Goal: Communication & Community: Answer question/provide support

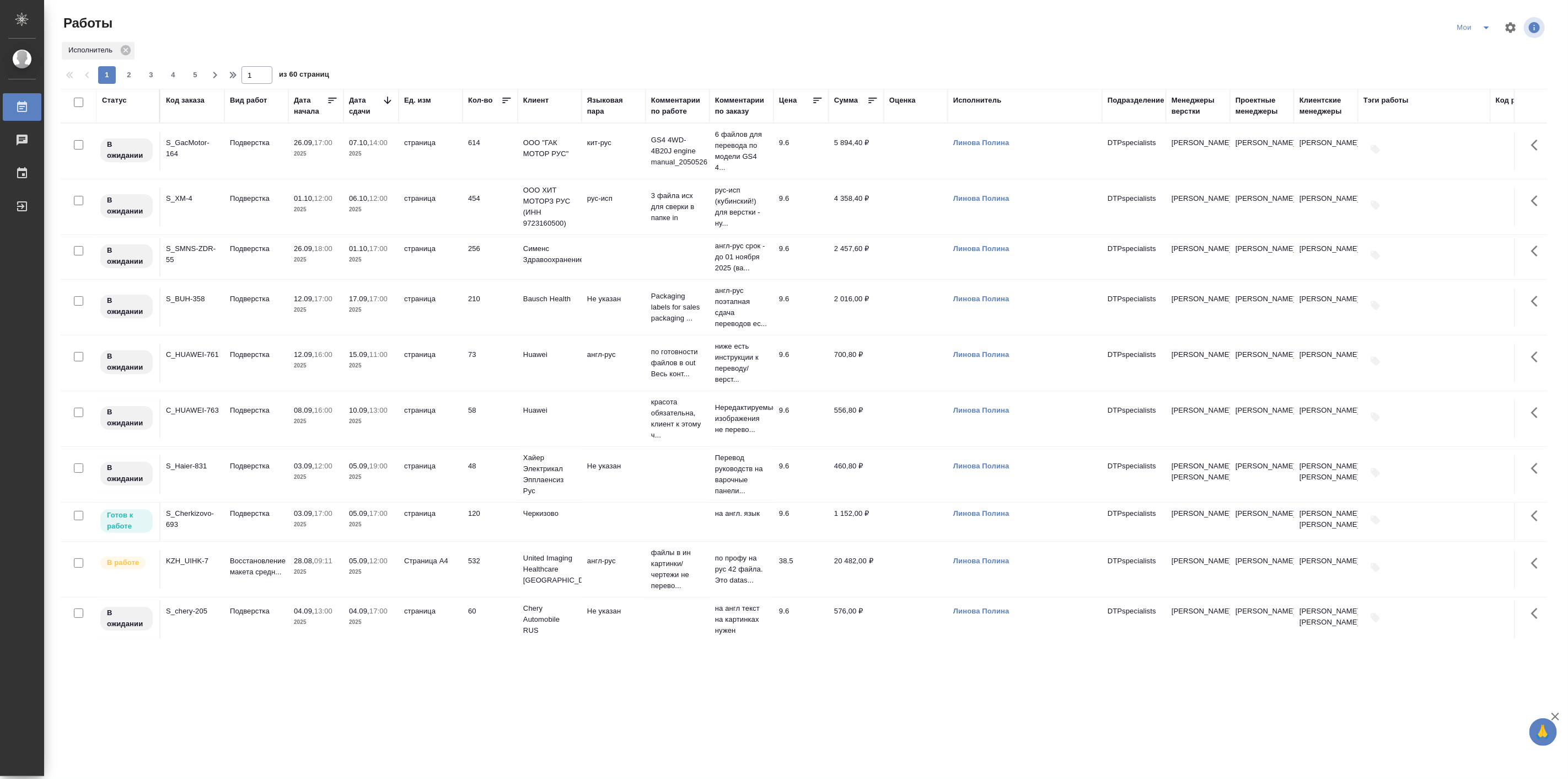
scroll to position [510, 0]
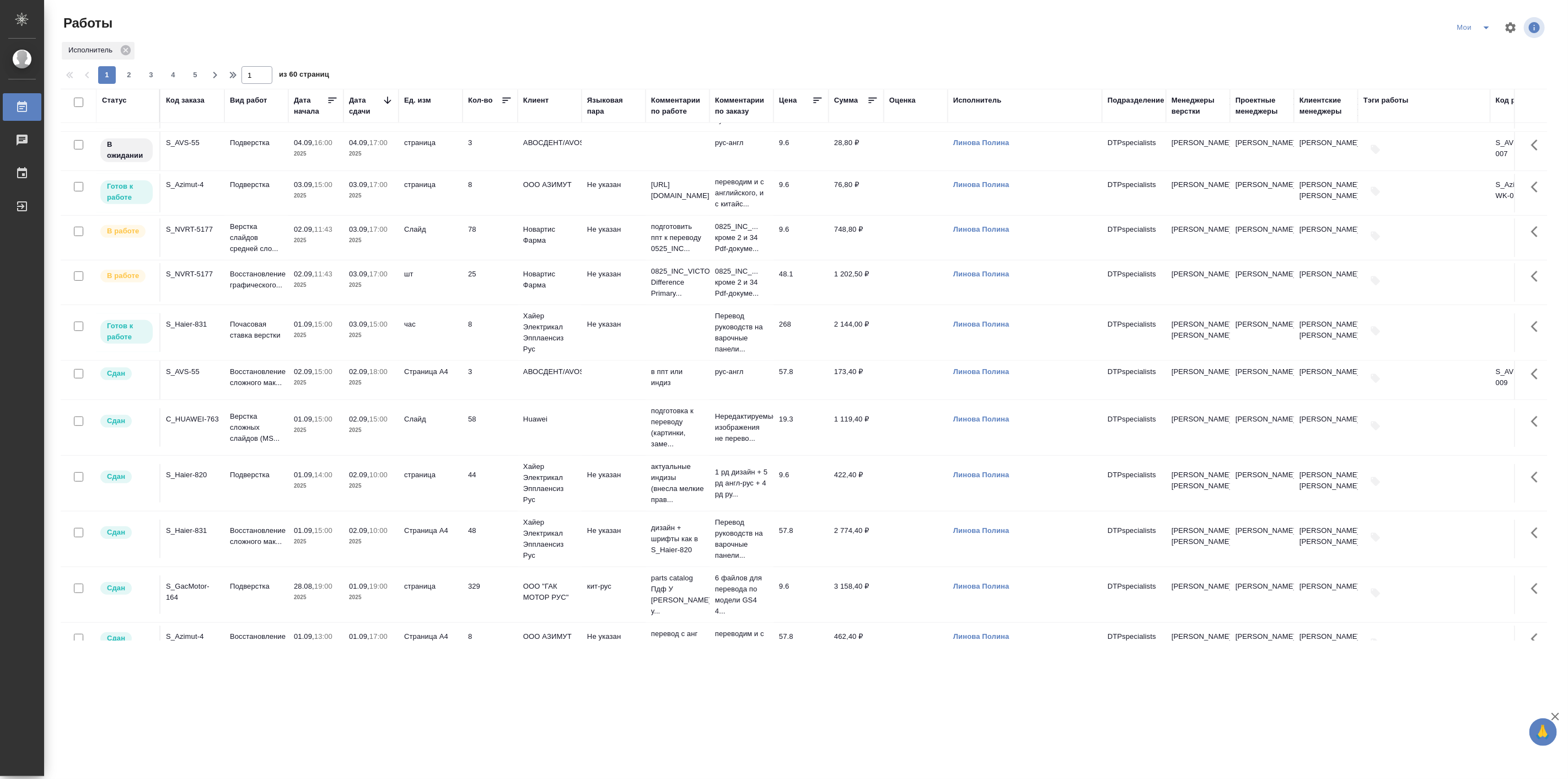
click at [228, 213] on td "Подверстка" at bounding box center [256, 192] width 64 height 38
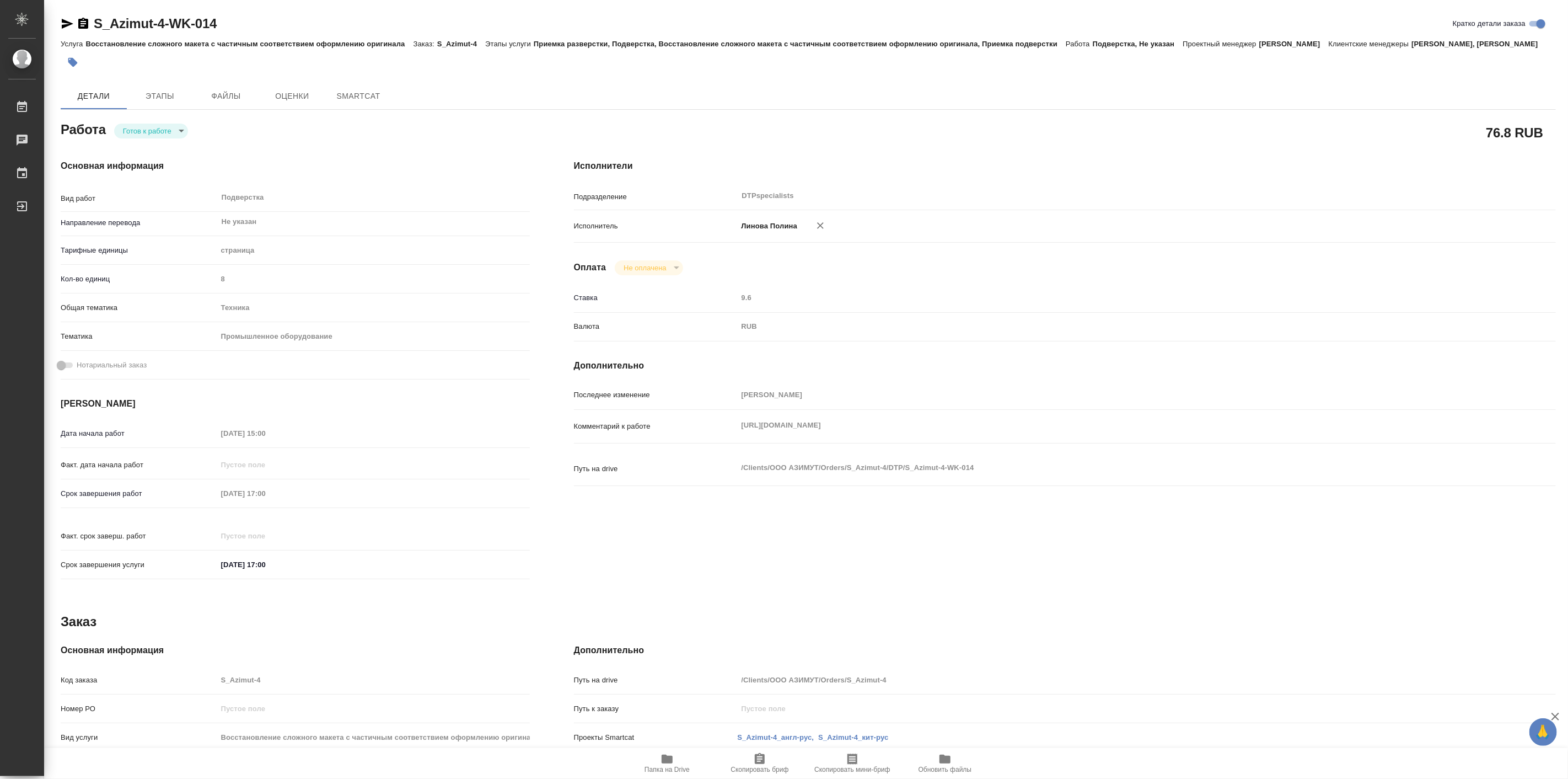
type textarea "x"
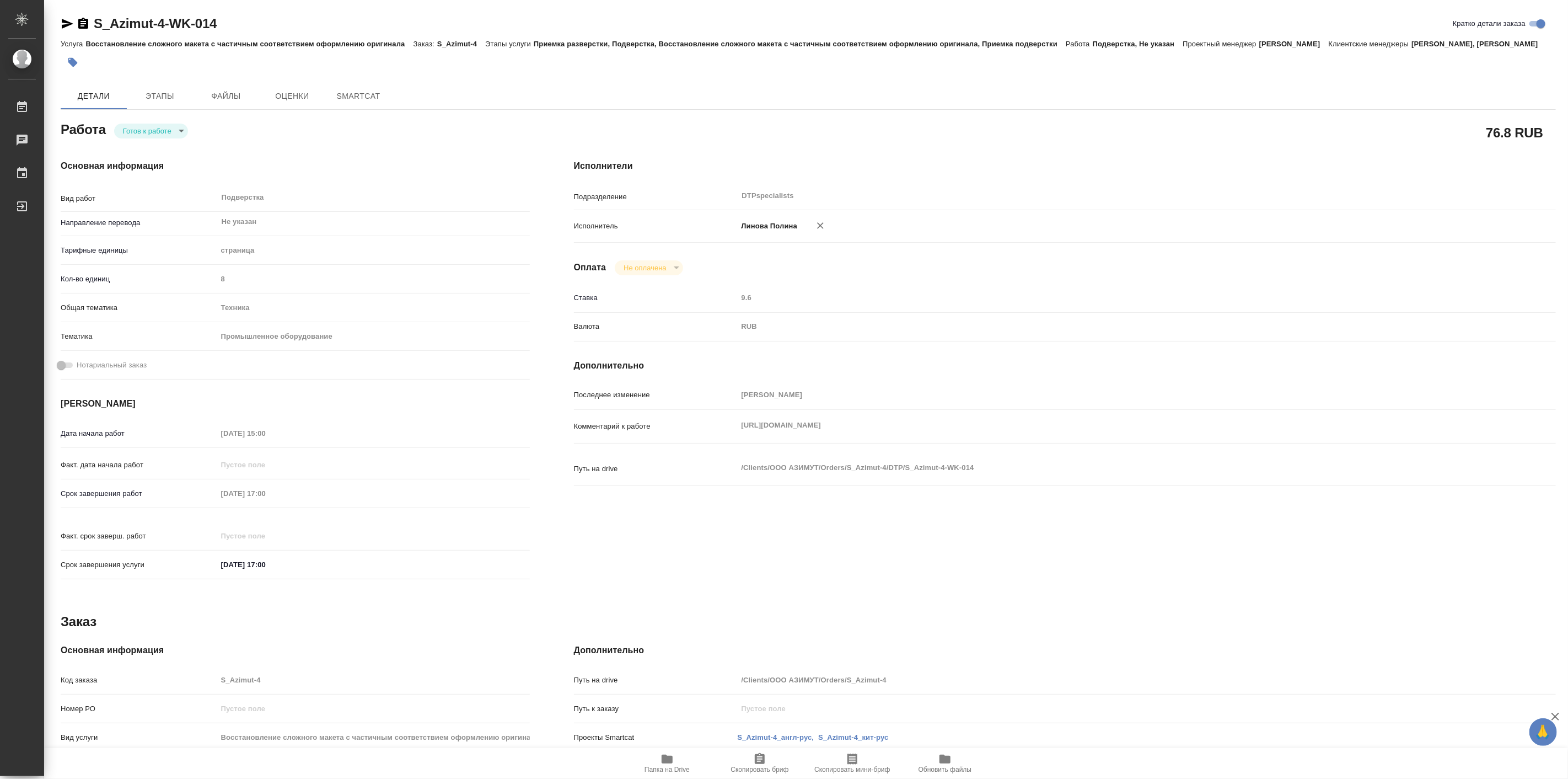
type textarea "x"
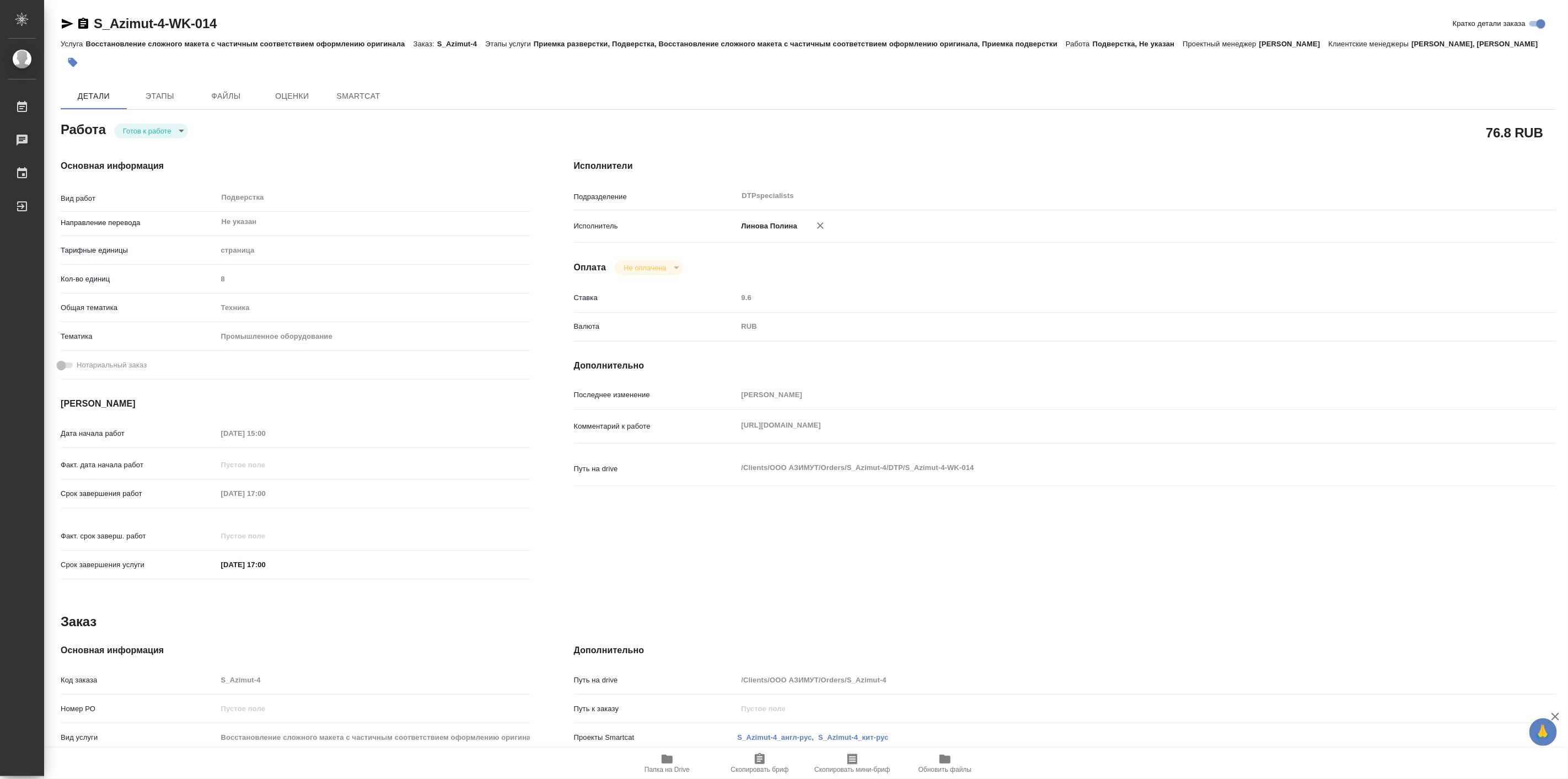
type textarea "x"
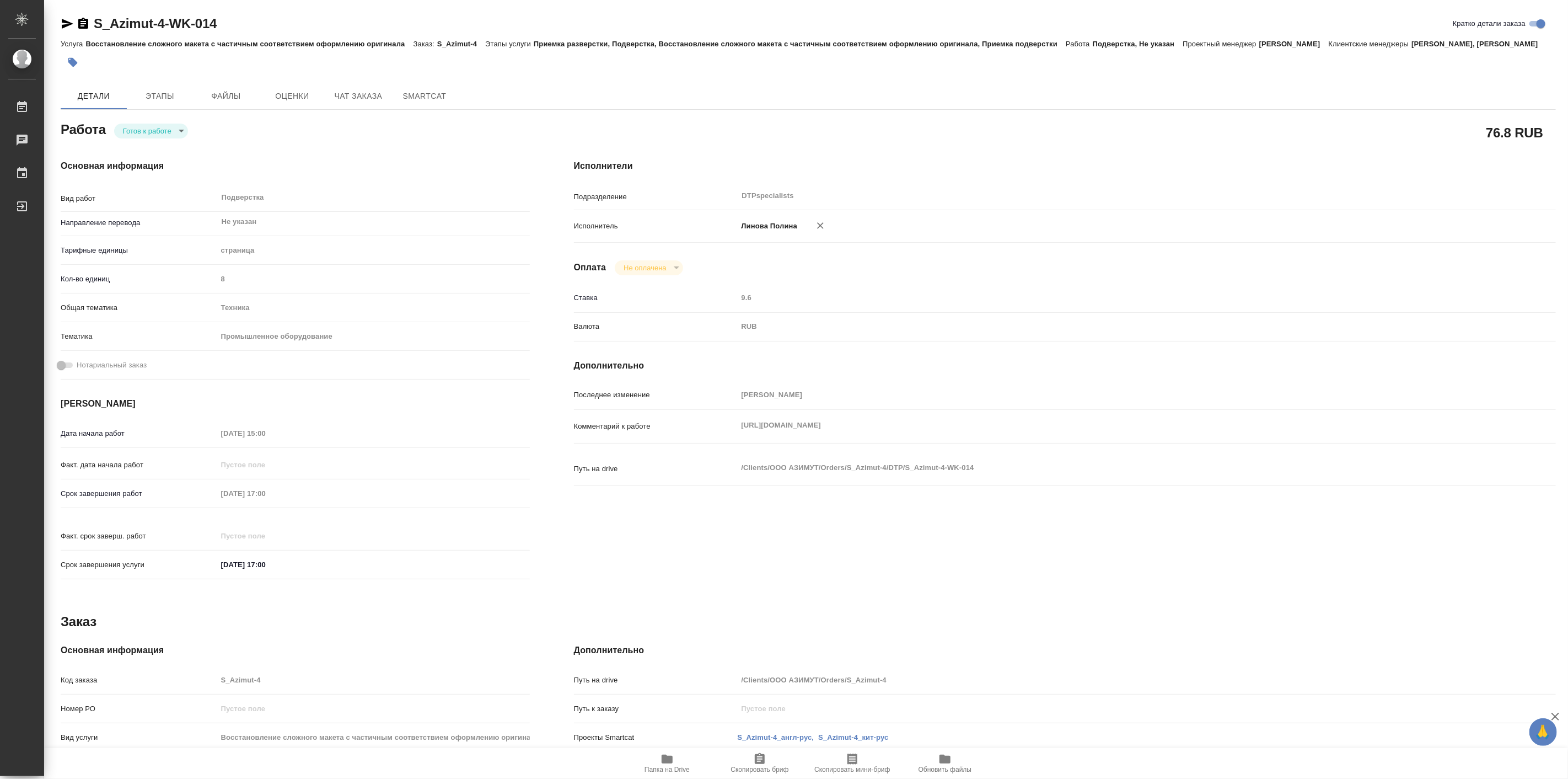
click at [153, 152] on div "Основная информация Вид работ Подверстка x ​ Направление перевода Не указан ​ Т…" at bounding box center [295, 373] width 513 height 471
click at [150, 149] on body "🙏 .cls-1 fill:#fff; AWATERA Linova Polina Работы Чаты График Выйти S_Azimut-4-W…" at bounding box center [784, 389] width 1568 height 779
type textarea "x"
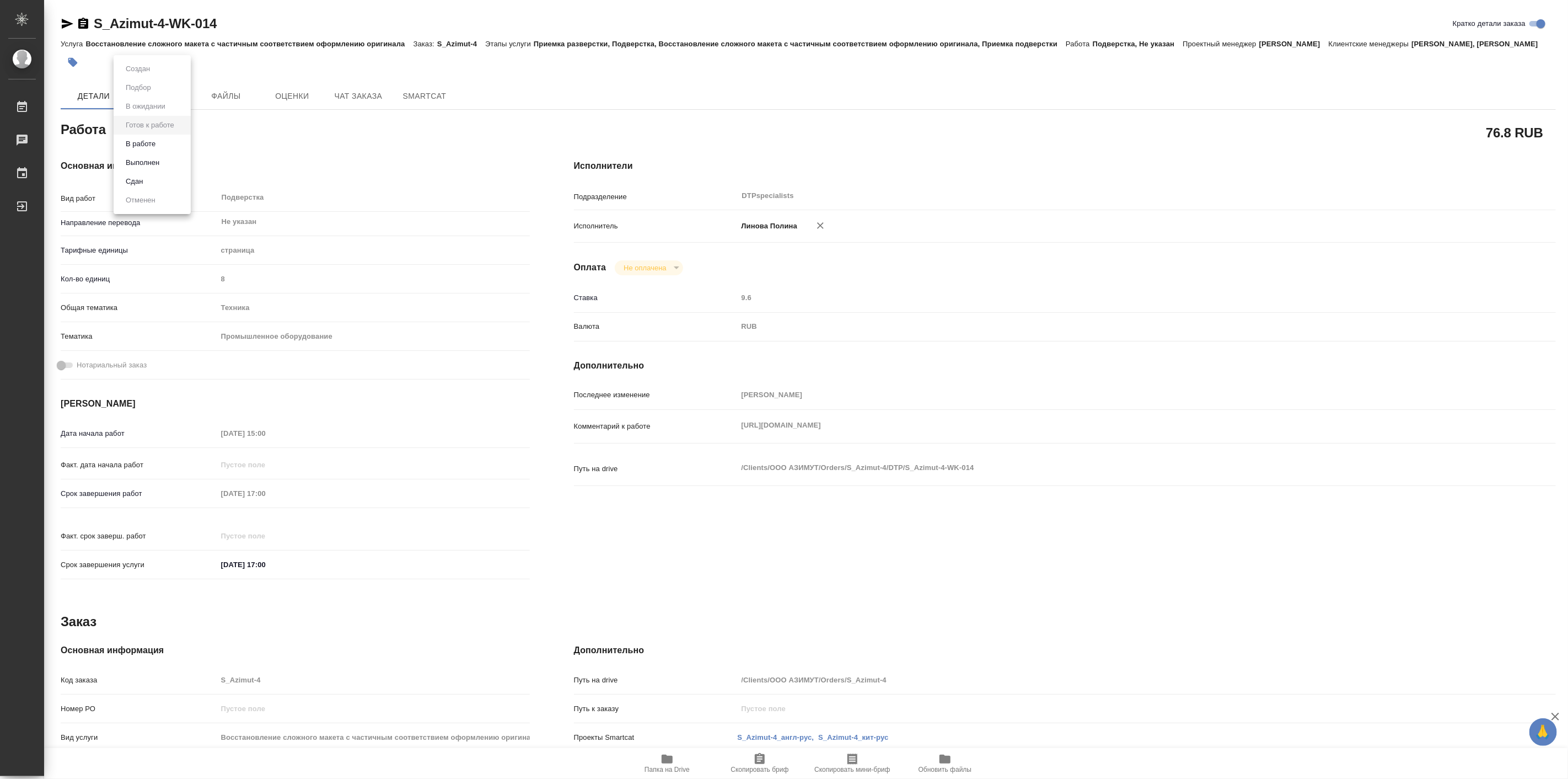
type textarea "x"
click at [150, 147] on button "В работе" at bounding box center [141, 144] width 37 height 12
type textarea "x"
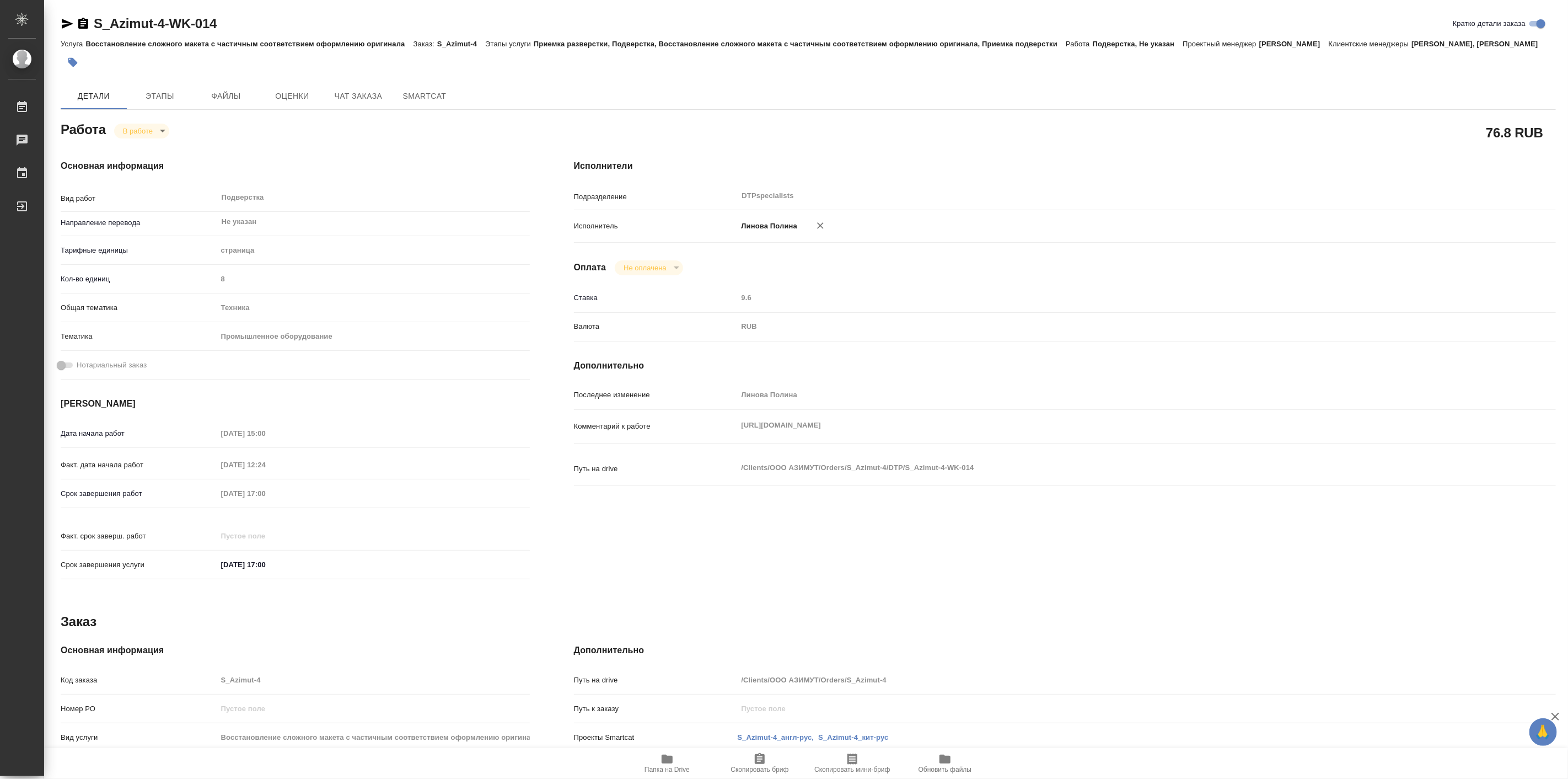
type textarea "x"
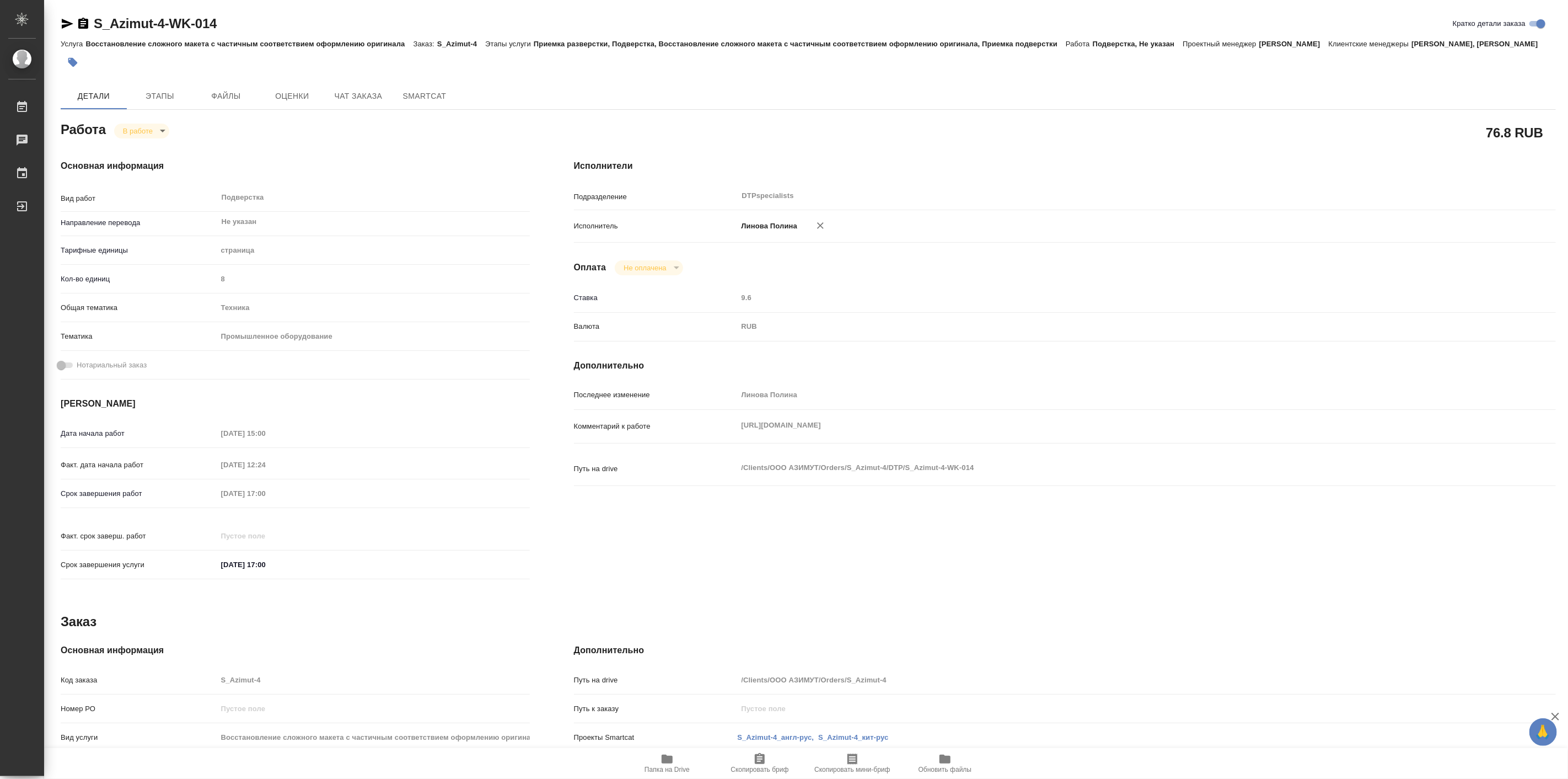
type textarea "x"
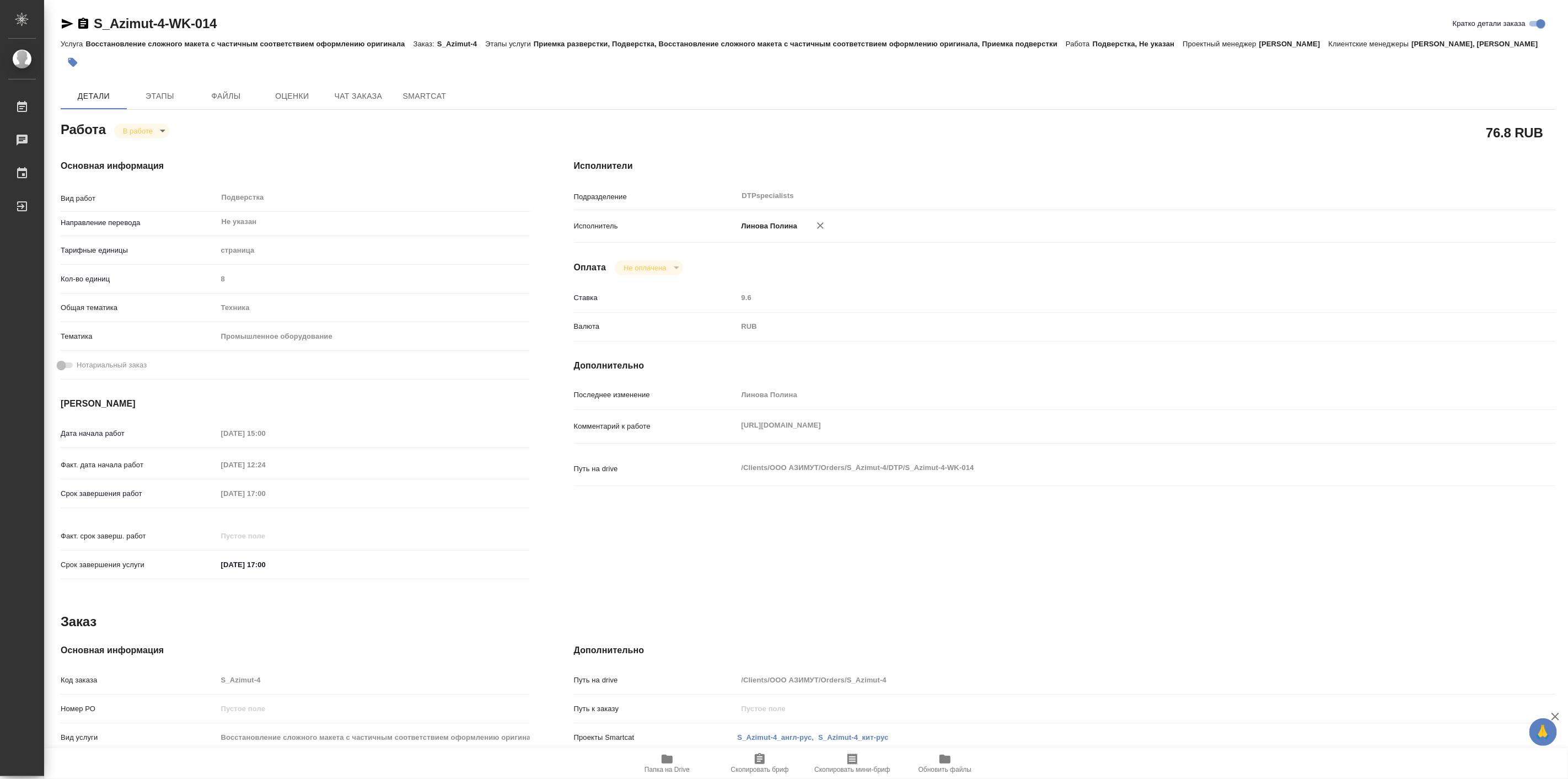
type textarea "x"
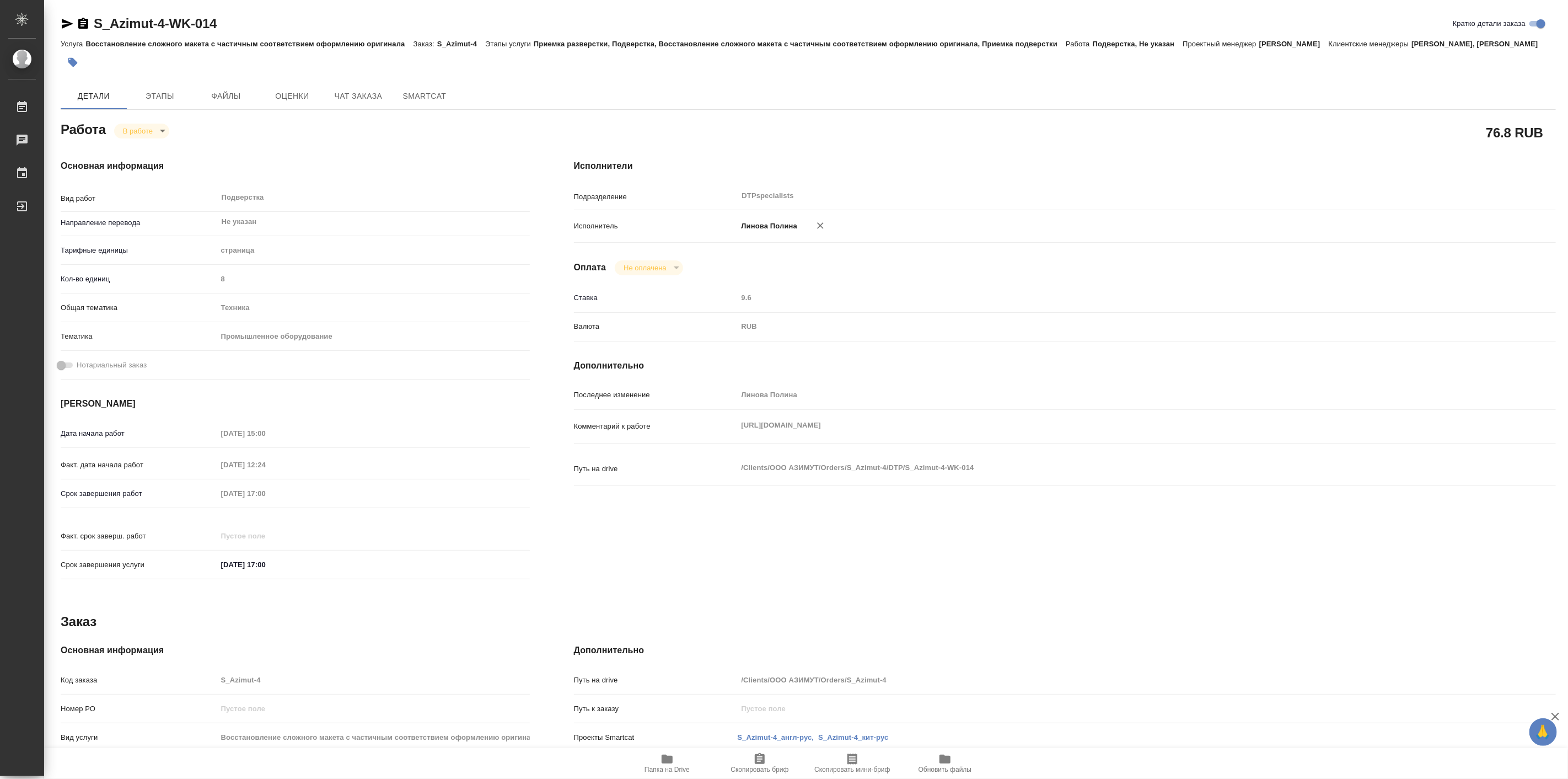
type textarea "x"
drag, startPoint x: 90, startPoint y: 11, endPoint x: 164, endPoint y: 31, distance: 76.7
click at [164, 31] on div "S_Azimut-4-WK-014 Кратко детали заказа Услуга Восстановление сложного макета с …" at bounding box center [808, 470] width 1507 height 939
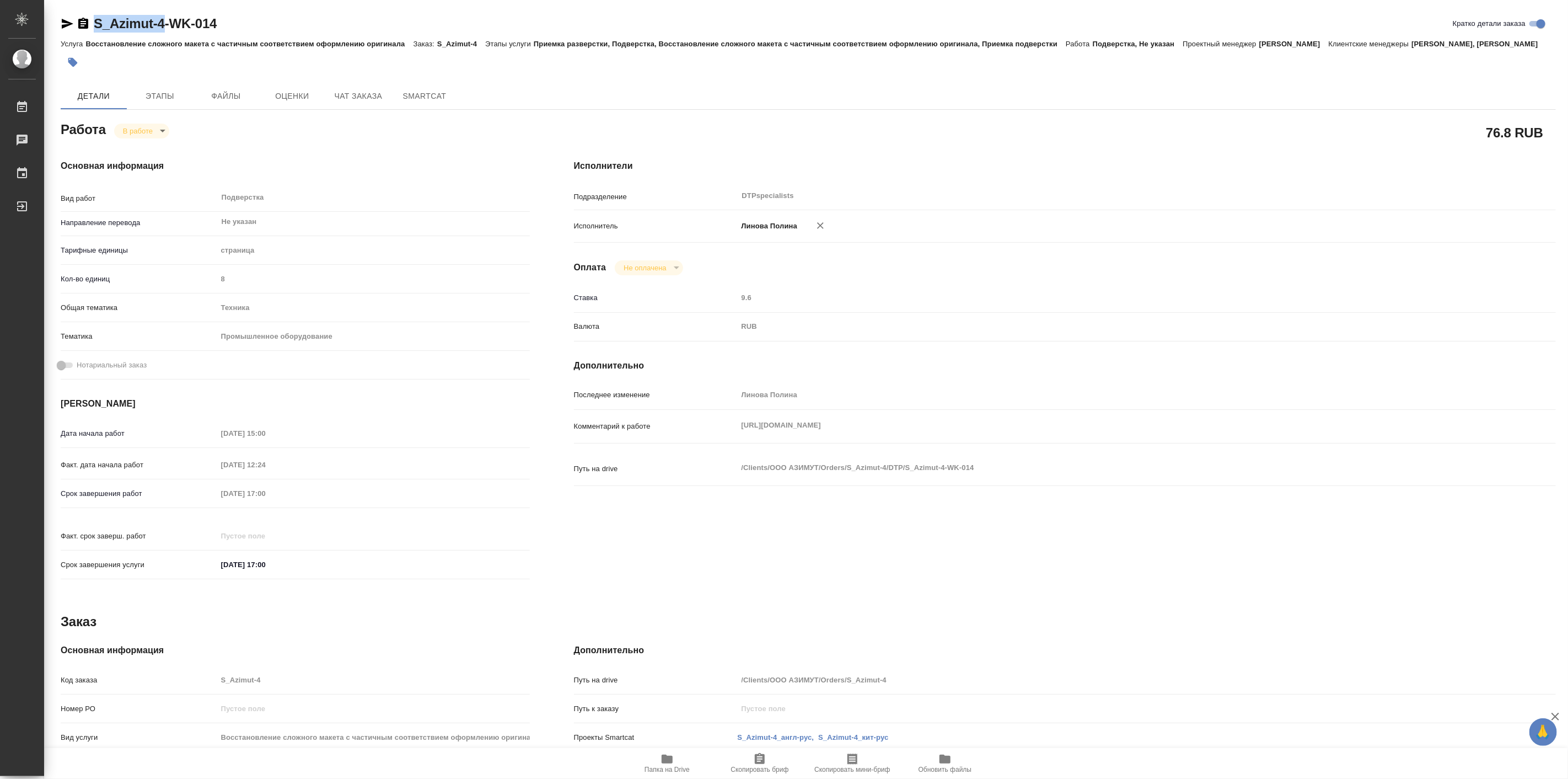
copy link "S_Azimut-4"
click at [345, 97] on button "Чат заказа" at bounding box center [358, 96] width 66 height 26
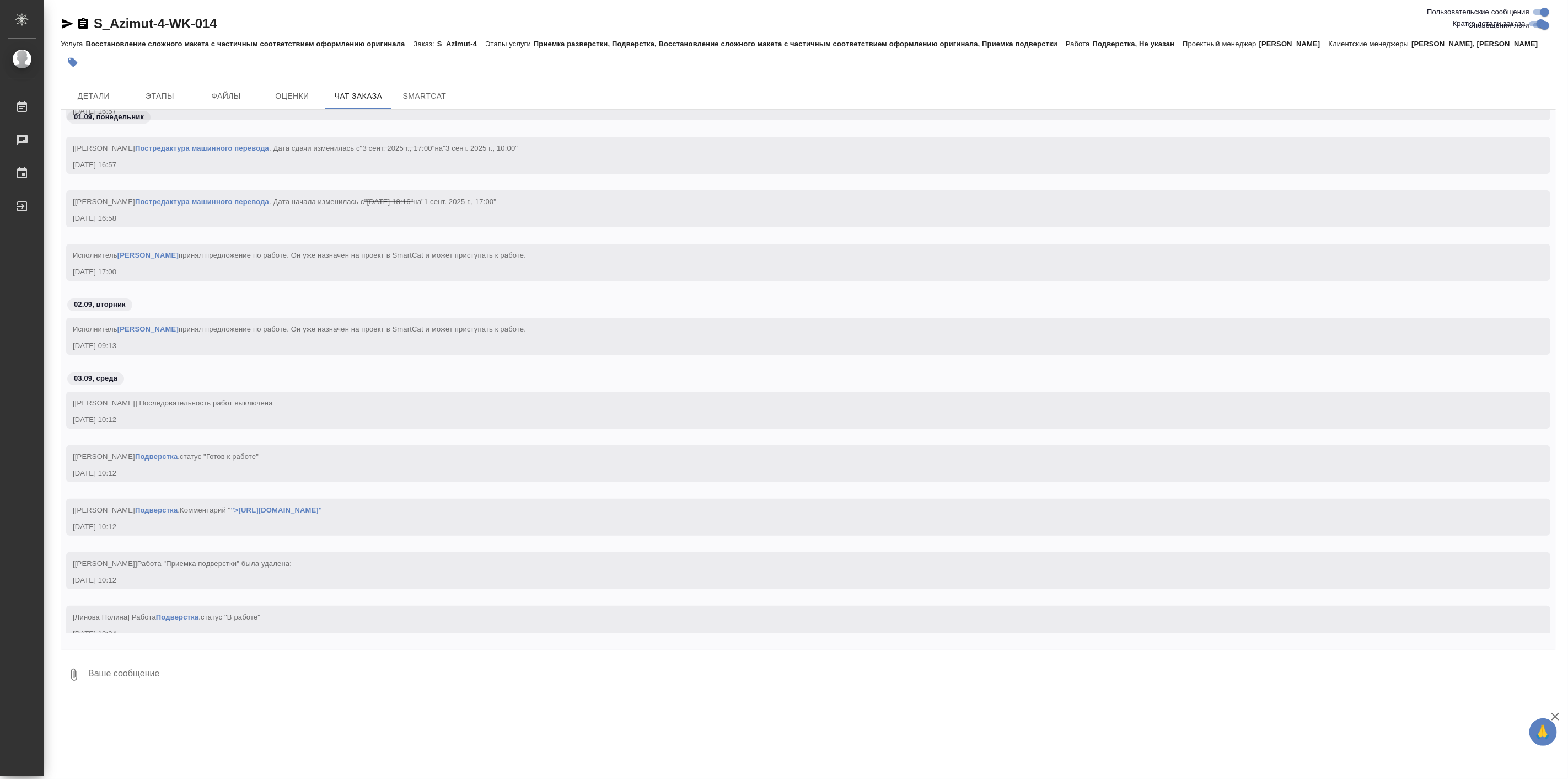
scroll to position [3060, 0]
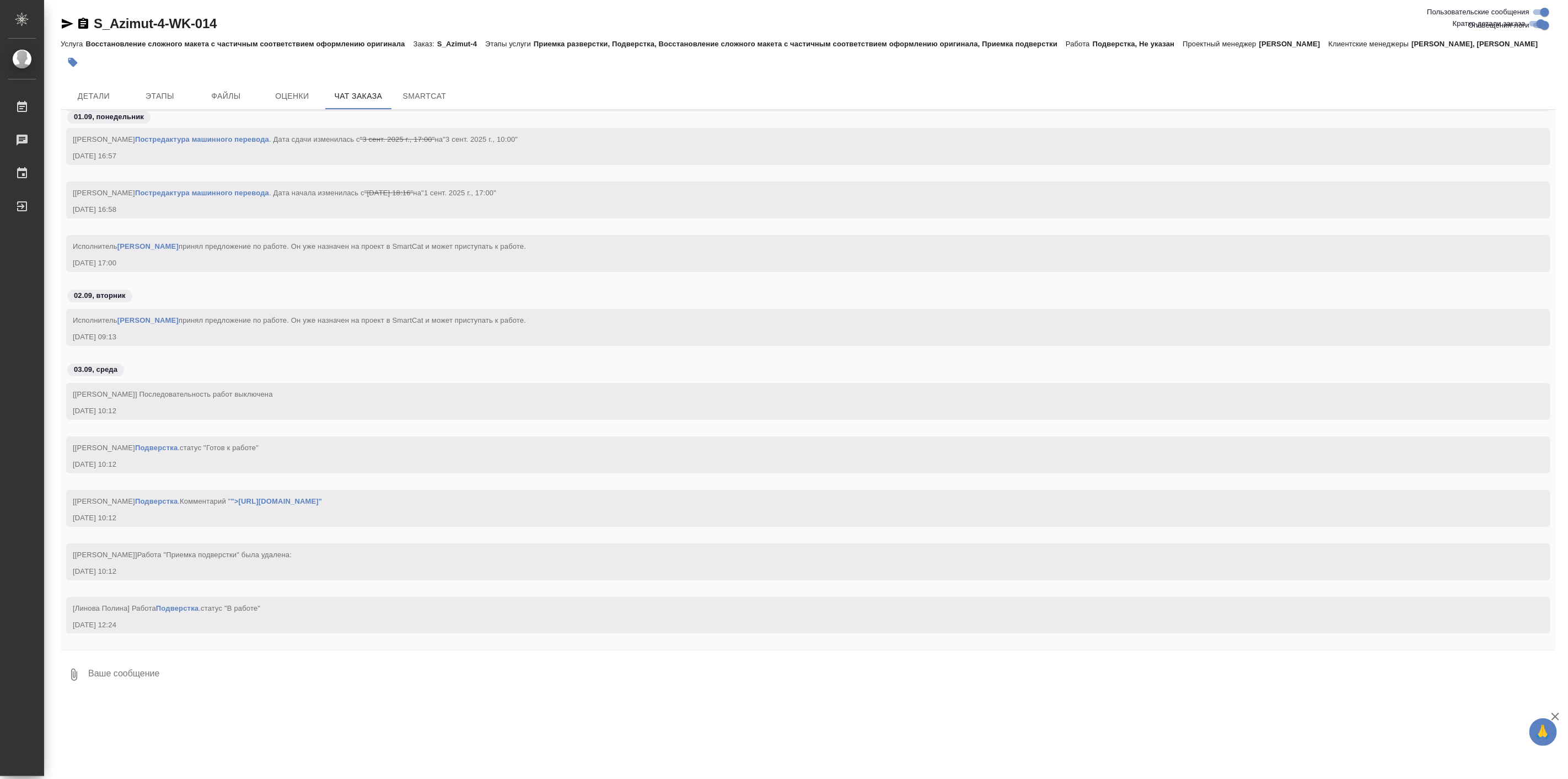
click at [282, 470] on div "[Сергеева Анастасия] Работа Подверстка . статус "Готов к работе" 03.09.25, 10:12" at bounding box center [793, 455] width 1439 height 30
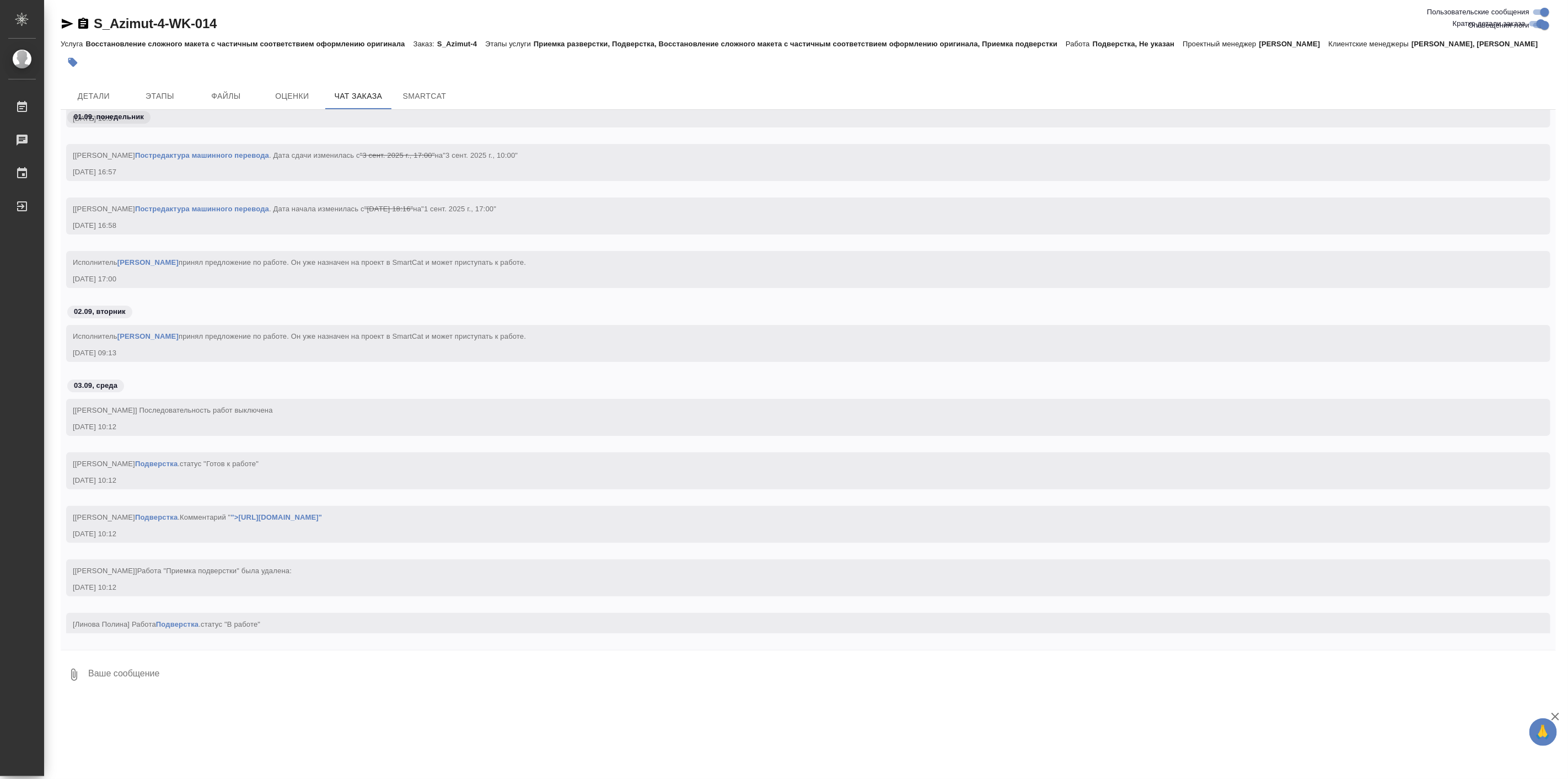
scroll to position [3078, 0]
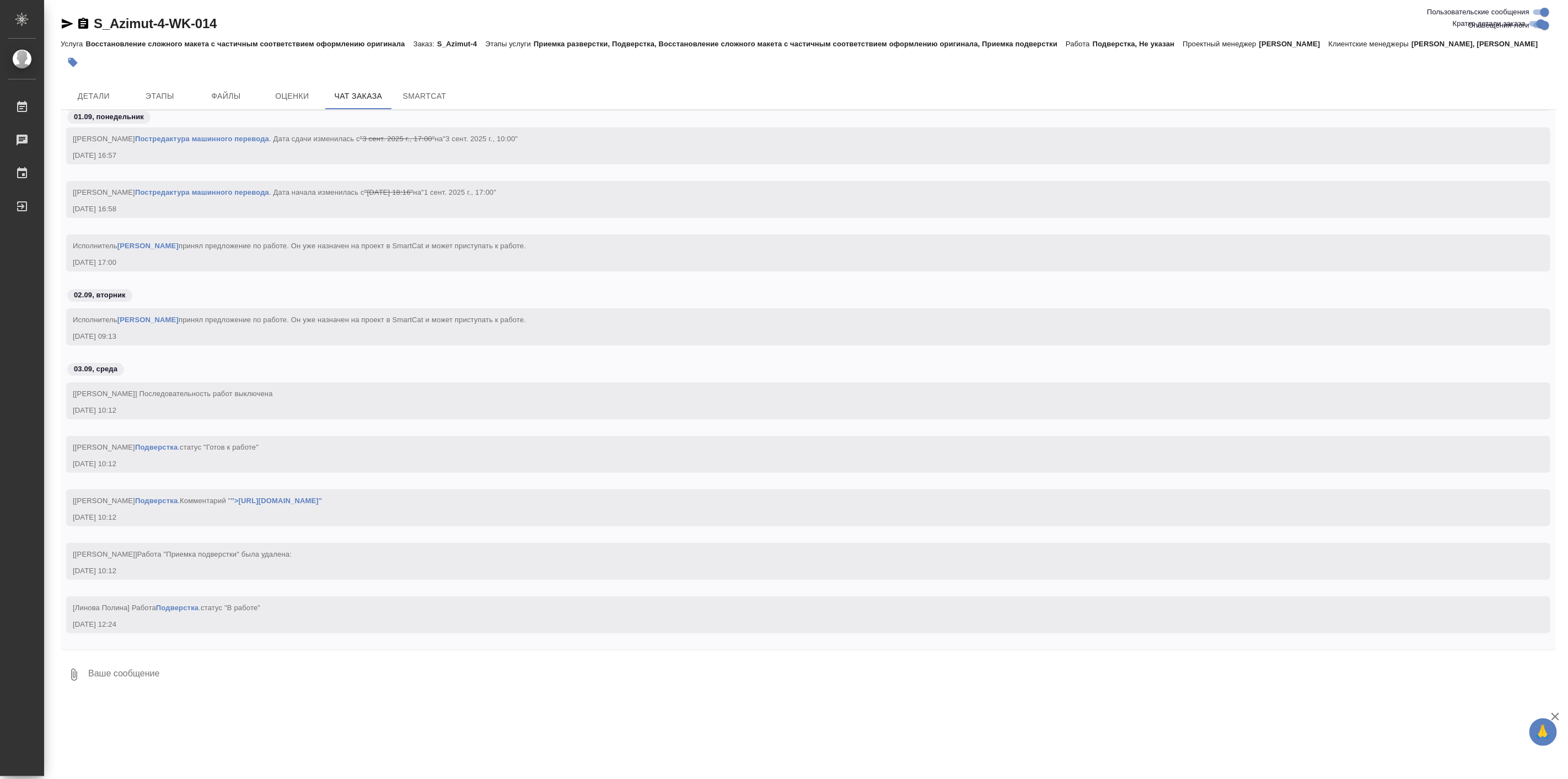
click at [275, 308] on div "02.09, вторник" at bounding box center [808, 298] width 1495 height 21
click at [1546, 27] on input "Оповещения-логи" at bounding box center [1544, 26] width 40 height 13
click at [1540, 19] on input "Оповещения-логи" at bounding box center [1536, 26] width 40 height 13
click at [1542, 19] on input "Оповещения-логи" at bounding box center [1544, 26] width 40 height 13
checkbox input "false"
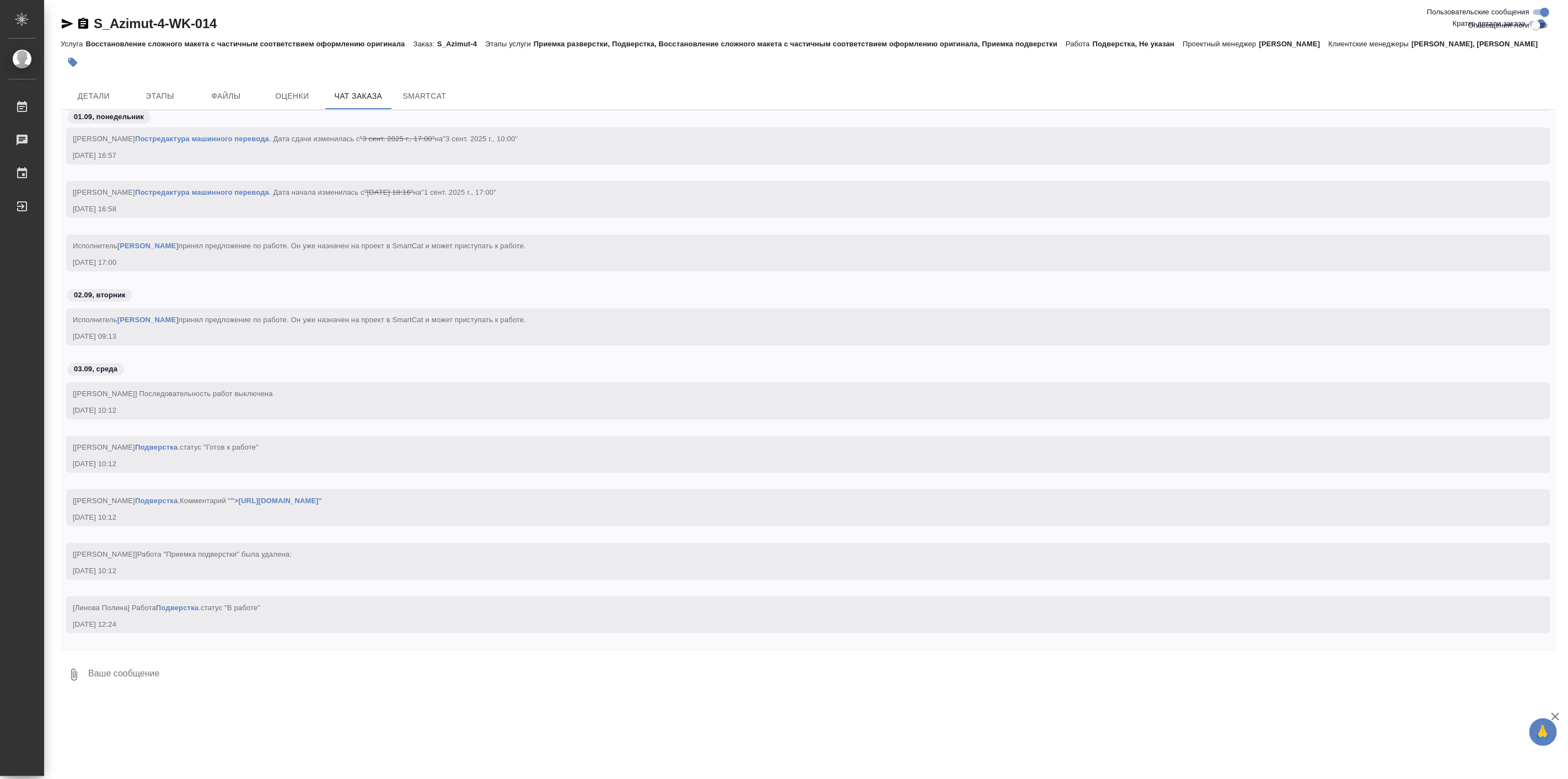
click at [1541, 15] on input "Пользовательские сообщения" at bounding box center [1544, 12] width 40 height 13
checkbox input "false"
click at [1542, 23] on input "Оповещения-логи" at bounding box center [1536, 26] width 40 height 13
checkbox input "true"
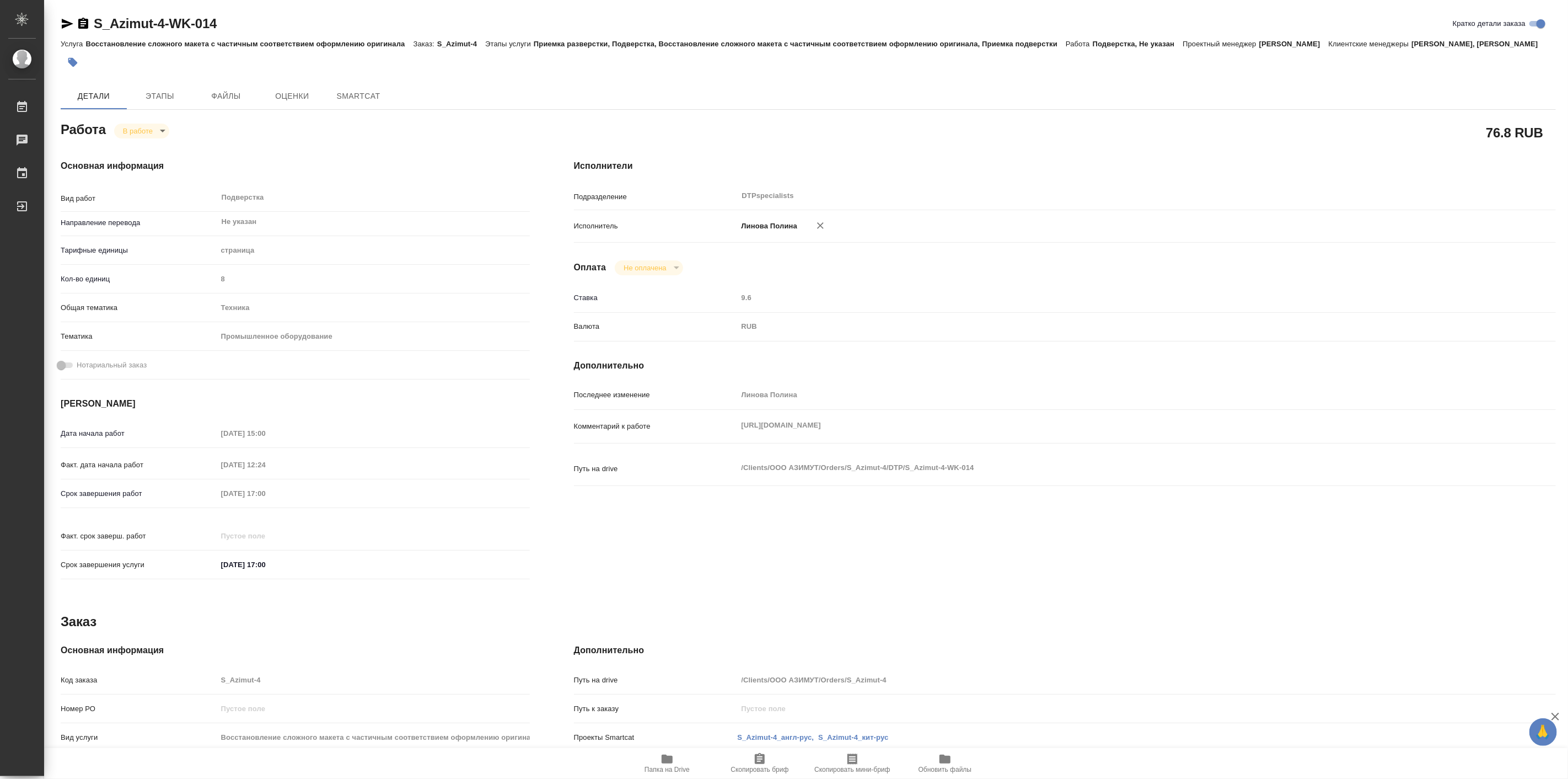
type textarea "x"
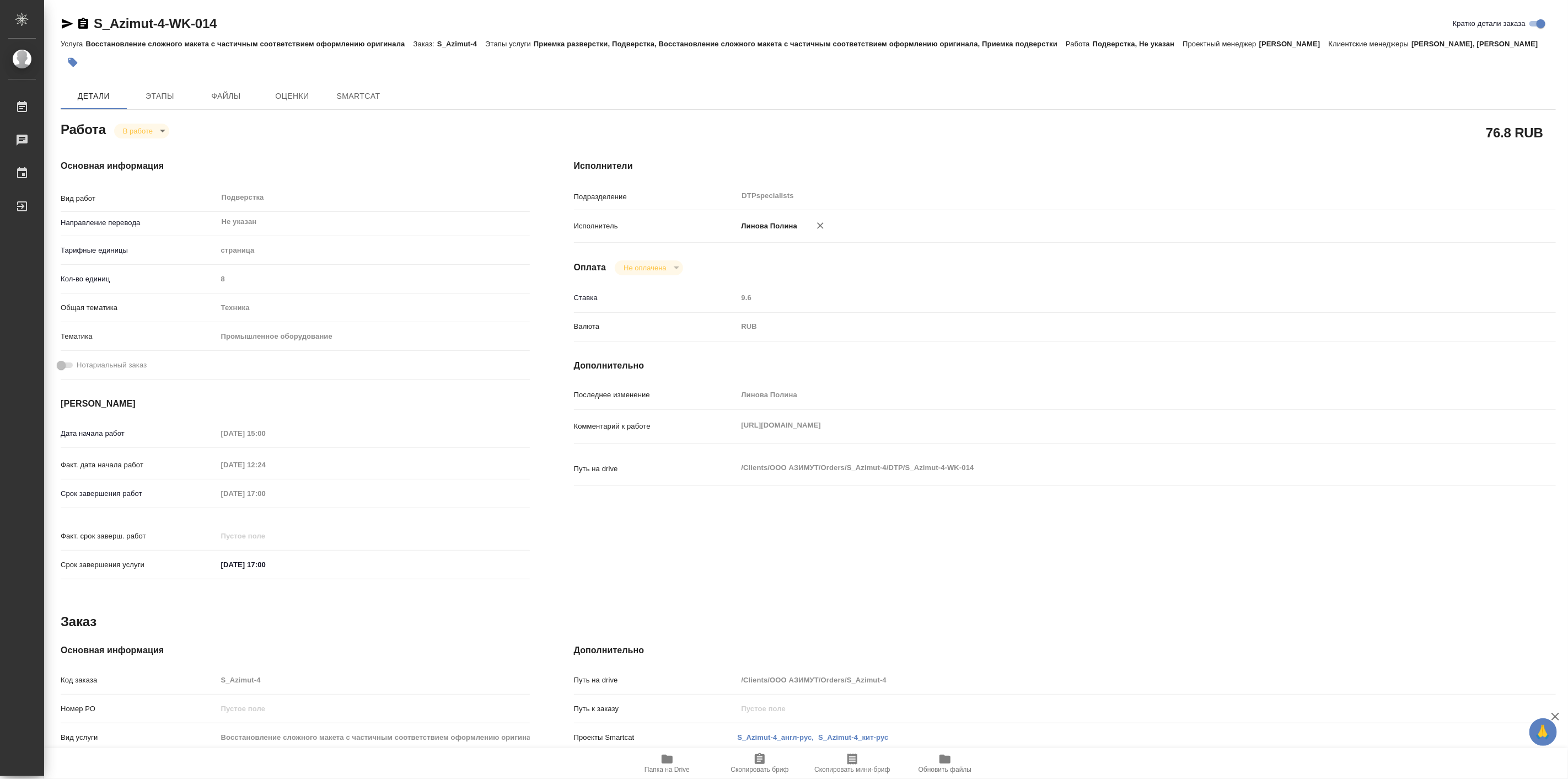
type textarea "x"
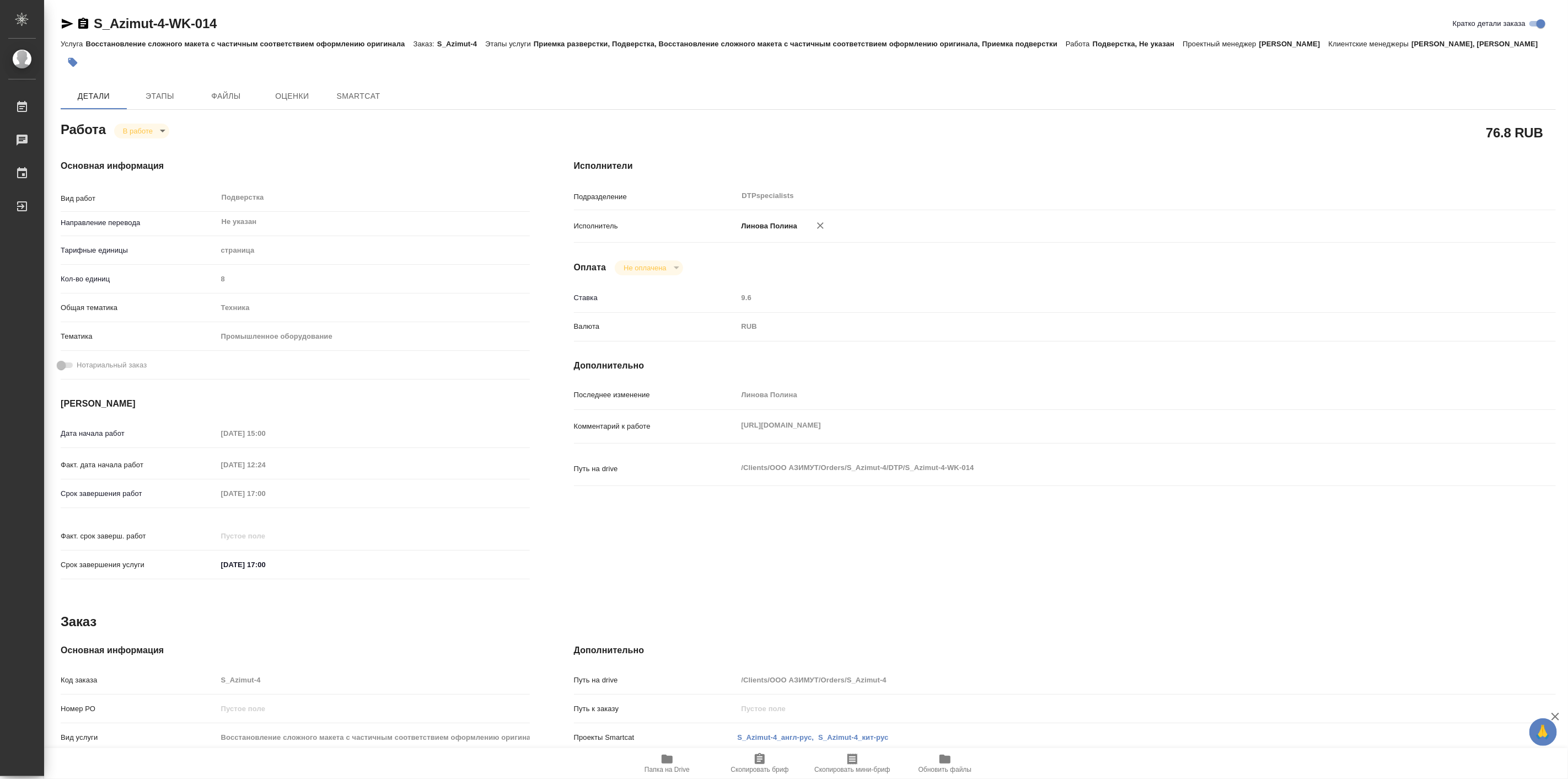
type textarea "x"
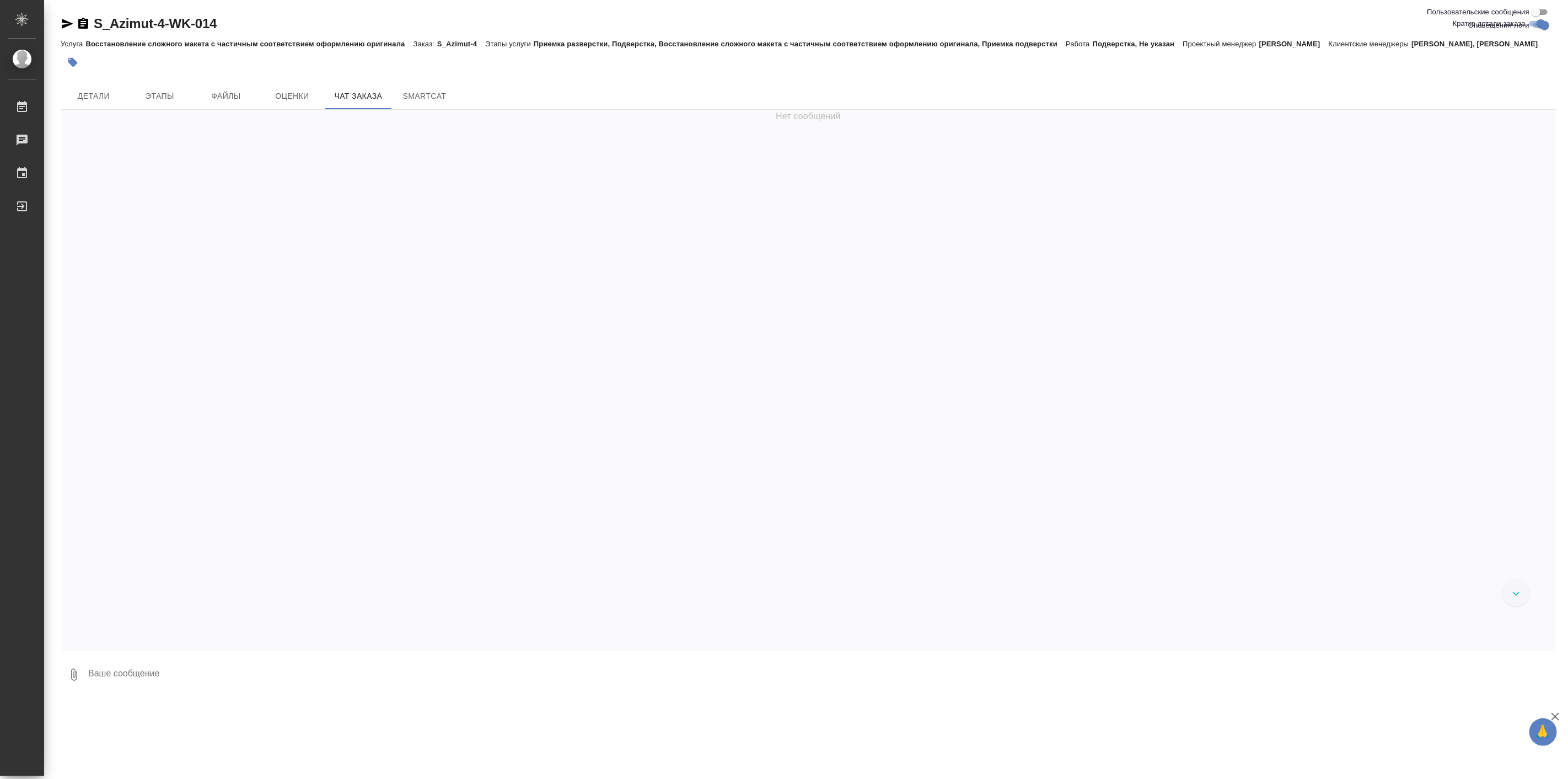
scroll to position [2277, 0]
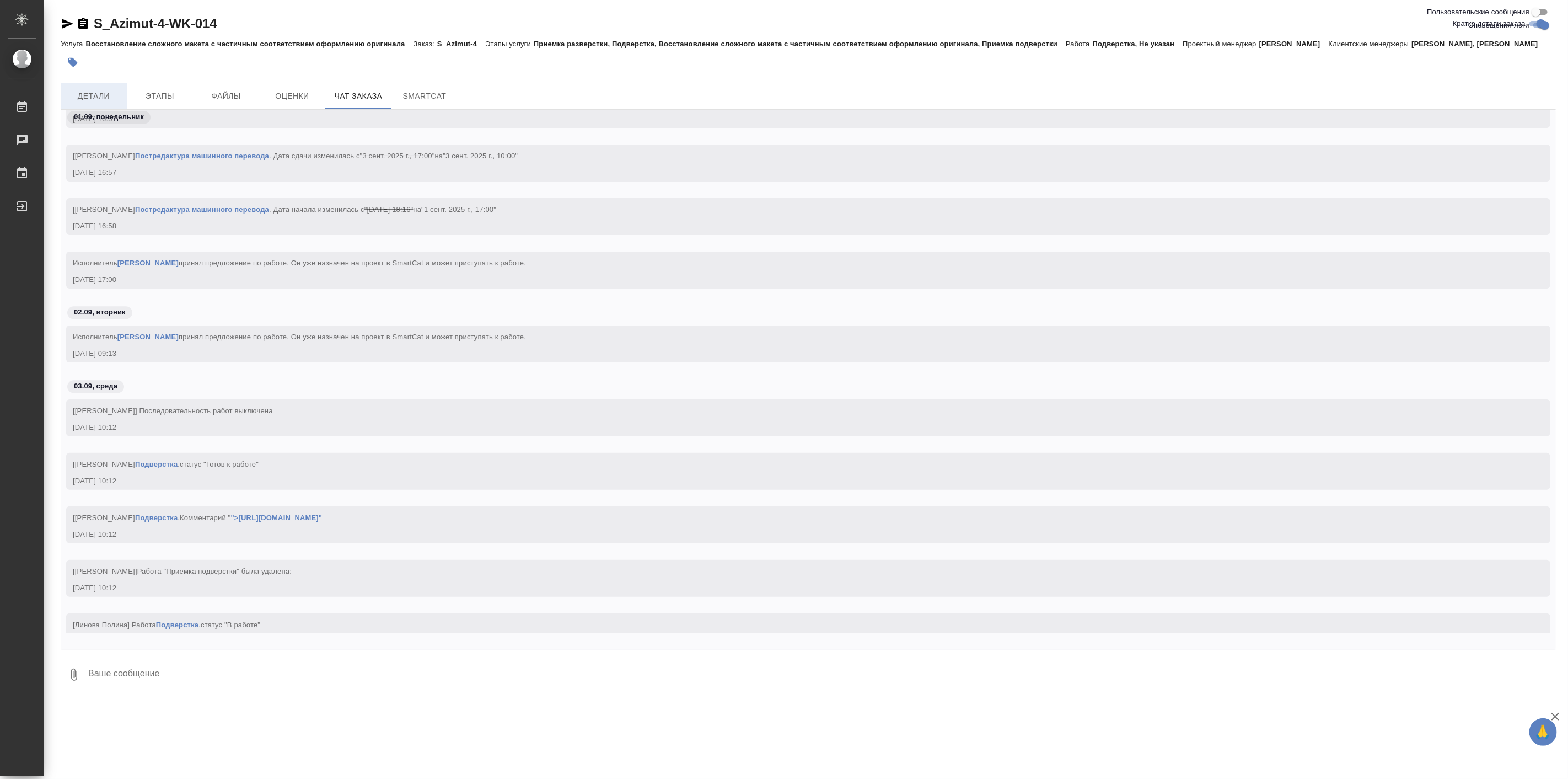
click at [108, 102] on span "Детали" at bounding box center [94, 96] width 53 height 14
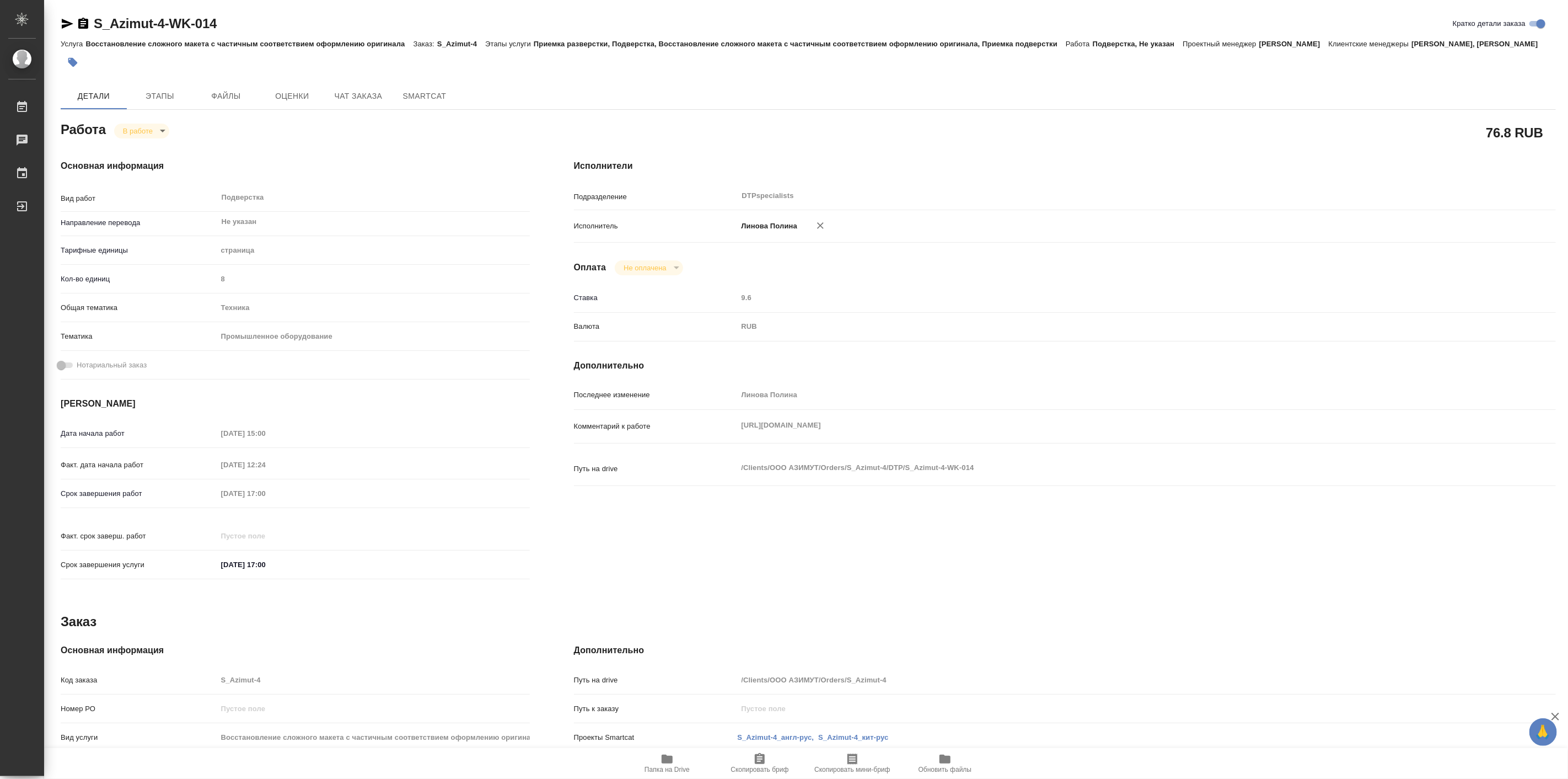
type textarea "x"
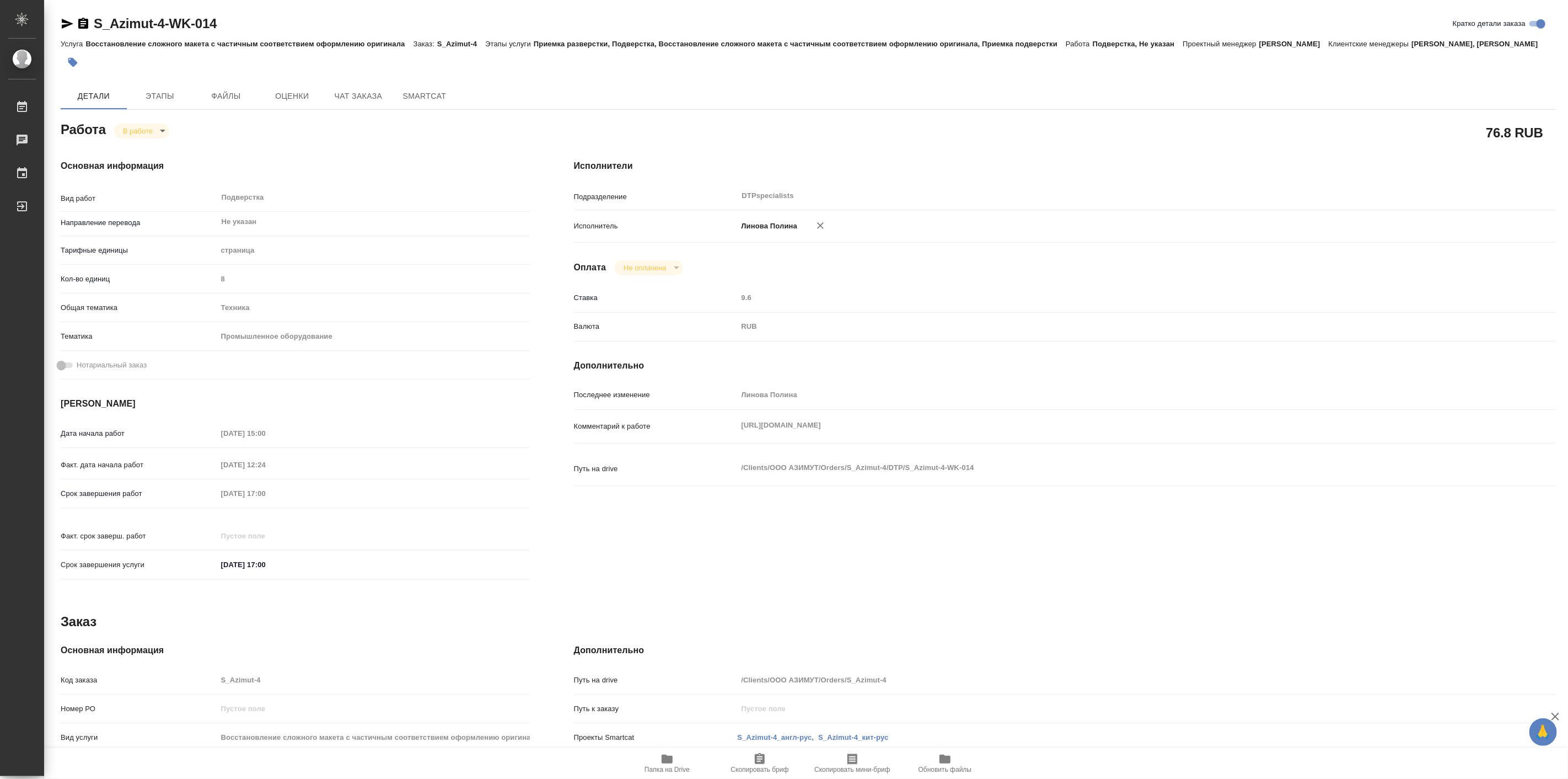
type textarea "x"
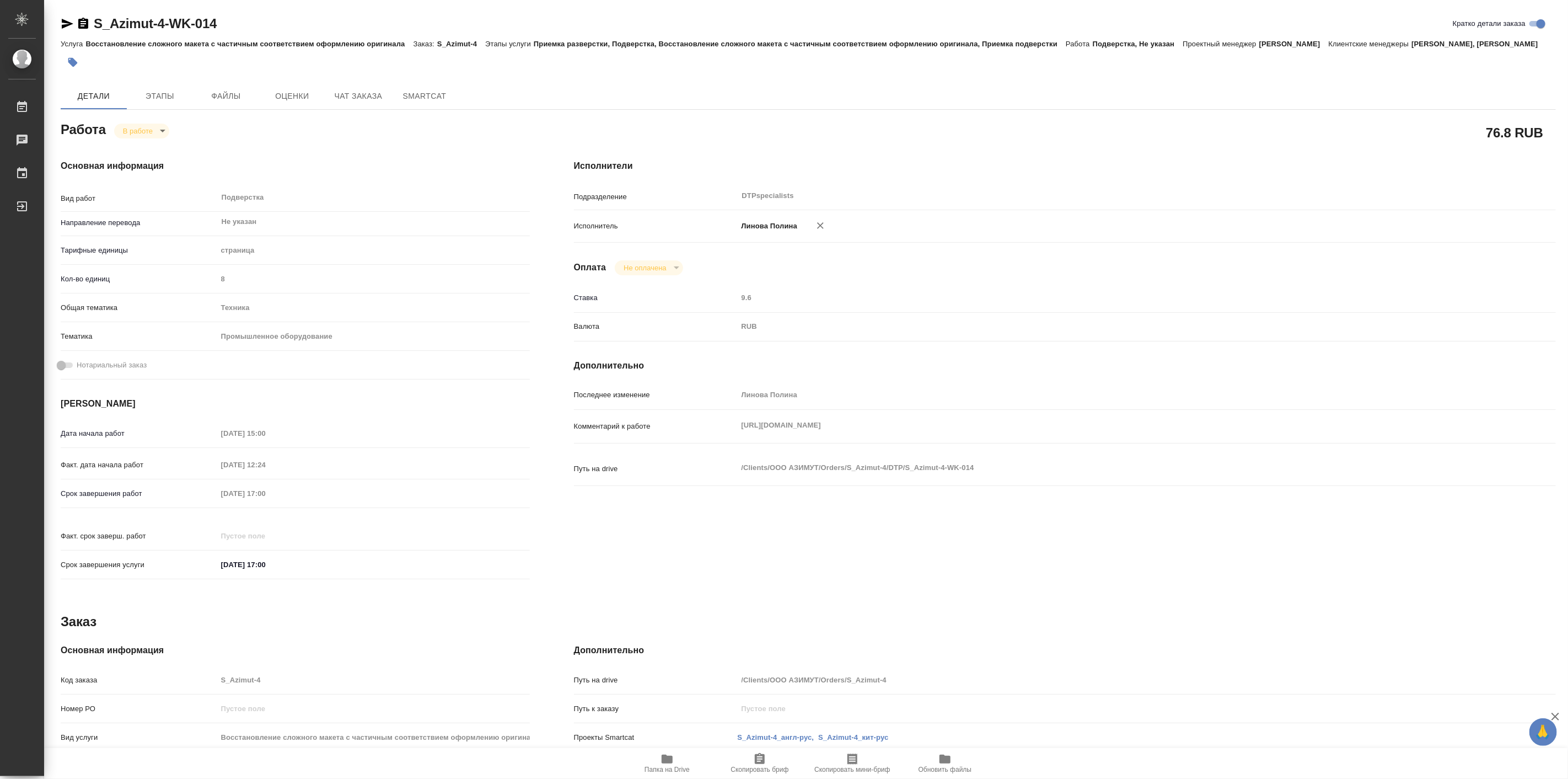
type textarea "x"
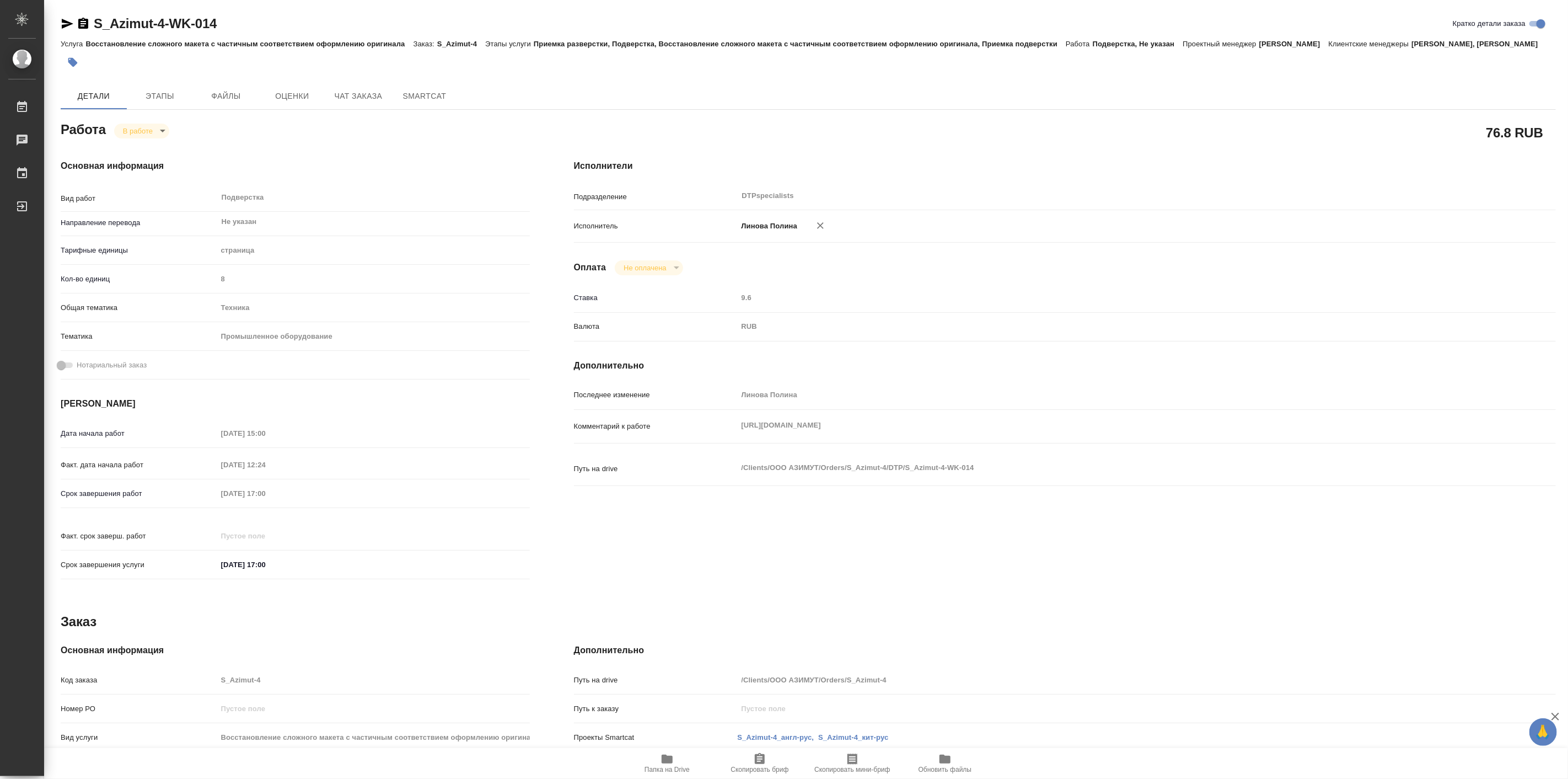
click at [1542, 22] on input "Кратко детали заказа" at bounding box center [1541, 24] width 40 height 13
checkbox input "false"
type textarea "x"
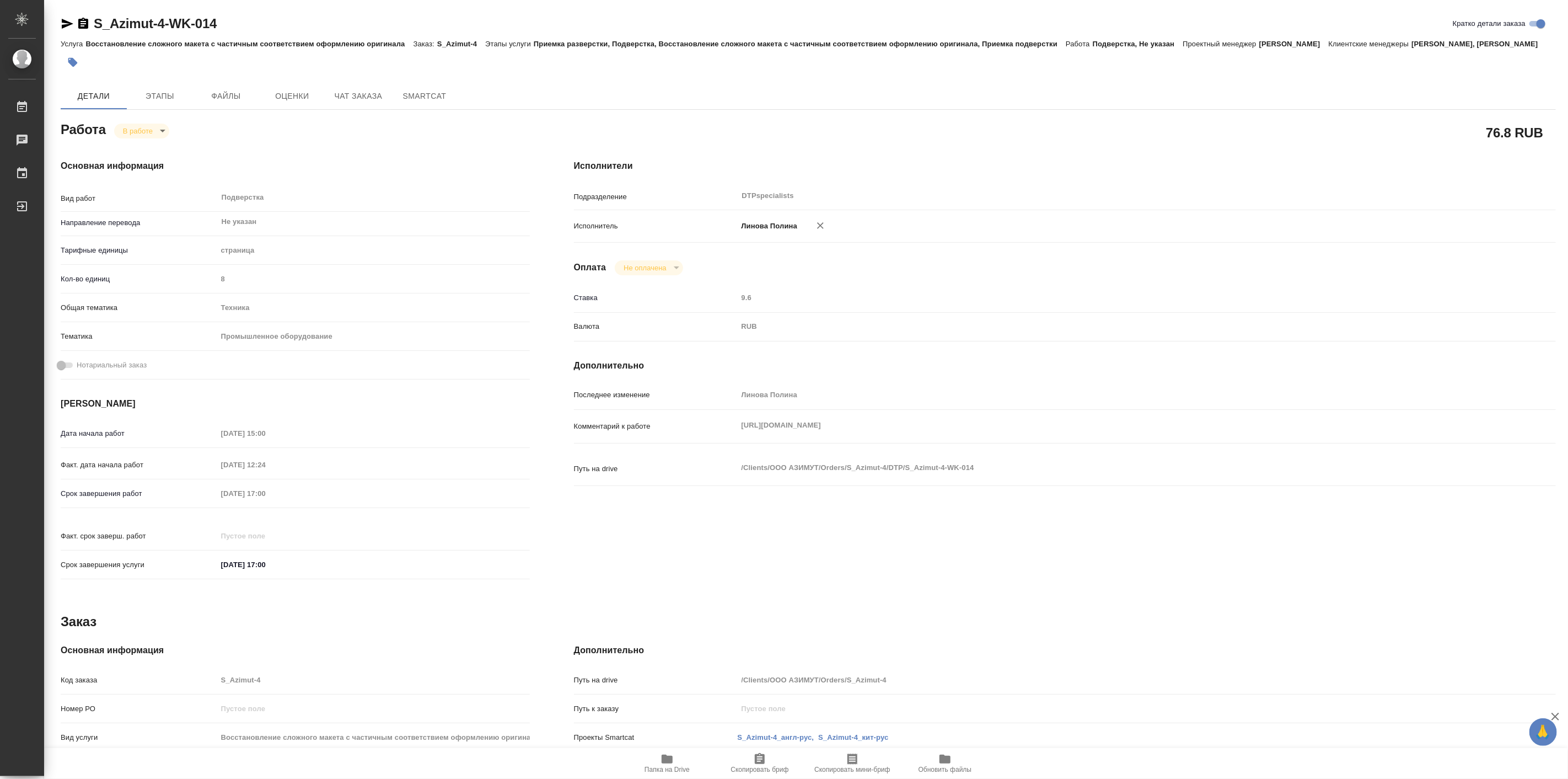
type textarea "x"
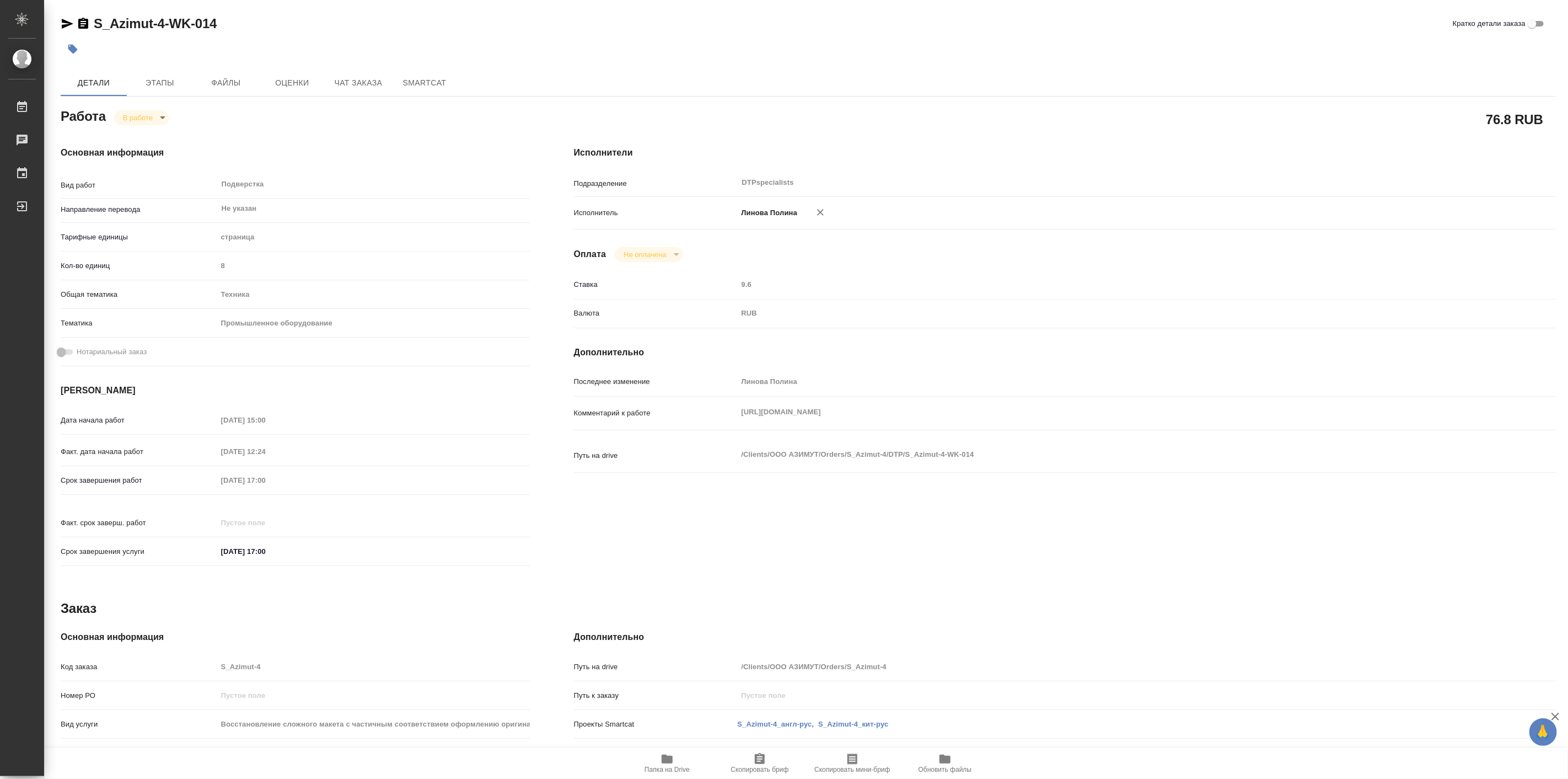
click at [1539, 26] on input "Кратко детали заказа" at bounding box center [1532, 24] width 40 height 13
checkbox input "true"
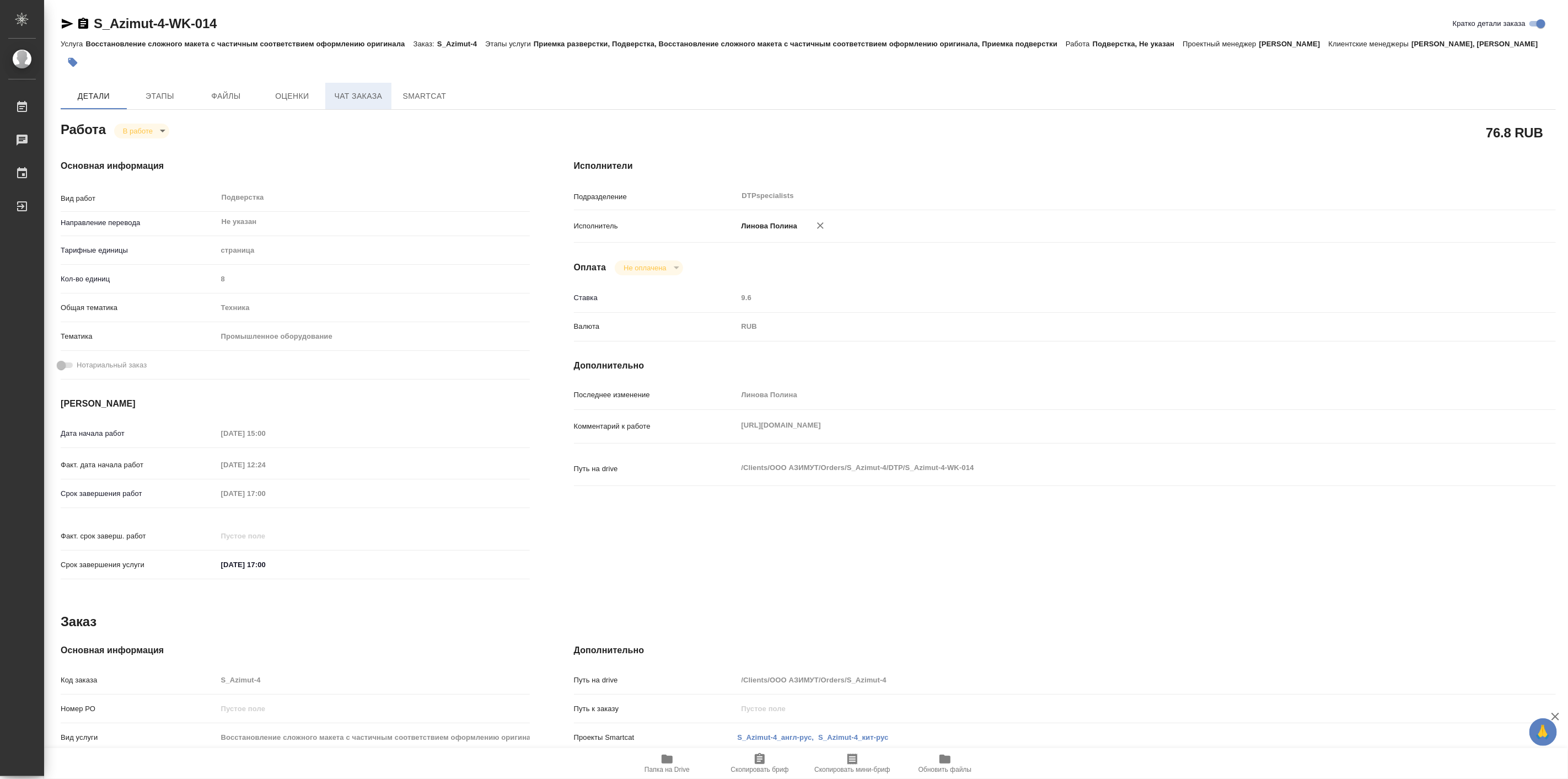
click at [382, 100] on button "Чат заказа" at bounding box center [358, 96] width 66 height 26
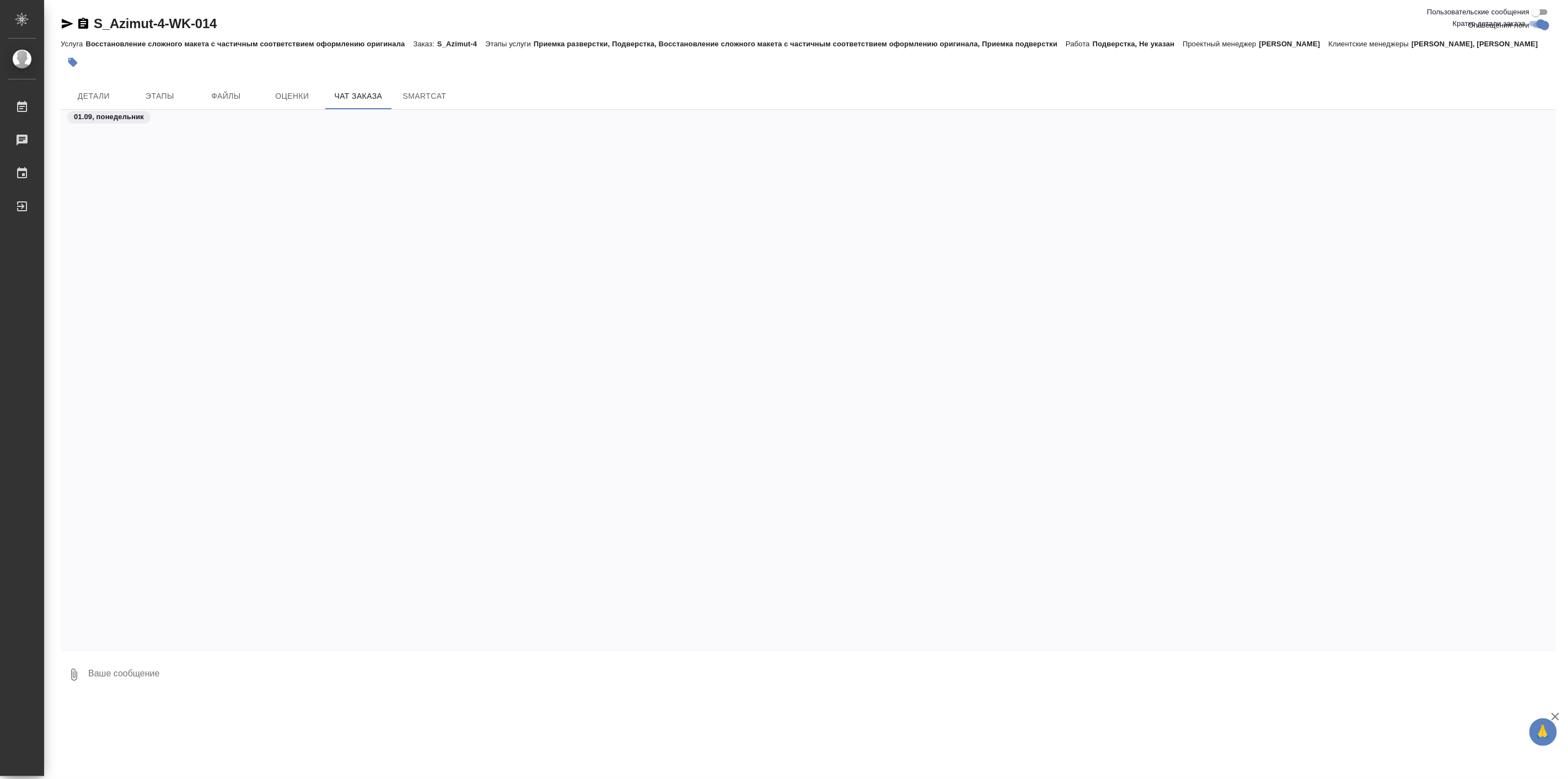
scroll to position [2277, 0]
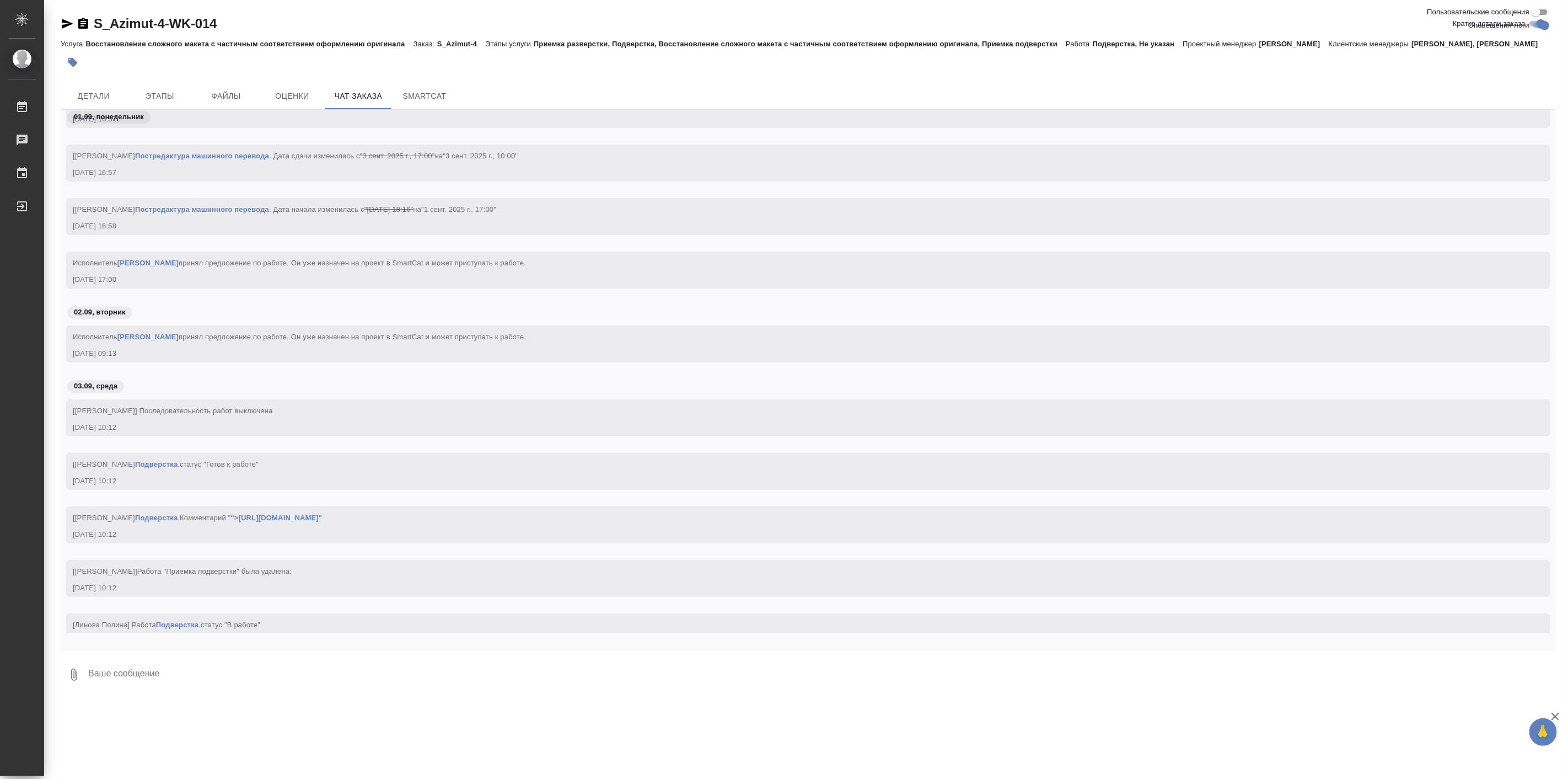
click at [1539, 11] on input "Пользовательские сообщения" at bounding box center [1536, 12] width 40 height 13
checkbox input "true"
click at [1542, 26] on input "Оповещения-логи" at bounding box center [1544, 26] width 40 height 13
checkbox input "false"
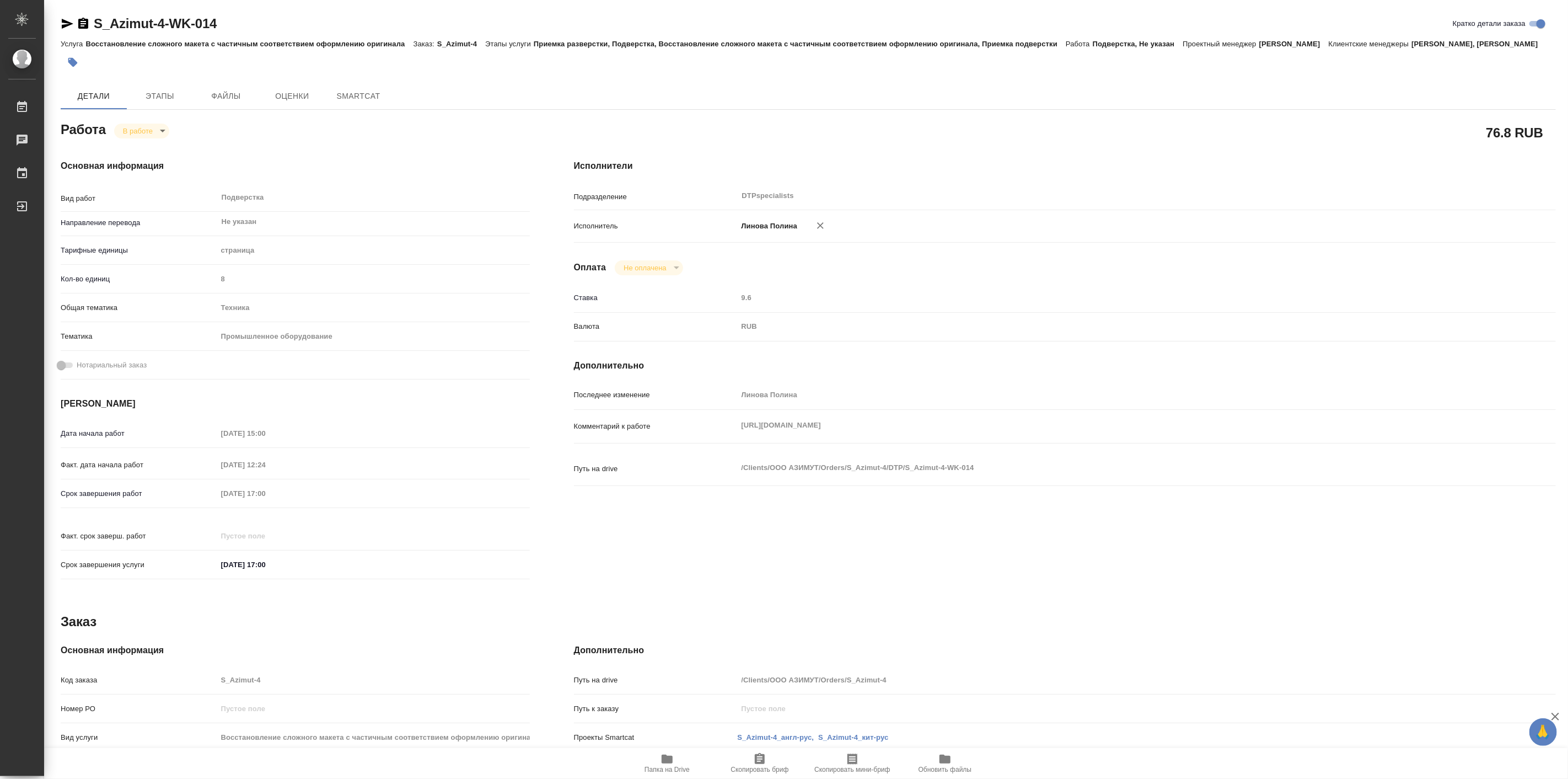
type textarea "x"
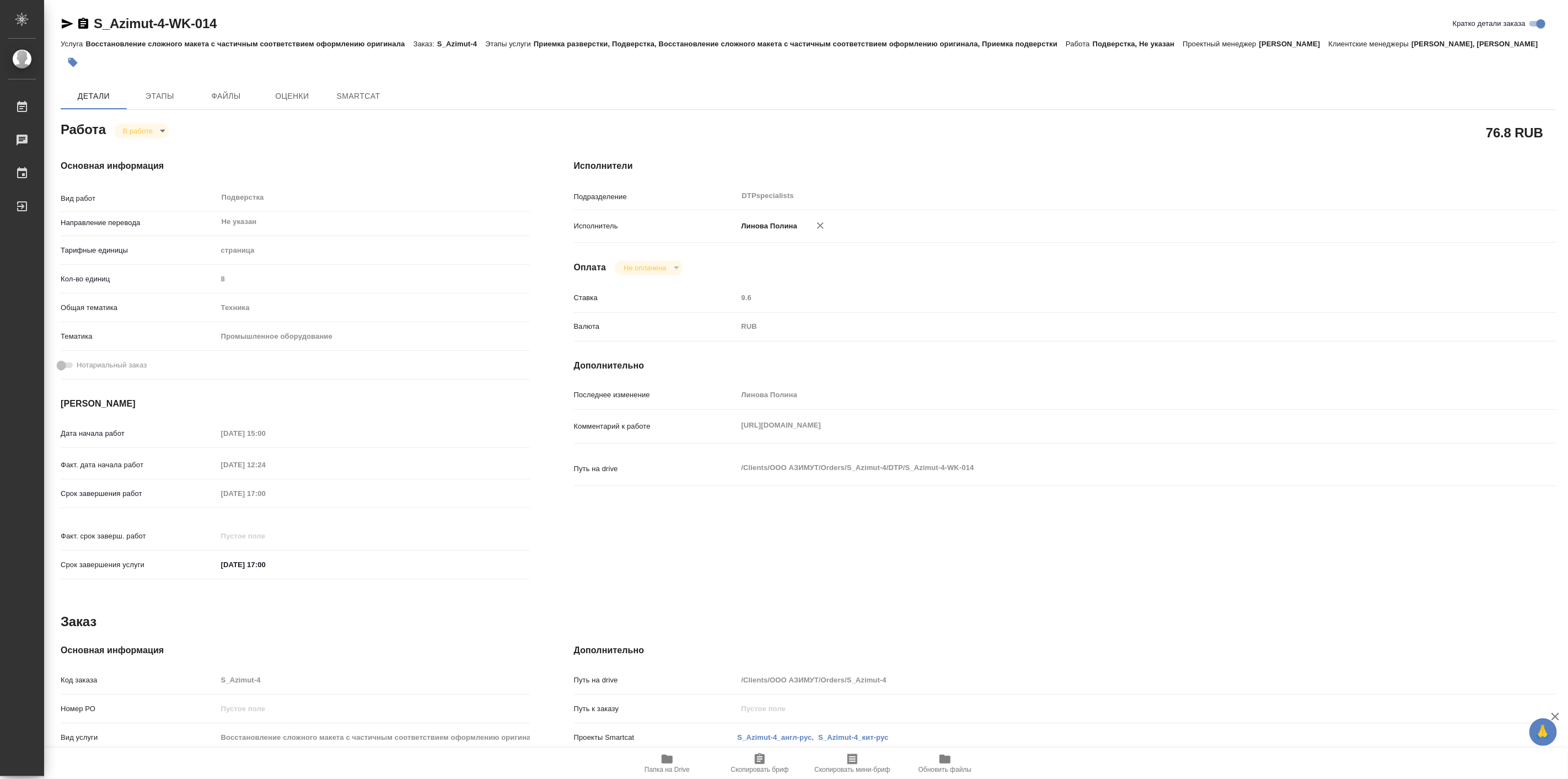
type textarea "x"
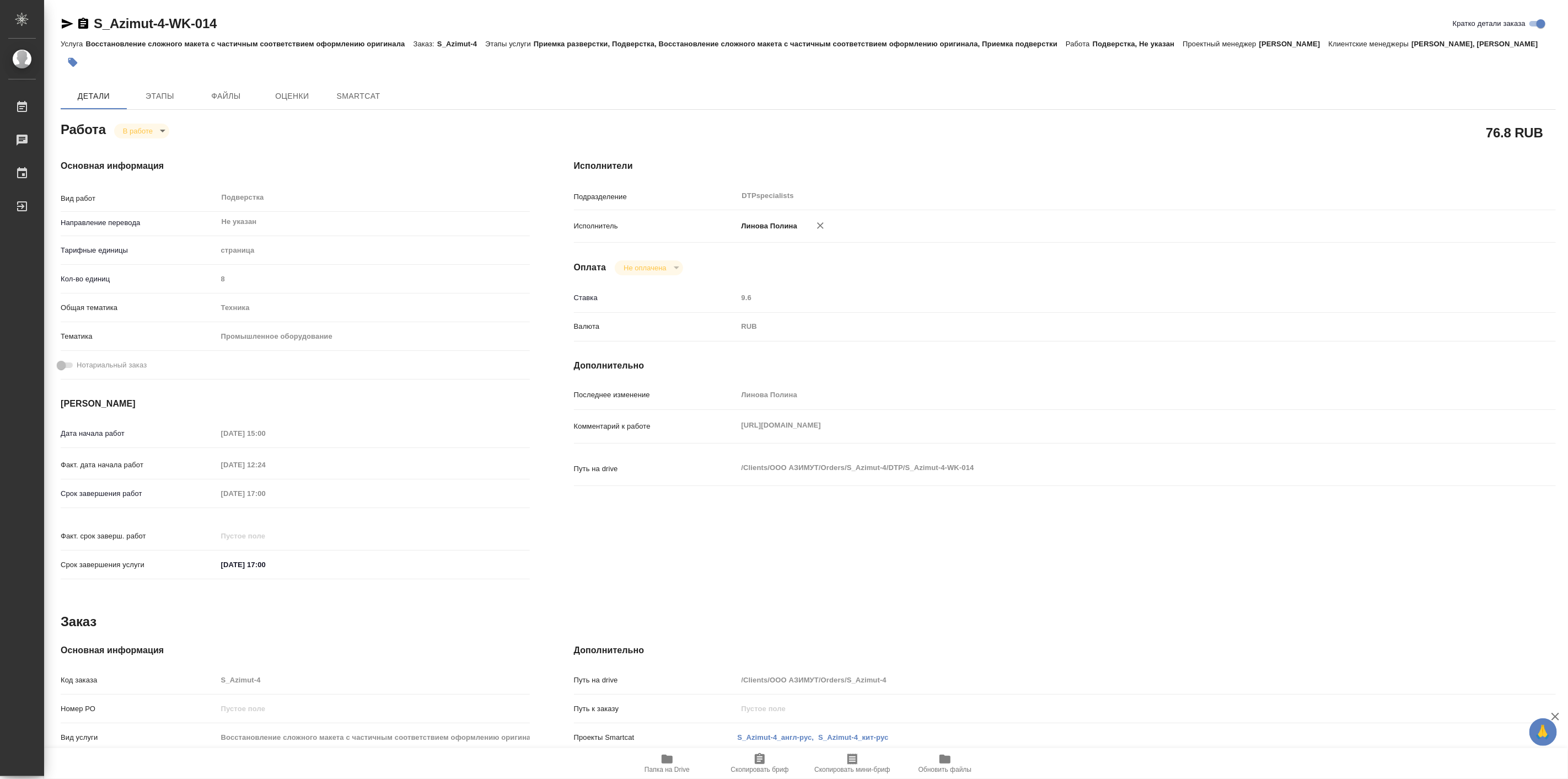
type textarea "x"
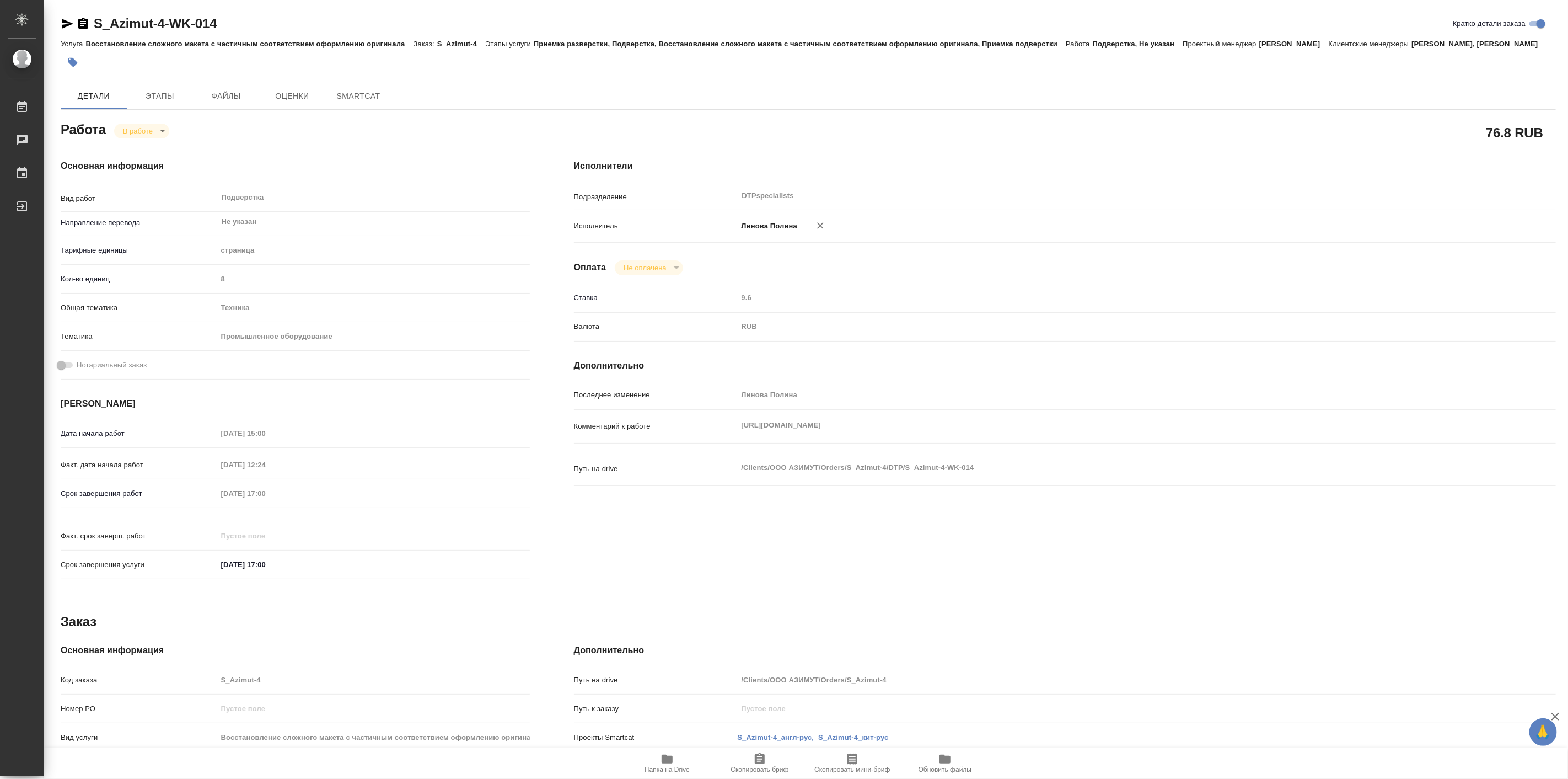
type textarea "x"
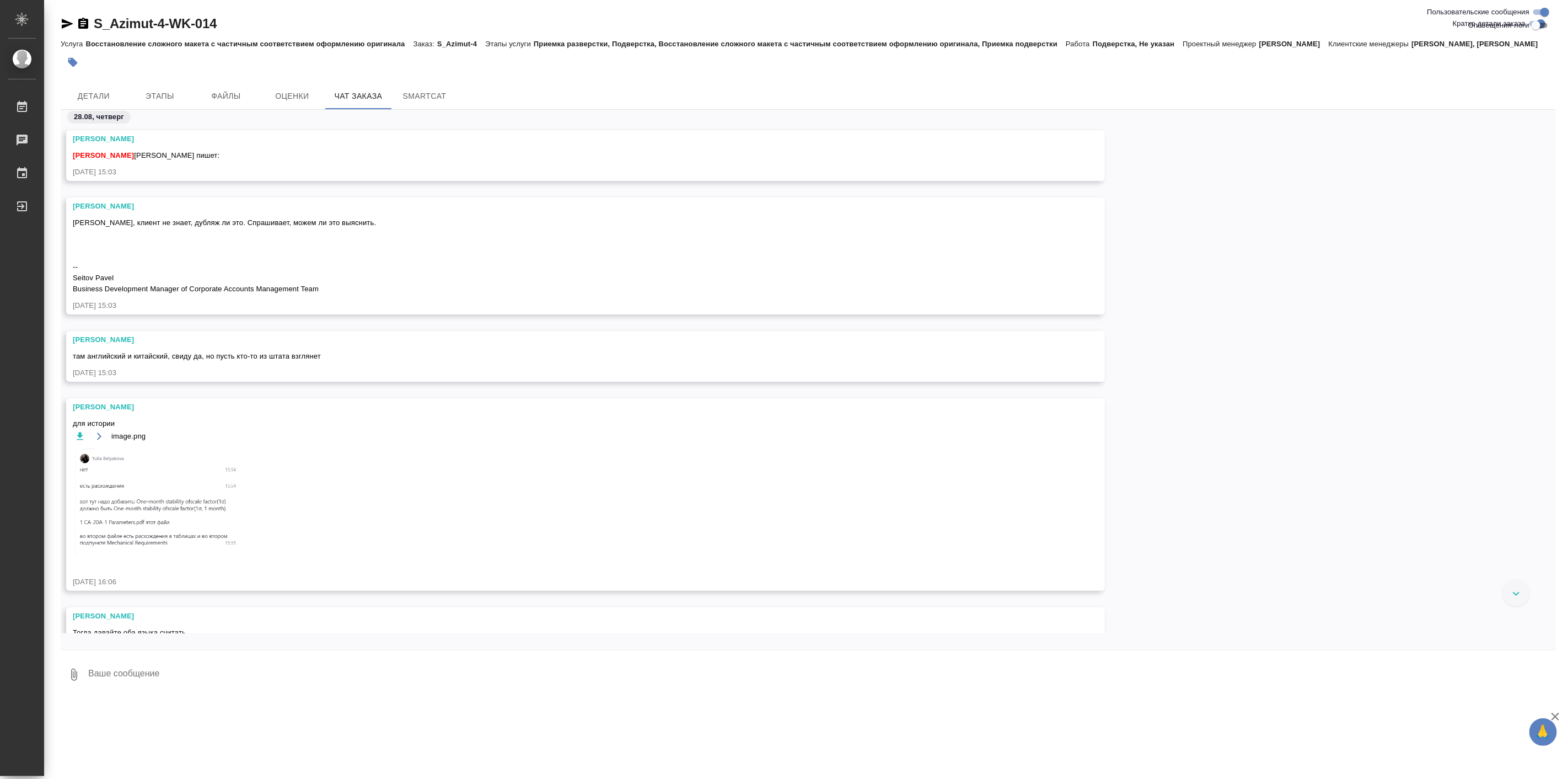
click at [1541, 27] on input "Оповещения-логи" at bounding box center [1536, 26] width 40 height 13
checkbox input "true"
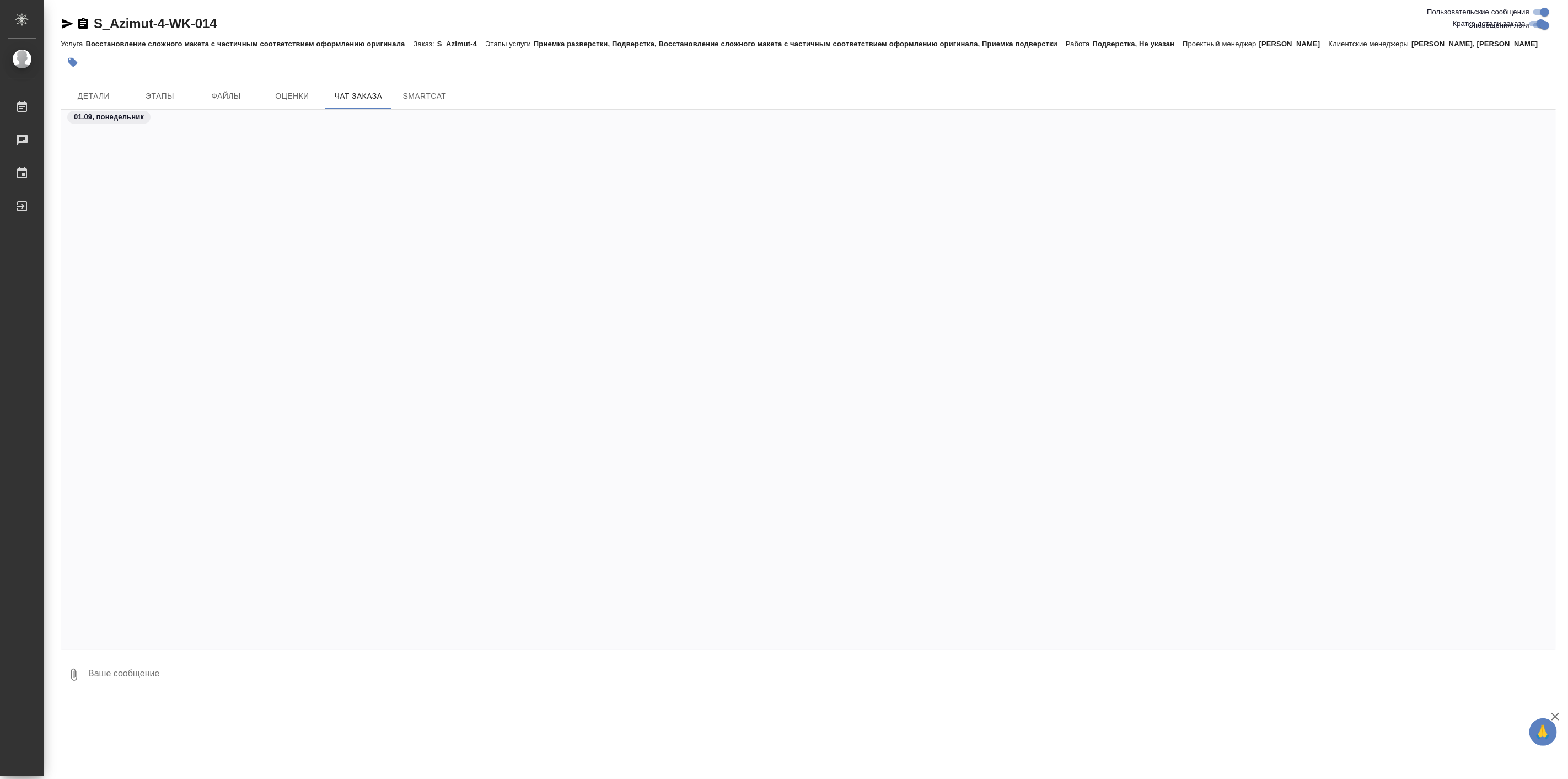
scroll to position [1945, 0]
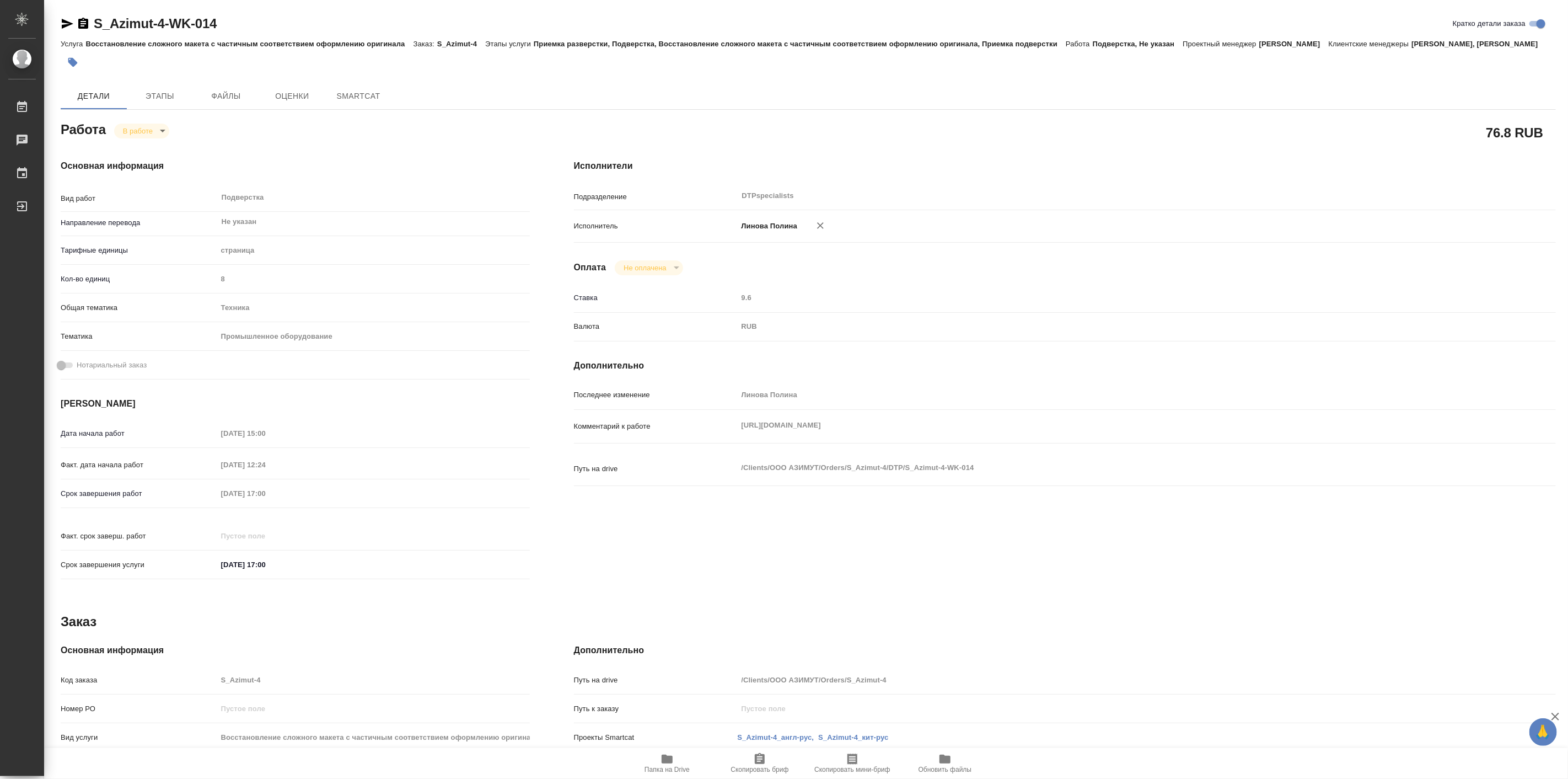
type textarea "x"
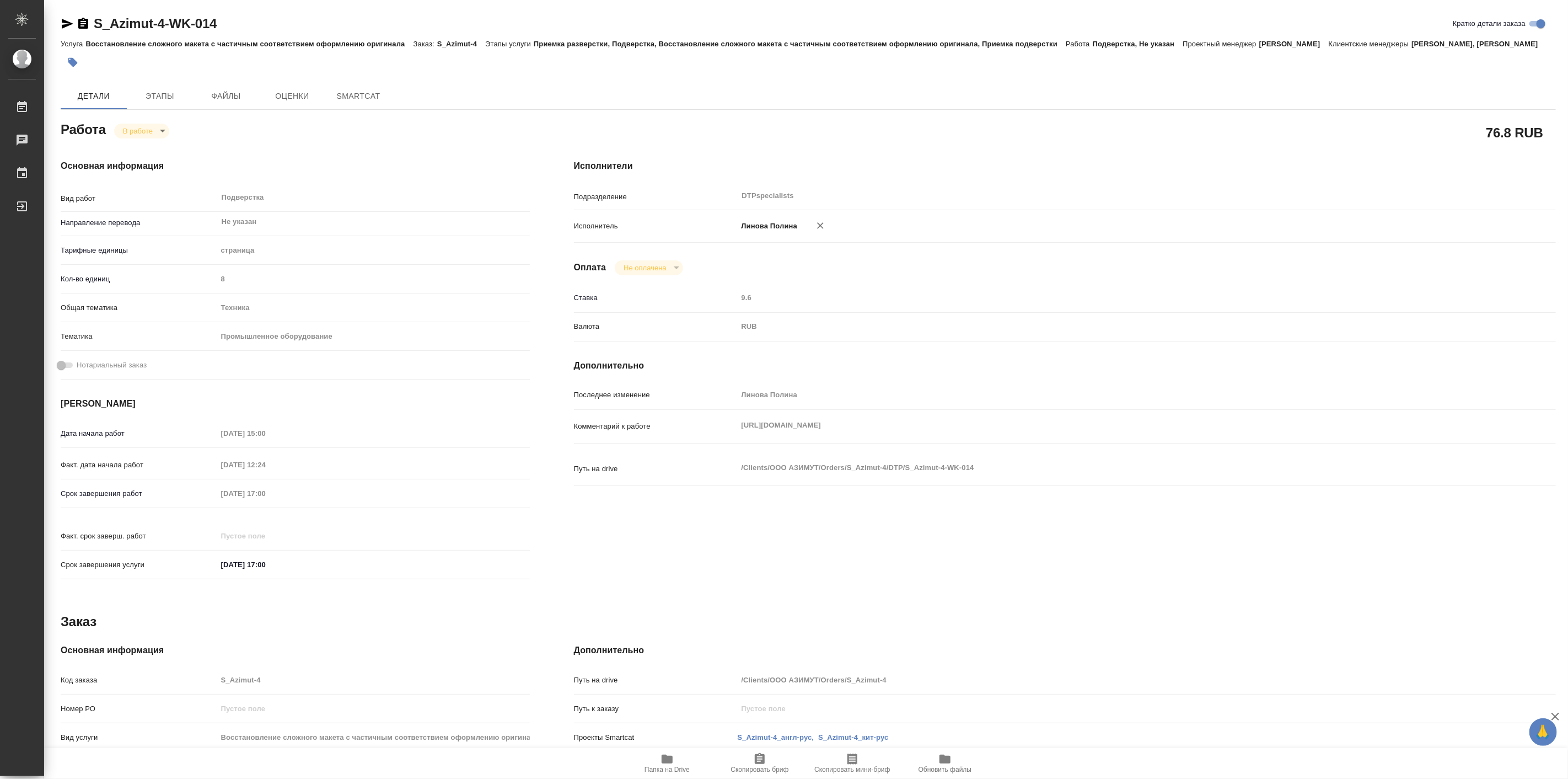
type textarea "x"
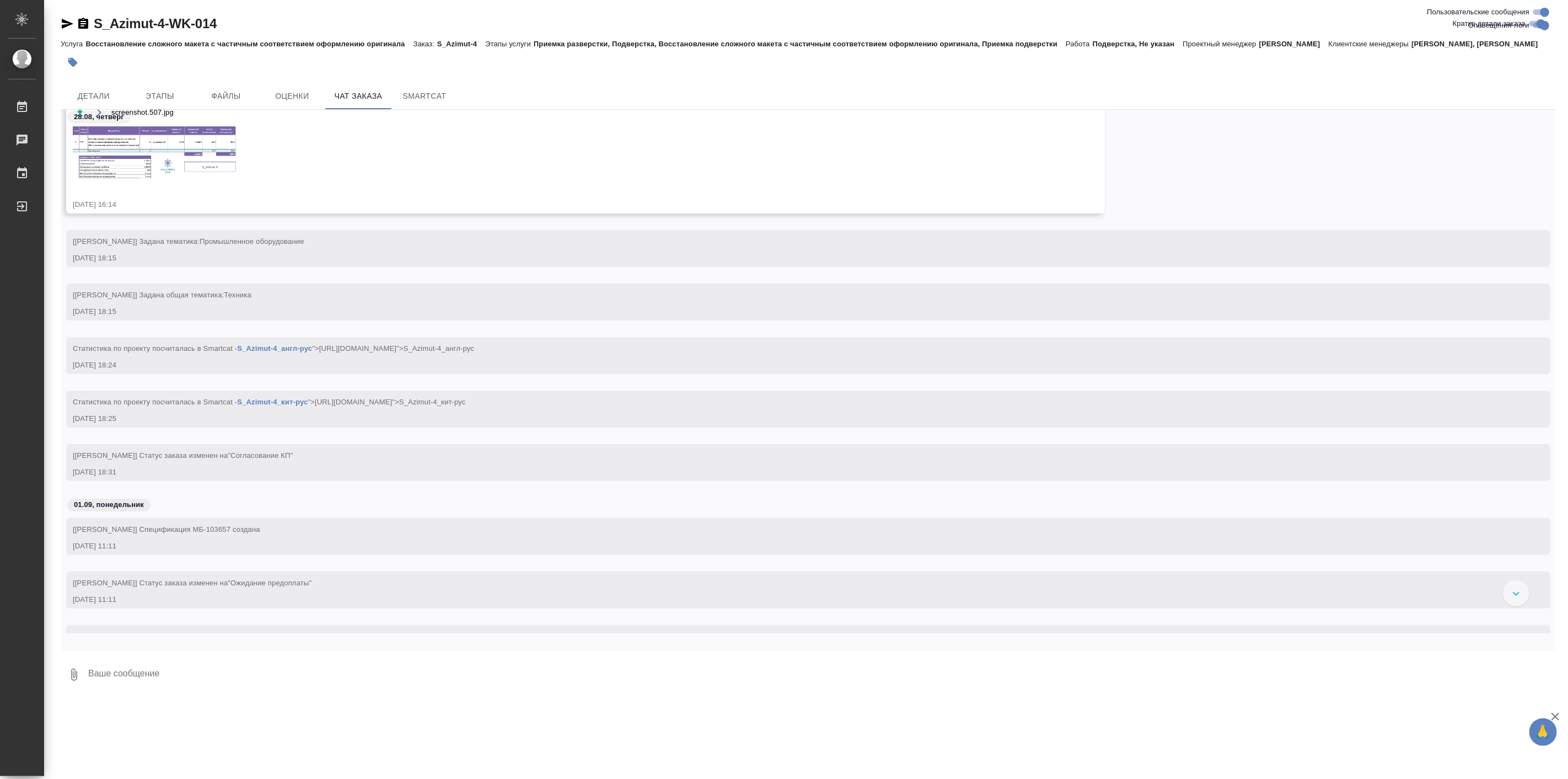
scroll to position [2821, 0]
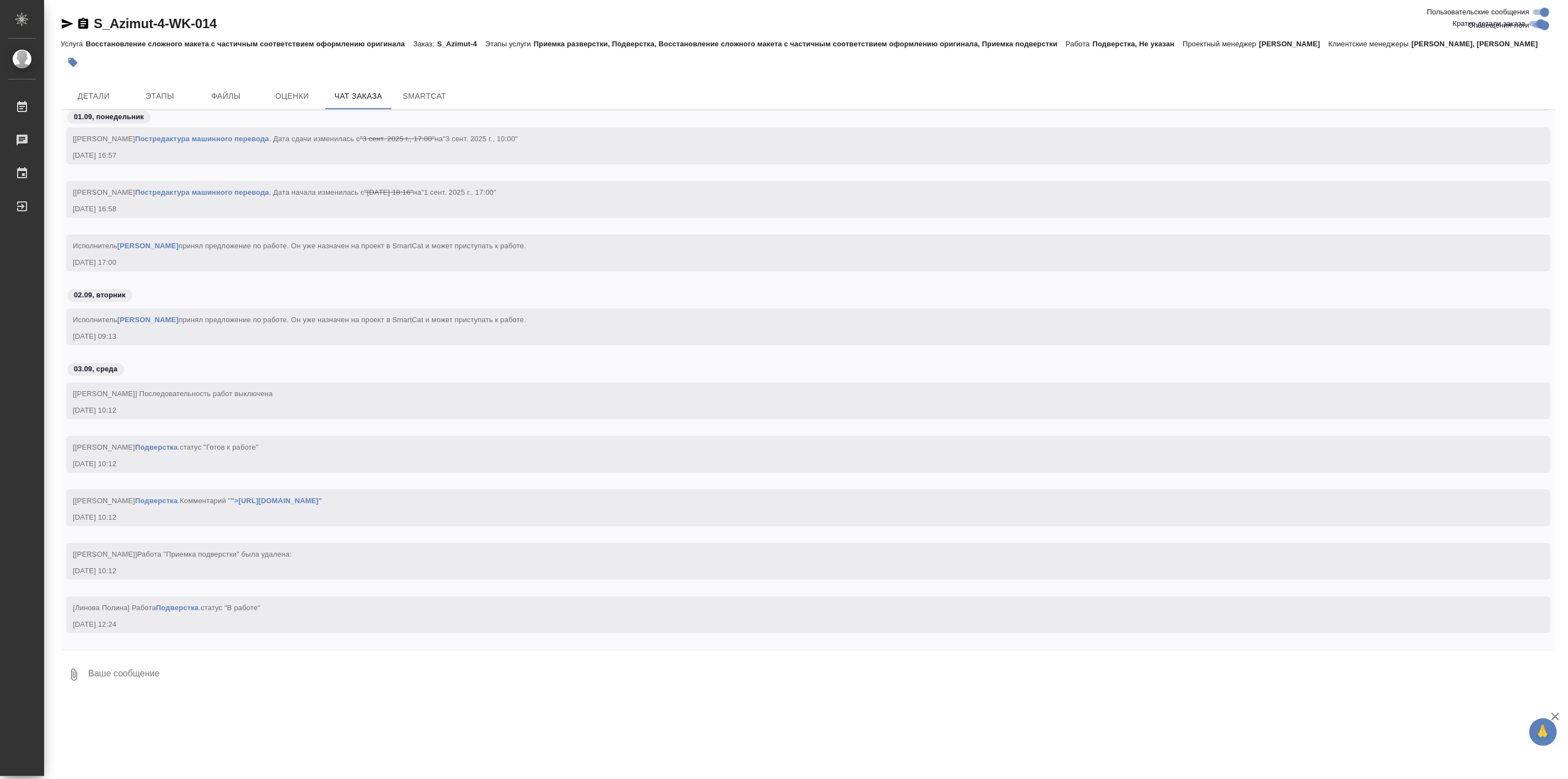
click at [69, 103] on span "Детали" at bounding box center [94, 96] width 53 height 14
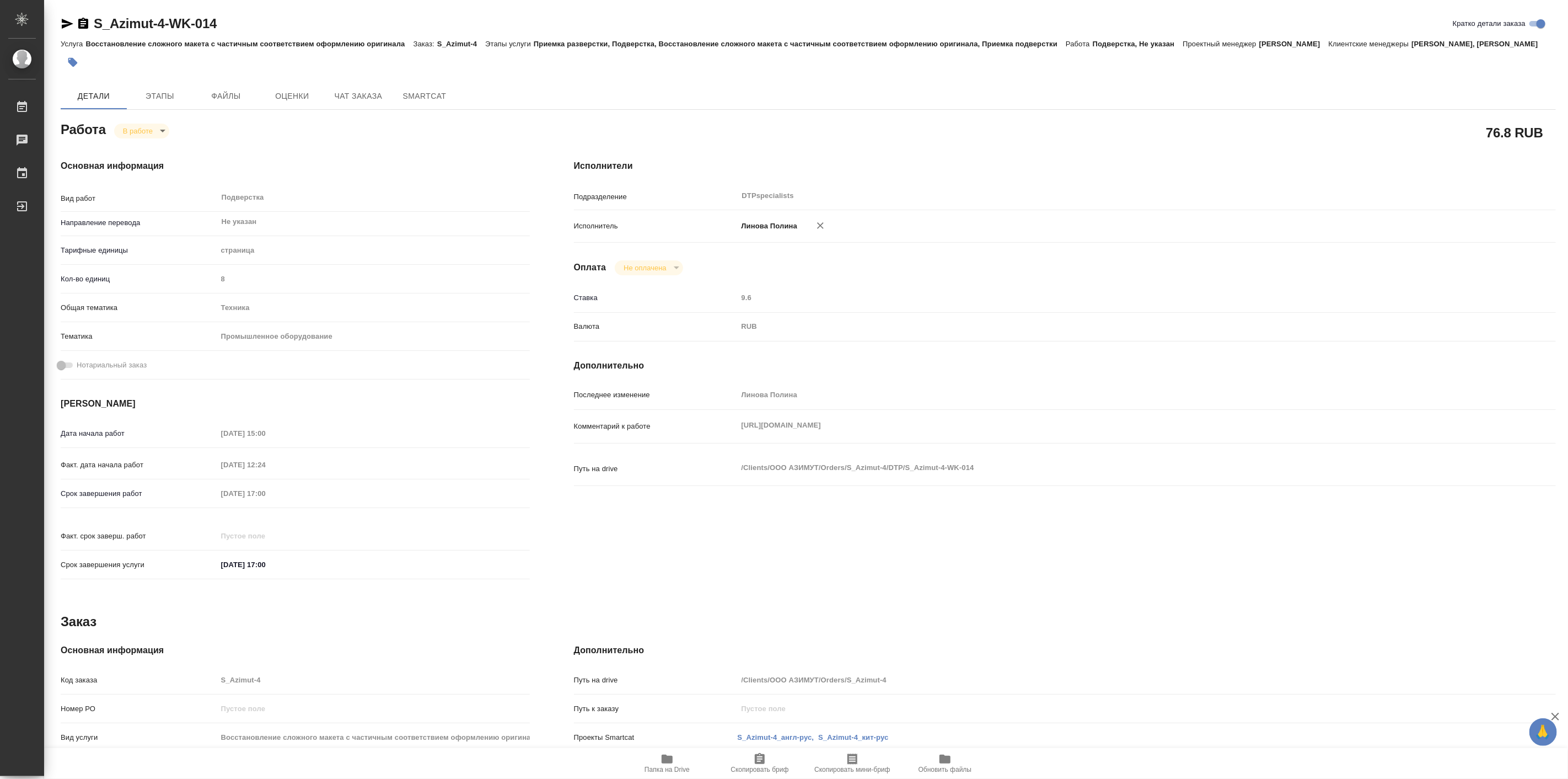
type textarea "x"
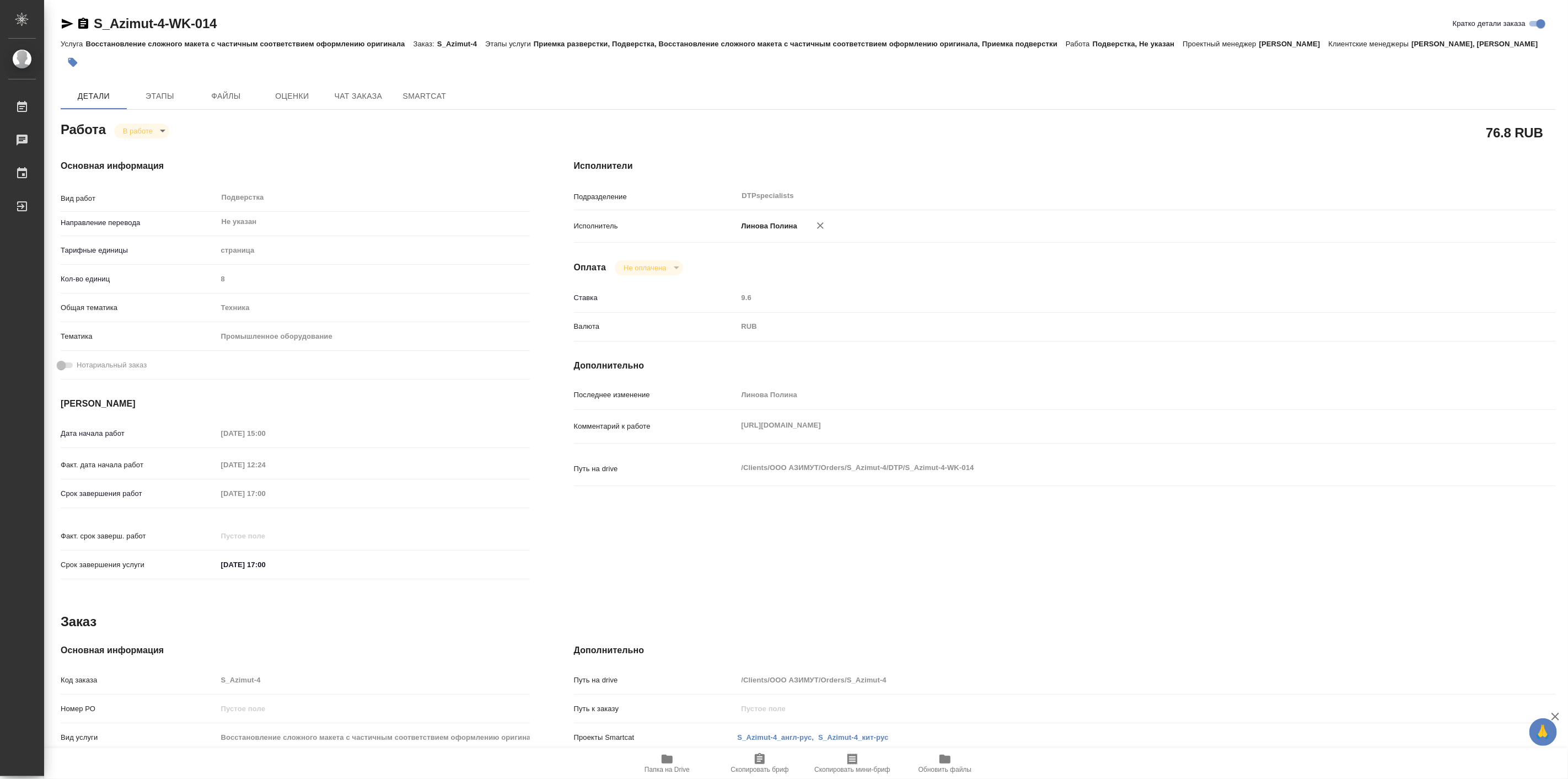
type textarea "x"
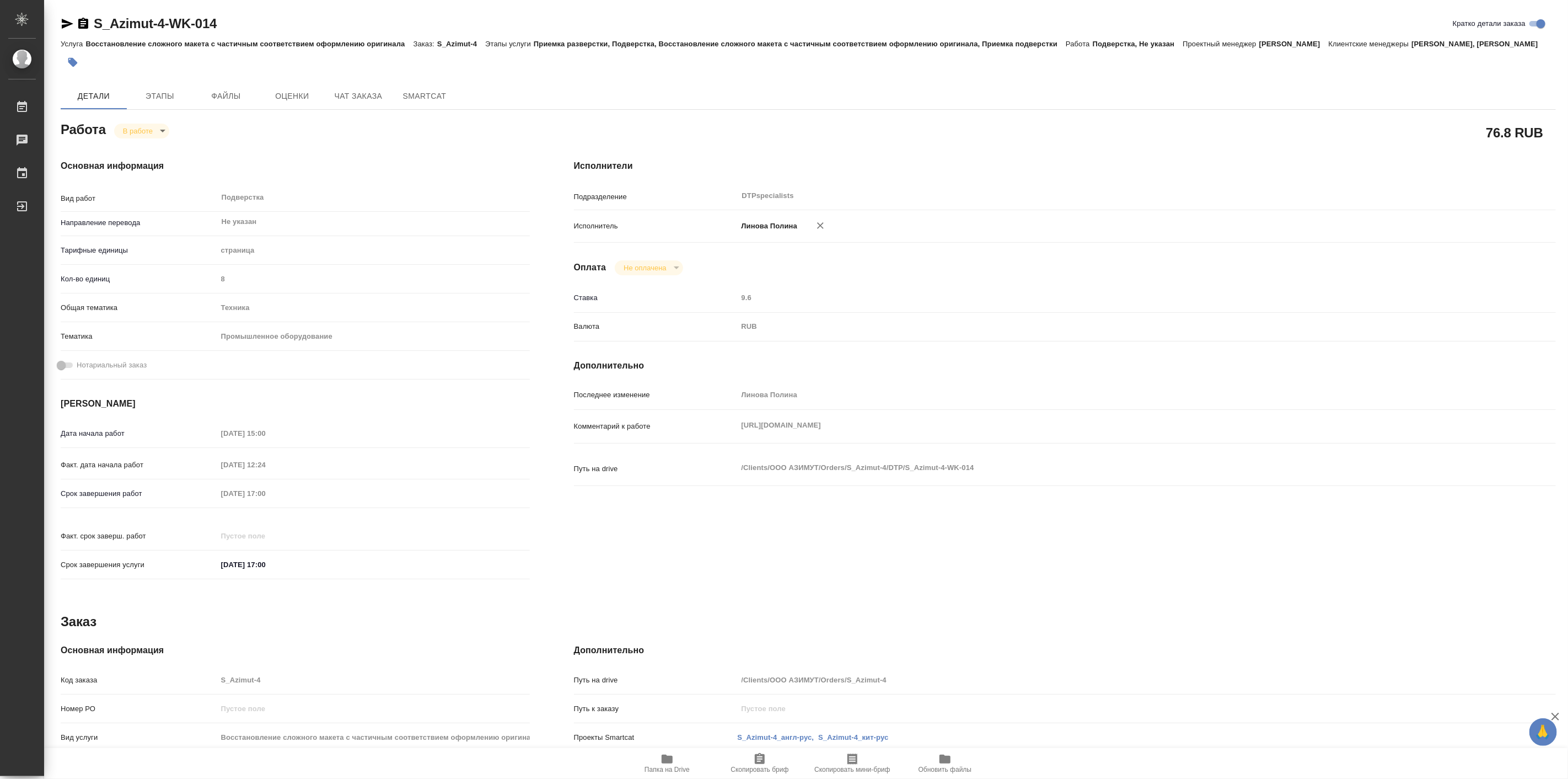
type textarea "x"
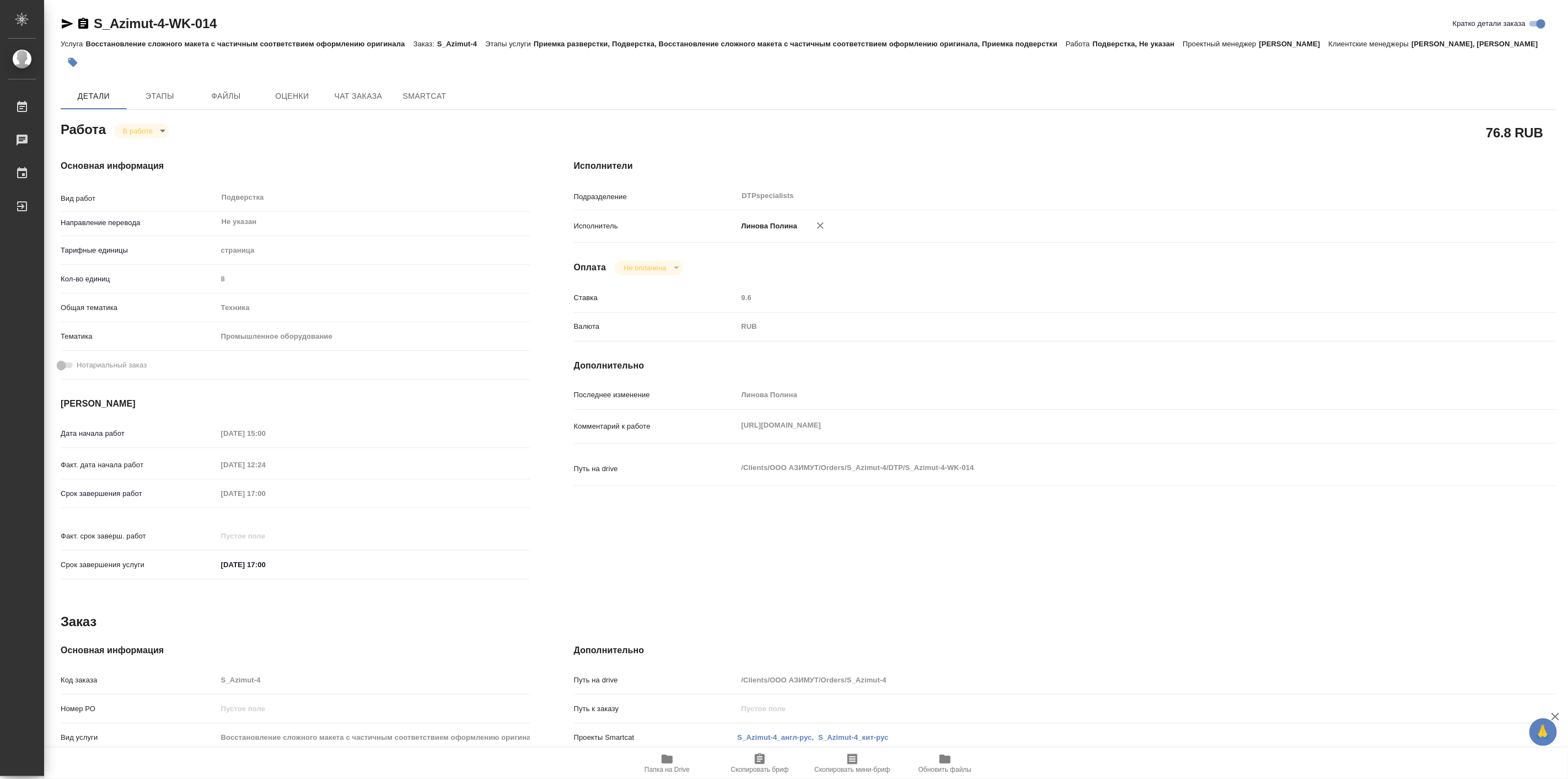
type textarea "x"
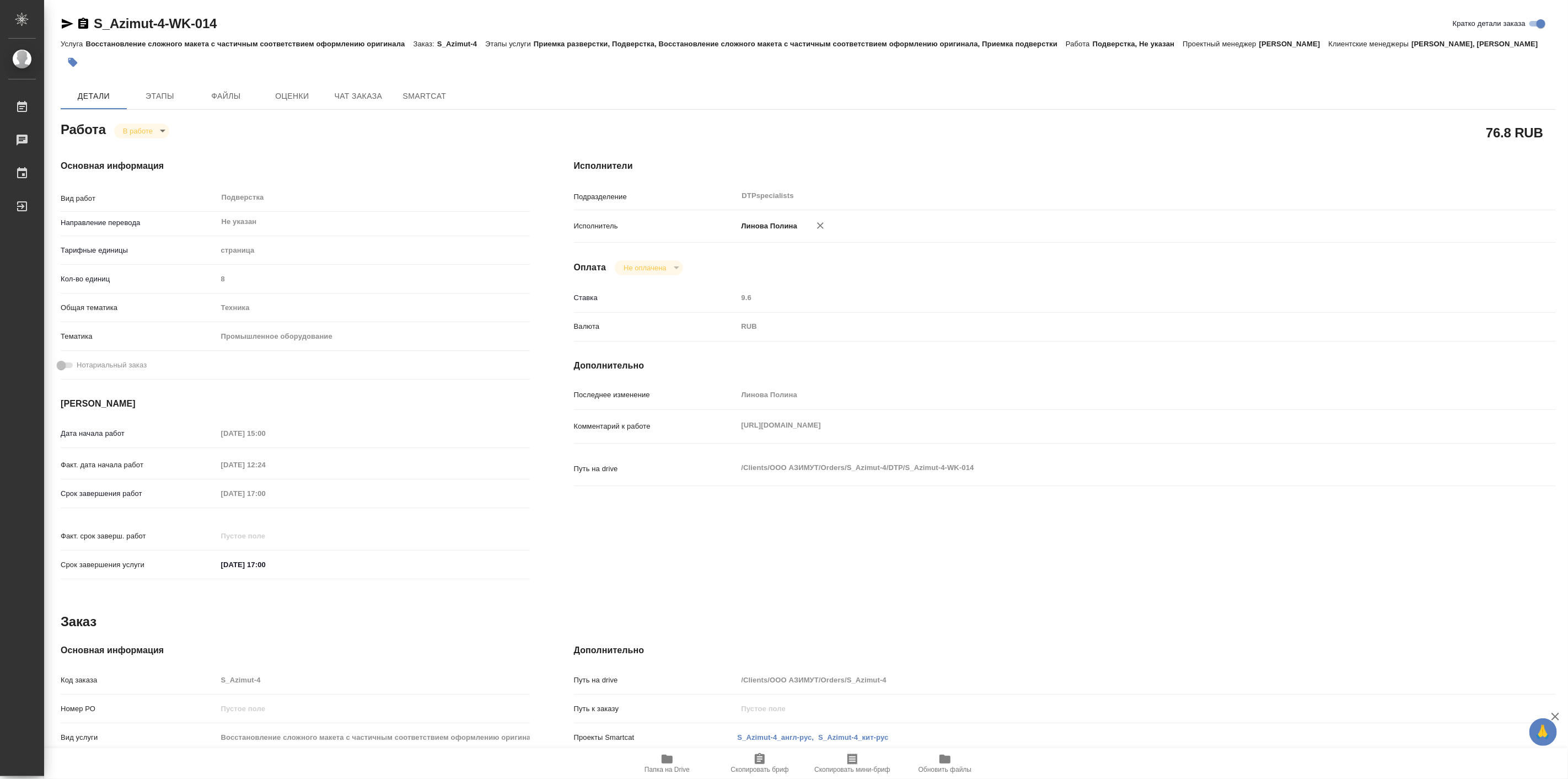
click at [659, 760] on span "Папка на Drive" at bounding box center [667, 763] width 79 height 21
click at [133, 142] on body "🙏 .cls-1 fill:#fff; AWATERA Linova Polina Работы 0 Чаты График Выйти S_Azimut-4…" at bounding box center [784, 389] width 1568 height 779
click at [158, 170] on li "Выполнен" at bounding box center [150, 163] width 73 height 19
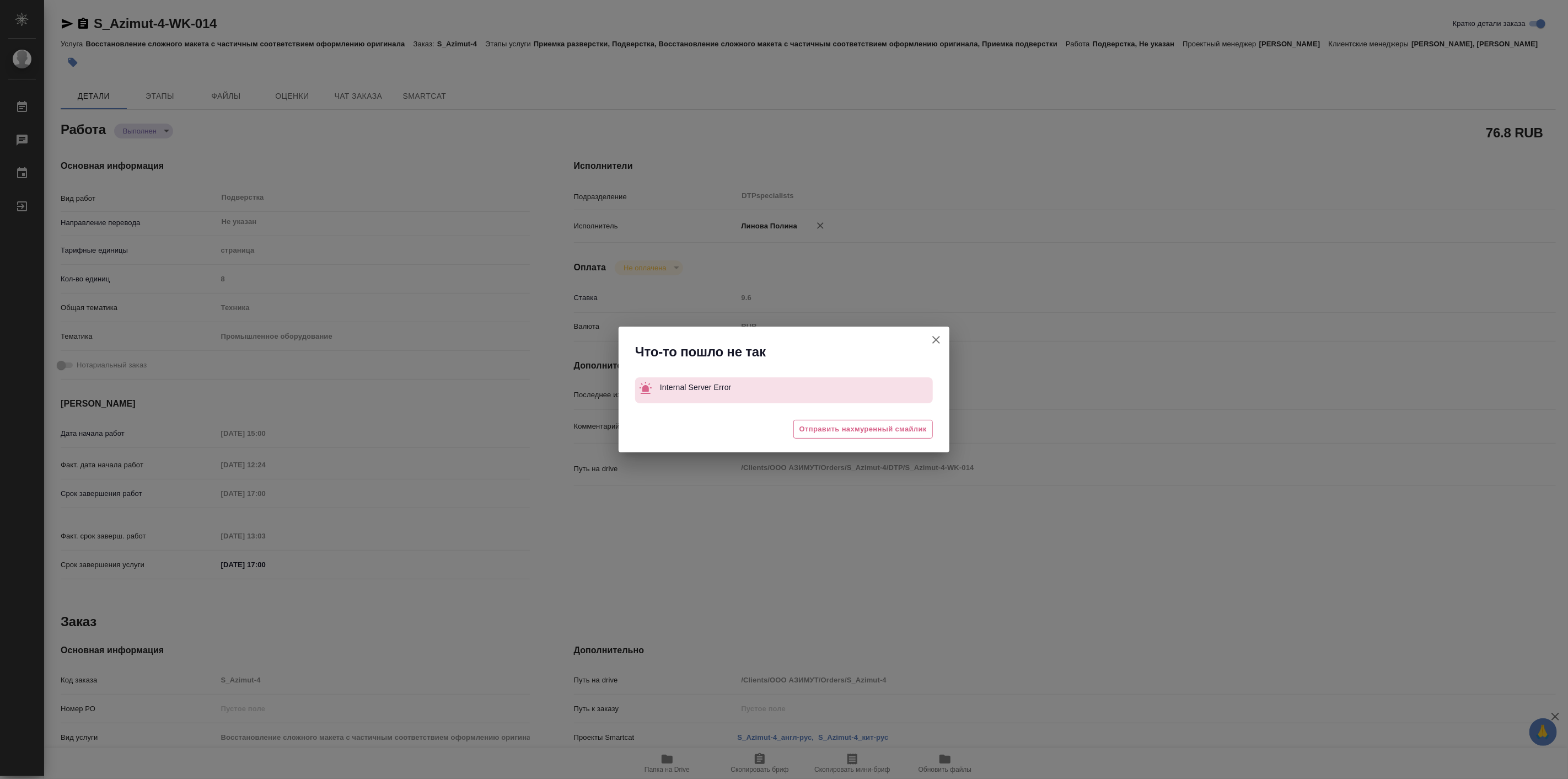
type textarea "x"
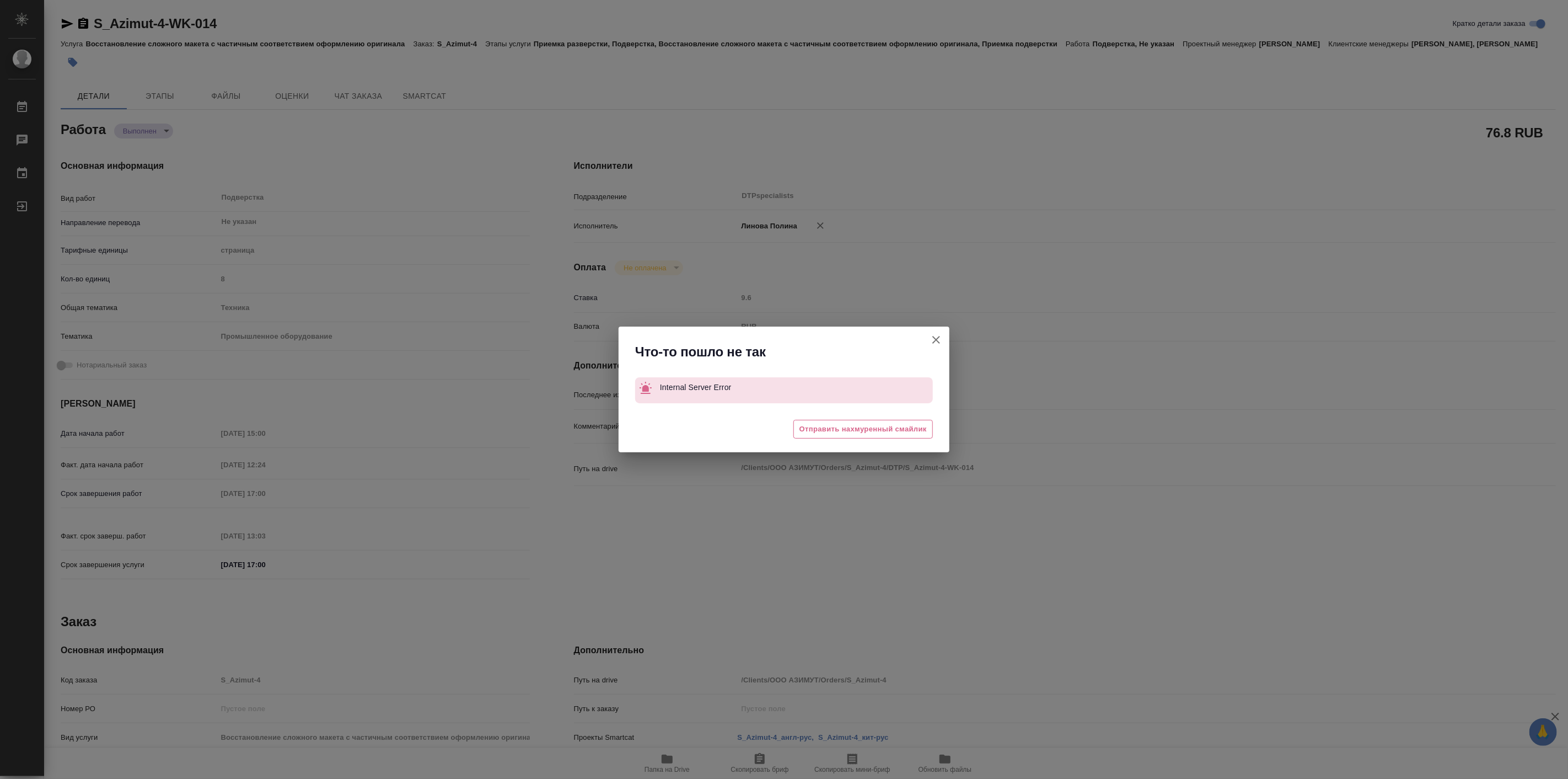
type textarea "x"
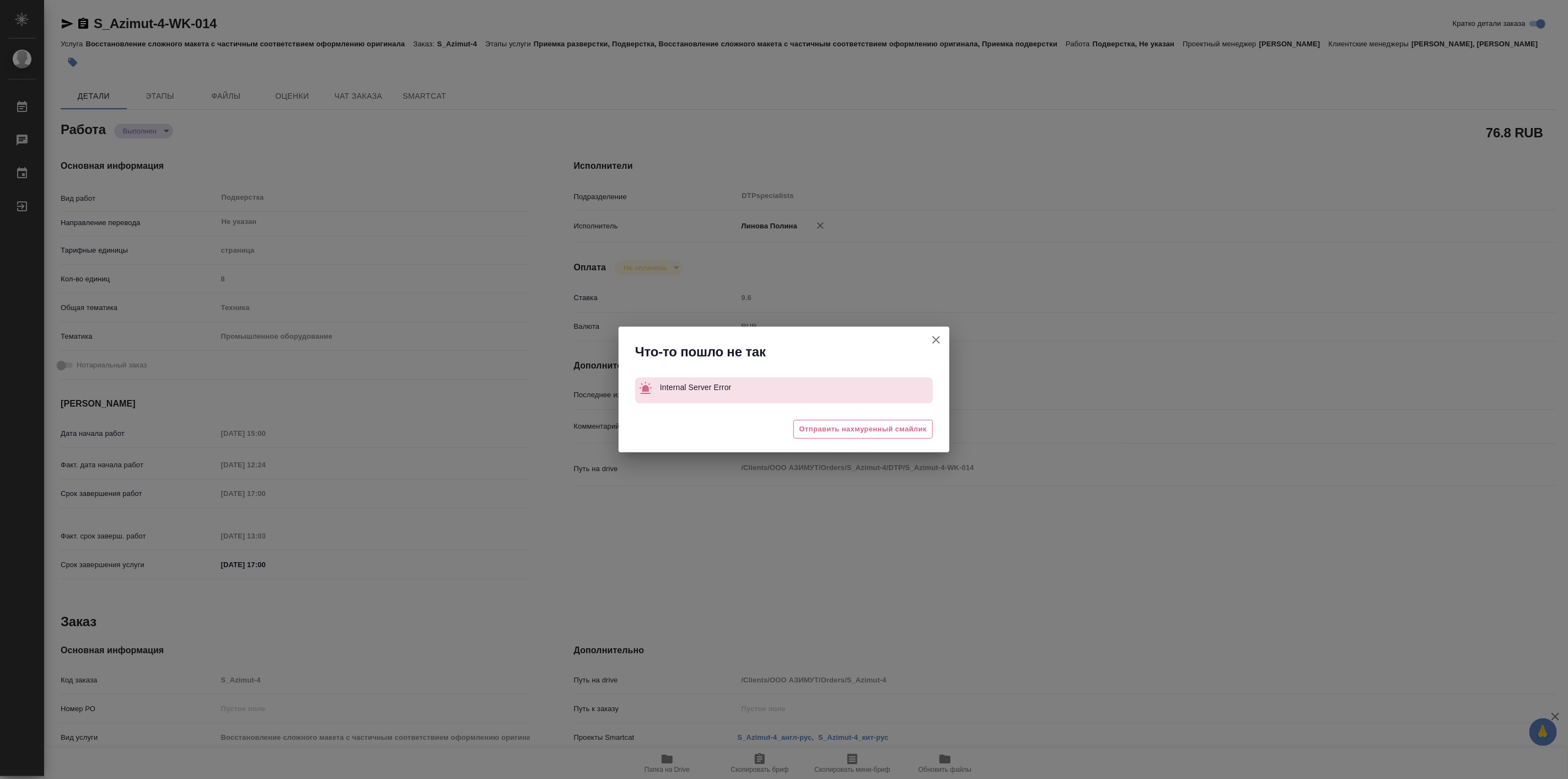
click at [939, 333] on icon "button" at bounding box center [936, 340] width 13 height 13
type textarea "x"
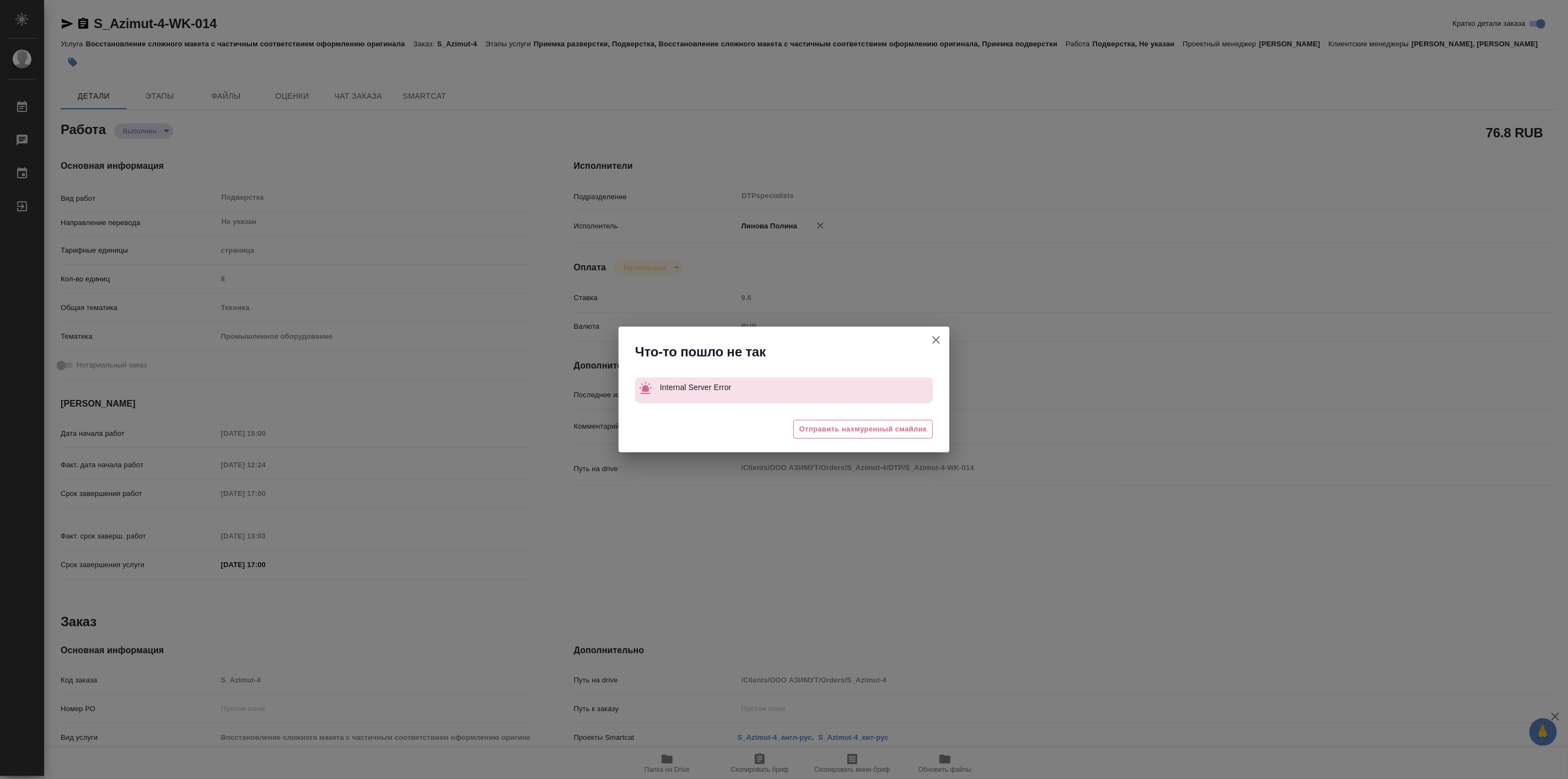
type textarea "x"
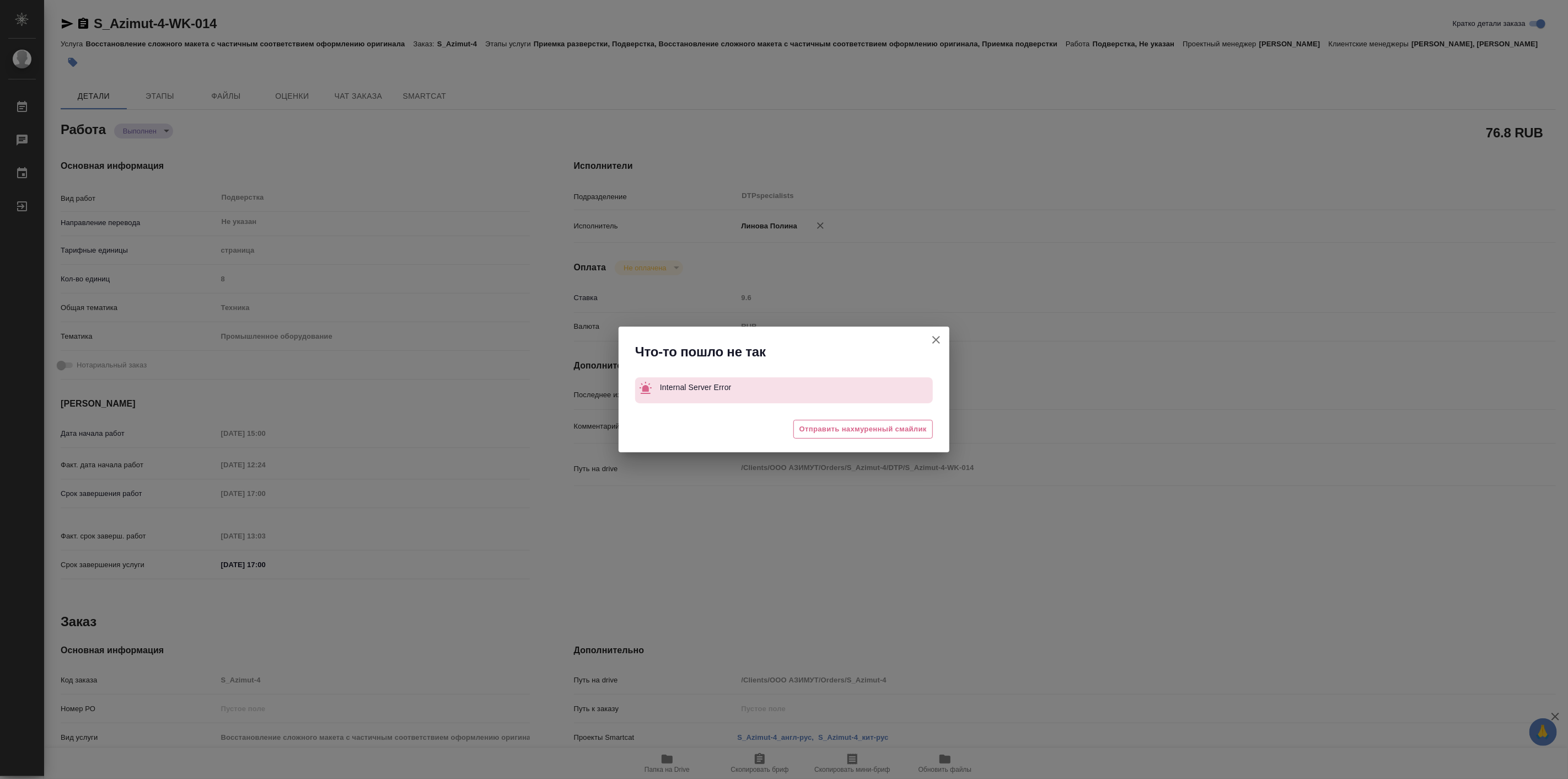
type textarea "x"
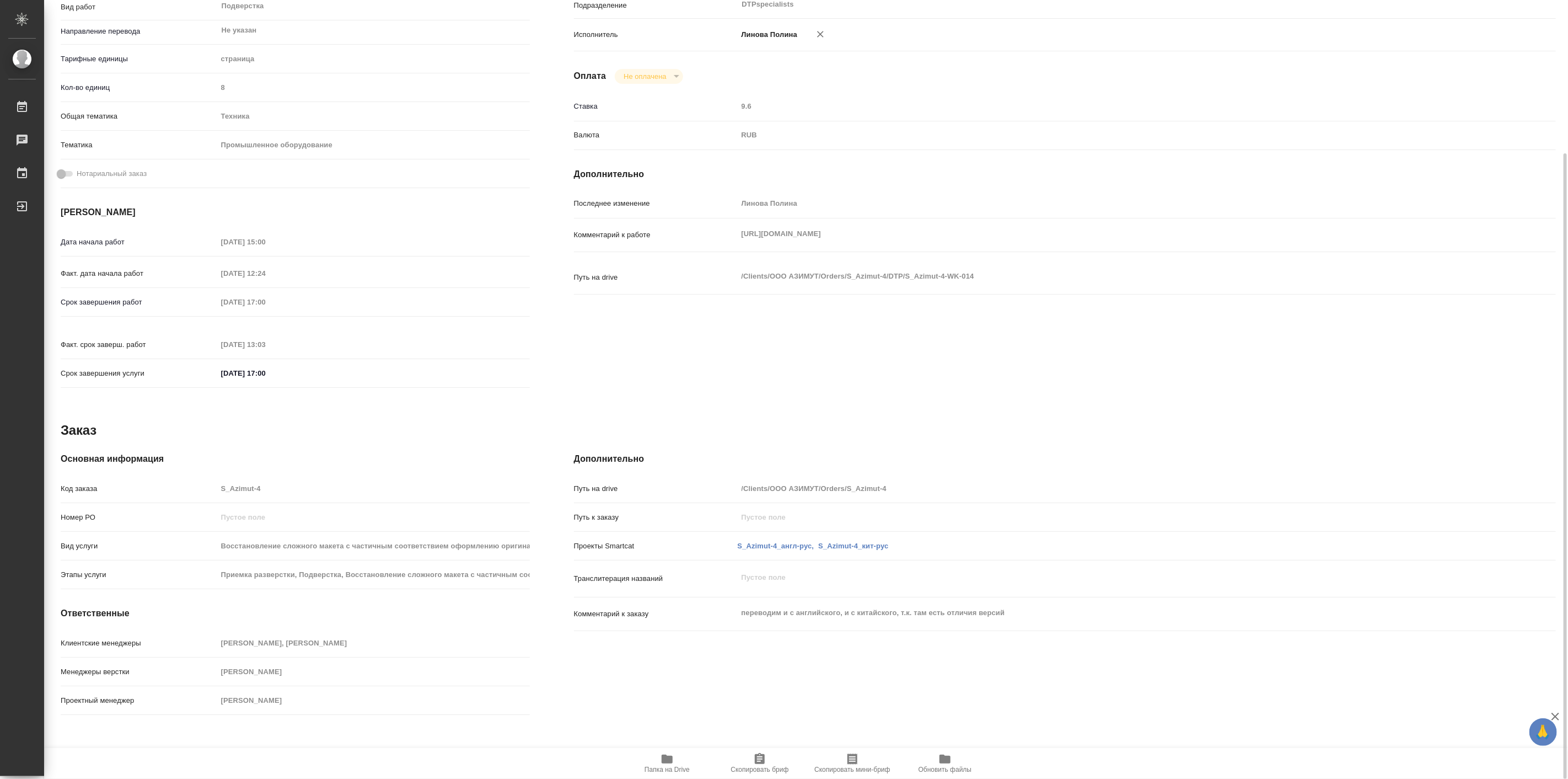
scroll to position [222, 0]
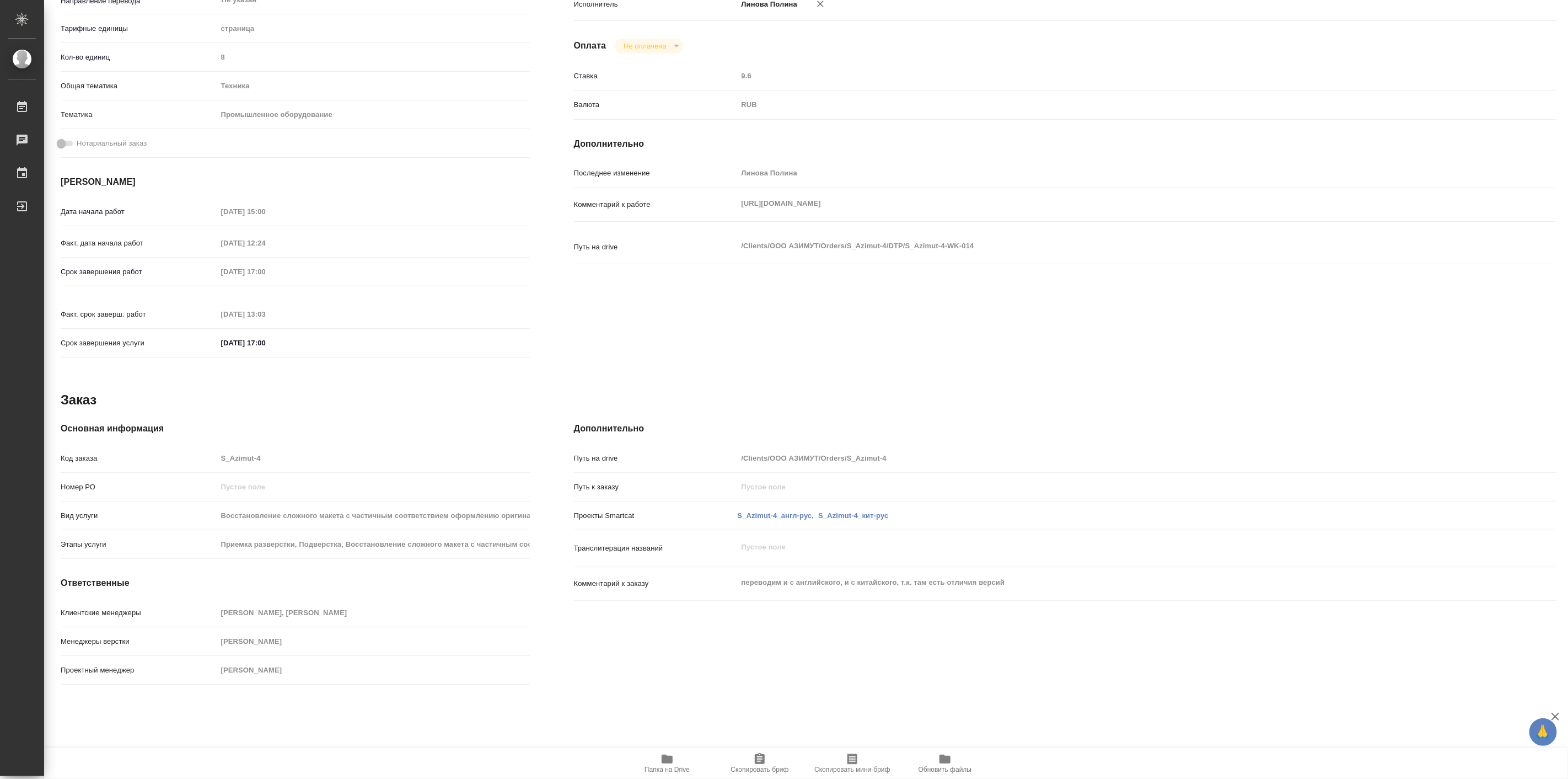
click at [204, 406] on div "Заказ" at bounding box center [808, 400] width 1495 height 18
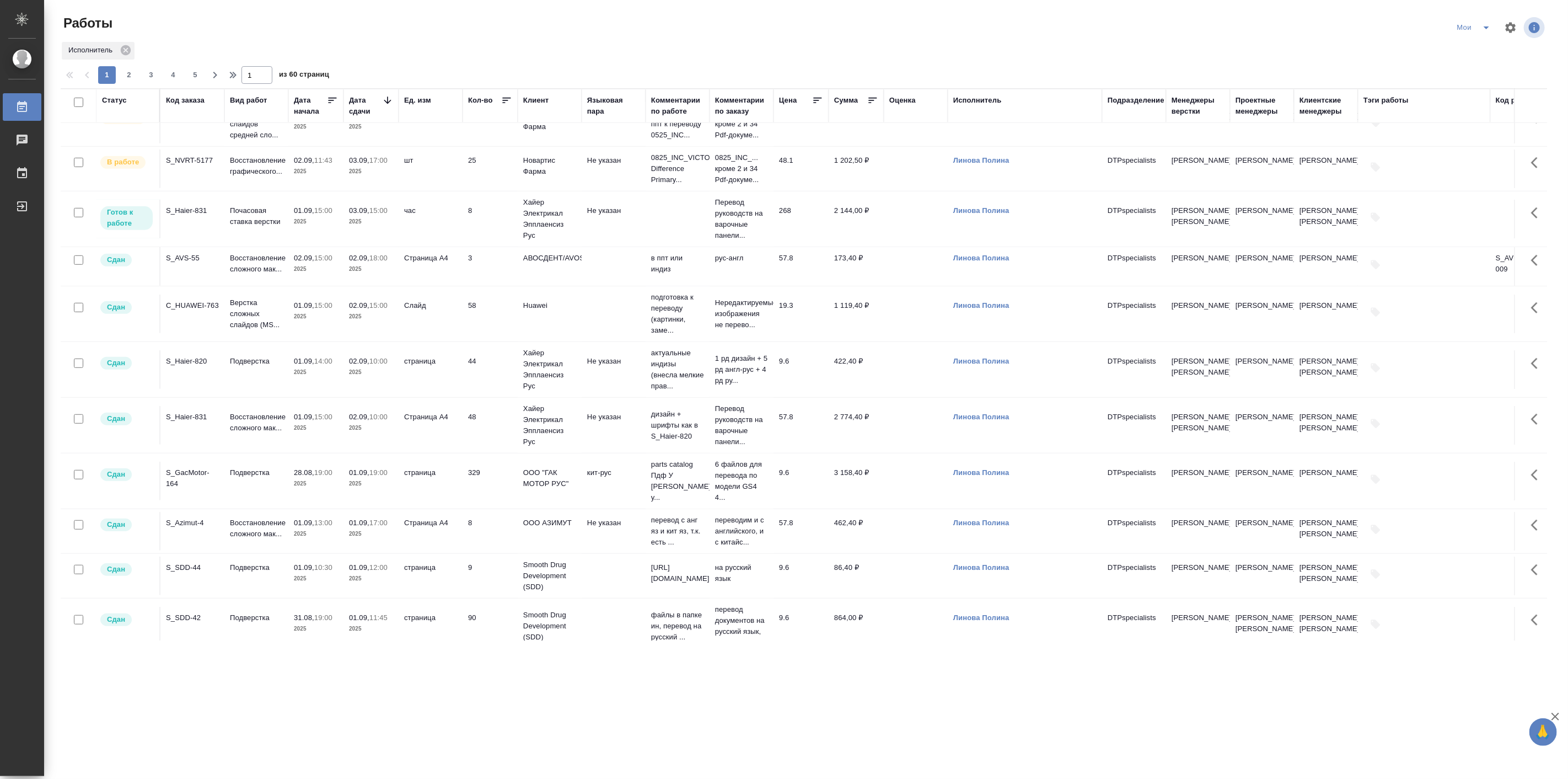
scroll to position [613, 0]
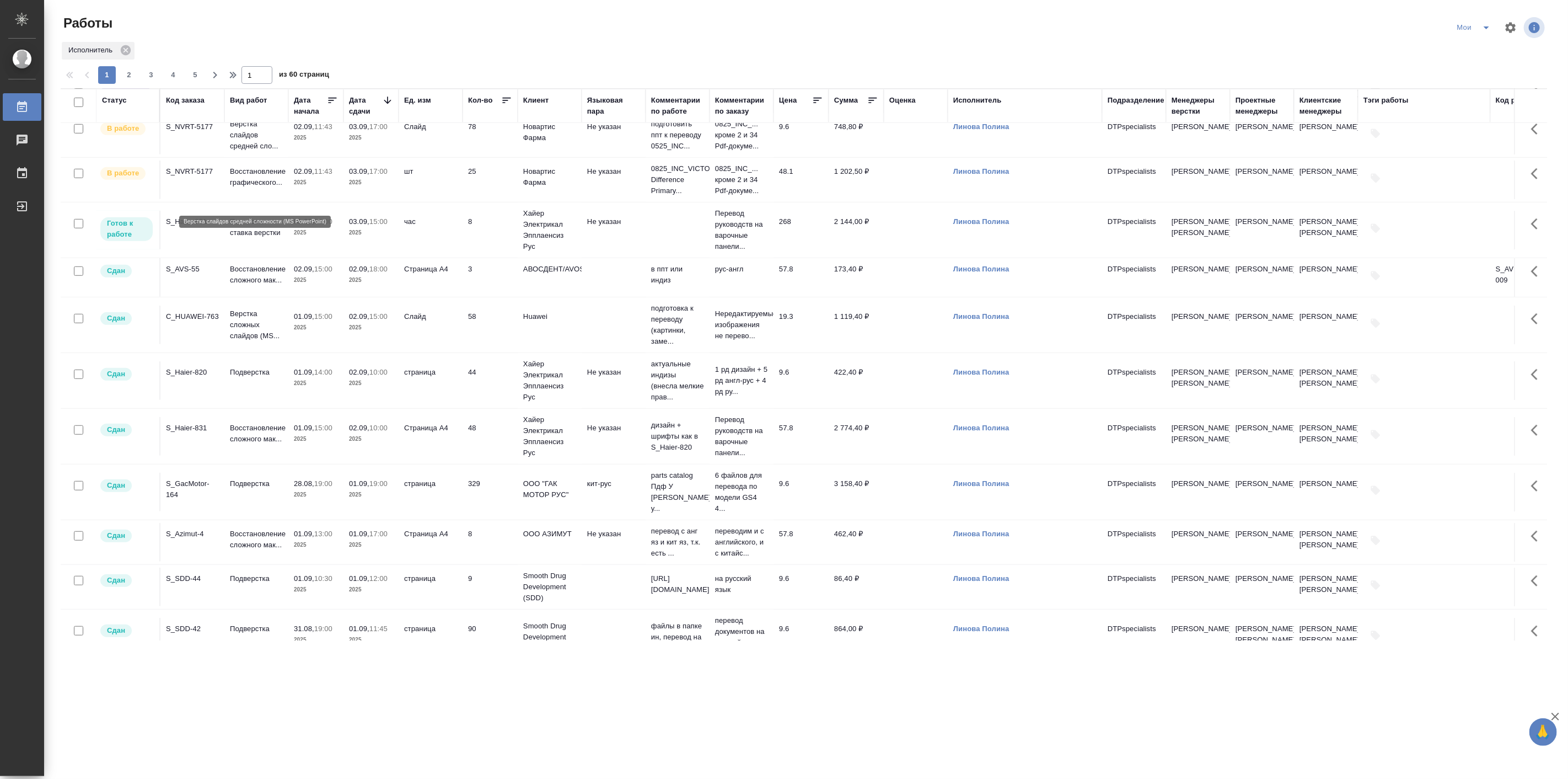
click at [248, 152] on p "Верстка слайдов средней сло..." at bounding box center [256, 135] width 53 height 33
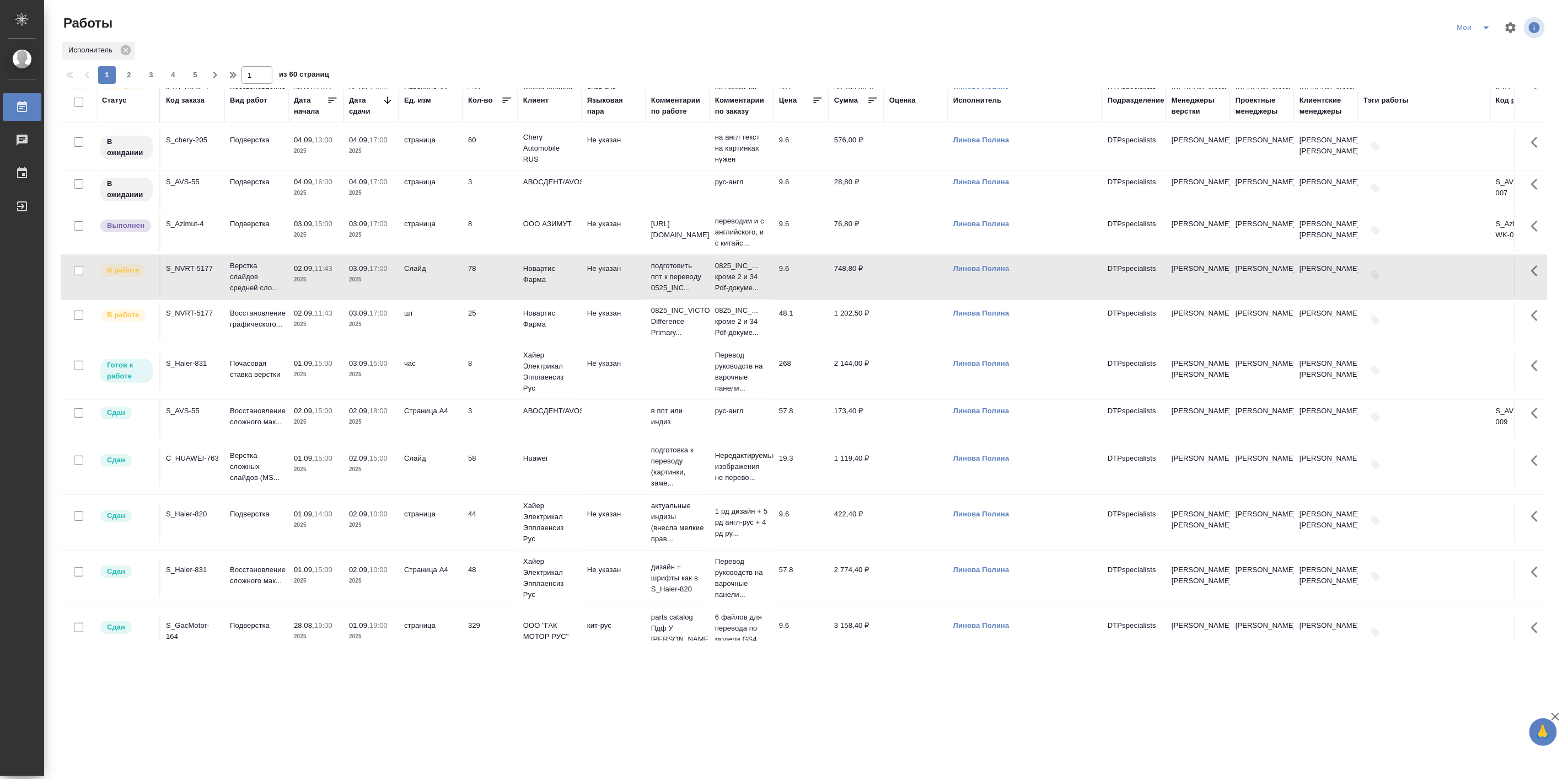
scroll to position [409, 0]
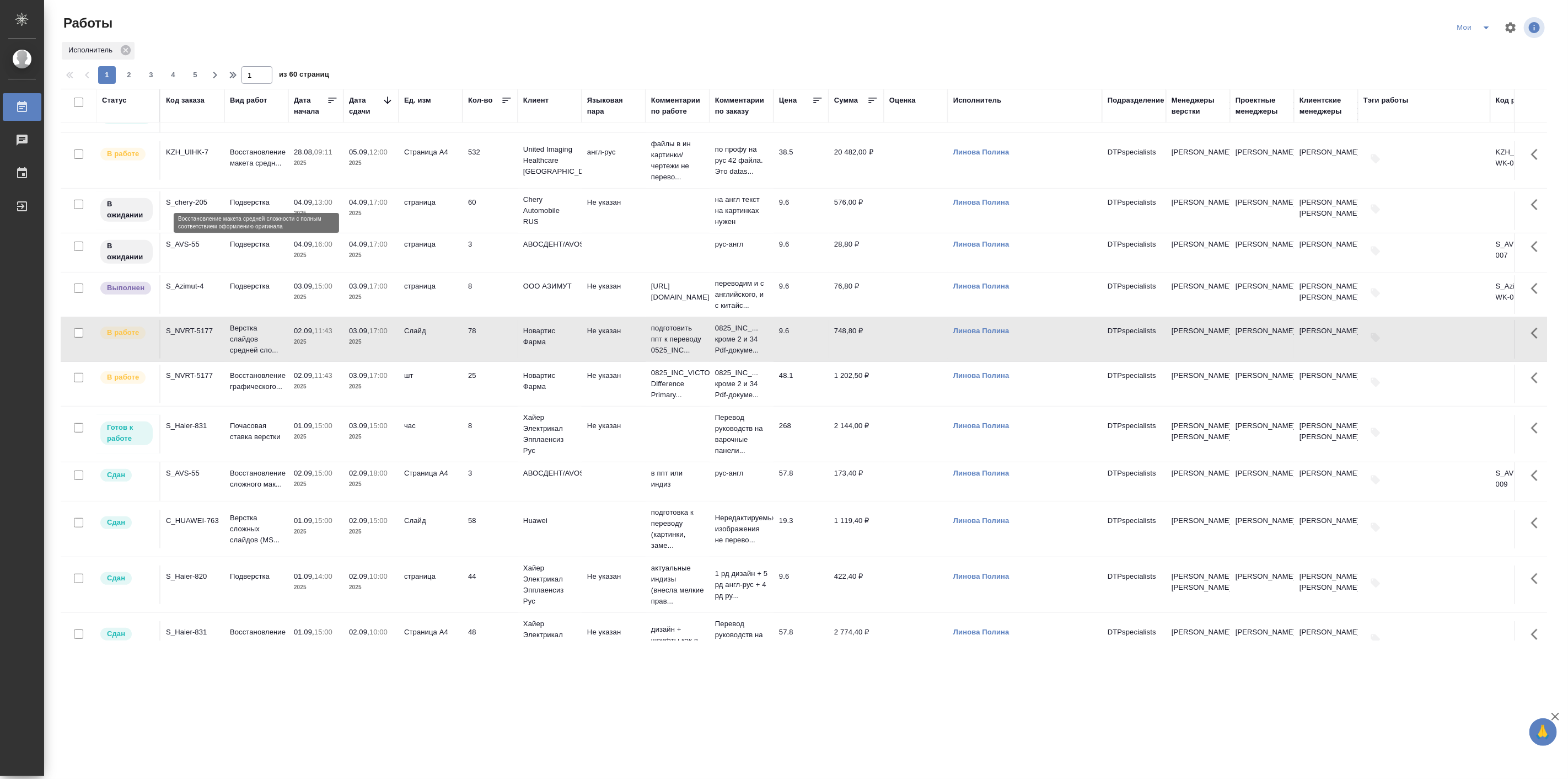
click at [265, 169] on p "Восстановление макета средн..." at bounding box center [256, 158] width 53 height 22
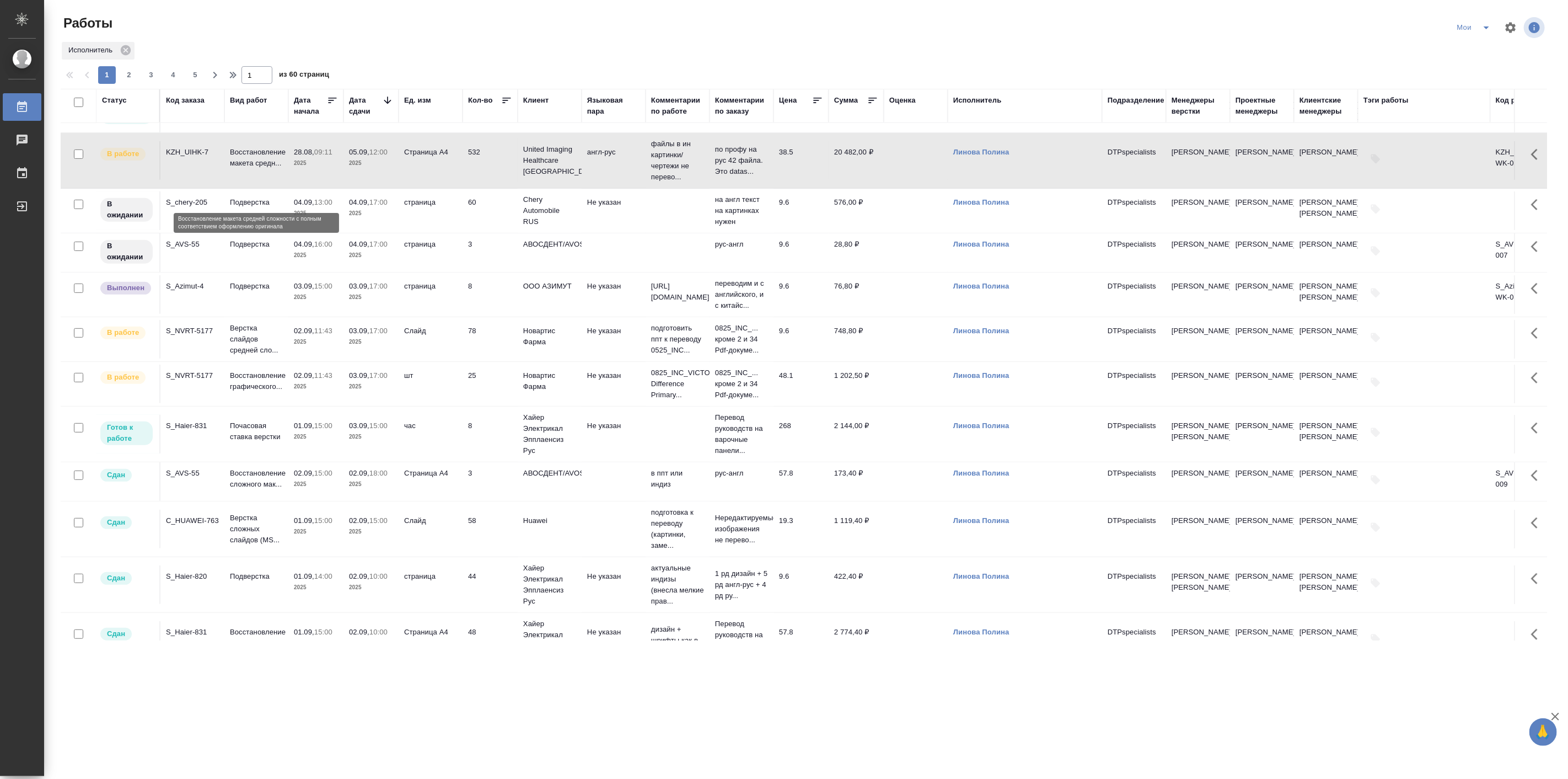
click at [265, 169] on p "Восстановление макета средн..." at bounding box center [256, 158] width 53 height 22
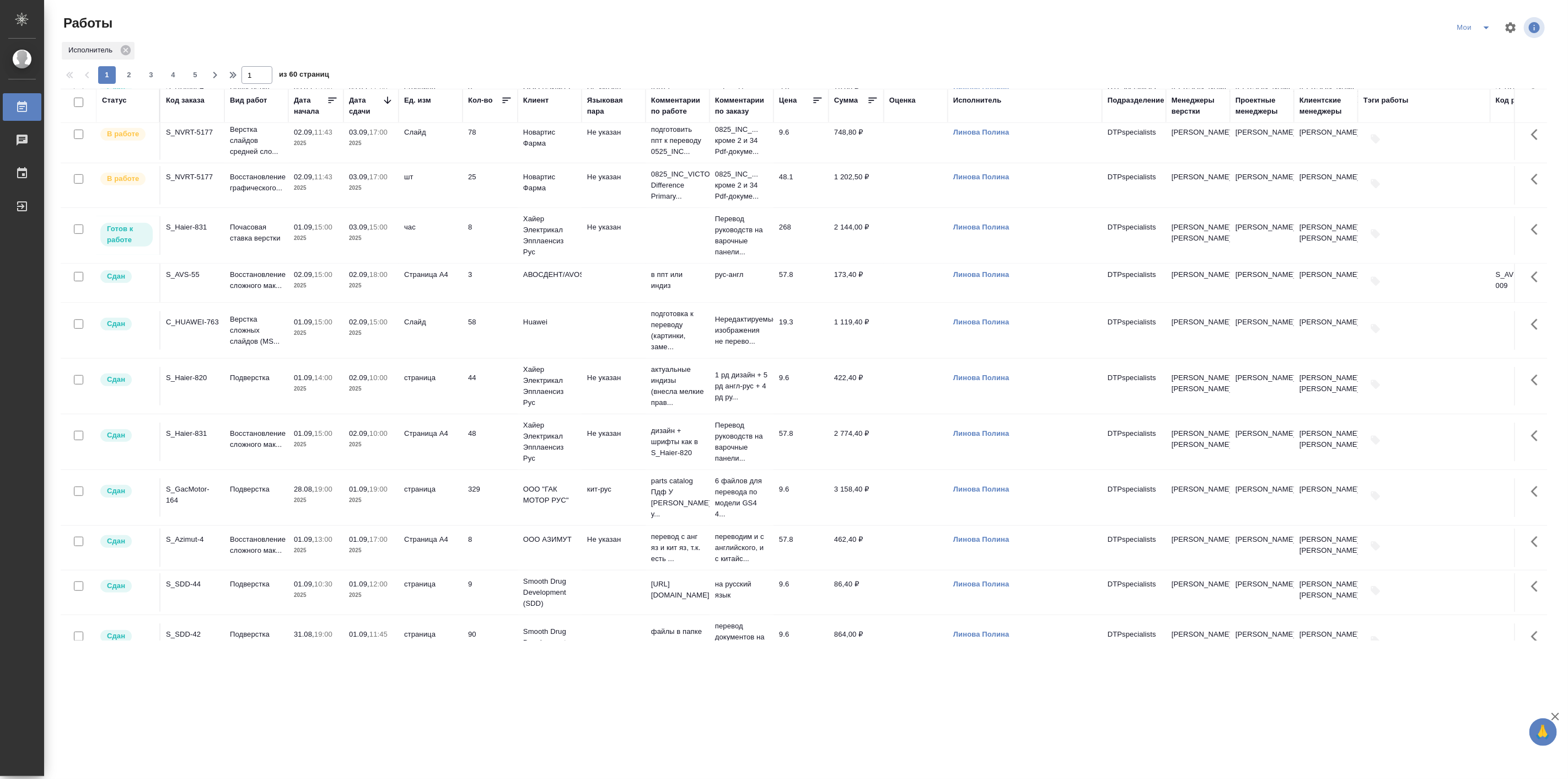
scroll to position [613, 0]
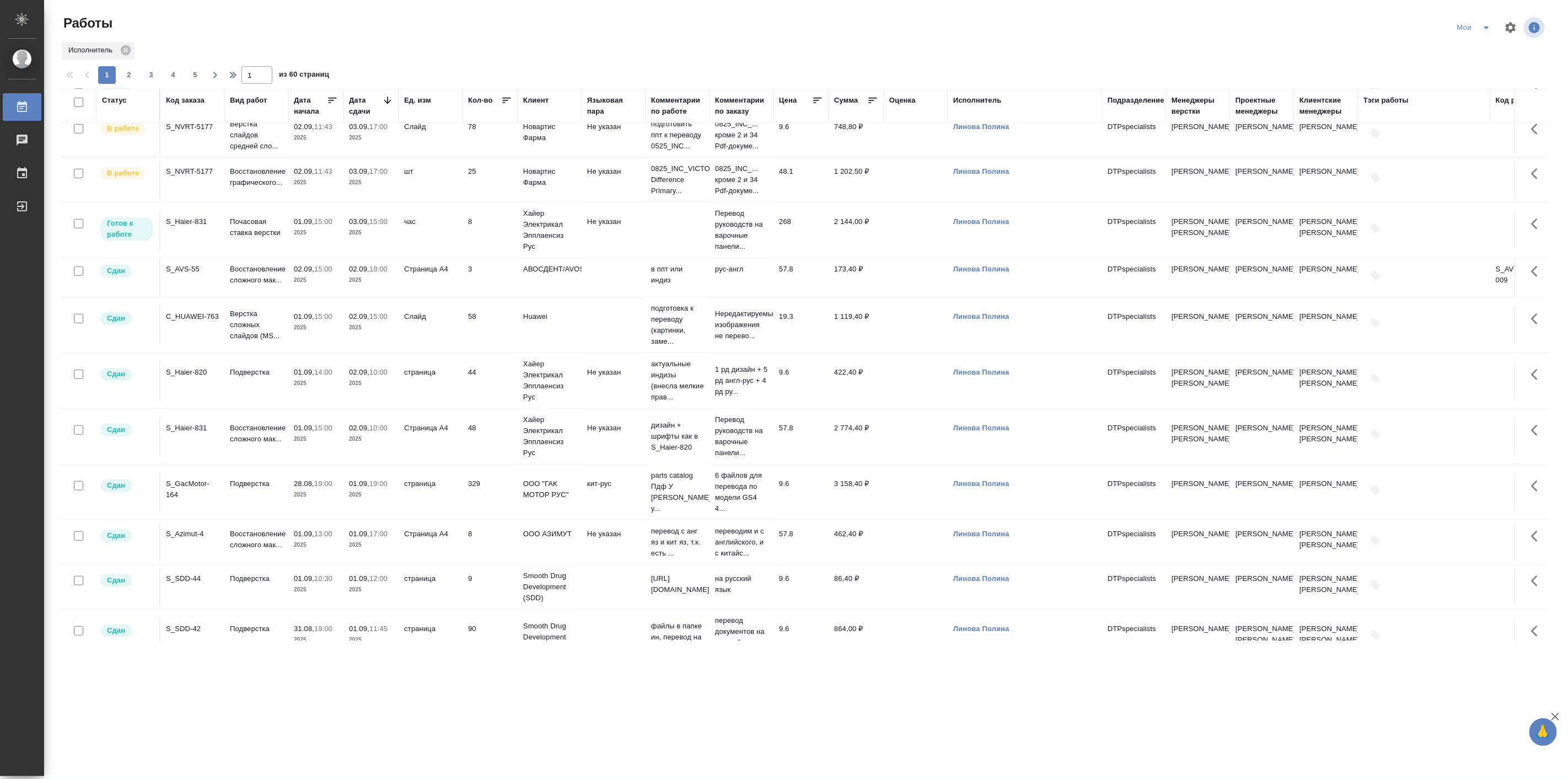
click at [264, 400] on td "Подверстка" at bounding box center [256, 380] width 64 height 38
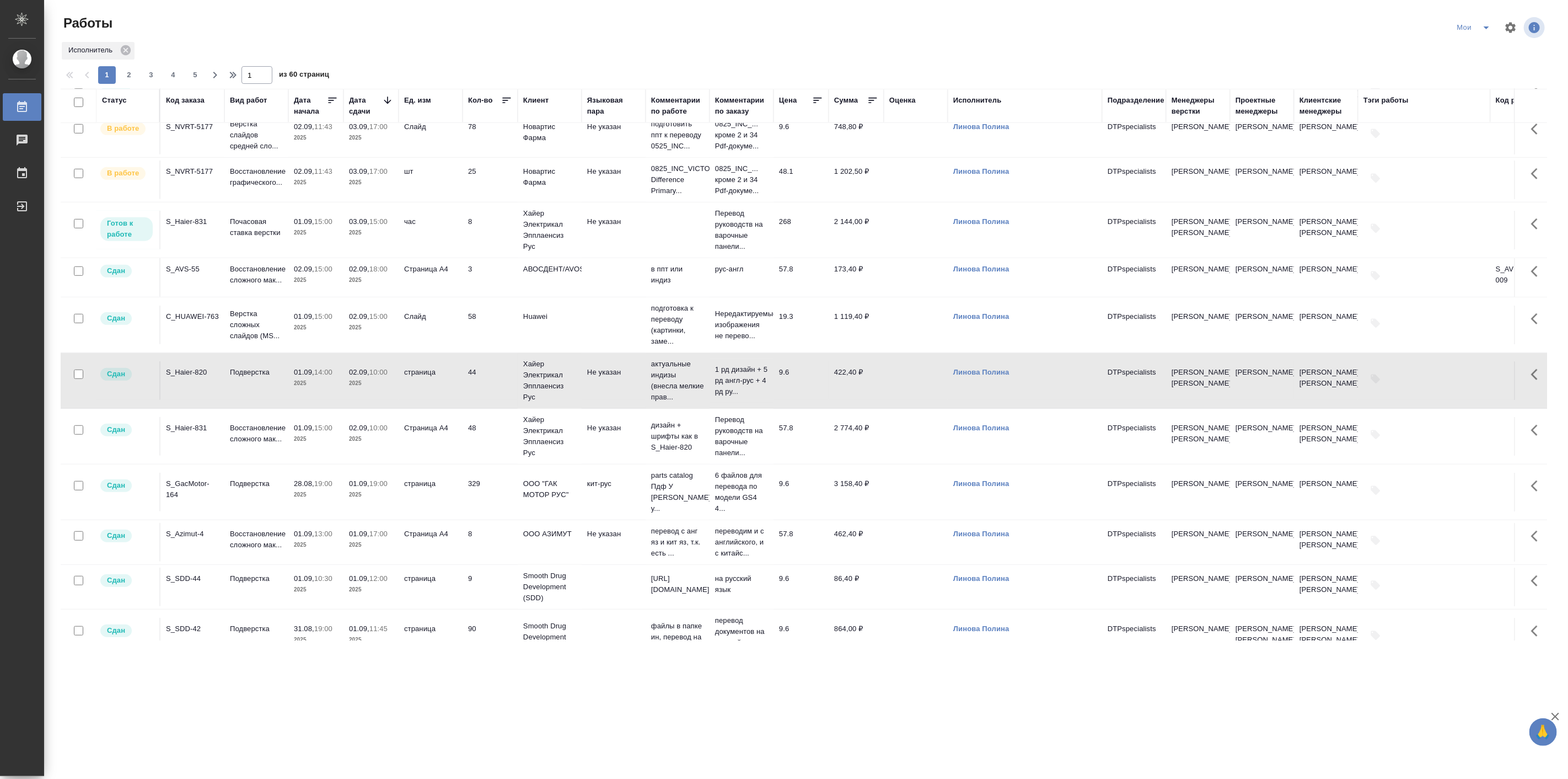
click at [264, 400] on td "Подверстка" at bounding box center [256, 380] width 64 height 38
click at [144, 669] on div ".cls-1 fill:#fff; AWATERA Linova Polina Работы 0 Чаты График Выйти Работы Мои И…" at bounding box center [784, 389] width 1568 height 779
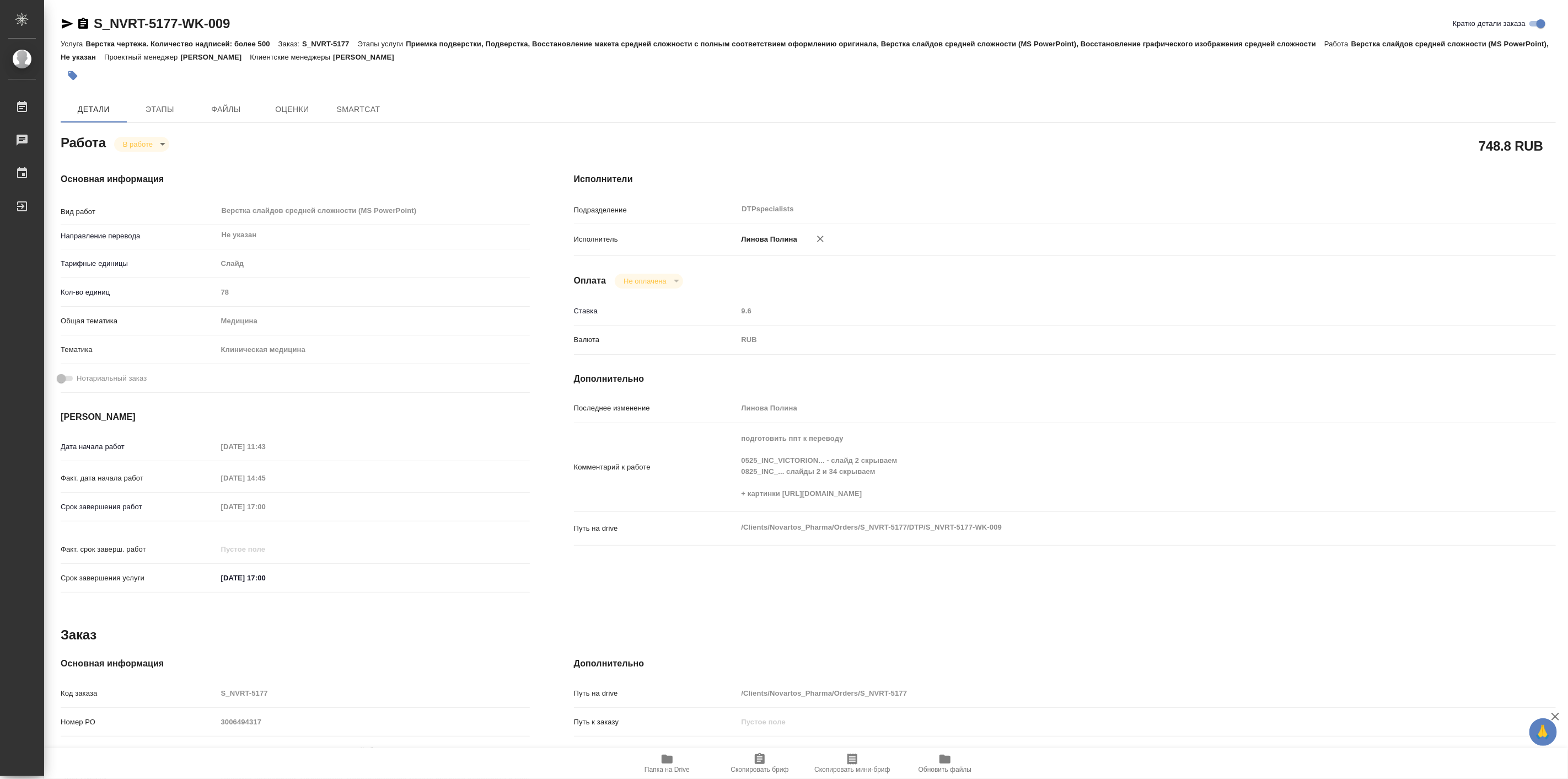
type textarea "x"
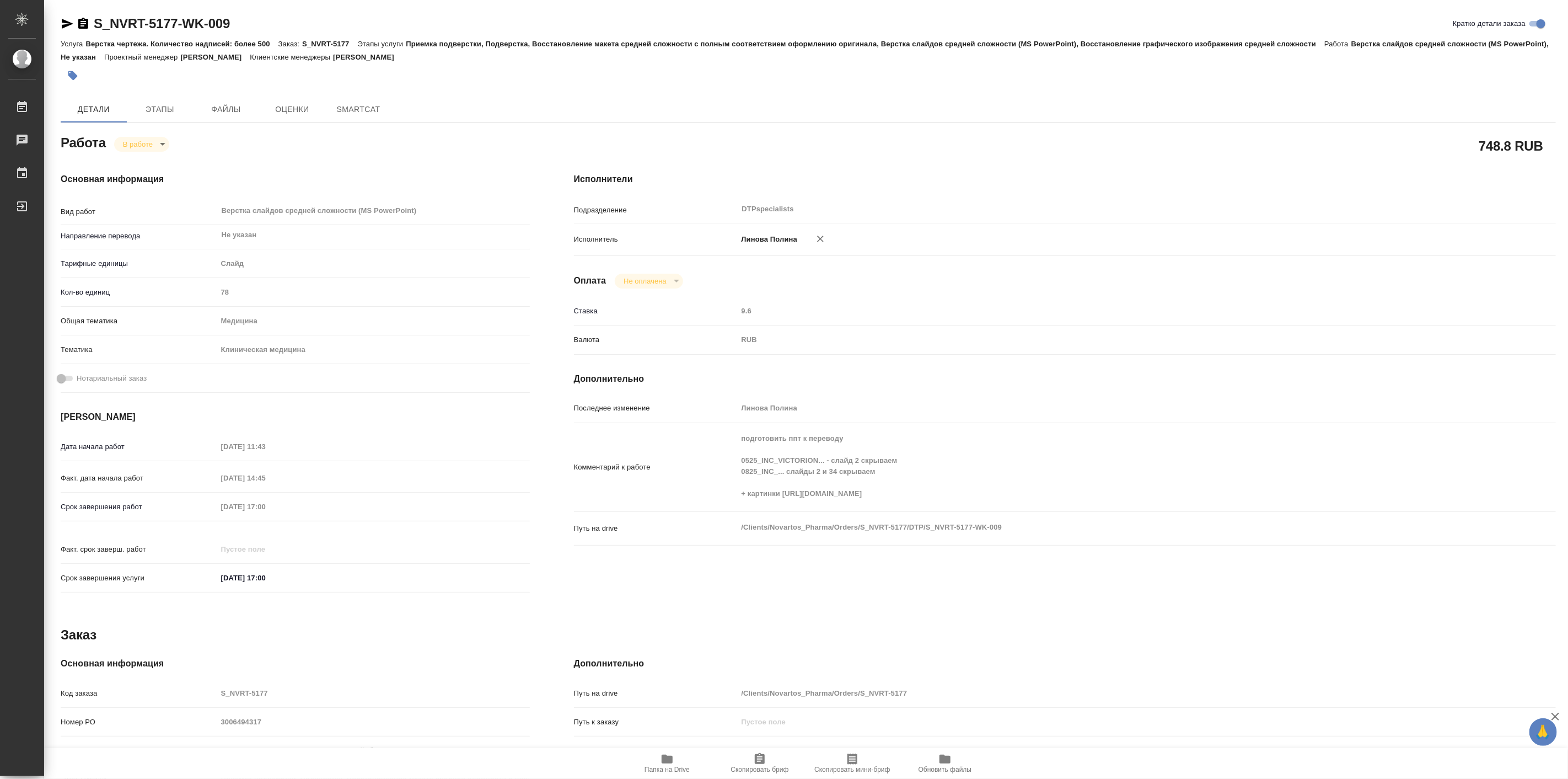
type textarea "x"
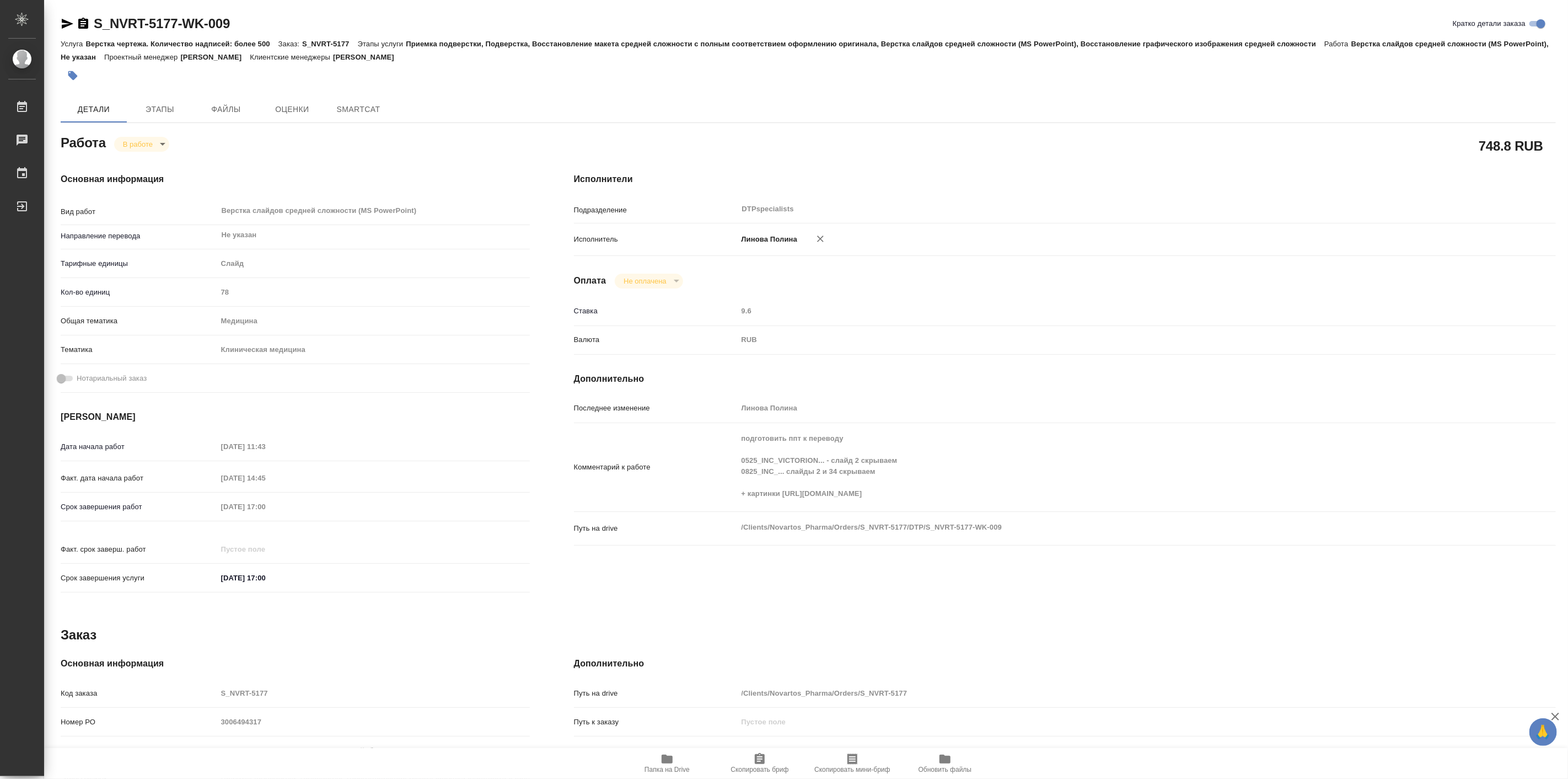
type textarea "x"
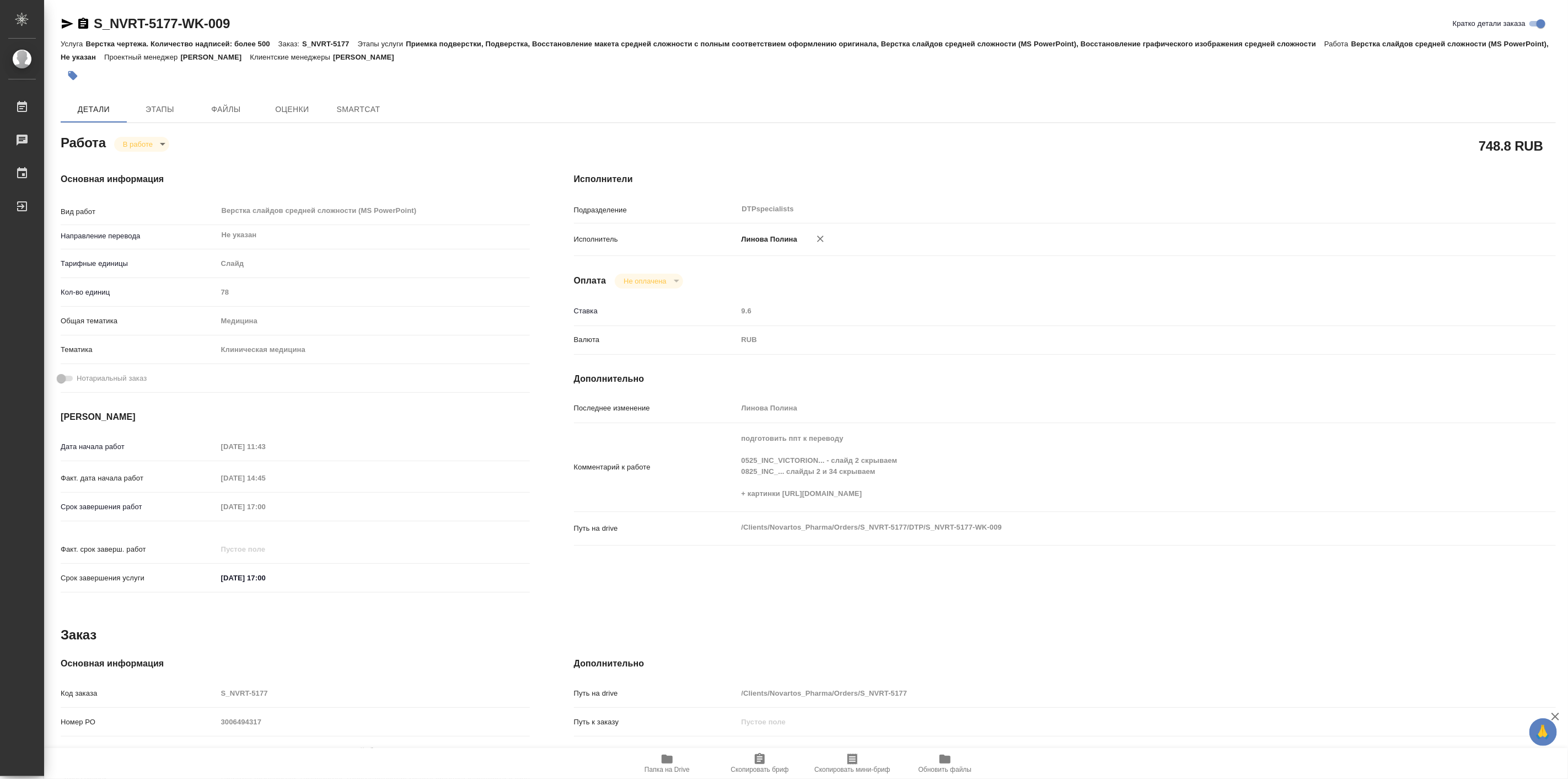
type textarea "x"
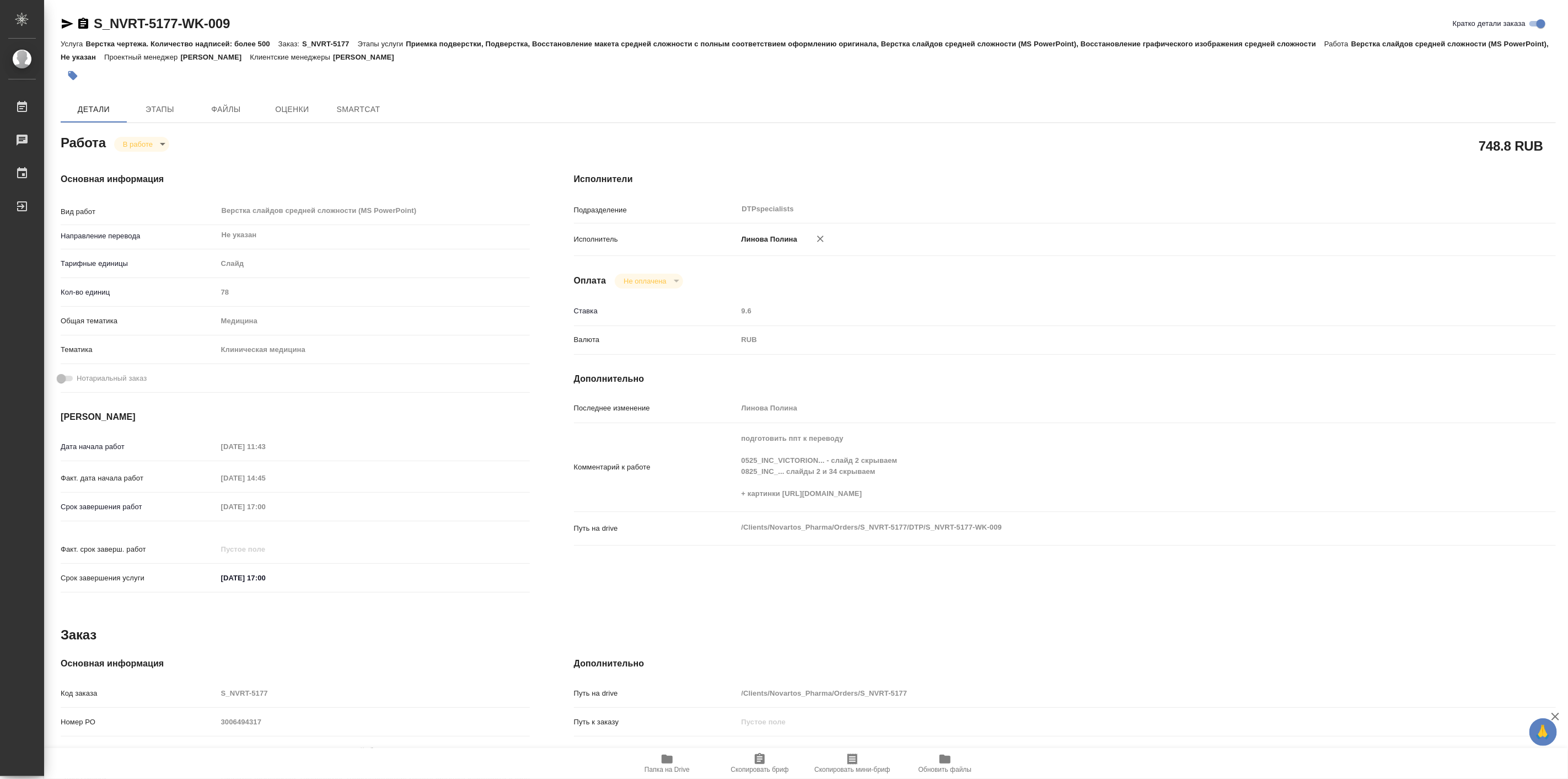
type textarea "x"
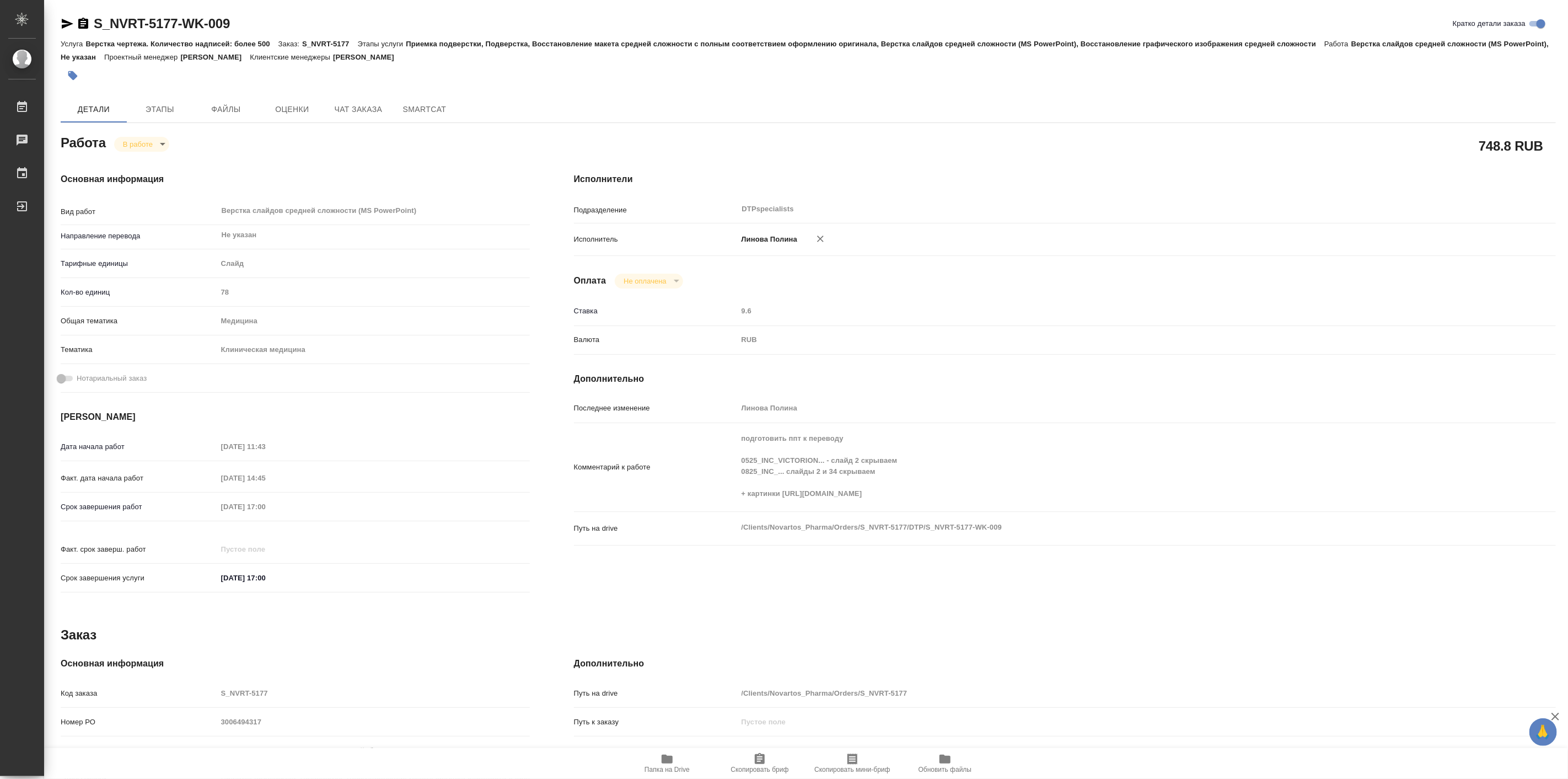
type textarea "x"
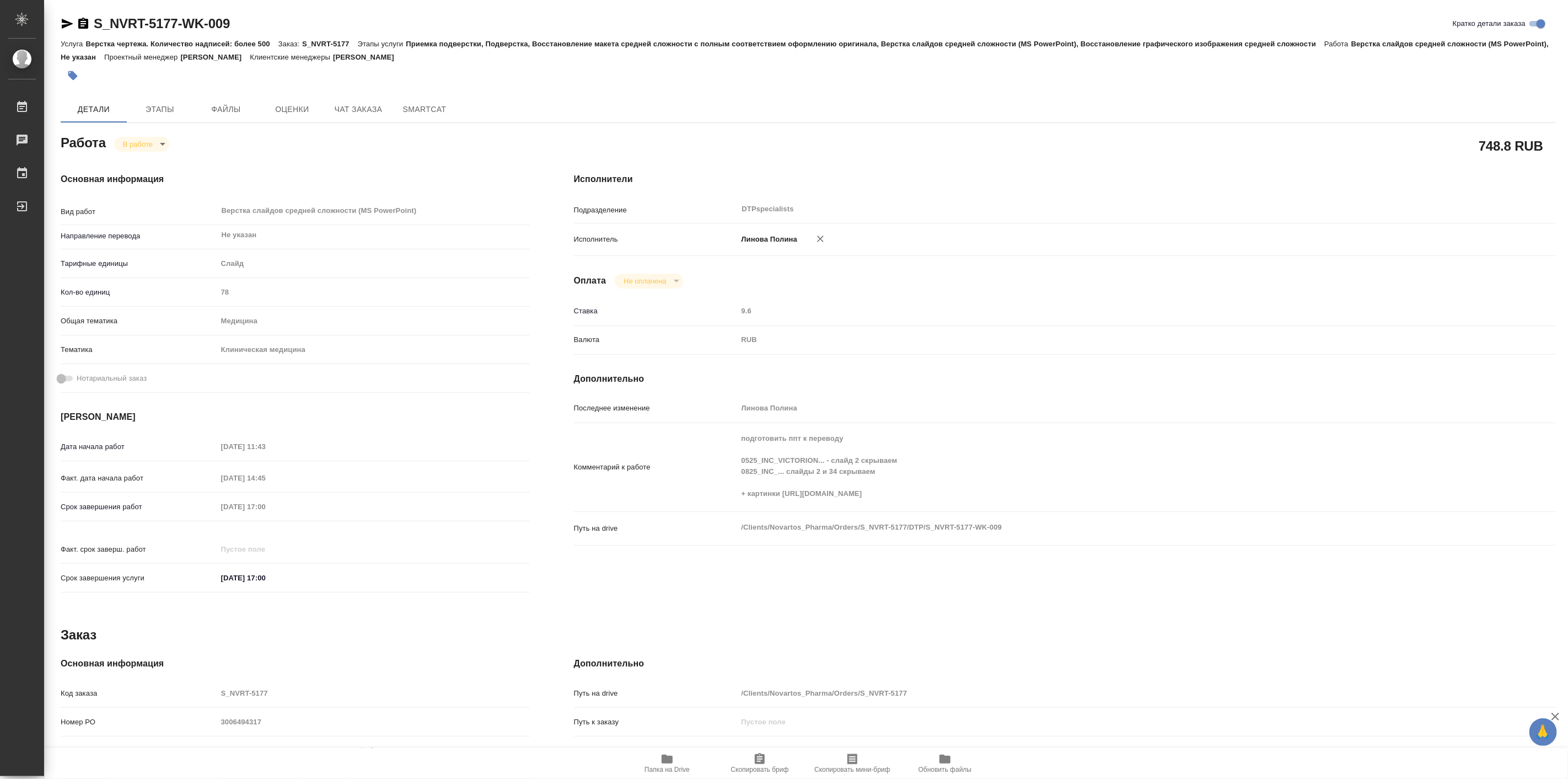
type textarea "x"
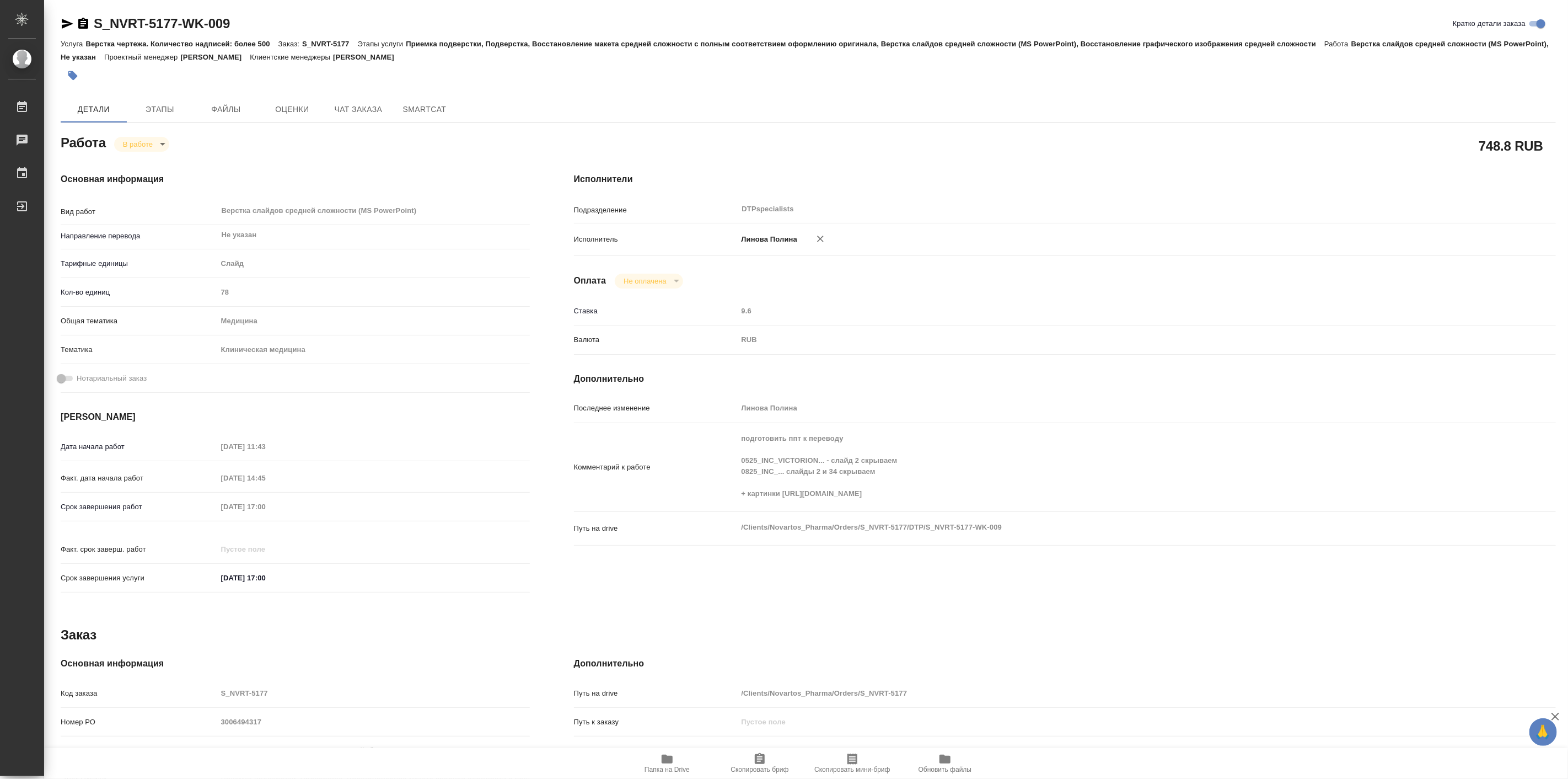
click at [211, 155] on div "Основная информация Вид работ Верстка слайдов средней сложности (MS PowerPoint)…" at bounding box center [295, 386] width 513 height 471
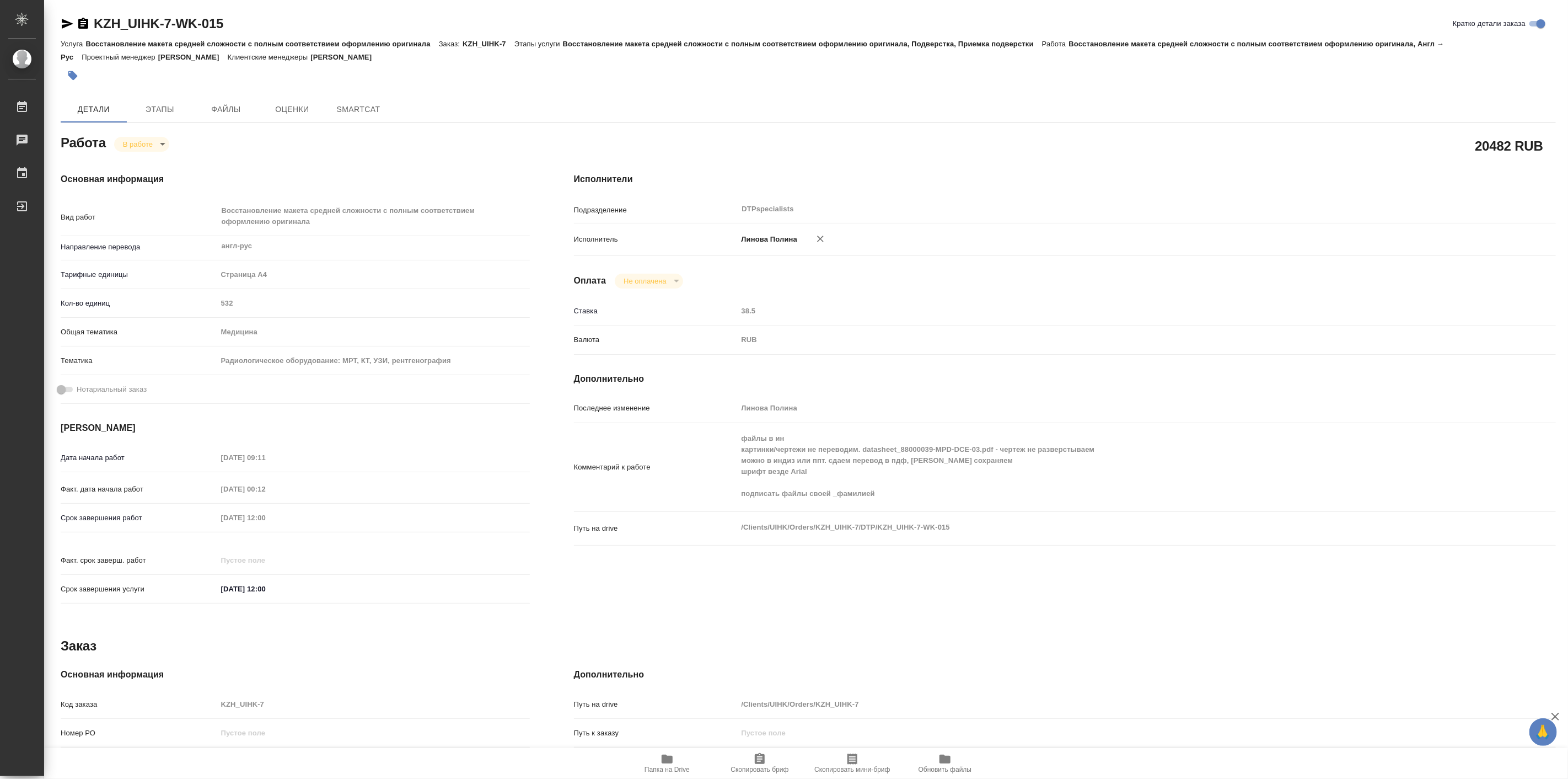
type textarea "x"
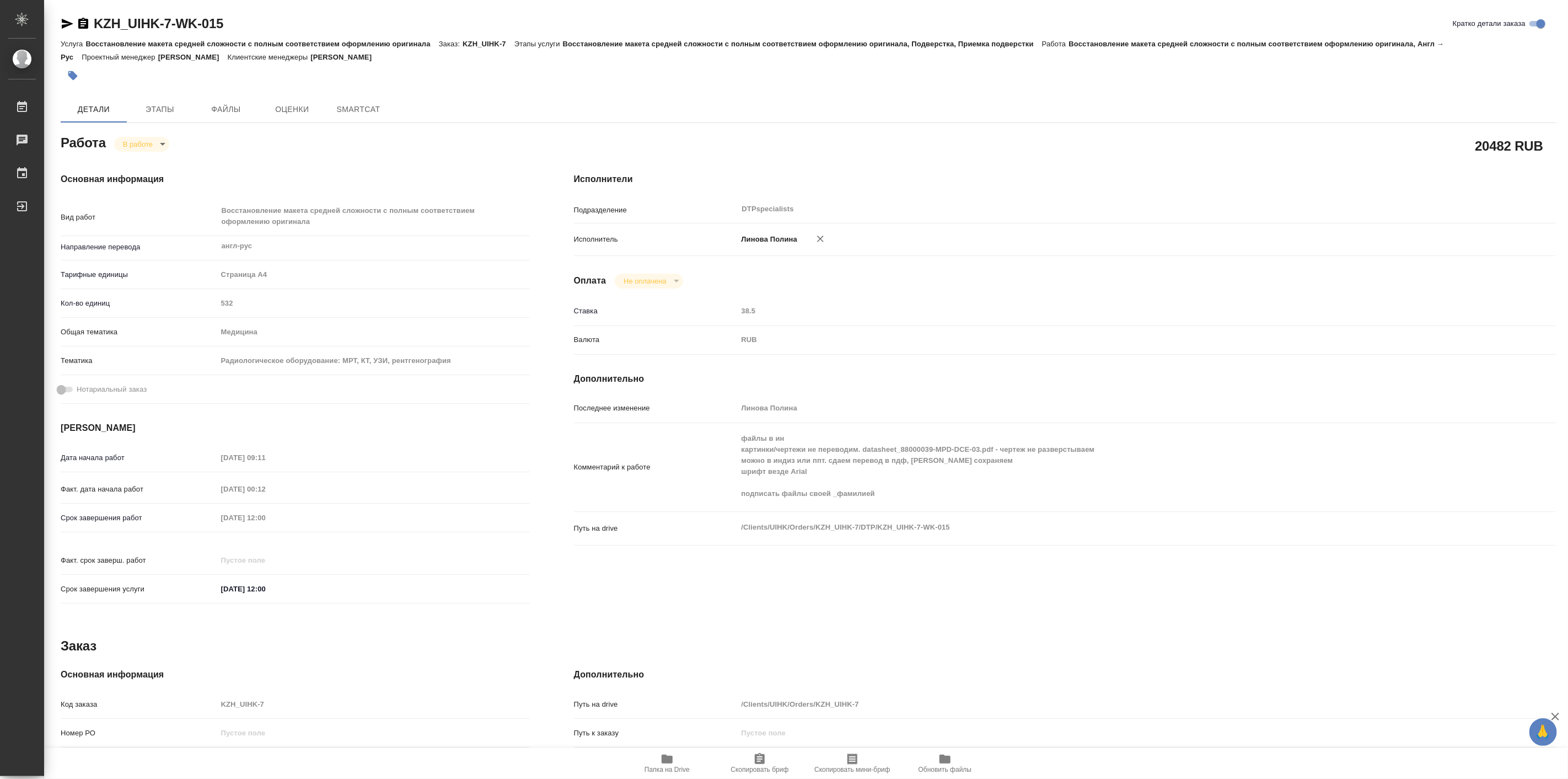
type textarea "x"
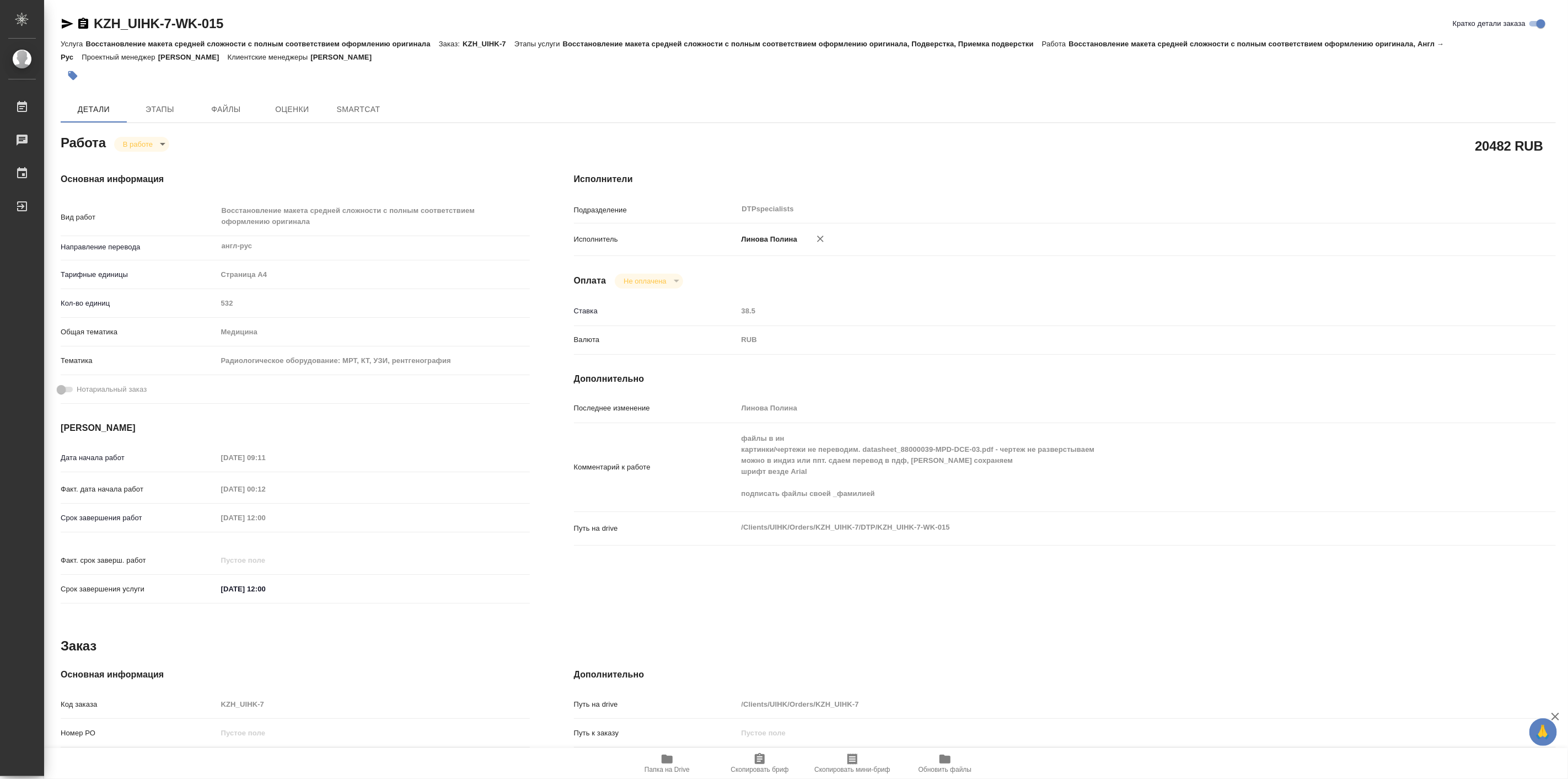
type textarea "x"
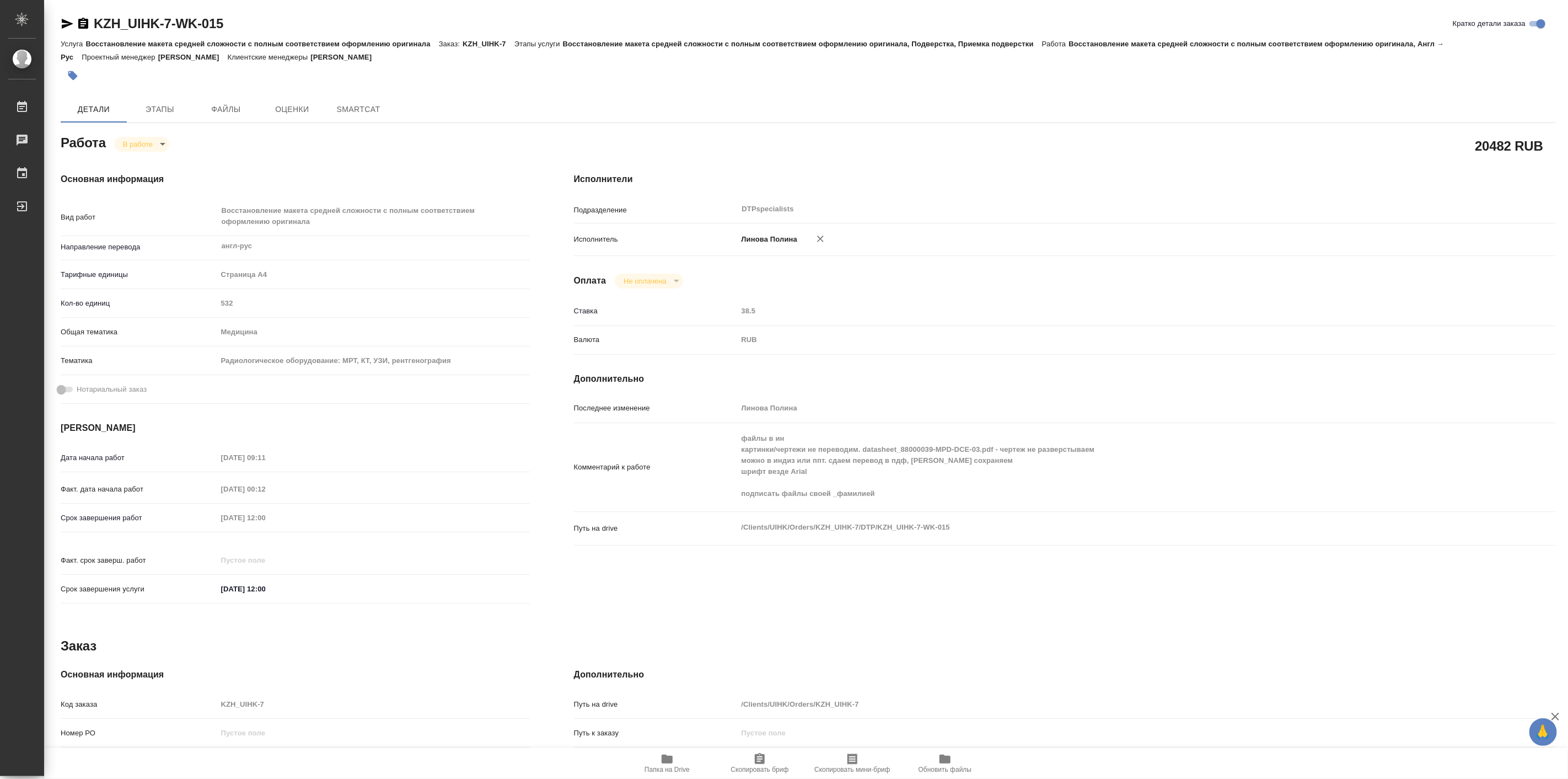
type textarea "x"
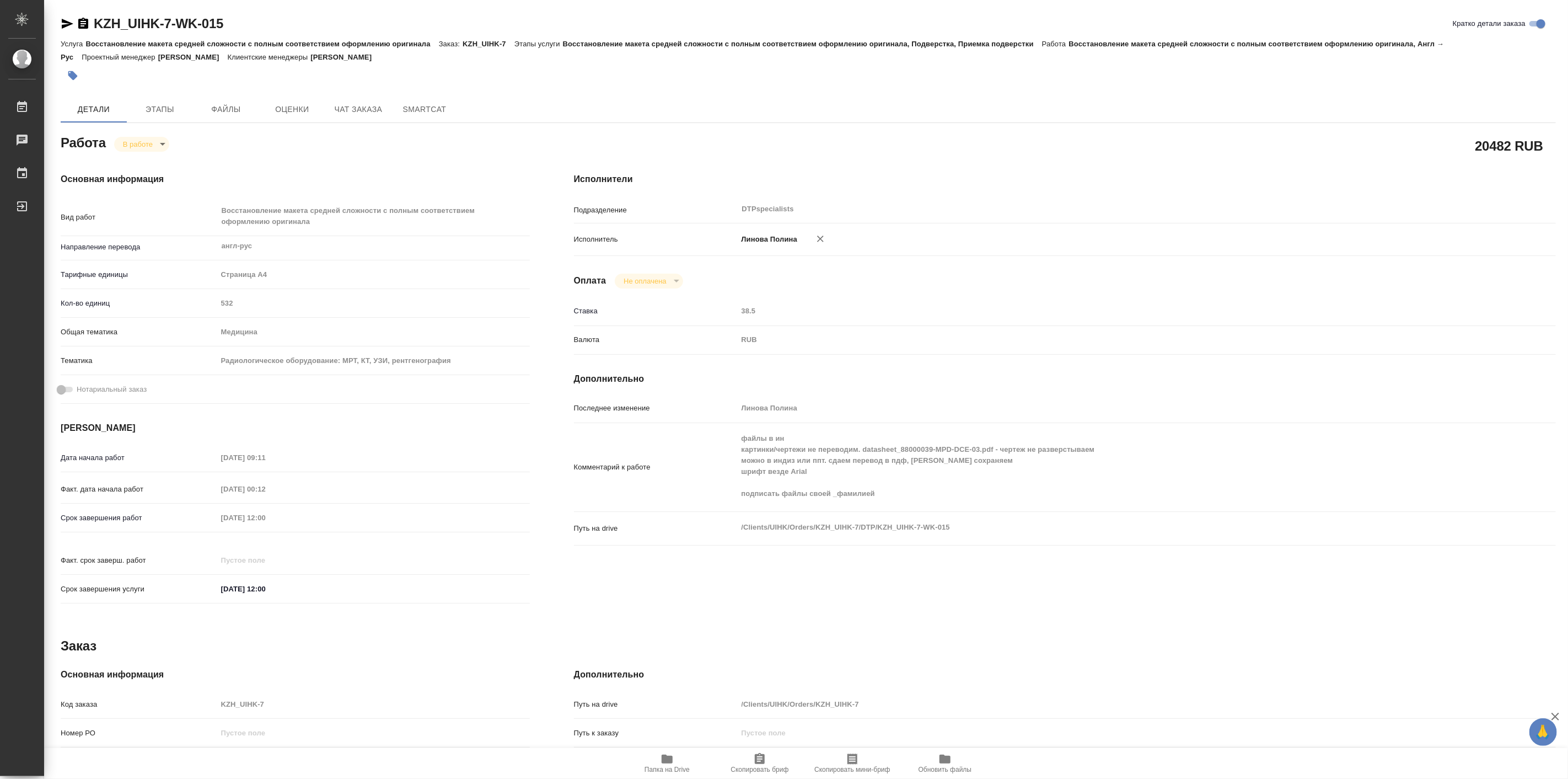
type textarea "x"
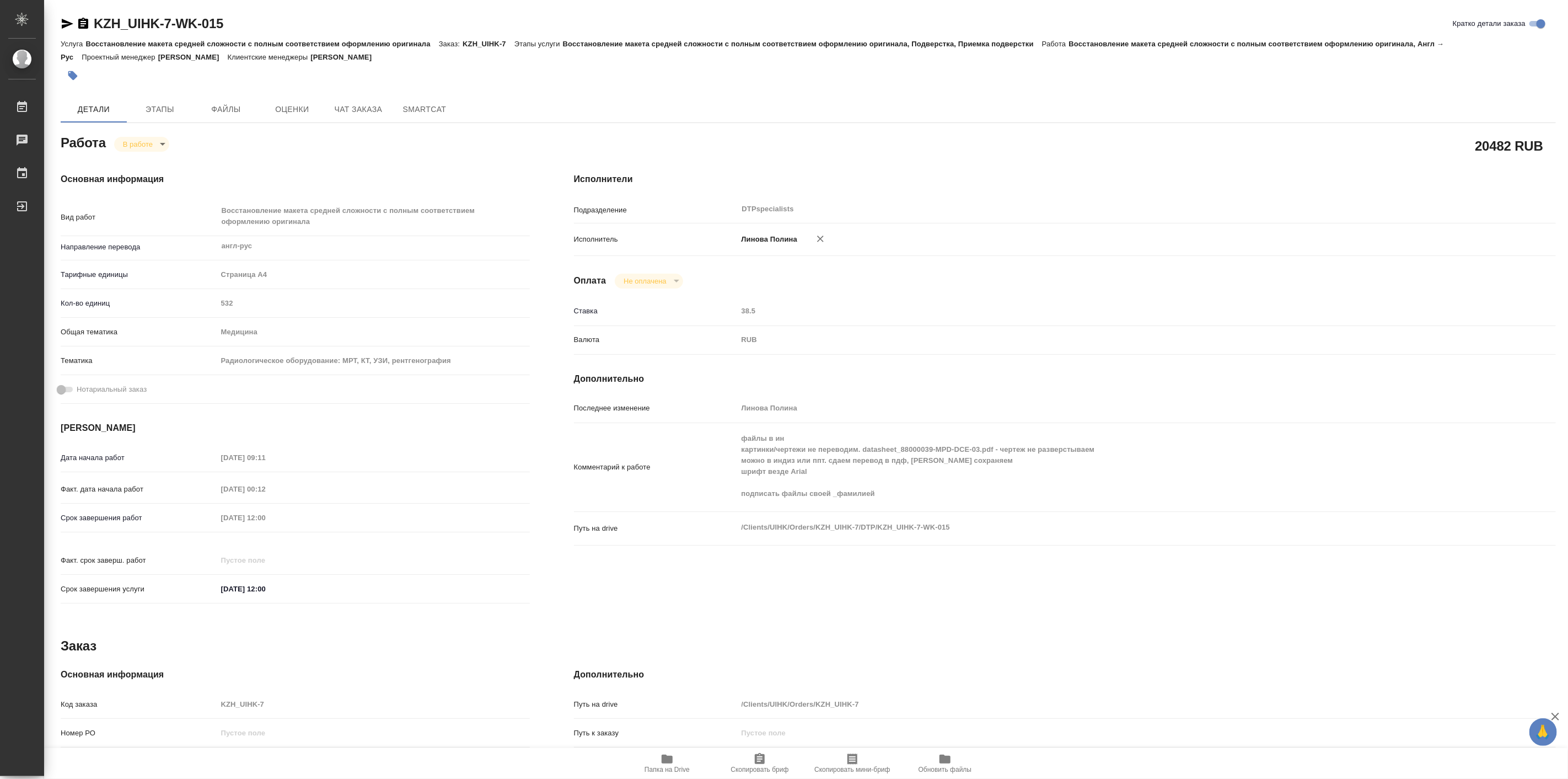
type textarea "x"
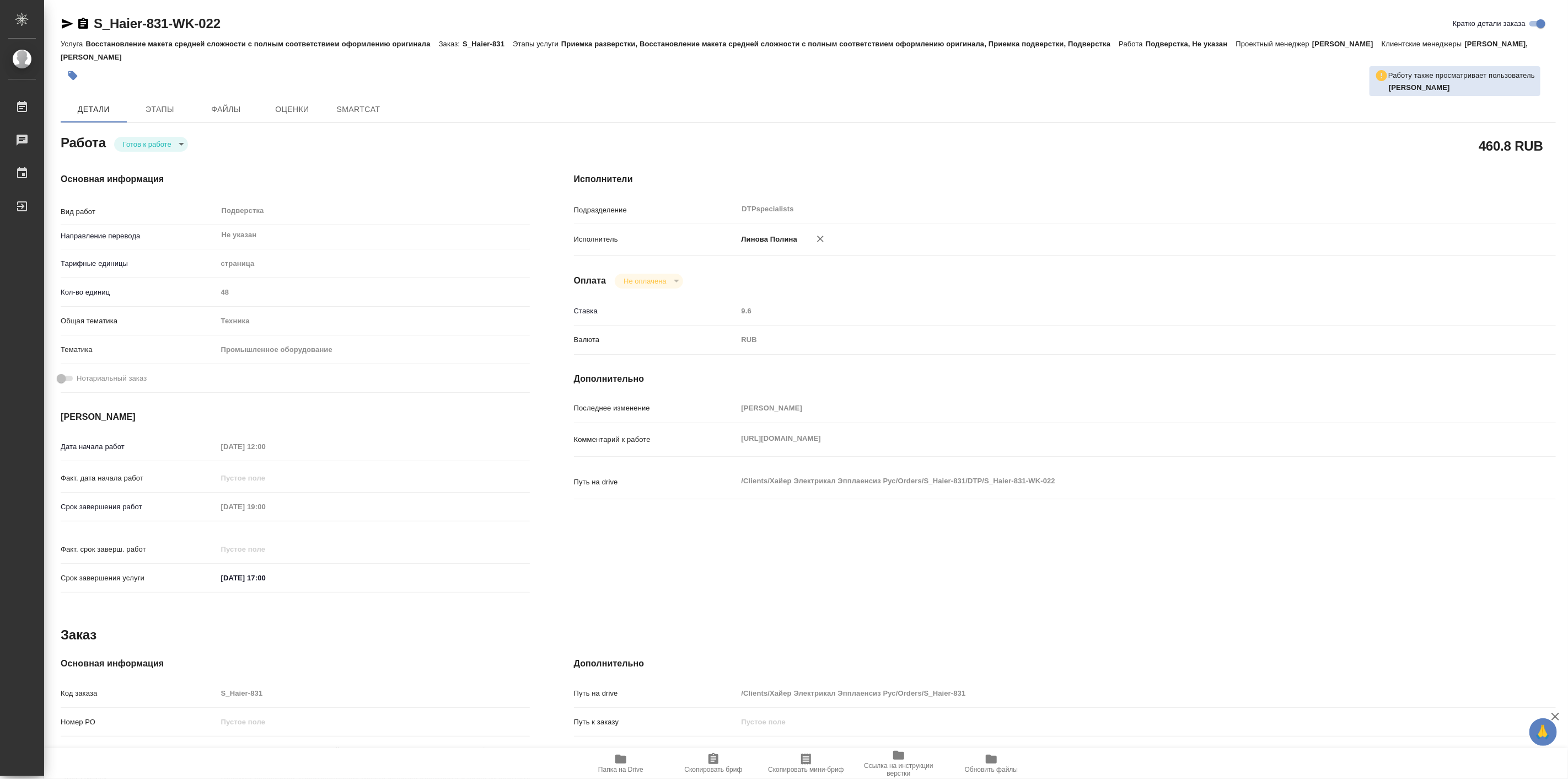
type textarea "x"
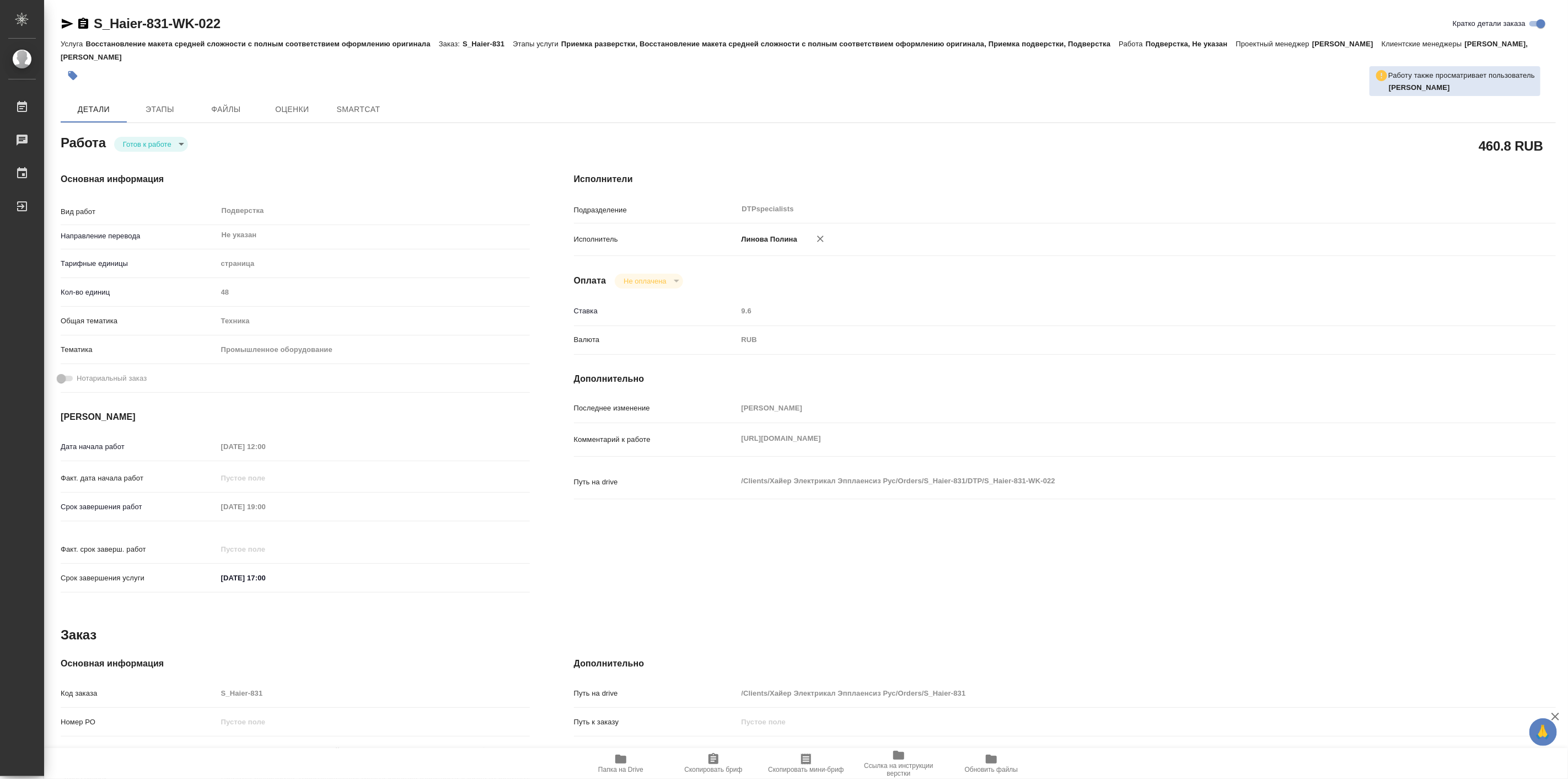
type textarea "x"
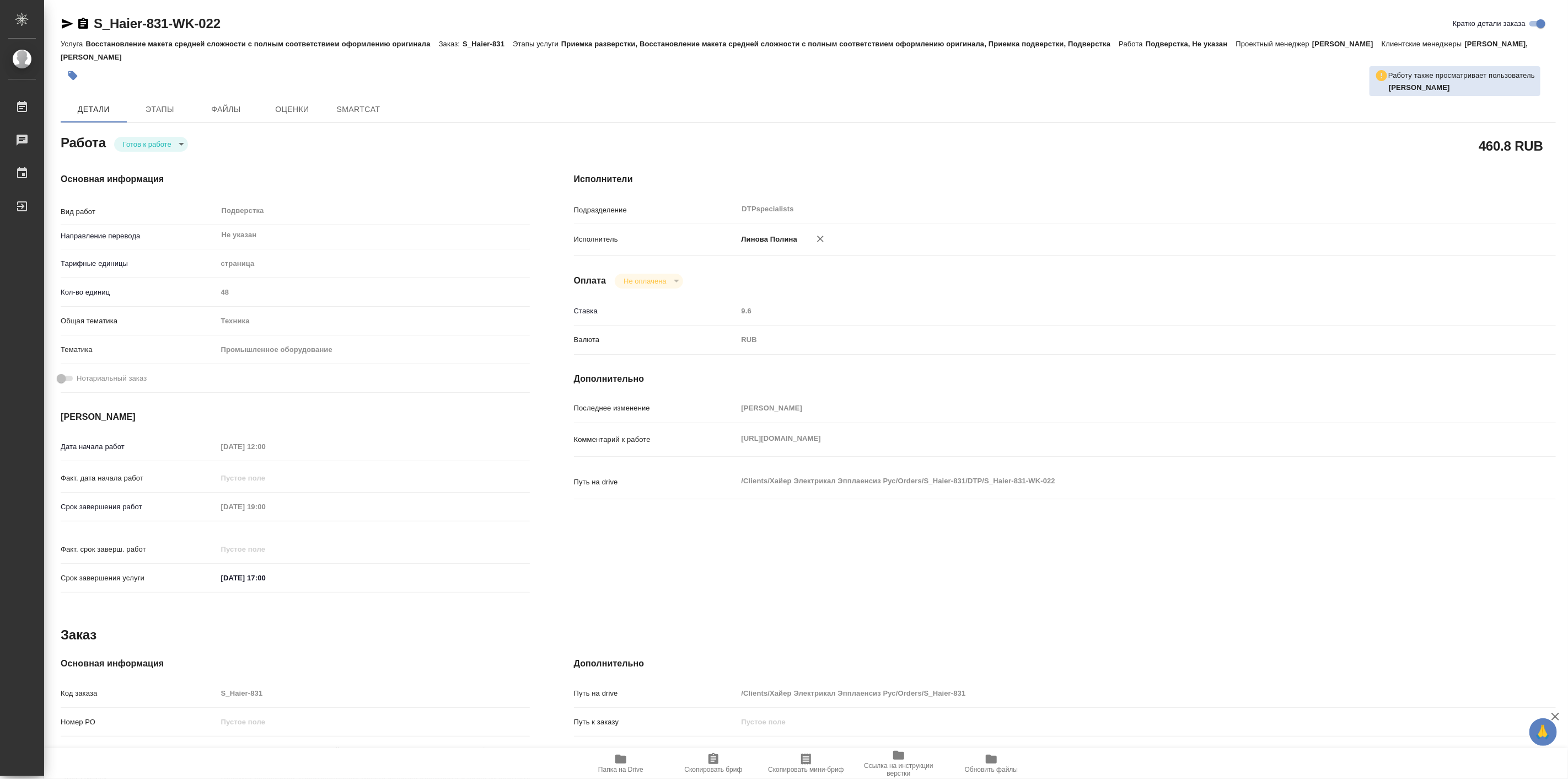
type textarea "x"
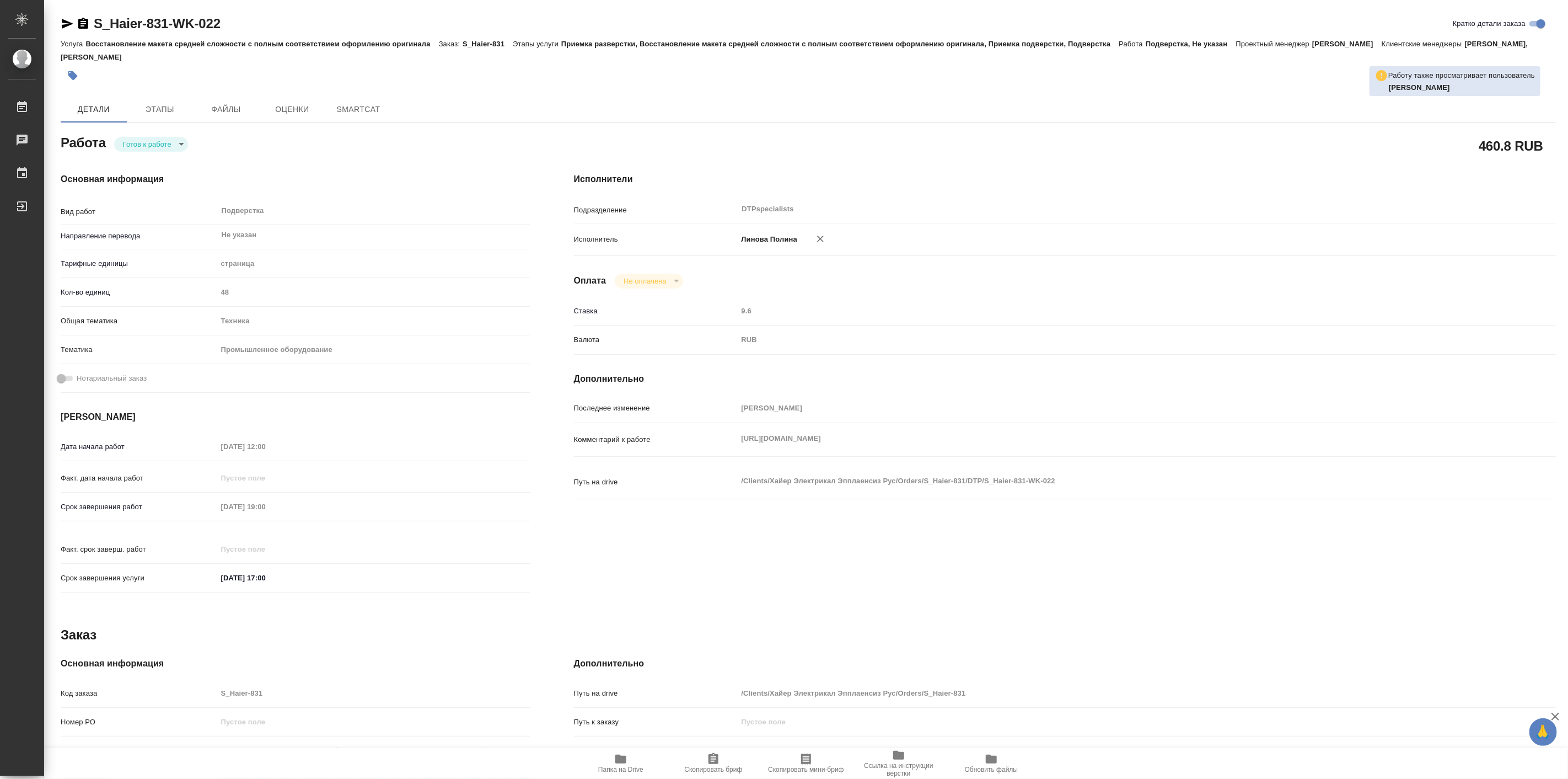
type textarea "x"
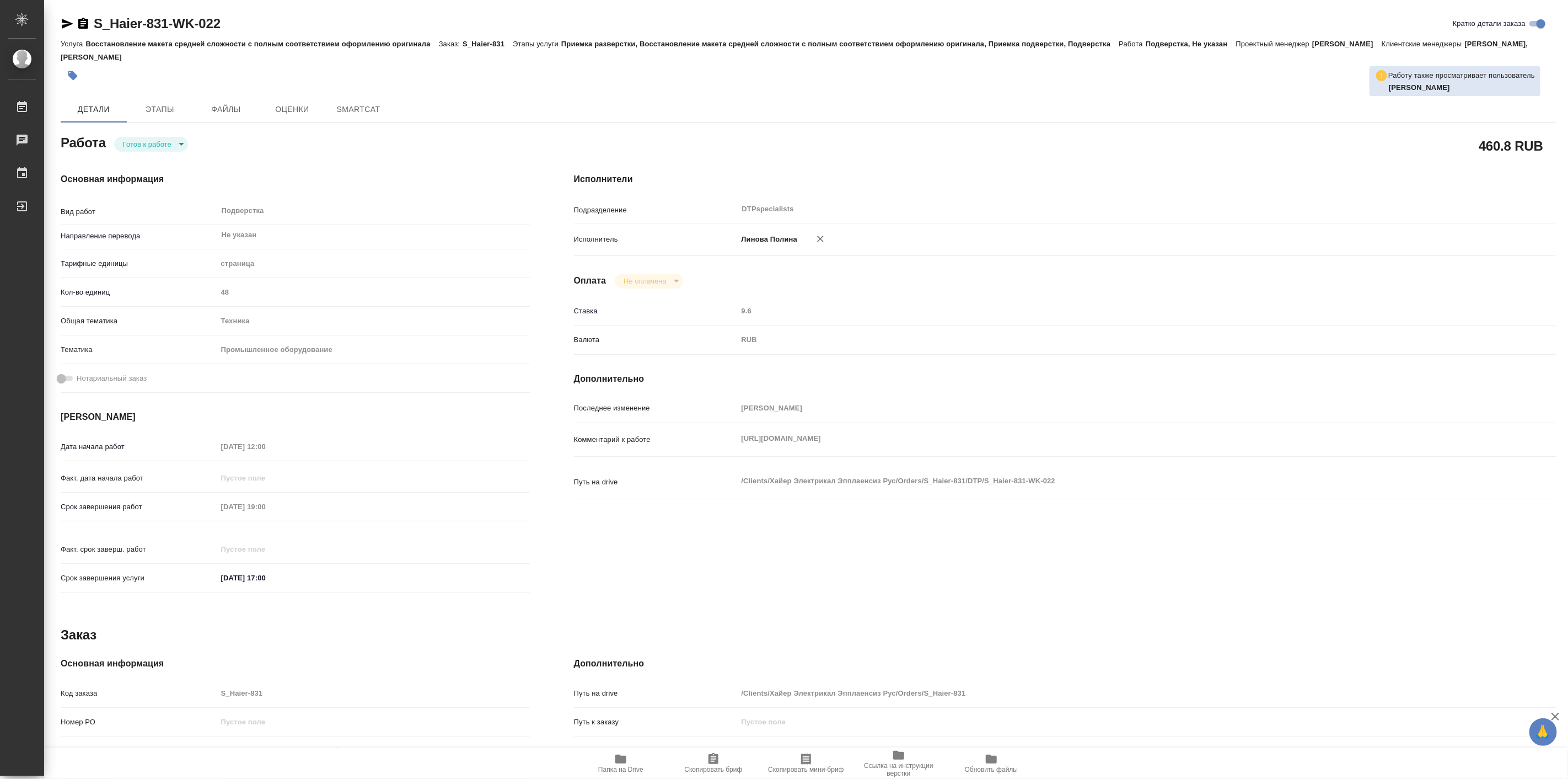
type textarea "x"
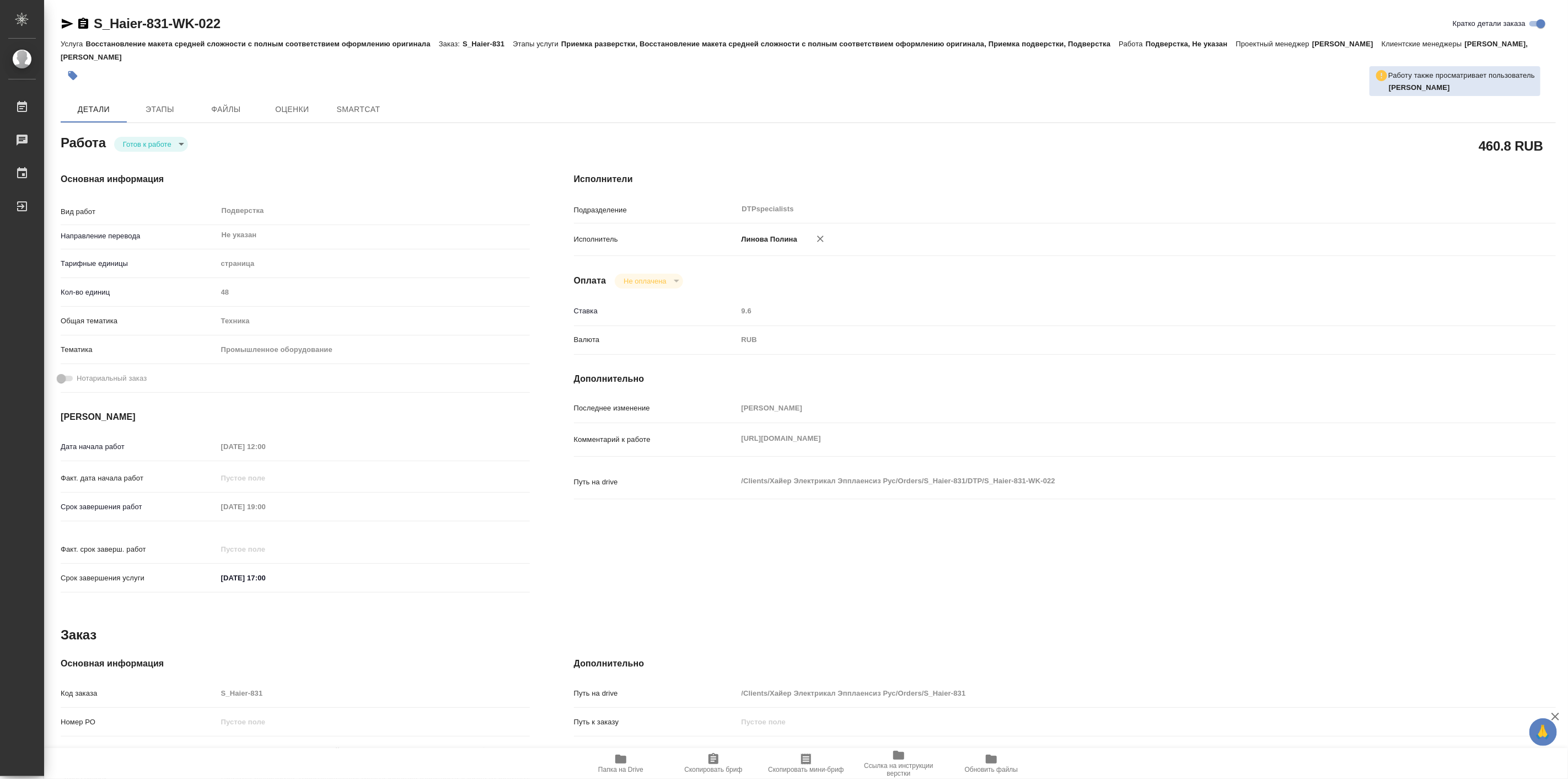
type textarea "x"
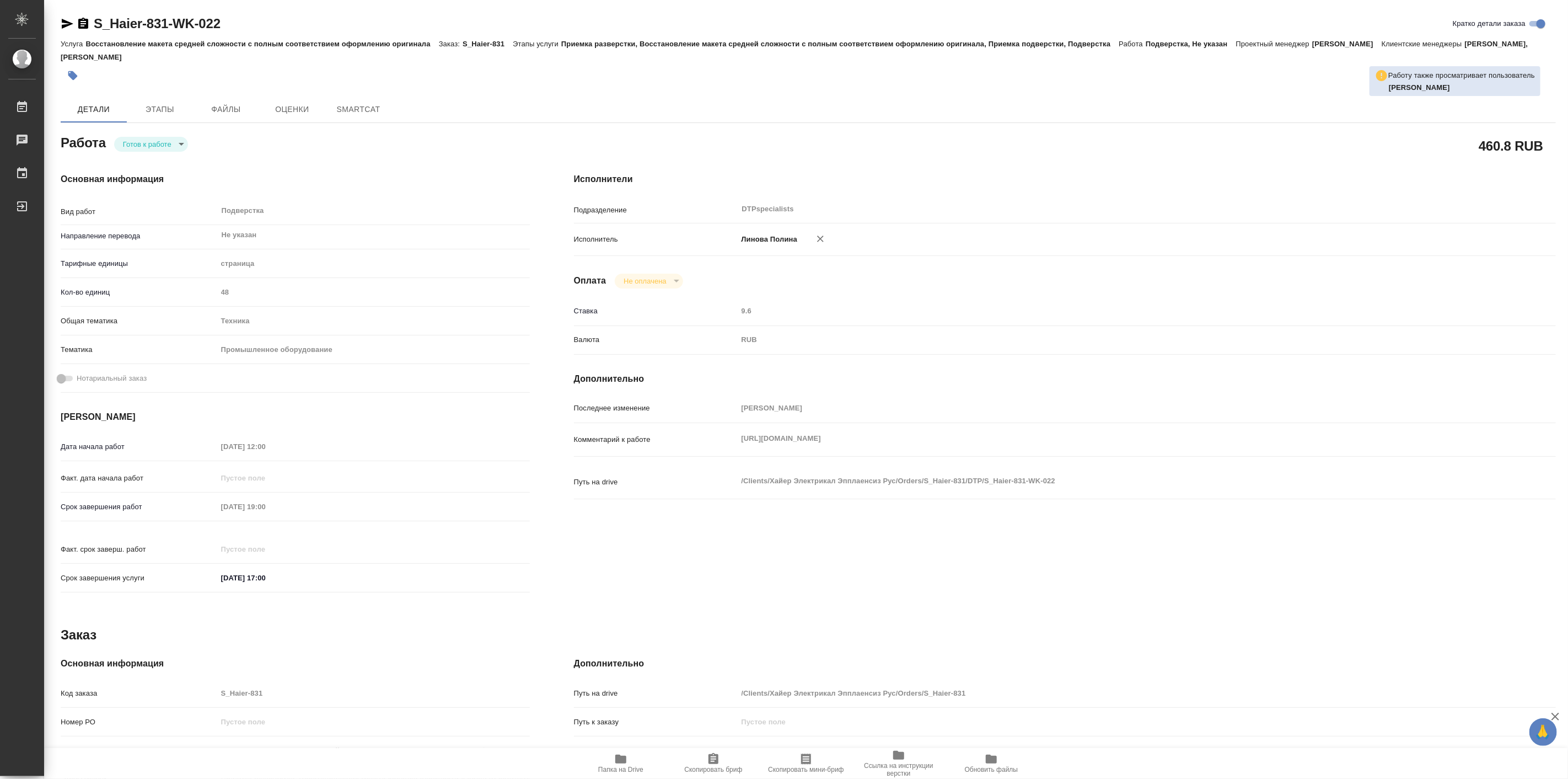
type textarea "x"
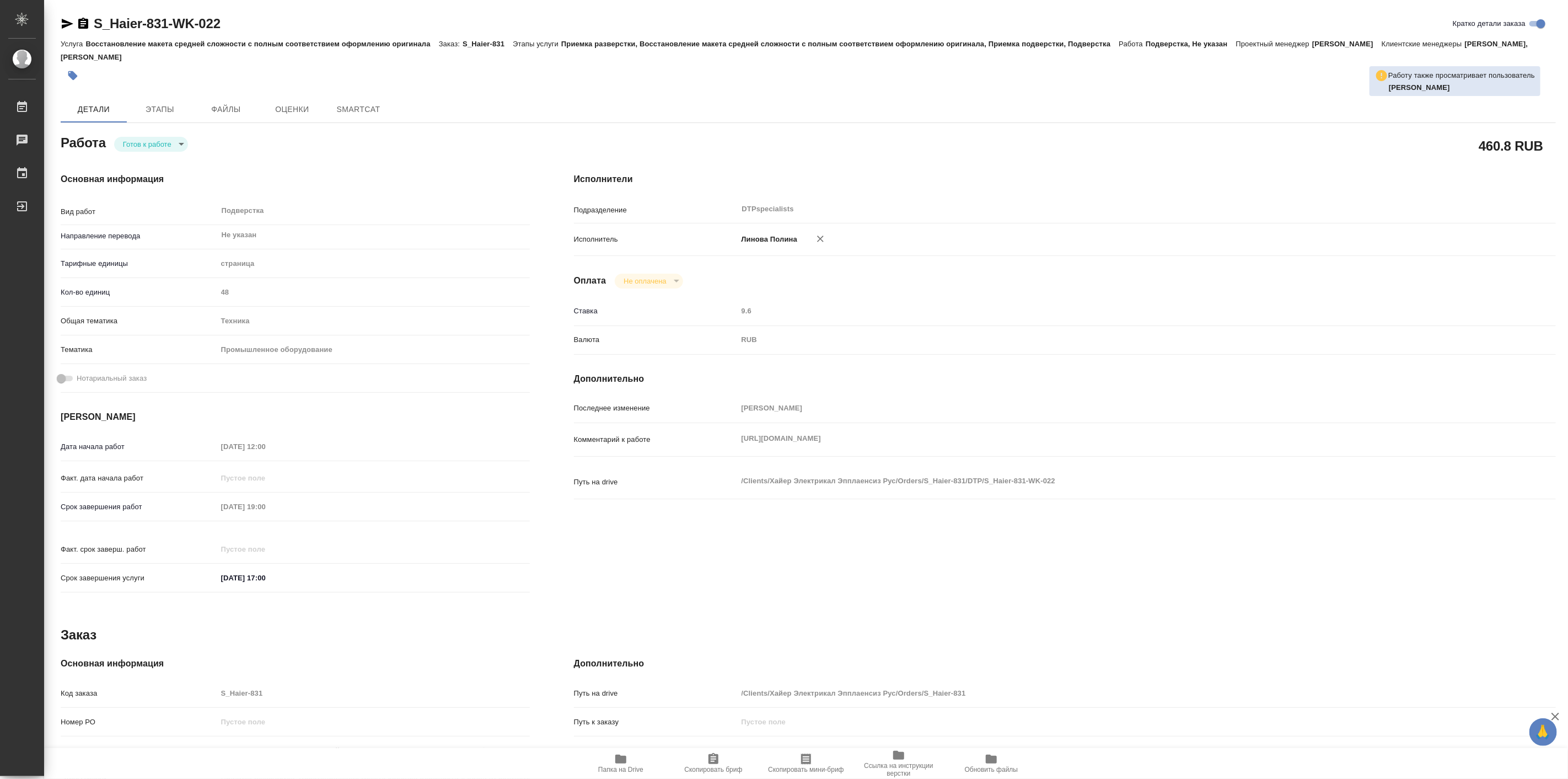
type textarea "x"
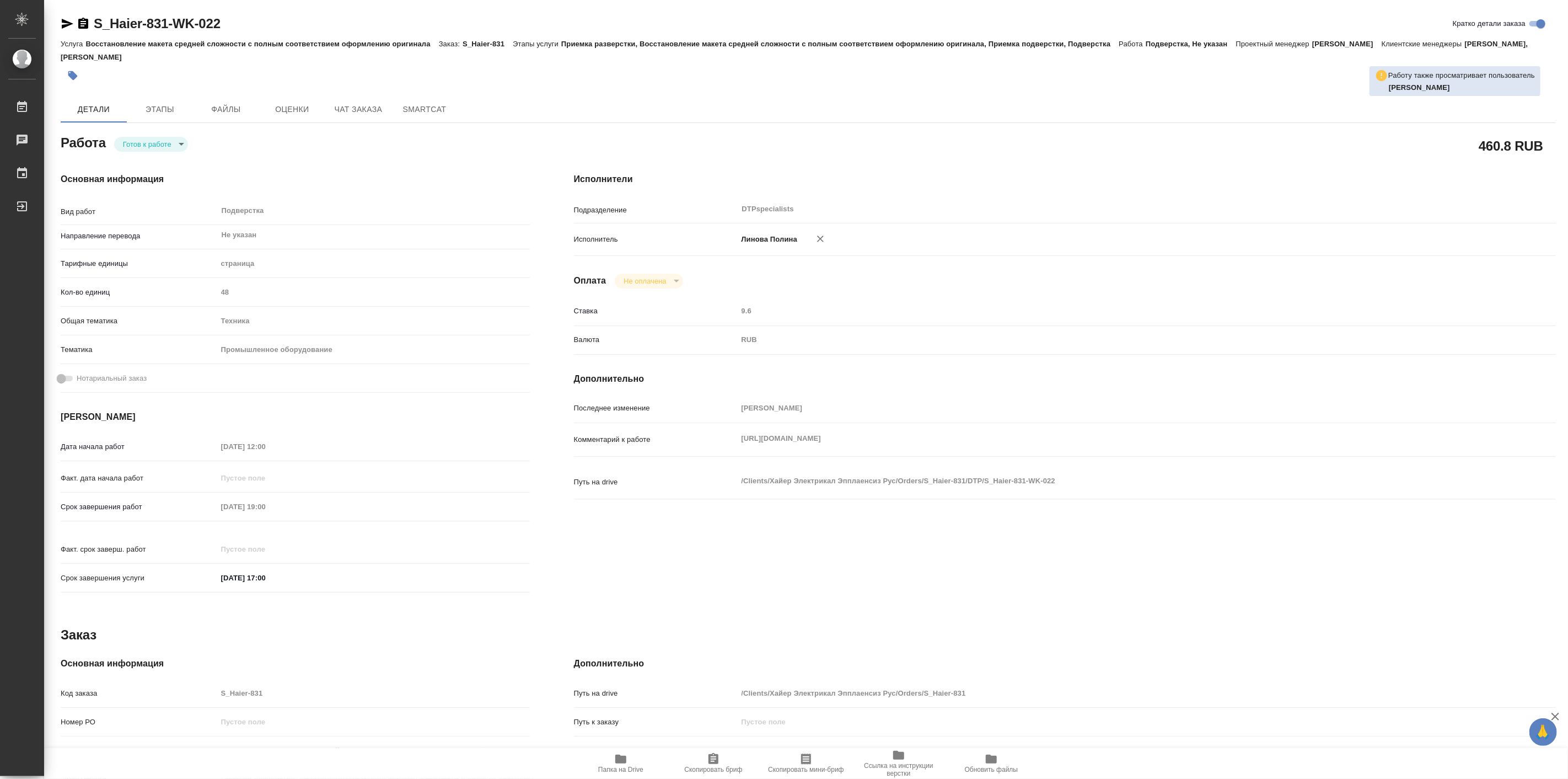
type textarea "x"
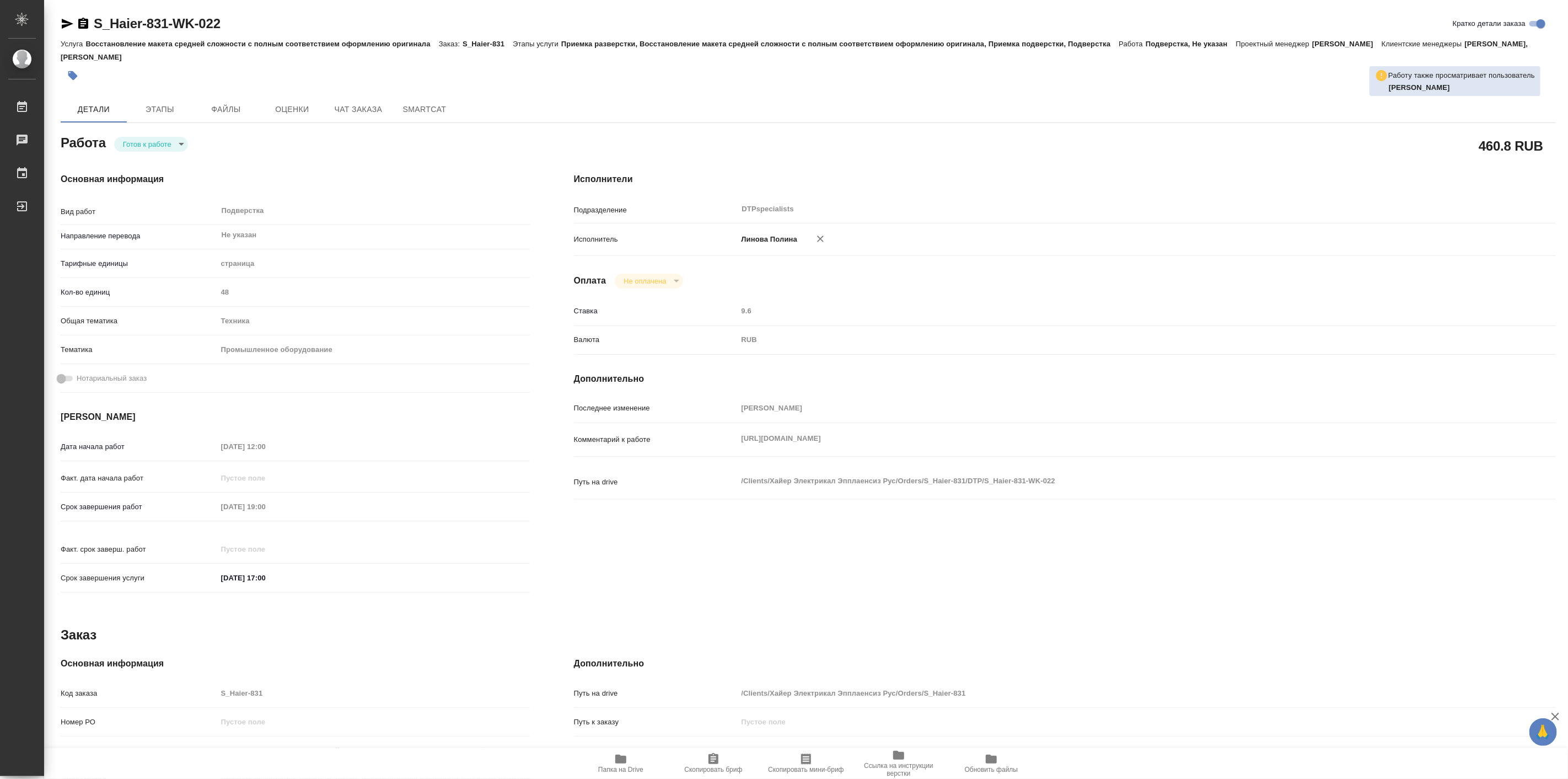
type textarea "x"
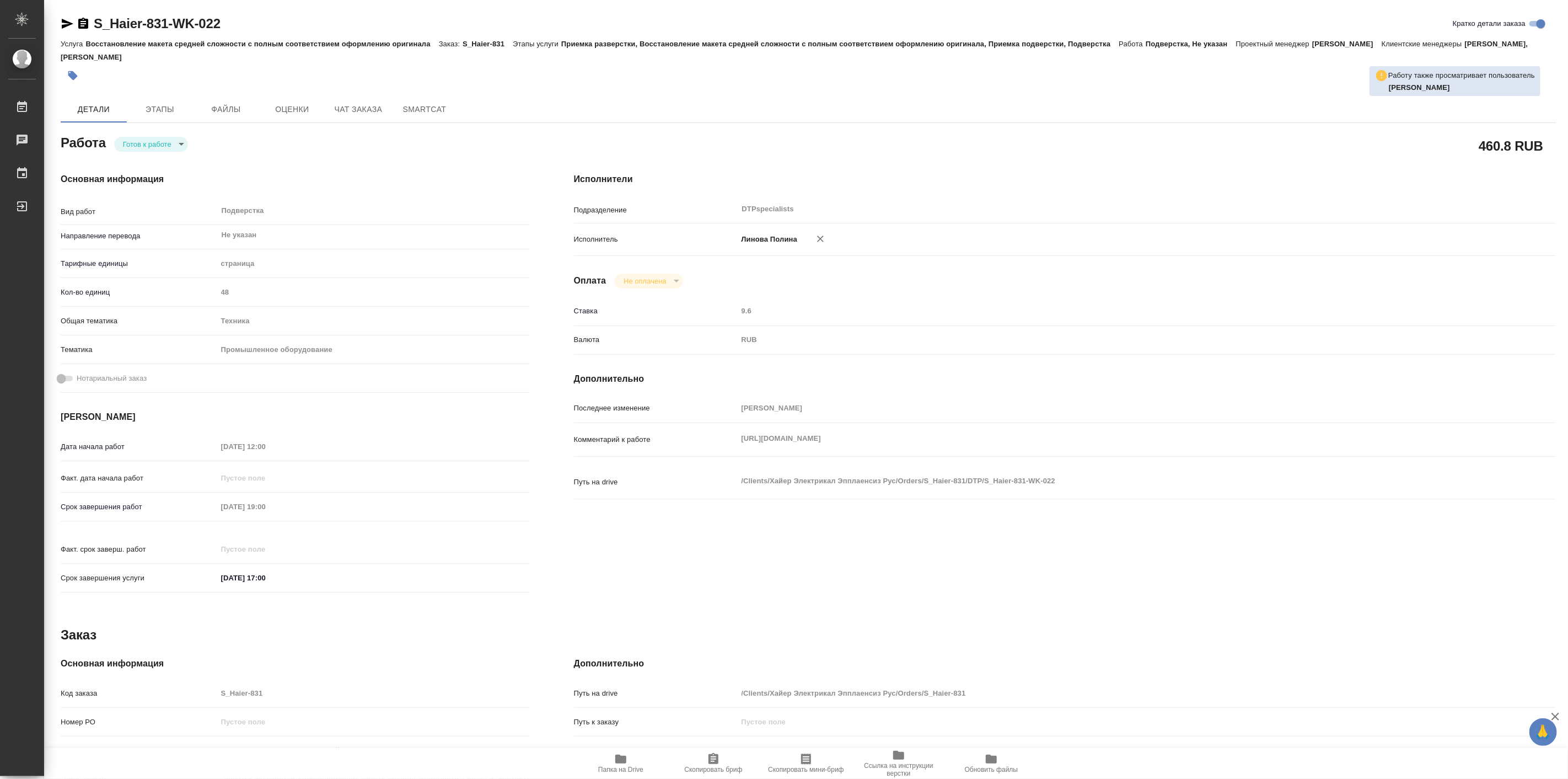
type textarea "x"
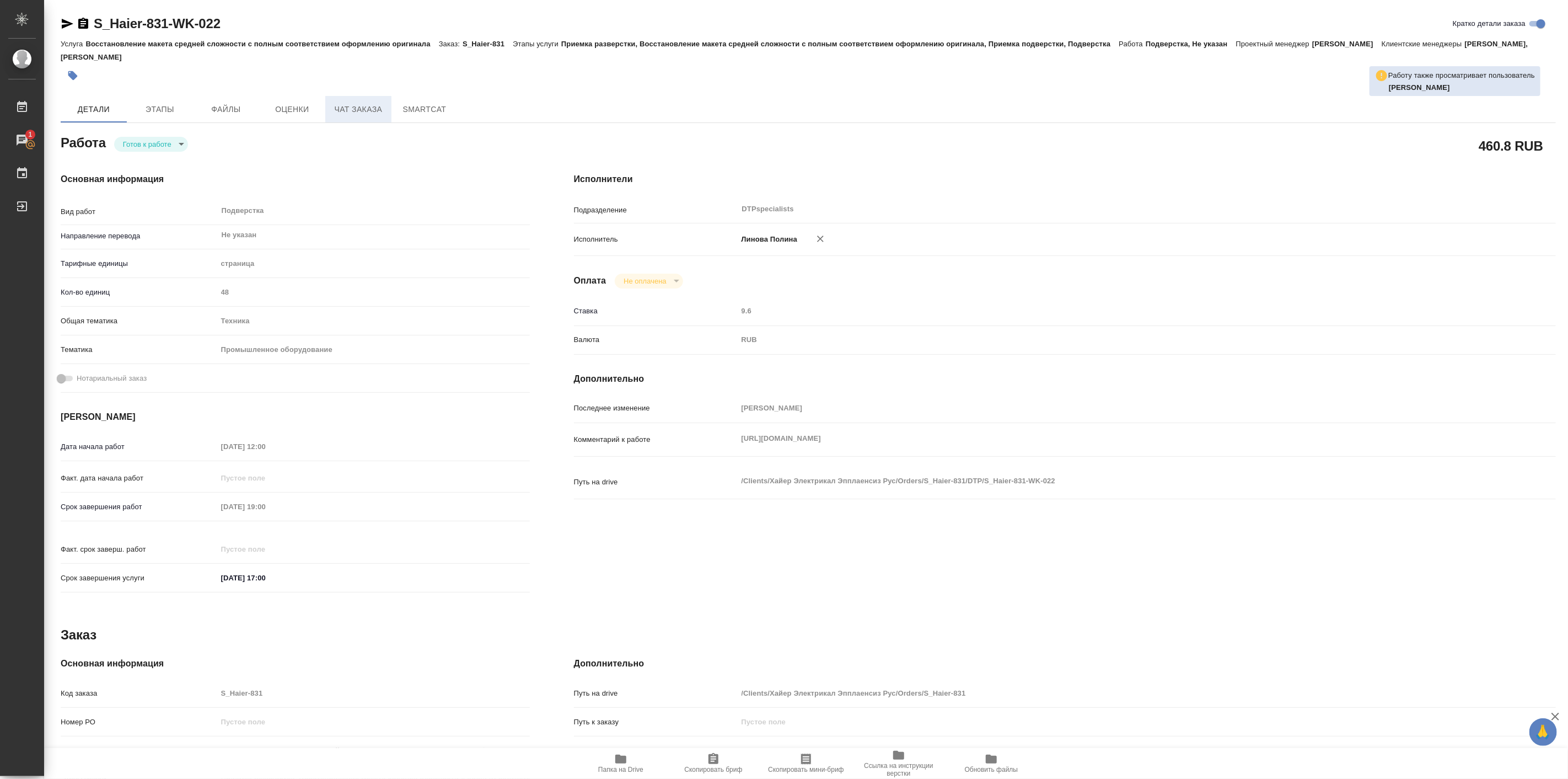
click at [346, 113] on span "Чат заказа" at bounding box center [358, 109] width 53 height 14
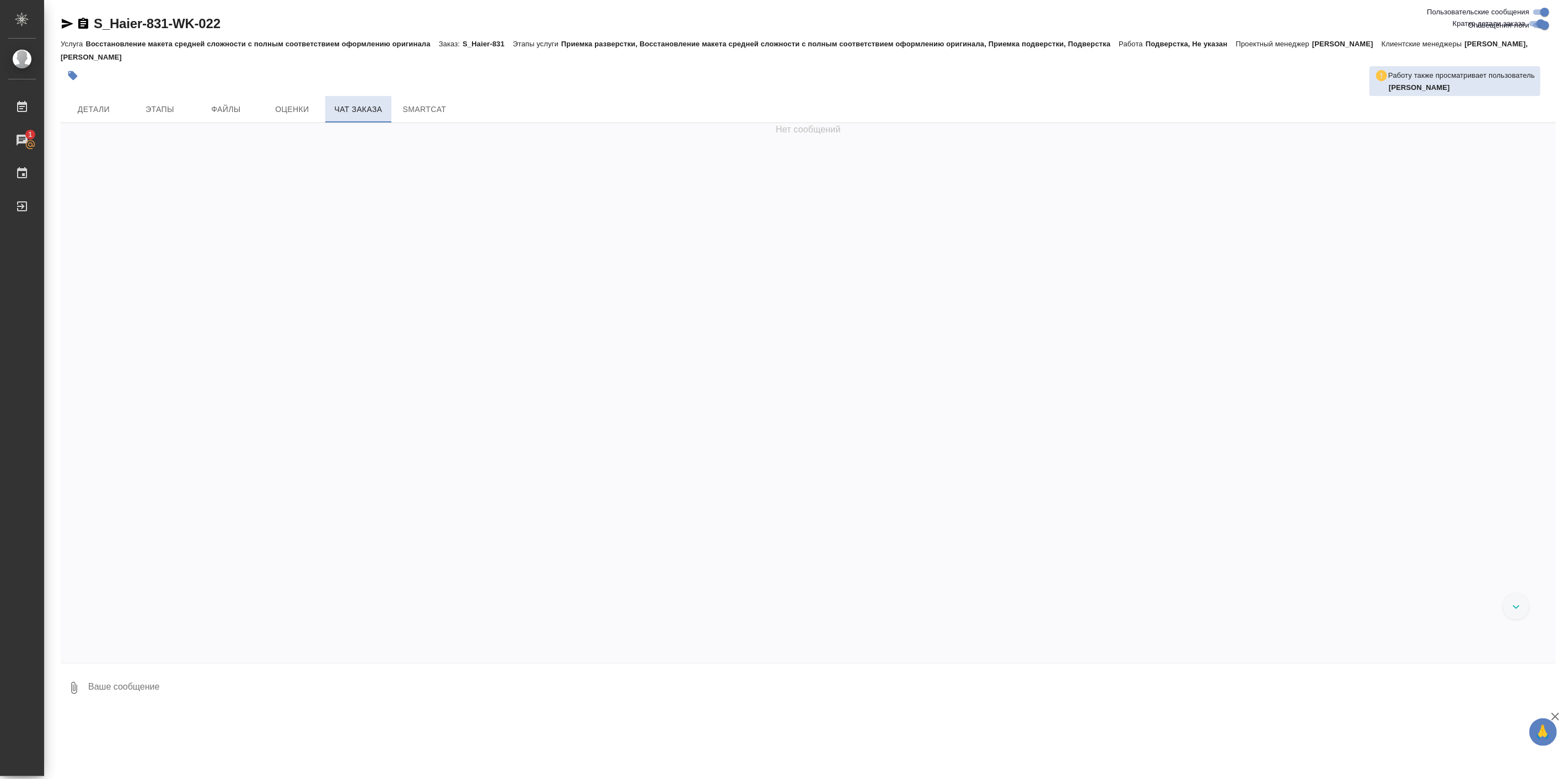
scroll to position [13571, 0]
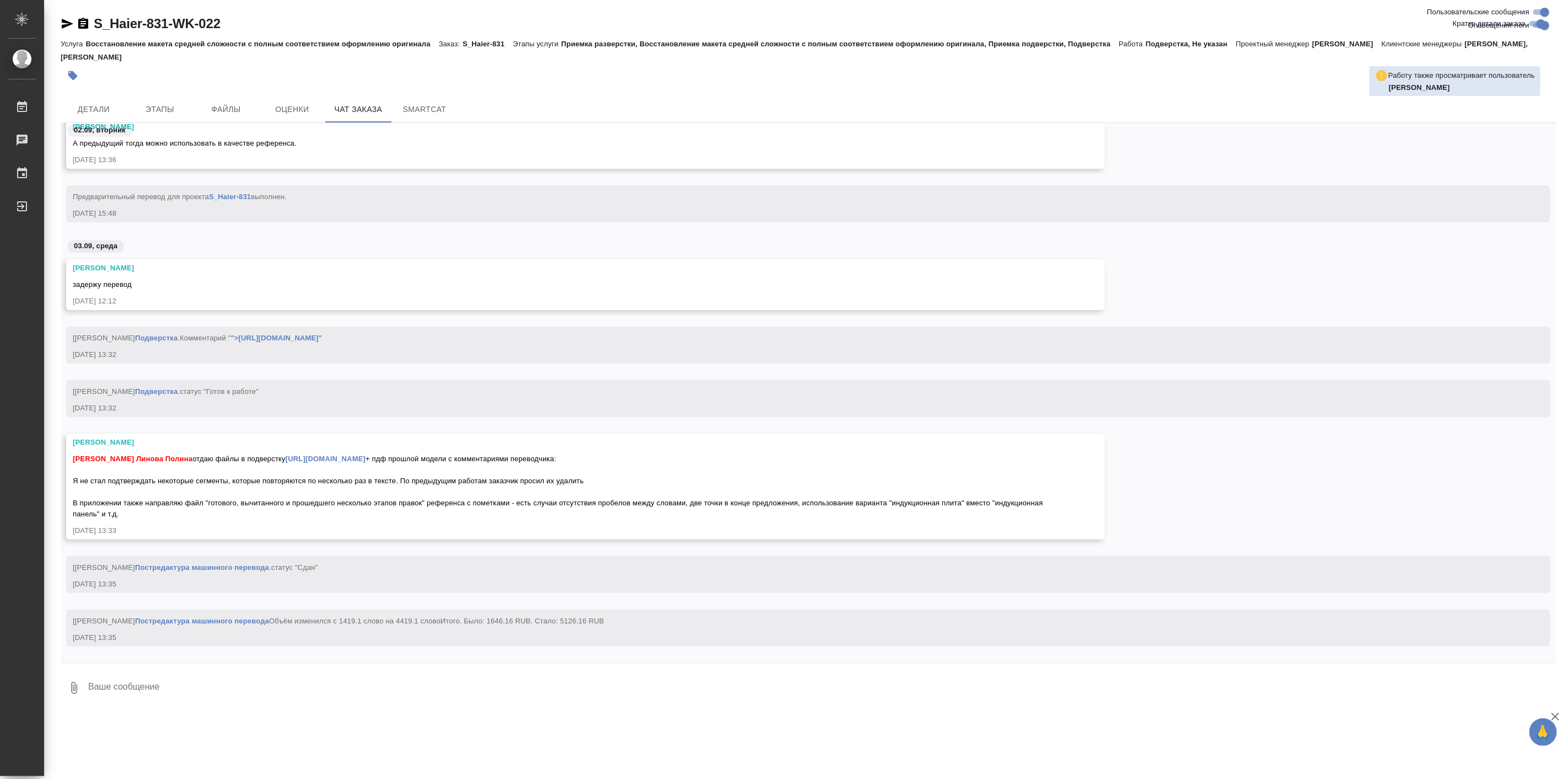
click at [326, 454] on link "https://drive.awatera.com/s/7fK5bktz2fcjbkW" at bounding box center [325, 459] width 80 height 9
click at [379, 485] on div at bounding box center [784, 389] width 1568 height 779
click at [387, 497] on div "Арсеньева Вера Линова Полина отдаю файлы в подверстку https://drive.awatera.com…" at bounding box center [570, 485] width 993 height 69
click at [383, 494] on span "Арсеньева Вера Линова Полина отдаю файлы в подверстку https://drive.awatera.com…" at bounding box center [559, 486] width 972 height 63
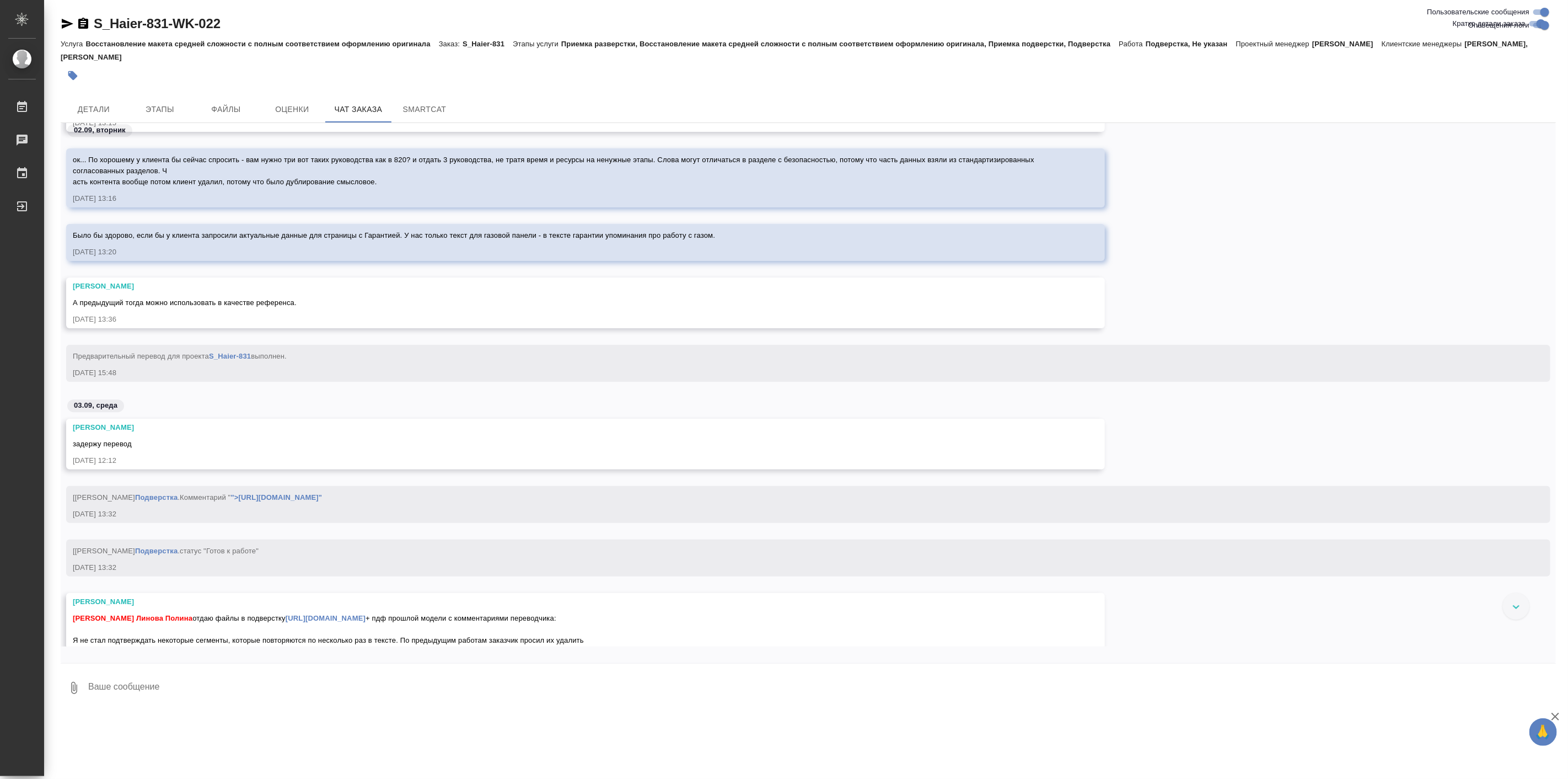
scroll to position [13431, 0]
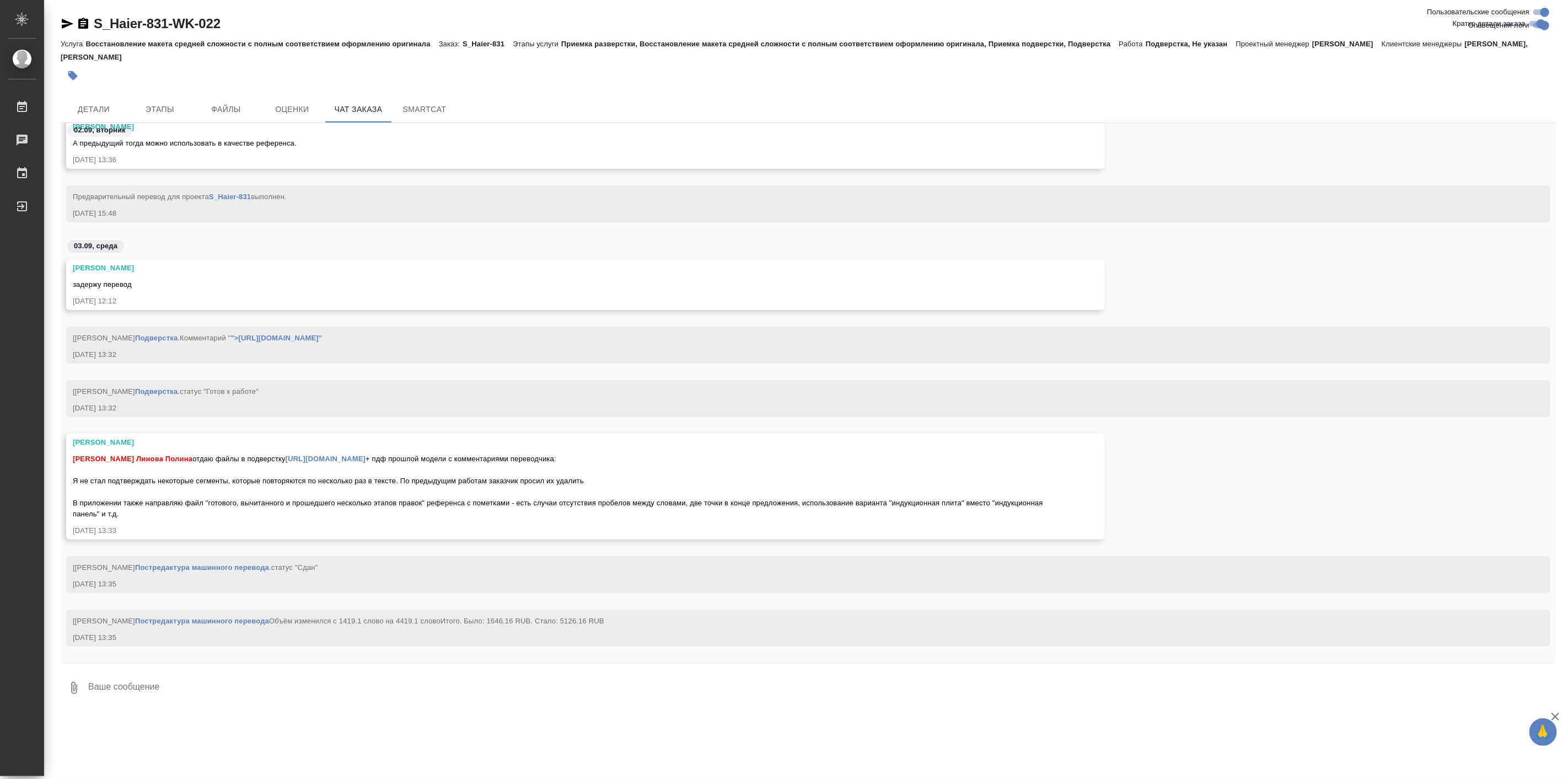
click at [102, 692] on textarea at bounding box center [821, 688] width 1469 height 38
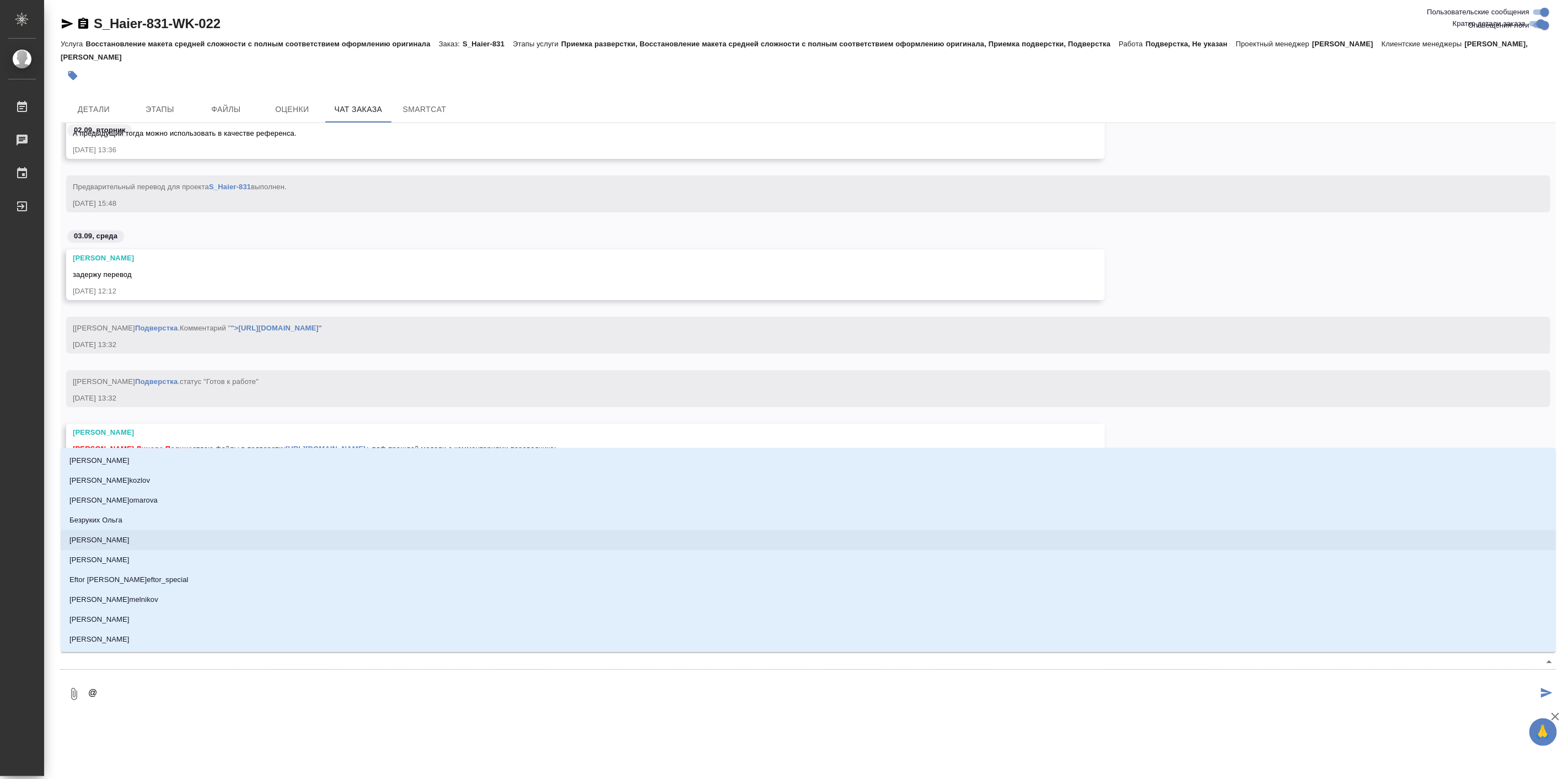
type textarea "@б"
type input "б"
type textarea "@бе"
type input "бе"
type textarea "@бел"
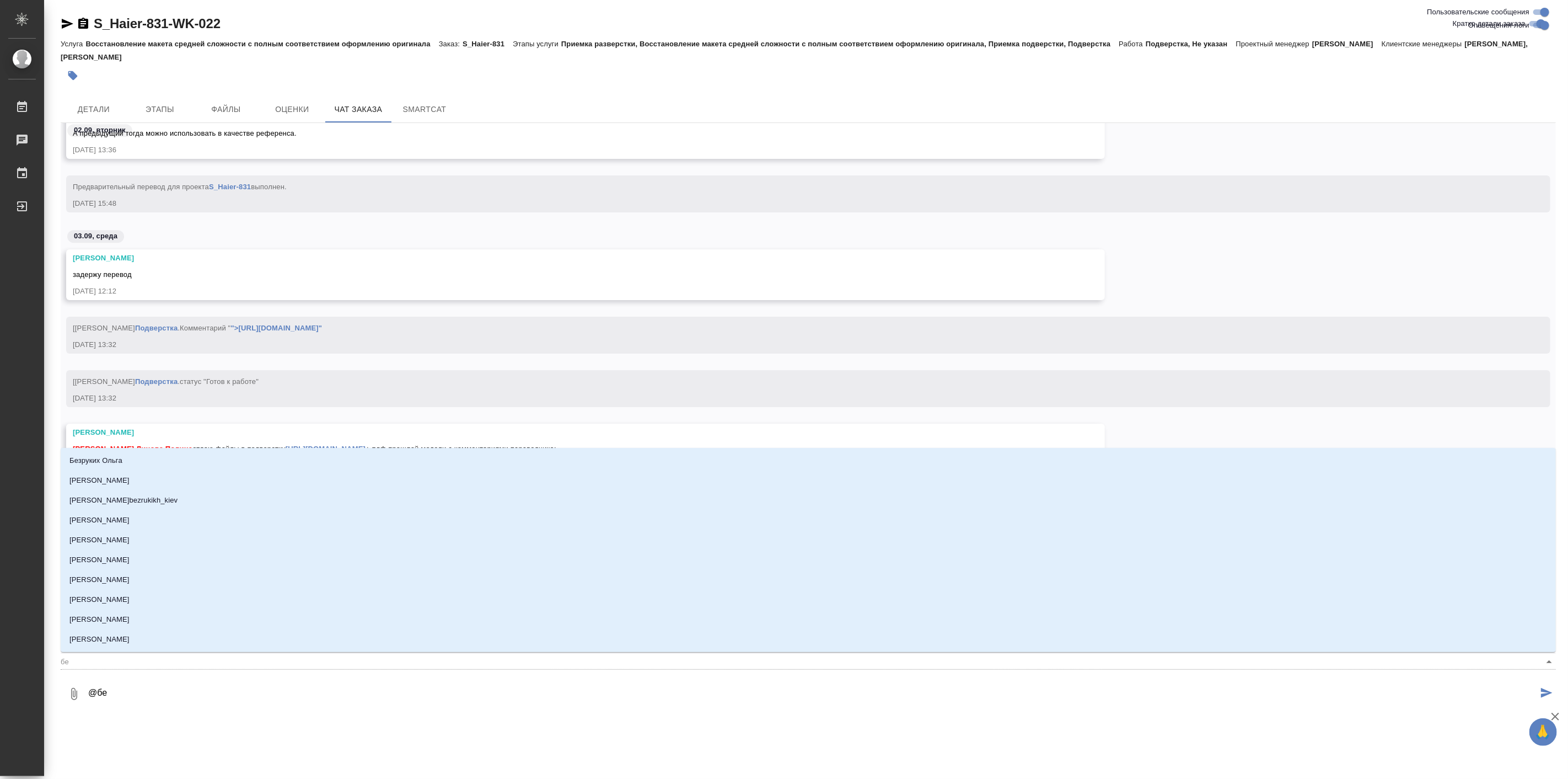
type input "бел"
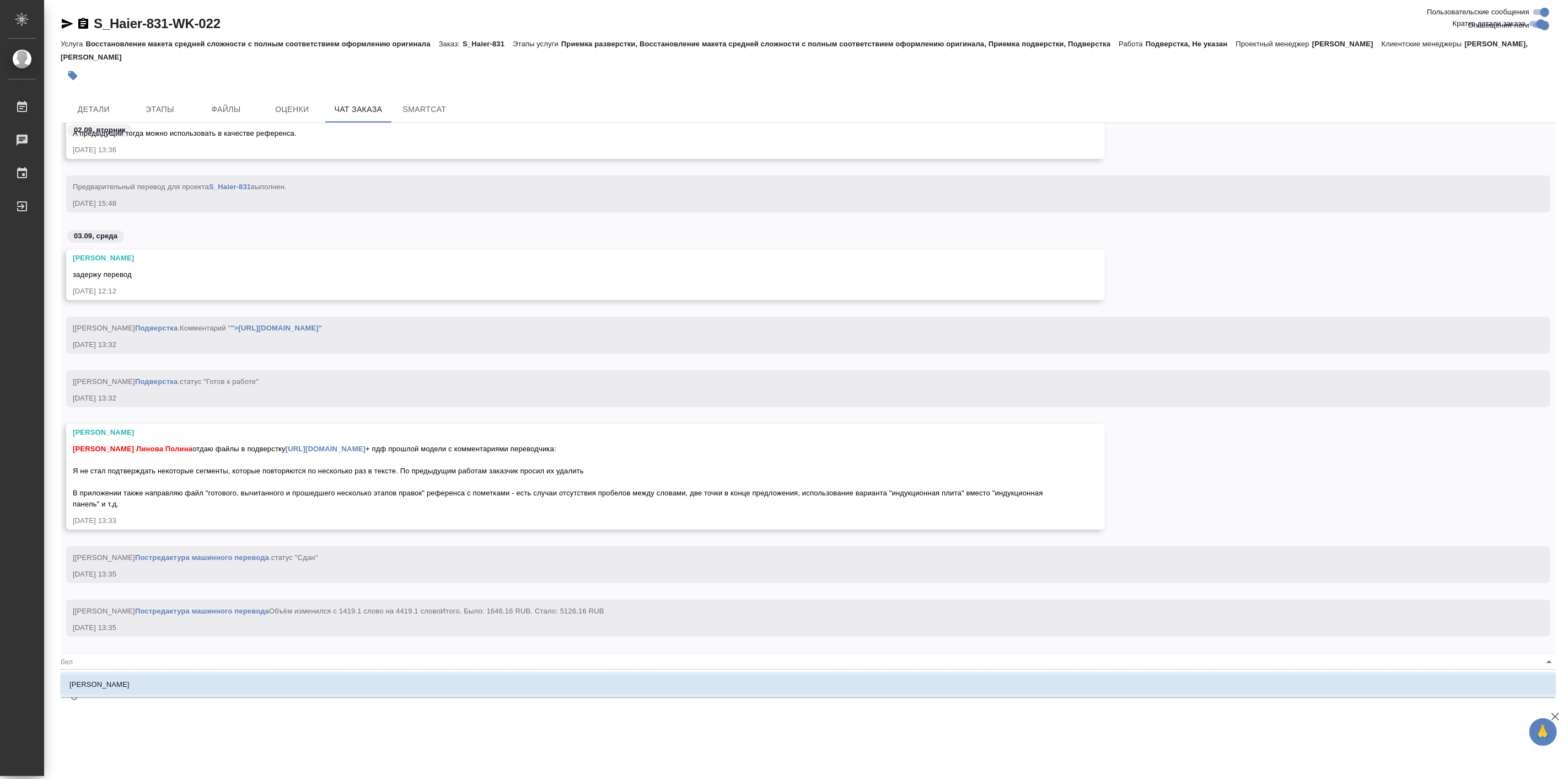
click at [127, 684] on li "Белякова Юлия" at bounding box center [808, 685] width 1495 height 20
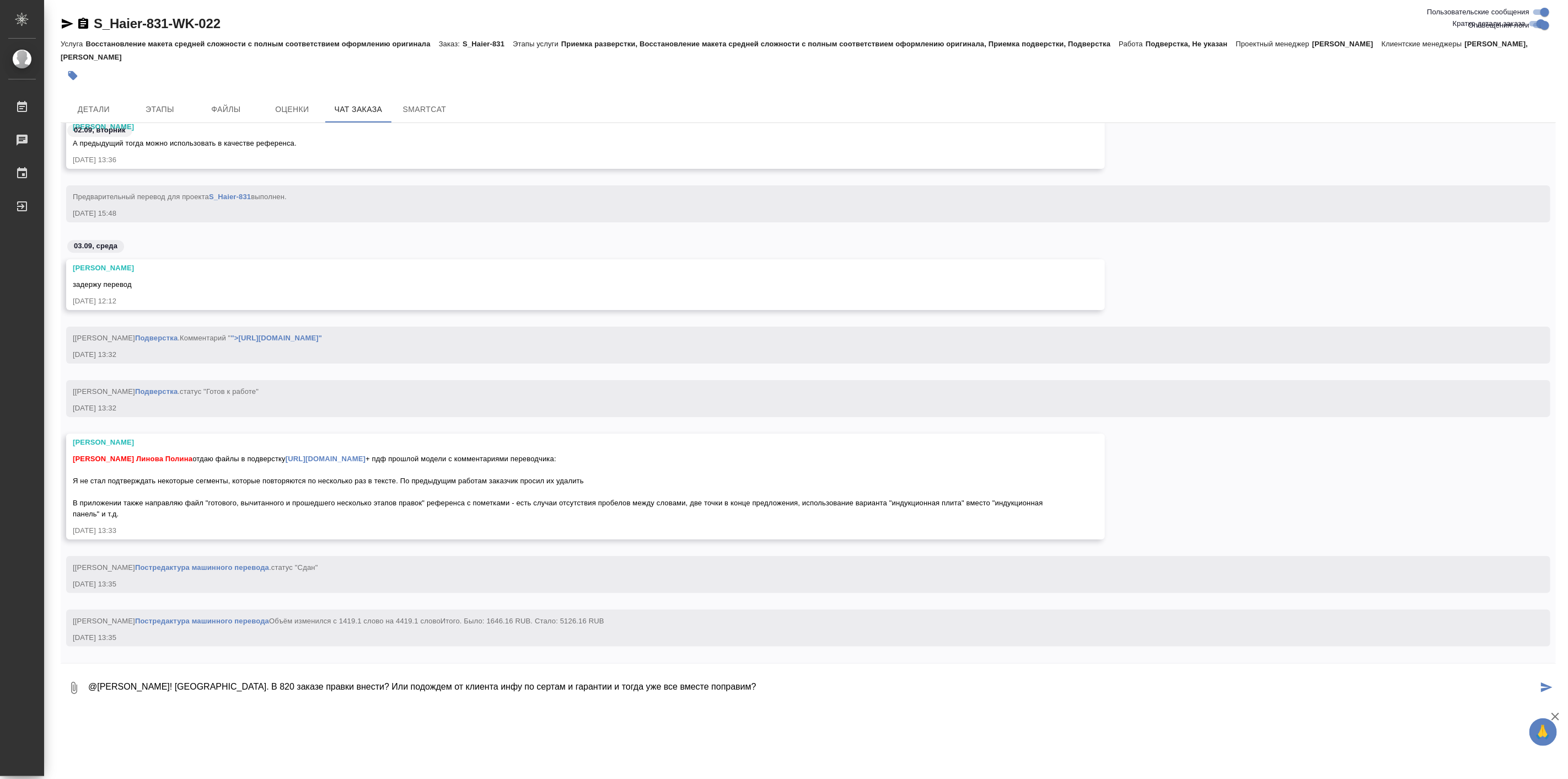
type textarea "@Белякова Юлия Привет! Спасибо. В 820 заказе правки внести? Или подождем от кли…"
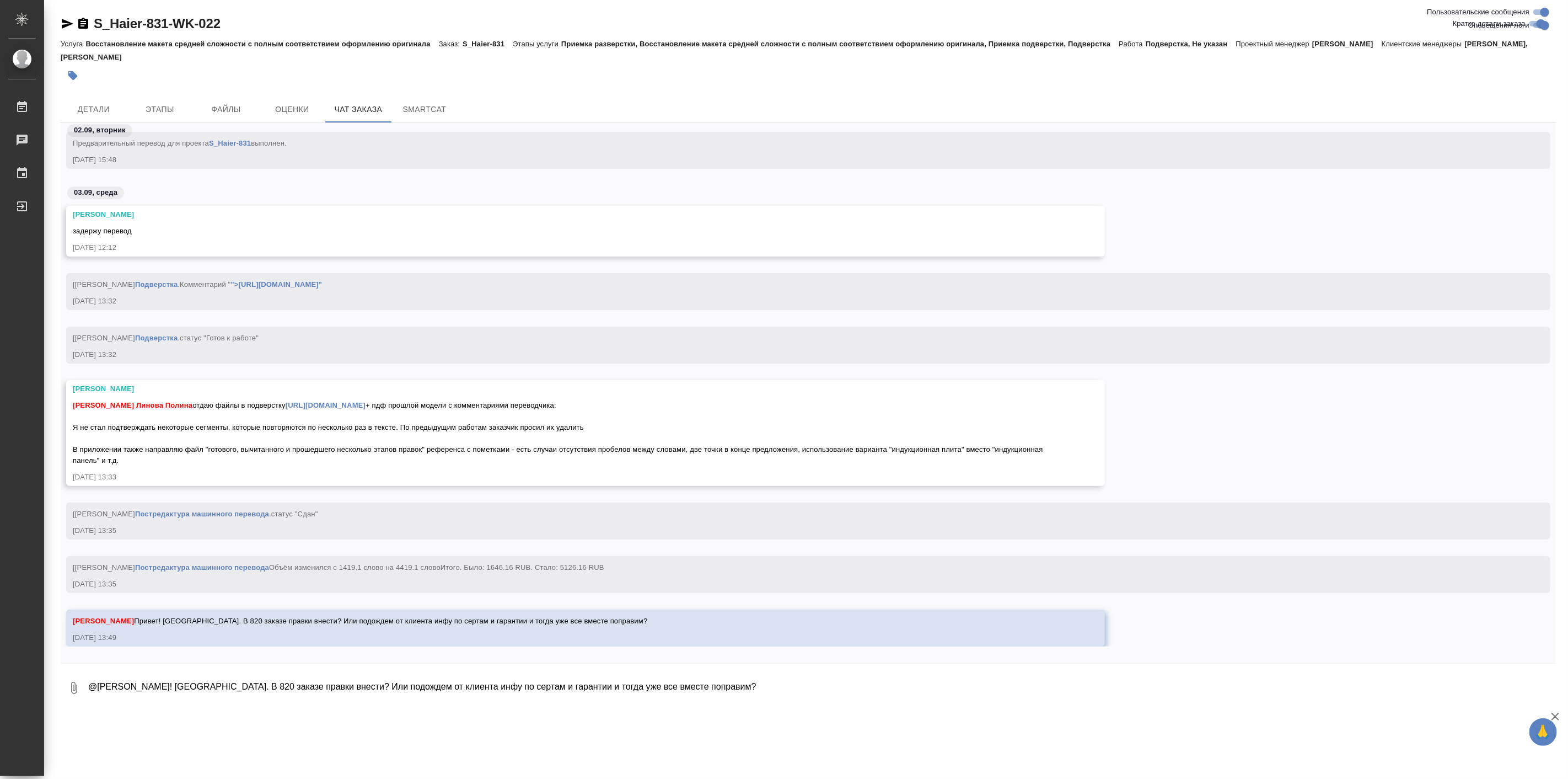
scroll to position [13518, 0]
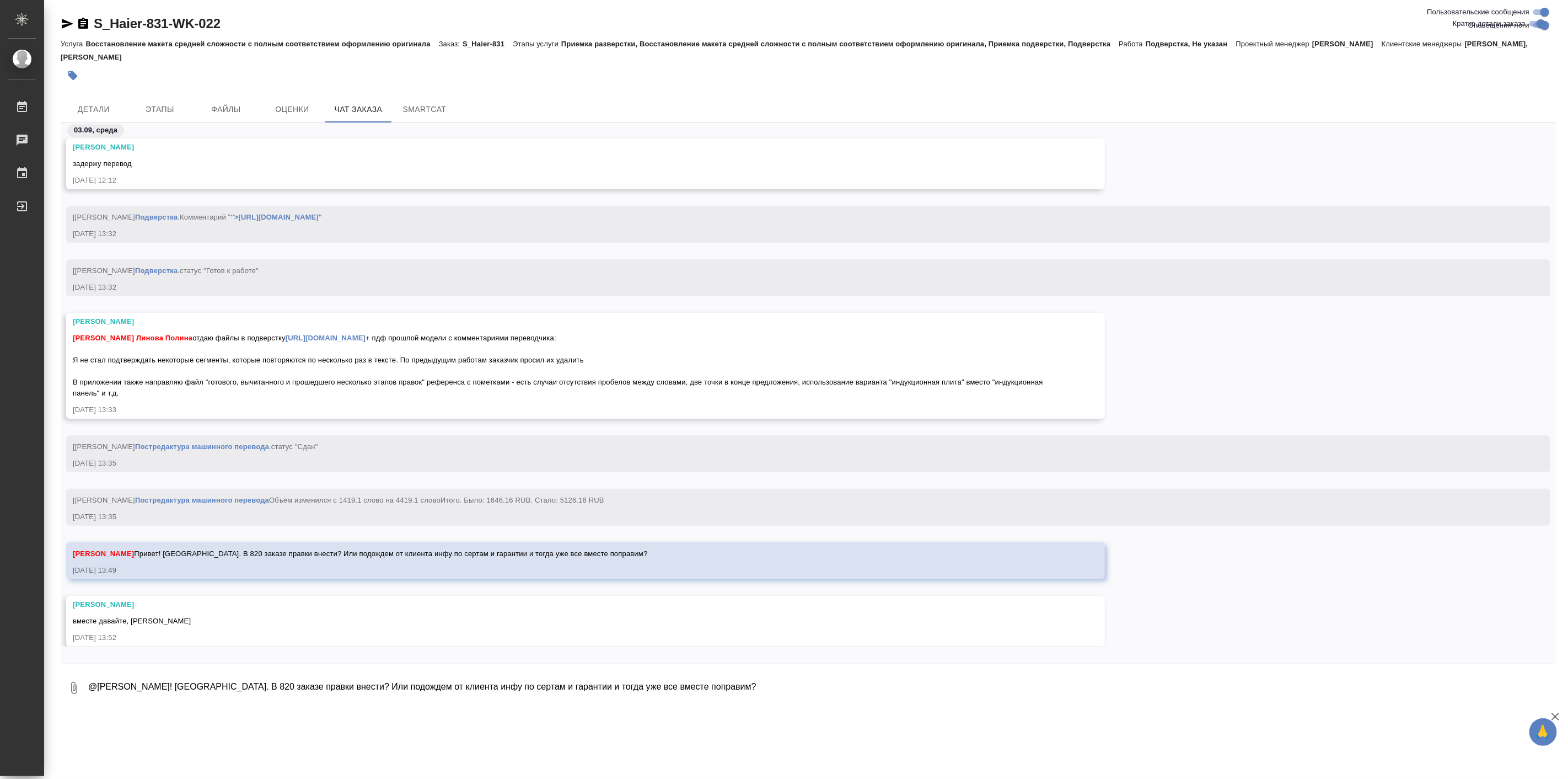
click at [128, 686] on textarea "@Белякова Юлия Привет! Спасибо. В 820 заказе правки внести? Или подождем от кли…" at bounding box center [821, 688] width 1469 height 38
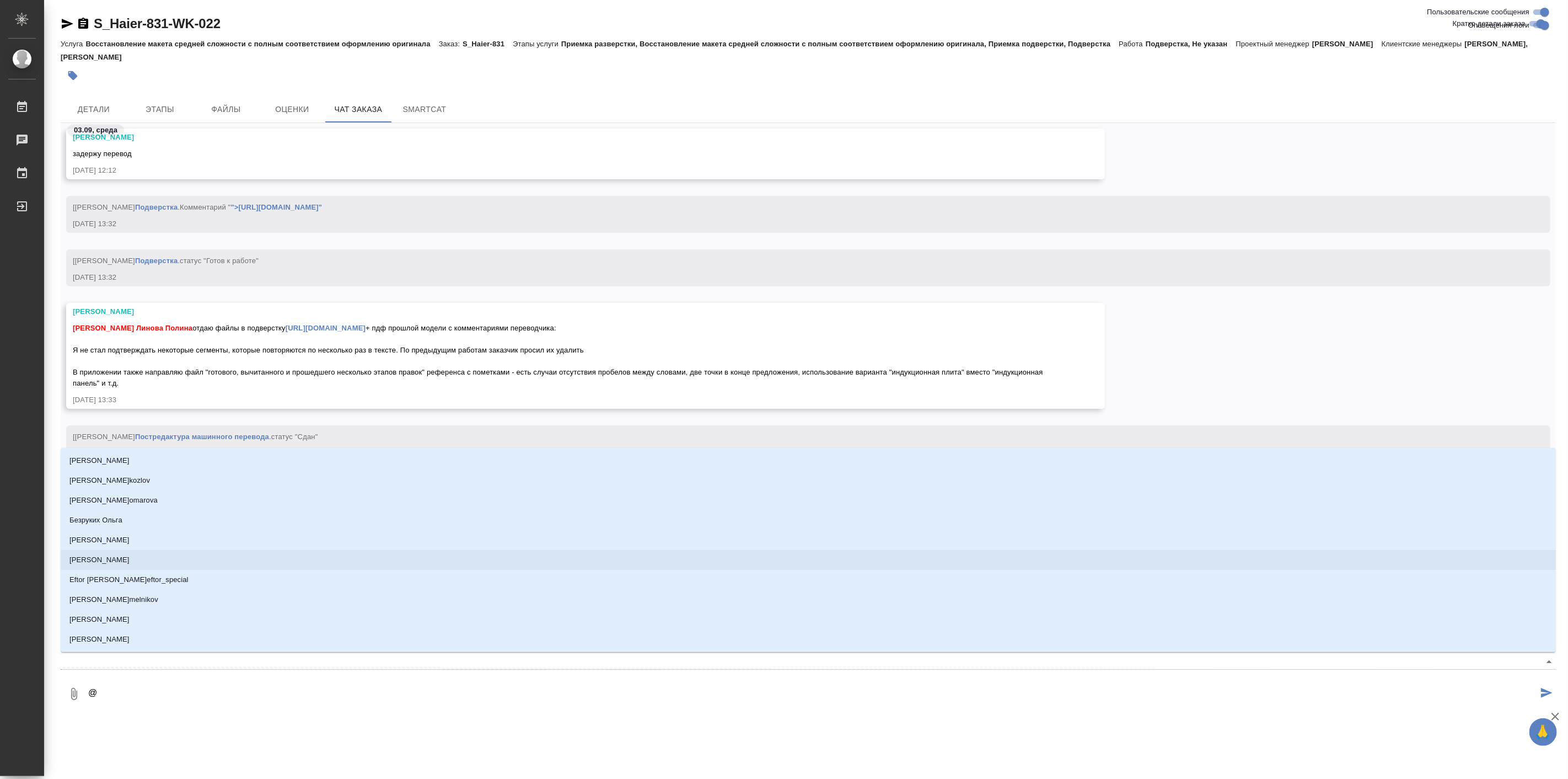
type textarea "@б"
type input "б"
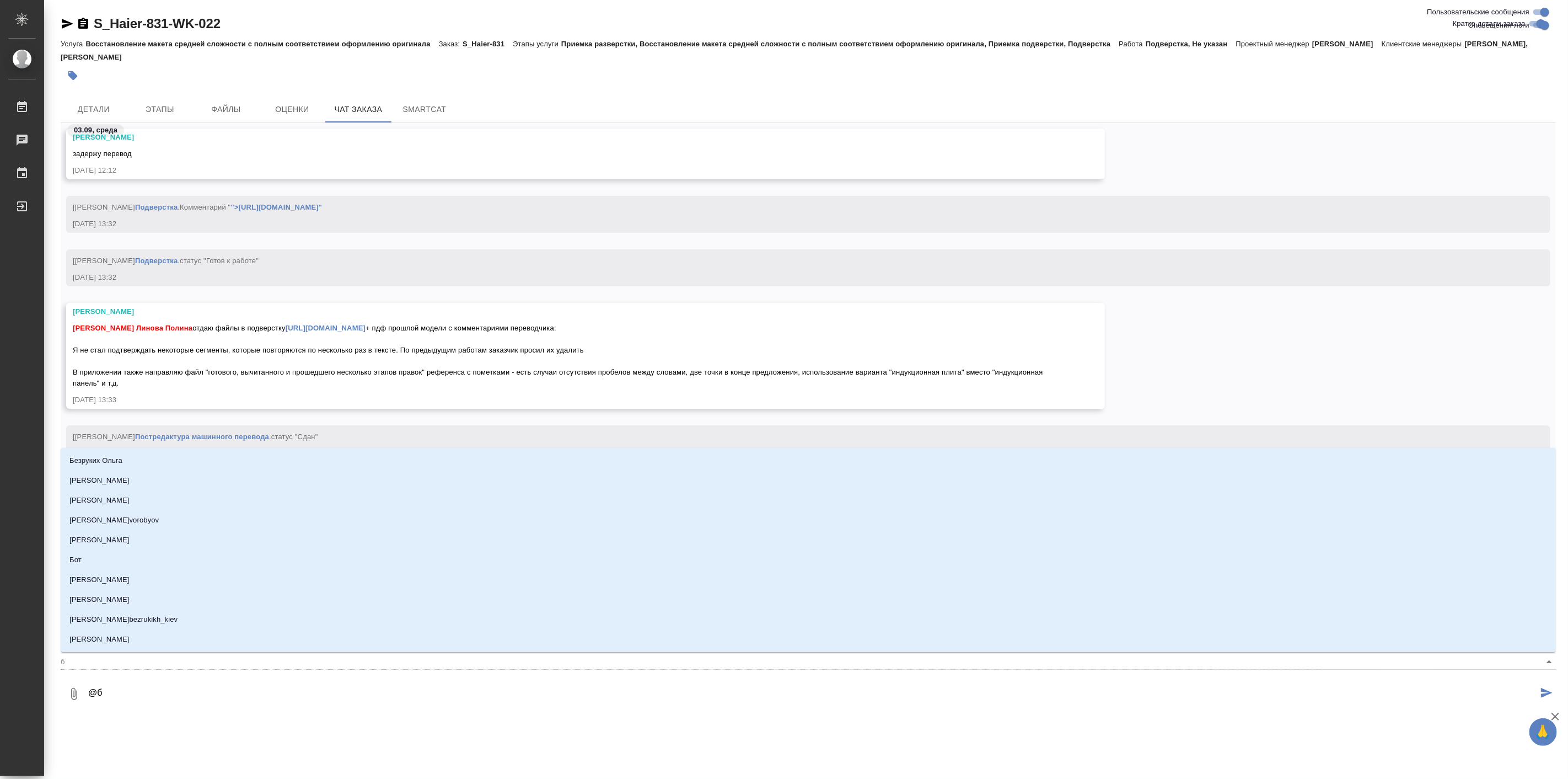
type textarea "@бе"
type input "бе"
type textarea "@бел"
type input "бел"
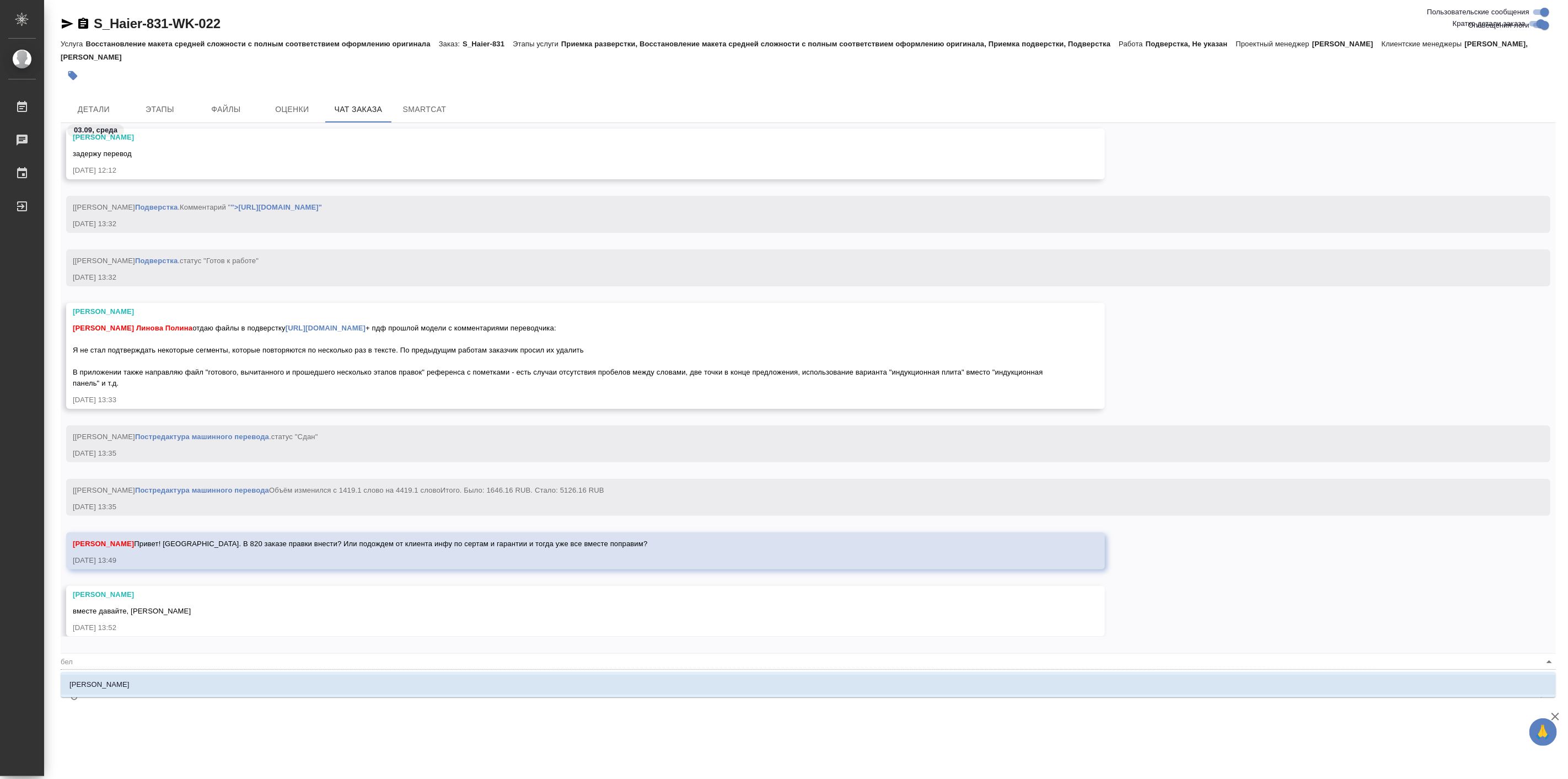
click at [145, 675] on li "Белякова Юлия" at bounding box center [808, 685] width 1495 height 20
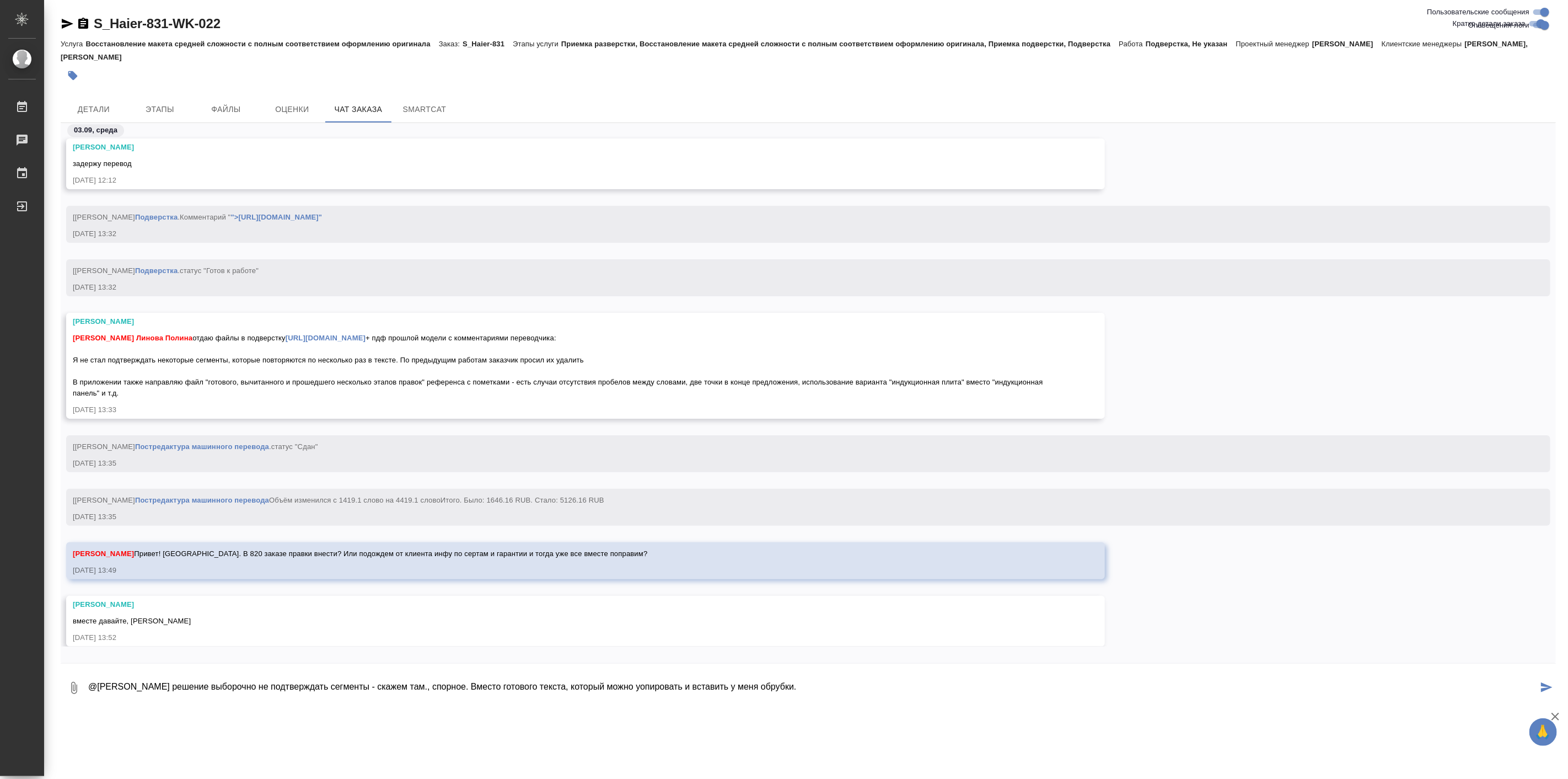
drag, startPoint x: 665, startPoint y: 685, endPoint x: 671, endPoint y: 688, distance: 6.7
click at [671, 688] on textarea "@Белякова Юлия решение выборочно не подтверждать сегменты - скажем там., спорно…" at bounding box center [812, 688] width 1451 height 38
click at [850, 669] on textarea "@Белякова Юлия решение выборочно не подтверждать сегменты - скажем там., спорно…" at bounding box center [812, 688] width 1451 height 38
click at [1059, 684] on textarea "@Белякова Юлия решение выборочно не подтверждать сегменты - скажем там., спорно…" at bounding box center [812, 688] width 1451 height 38
click at [1329, 690] on textarea "@Белякова Юлия решение выборочно не подтверждать сегменты - скажем там., спорно…" at bounding box center [812, 688] width 1451 height 38
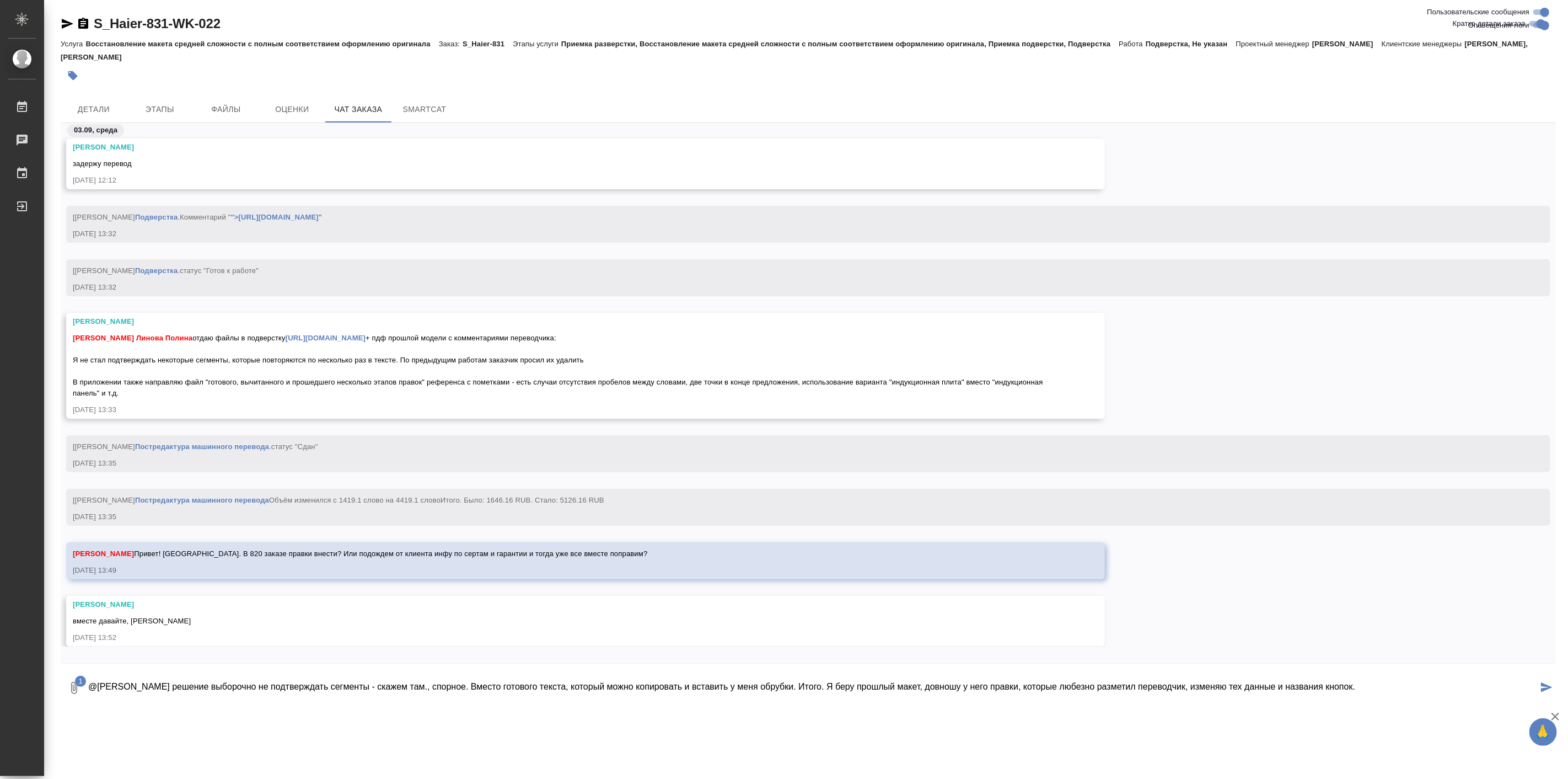
drag, startPoint x: 841, startPoint y: 686, endPoint x: 1437, endPoint y: 693, distance: 596.0
click at [1437, 693] on textarea "@Белякова Юлия решение выборочно не подтверждать сегменты - скажем там., спорно…" at bounding box center [812, 688] width 1451 height 38
type textarea "@Белякова Юлия решение выборочно не подтверждать сегменты - скажем там., спорно…"
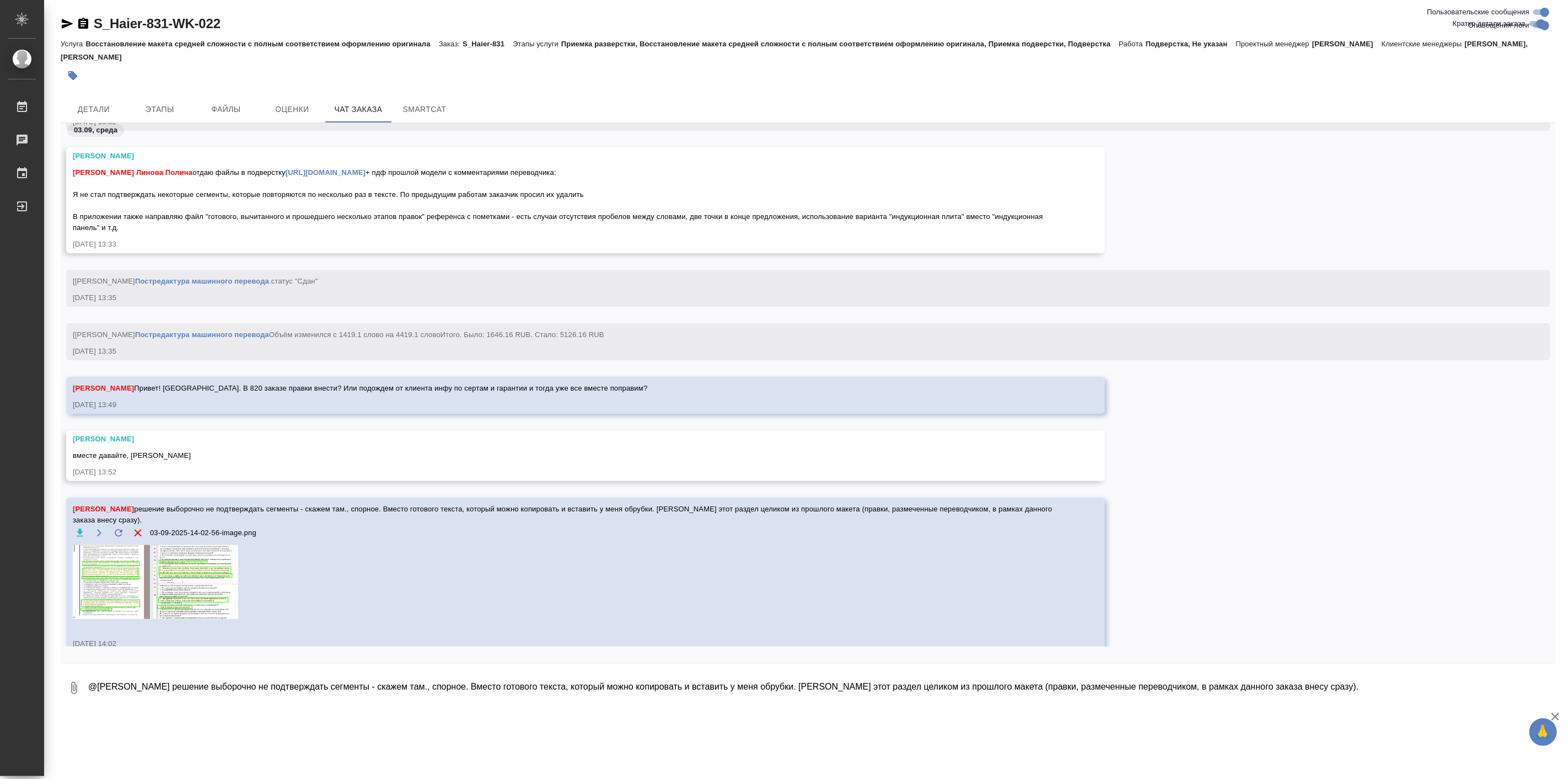
scroll to position [13640, 0]
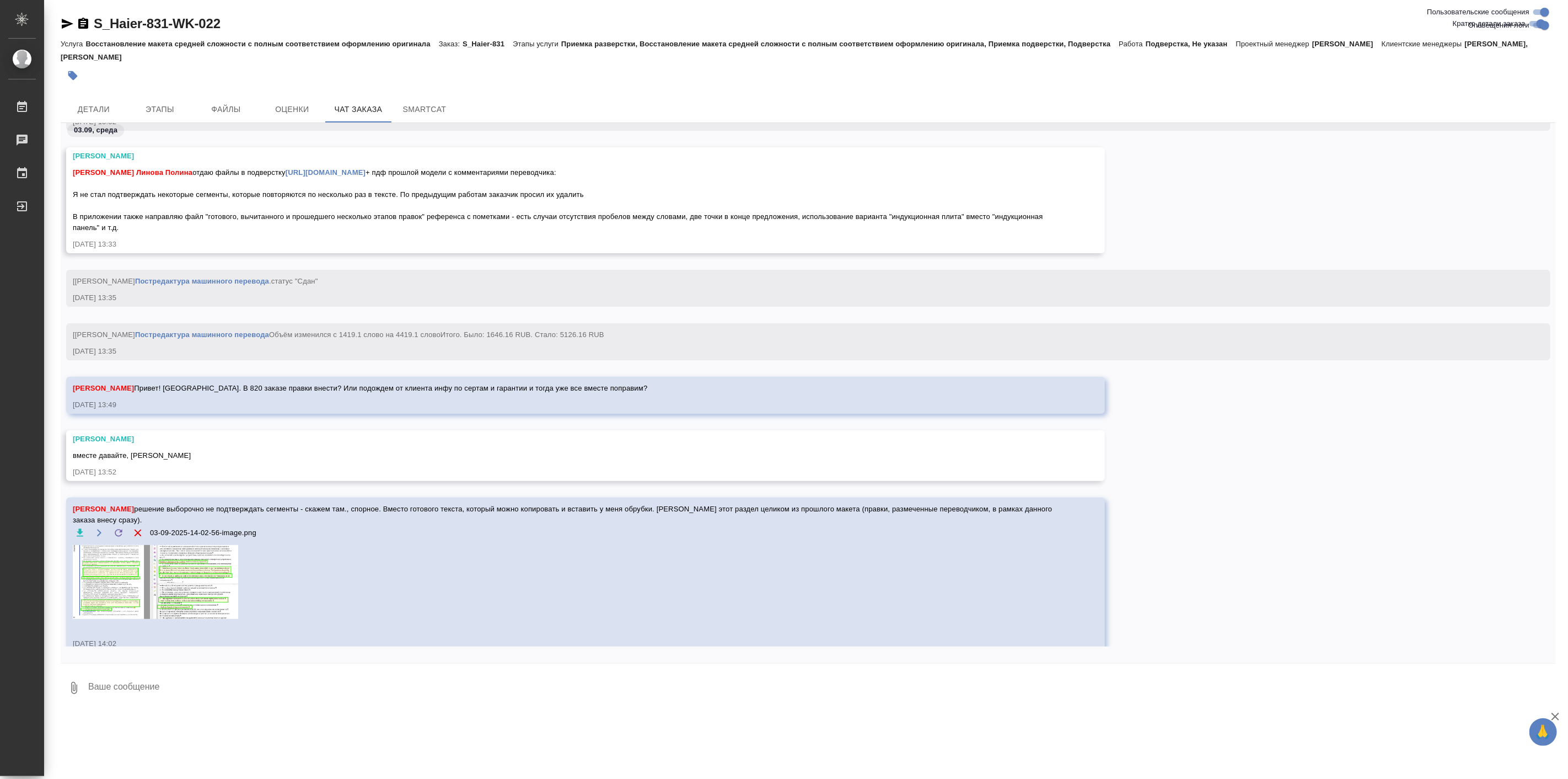
click at [172, 588] on img at bounding box center [156, 582] width 166 height 74
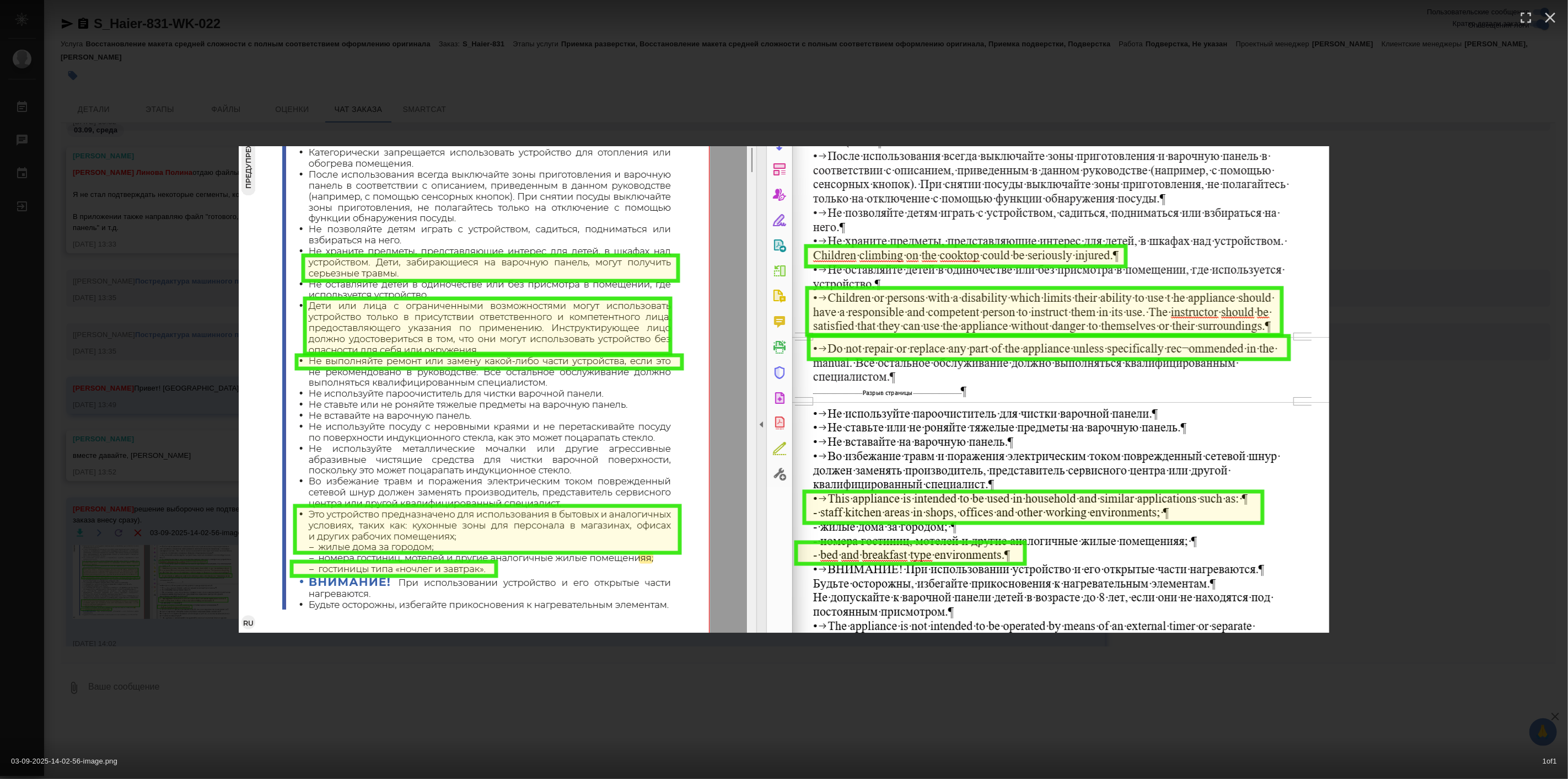
click at [630, 708] on div "03-09-2025-14-02-56-image.png 1 of 1" at bounding box center [784, 389] width 1568 height 779
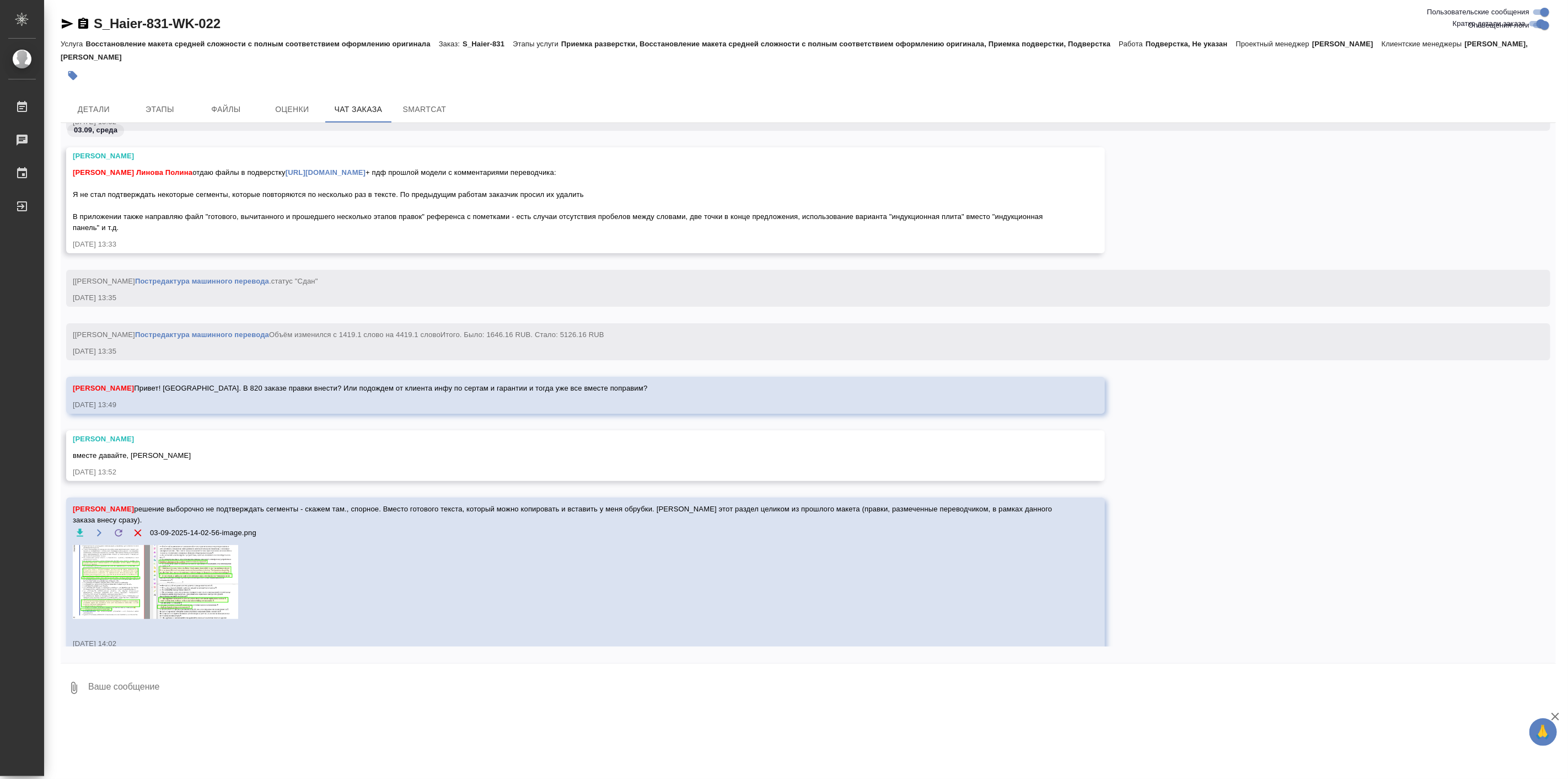
click at [172, 689] on textarea at bounding box center [821, 688] width 1469 height 38
click at [171, 687] on textarea at bounding box center [821, 688] width 1469 height 38
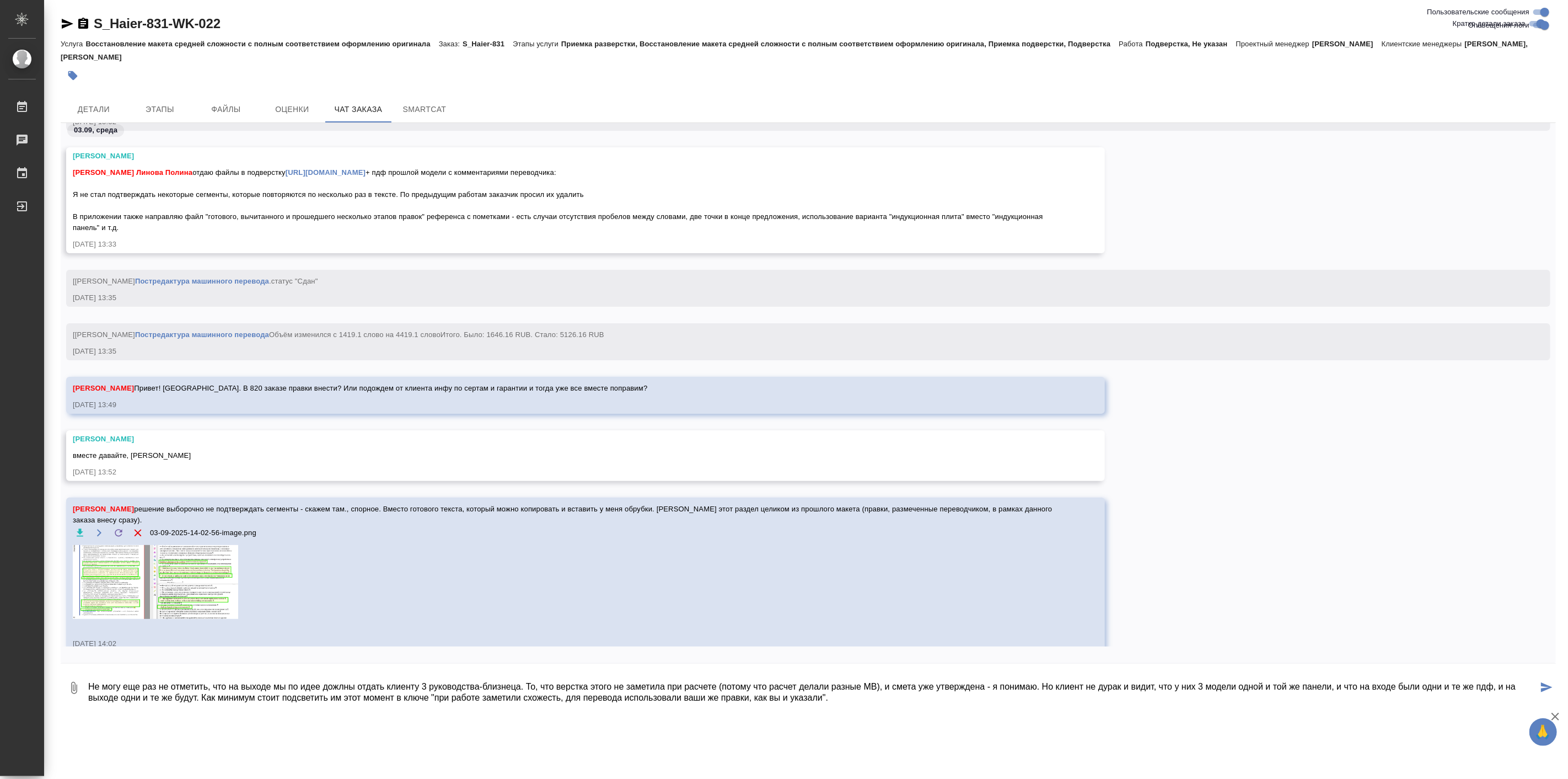
type textarea "Не могу еще раз не отметить, что на выходе мы по идее дожлны отдать клиенту 3 р…"
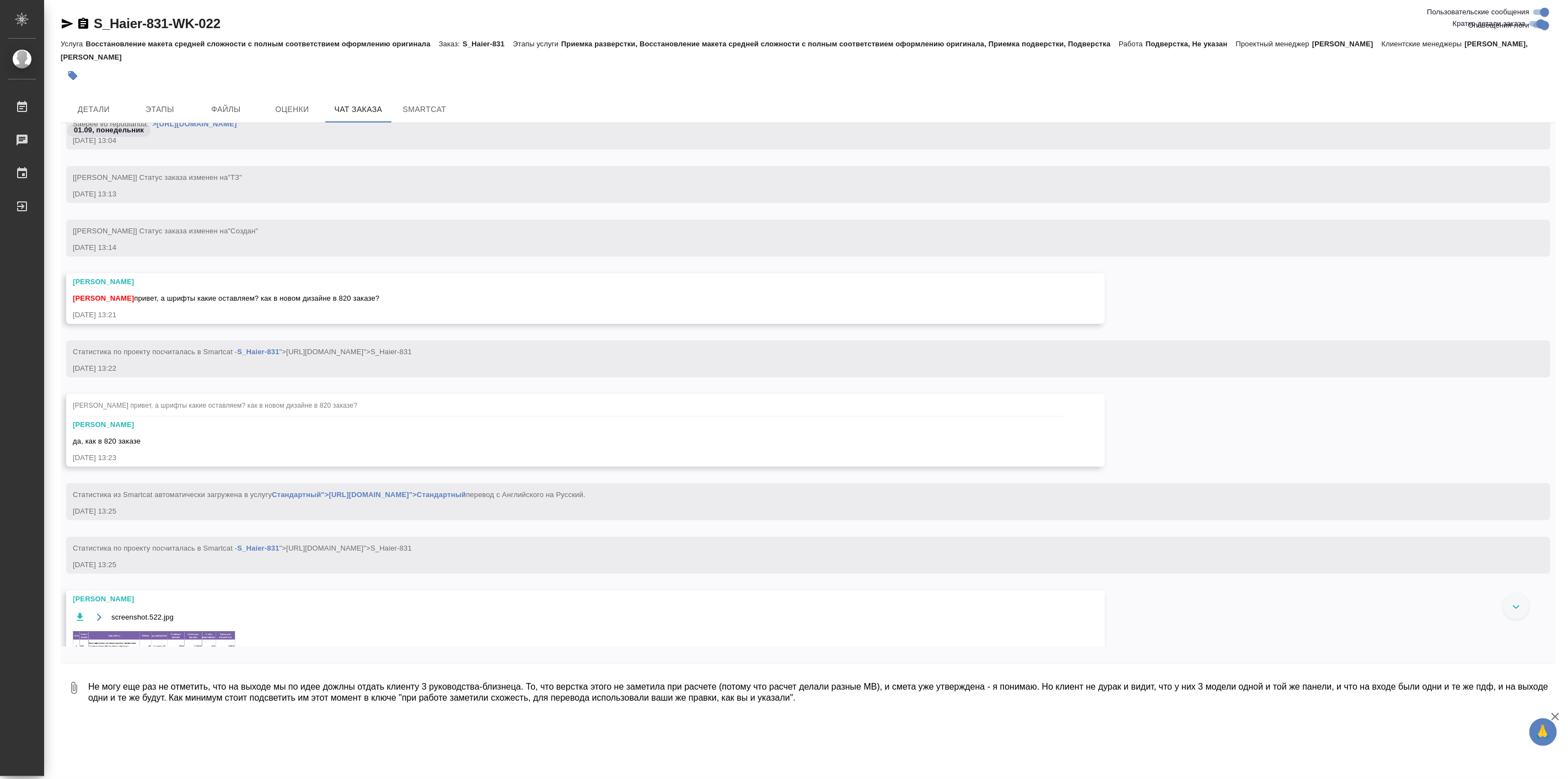
scroll to position [89, 0]
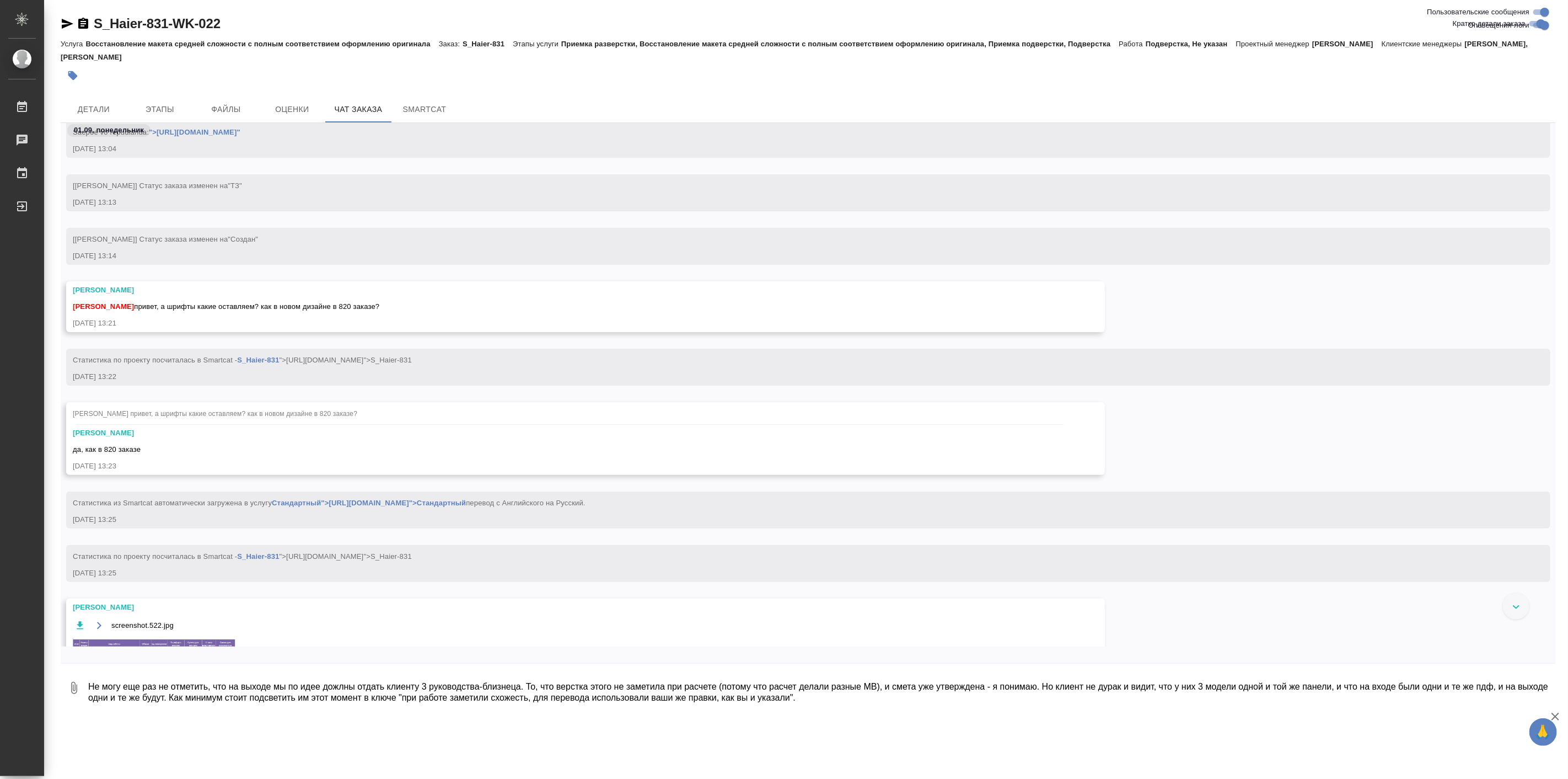
click at [1542, 11] on input "Пользовательские сообщения" at bounding box center [1544, 12] width 40 height 13
click at [1542, 11] on input "Пользовательские сообщения" at bounding box center [1536, 12] width 40 height 13
checkbox input "true"
click at [1541, 25] on input "Оповещения-логи" at bounding box center [1544, 26] width 40 height 13
checkbox input "false"
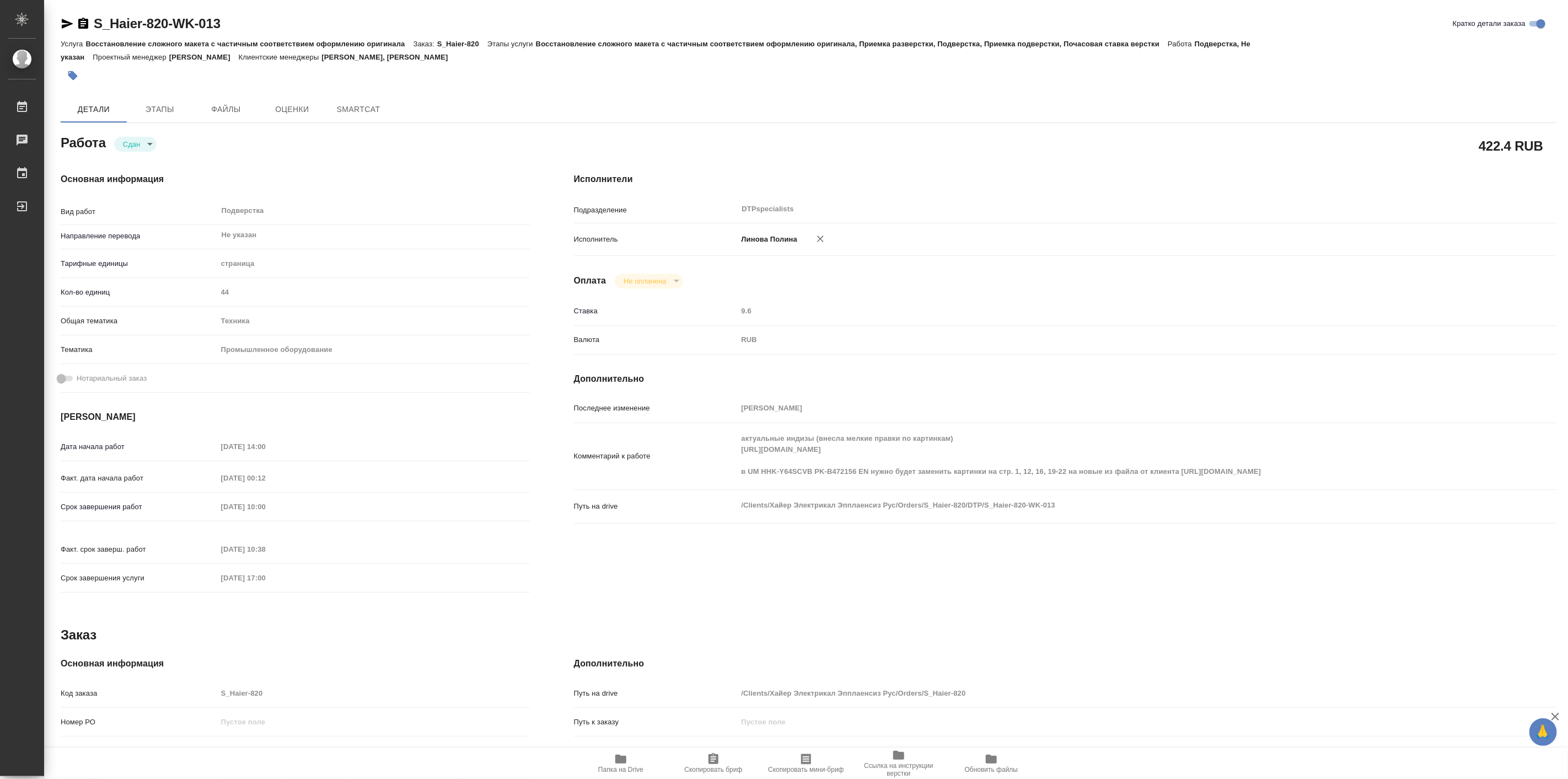
type textarea "x"
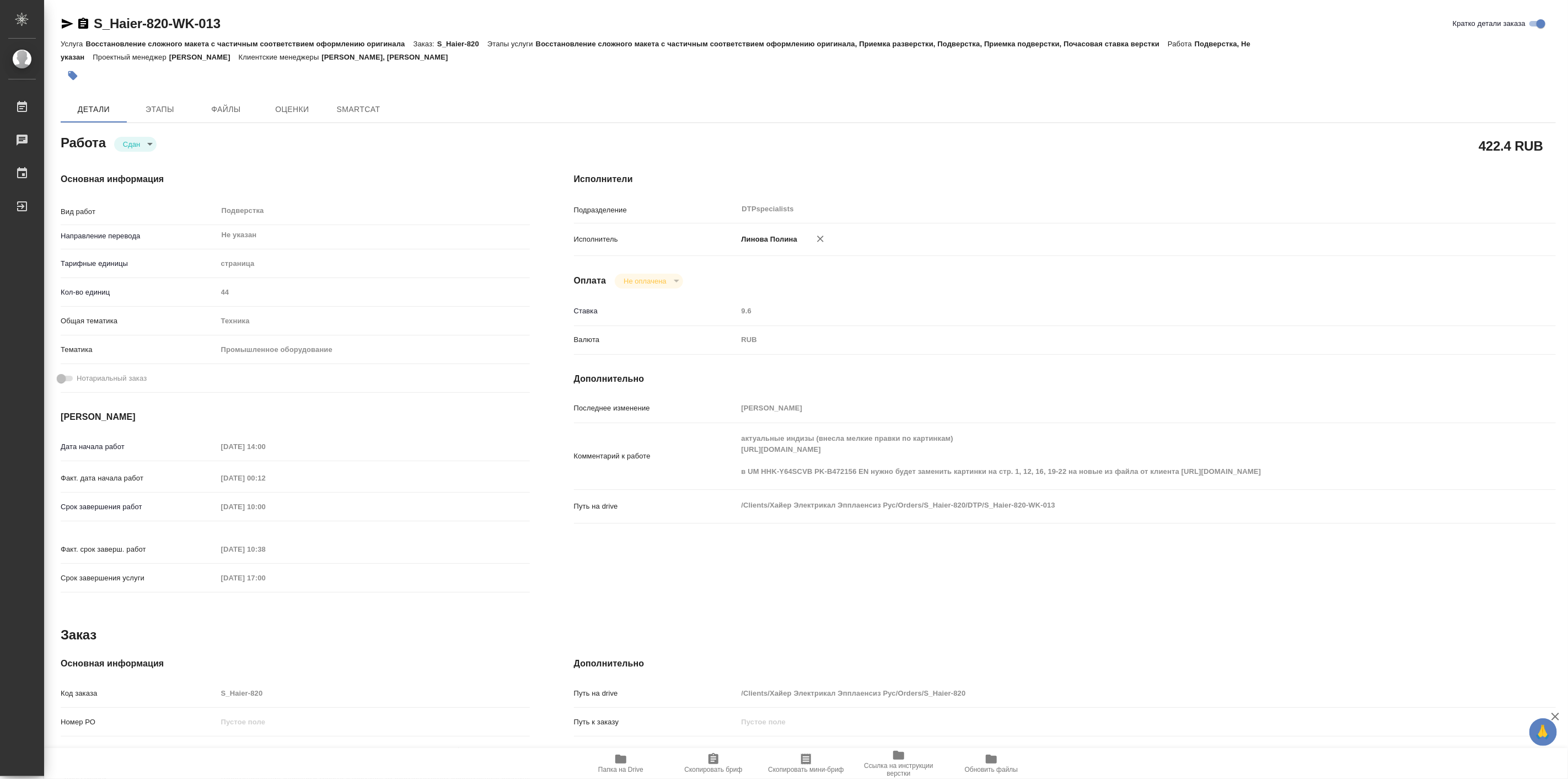
type textarea "x"
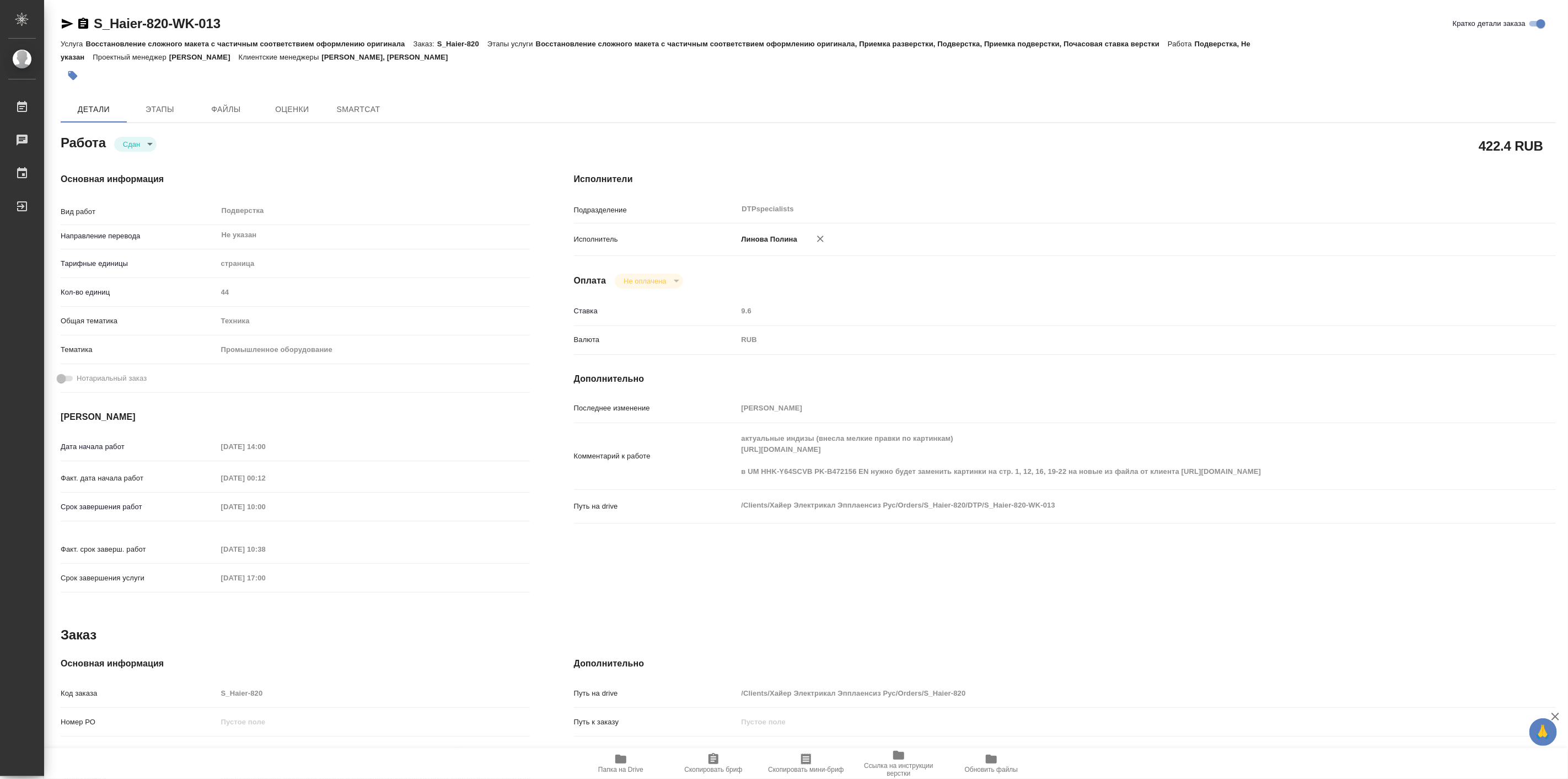
type textarea "x"
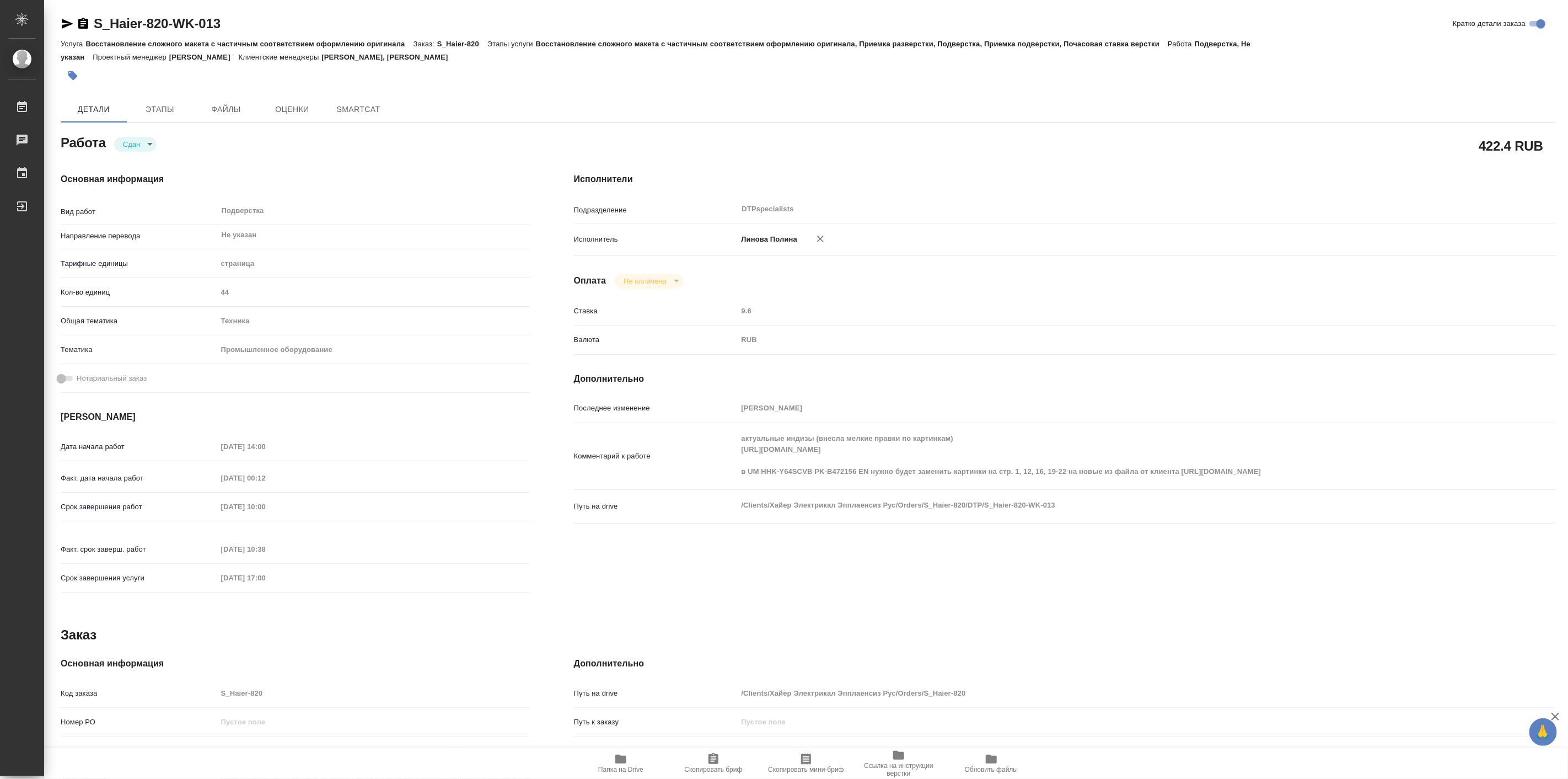
type textarea "x"
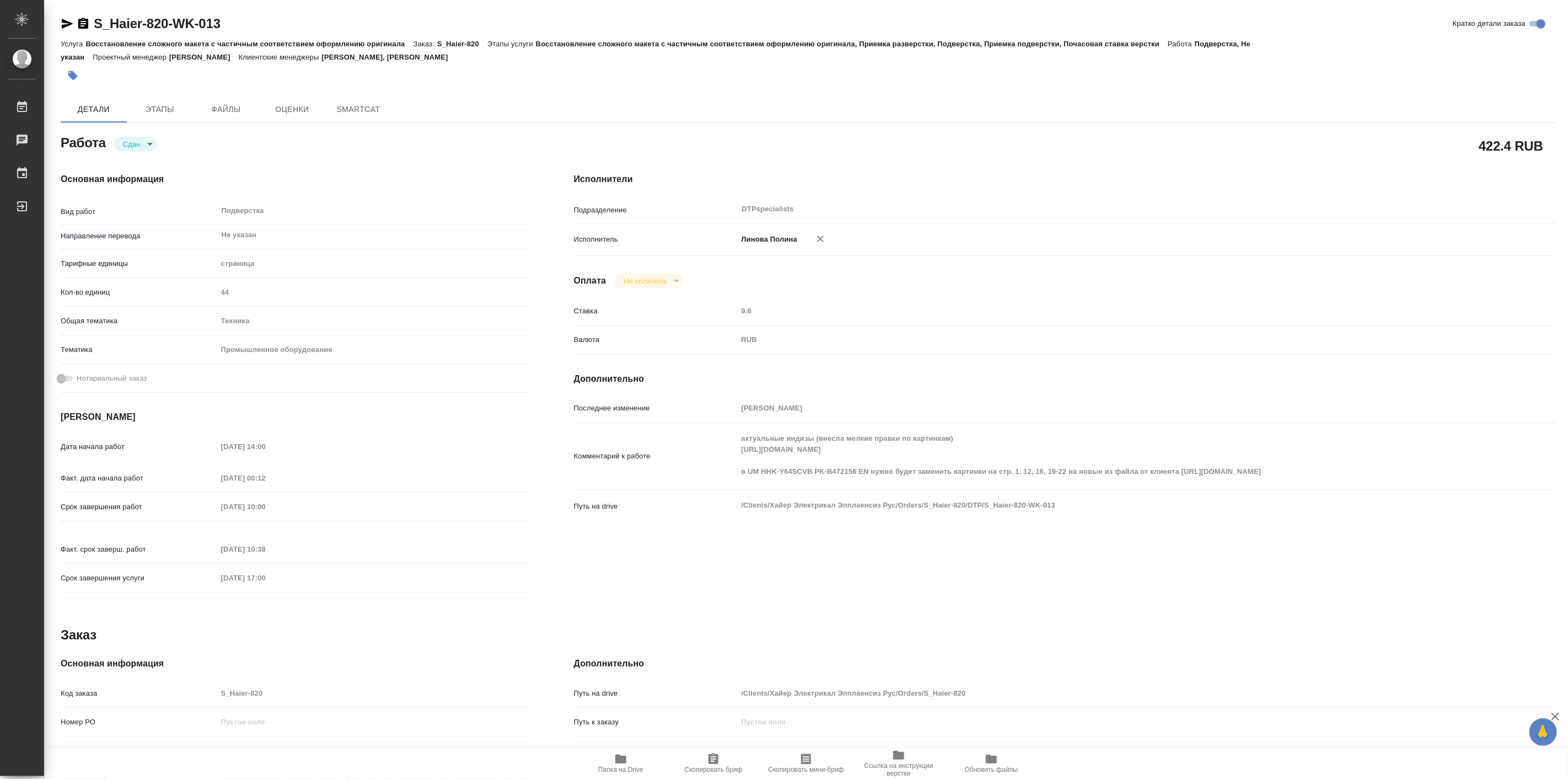
type textarea "x"
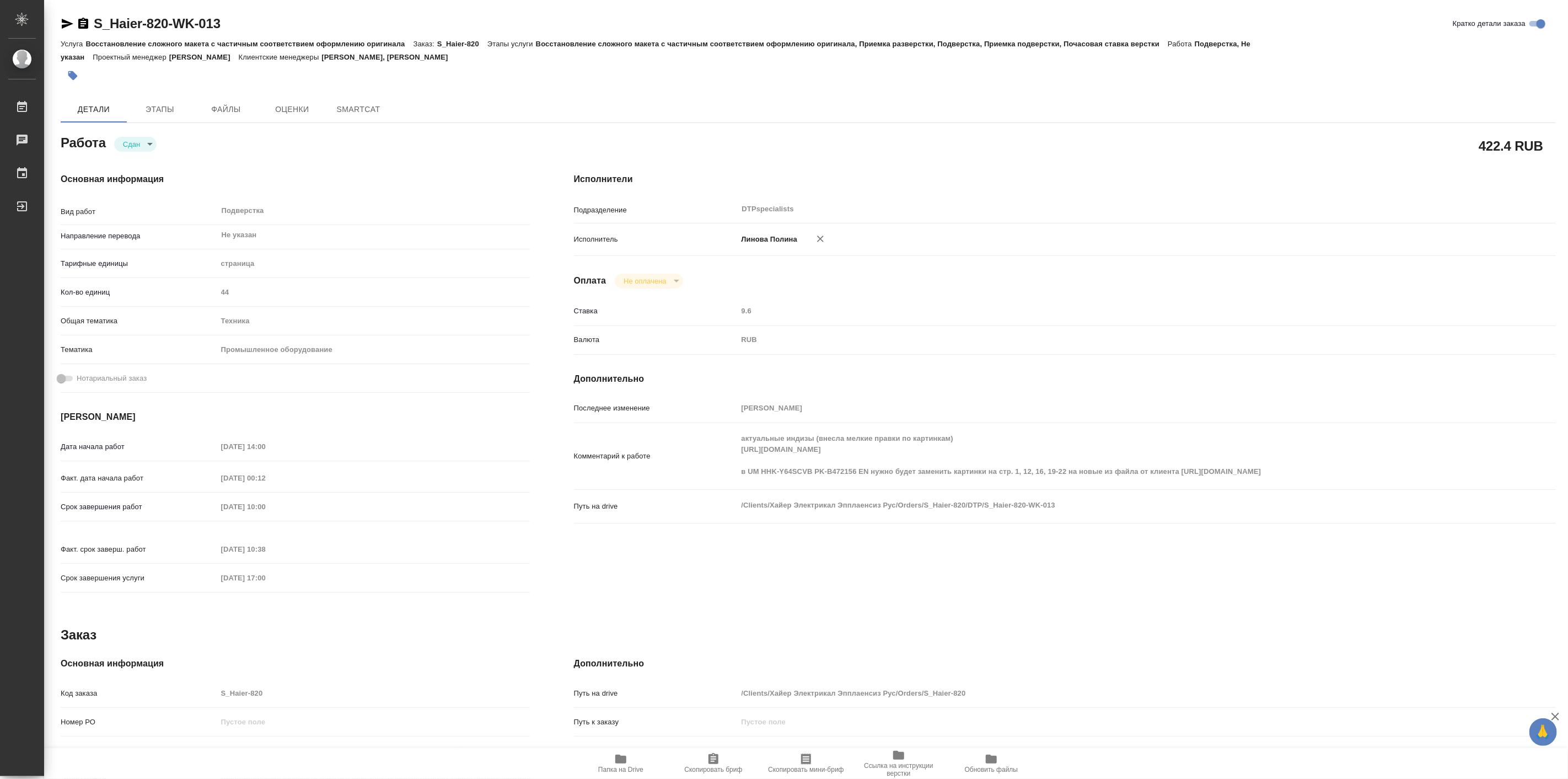
type textarea "x"
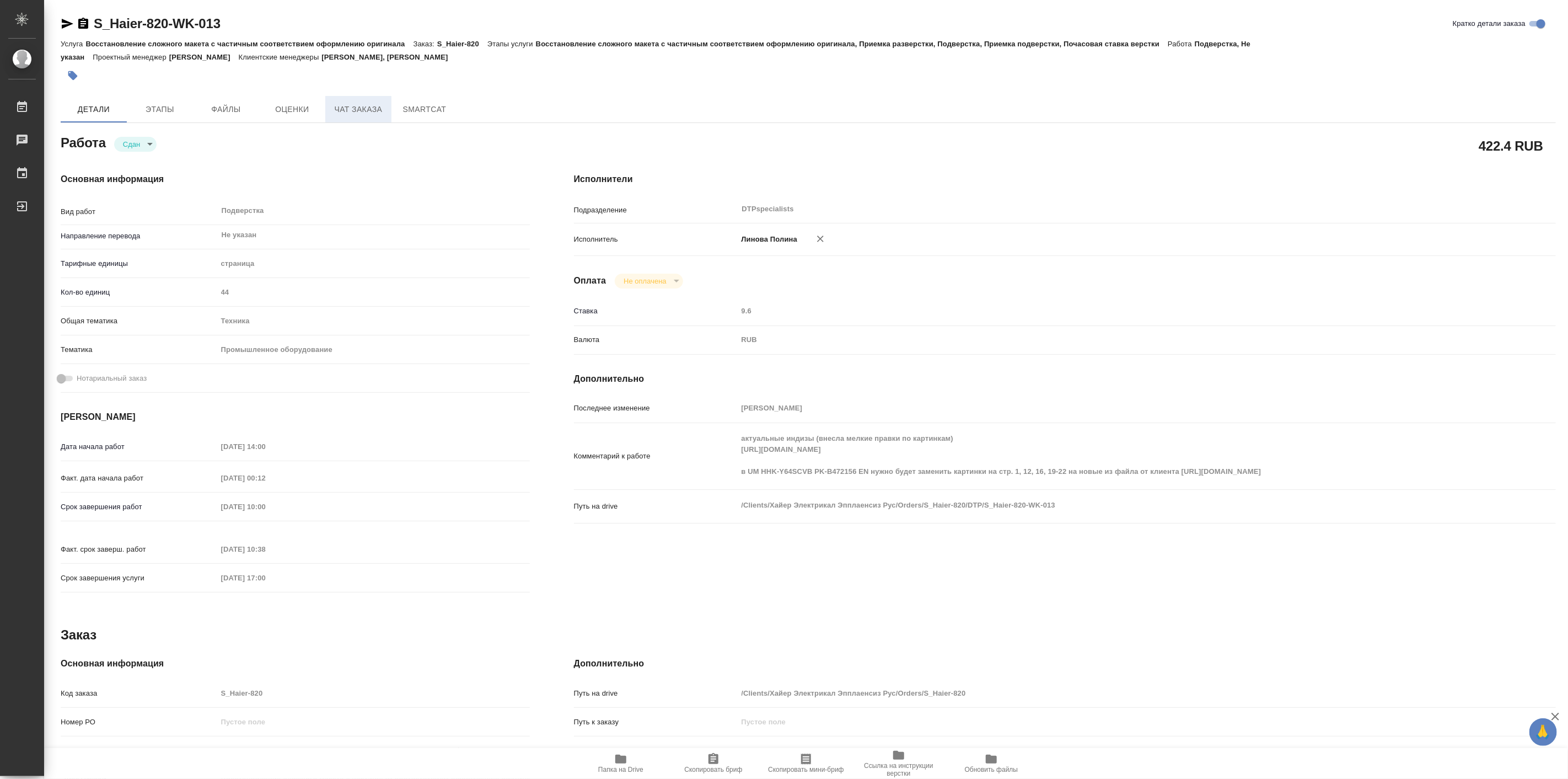
type textarea "x"
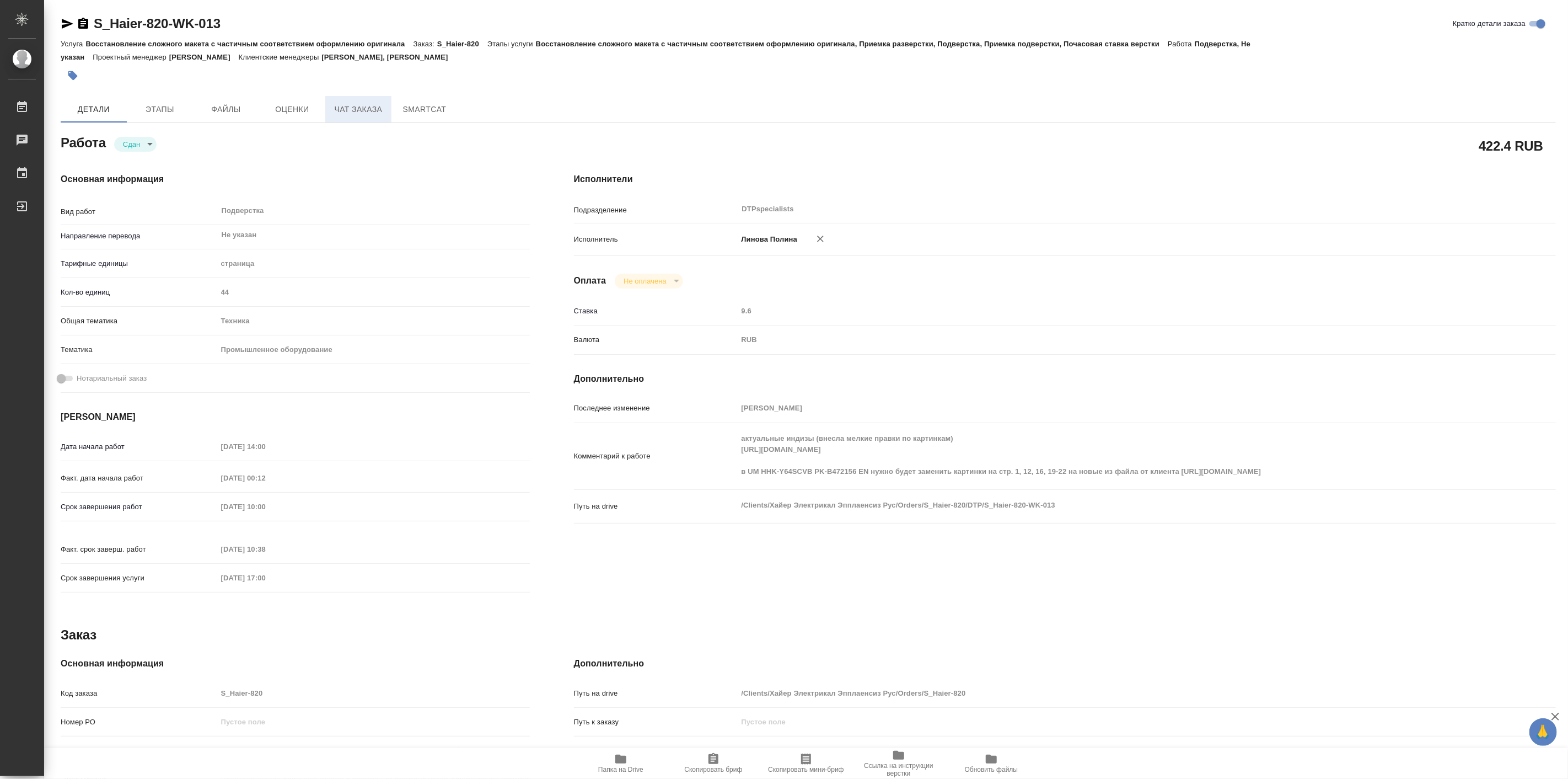
click at [351, 113] on span "Чат заказа" at bounding box center [358, 109] width 53 height 14
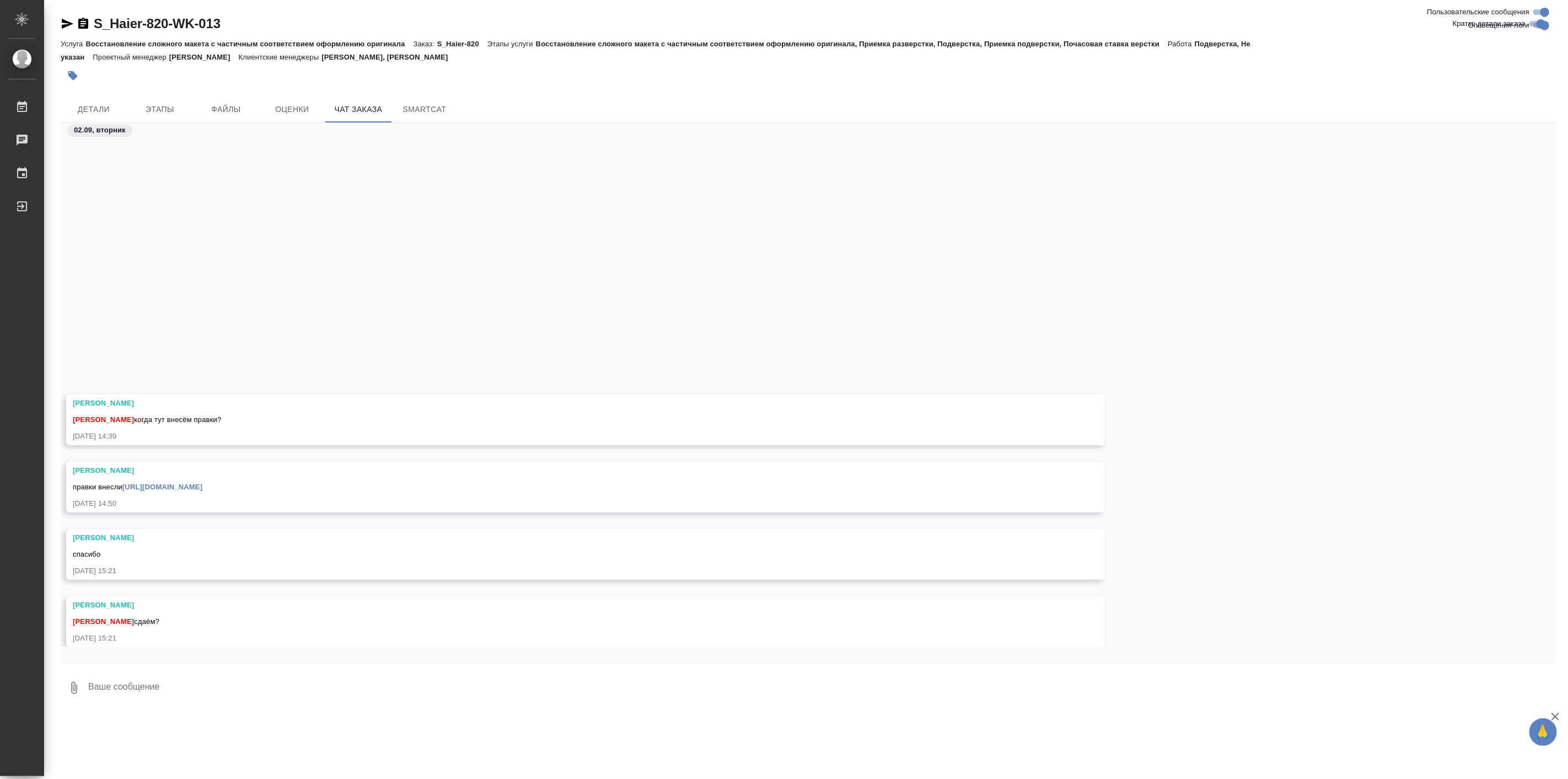
scroll to position [38214, 0]
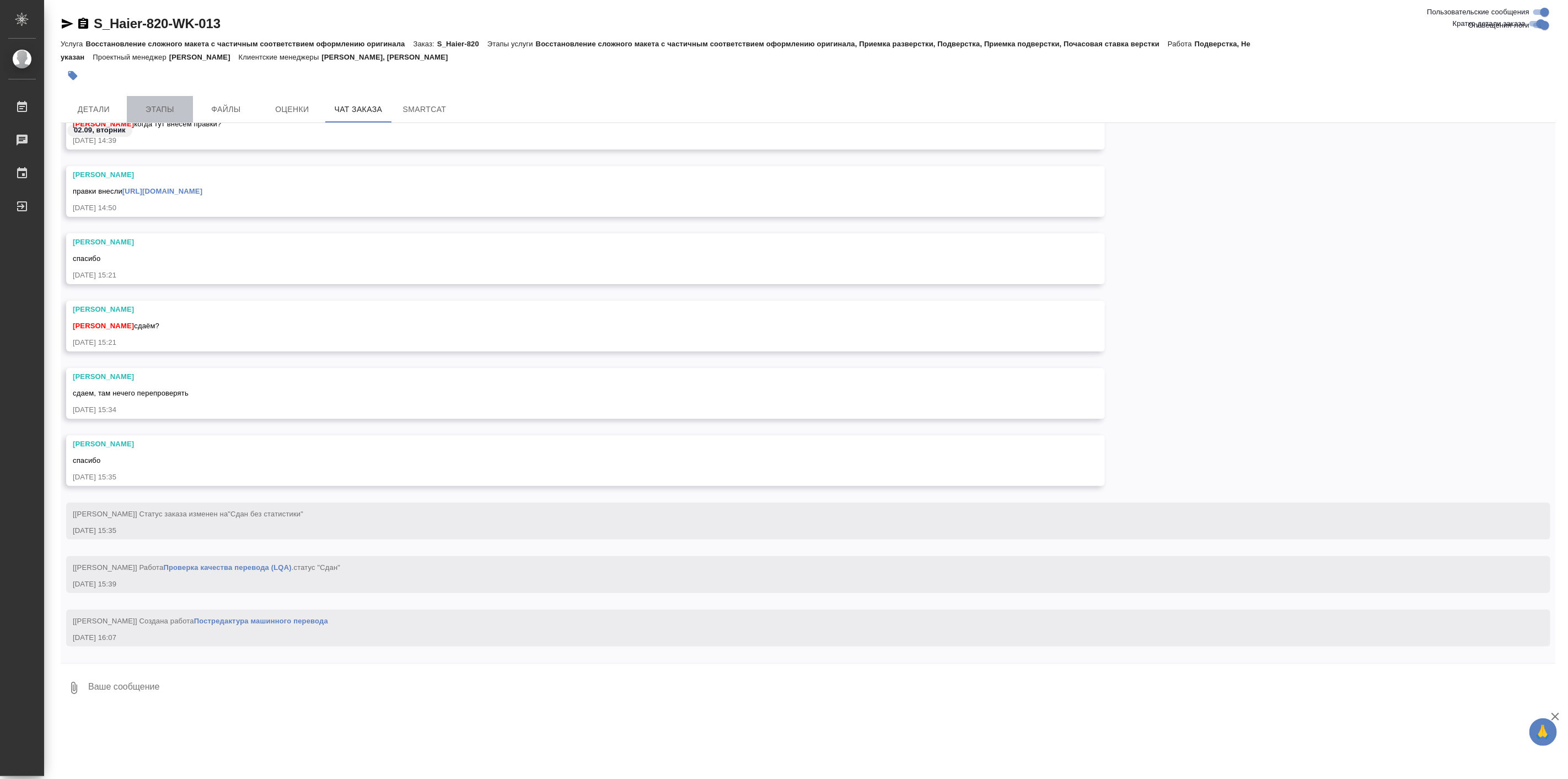
click at [161, 102] on button "Этапы" at bounding box center [159, 109] width 66 height 26
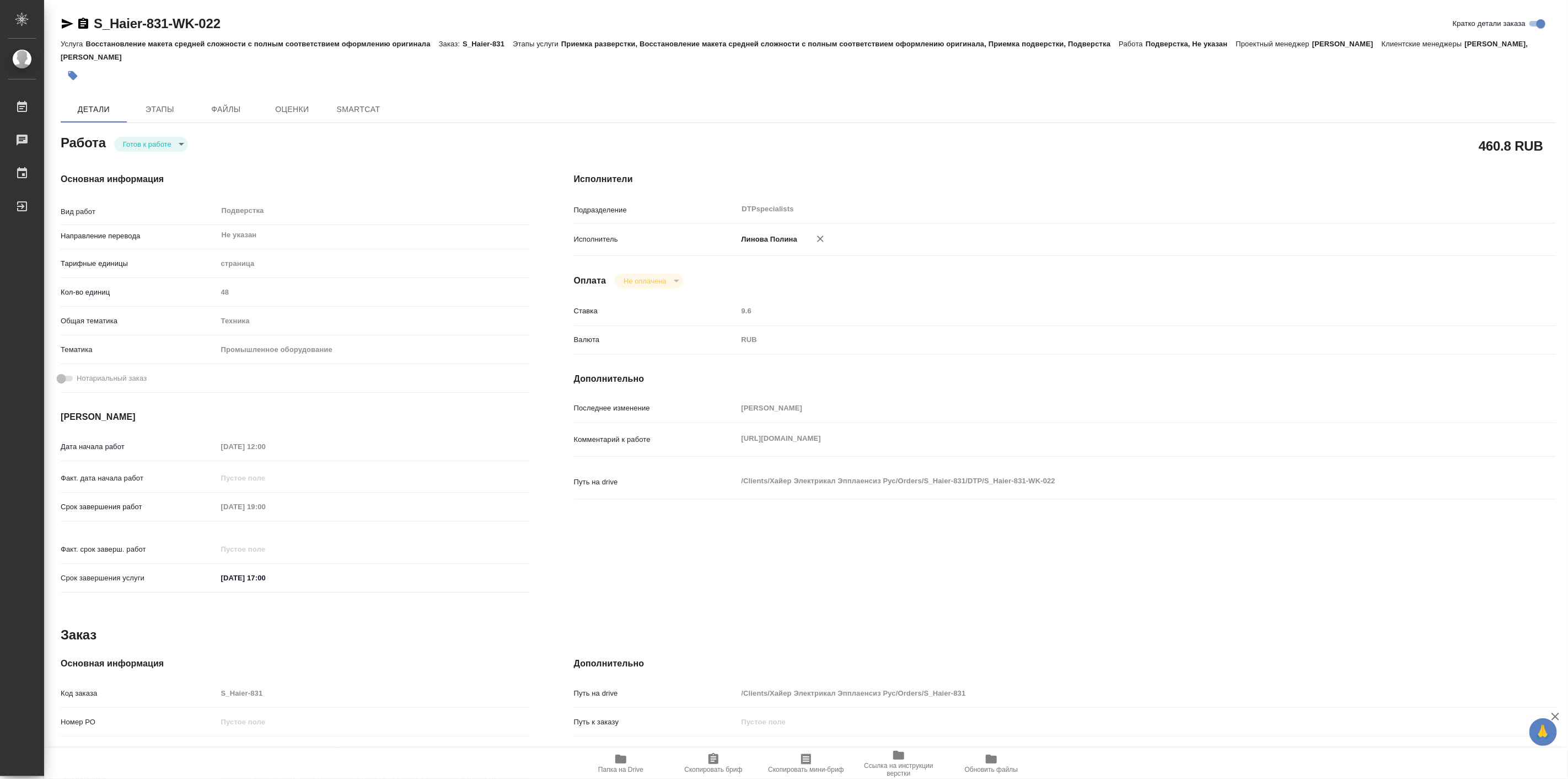
type textarea "x"
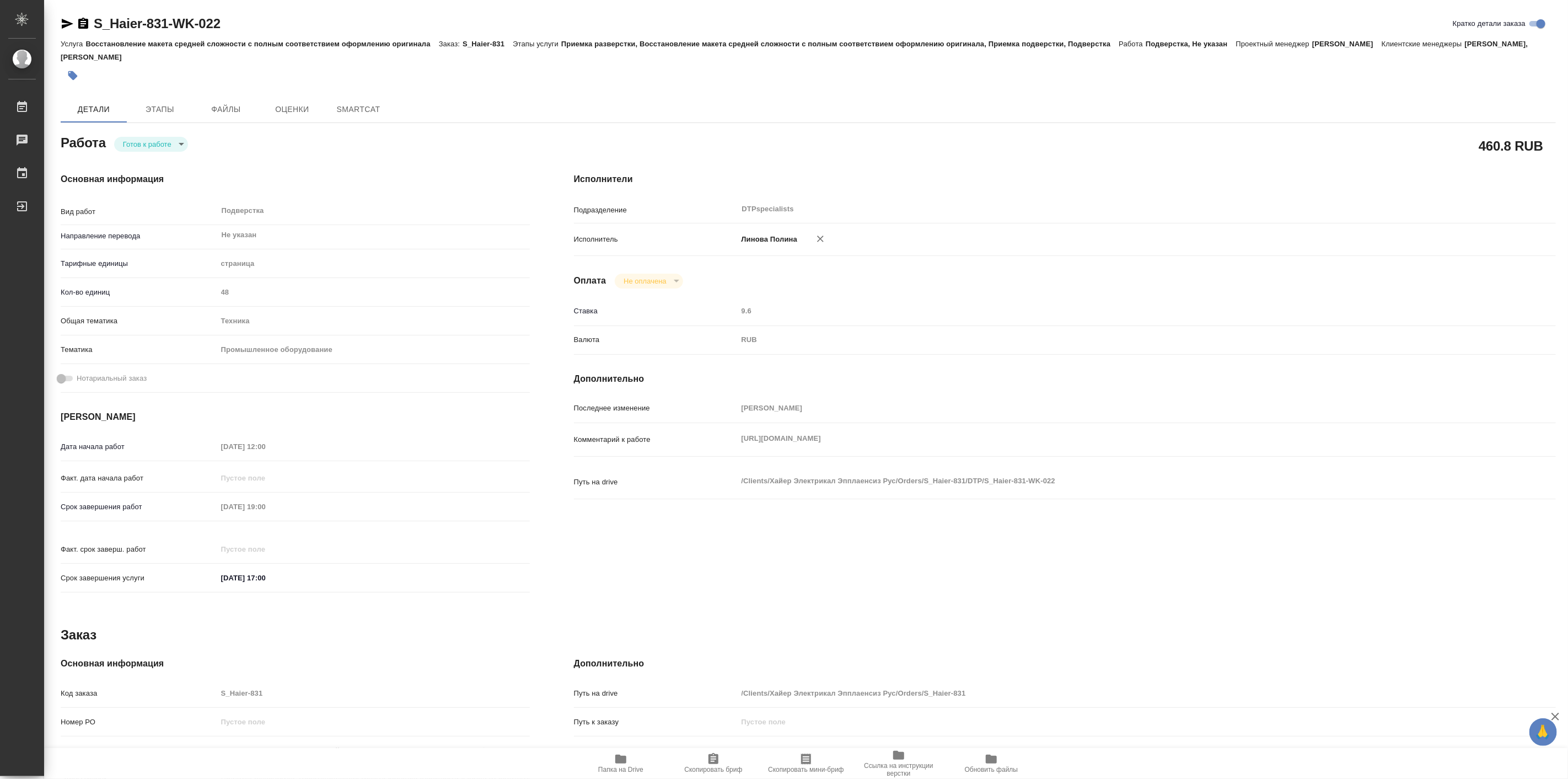
type textarea "x"
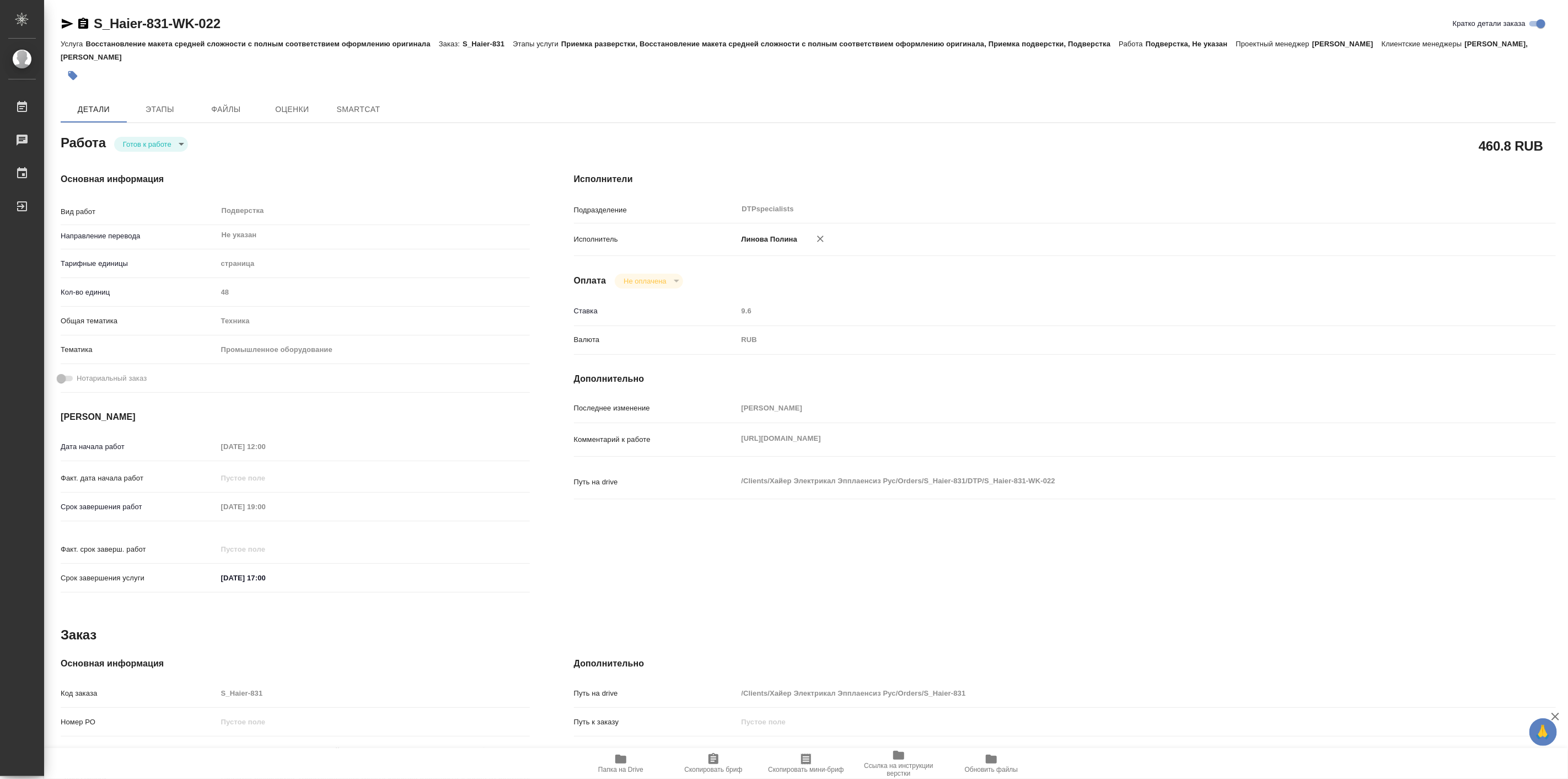
type textarea "x"
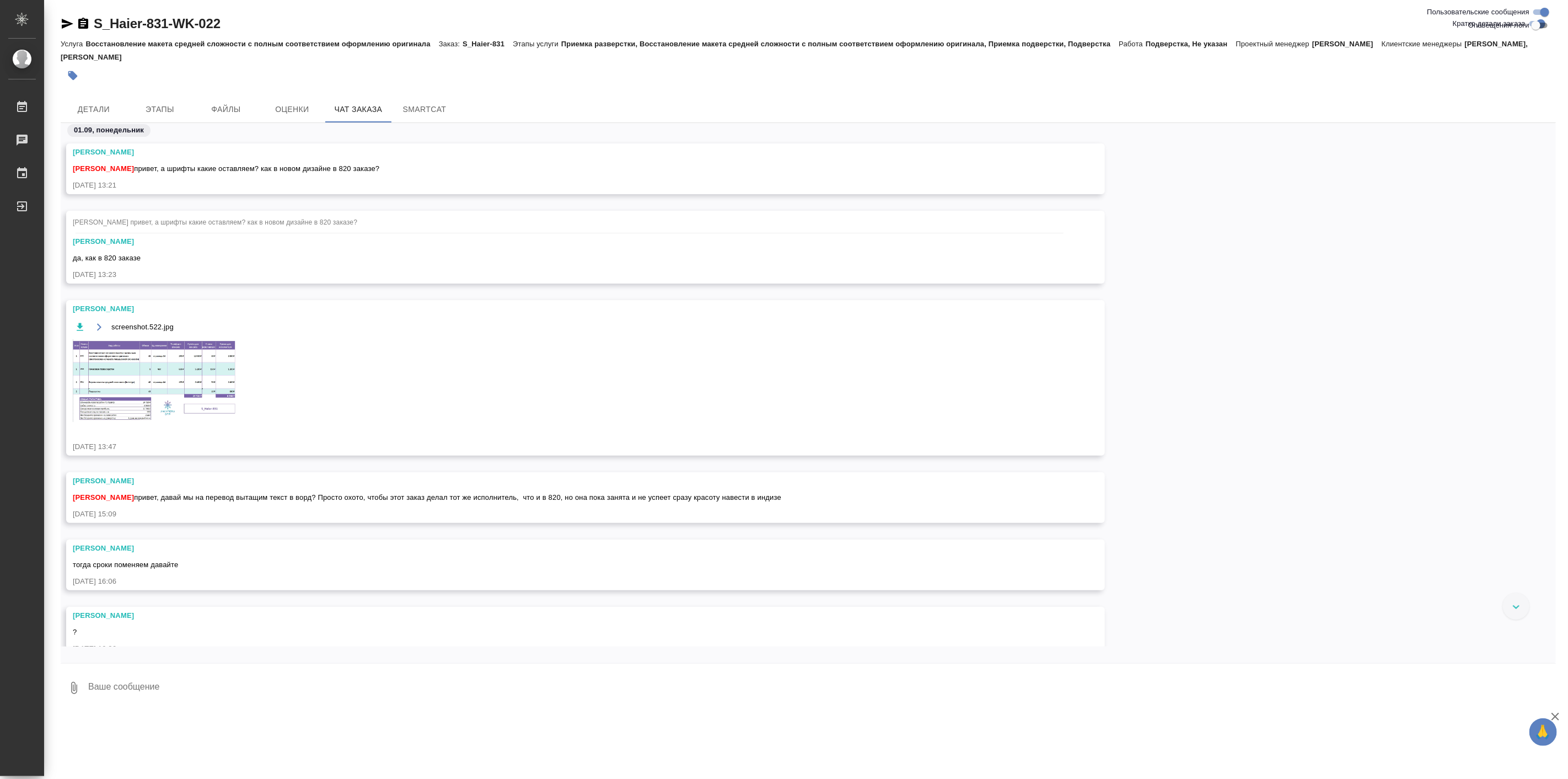
scroll to position [1696, 0]
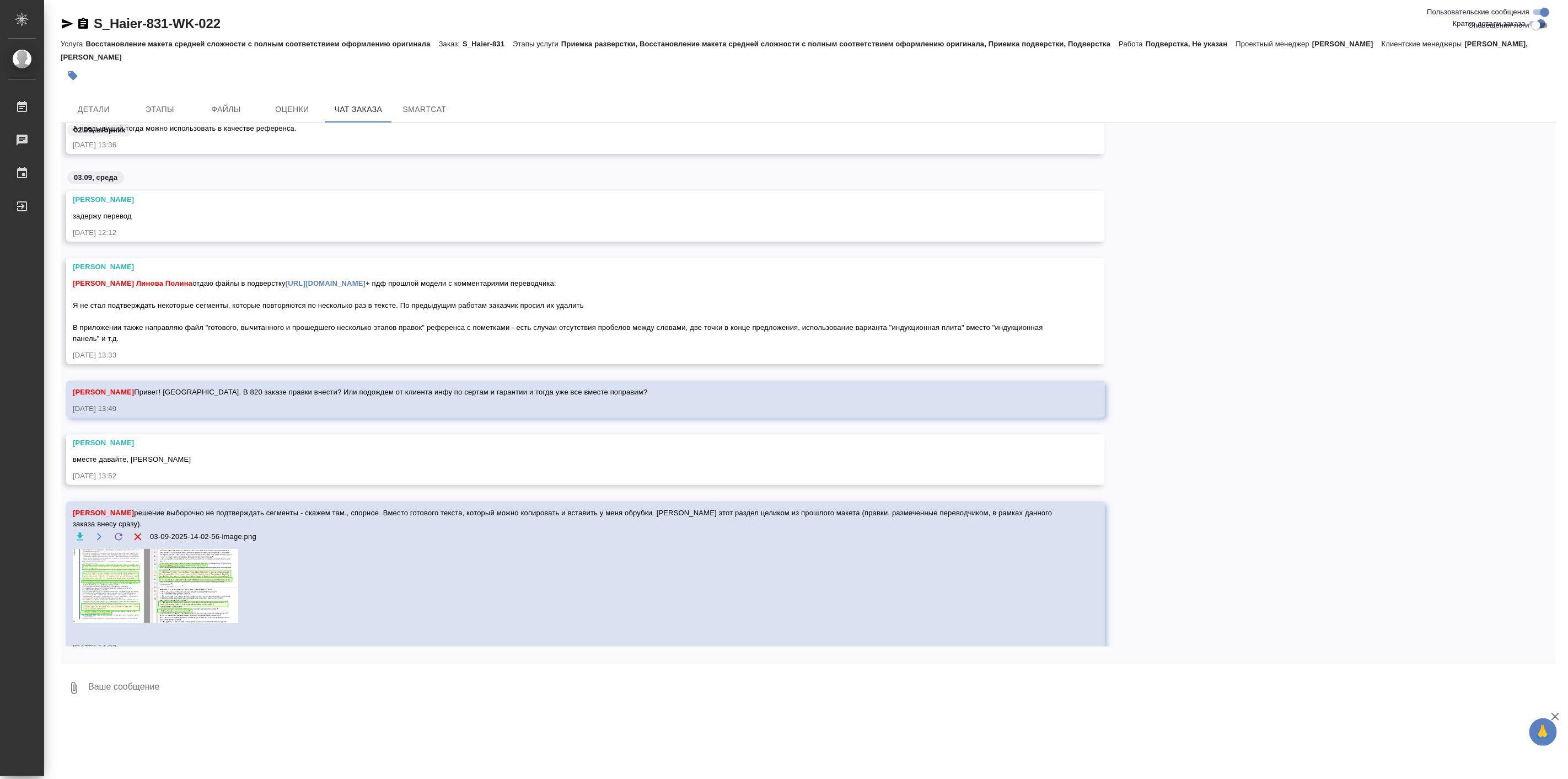
click at [1542, 12] on input "Пользовательские сообщения" at bounding box center [1544, 12] width 40 height 13
click at [1542, 12] on input "Пользовательские сообщения" at bounding box center [1536, 12] width 40 height 13
checkbox input "true"
click at [1544, 22] on input "Оповещения-логи" at bounding box center [1536, 26] width 40 height 13
checkbox input "true"
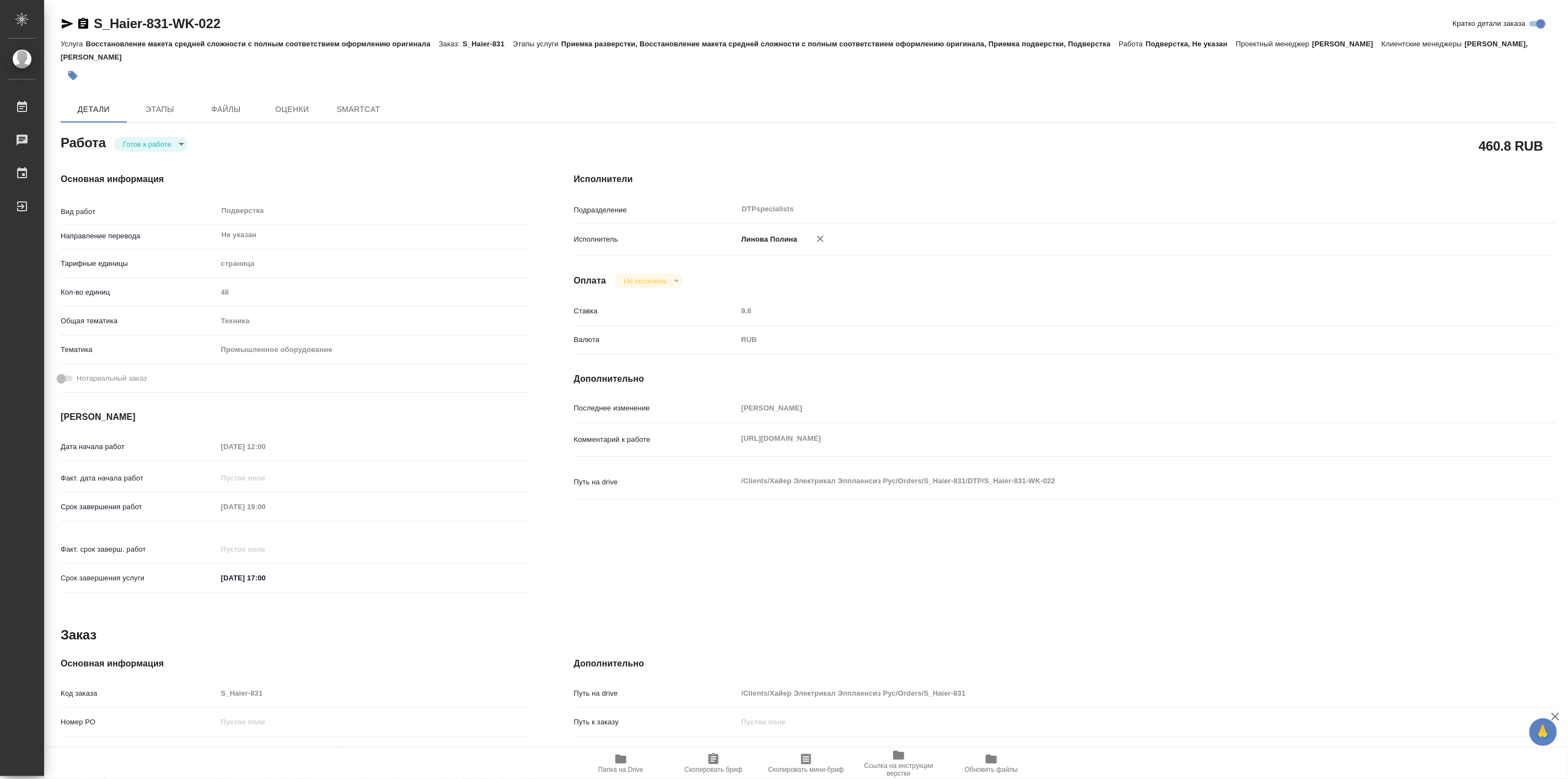
type textarea "x"
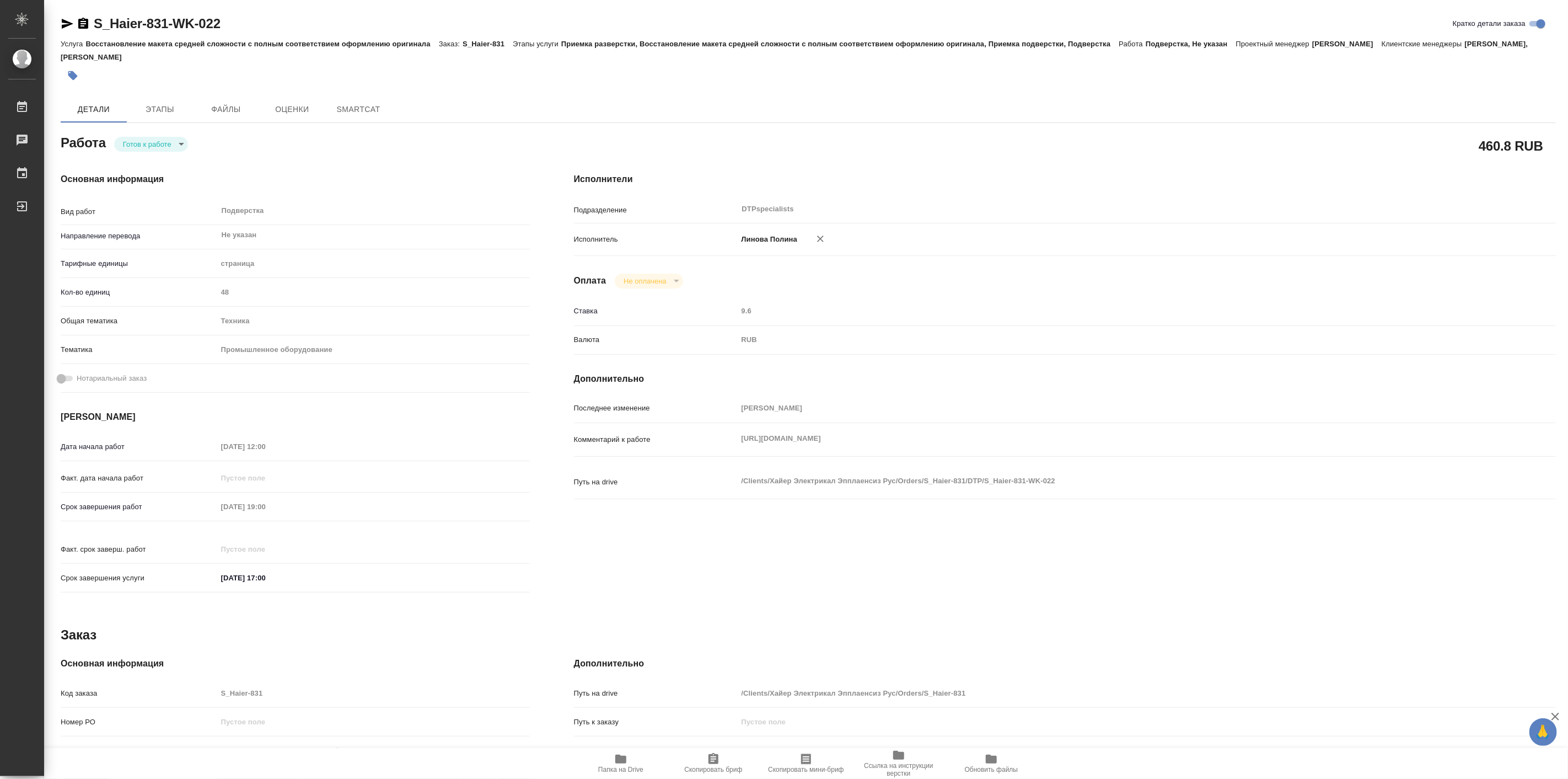
type textarea "x"
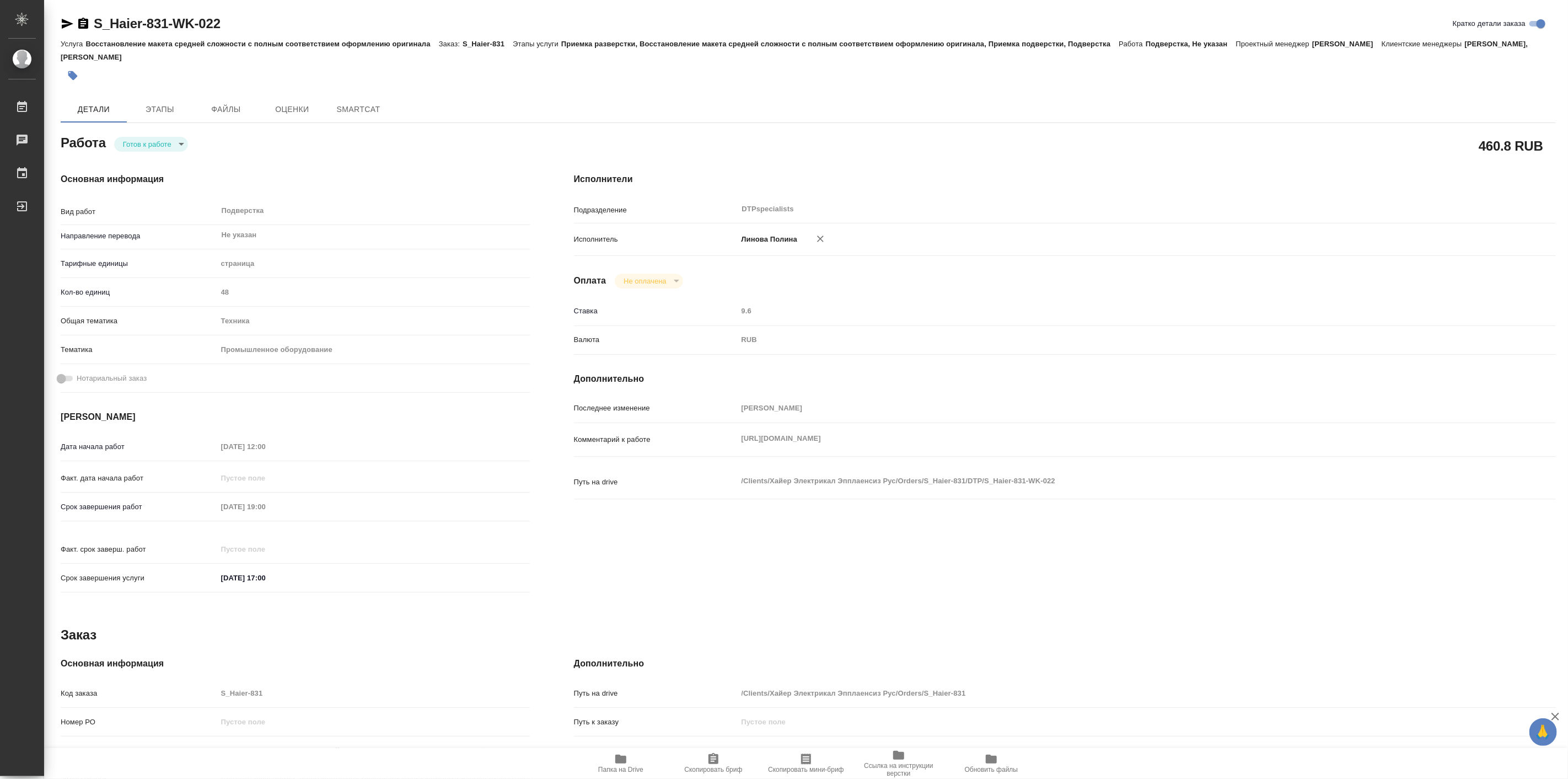
type textarea "x"
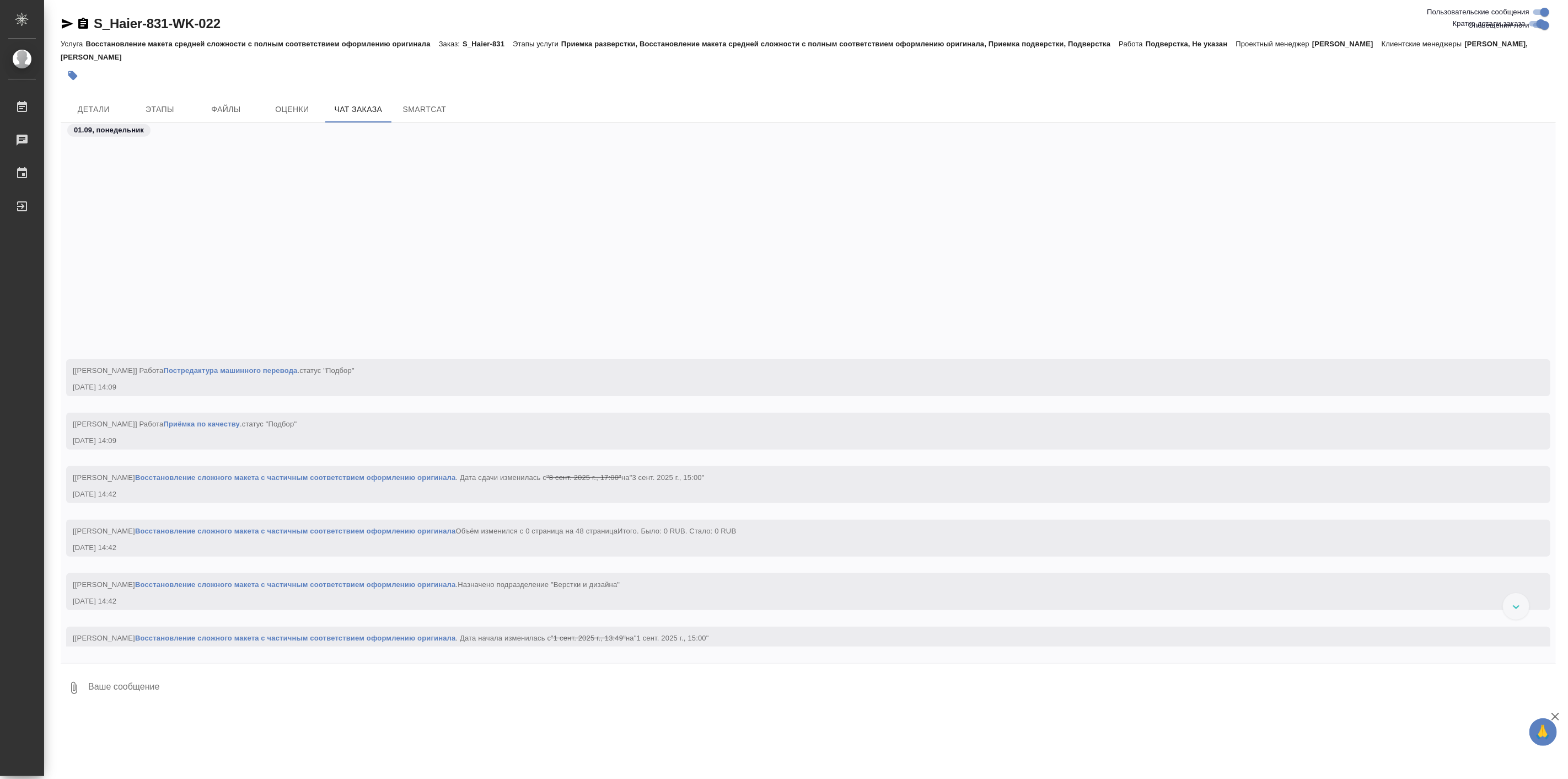
scroll to position [1238, 0]
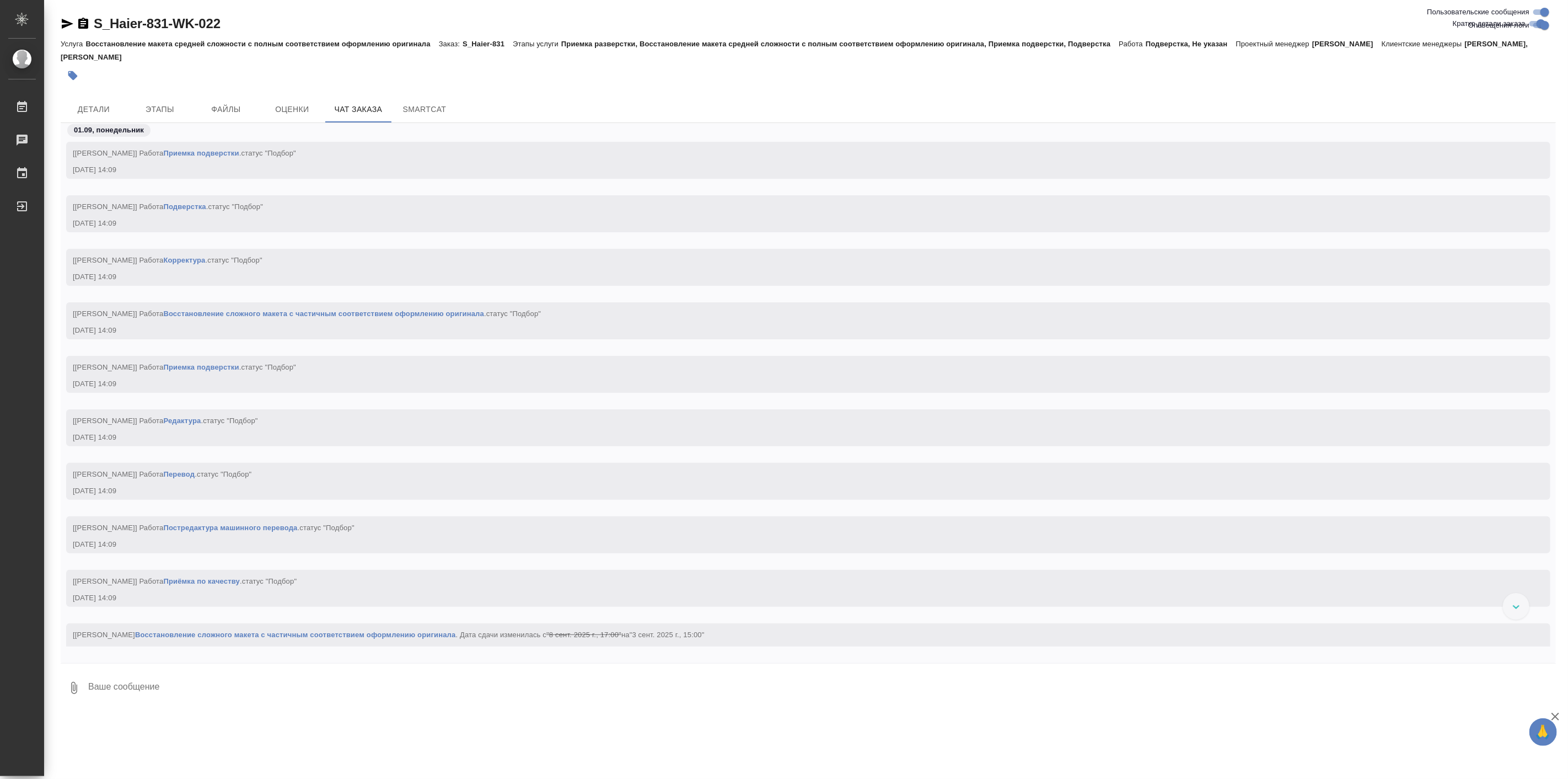
drag, startPoint x: 1558, startPoint y: 234, endPoint x: 1547, endPoint y: 241, distance: 13.0
click at [1553, 214] on div "S_Haier-831-WK-022 Кратко детали заказа Услуга Восстановление макета средней сл…" at bounding box center [808, 356] width 1507 height 713
drag, startPoint x: 1546, startPoint y: 249, endPoint x: 1548, endPoint y: 177, distance: 72.0
click at [1548, 177] on div "01.09, понедельник [Никифорова Валерия] Работа Приемка подверстки . статус "Под…" at bounding box center [808, 385] width 1495 height 524
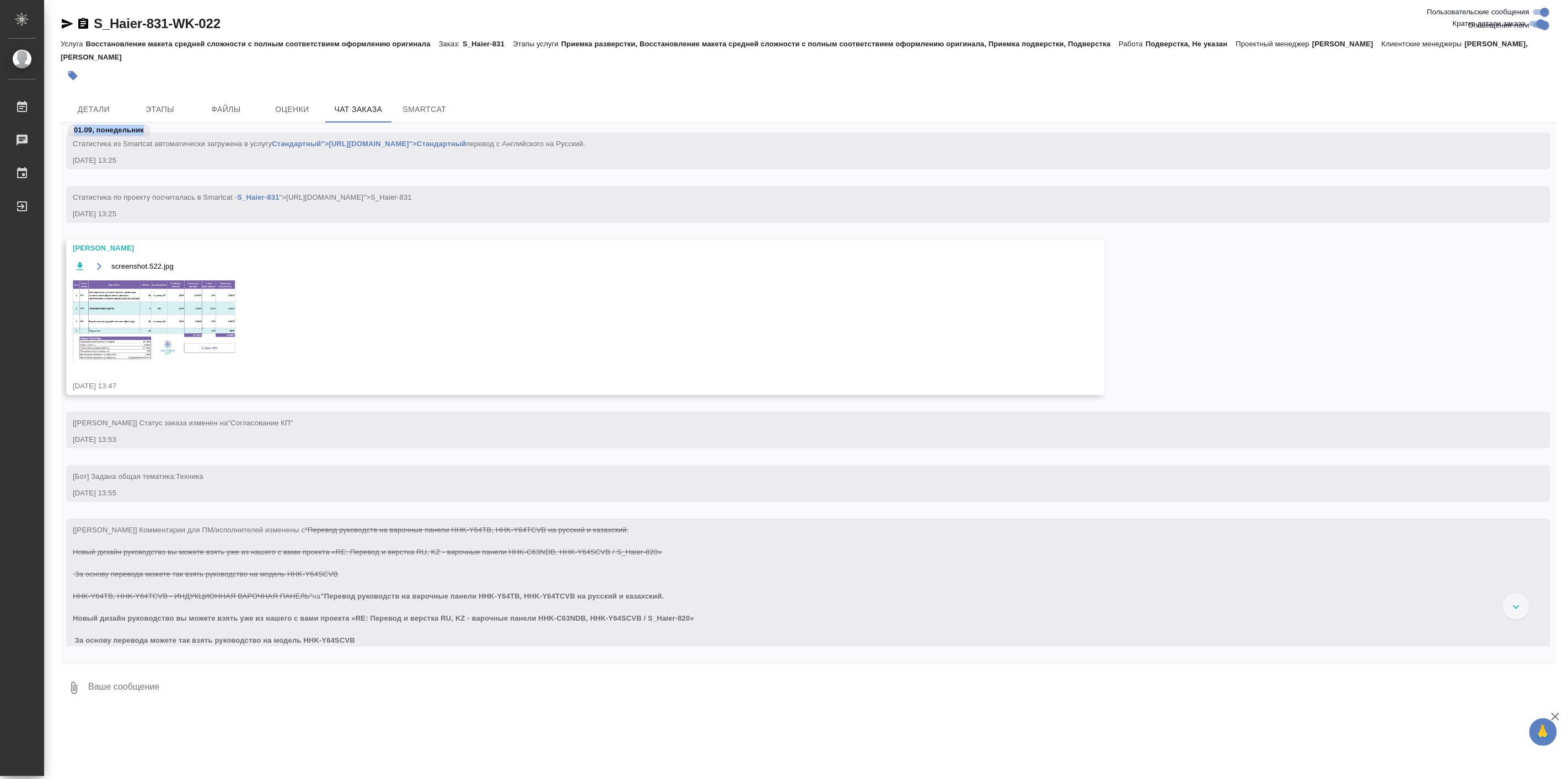
scroll to position [423, 0]
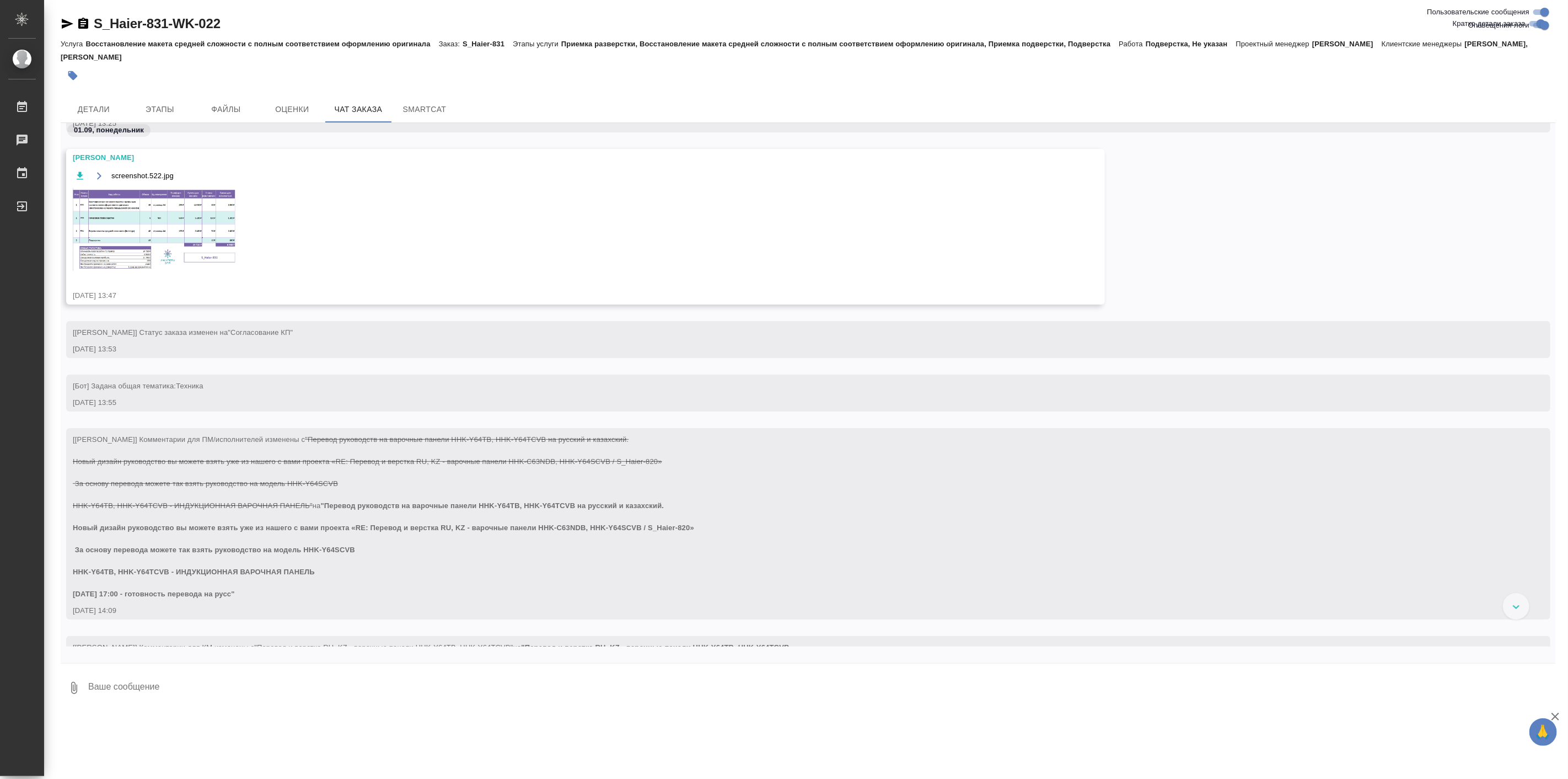
click at [197, 545] on span ""Перевод руководств на варочные панели HHK-Y64TB, HHK-Y64TCVB на русский и каза…" at bounding box center [383, 549] width 621 height 97
copy span "За основу перевода можете так взять руководство на модель HHK-Y64SCVB"
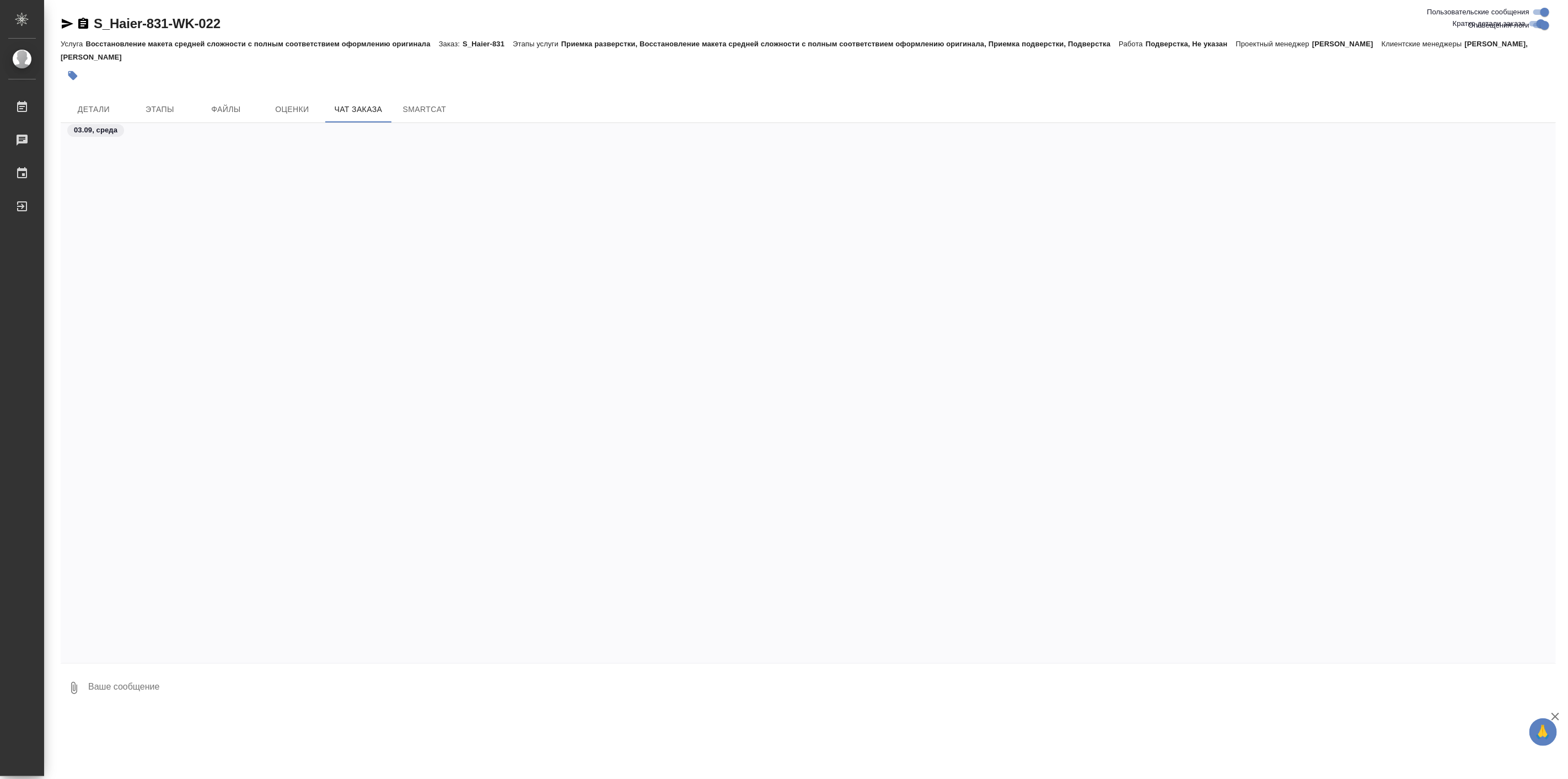
scroll to position [6164, 0]
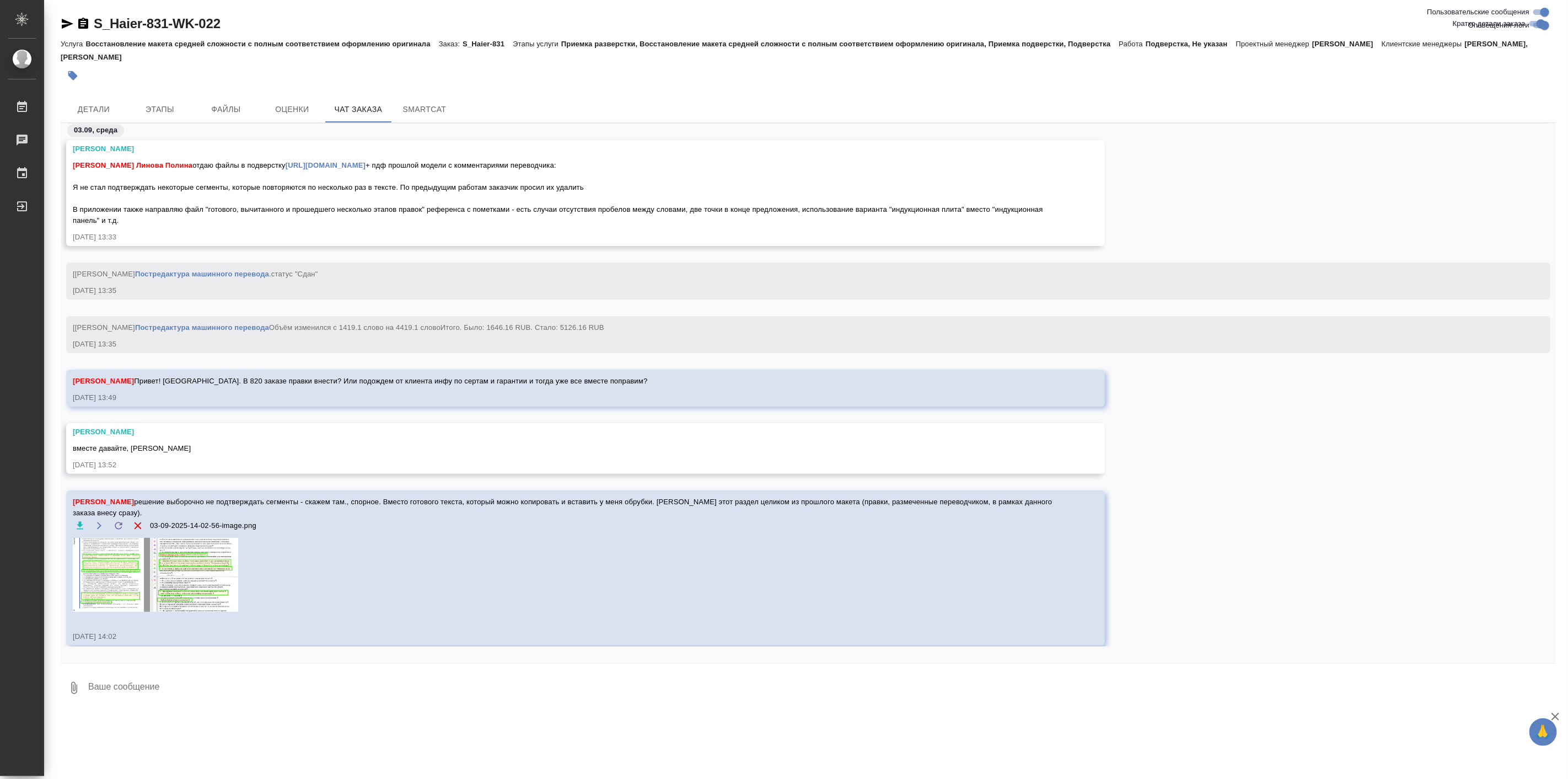
click at [172, 692] on textarea at bounding box center [821, 688] width 1469 height 38
paste textarea "За основу перевода можете так взять руководство на модель HHK-Y64SCVB"
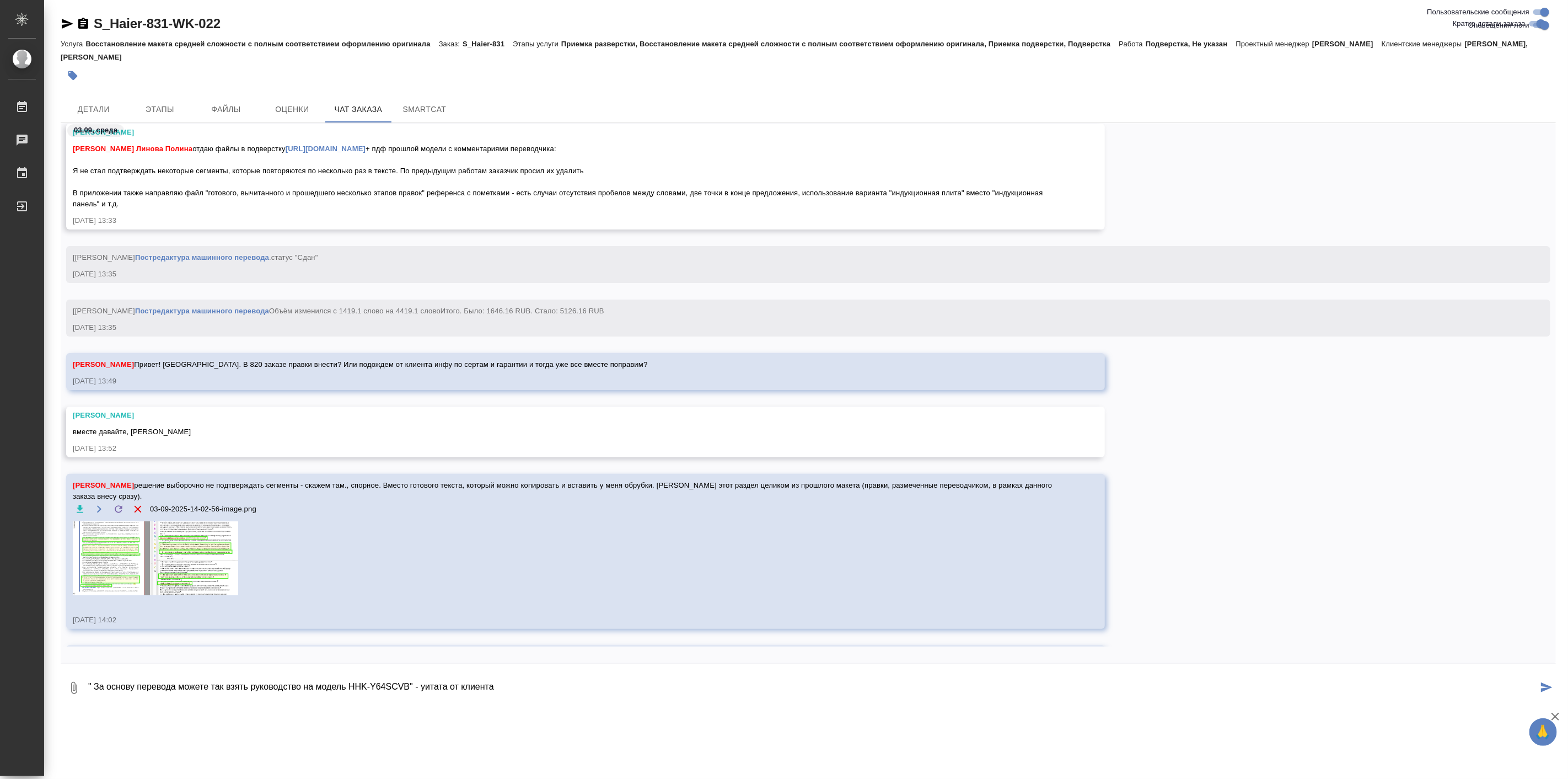
scroll to position [6222, 0]
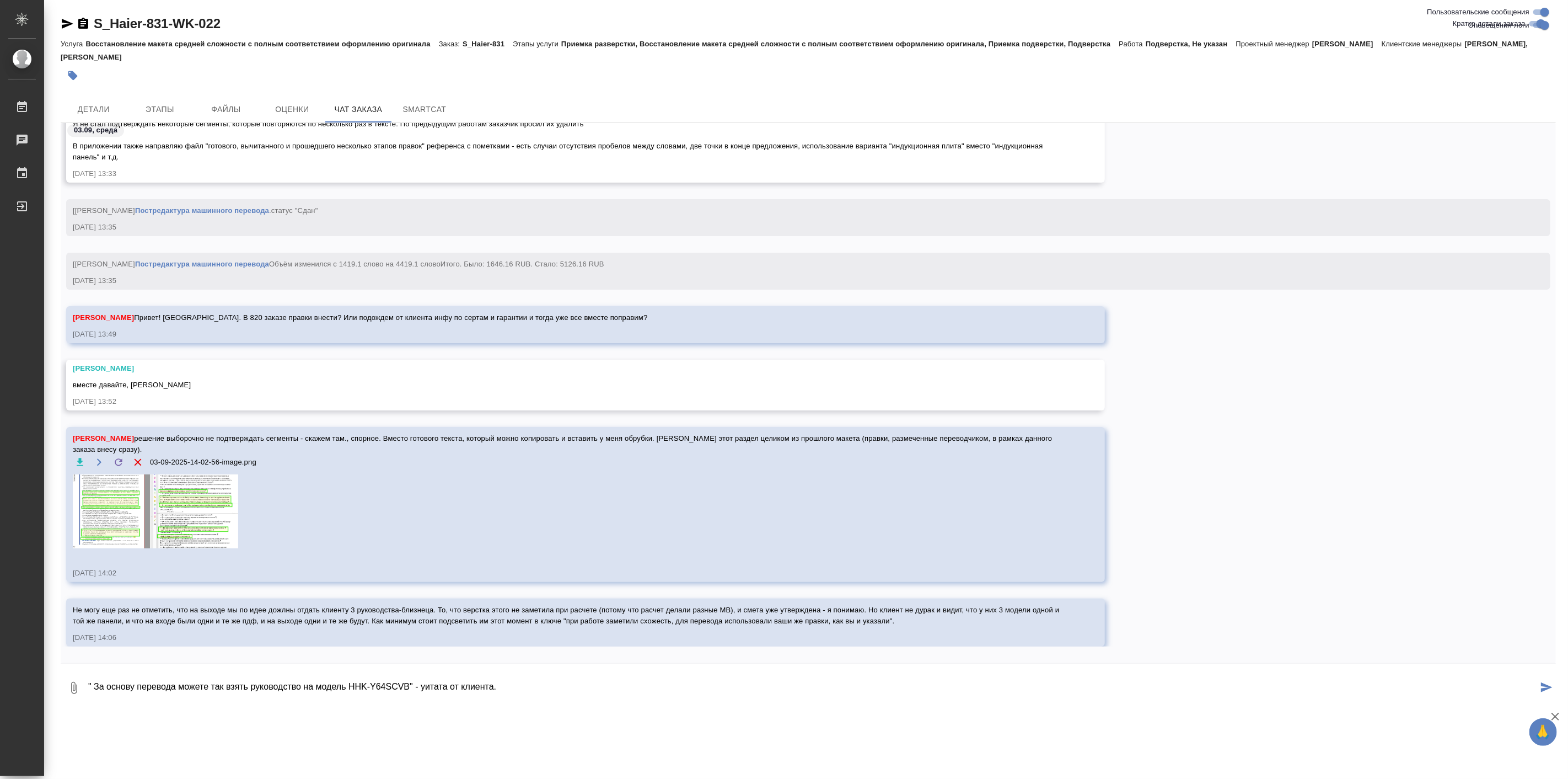
click at [444, 686] on textarea "" За основу перевода можете так взять руководство на модель HHK-Y64SCVB" - уита…" at bounding box center [812, 688] width 1451 height 38
click at [482, 690] on textarea "" За основу перевода можете так взять руководство на модель HHK-Y64SCVB" - цита…" at bounding box center [812, 688] width 1451 height 38
click at [562, 686] on textarea "" За основу перевода можете так взять руководство на модель HHK-Y64SCVB" - цита…" at bounding box center [812, 688] width 1451 height 38
type textarea "" За основу перевода можете так взять руководство на модель HHK-Y64SCVB" - цита…"
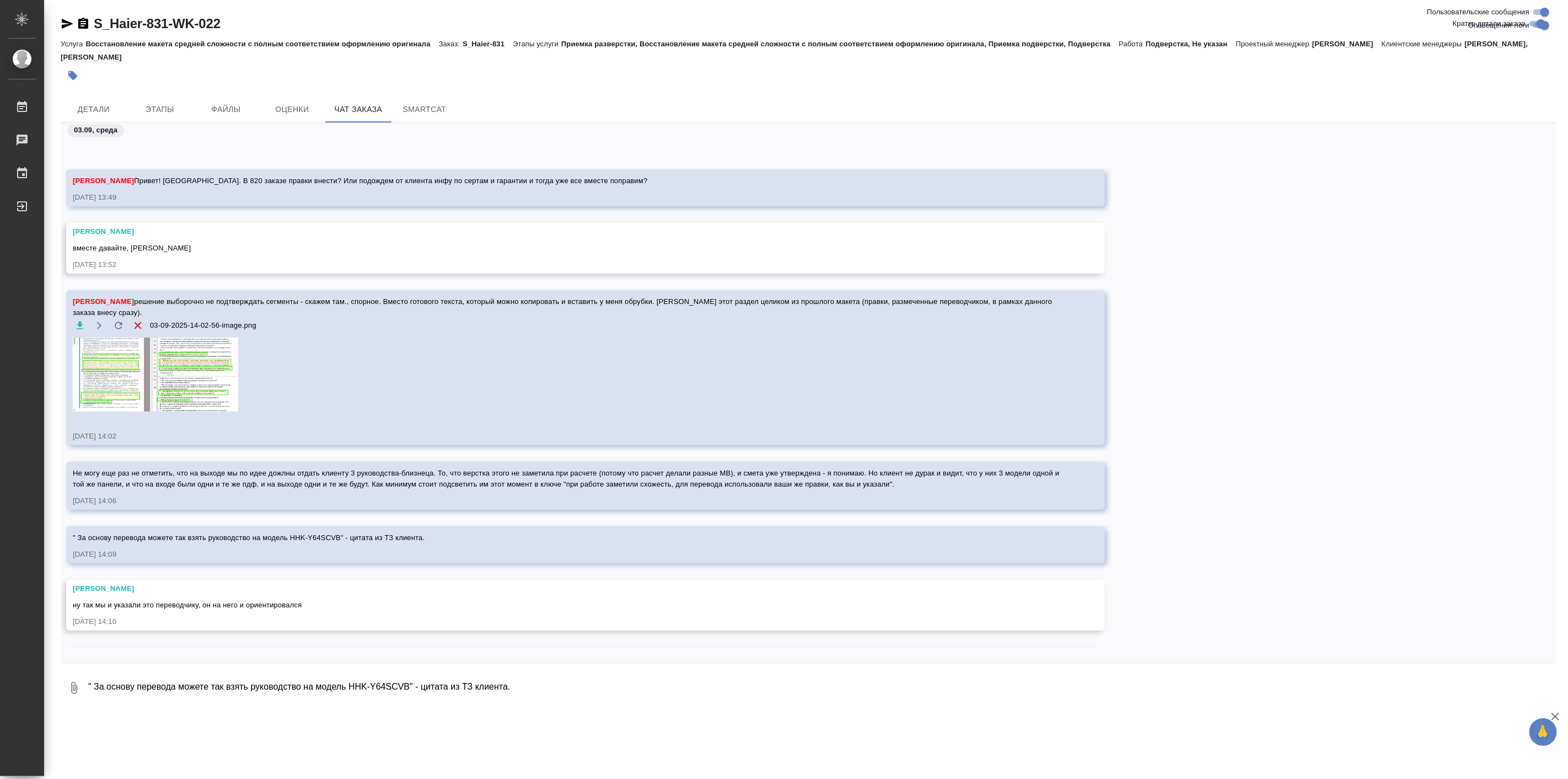
scroll to position [6361, 0]
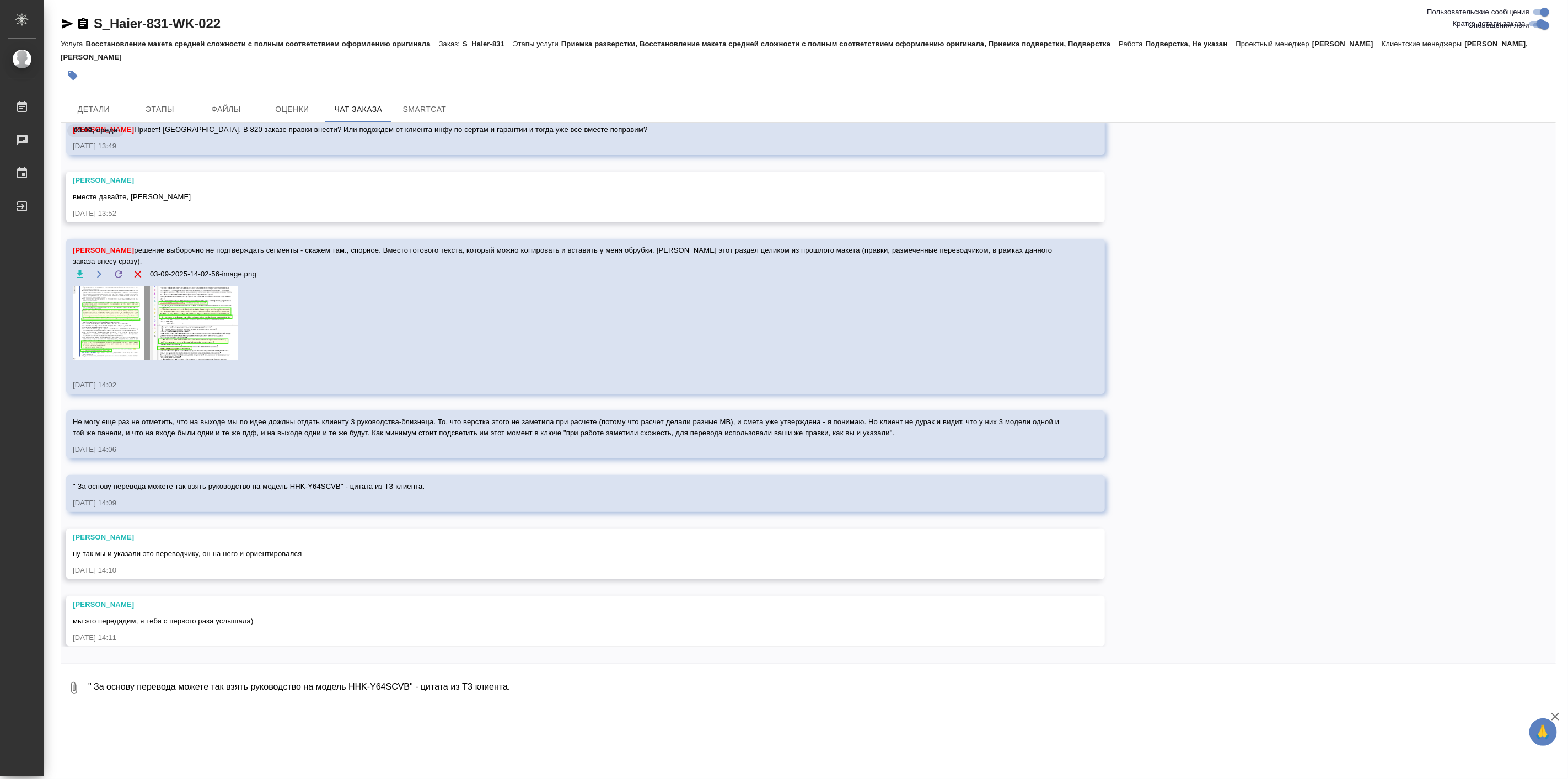
click at [226, 505] on div "03.09.25, 14:09" at bounding box center [570, 503] width 993 height 11
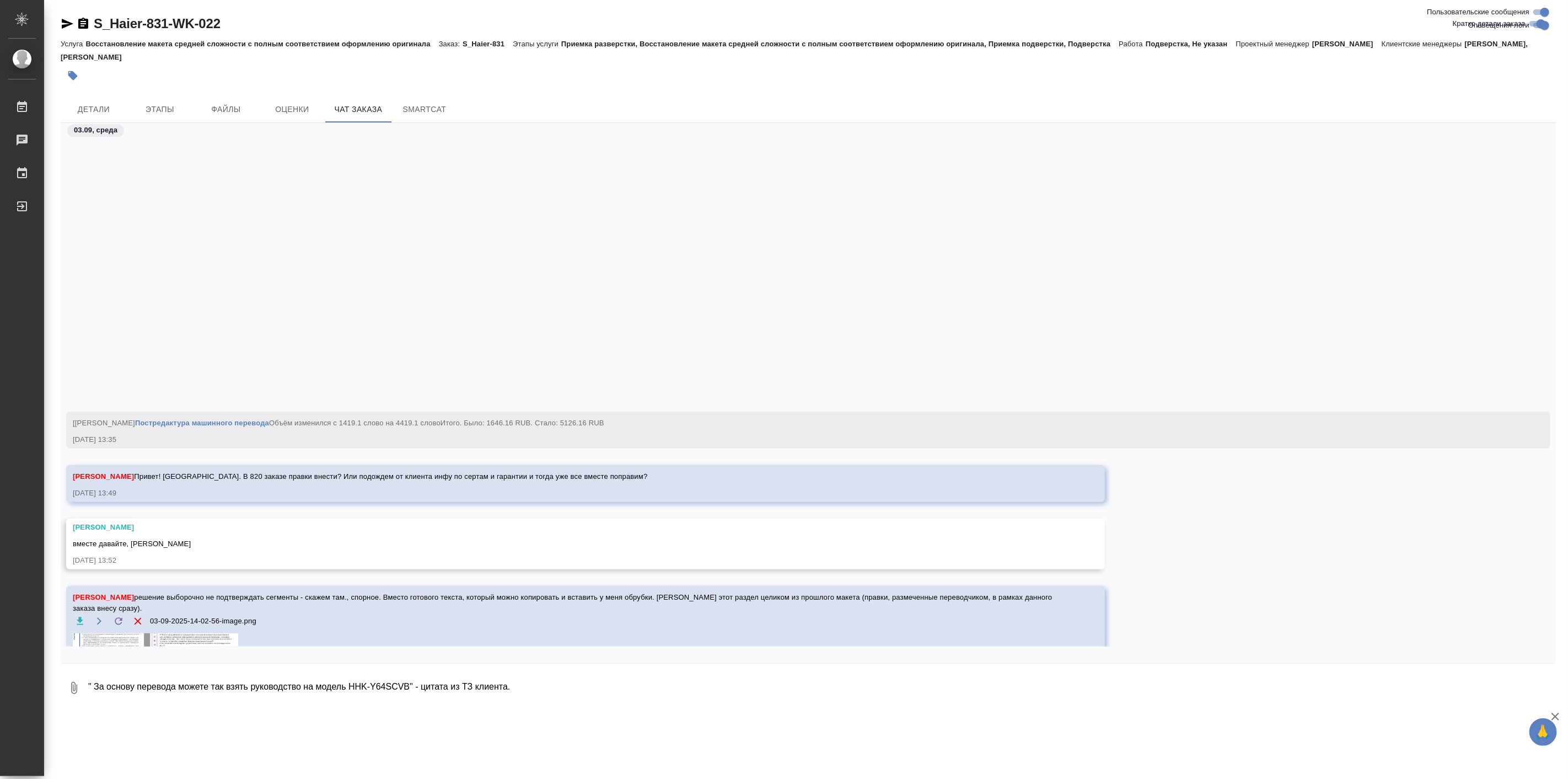
scroll to position [5952, 0]
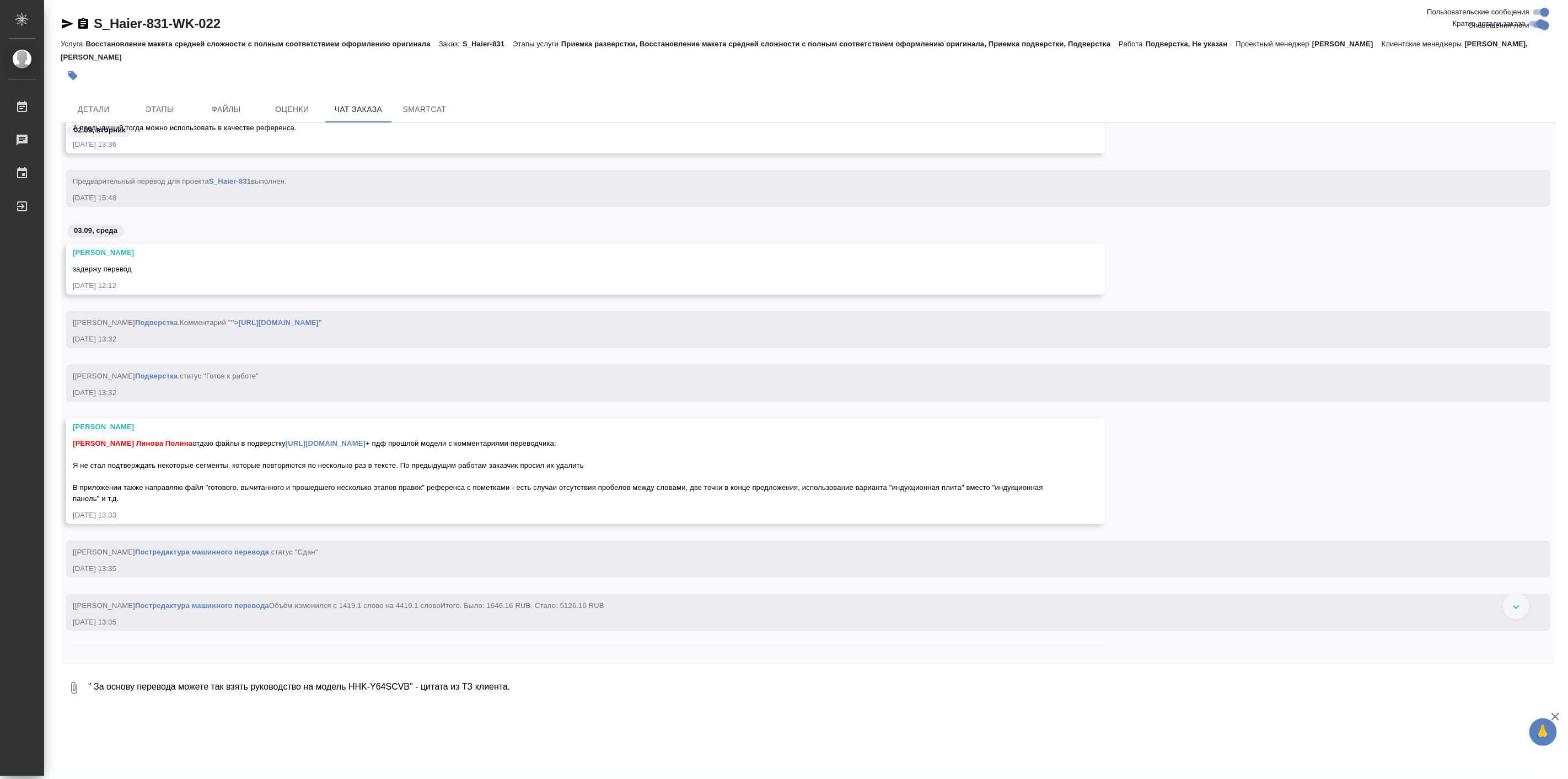
click at [405, 687] on textarea "" За основу перевода можете так взять руководство на модель HHK-Y64SCVB" - цита…" at bounding box center [821, 688] width 1469 height 38
drag, startPoint x: 422, startPoint y: 465, endPoint x: 617, endPoint y: 467, distance: 195.0
click at [617, 467] on span "Арсеньева Вера Линова Полина отдаю файлы в подверстку https://drive.awatera.com…" at bounding box center [559, 471] width 972 height 63
copy span "По предыдущим работам заказчик просил их удалить"
click at [348, 685] on textarea "" За основу перевода можете так взять руководство на модель HHK-Y64SCVB" - цита…" at bounding box center [821, 688] width 1469 height 38
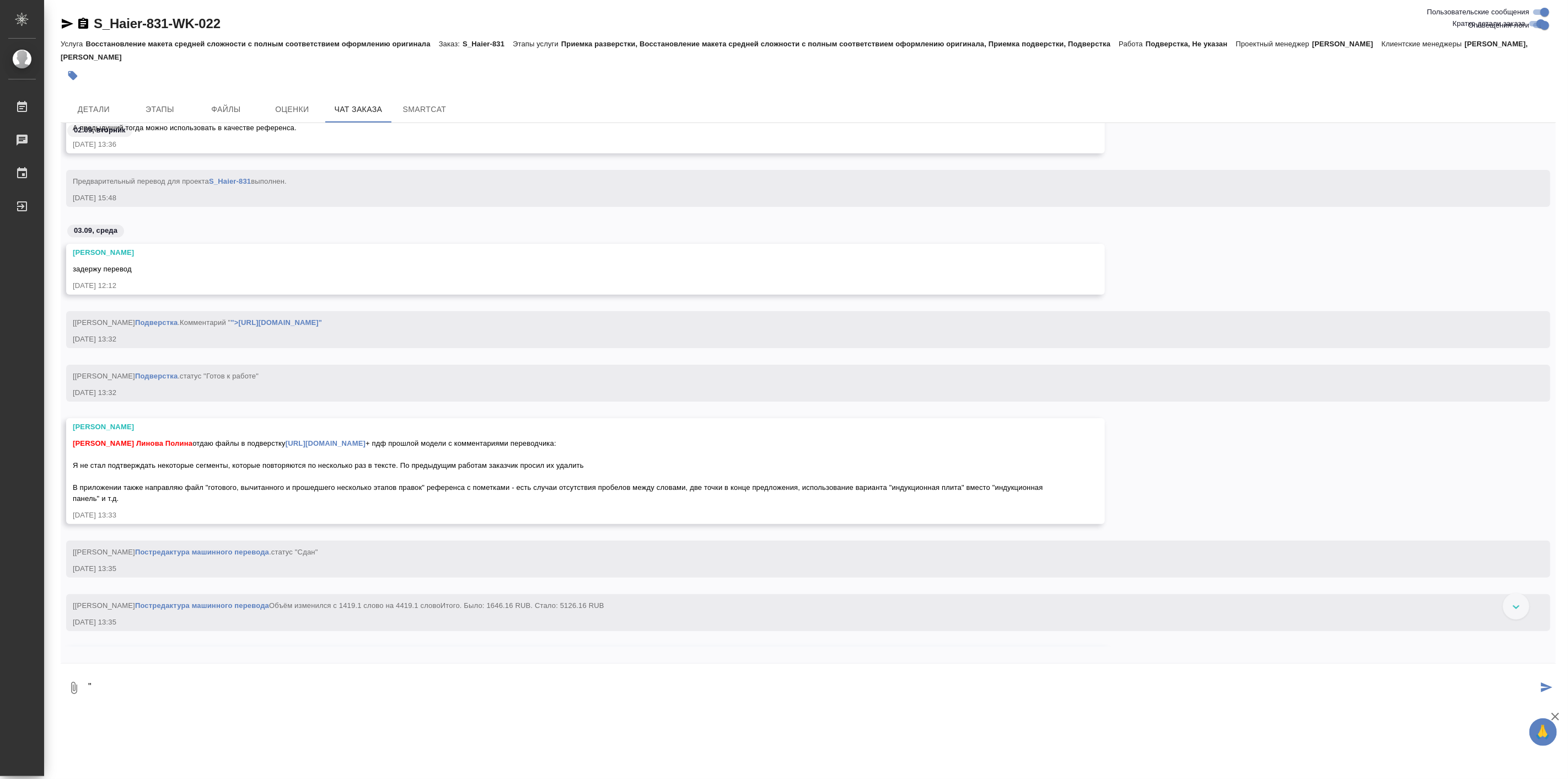
paste textarea "По предыдущим работам заказчик просил их удалить"
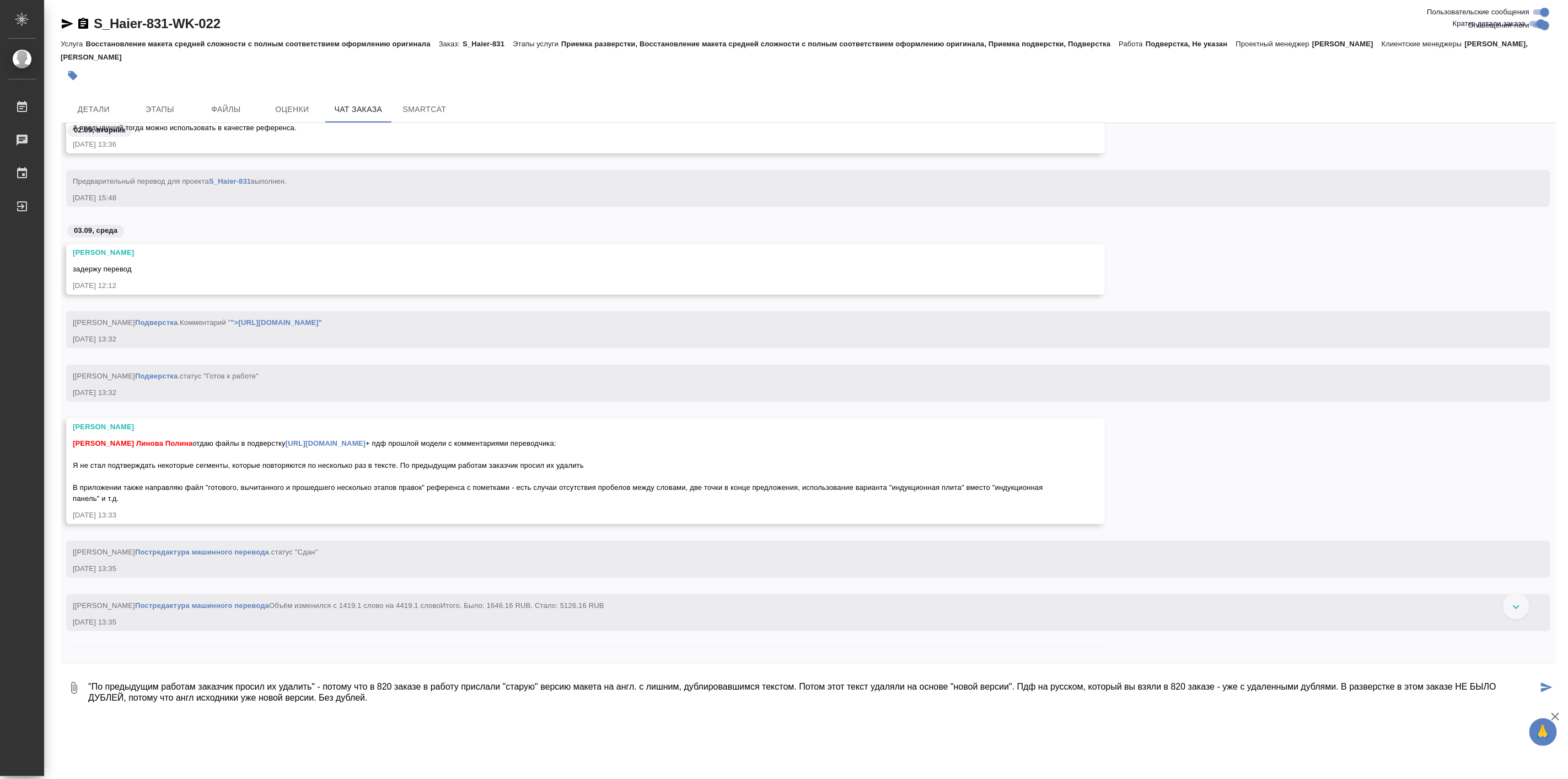
type textarea ""По предыдущим работам заказчик просил их удалить" - потому что в 820 заказе в …"
click at [78, 377] on span "[Белякова Юлия] Работа Подверстка . статус "Готов к работе"" at bounding box center [166, 376] width 186 height 9
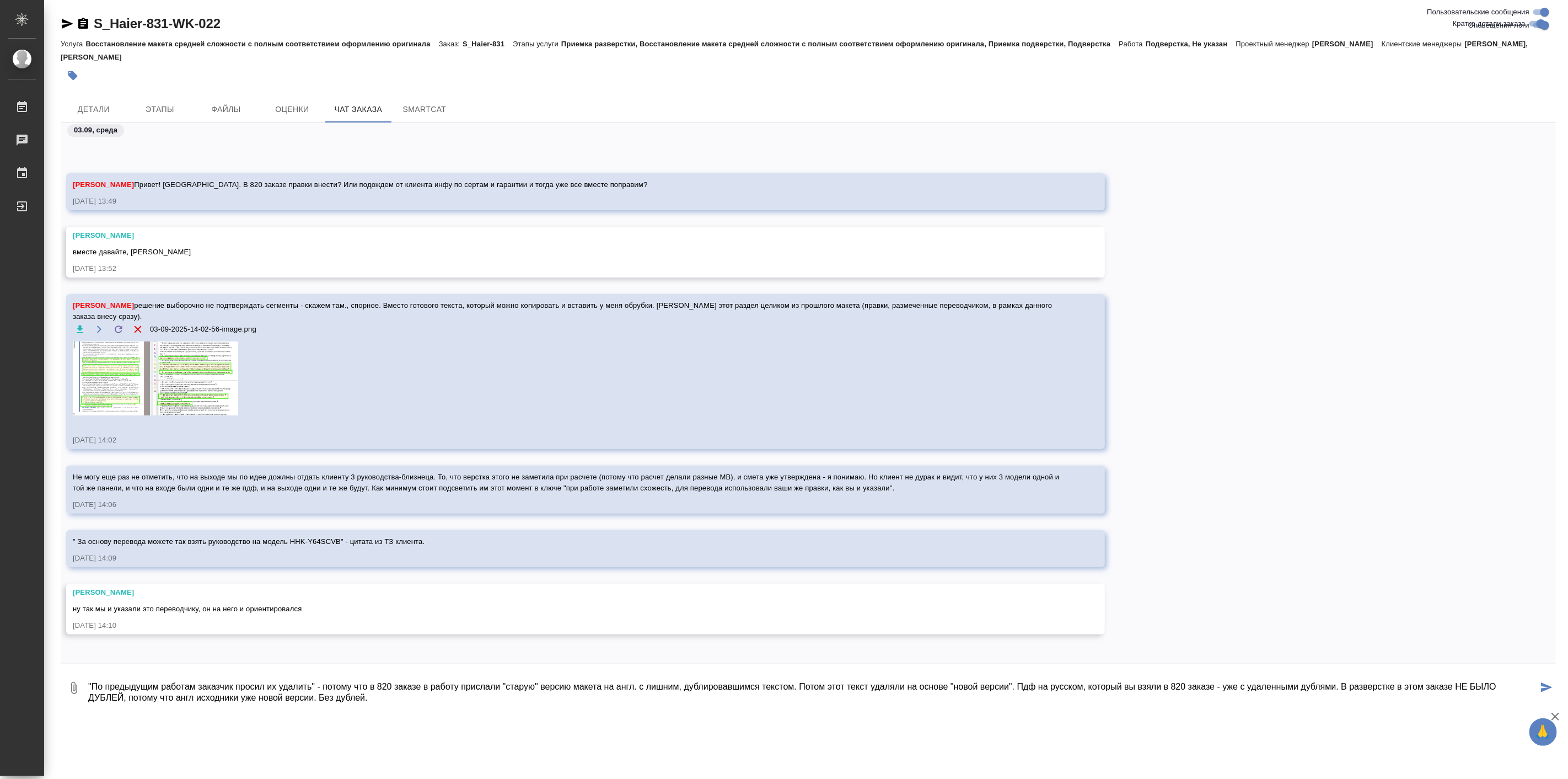
scroll to position [6360, 0]
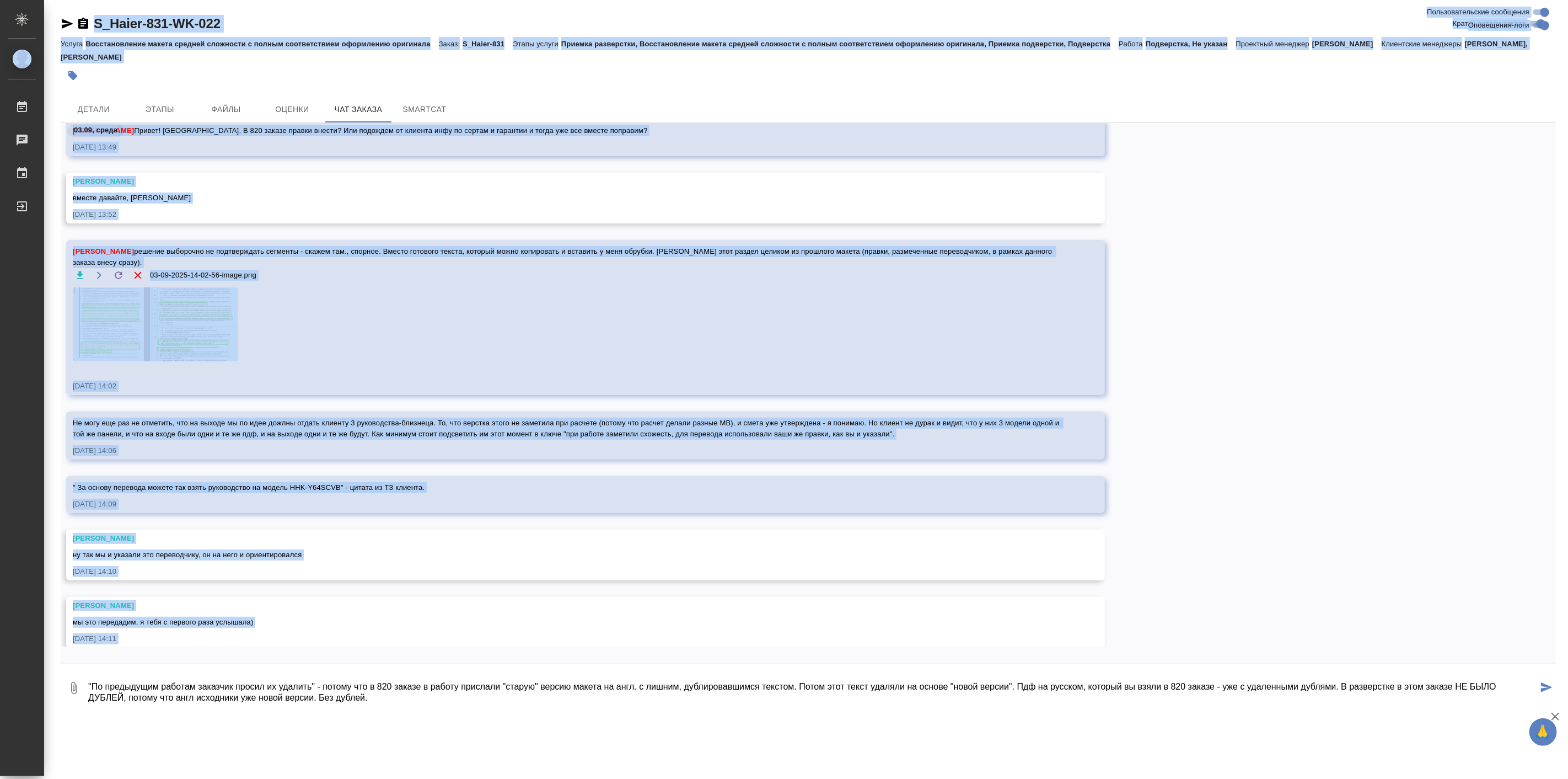
click at [290, 686] on textarea ""По предыдущим работам заказчик просил их удалить" - потому что в 820 заказе в …" at bounding box center [812, 688] width 1451 height 38
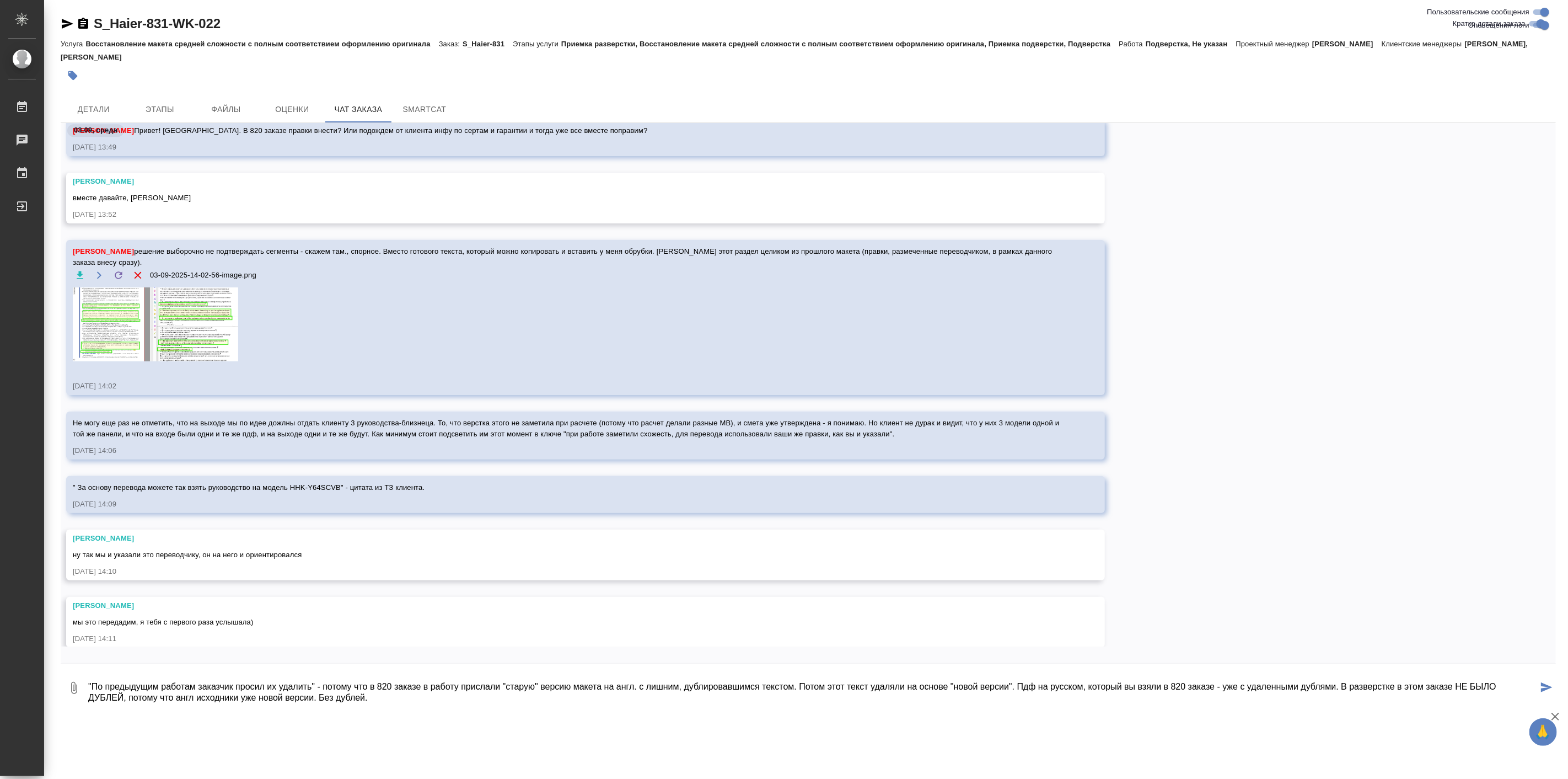
click at [290, 686] on textarea ""По предыдущим работам заказчик просил их удалить" - потому что в 820 заказе в …" at bounding box center [812, 688] width 1451 height 38
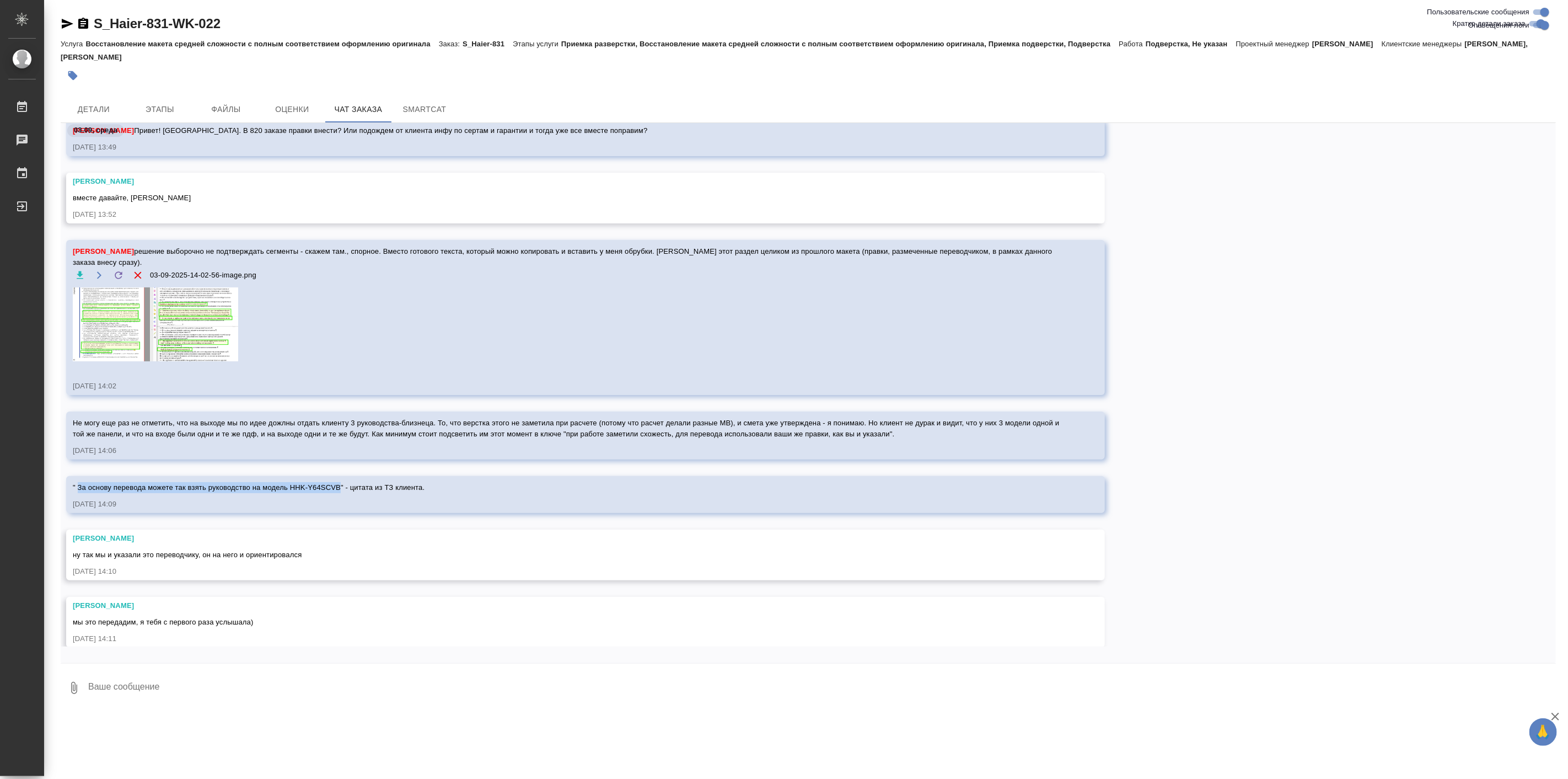
drag, startPoint x: 78, startPoint y: 485, endPoint x: 355, endPoint y: 488, distance: 277.0
click at [355, 488] on span "" За основу перевода можете так взять руководство на модель HHK-Y64SCVB" - цита…" at bounding box center [249, 487] width 352 height 9
copy span "За основу перевода можете так взять руководство на модель HHK-Y64SCVB"
click at [254, 622] on span "мы это передадим, я тебя с первого раза услышала)" at bounding box center [163, 622] width 181 height 9
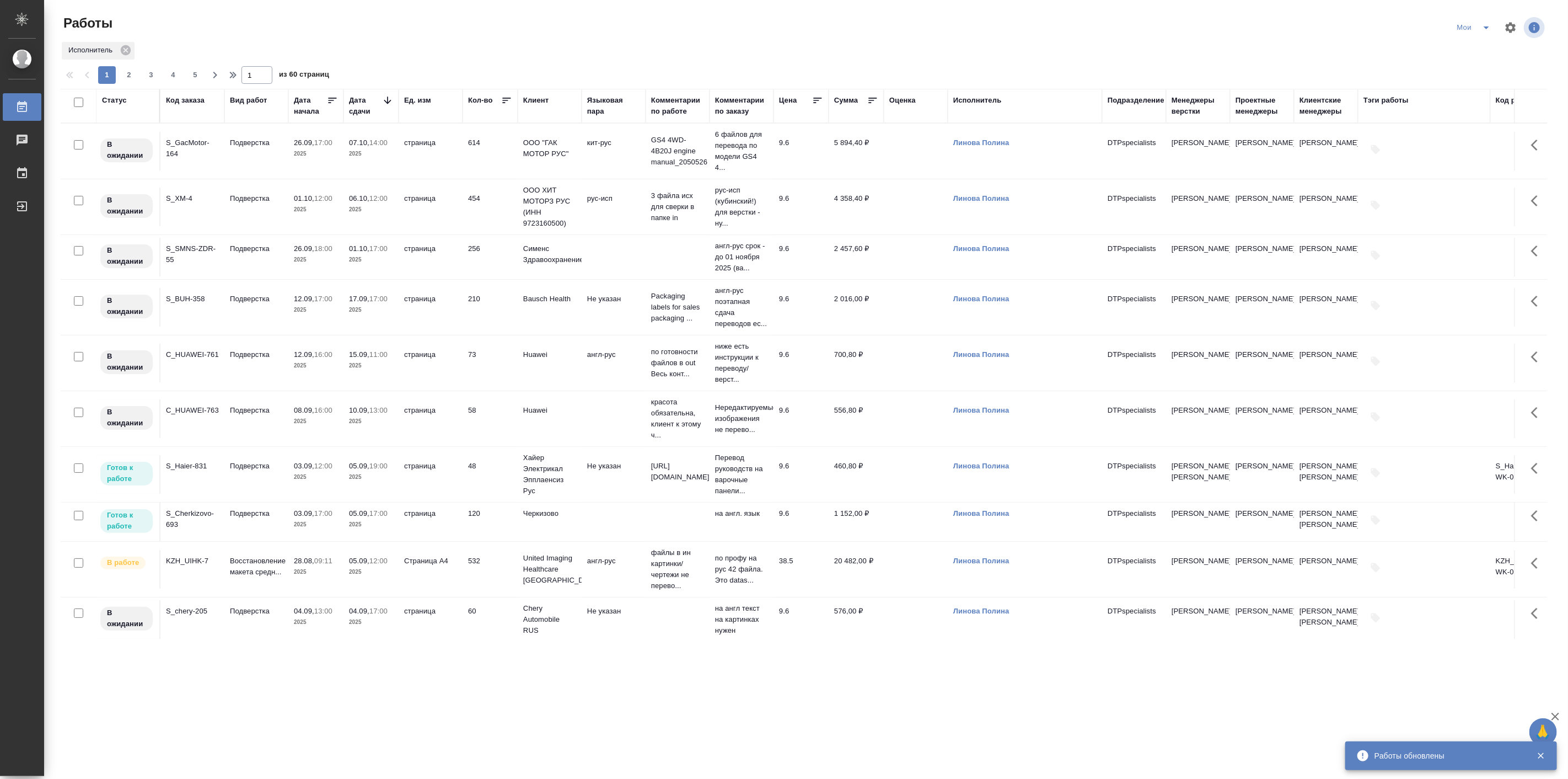
scroll to position [613, 0]
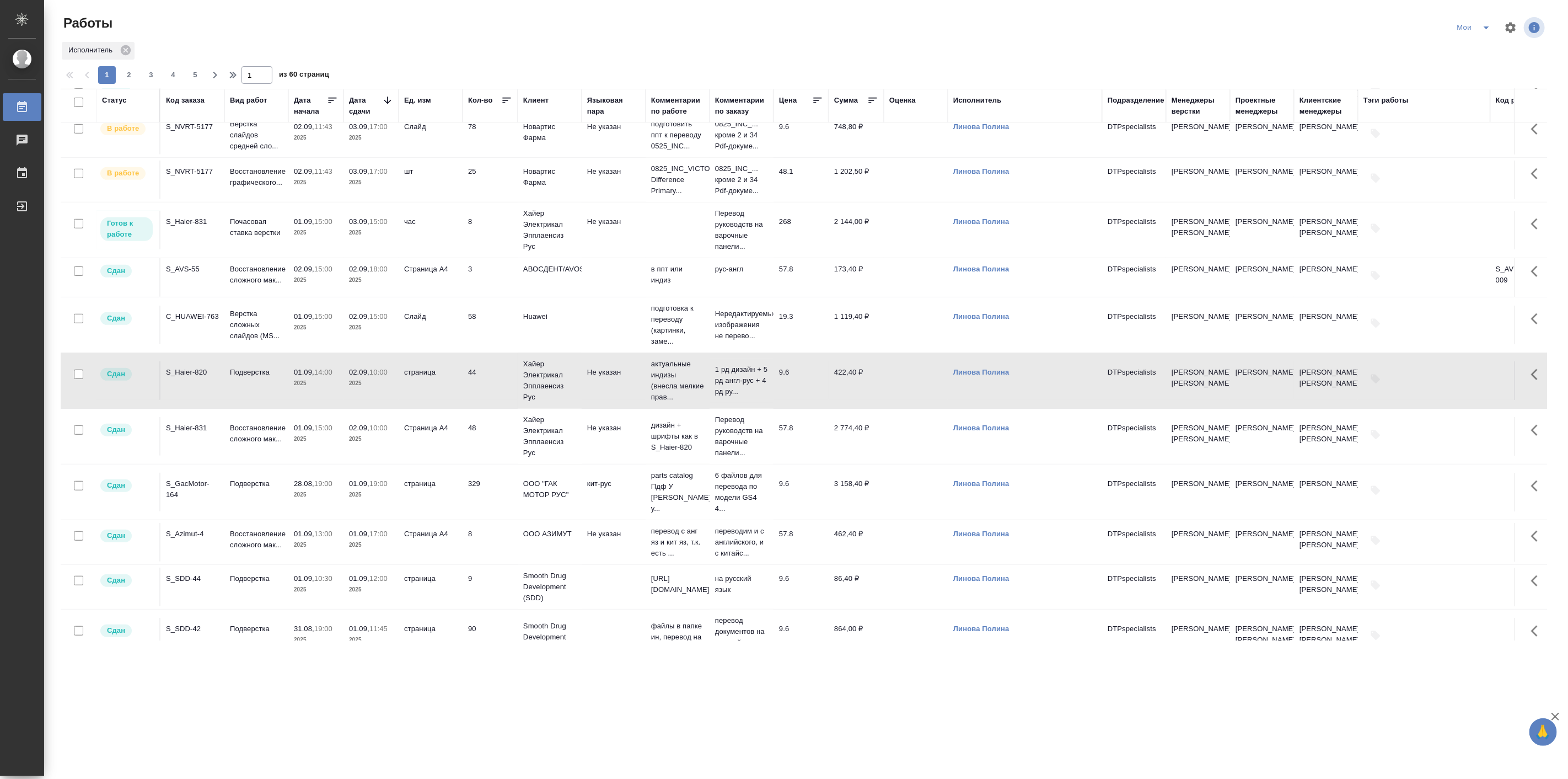
click at [276, 110] on td "Подверстка" at bounding box center [256, 90] width 64 height 38
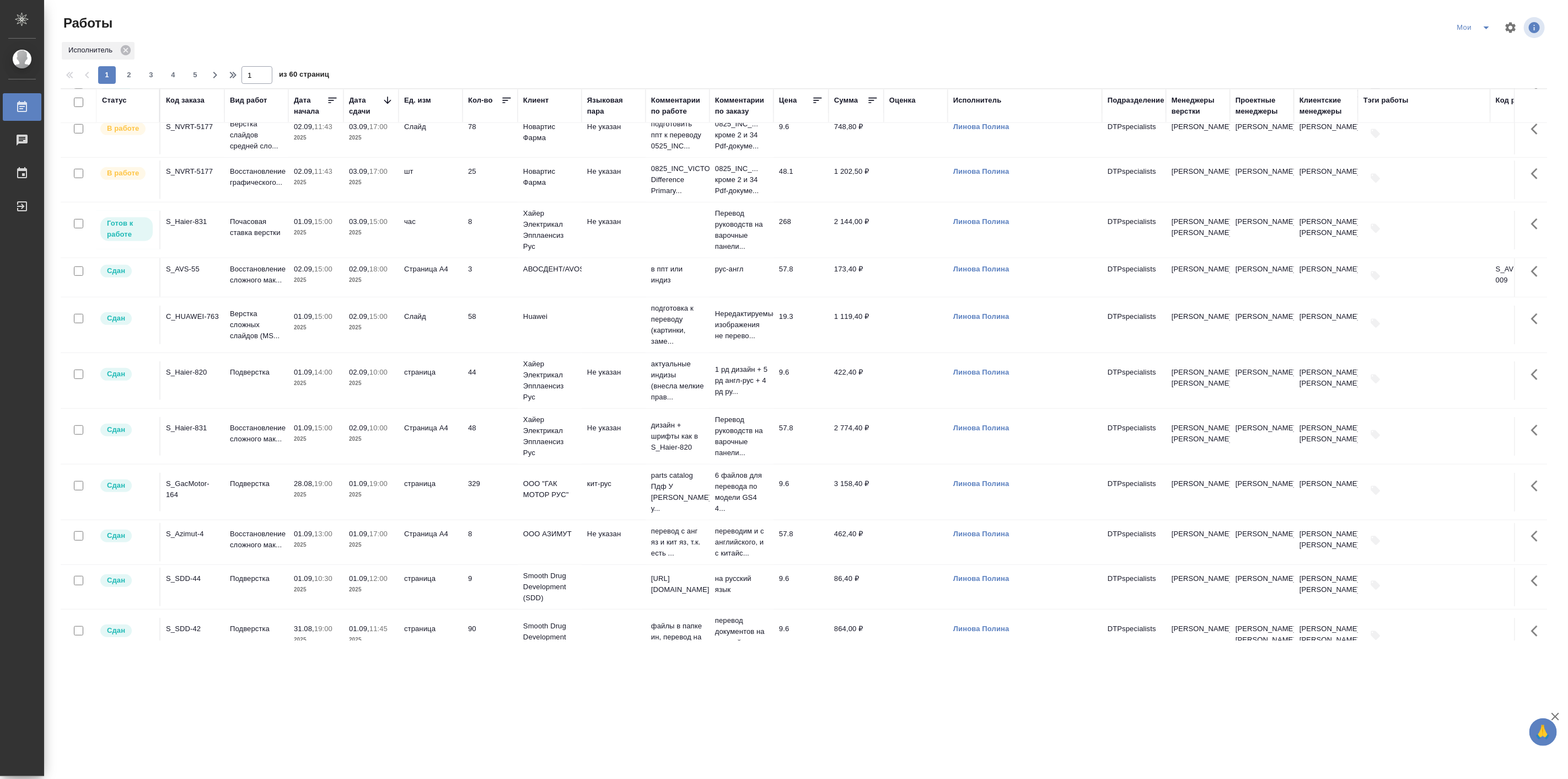
click at [276, 110] on td "Подверстка" at bounding box center [256, 90] width 64 height 38
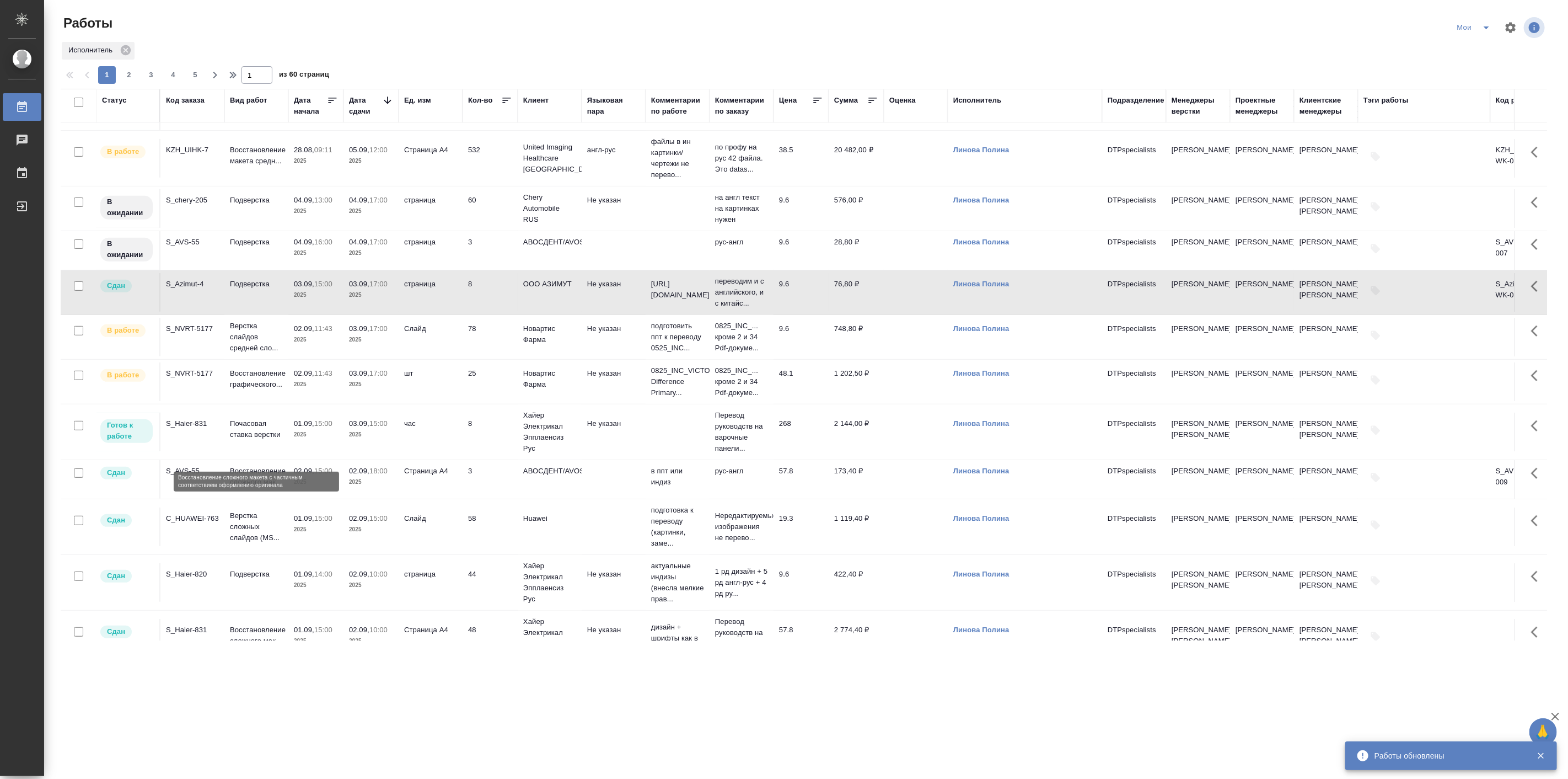
scroll to position [409, 0]
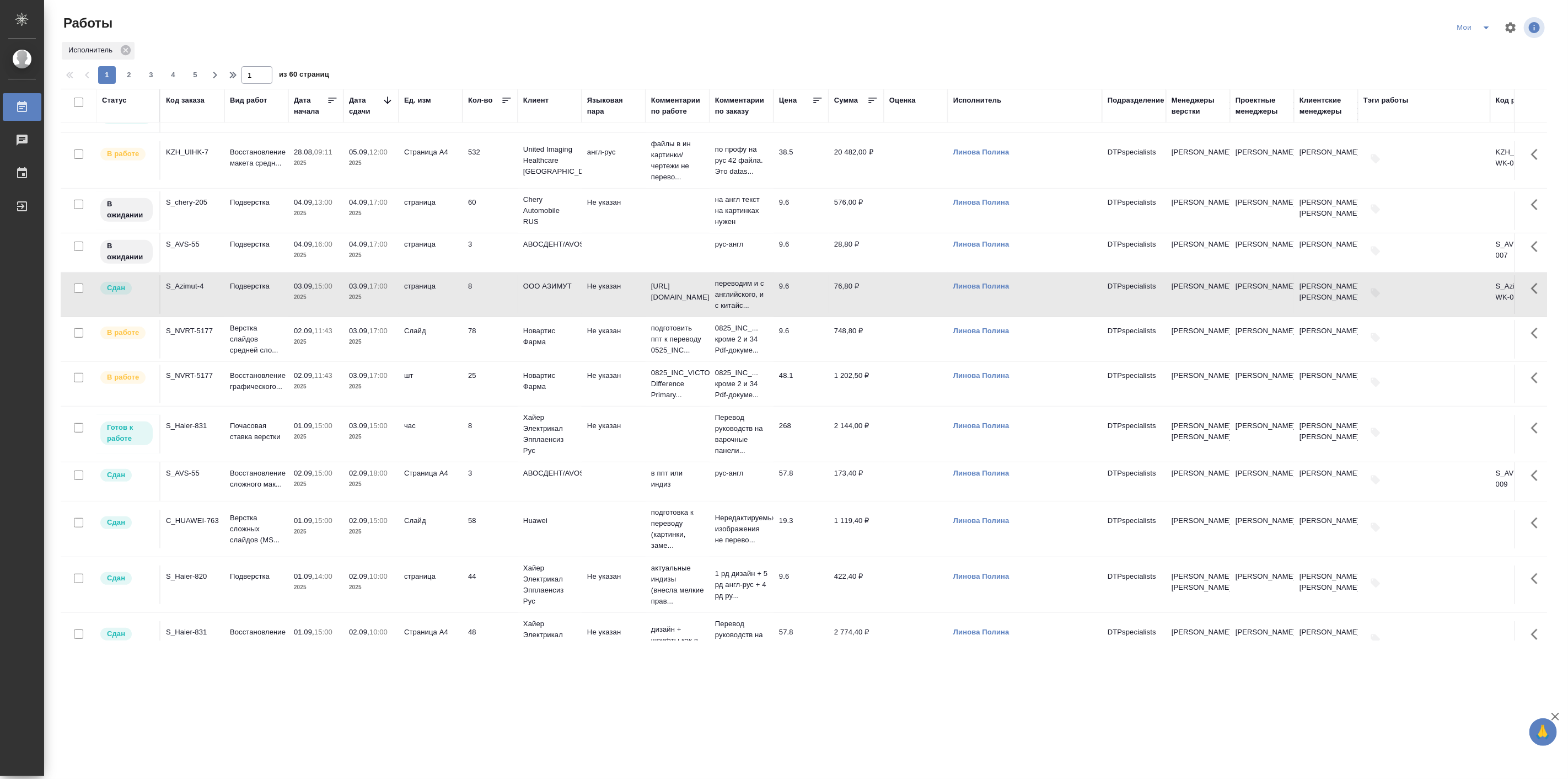
click at [355, 359] on td "03.09, 17:00 2025" at bounding box center [371, 339] width 55 height 38
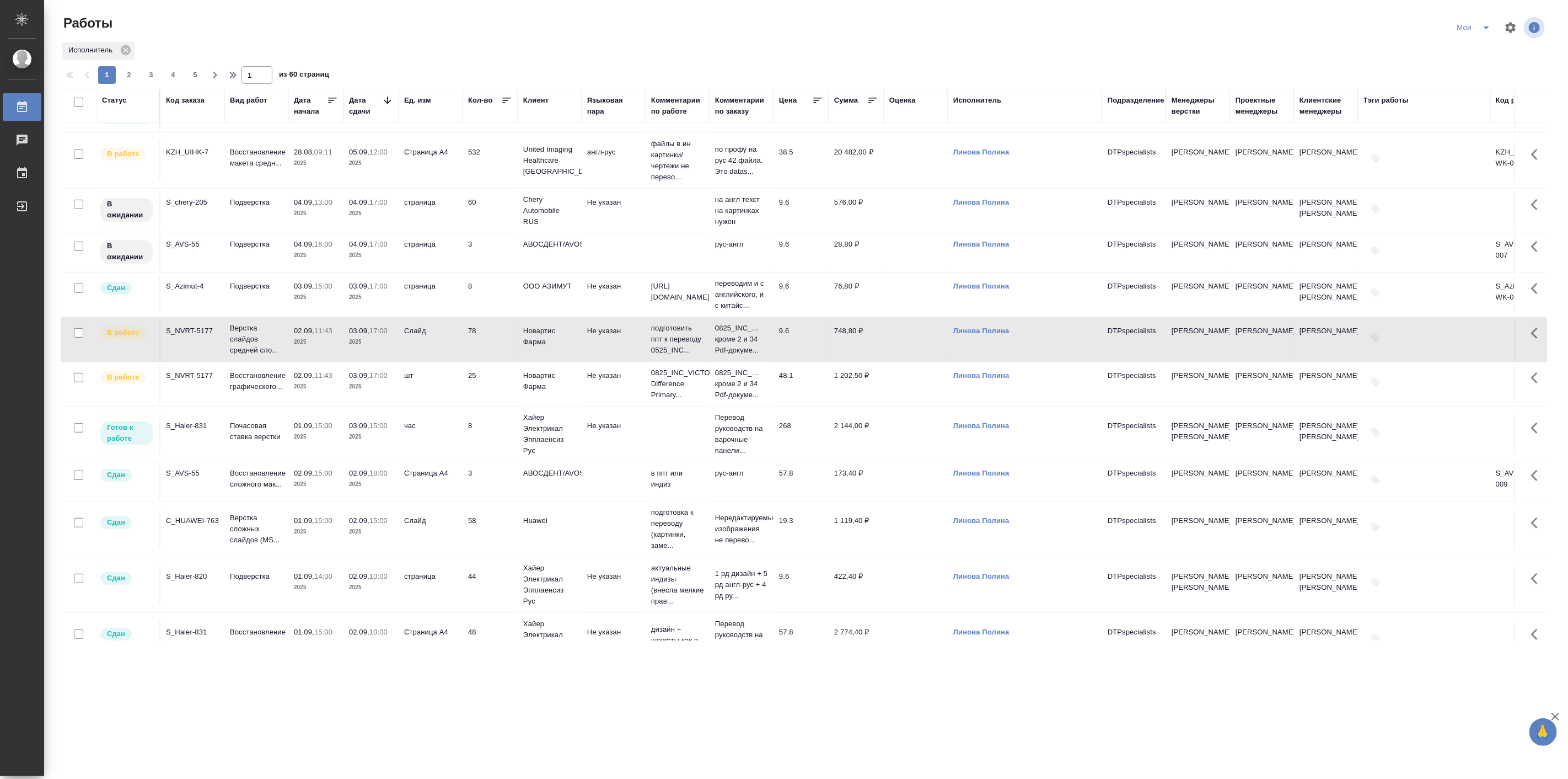
click at [355, 359] on td "03.09, 17:00 2025" at bounding box center [371, 339] width 55 height 38
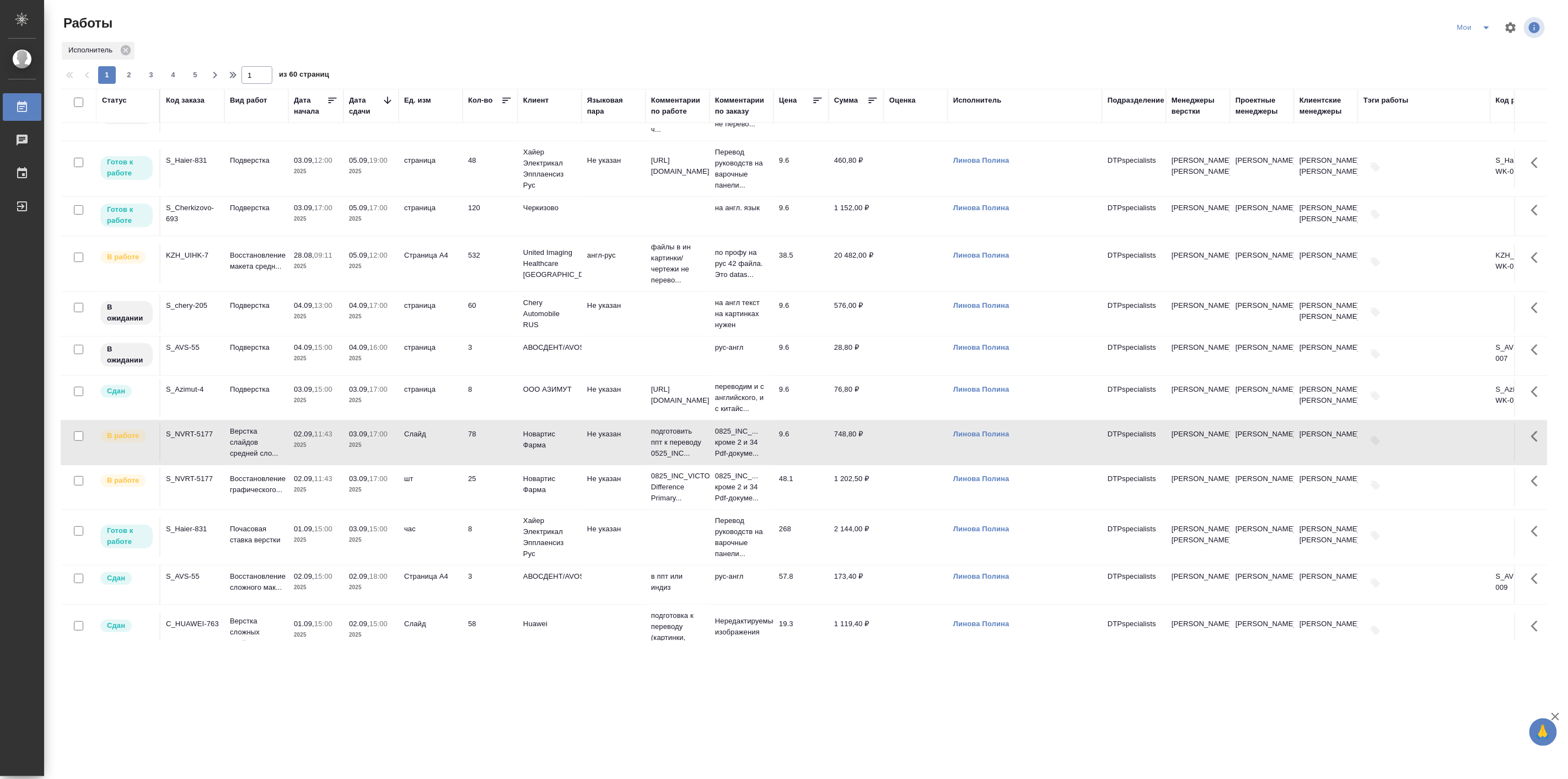
scroll to position [306, 0]
click at [342, 506] on td "02.09, 11:43 2025" at bounding box center [316, 486] width 55 height 38
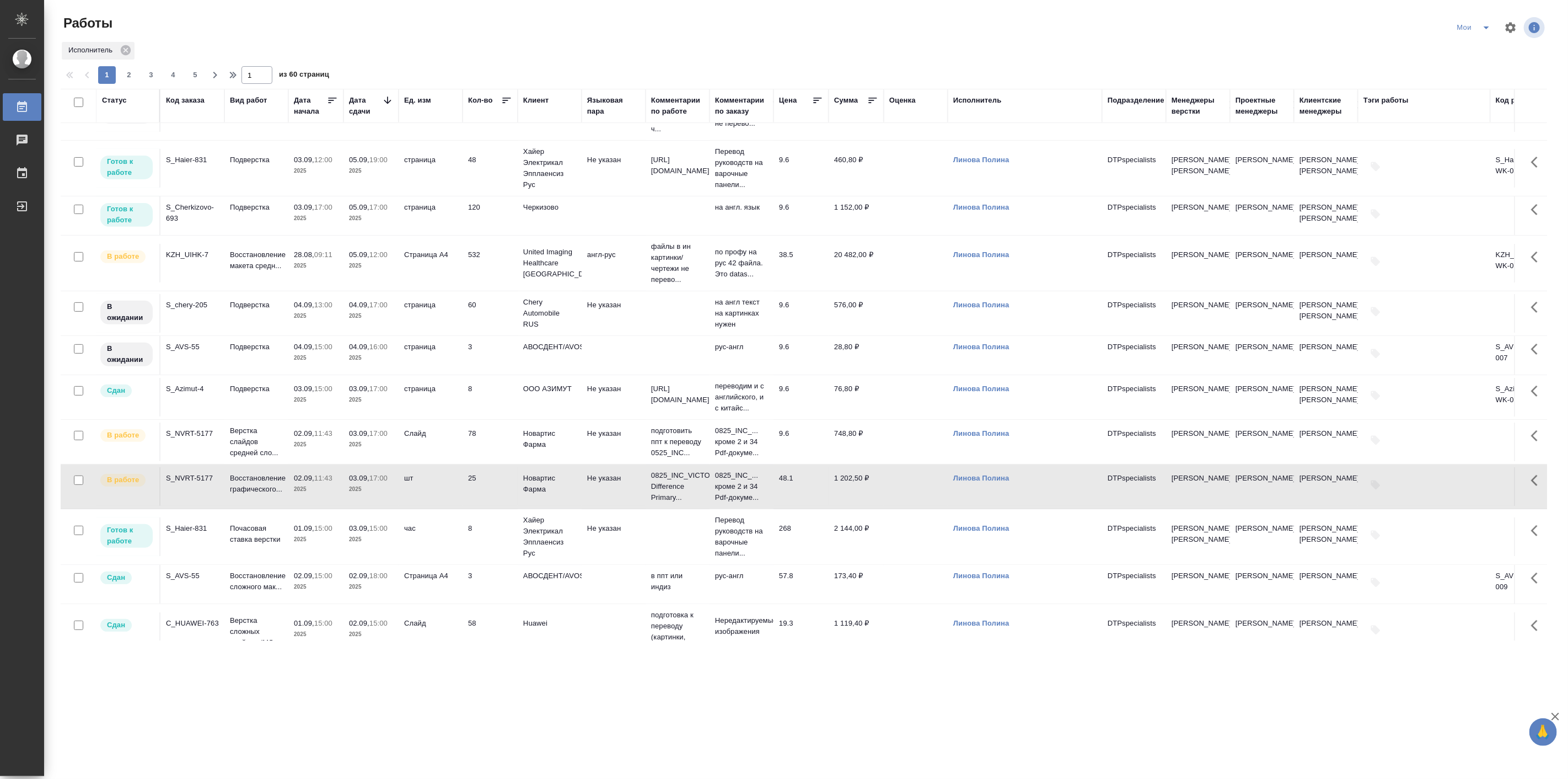
click at [342, 506] on td "02.09, 11:43 2025" at bounding box center [316, 486] width 55 height 38
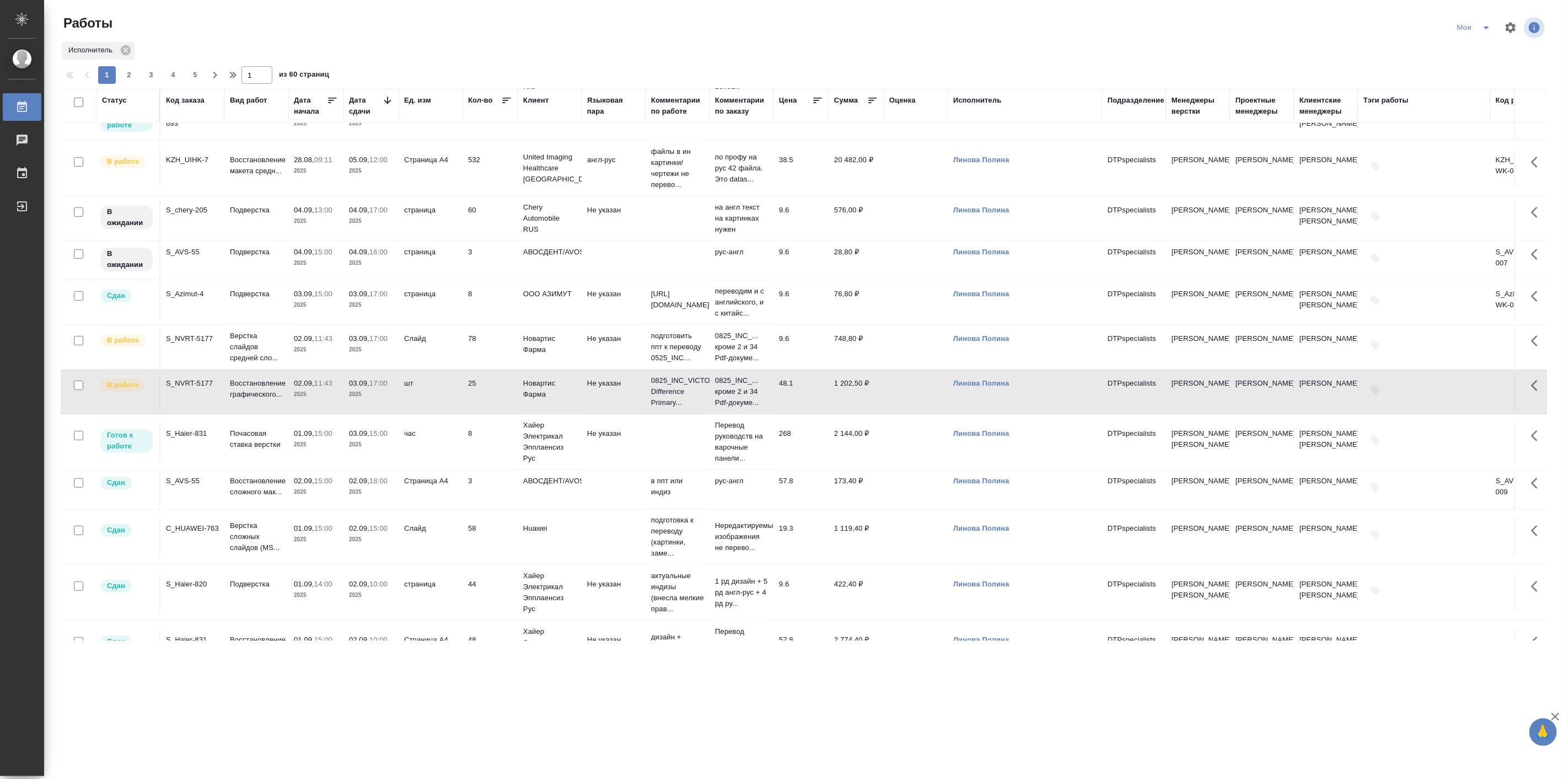
scroll to position [409, 0]
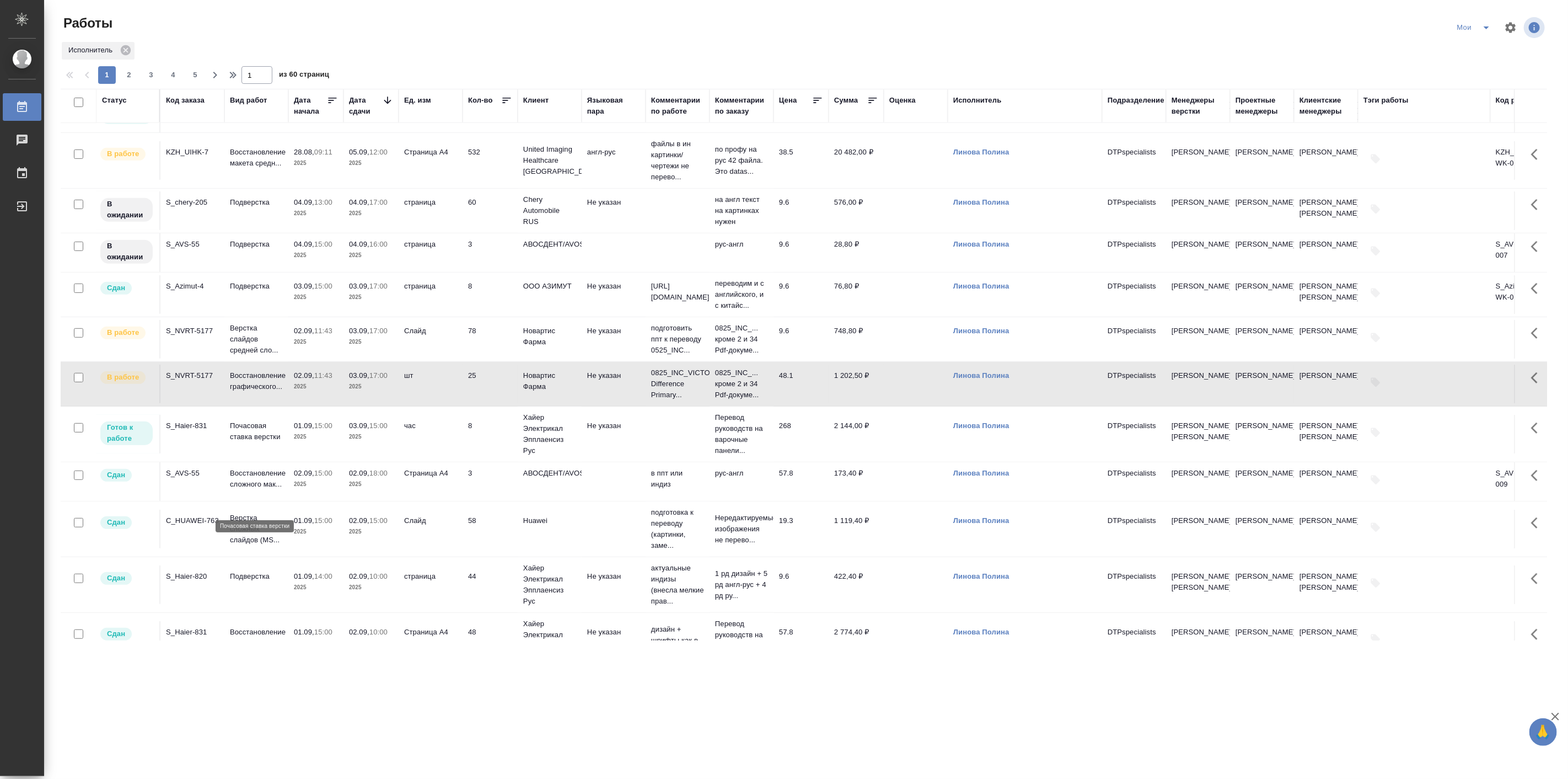
click at [271, 442] on p "Почасовая ставка верстки" at bounding box center [256, 431] width 53 height 22
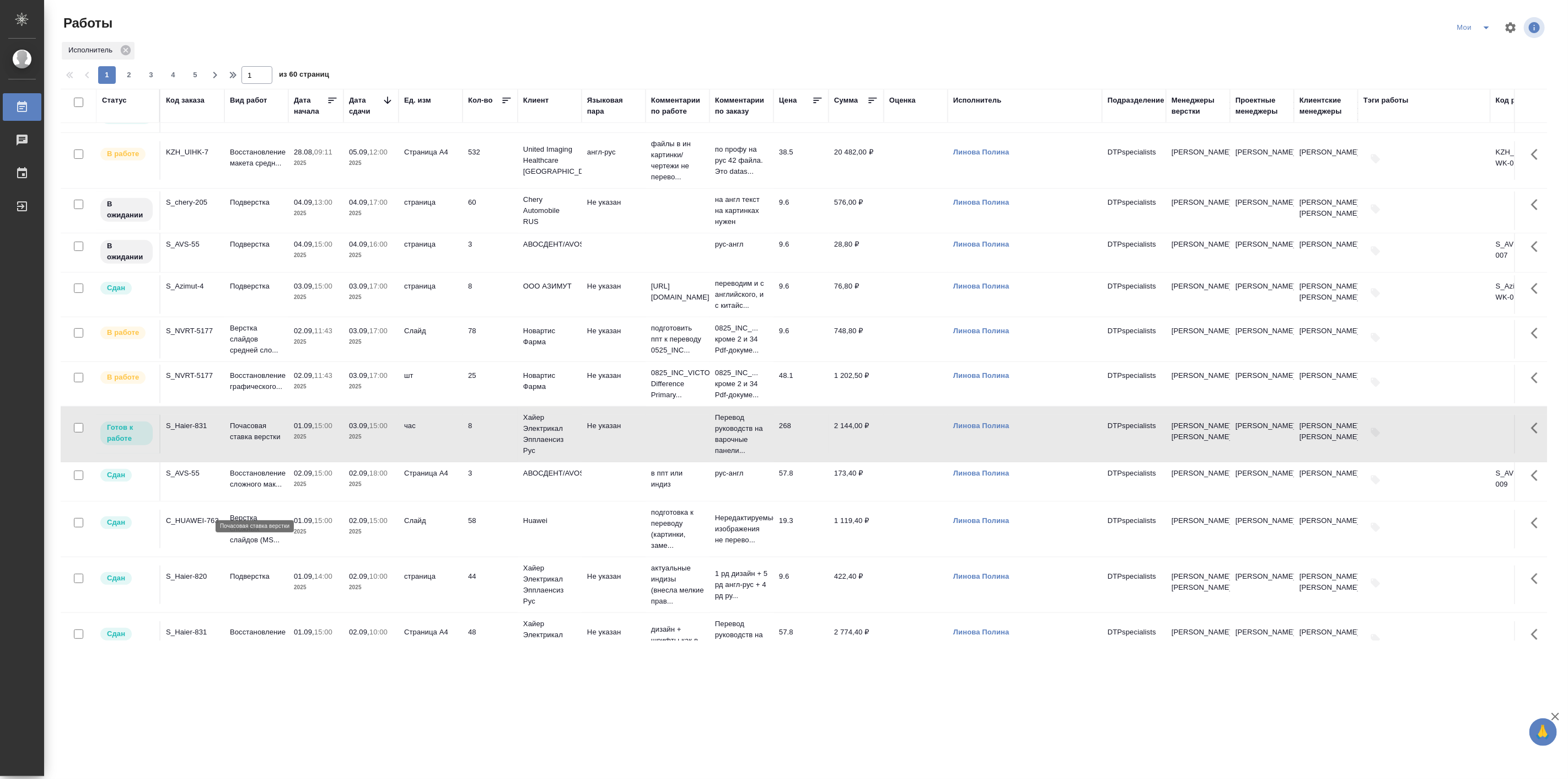
click at [271, 442] on p "Почасовая ставка верстки" at bounding box center [256, 431] width 53 height 22
click at [247, 356] on p "Верстка слайдов средней сло..." at bounding box center [256, 339] width 53 height 33
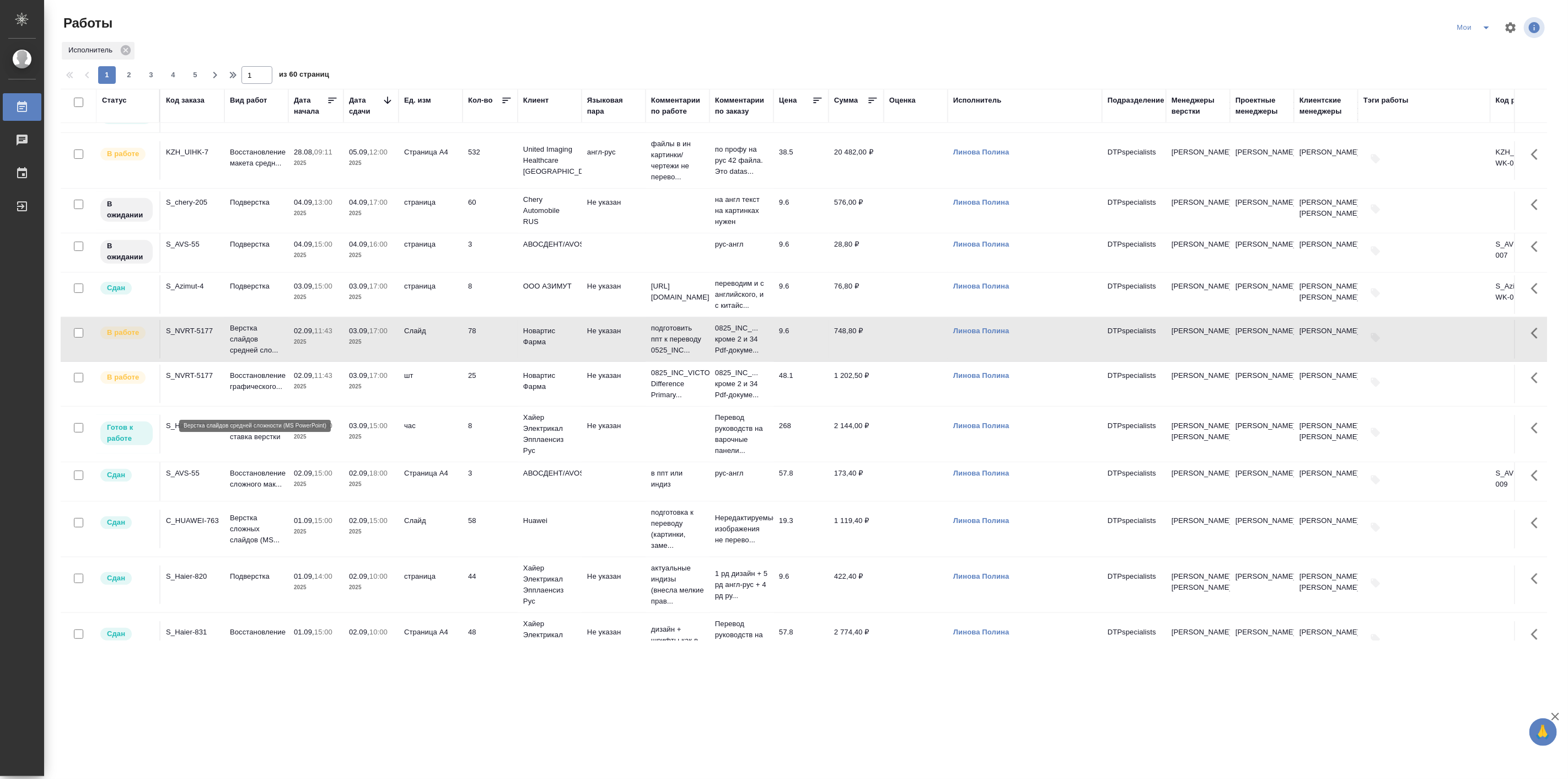
click at [247, 356] on p "Верстка слайдов средней сло..." at bounding box center [256, 339] width 53 height 33
click at [254, 392] on p "Восстановление графического..." at bounding box center [256, 381] width 53 height 22
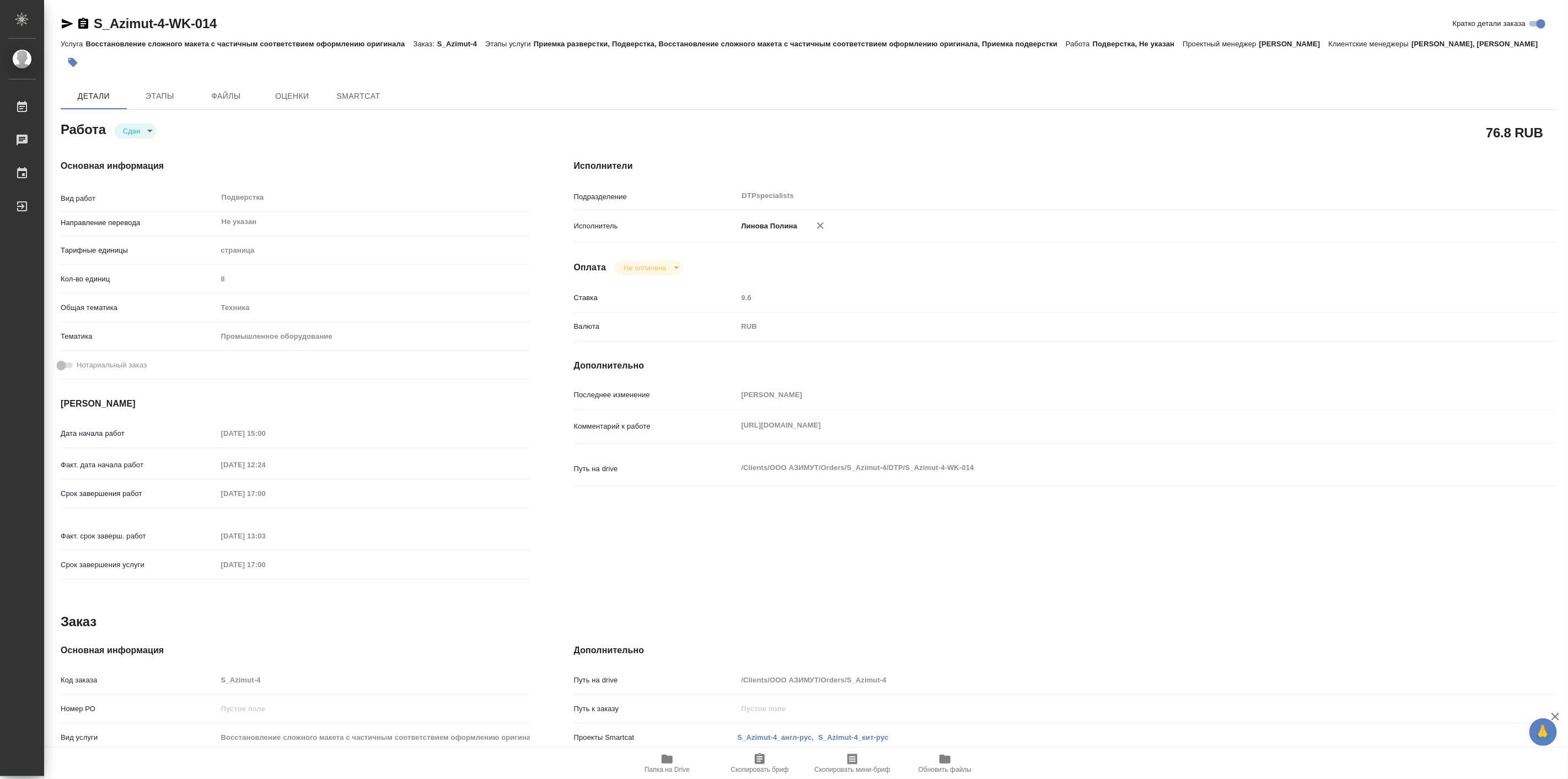
type textarea "x"
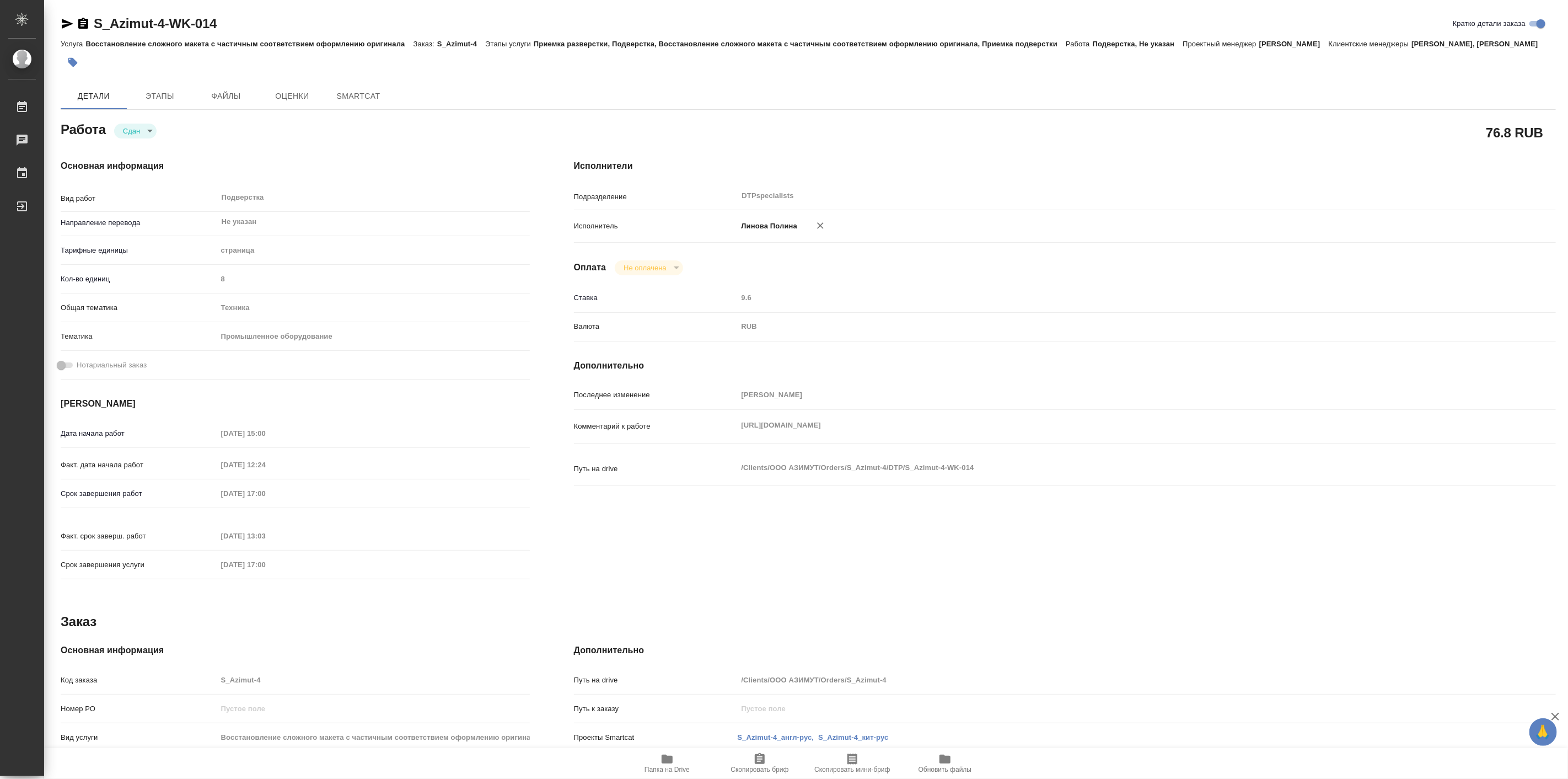
type textarea "x"
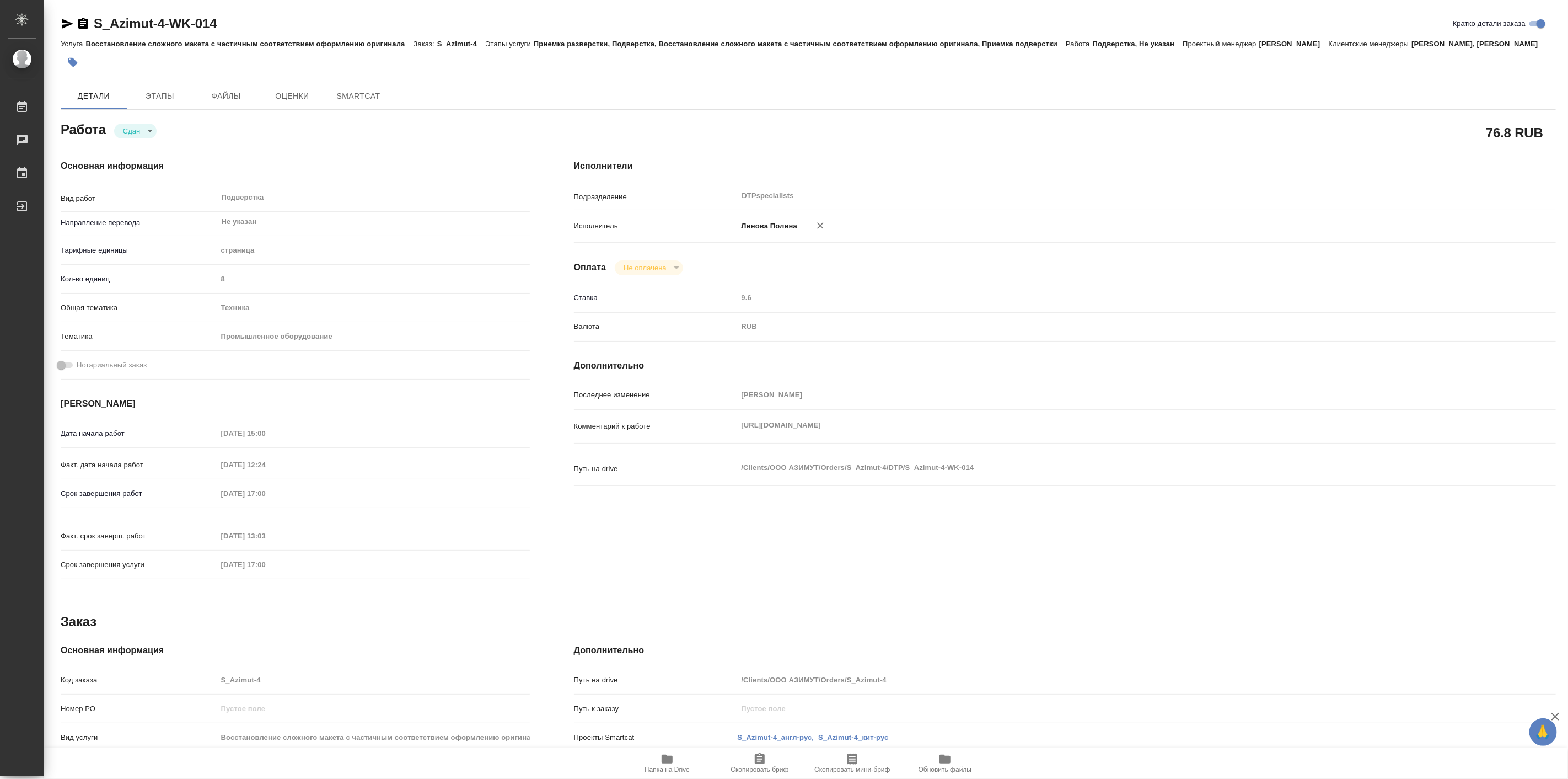
type textarea "x"
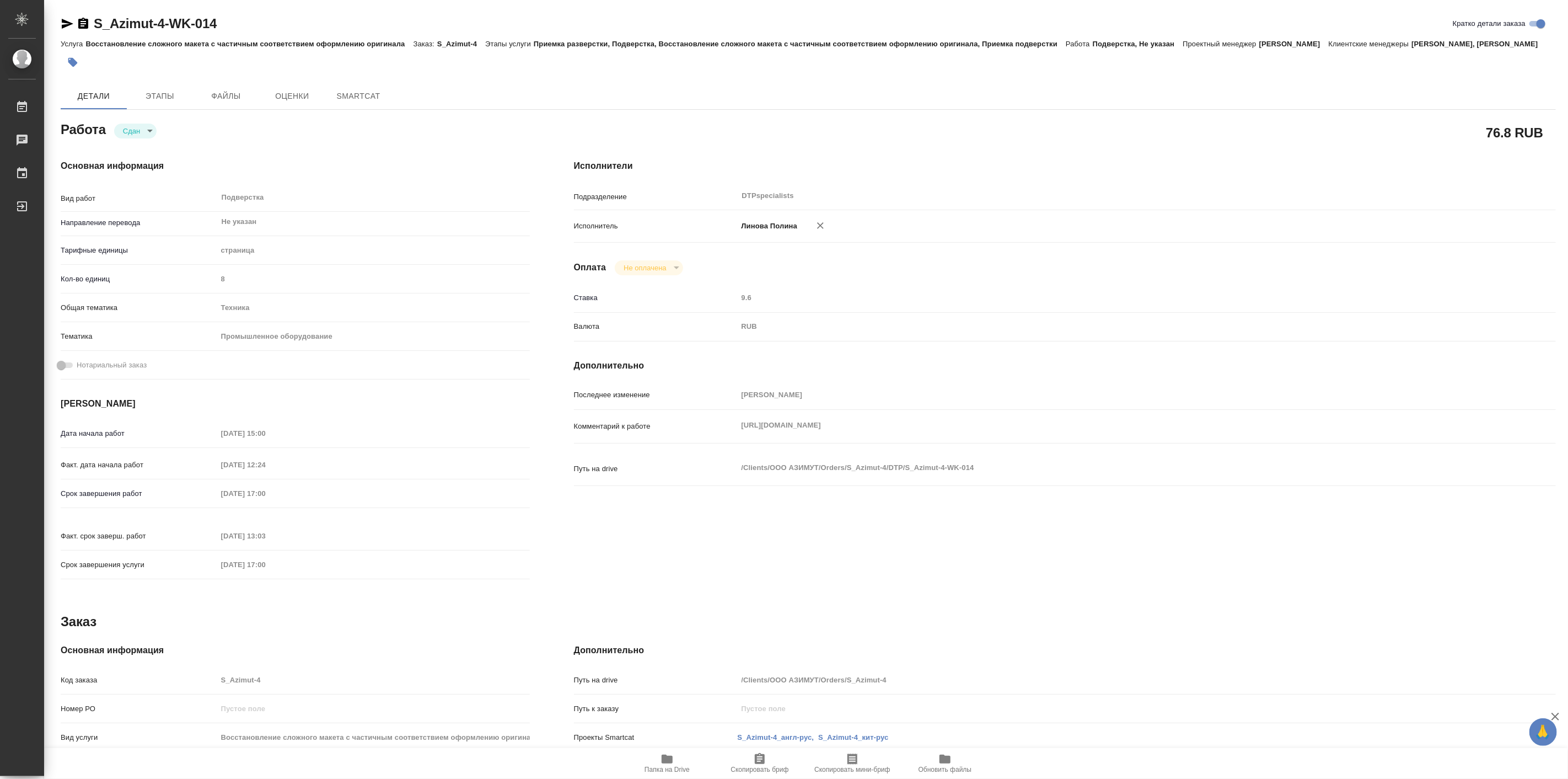
type textarea "x"
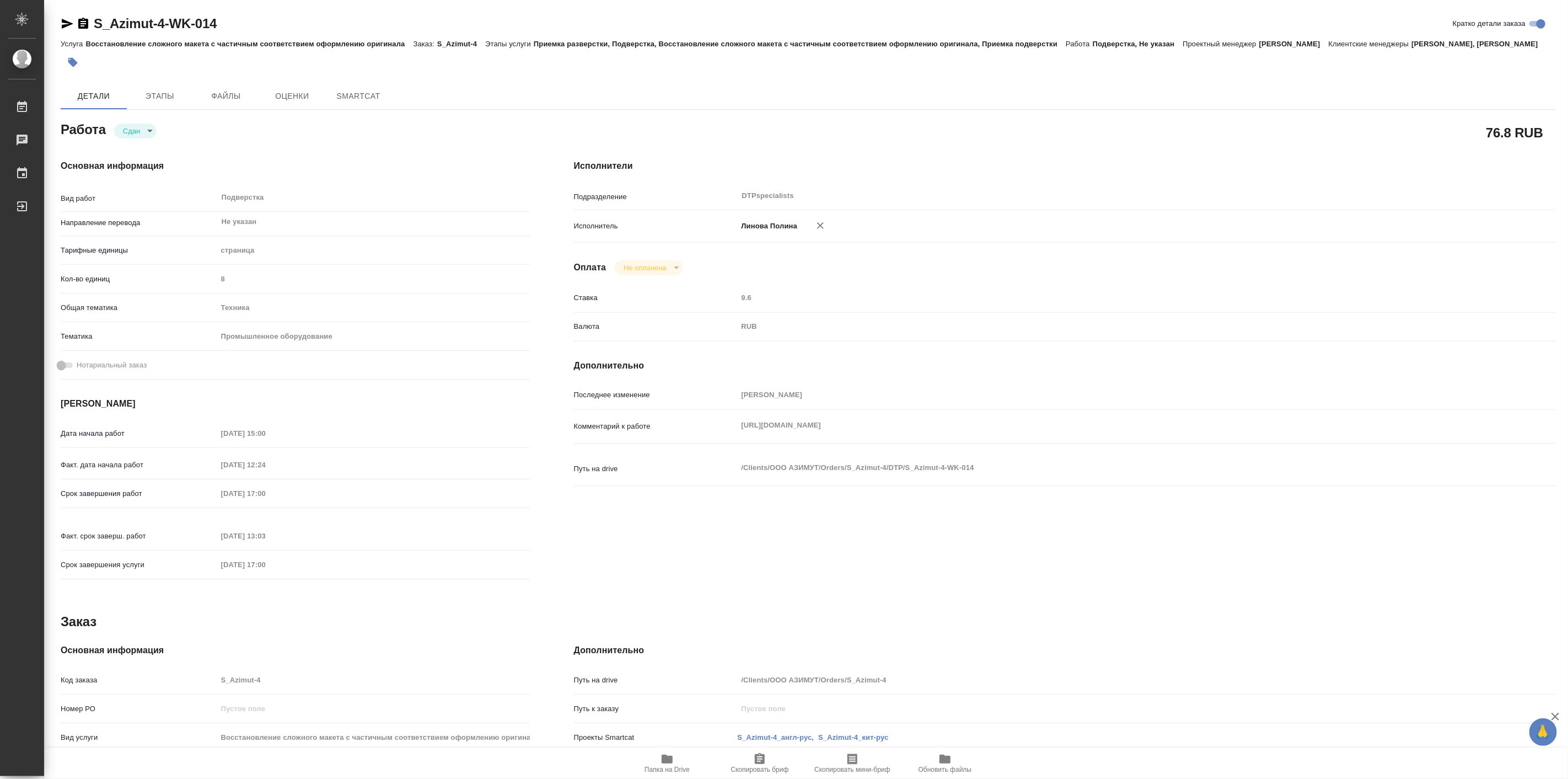
type textarea "x"
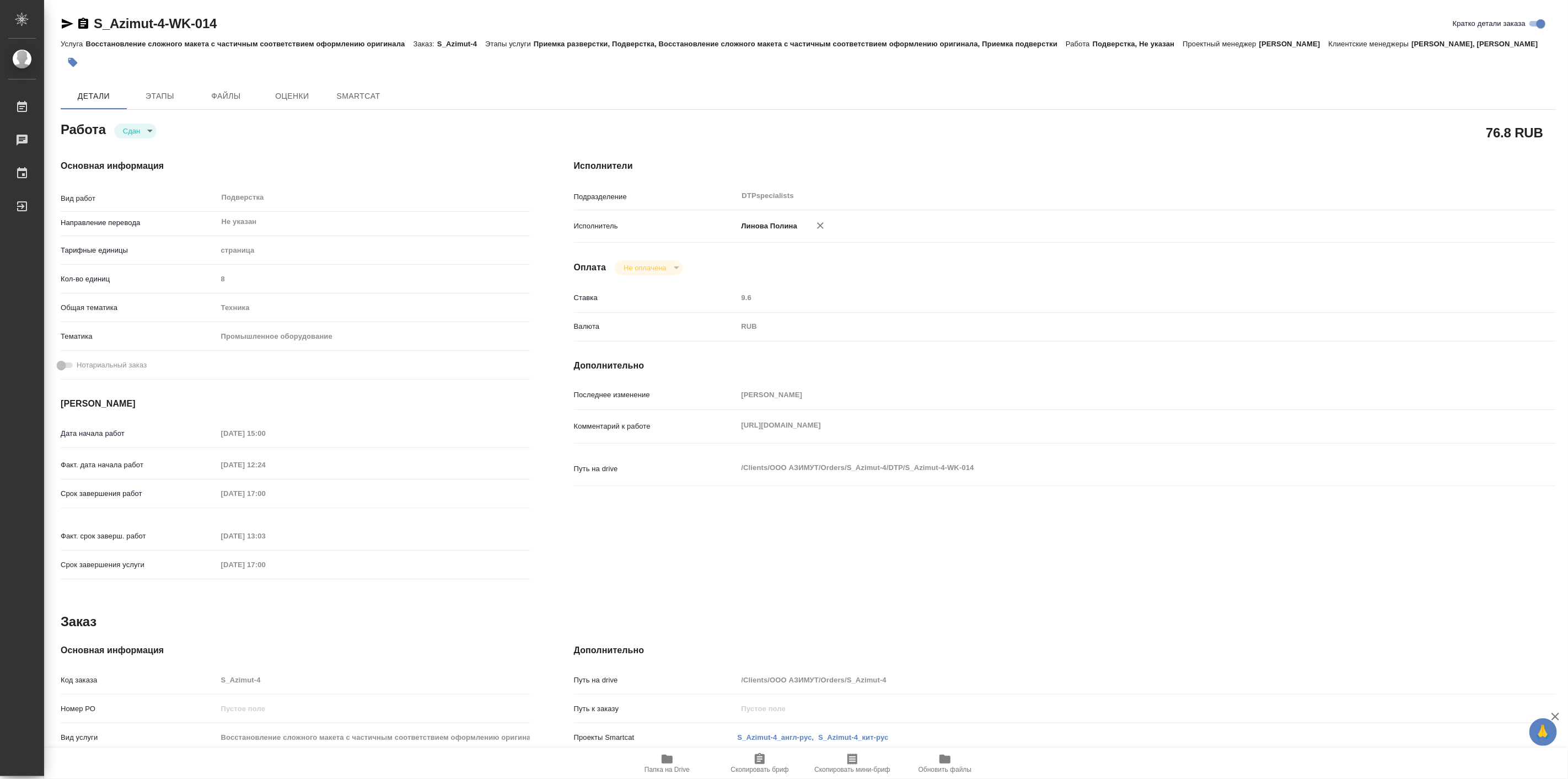
type textarea "x"
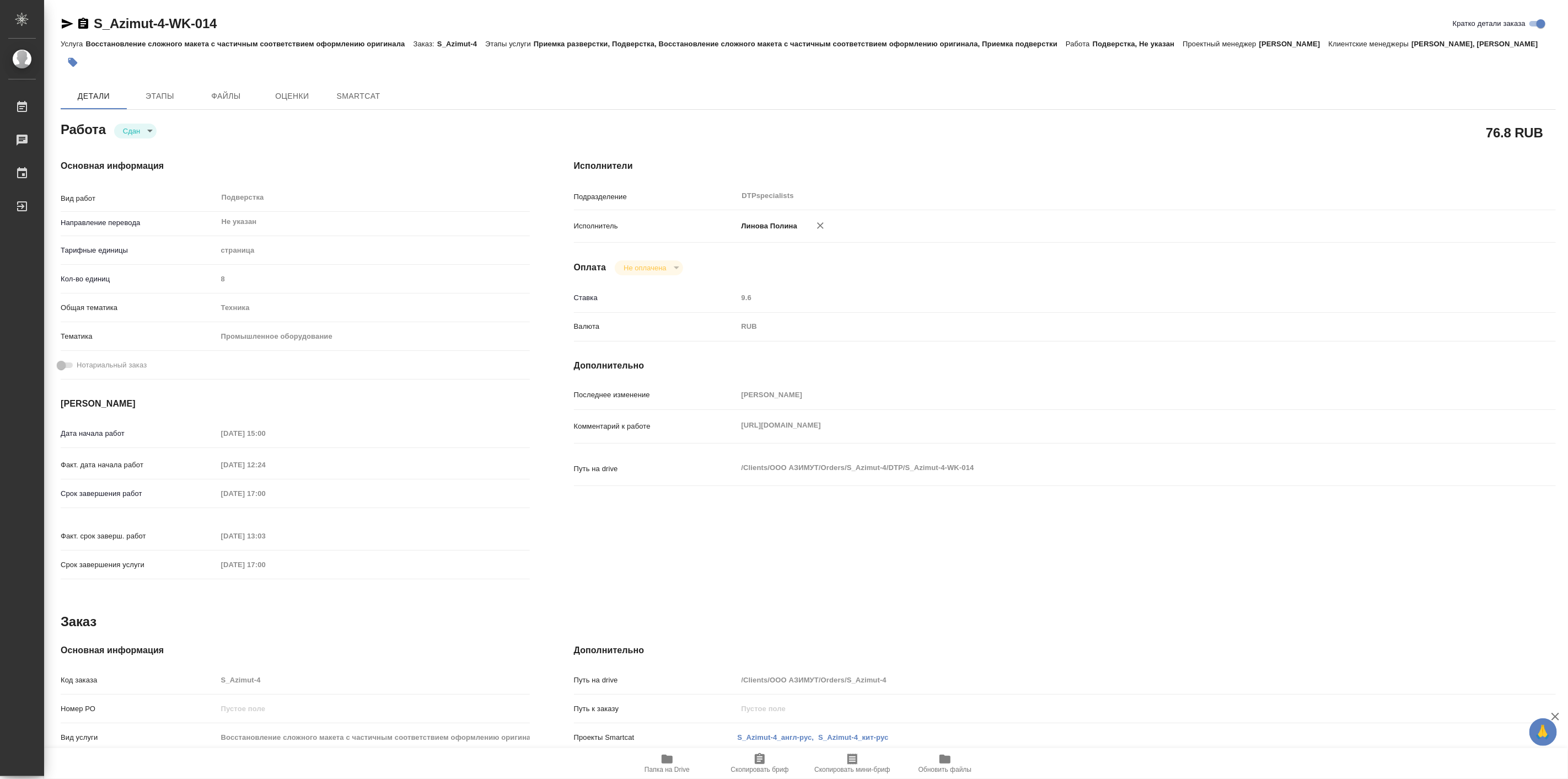
type textarea "x"
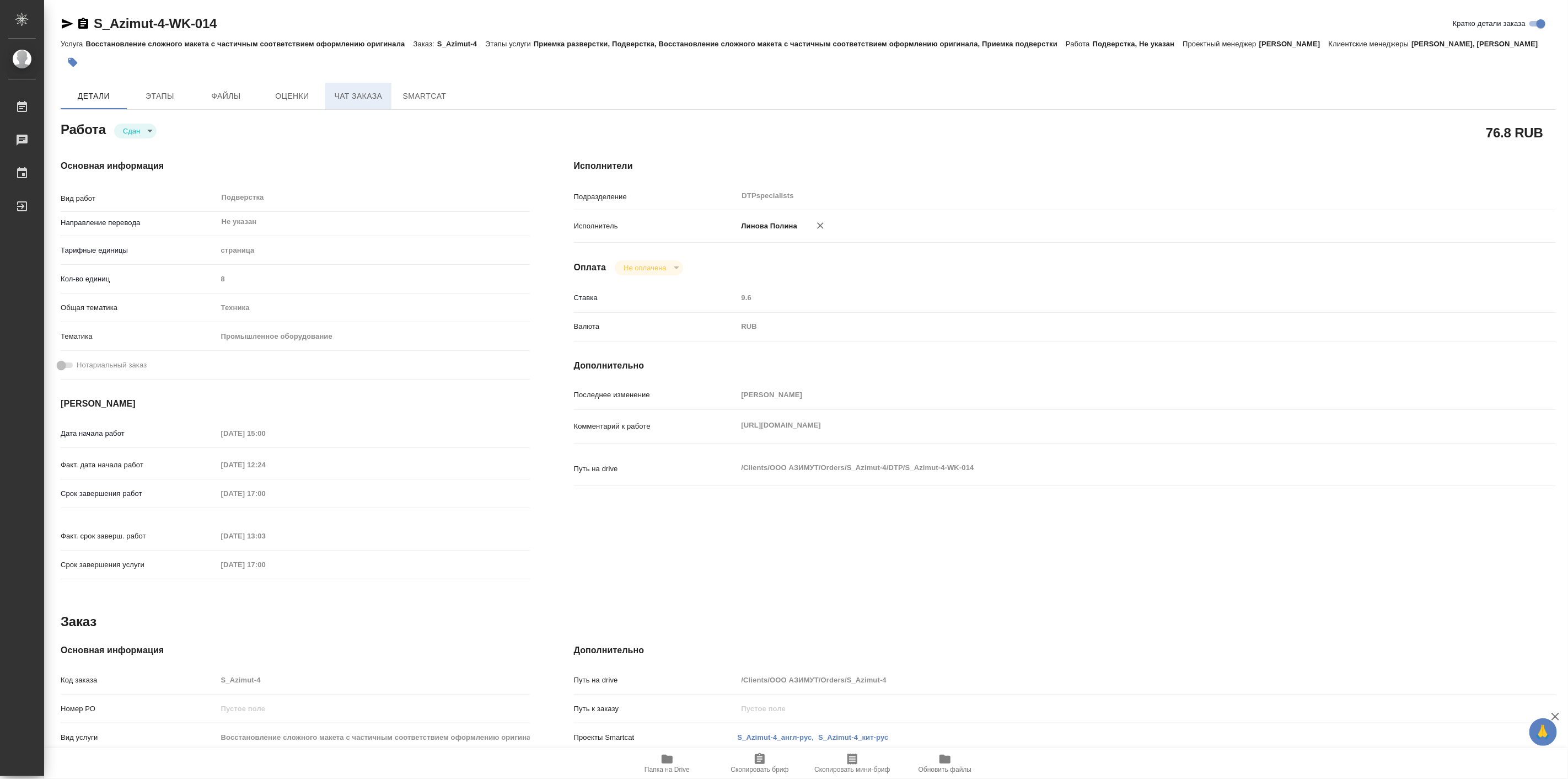
type textarea "x"
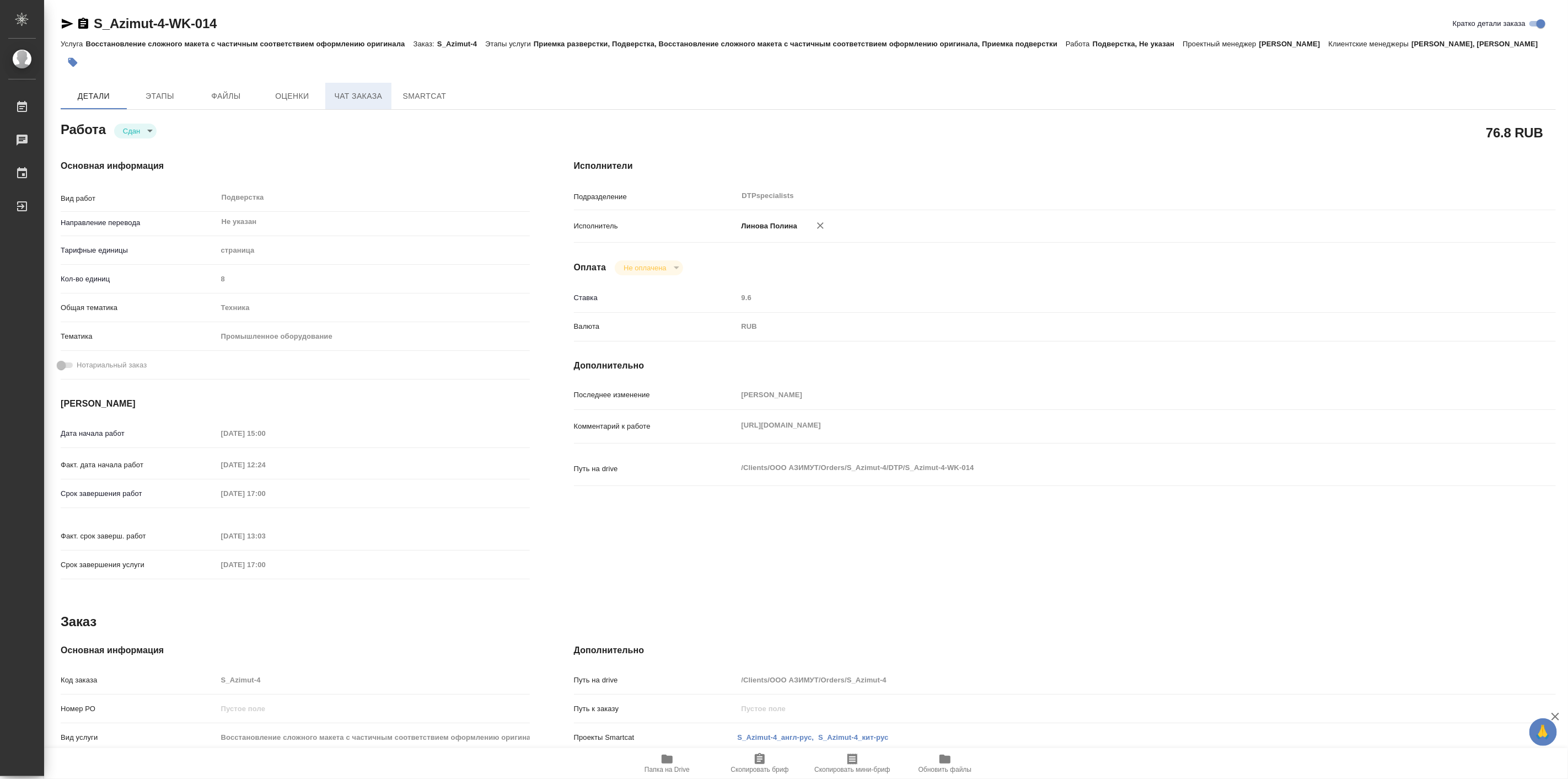
click at [362, 103] on span "Чат заказа" at bounding box center [358, 96] width 53 height 14
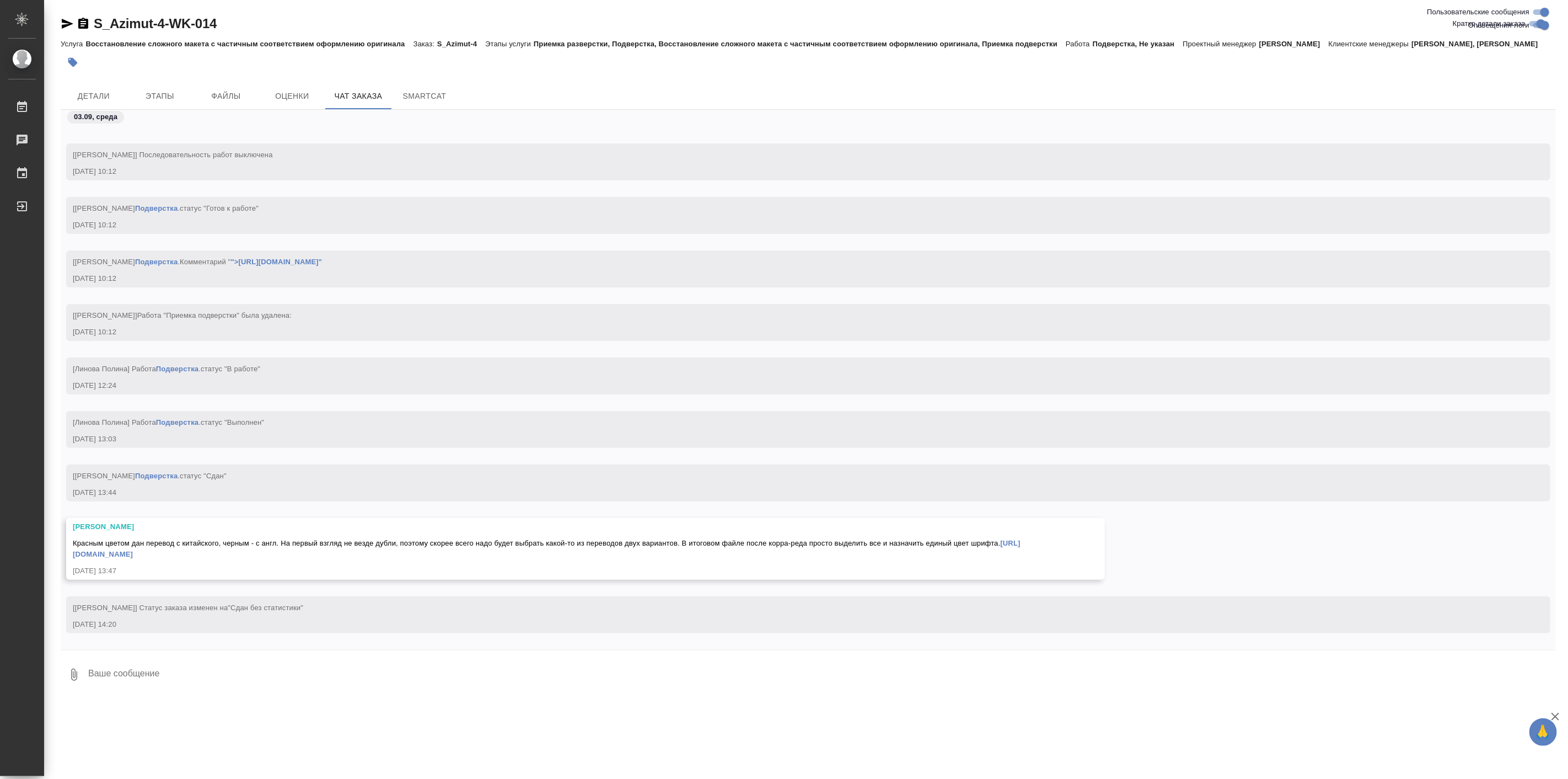
scroll to position [3724, 0]
click at [486, 677] on textarea at bounding box center [821, 675] width 1469 height 38
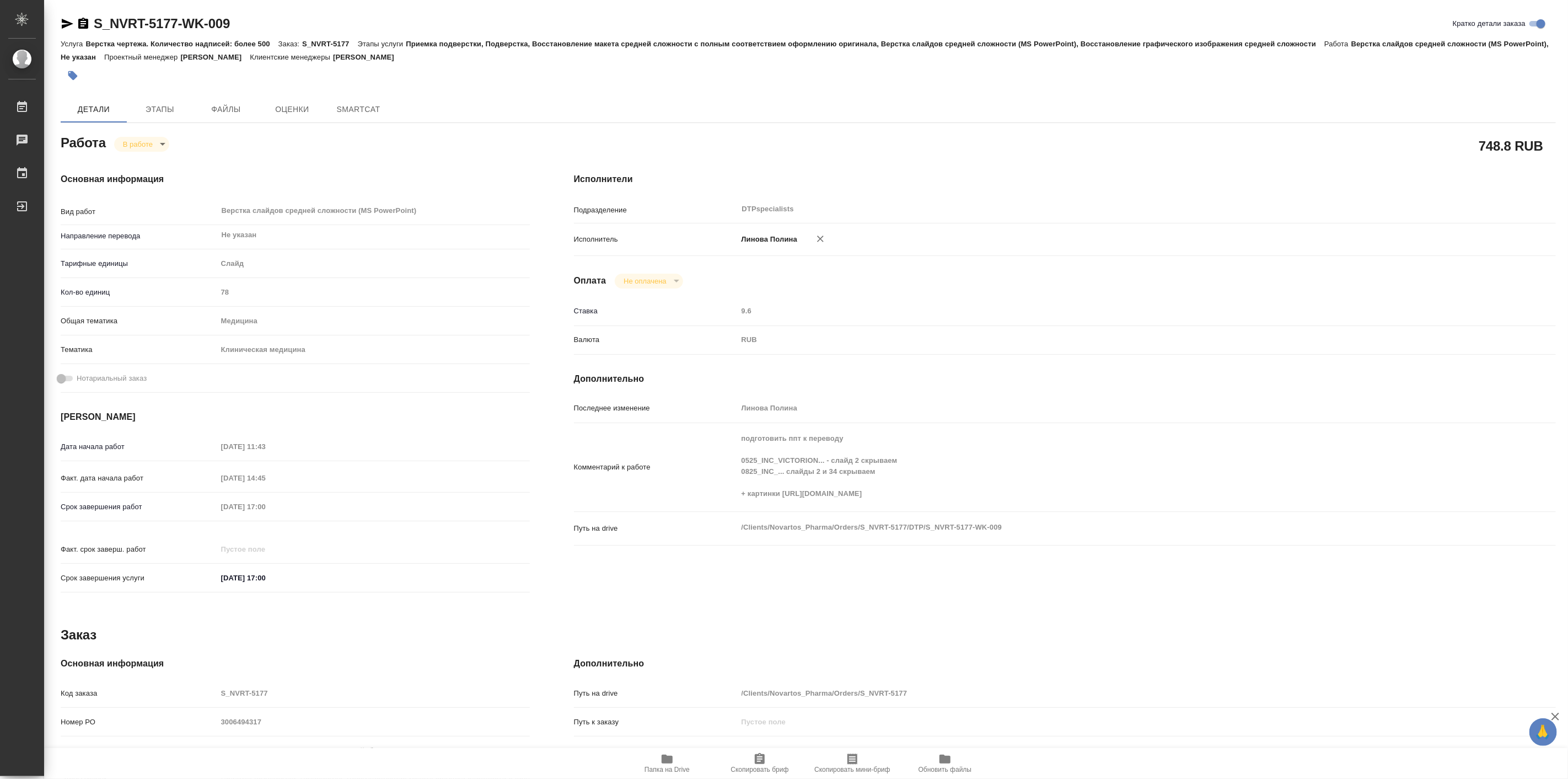
type textarea "x"
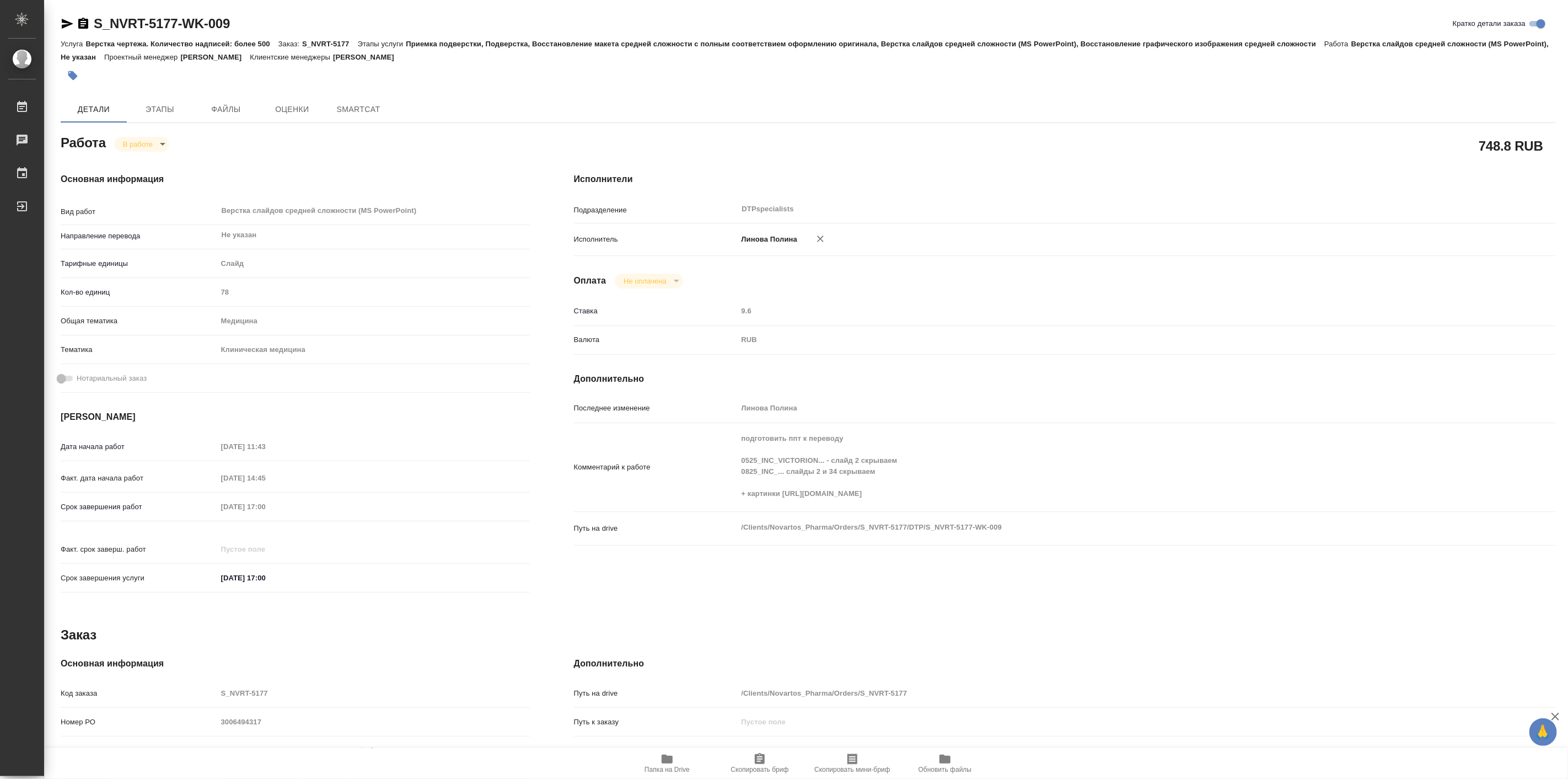
type textarea "x"
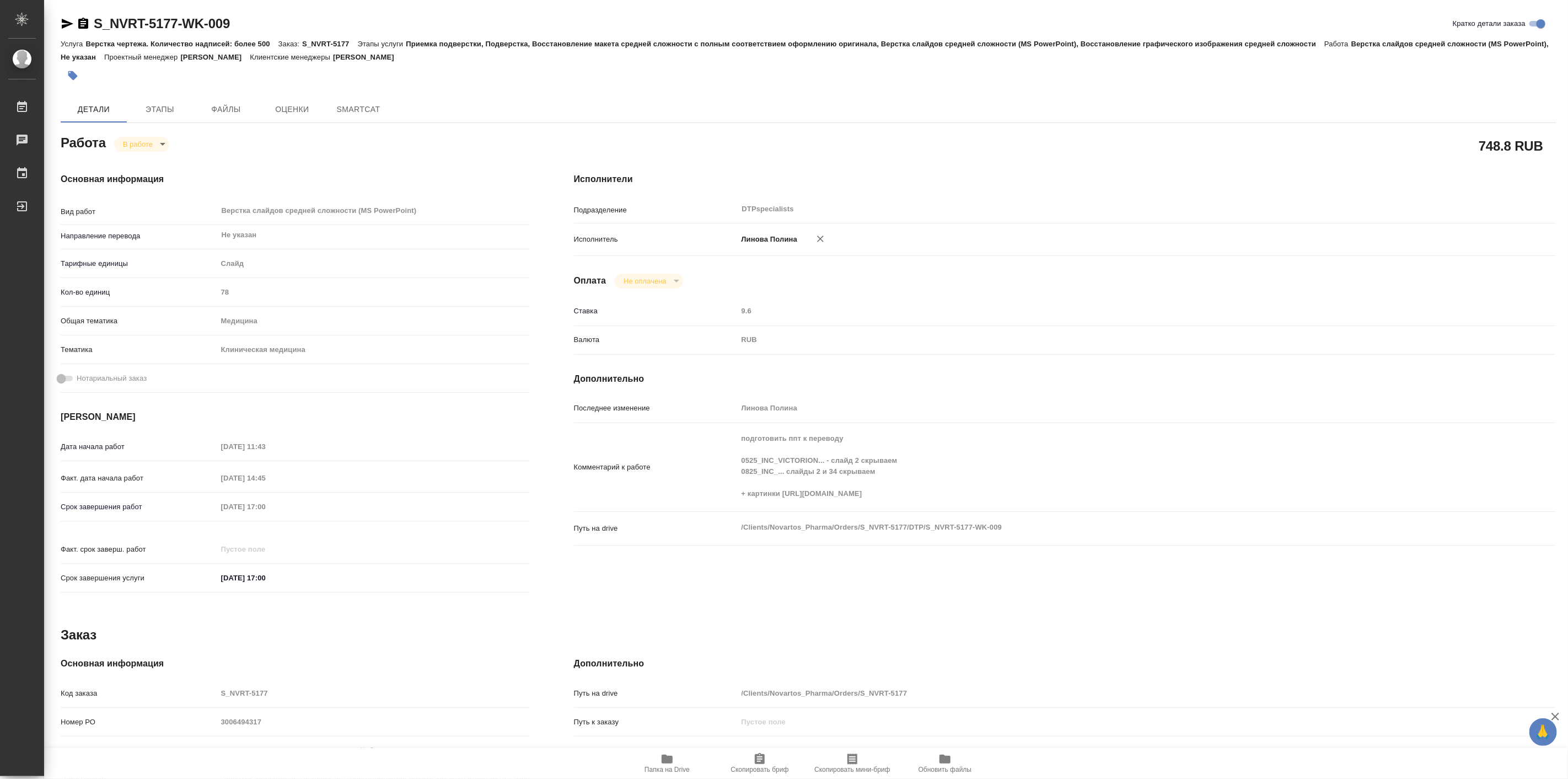
type textarea "x"
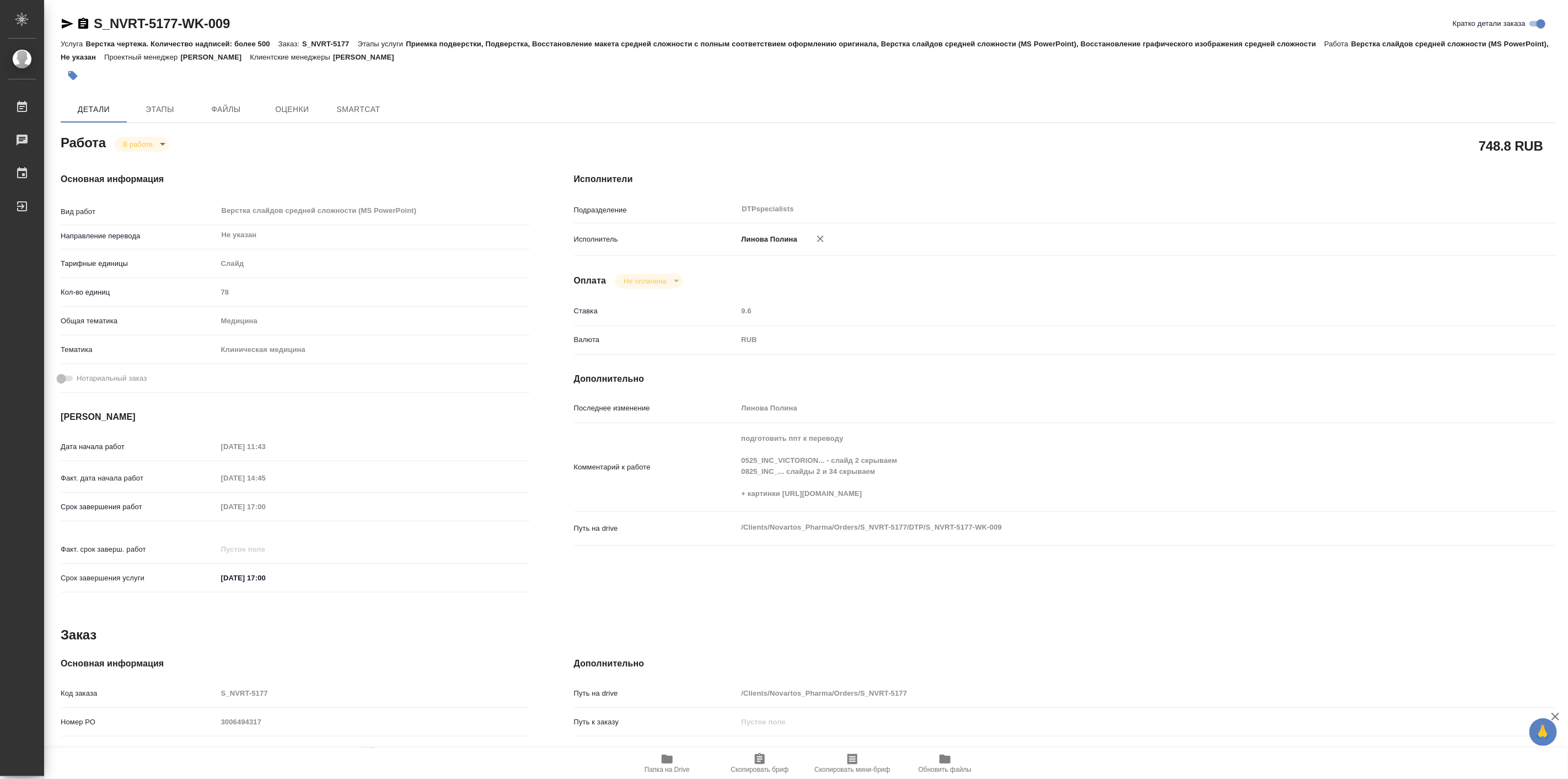
type textarea "x"
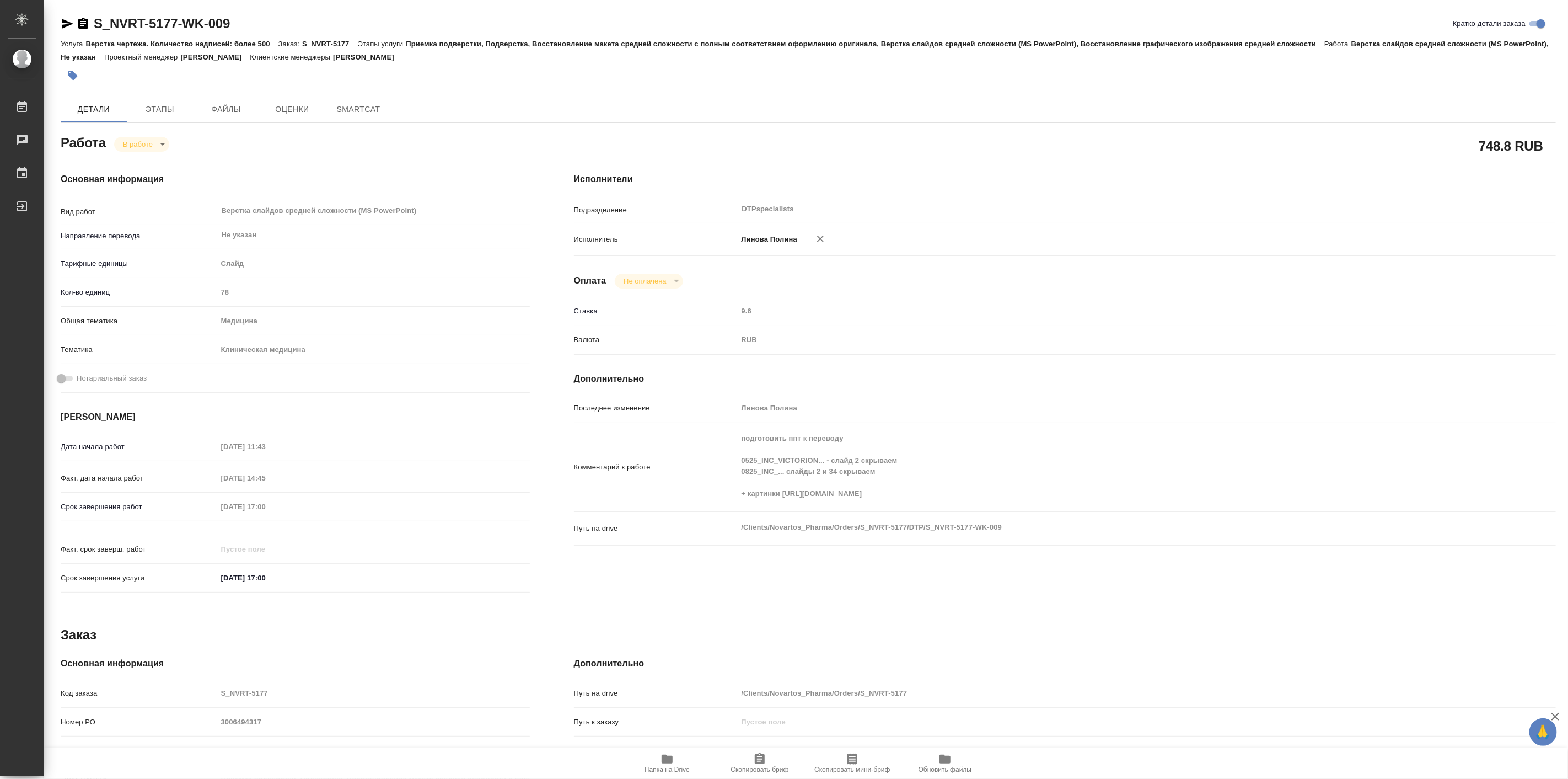
type textarea "x"
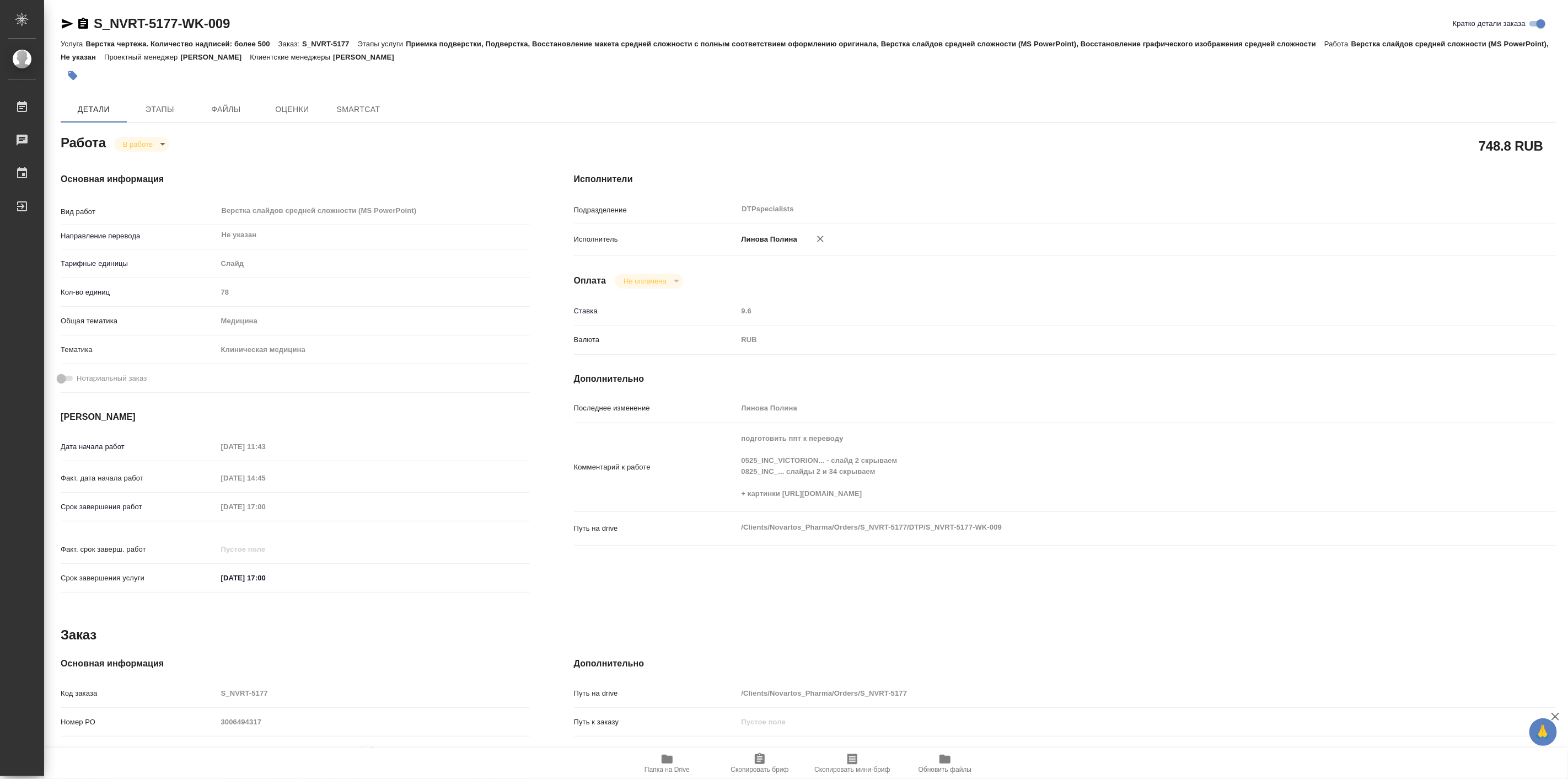
type textarea "x"
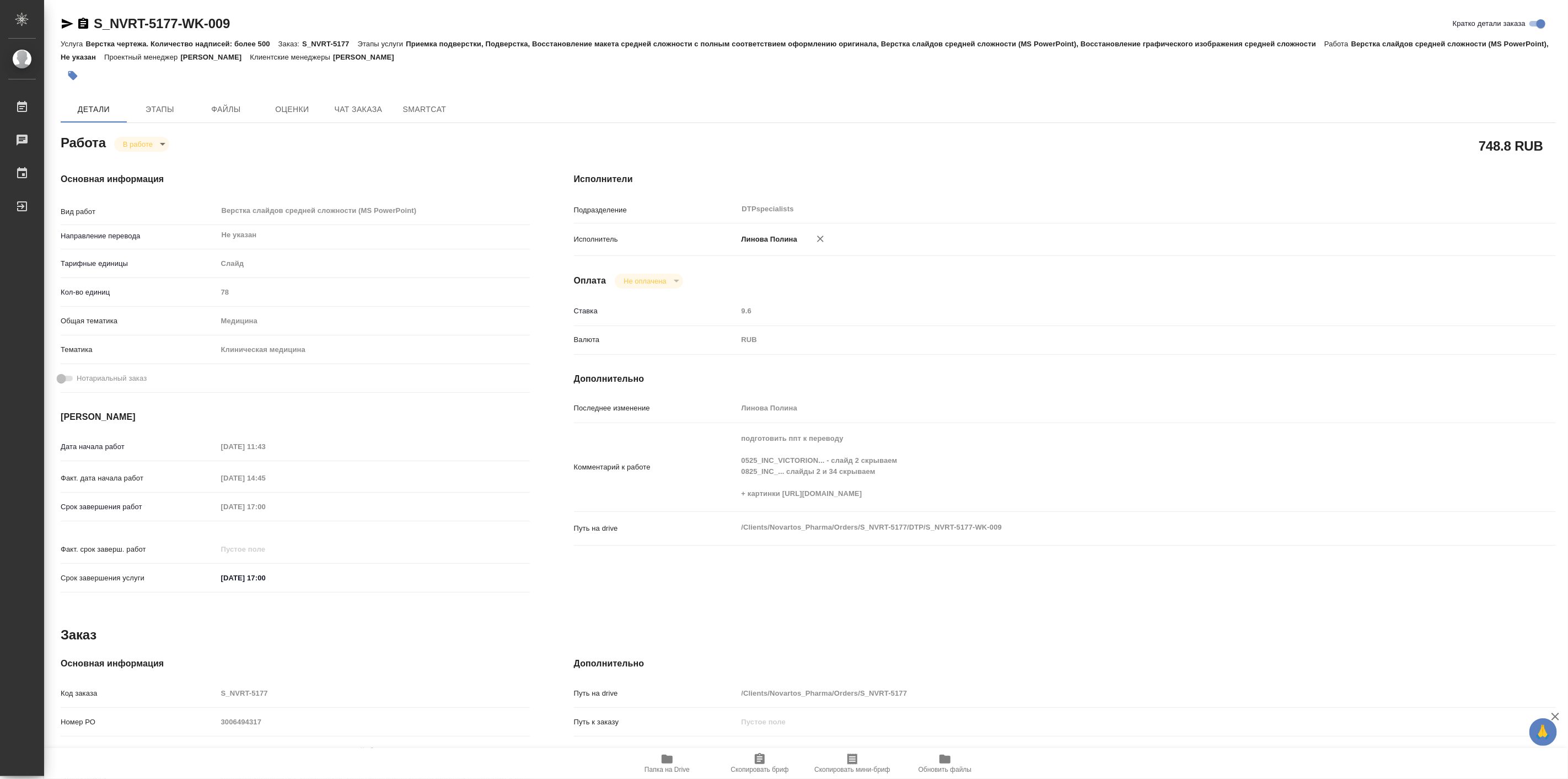
type textarea "x"
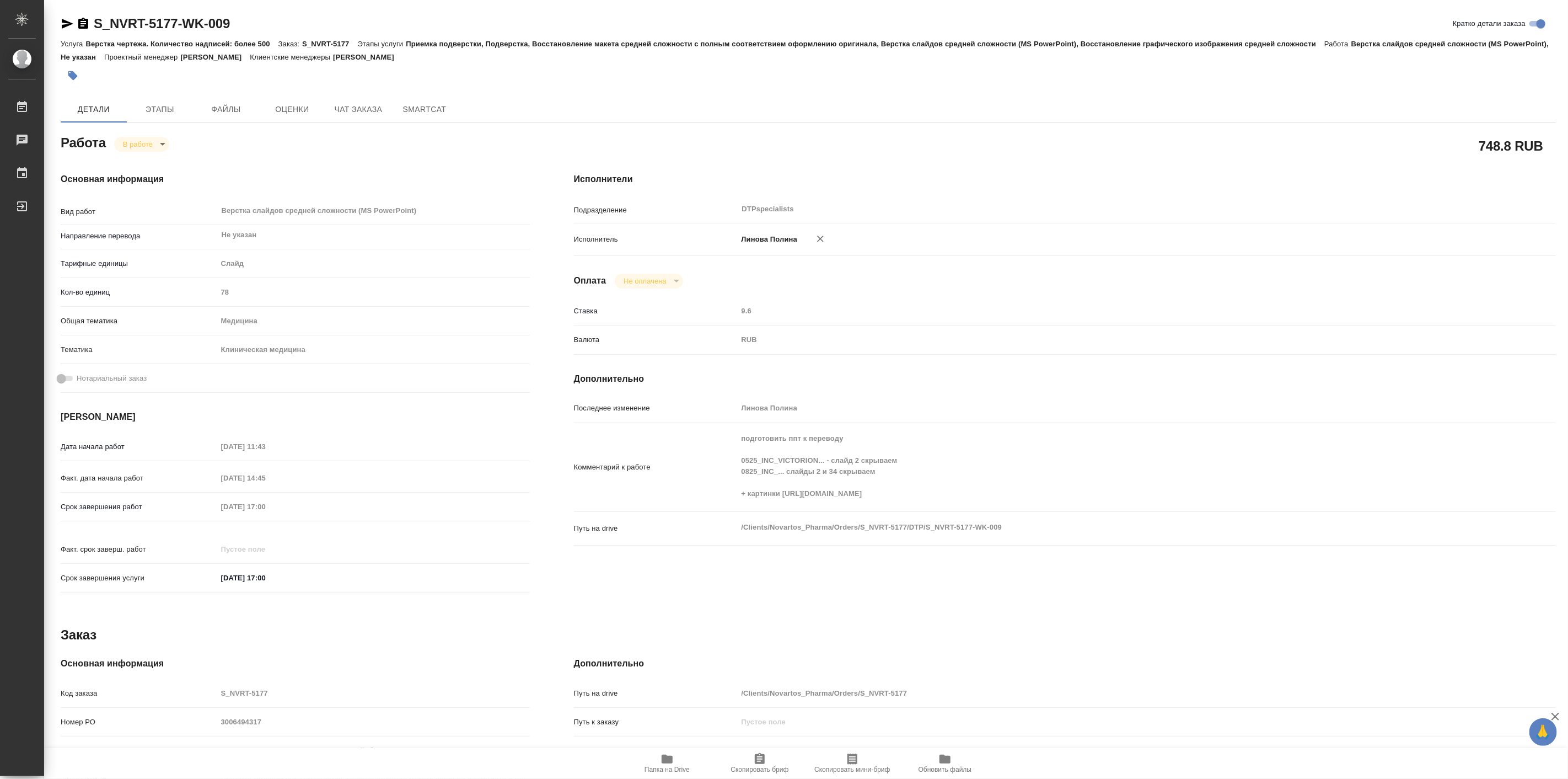
type textarea "x"
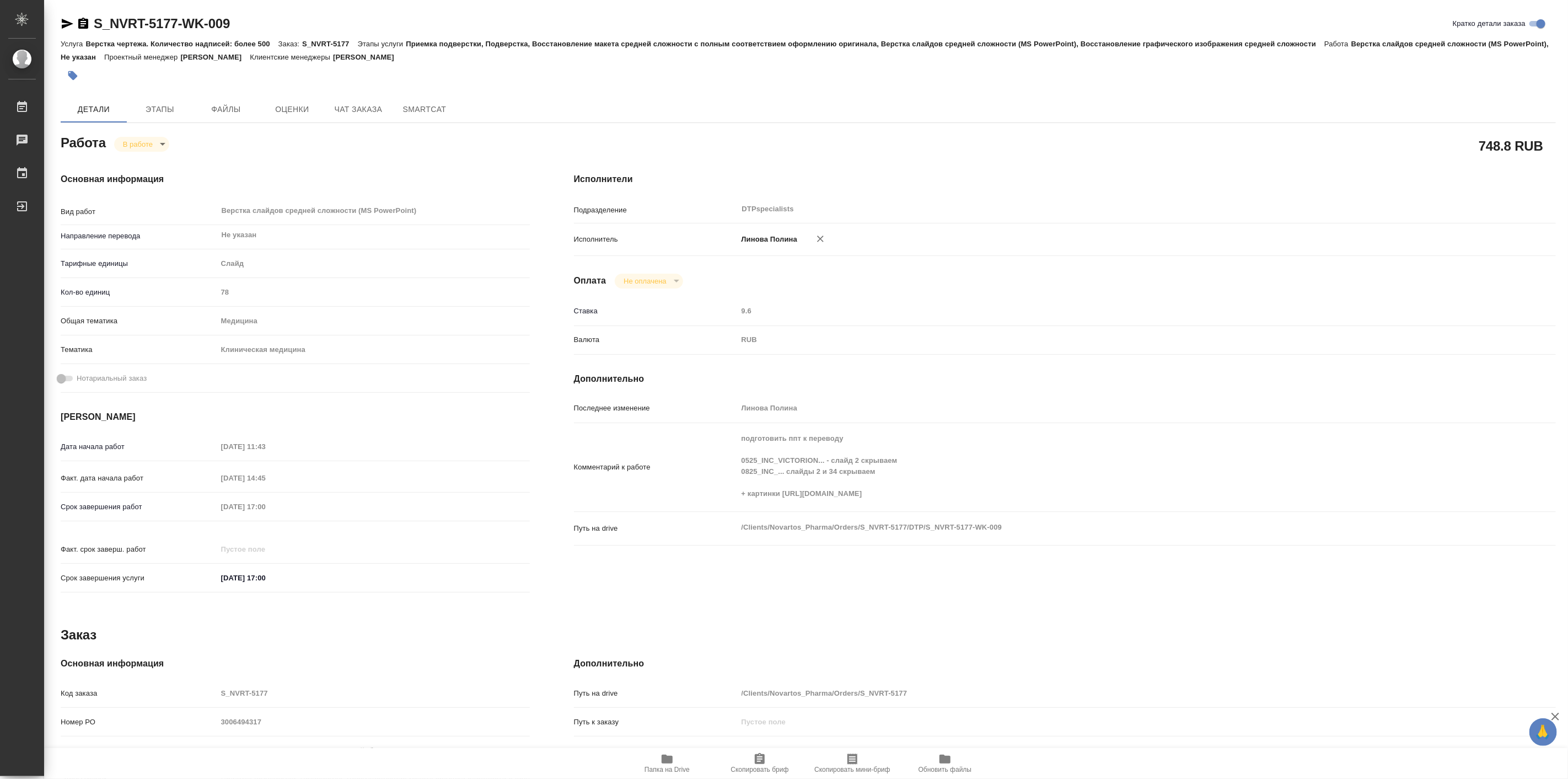
click at [390, 169] on div "Основная информация Вид работ Верстка слайдов средней сложности (MS PowerPoint)…" at bounding box center [295, 386] width 513 height 471
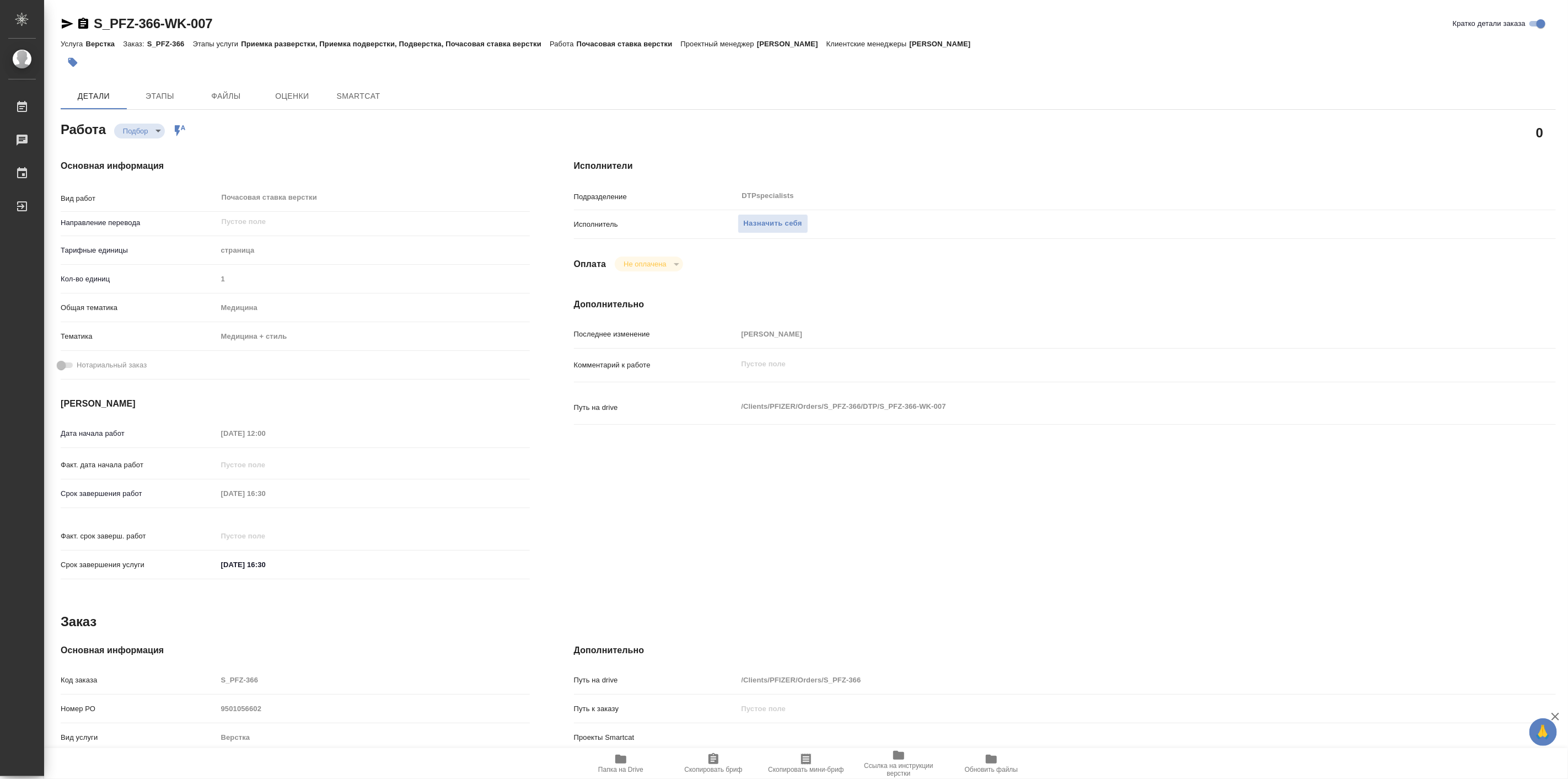
type textarea "x"
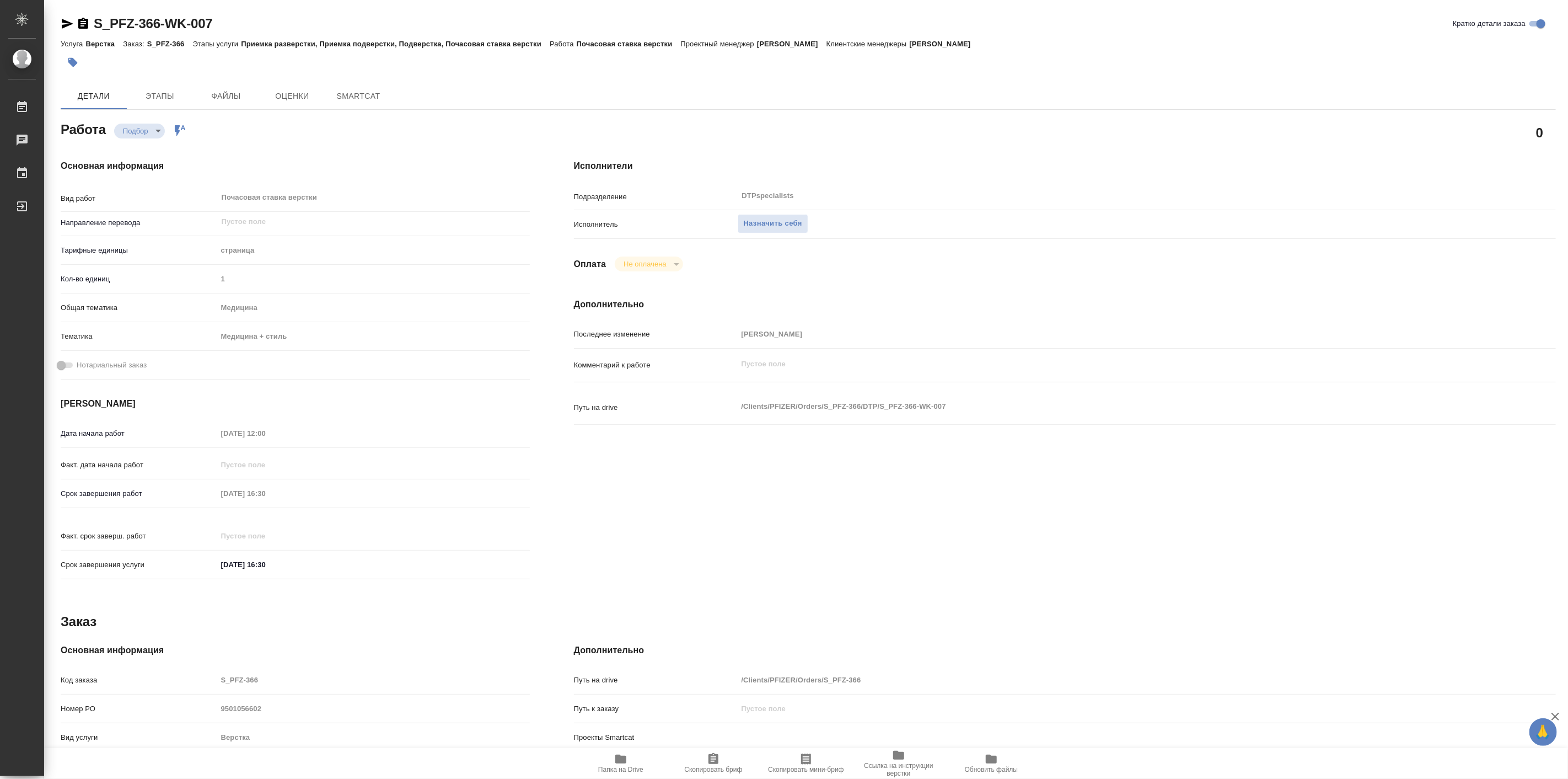
type textarea "x"
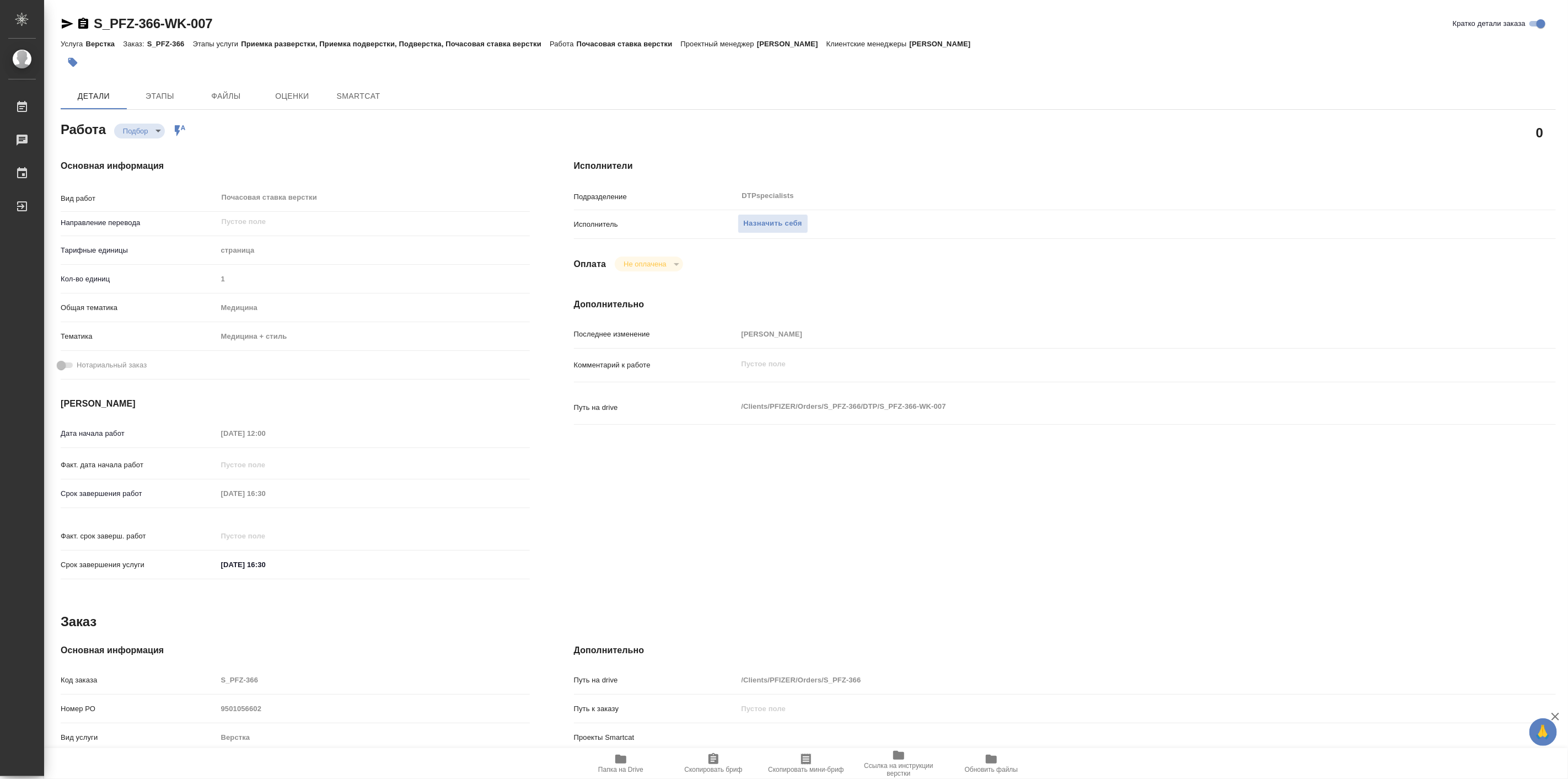
type textarea "x"
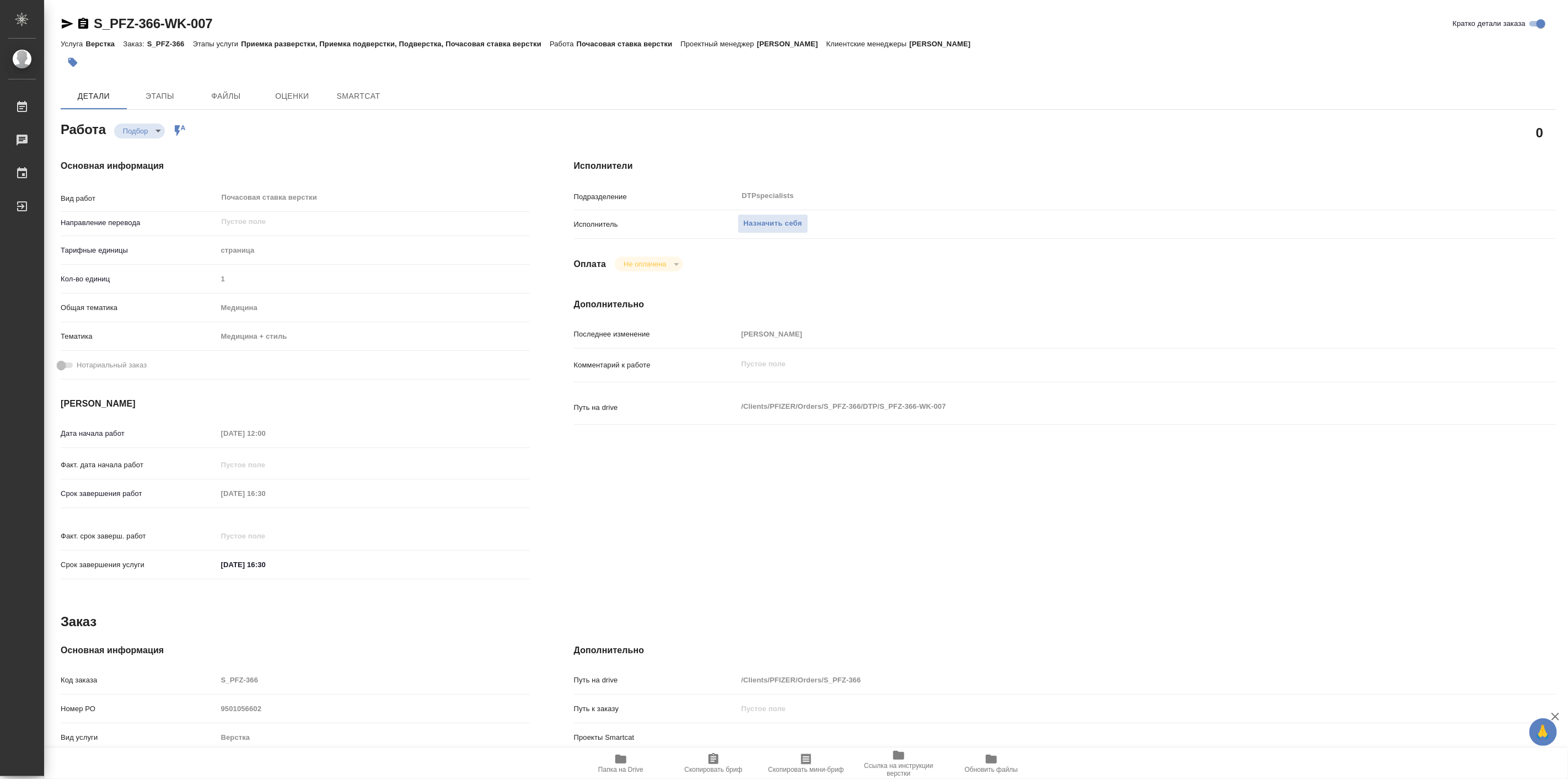
type textarea "x"
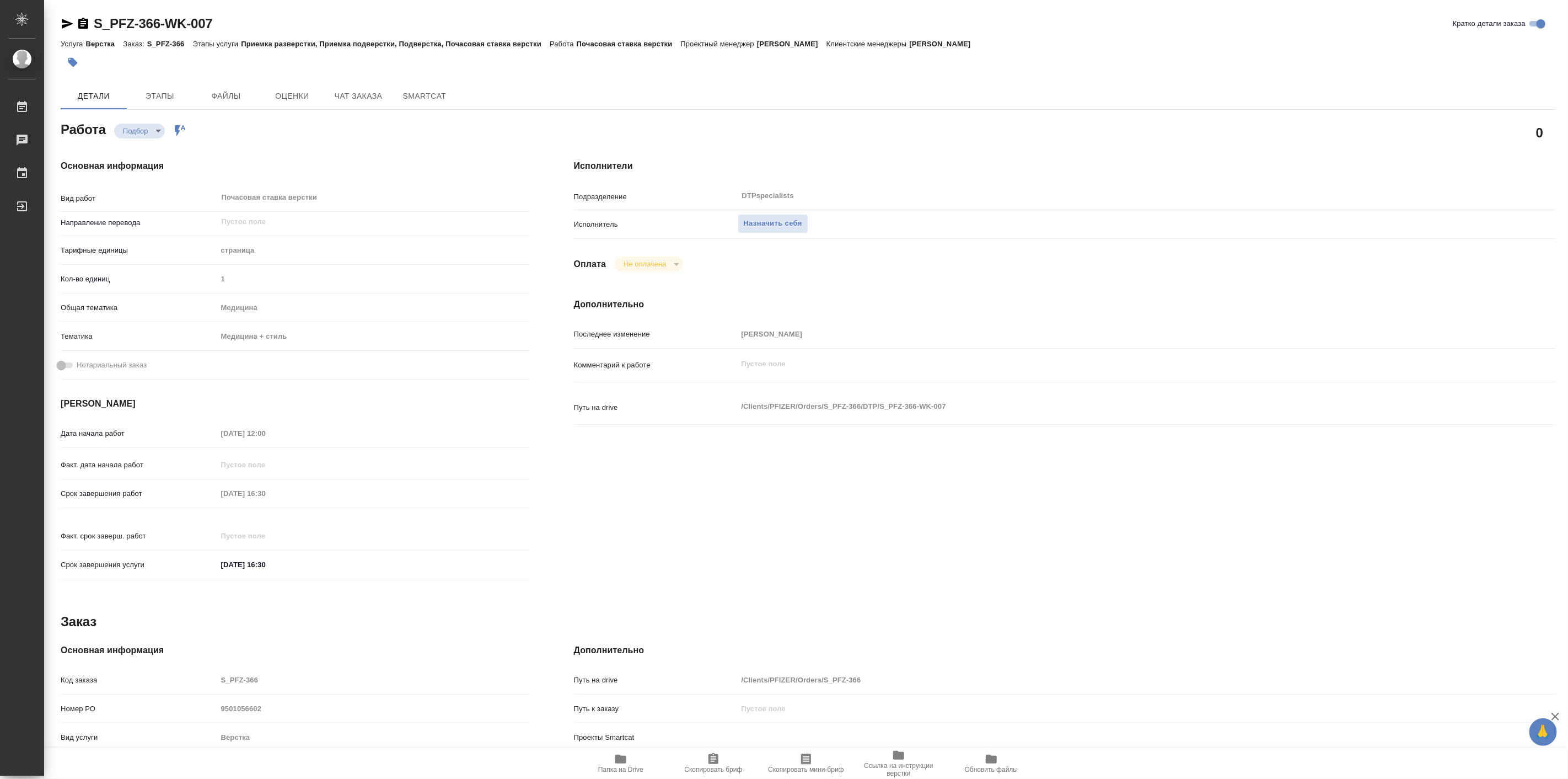
type textarea "x"
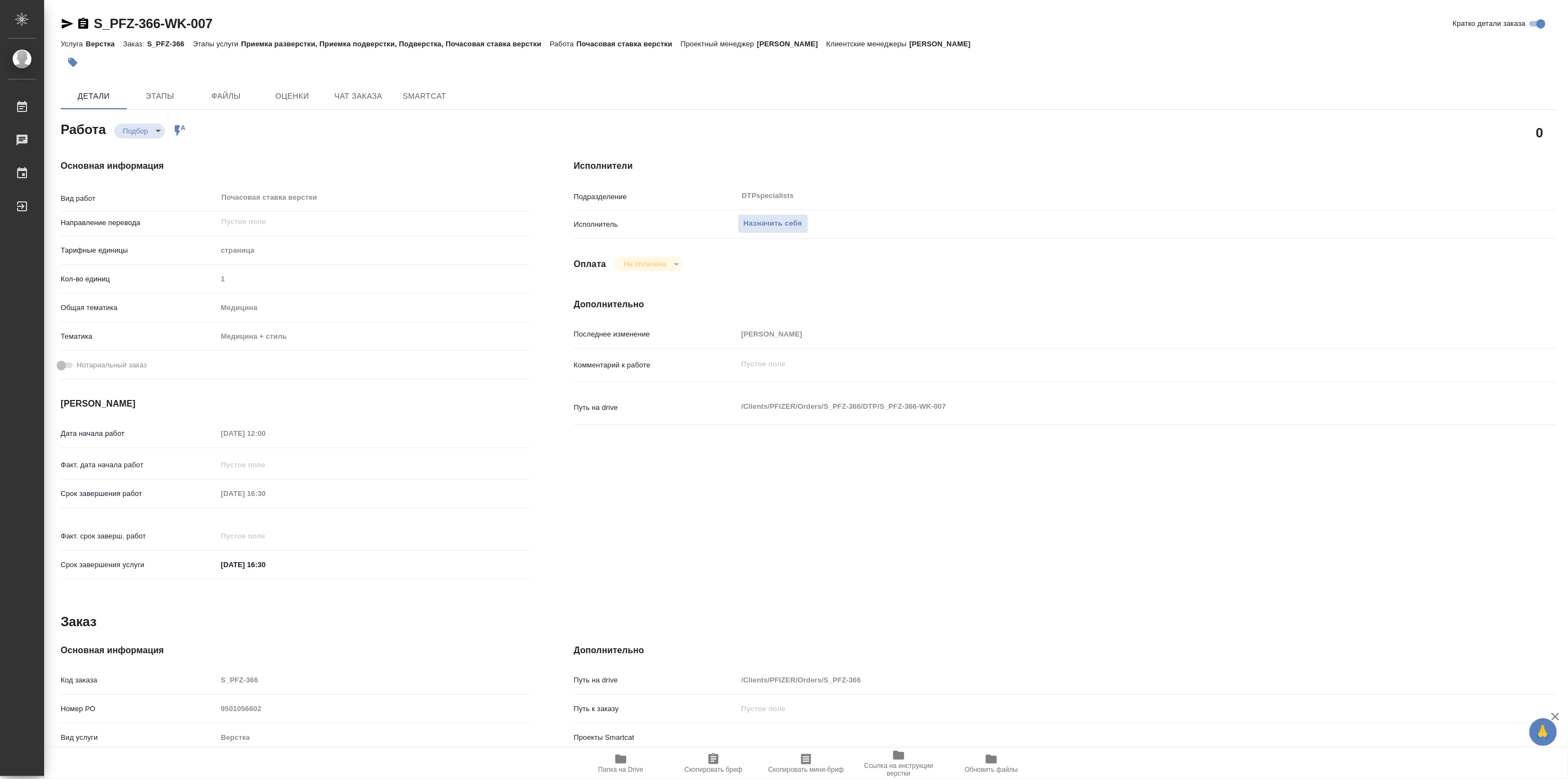
type textarea "x"
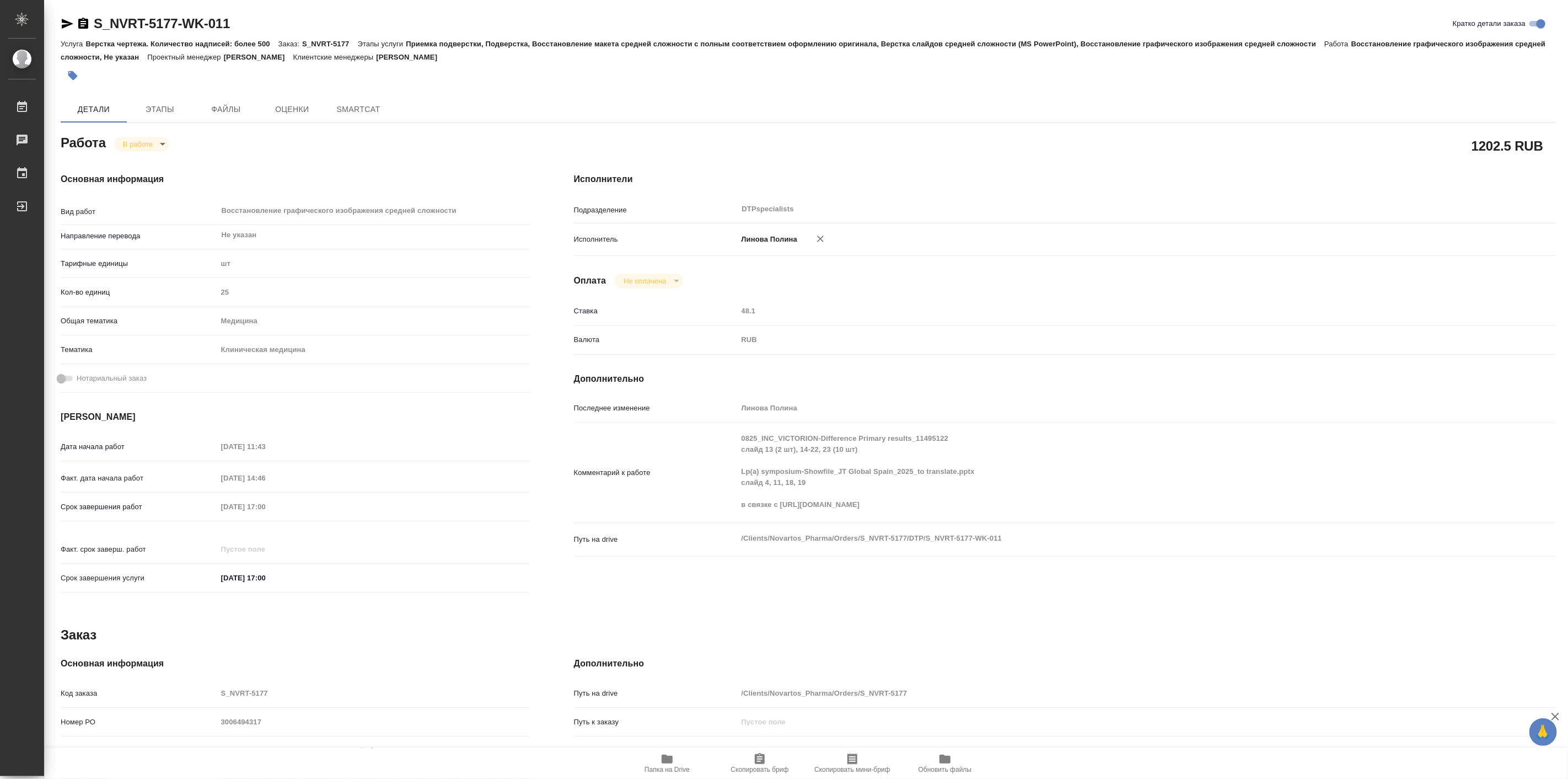
type textarea "x"
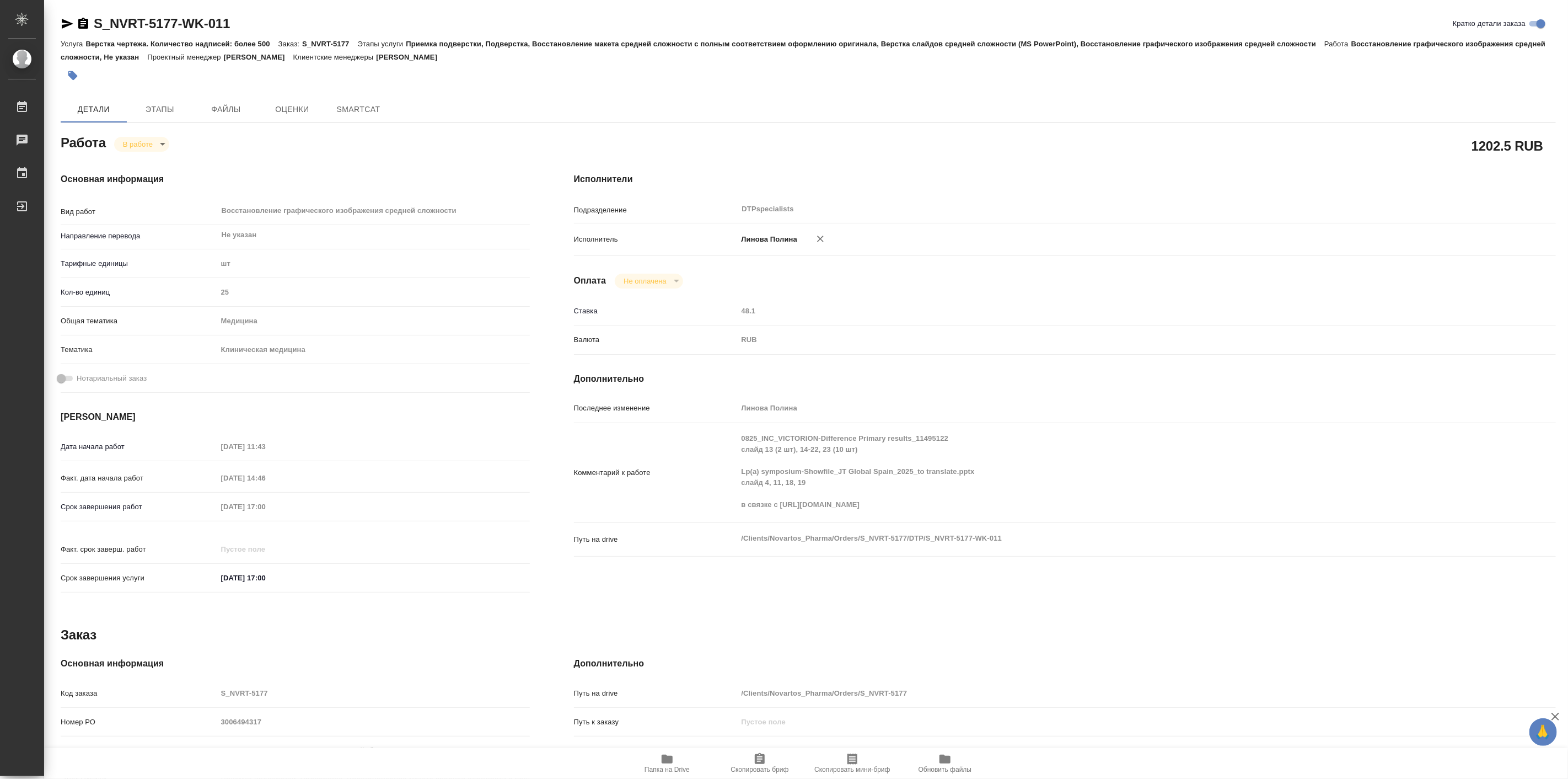
type textarea "x"
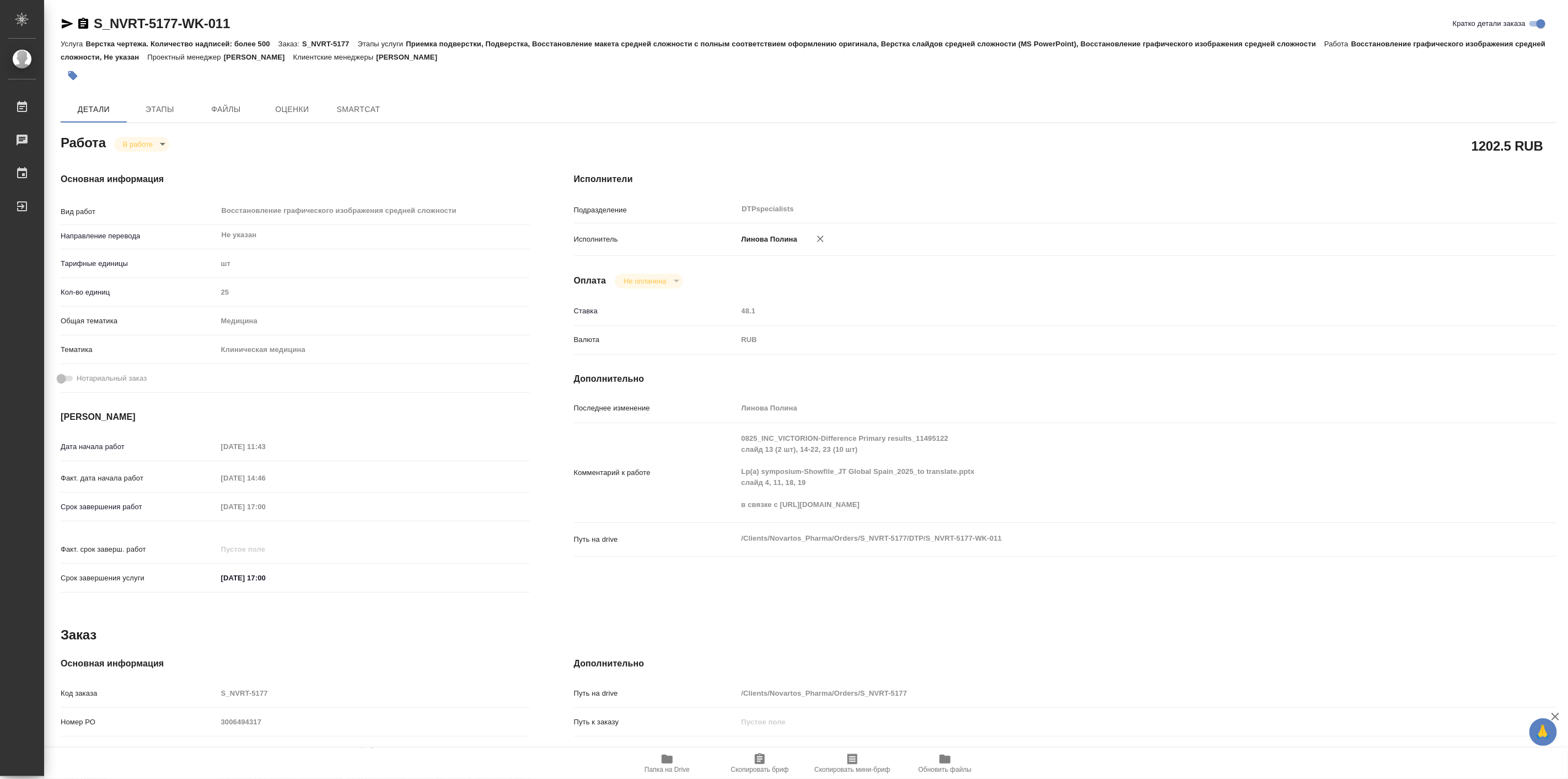
type textarea "x"
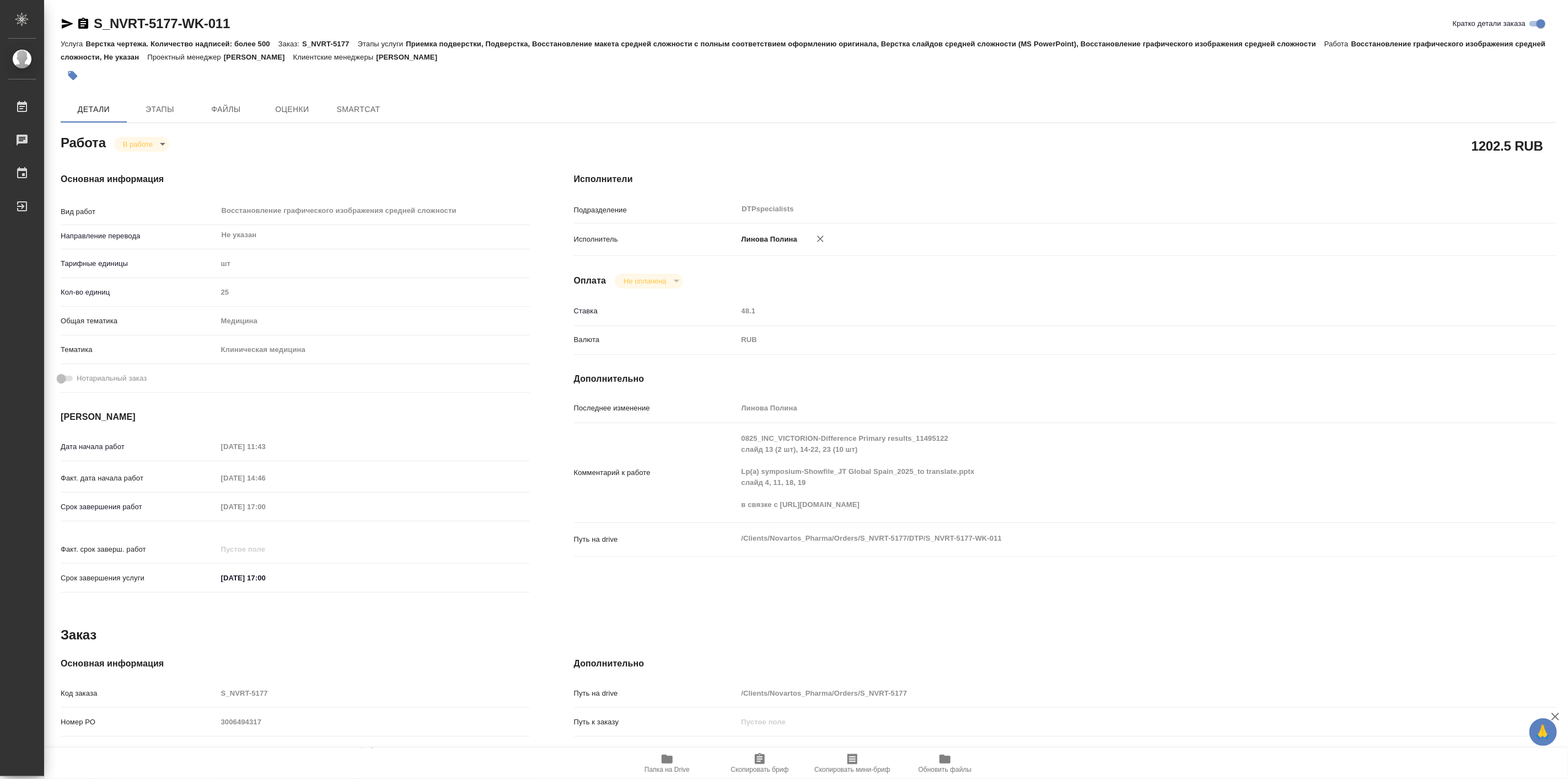
type textarea "x"
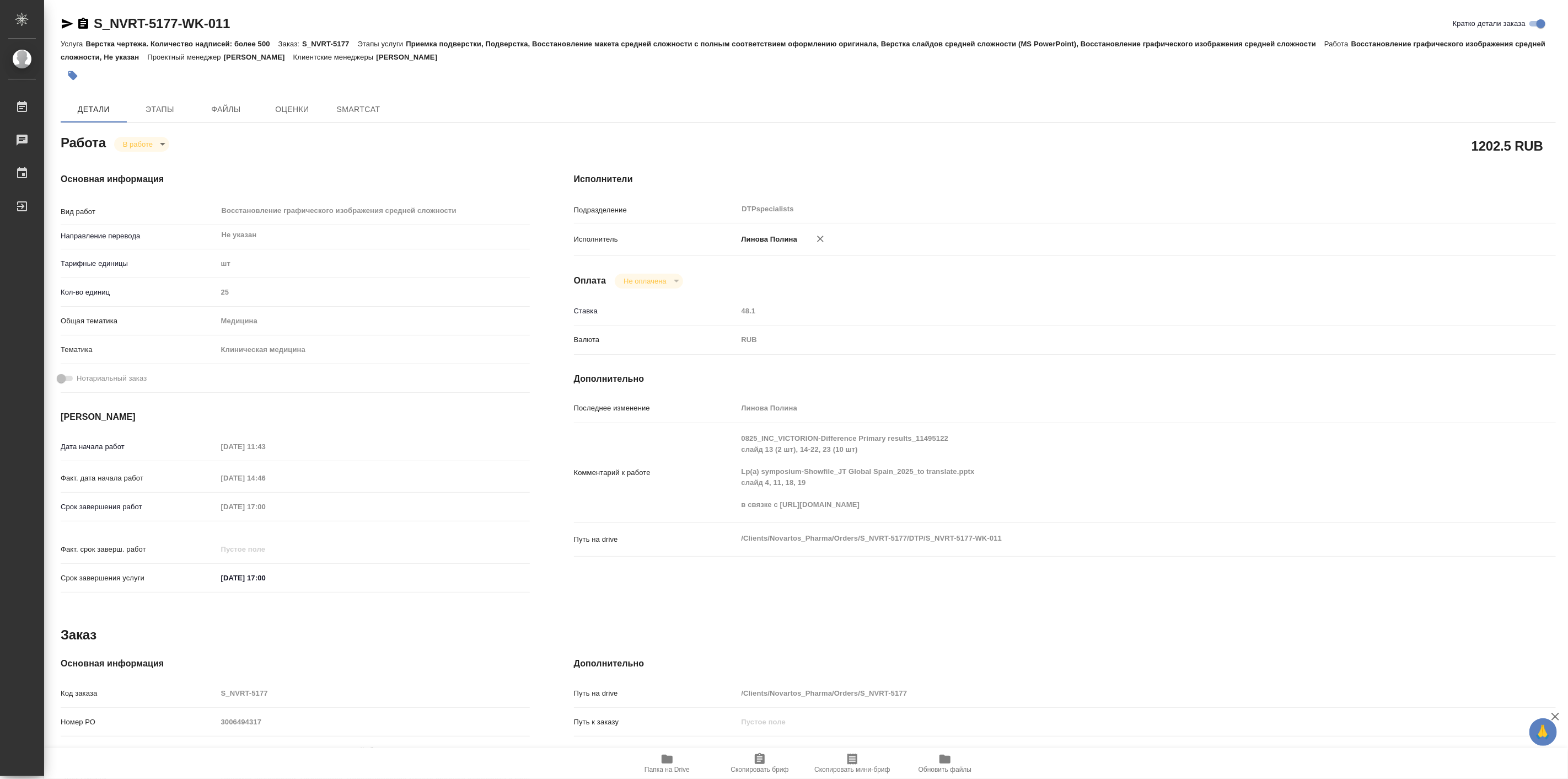
type textarea "x"
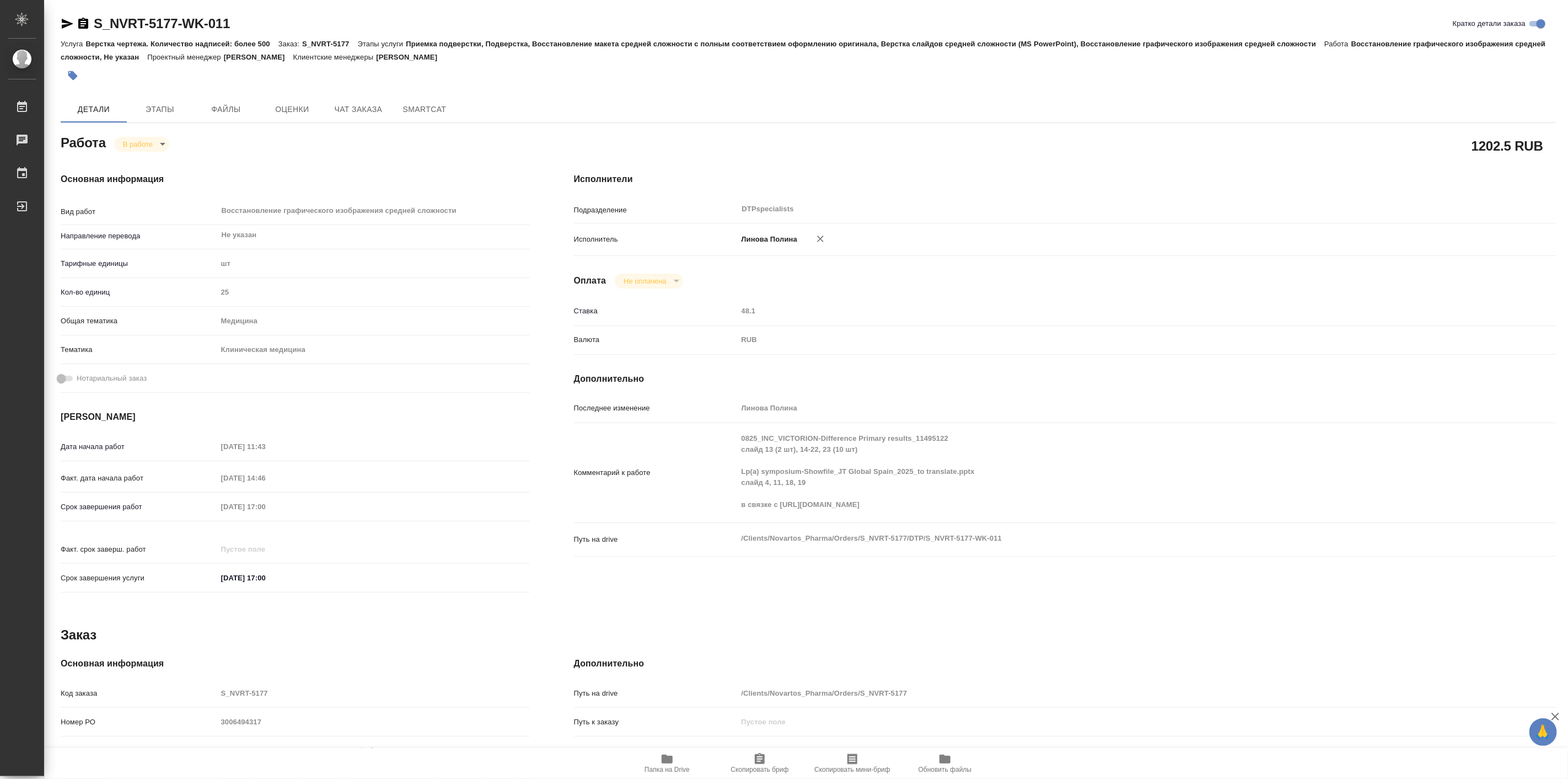
type textarea "x"
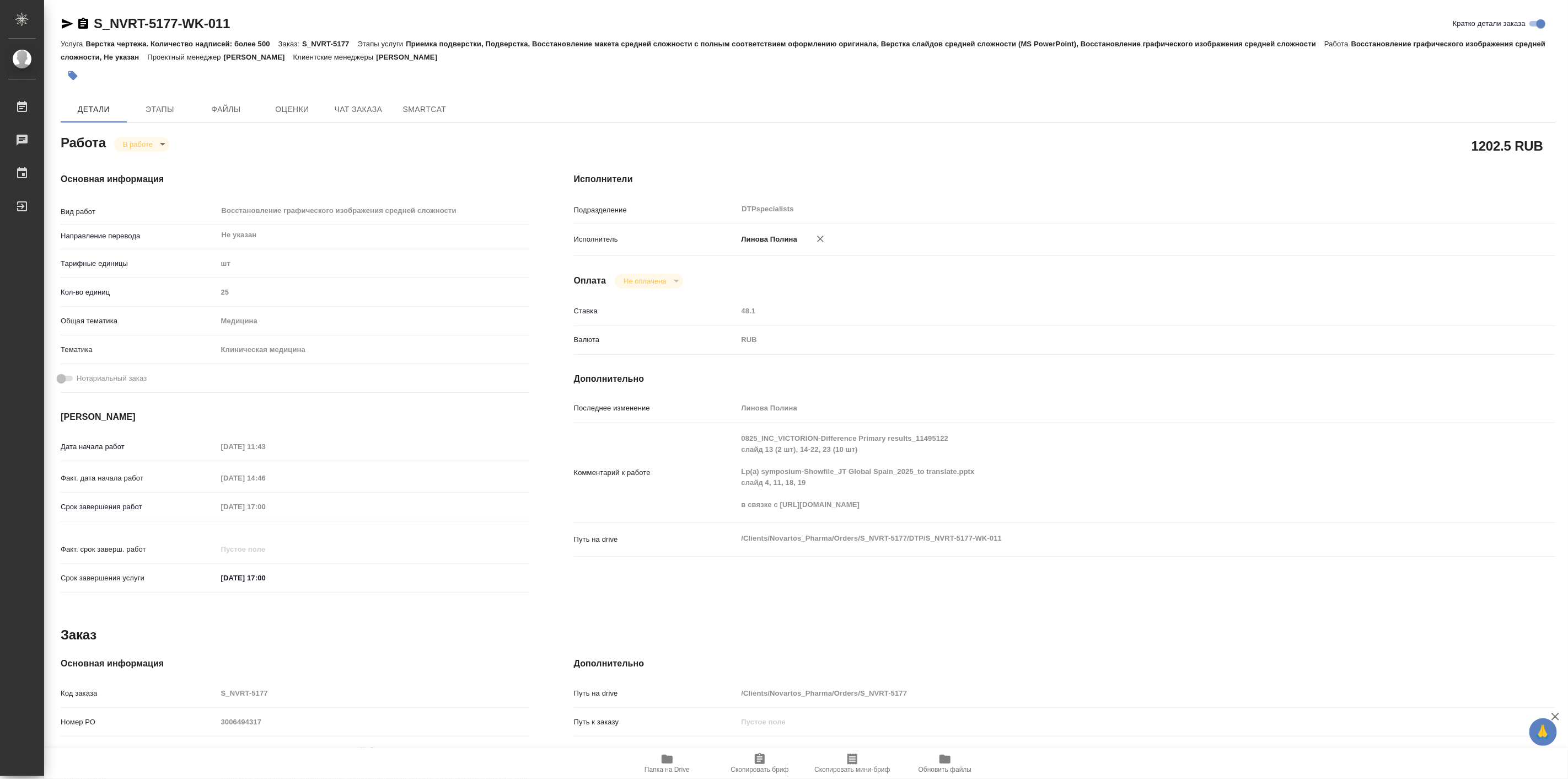
type textarea "x"
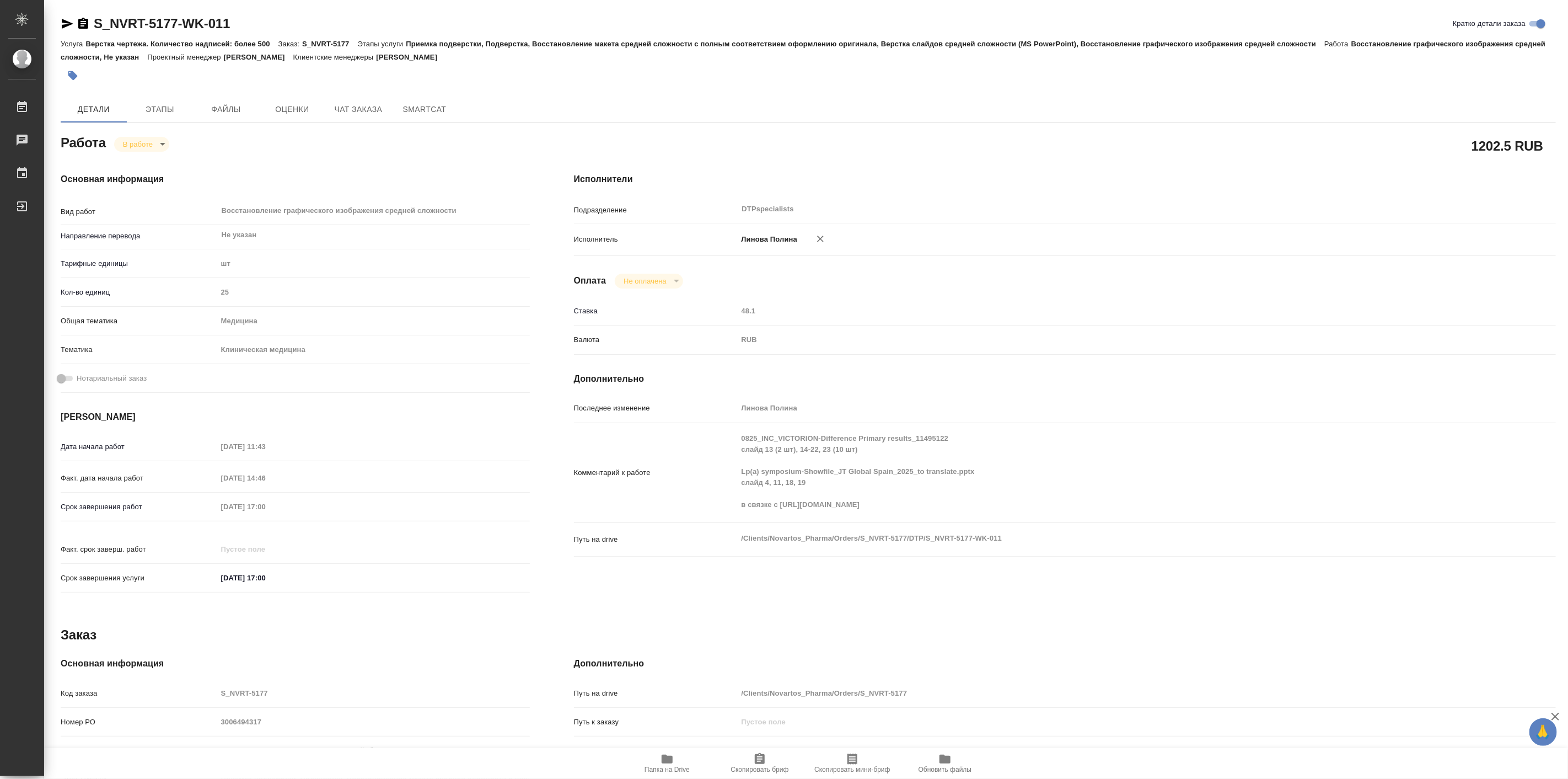
type textarea "x"
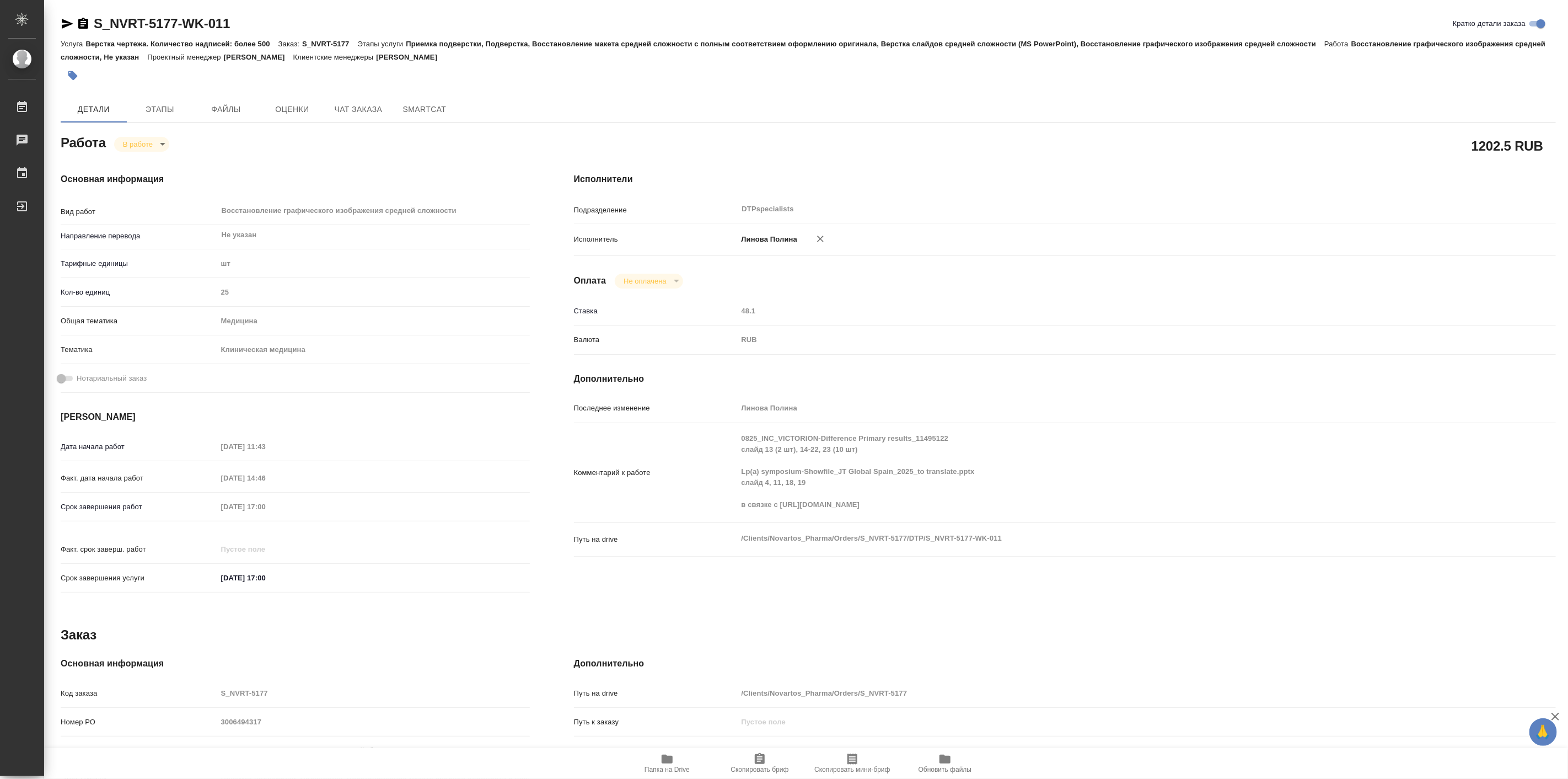
type textarea "x"
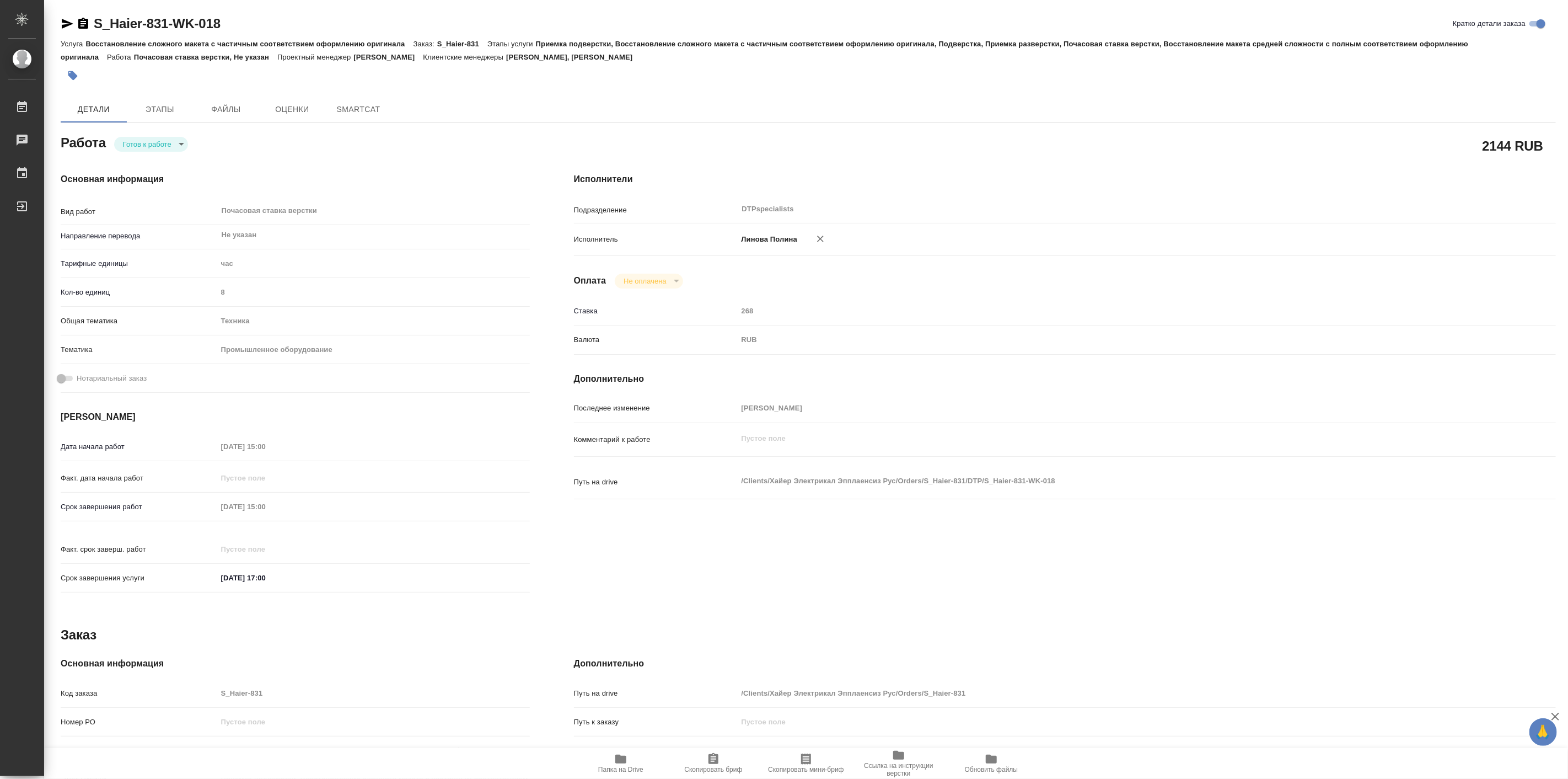
type textarea "x"
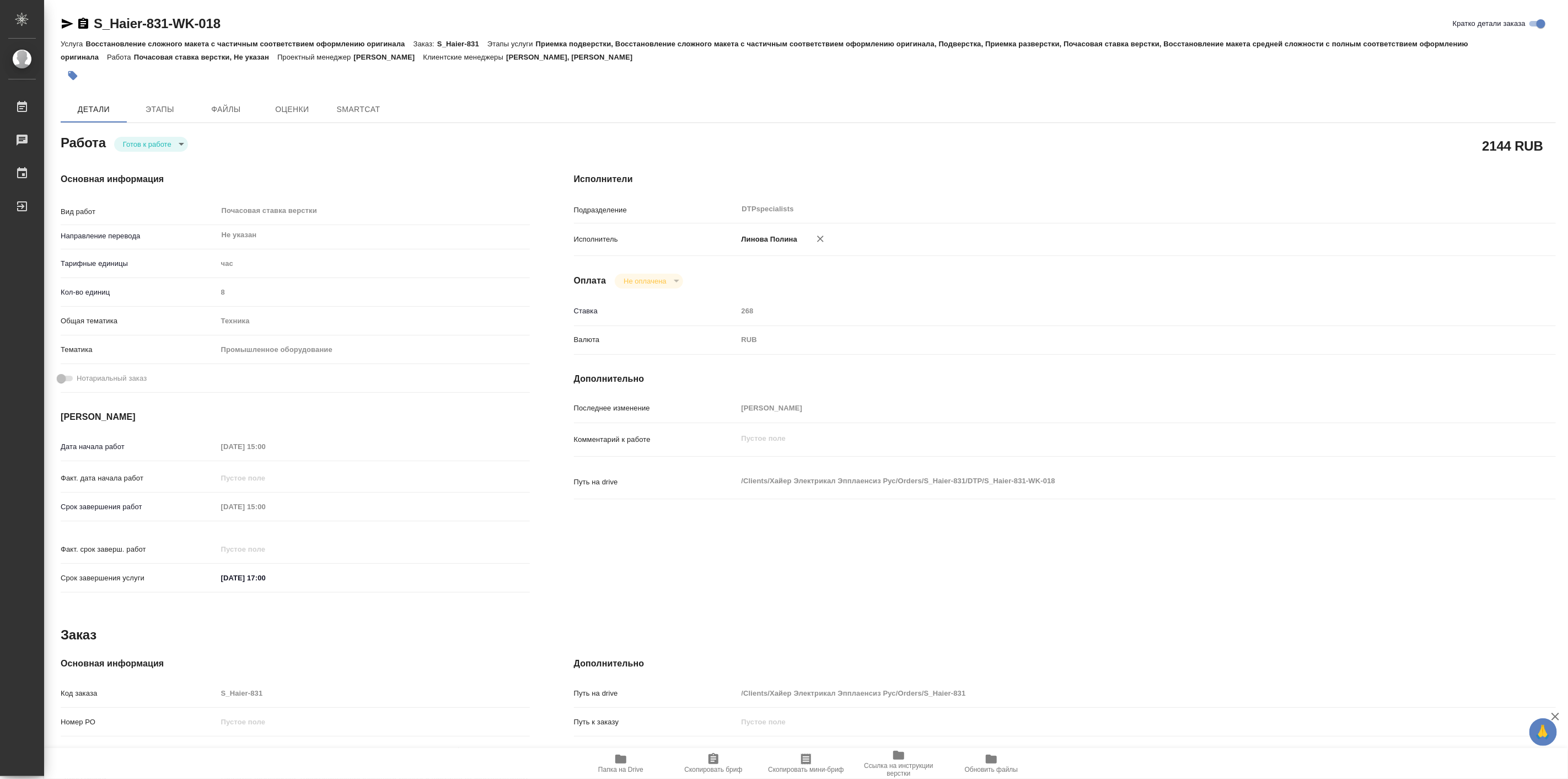
type textarea "x"
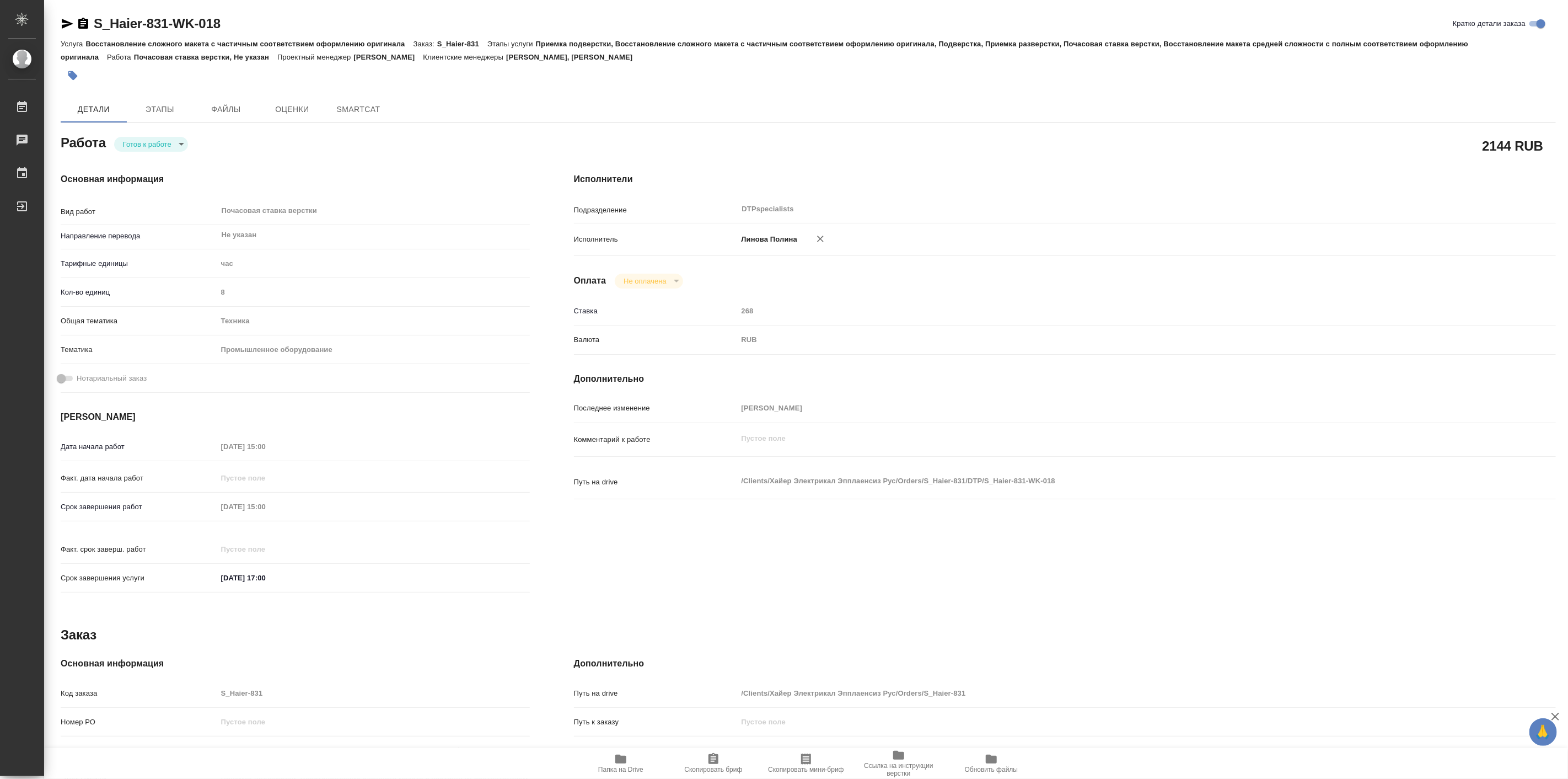
type textarea "x"
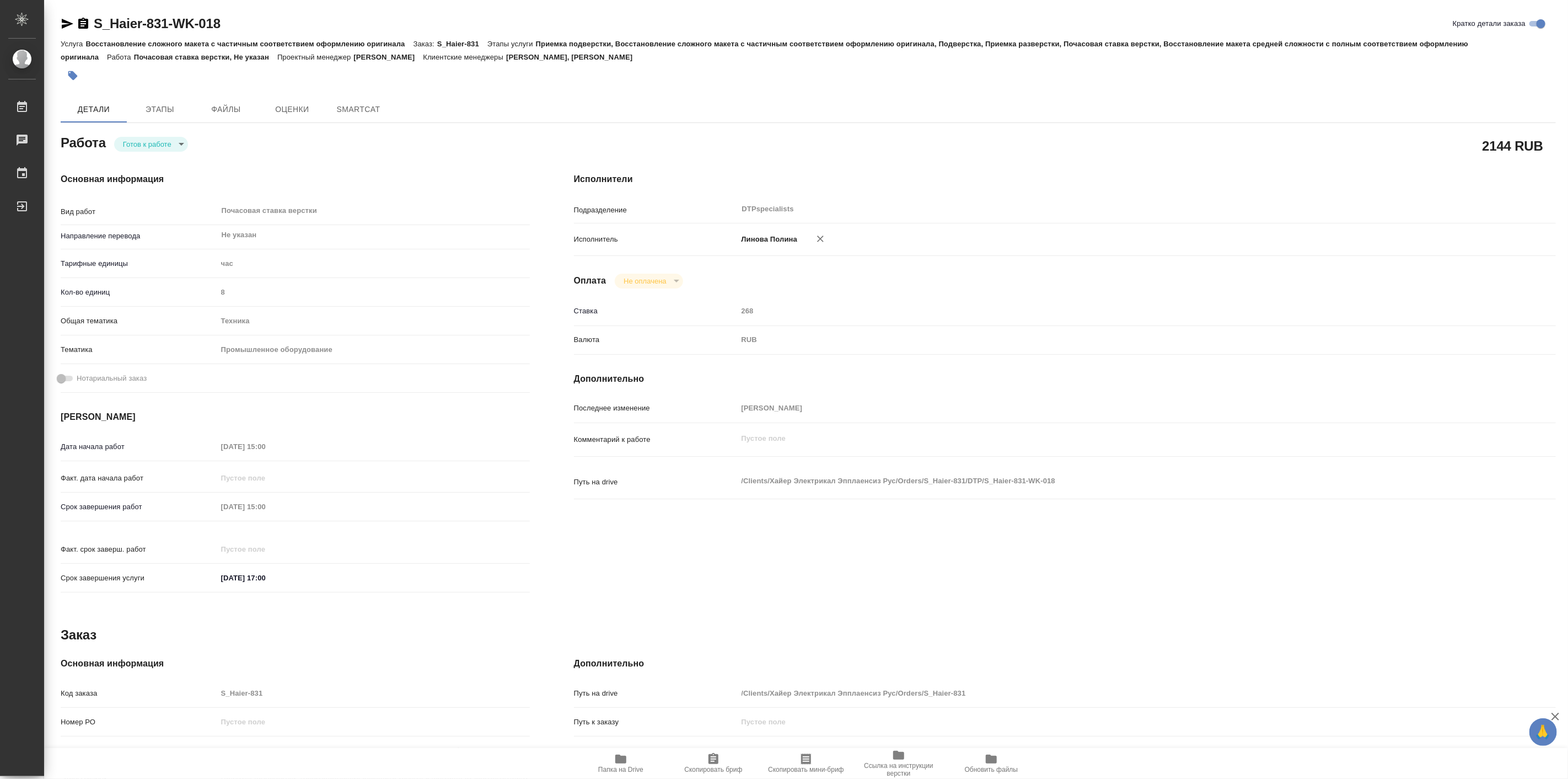
type textarea "x"
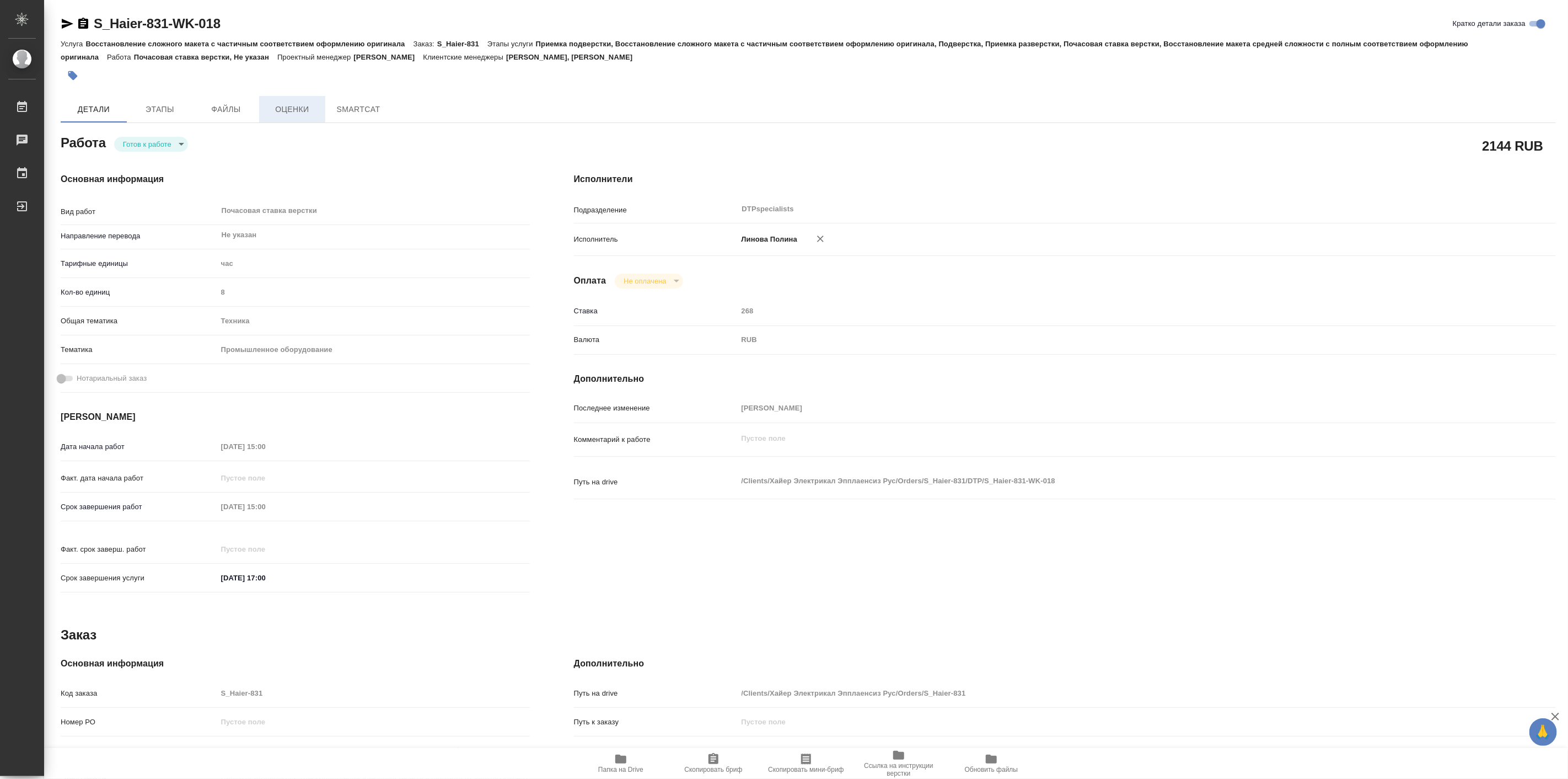
type textarea "x"
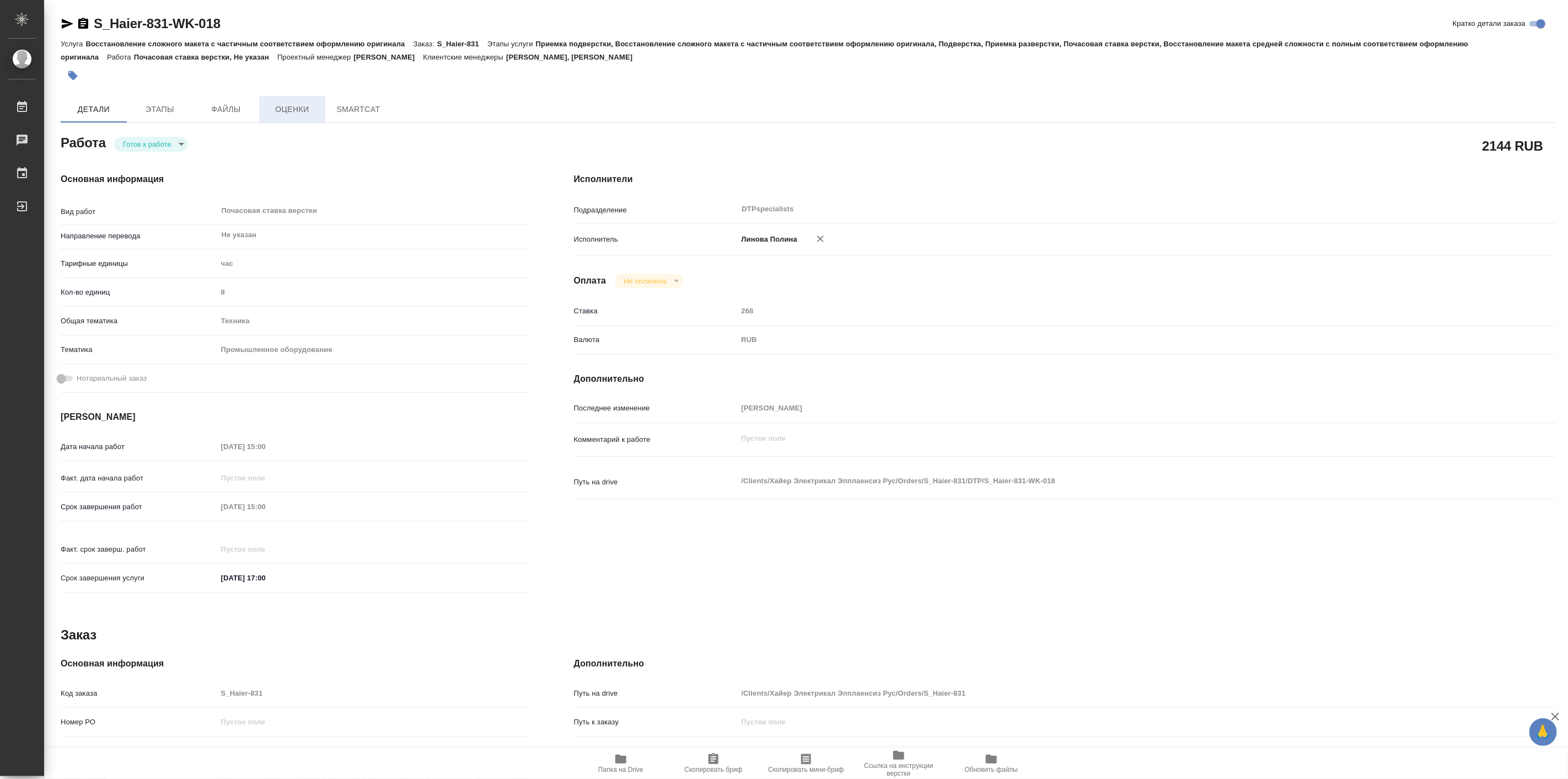
type textarea "x"
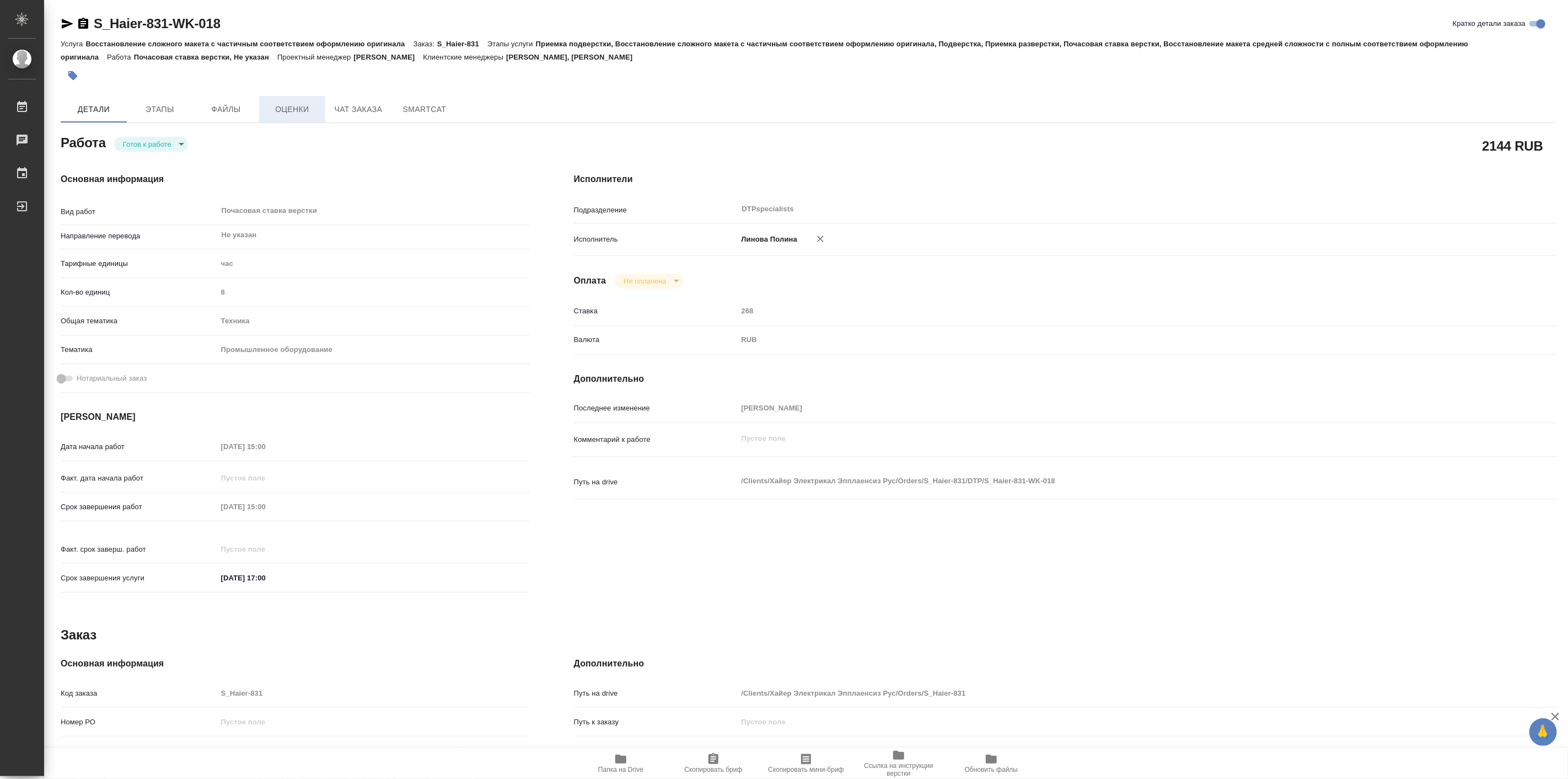
type textarea "x"
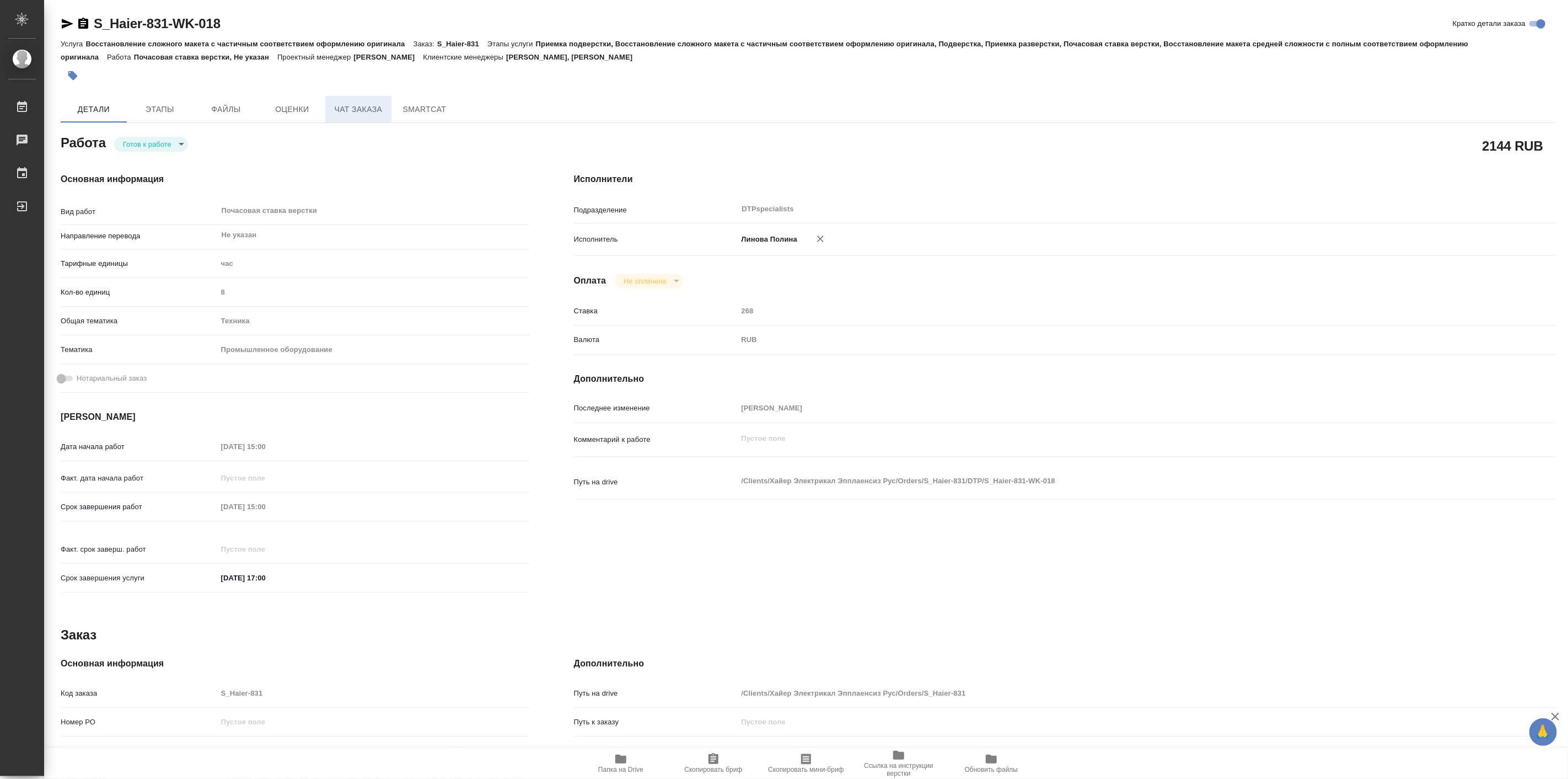
type textarea "x"
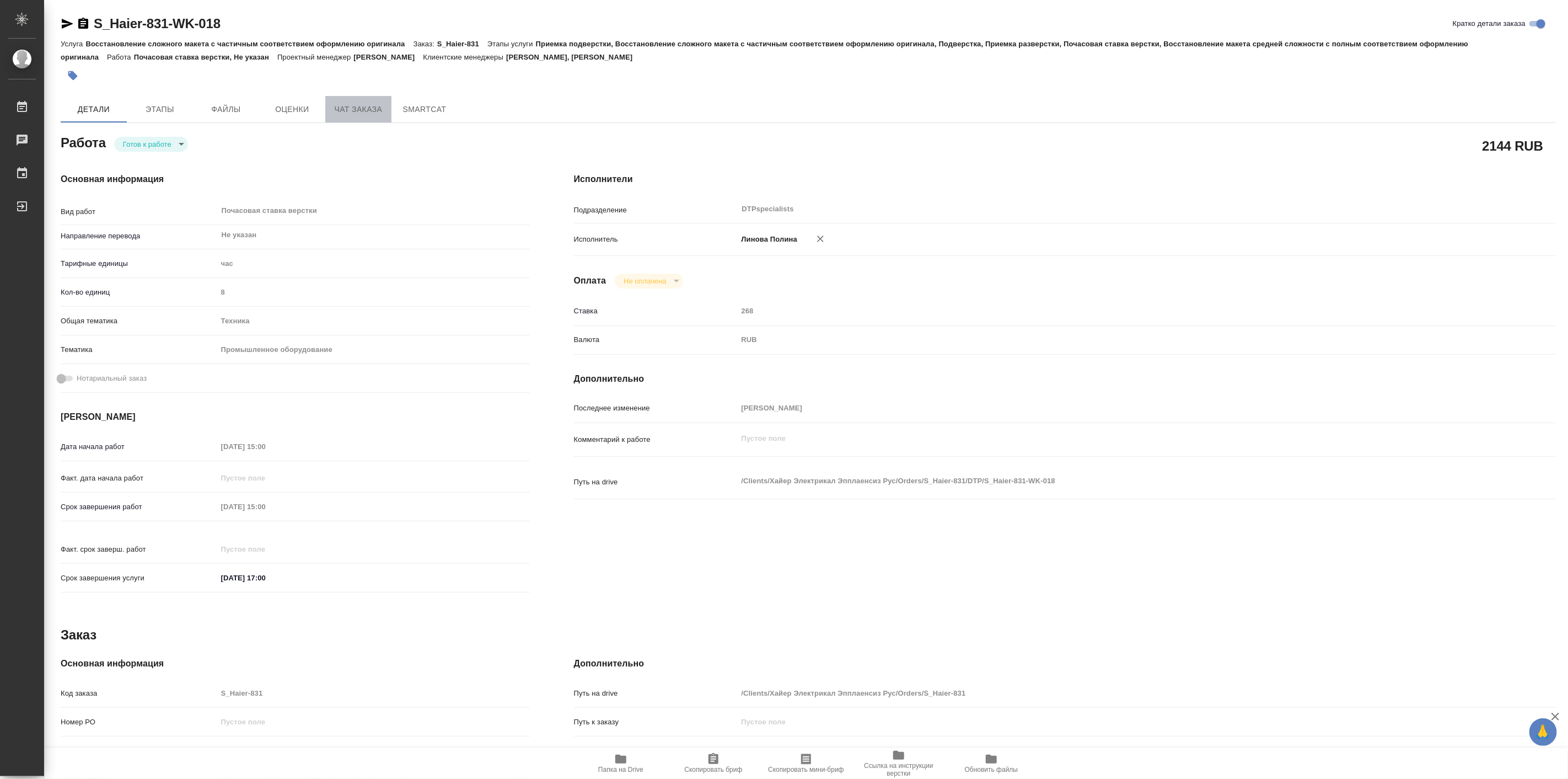
click at [354, 114] on span "Чат заказа" at bounding box center [358, 109] width 53 height 14
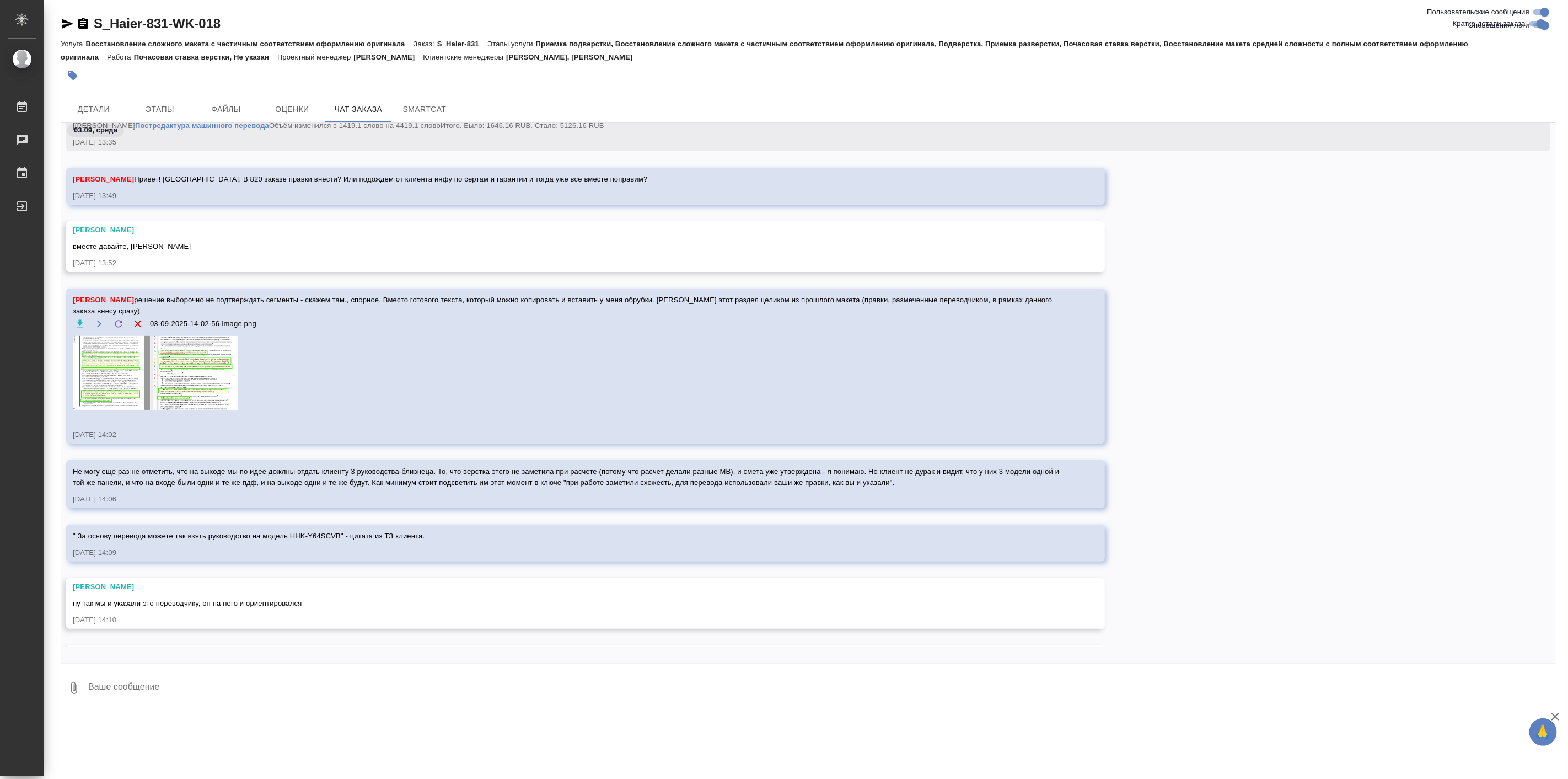
scroll to position [14284, 0]
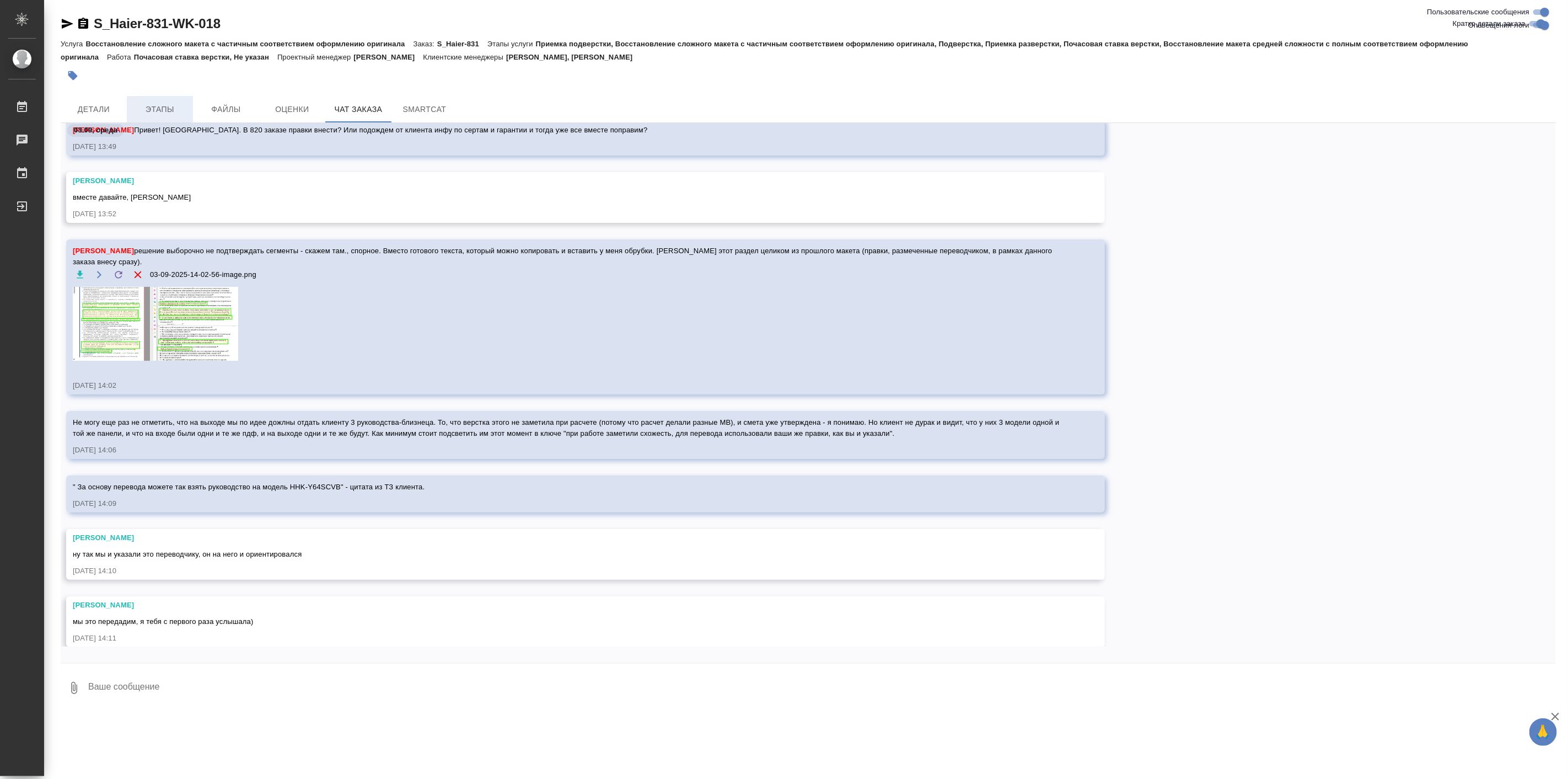
click at [142, 120] on button "Этапы" at bounding box center [159, 109] width 66 height 26
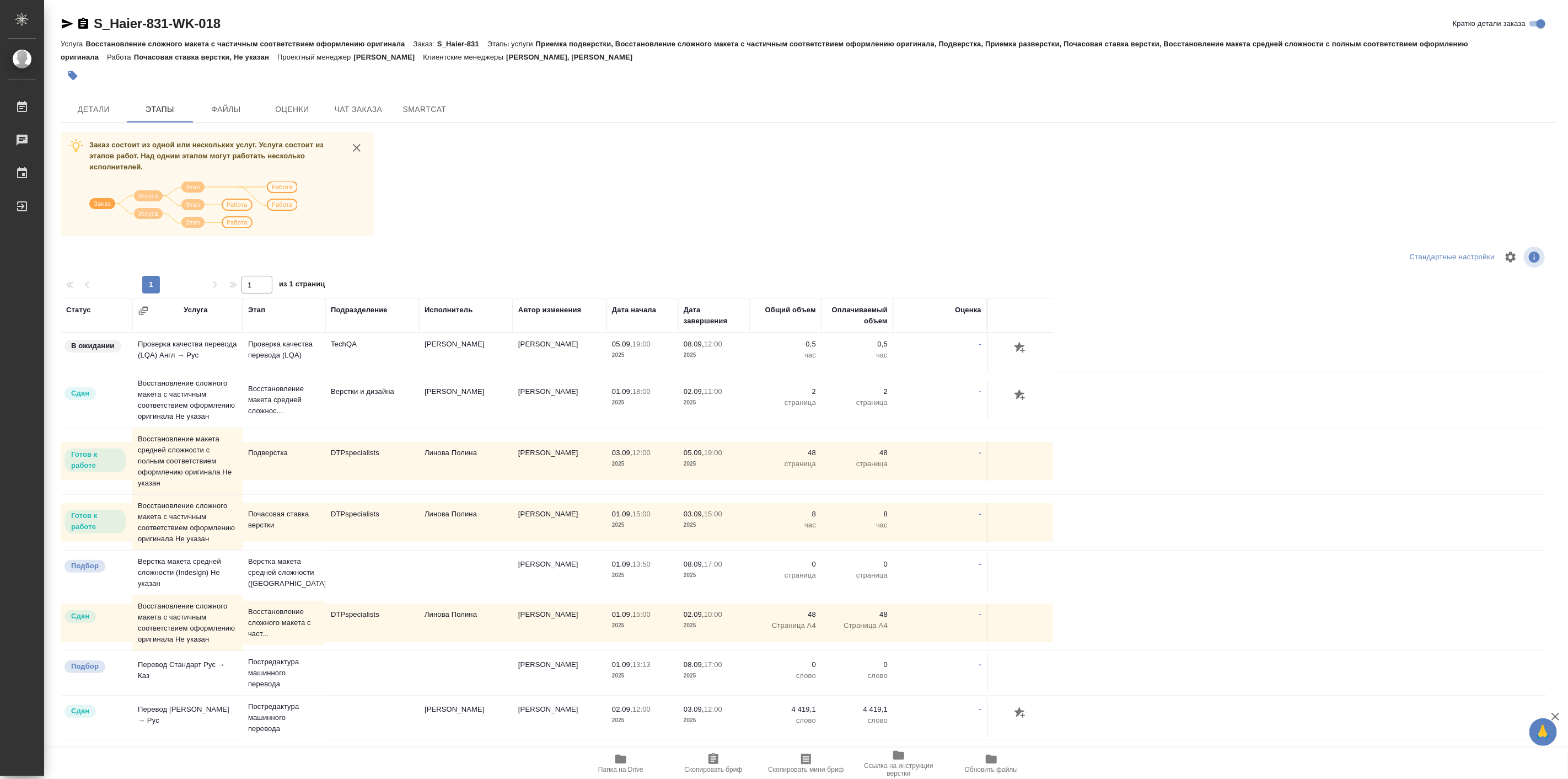
click at [329, 459] on td "DTPspecialists" at bounding box center [372, 461] width 94 height 38
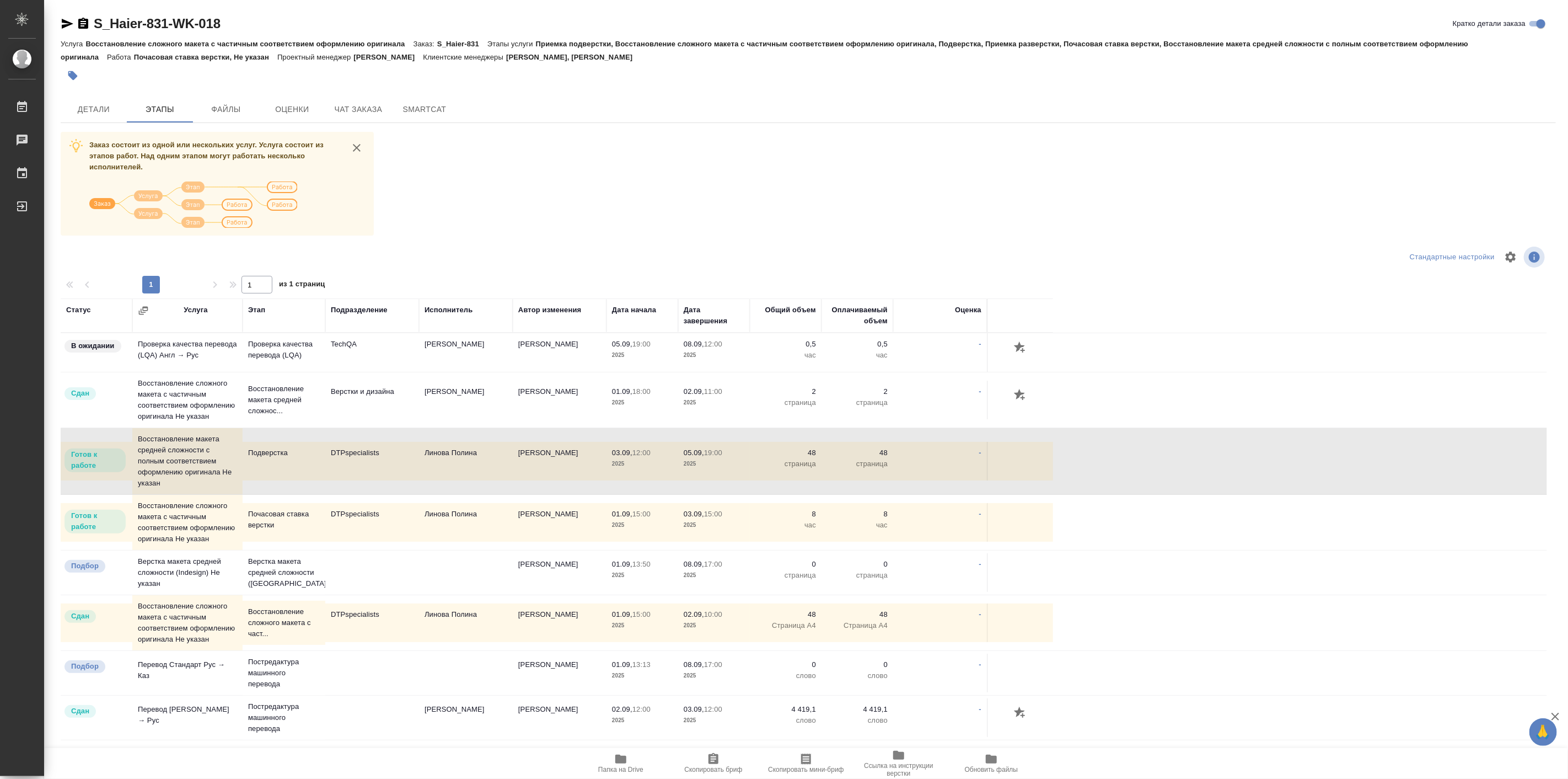
click at [329, 459] on td "DTPspecialists" at bounding box center [372, 461] width 94 height 38
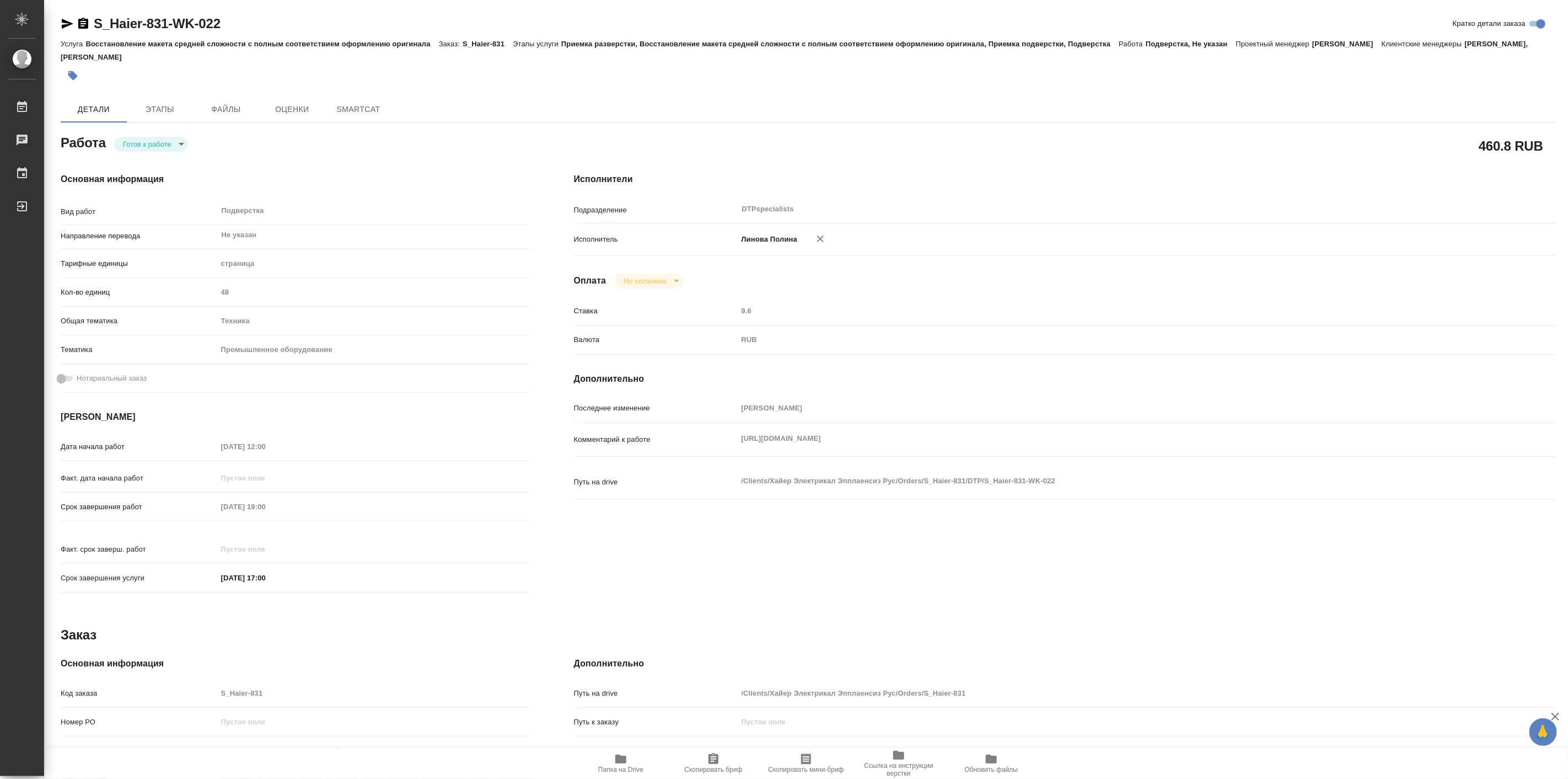
type textarea "x"
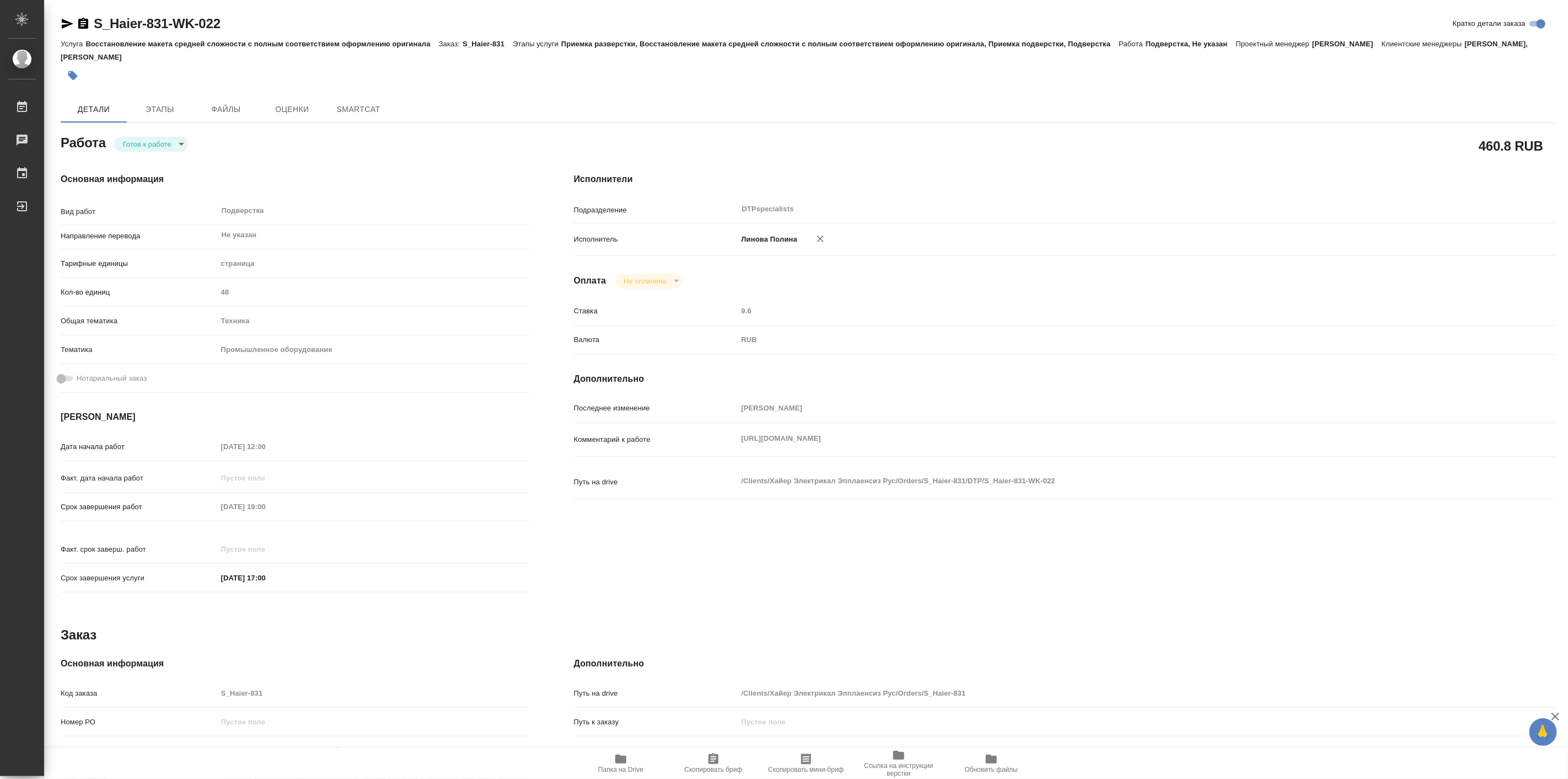
type textarea "x"
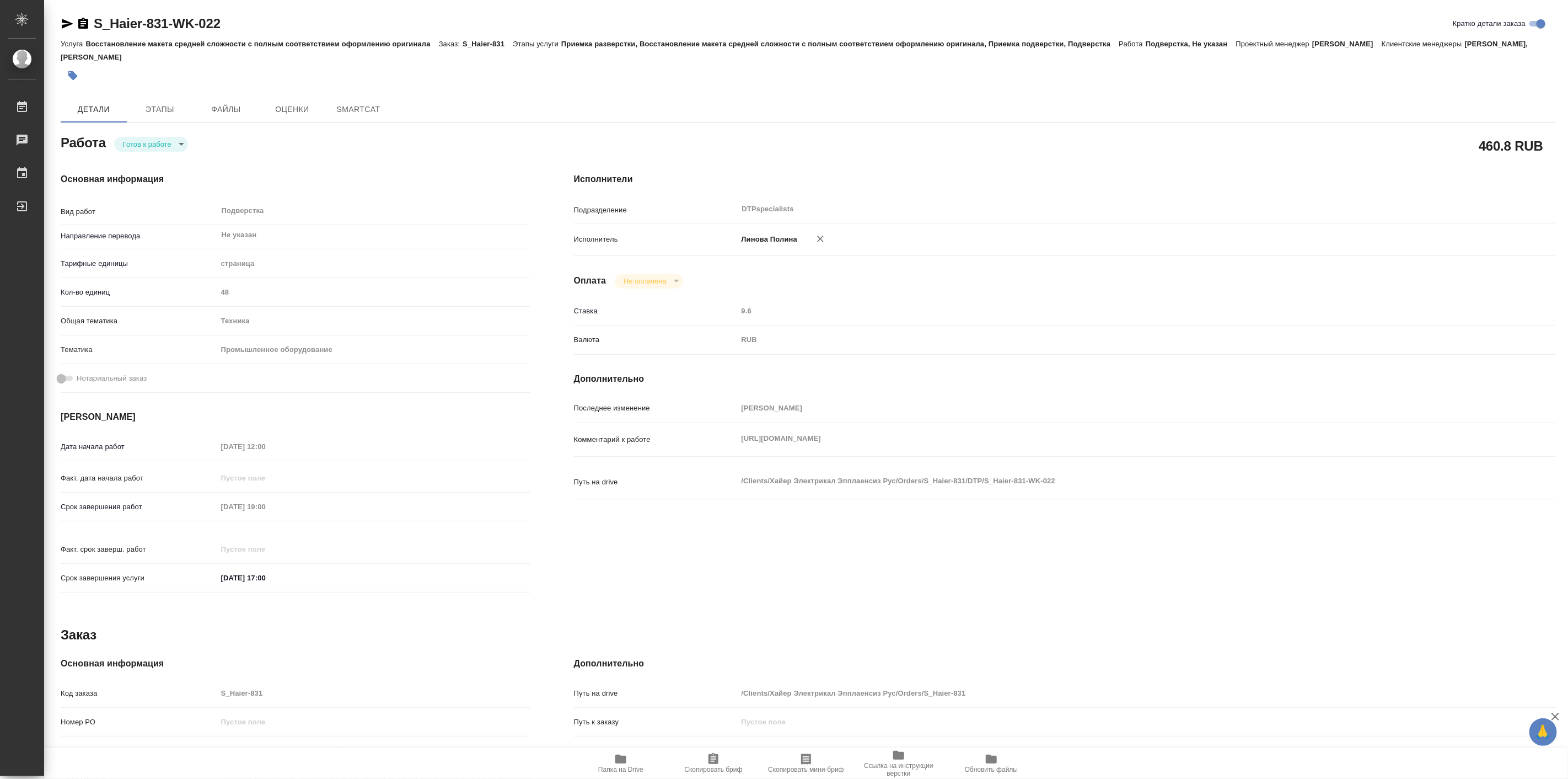
type textarea "x"
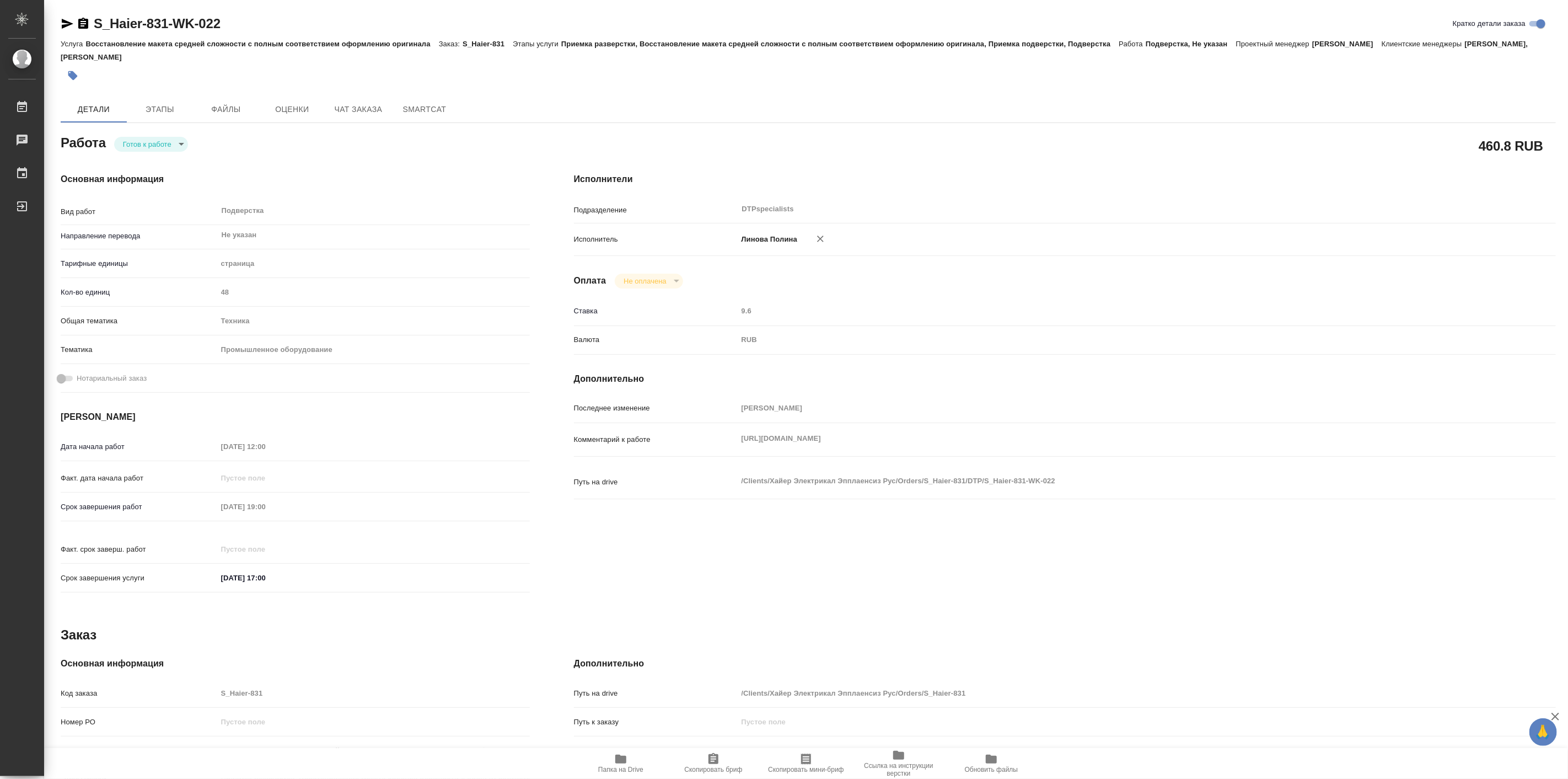
type textarea "x"
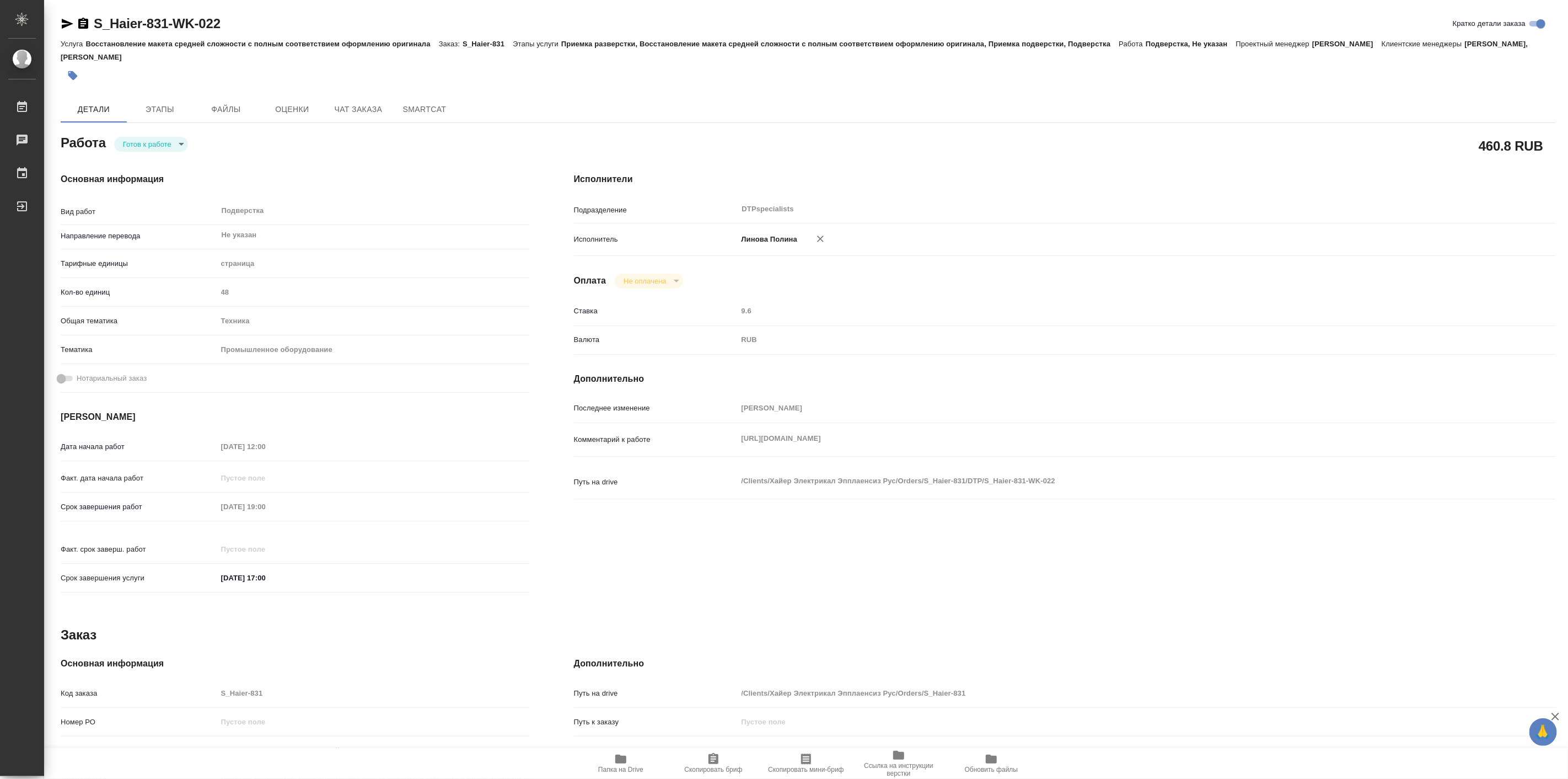
type textarea "x"
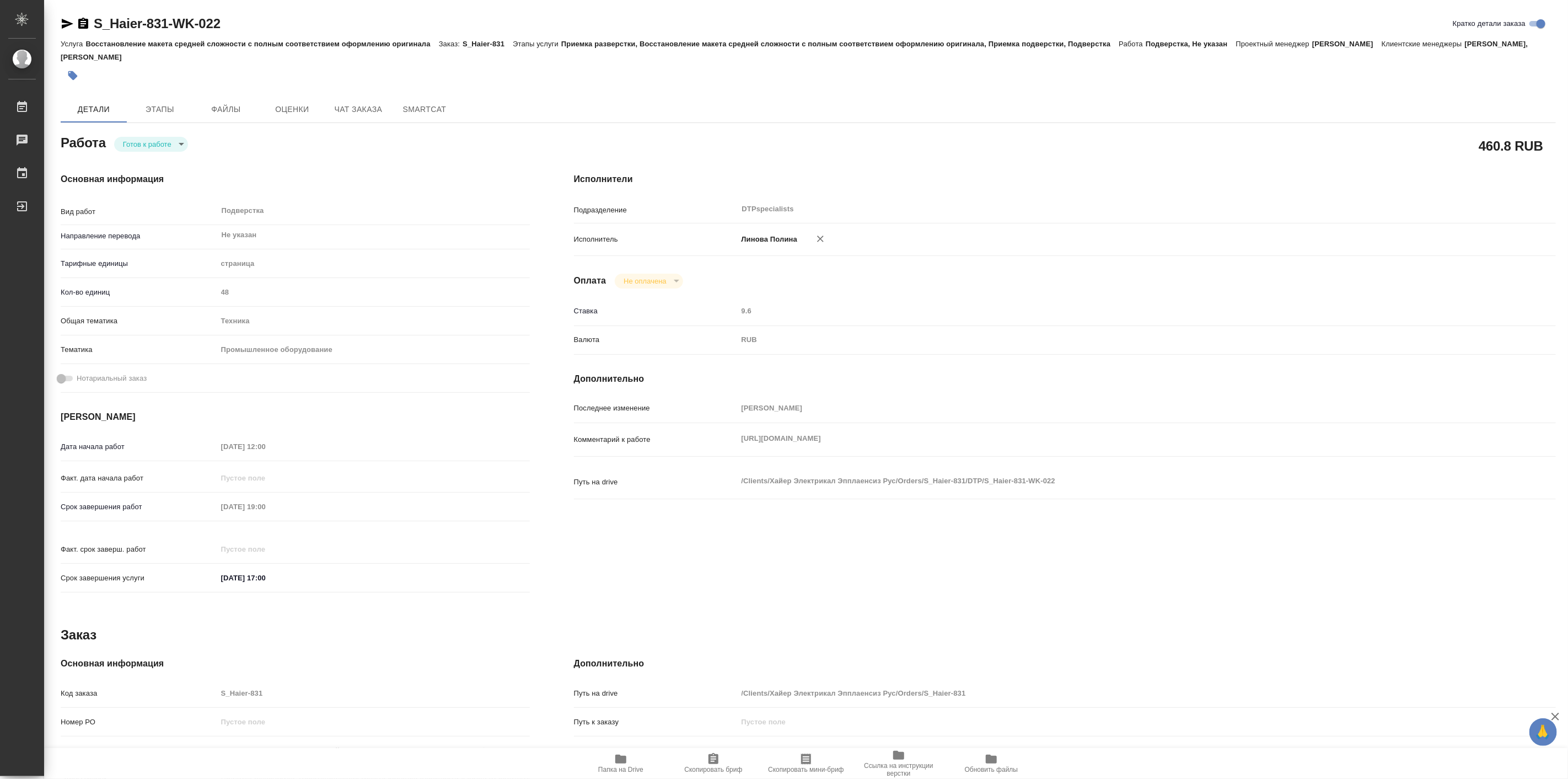
type textarea "x"
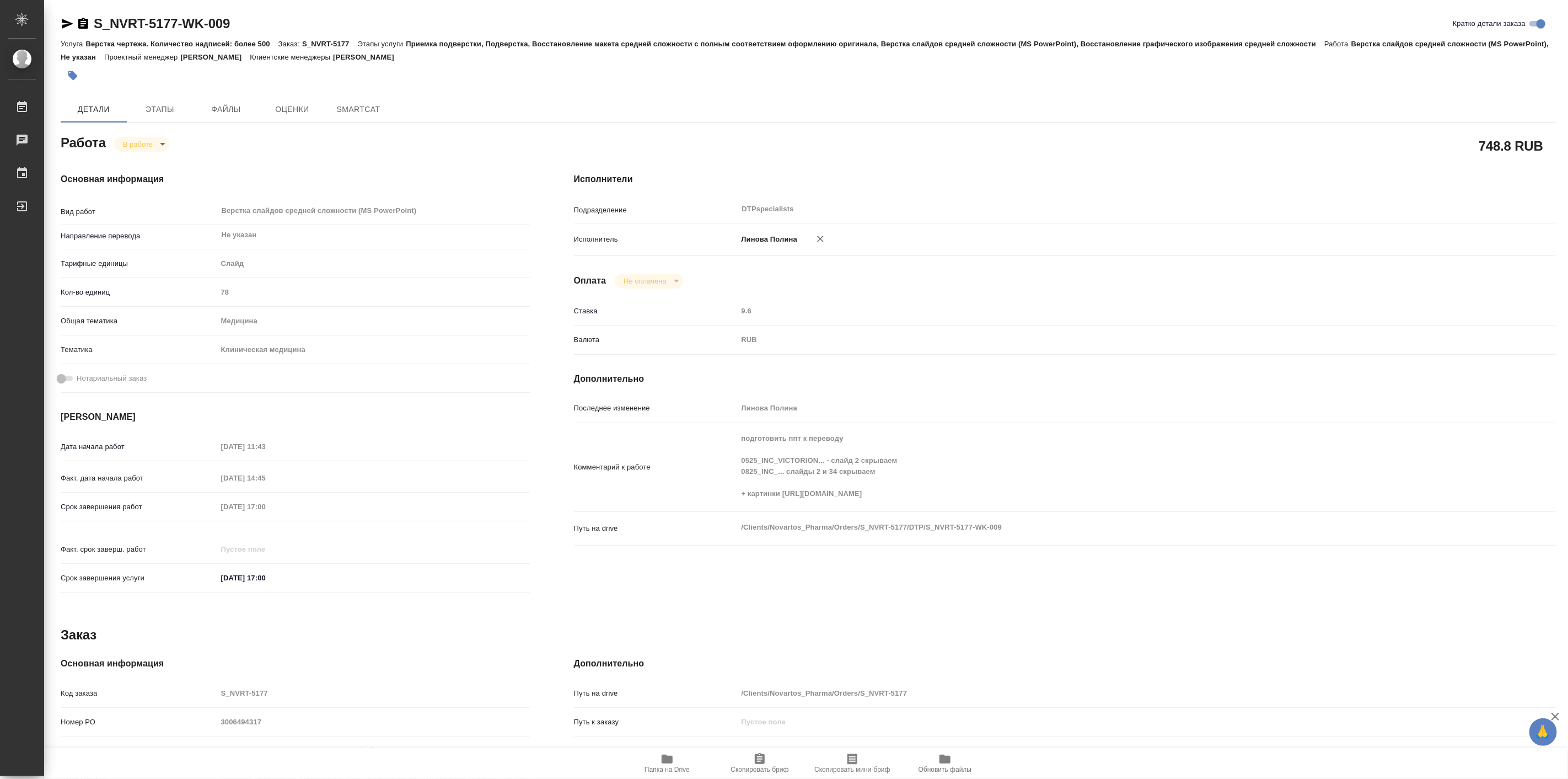
type textarea "x"
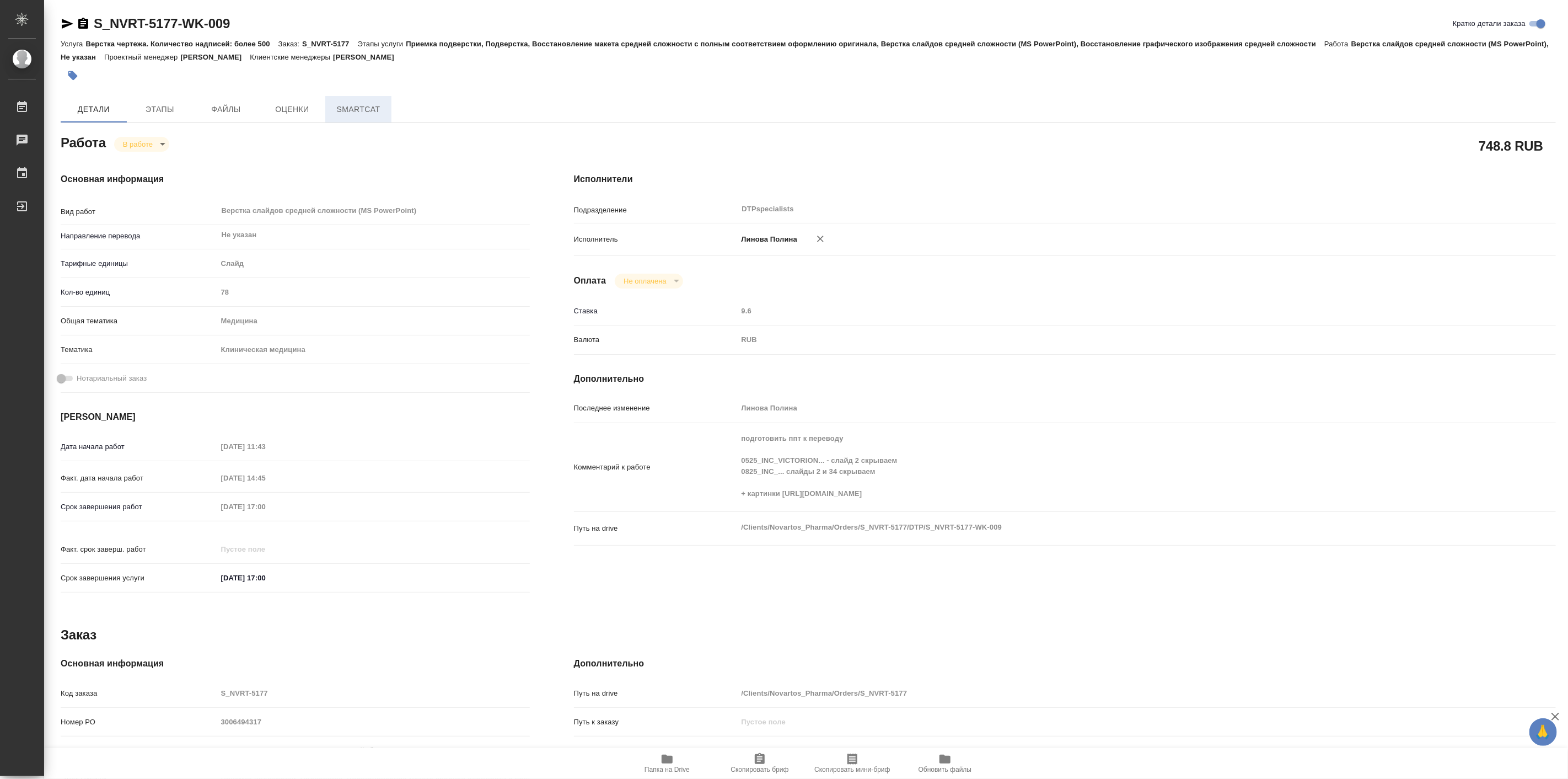
type textarea "x"
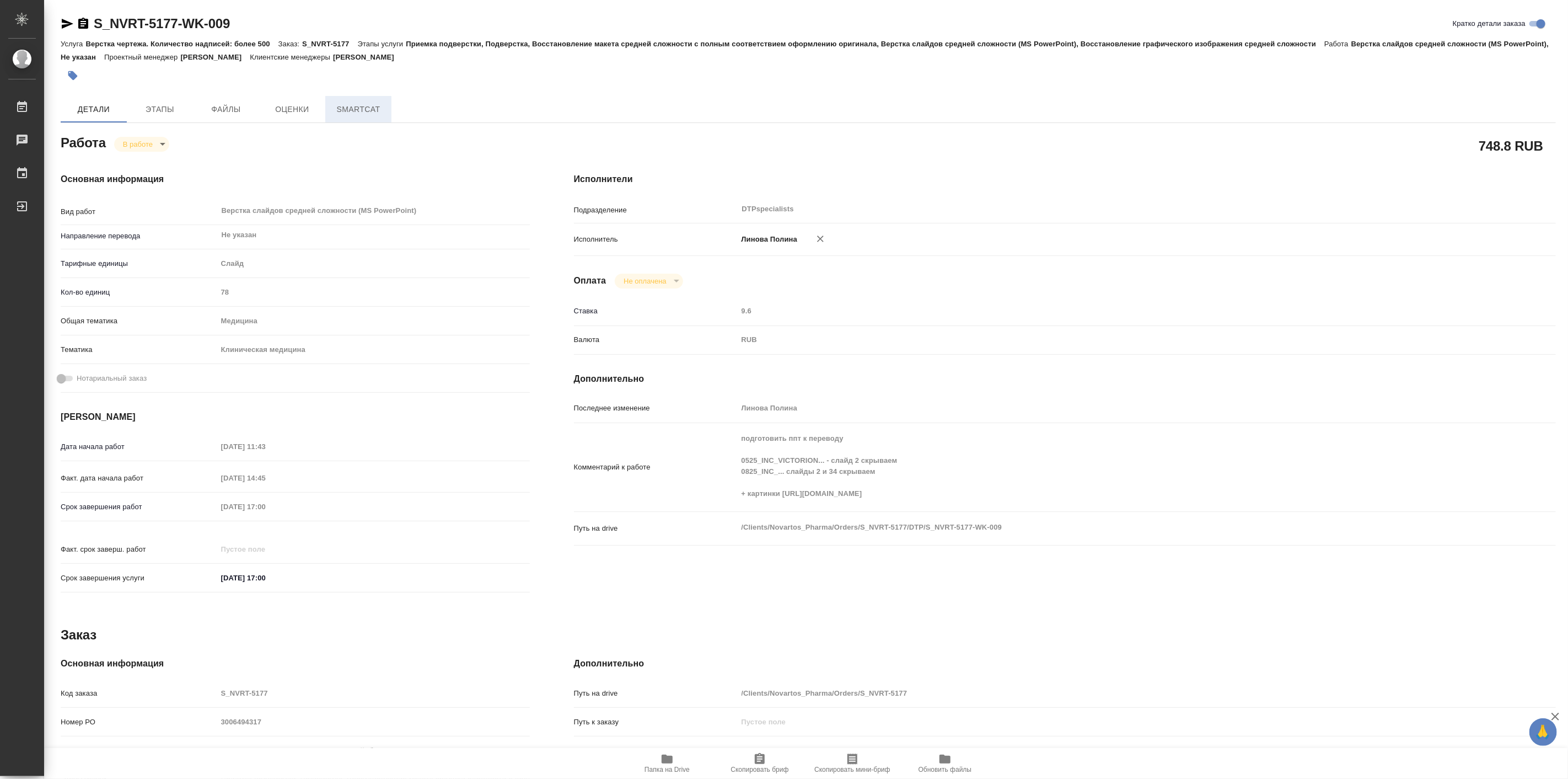
type textarea "x"
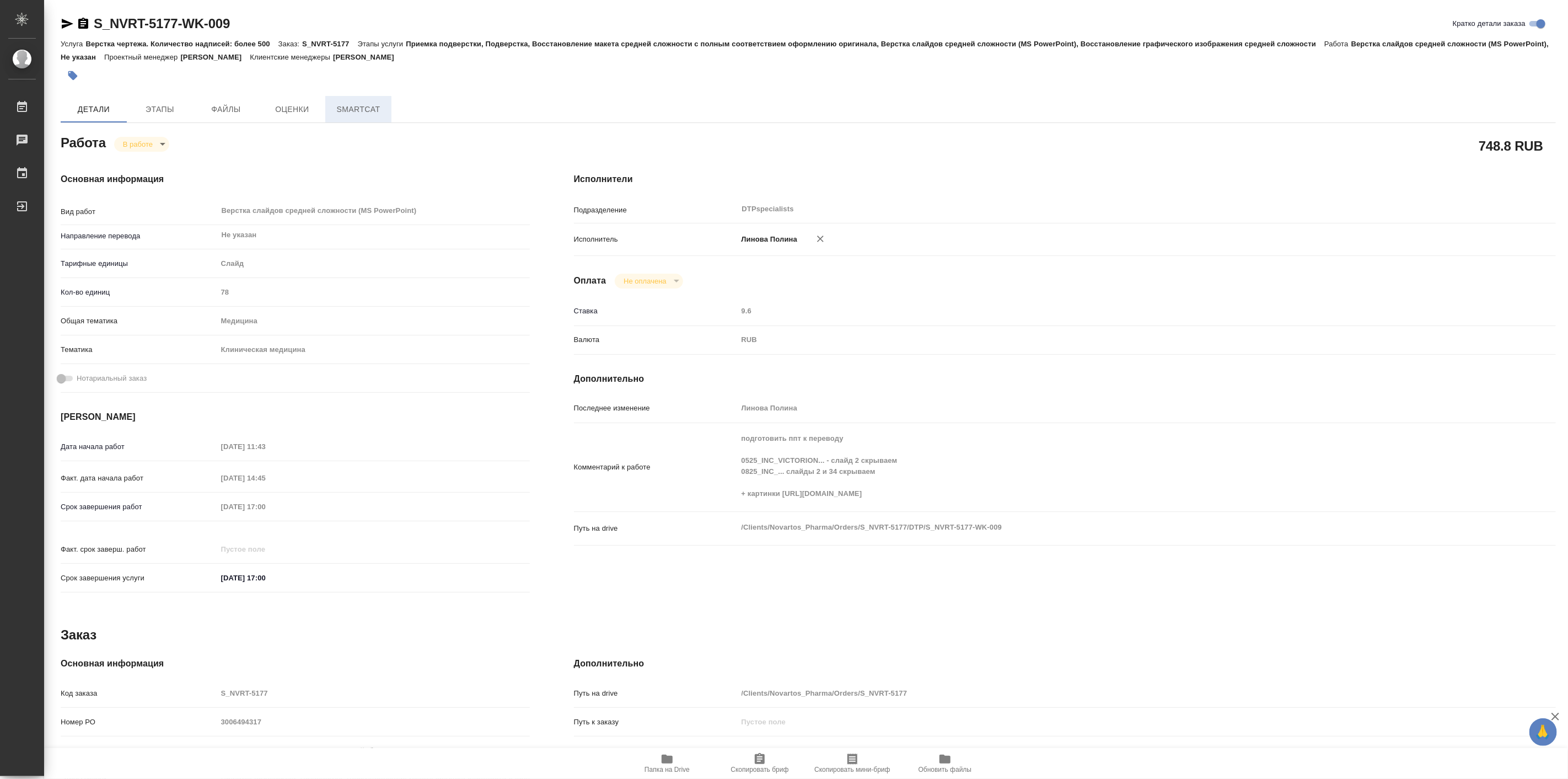
type textarea "x"
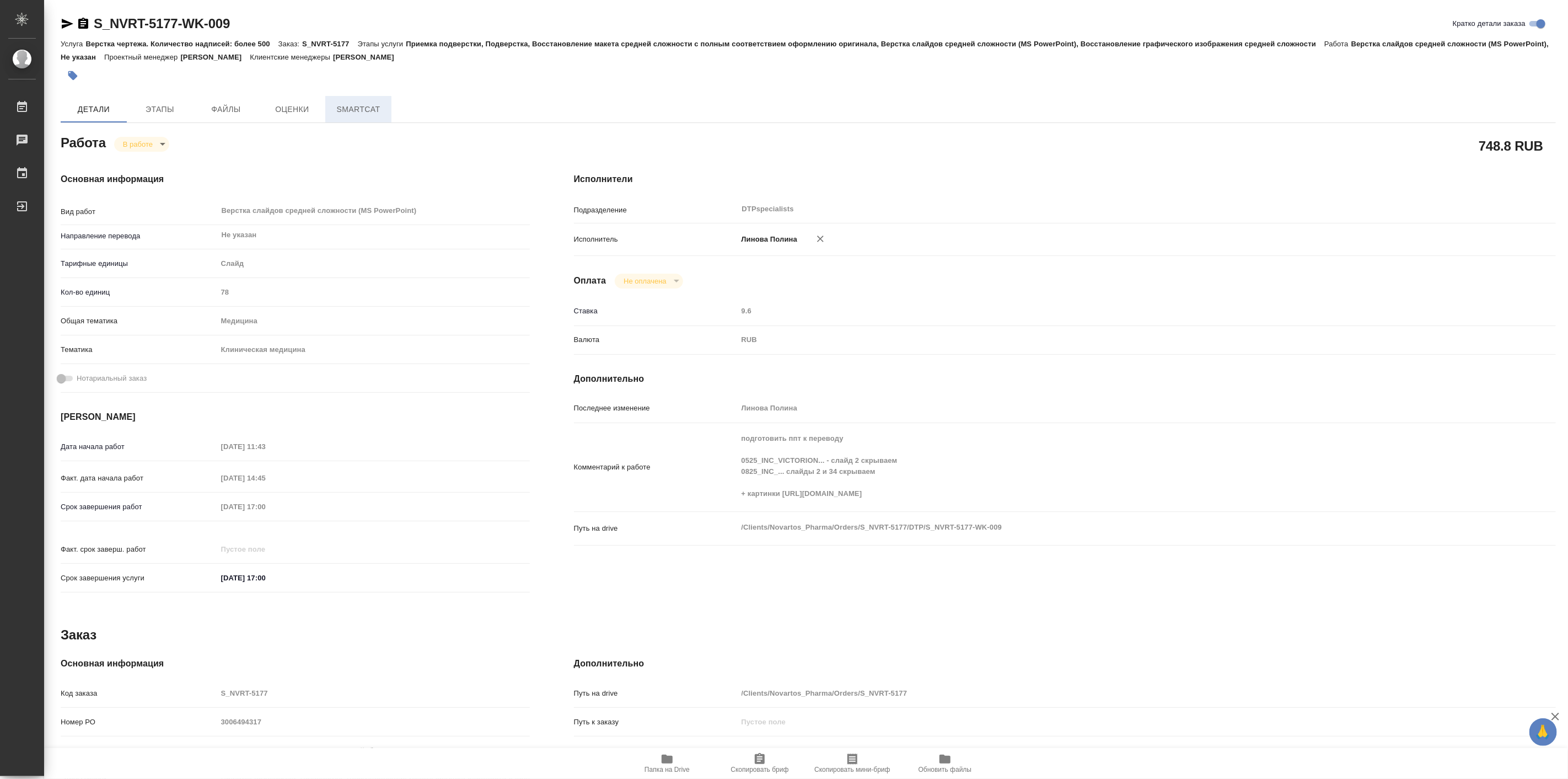
type textarea "x"
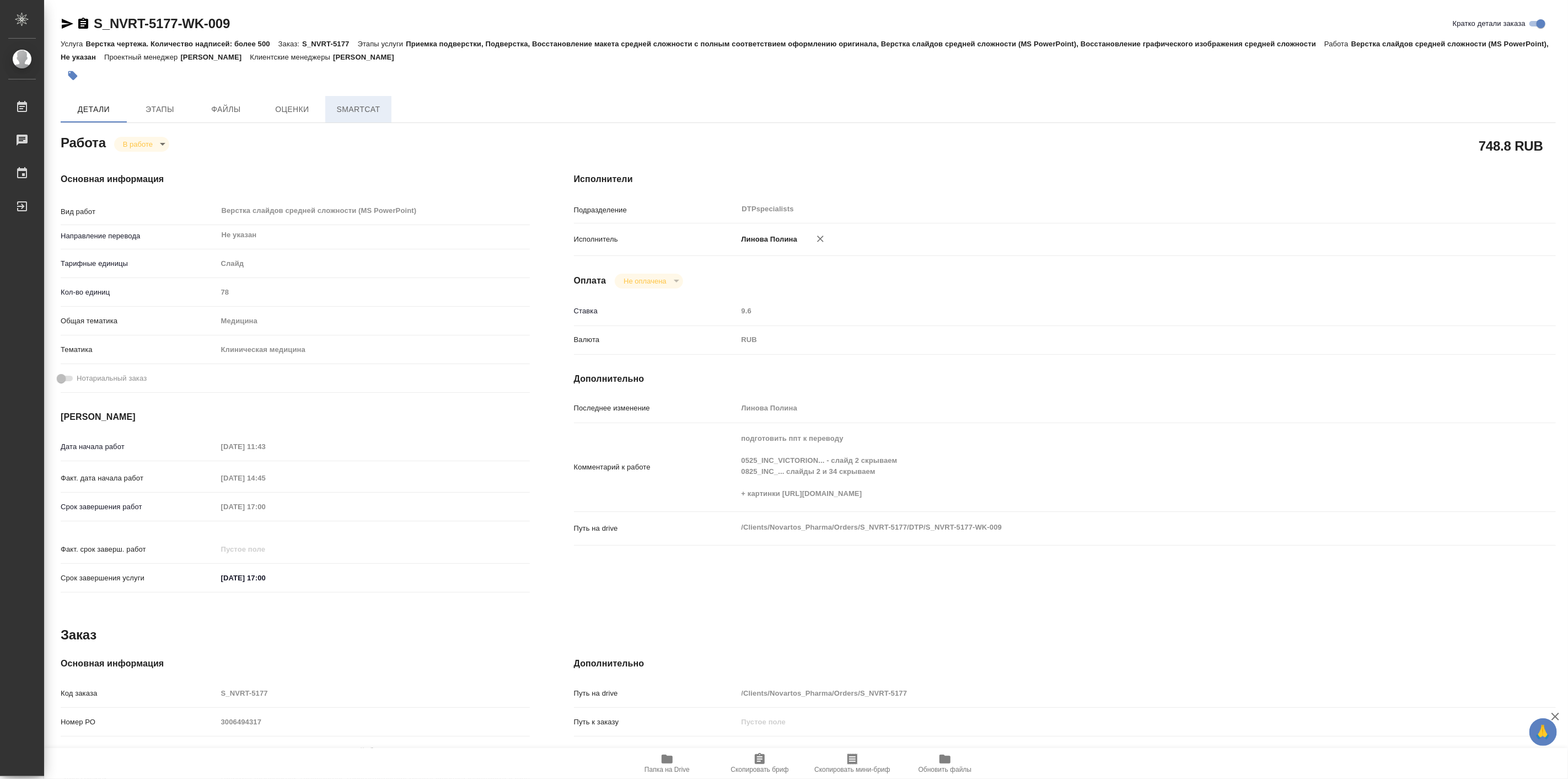
type textarea "x"
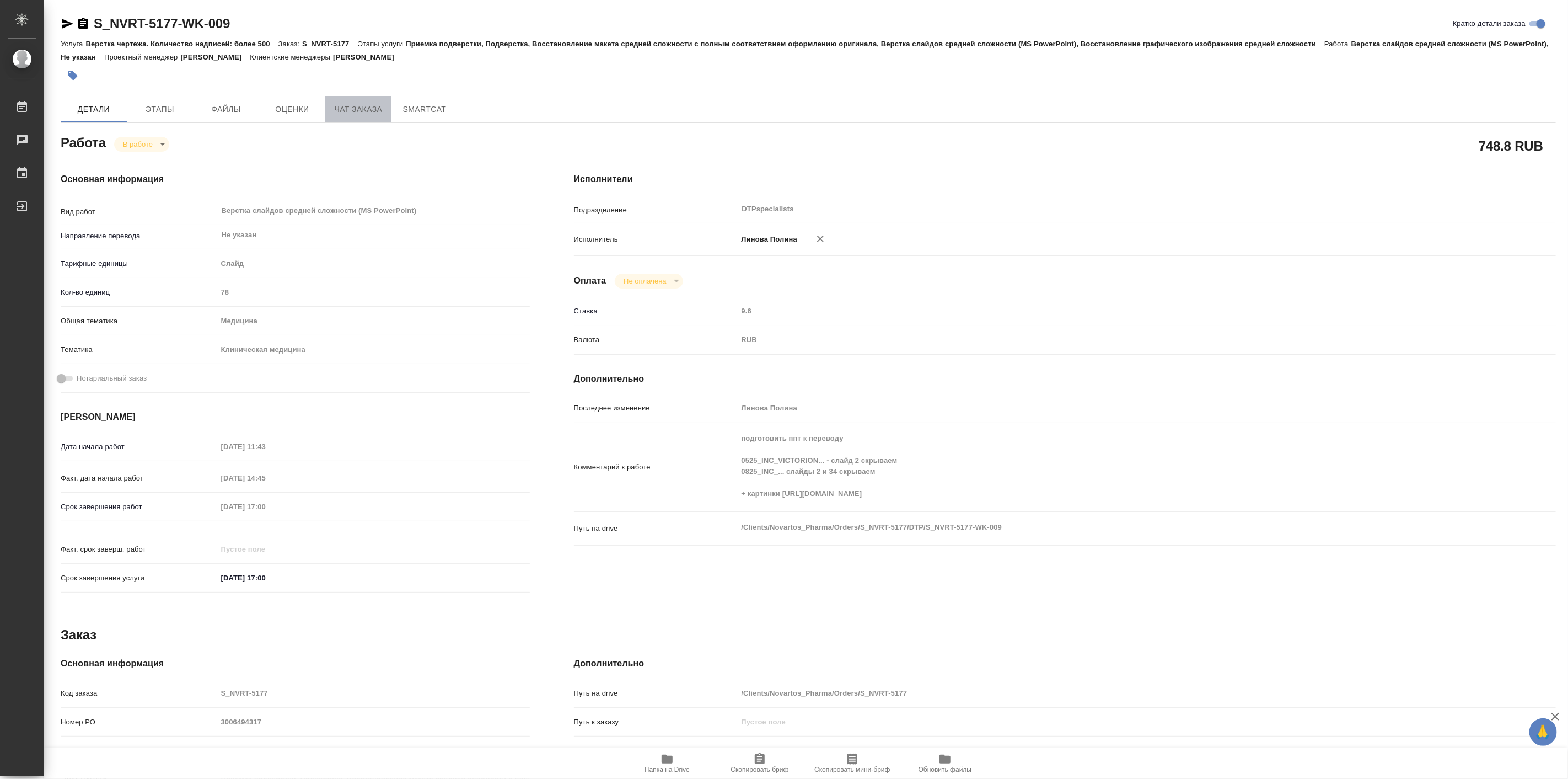
click at [341, 115] on span "Чат заказа" at bounding box center [358, 109] width 53 height 14
type textarea "x"
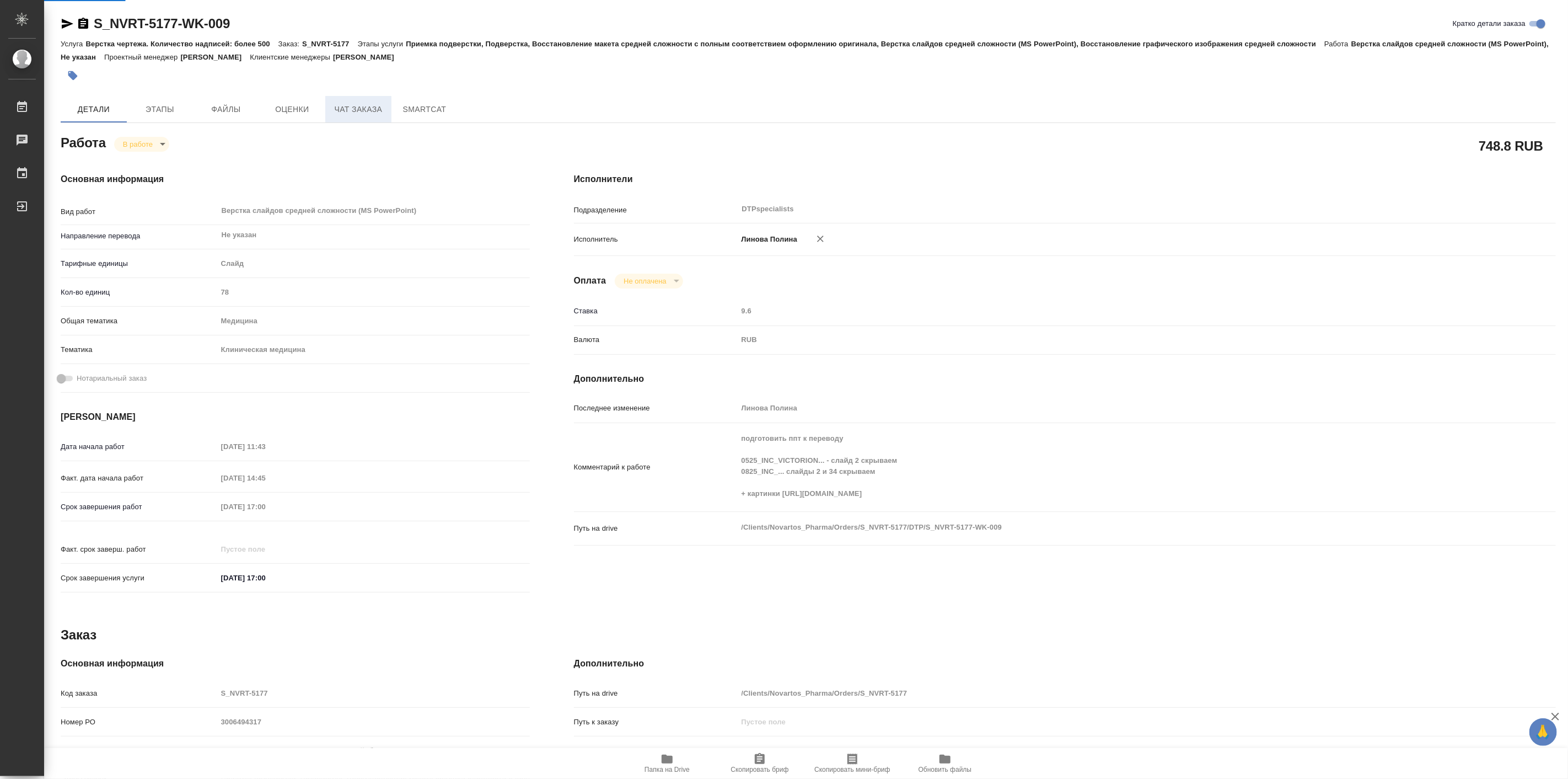
type textarea "x"
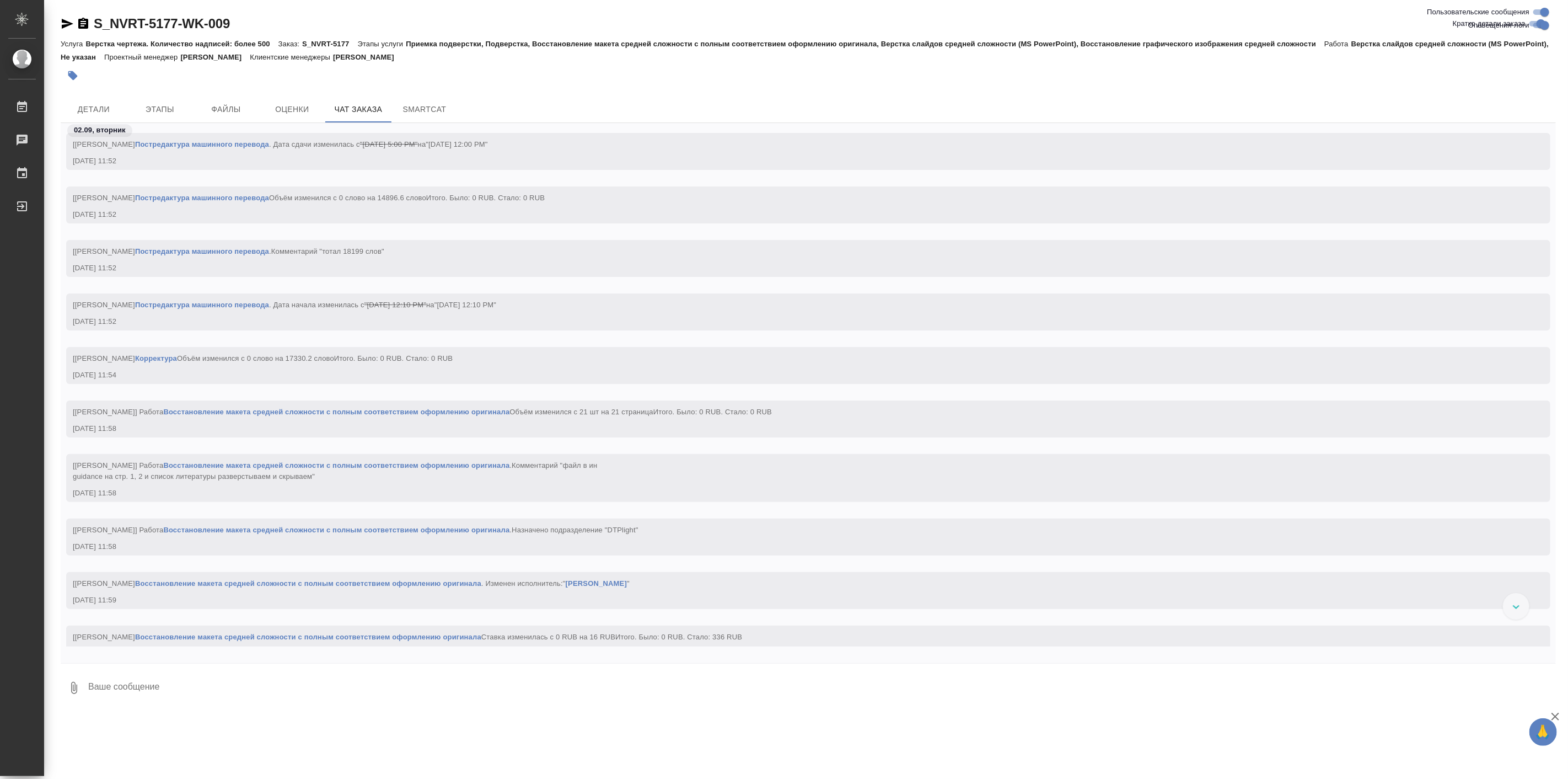
scroll to position [4975, 0]
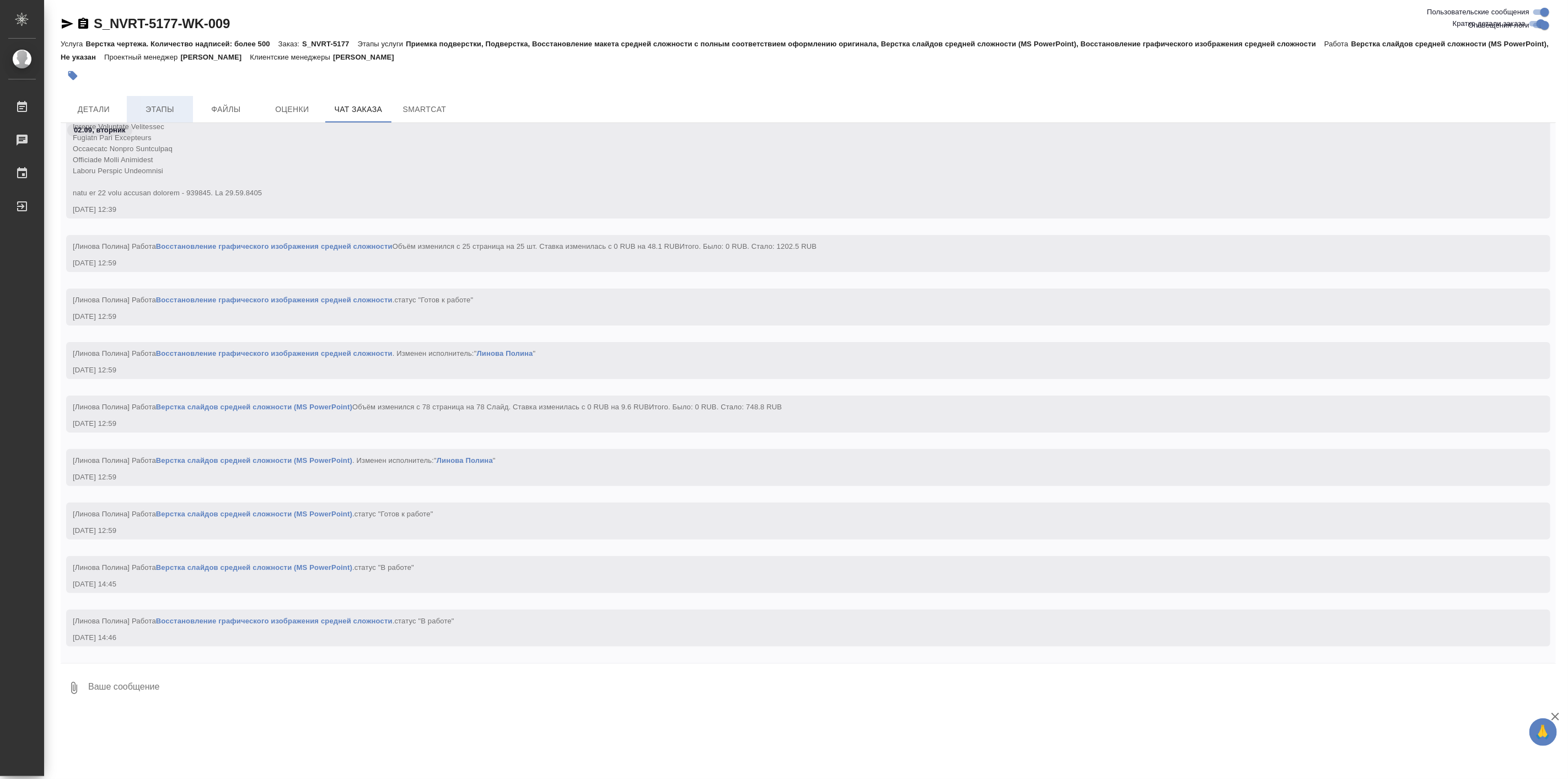
click at [171, 105] on span "Этапы" at bounding box center [159, 109] width 53 height 14
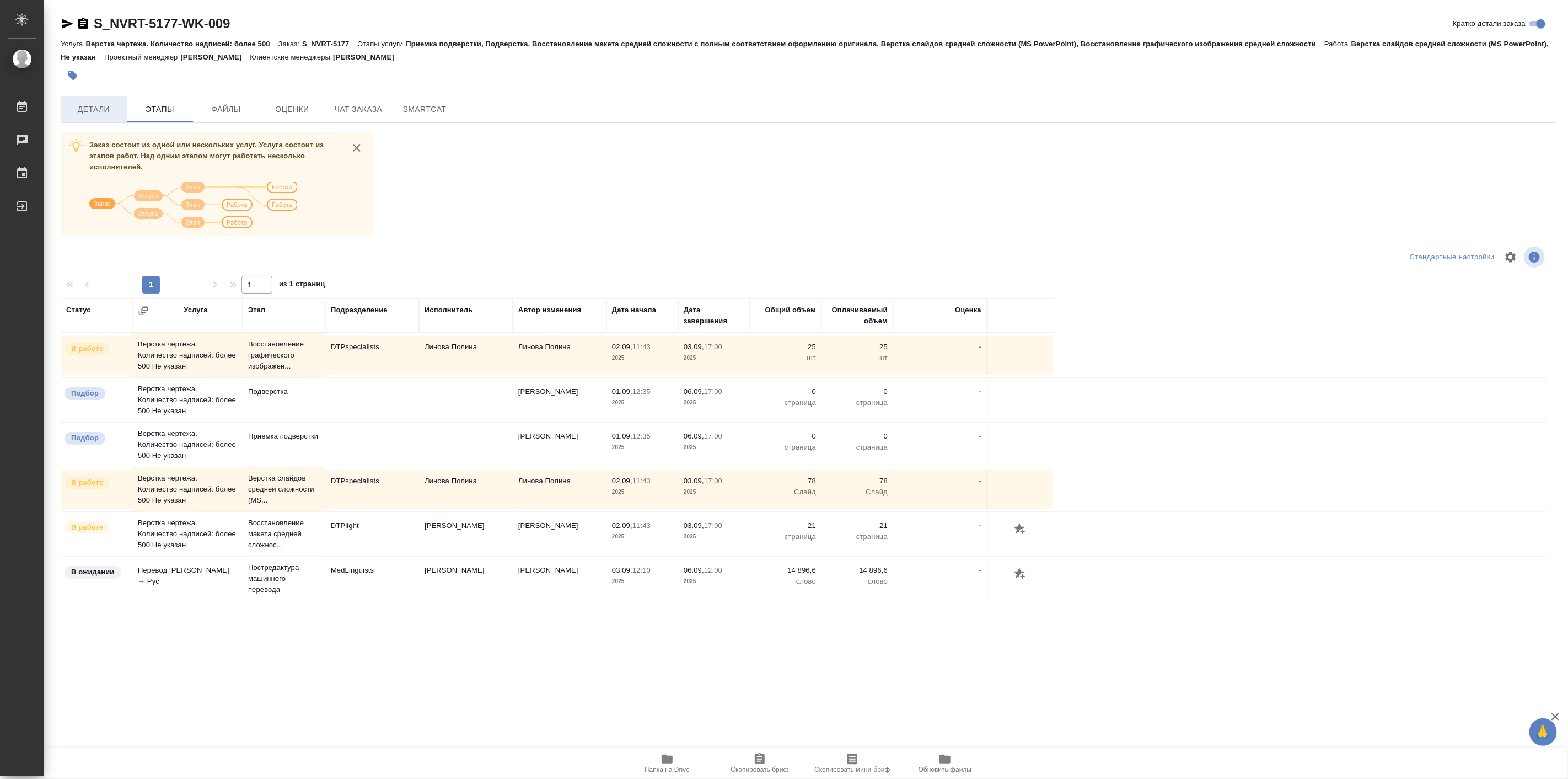
click at [80, 104] on span "Детали" at bounding box center [94, 109] width 53 height 14
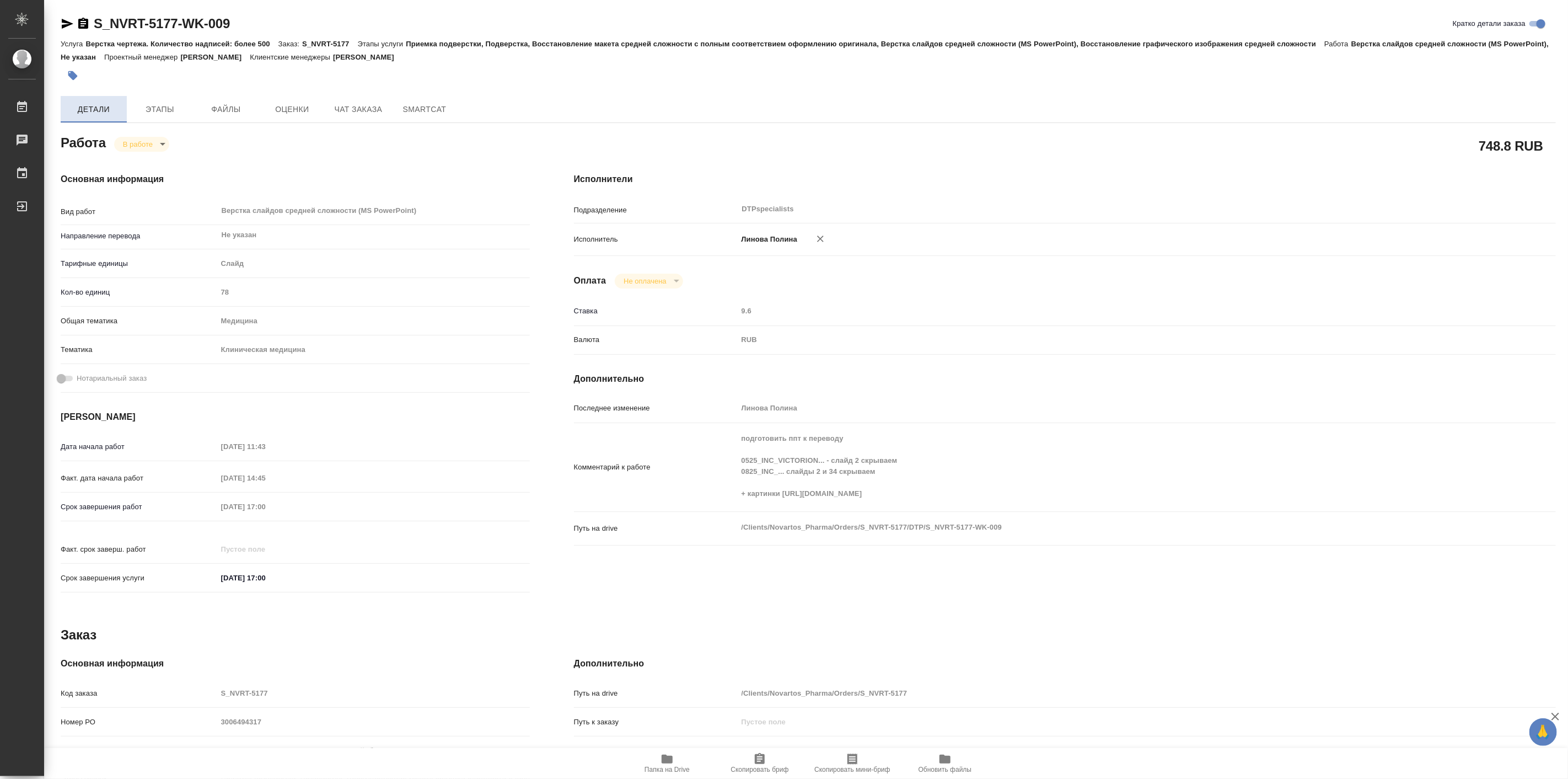
type textarea "x"
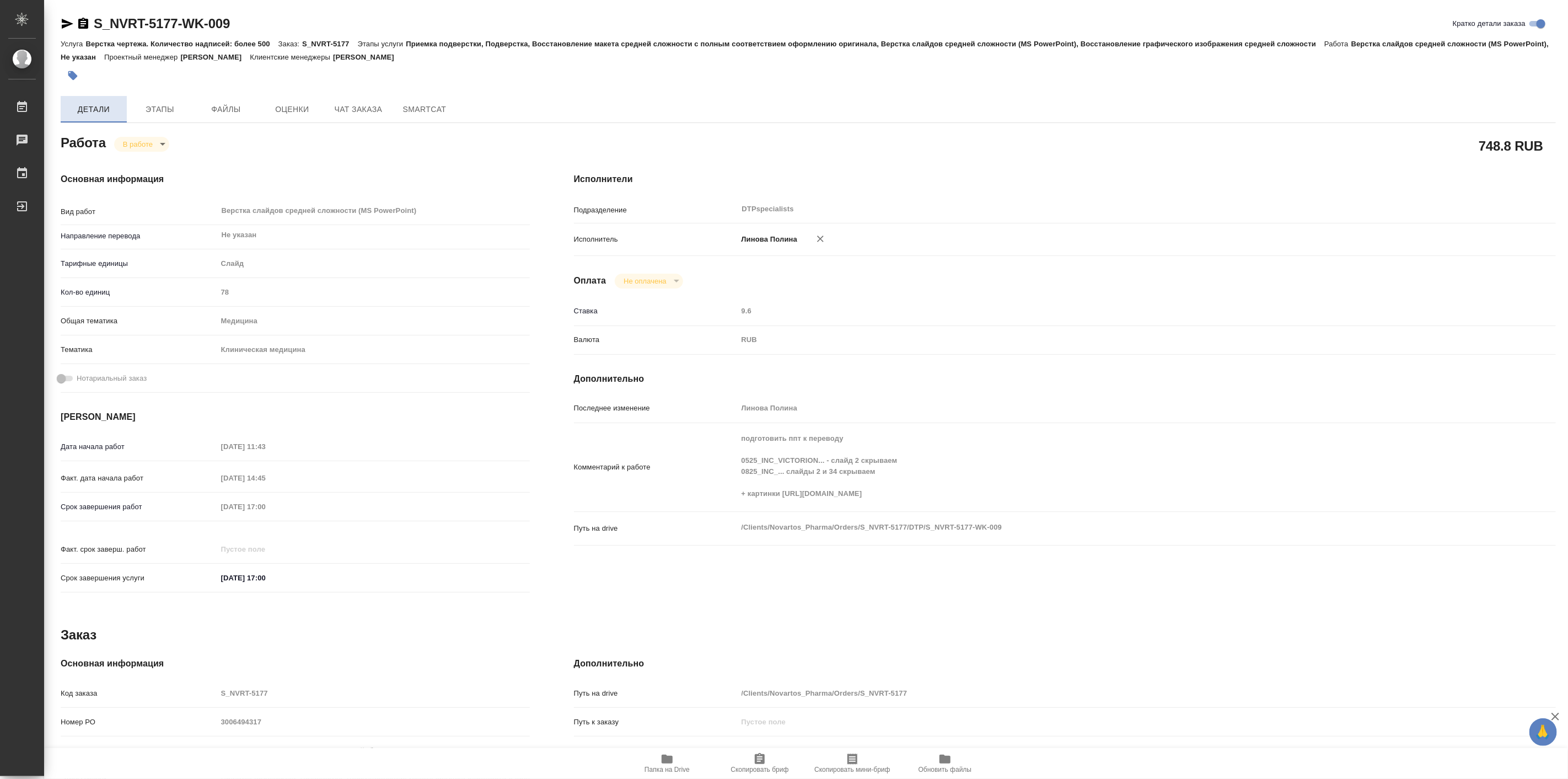
type textarea "x"
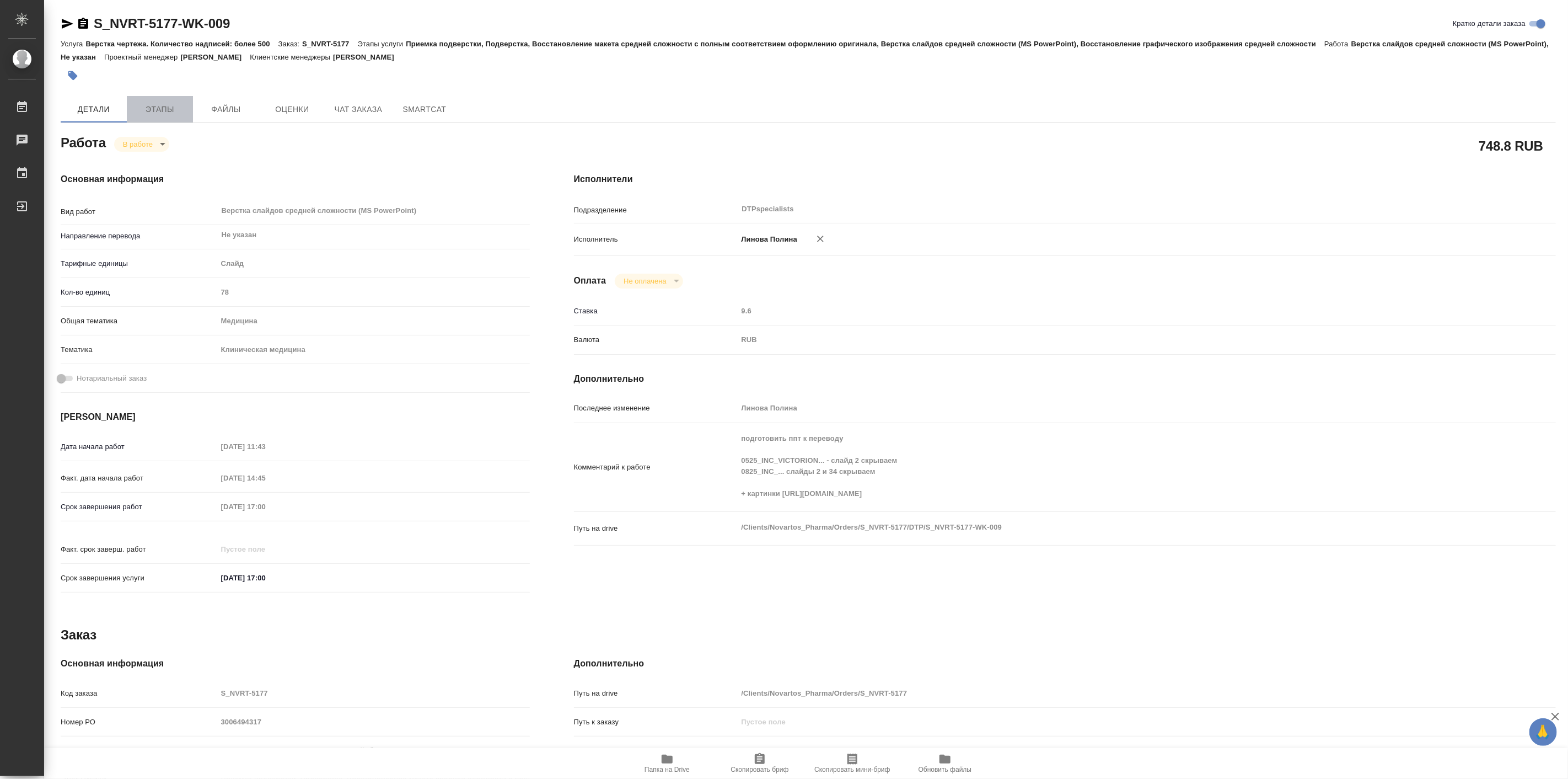
click at [159, 104] on span "Этапы" at bounding box center [159, 109] width 53 height 14
type textarea "x"
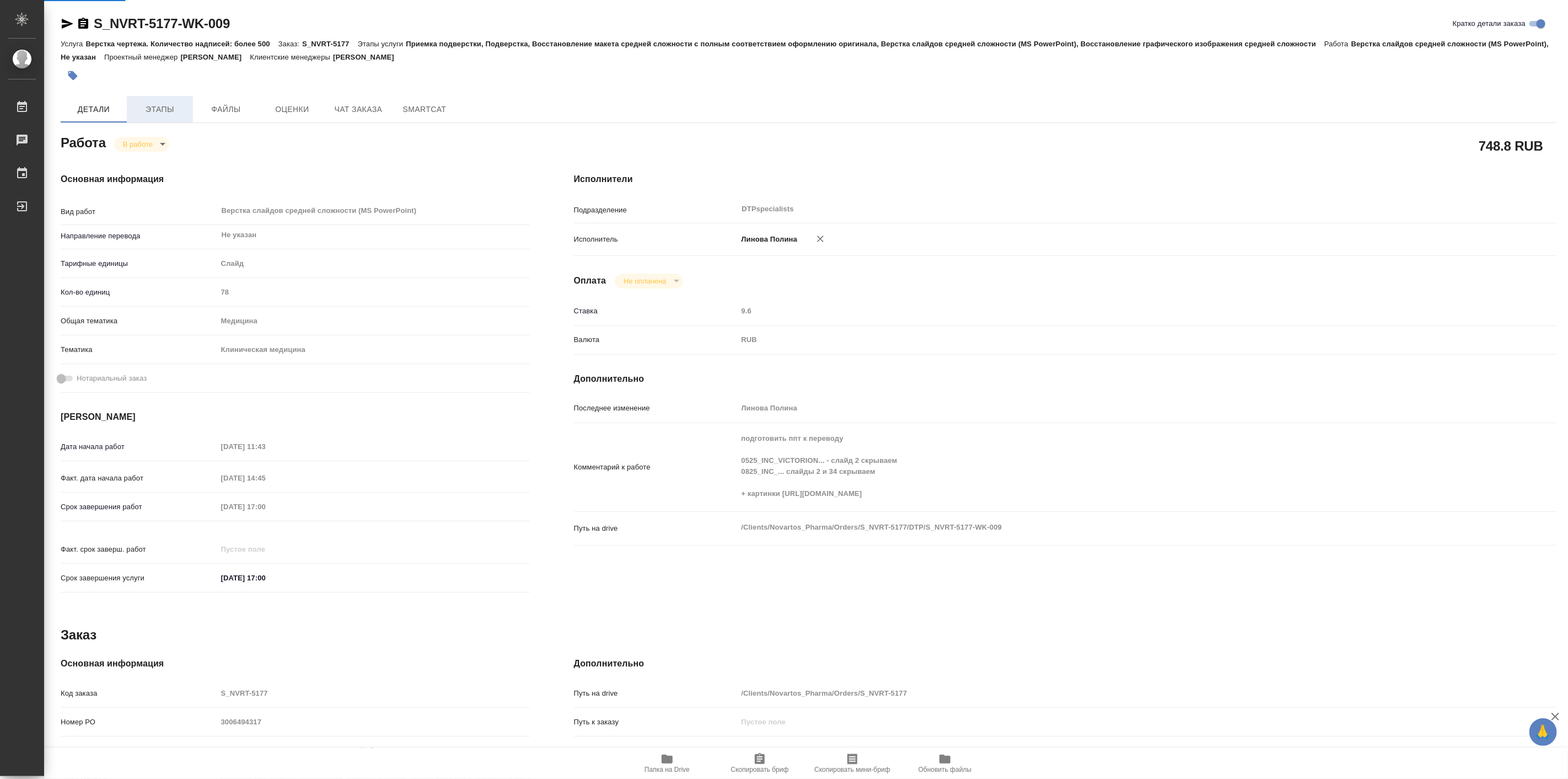
type textarea "x"
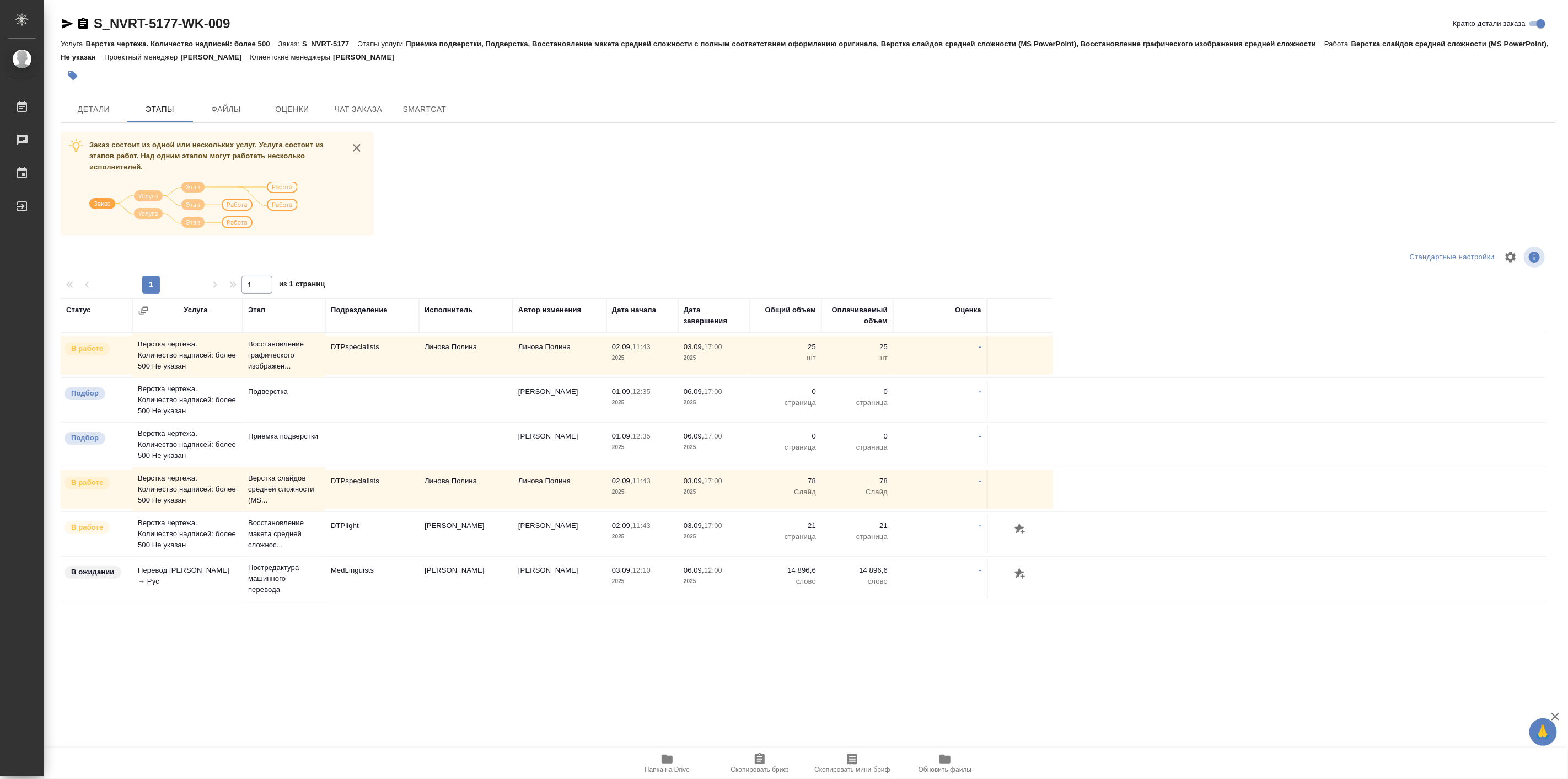
click at [49, 101] on div "S_NVRT-5177-WK-009 Кратко детали заказа Услуга Верстка чертежа. Количество надп…" at bounding box center [806, 439] width 1524 height 878
click at [78, 102] on span "Детали" at bounding box center [94, 109] width 53 height 14
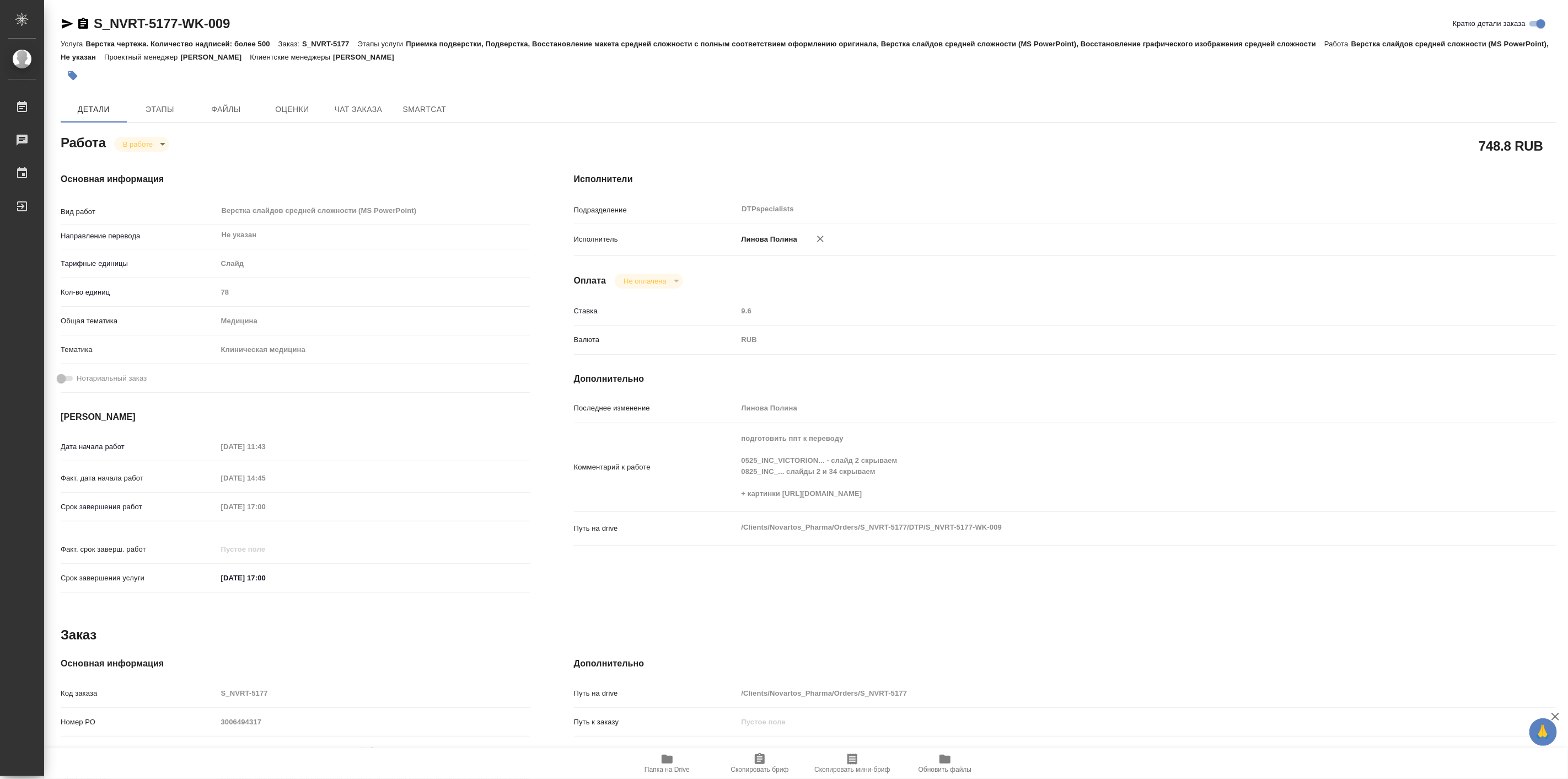
type textarea "x"
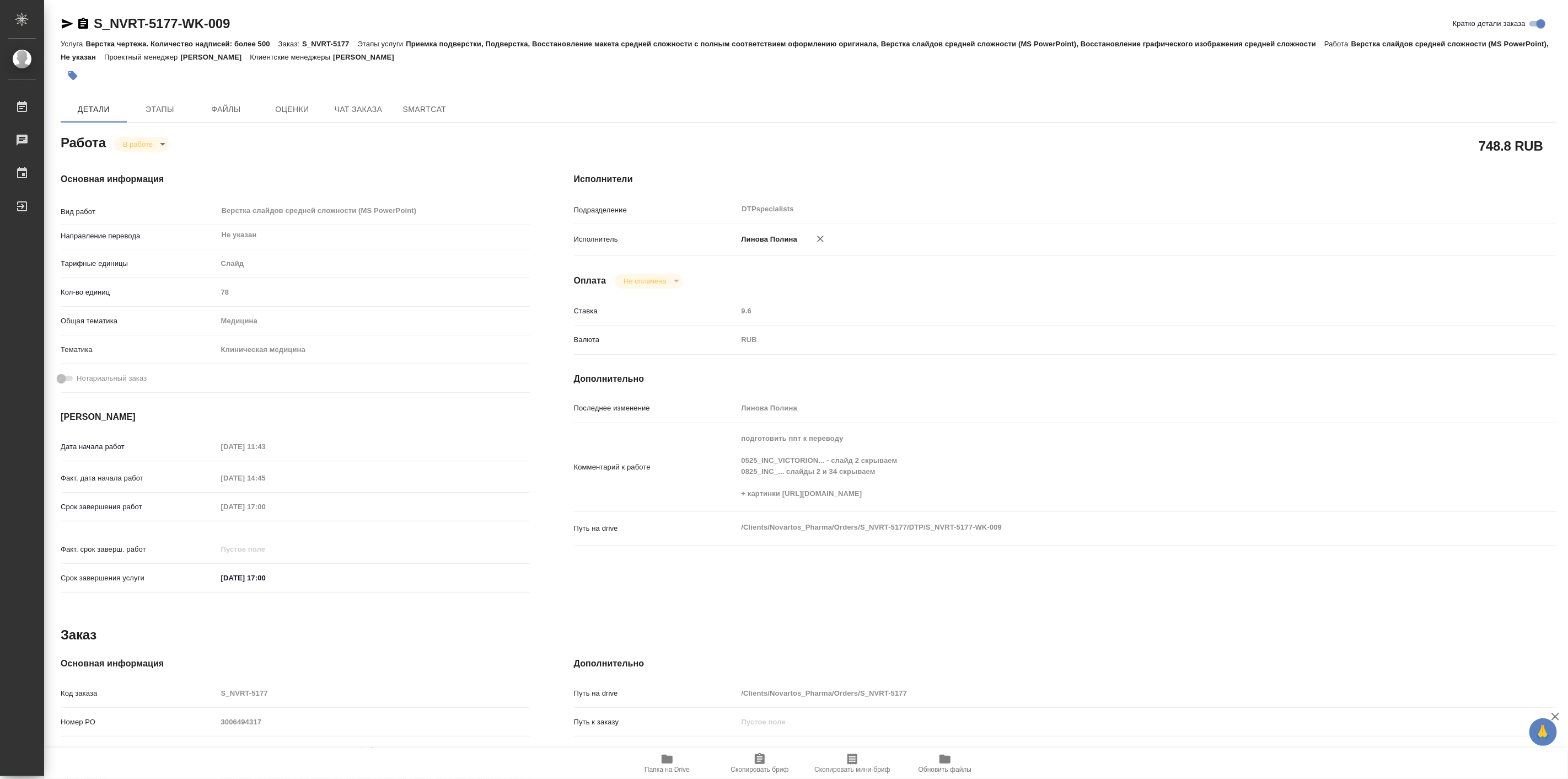
type textarea "x"
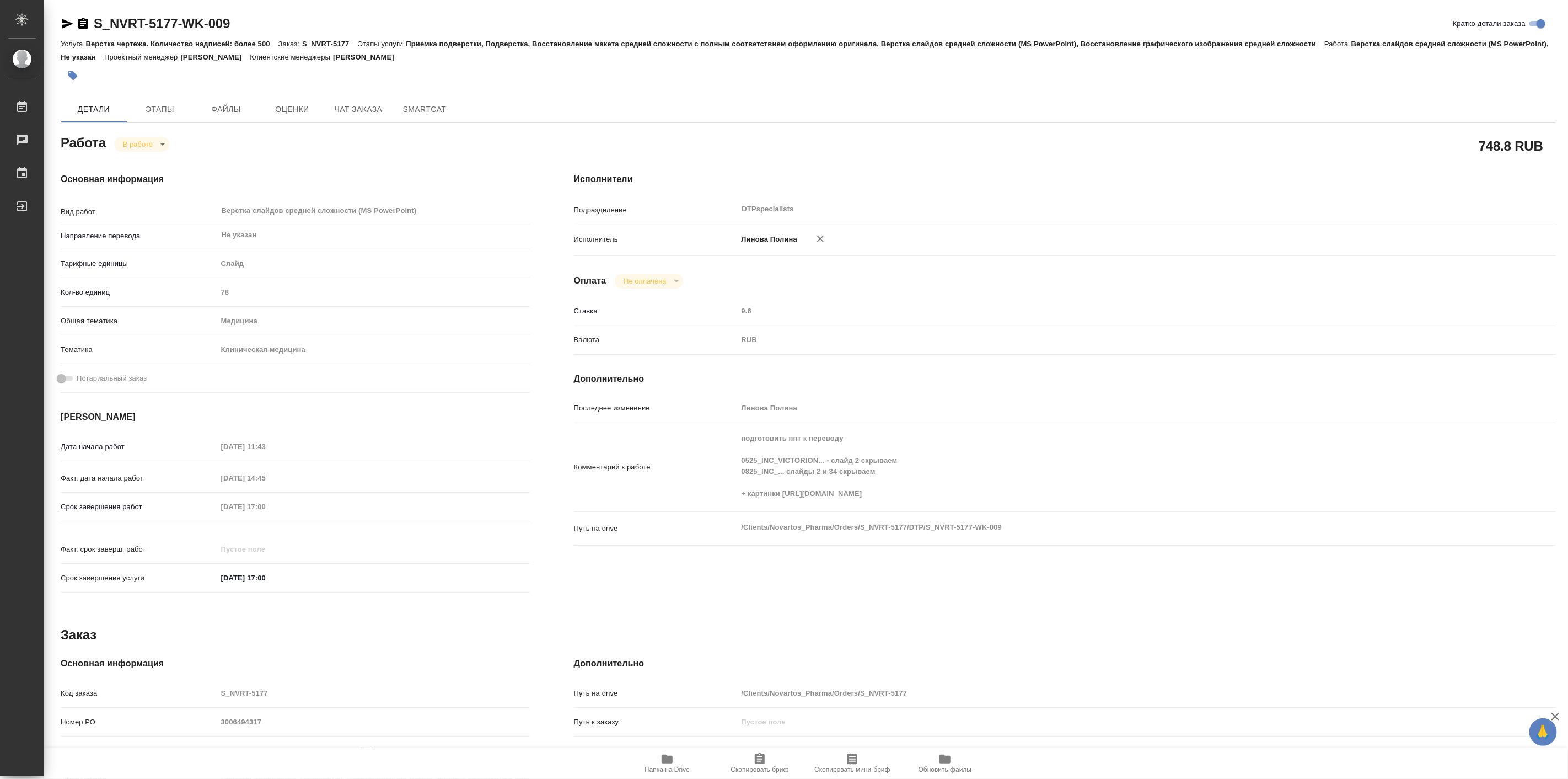
type textarea "x"
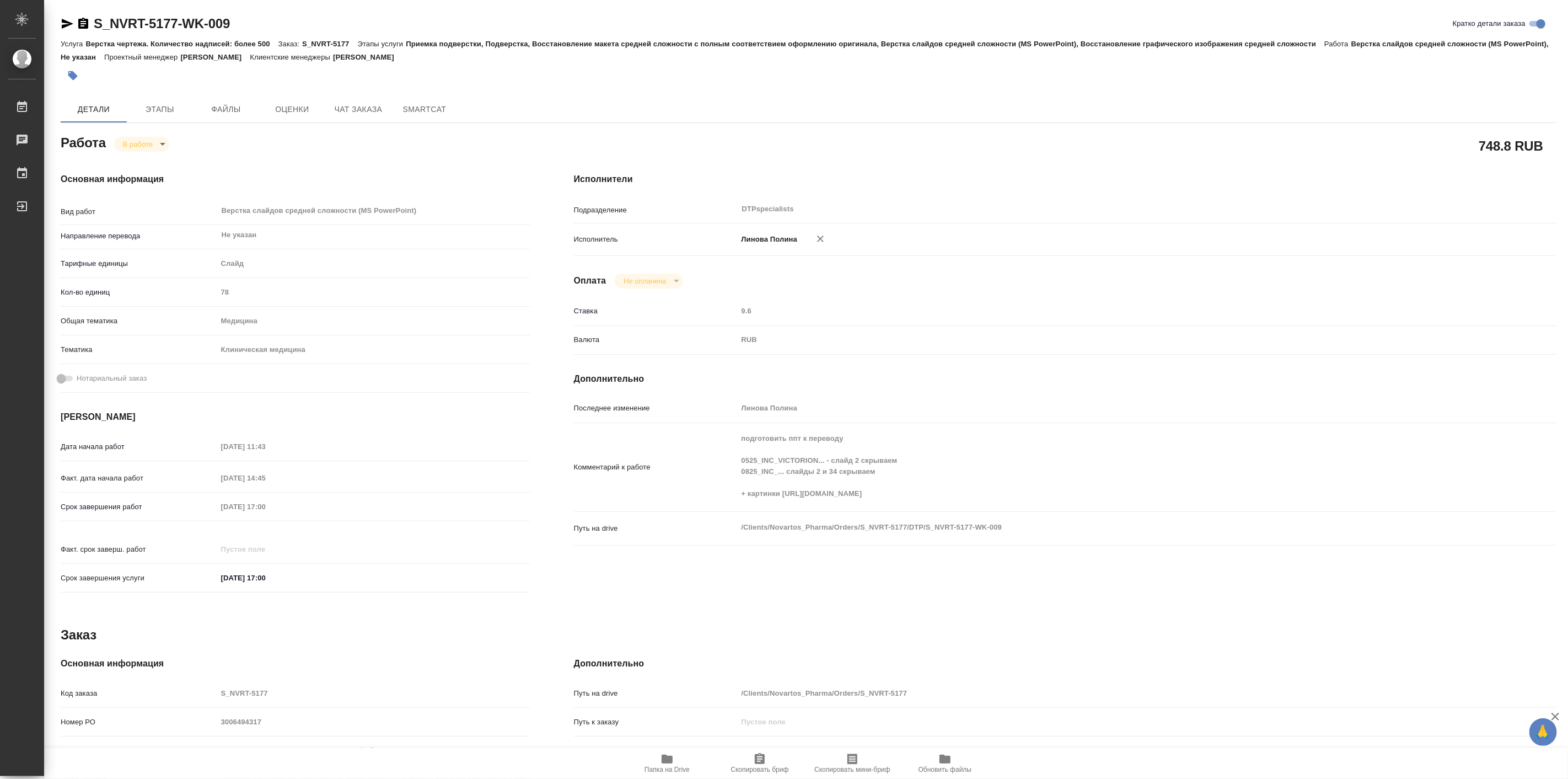
click at [652, 768] on span "Папка на Drive" at bounding box center [667, 769] width 45 height 8
type textarea "x"
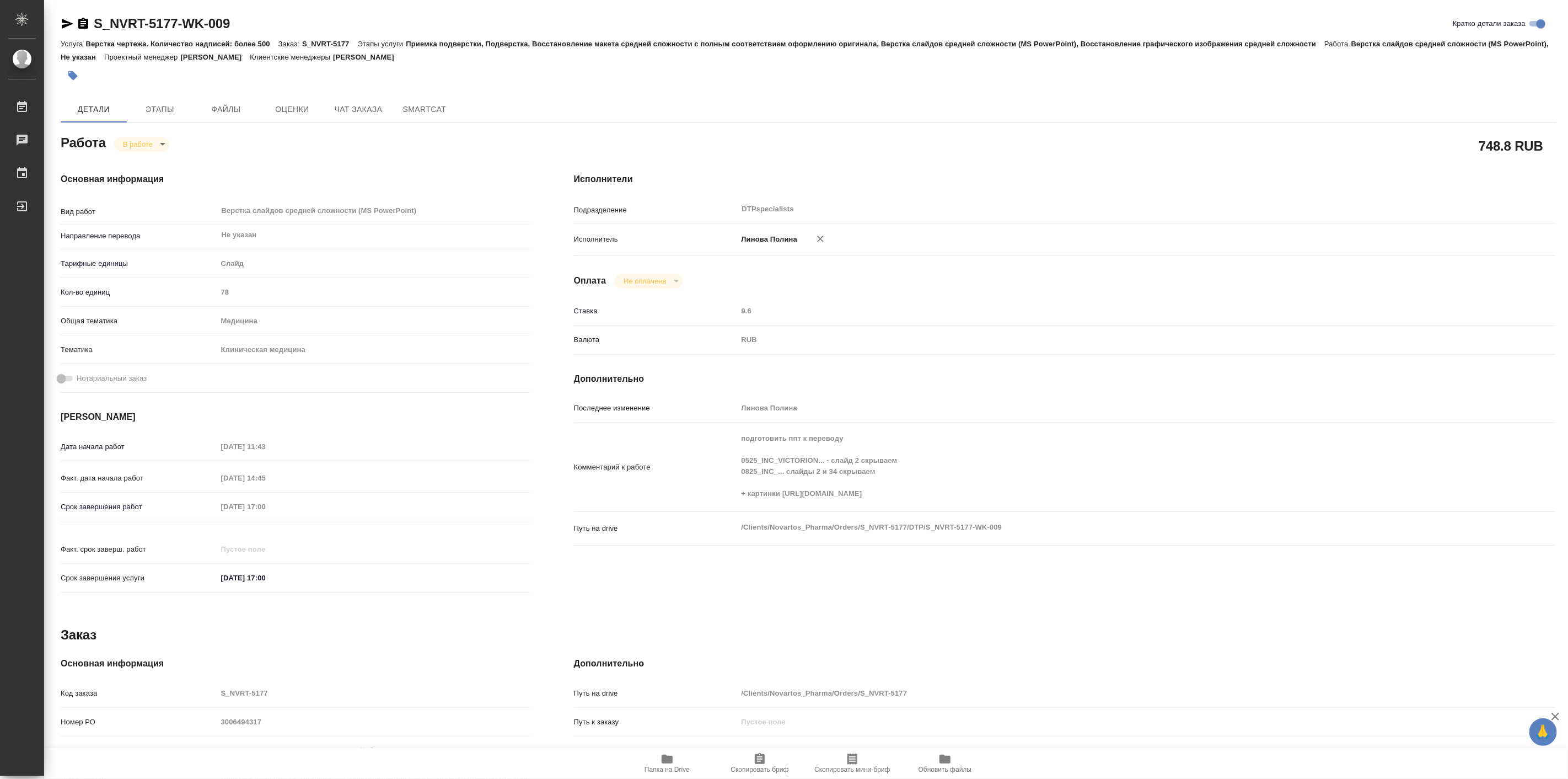
type textarea "x"
click at [664, 769] on span "Папка на Drive" at bounding box center [667, 769] width 45 height 8
type textarea "x"
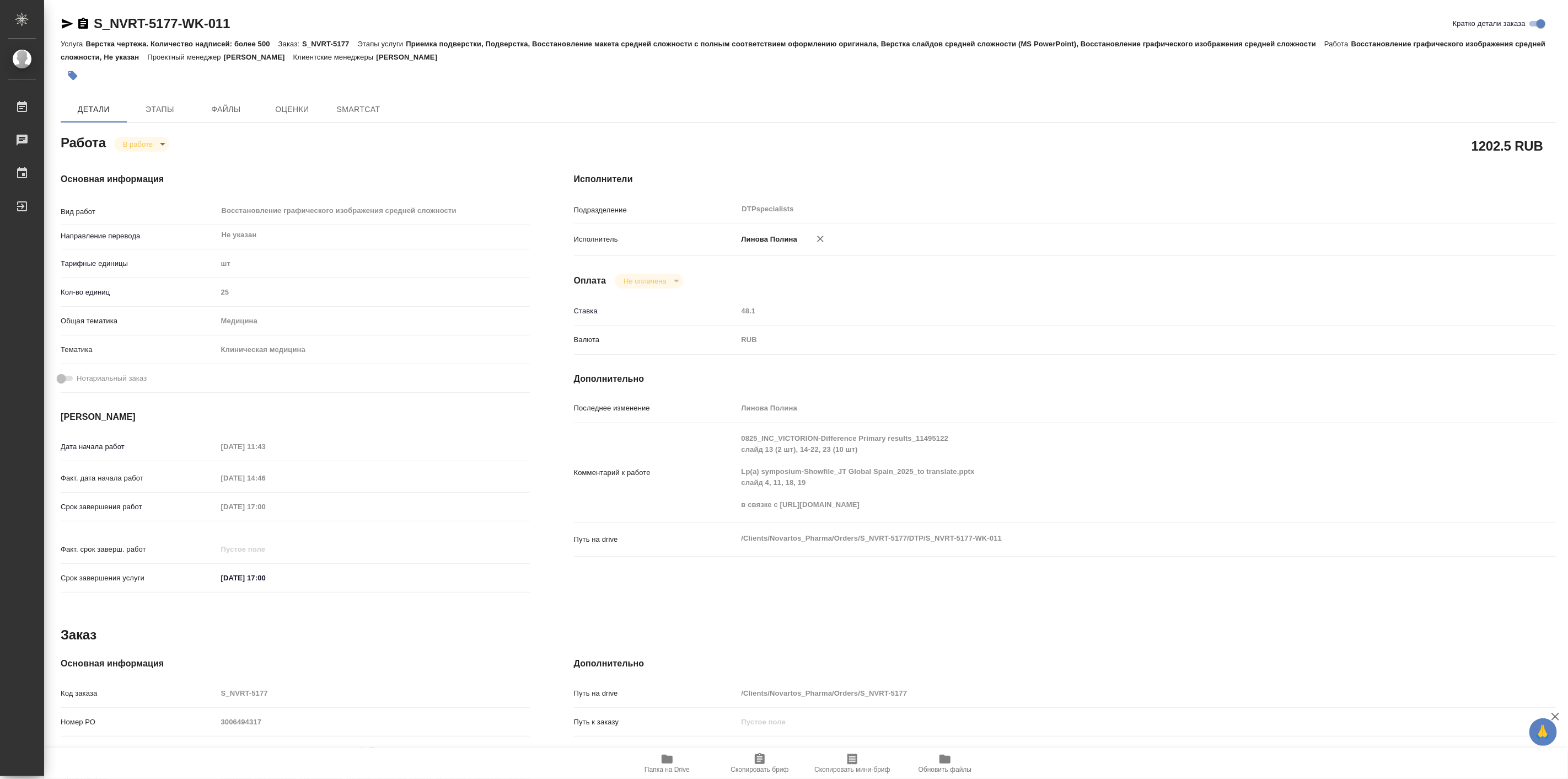
type textarea "x"
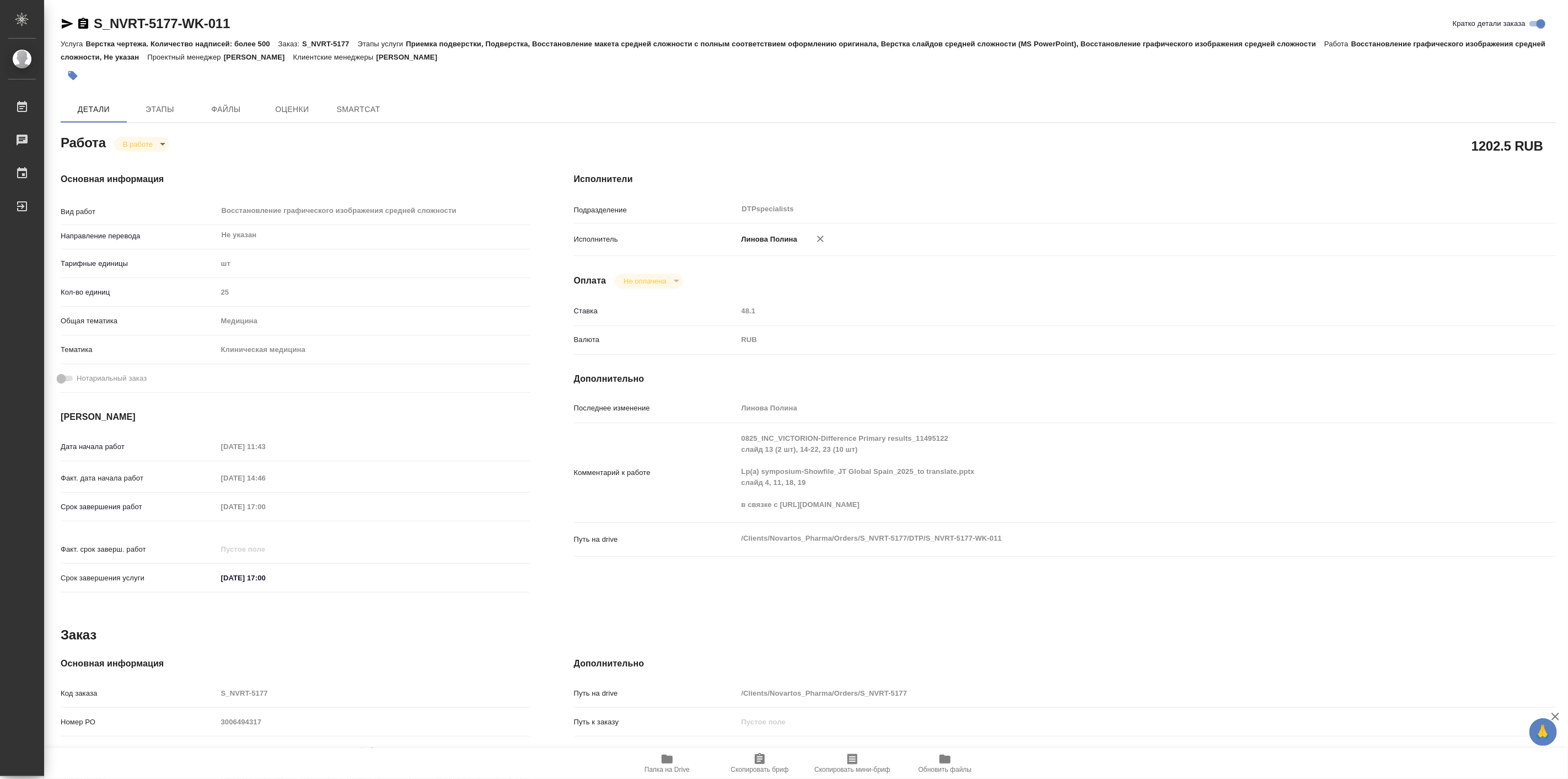
type textarea "x"
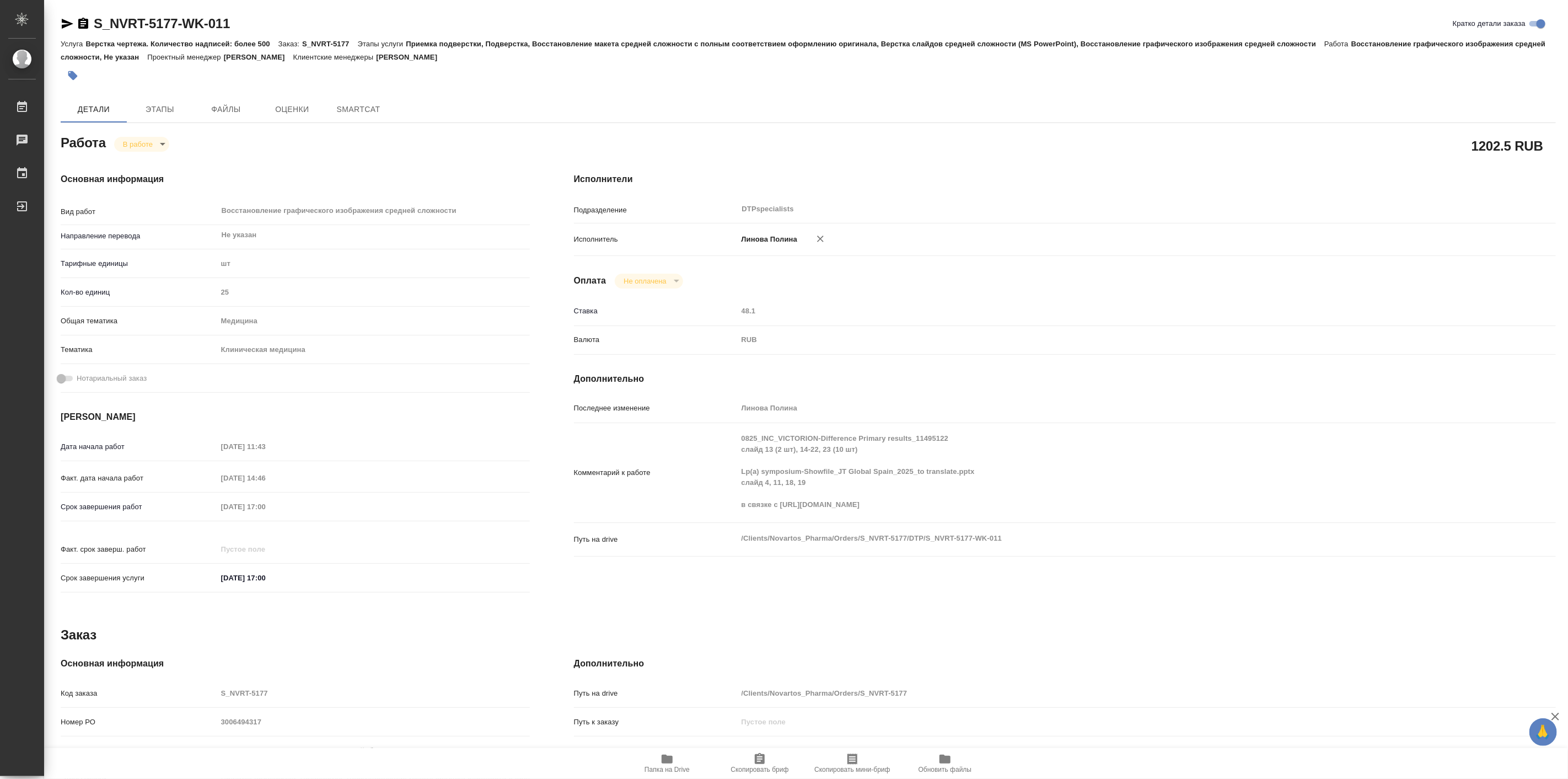
type textarea "x"
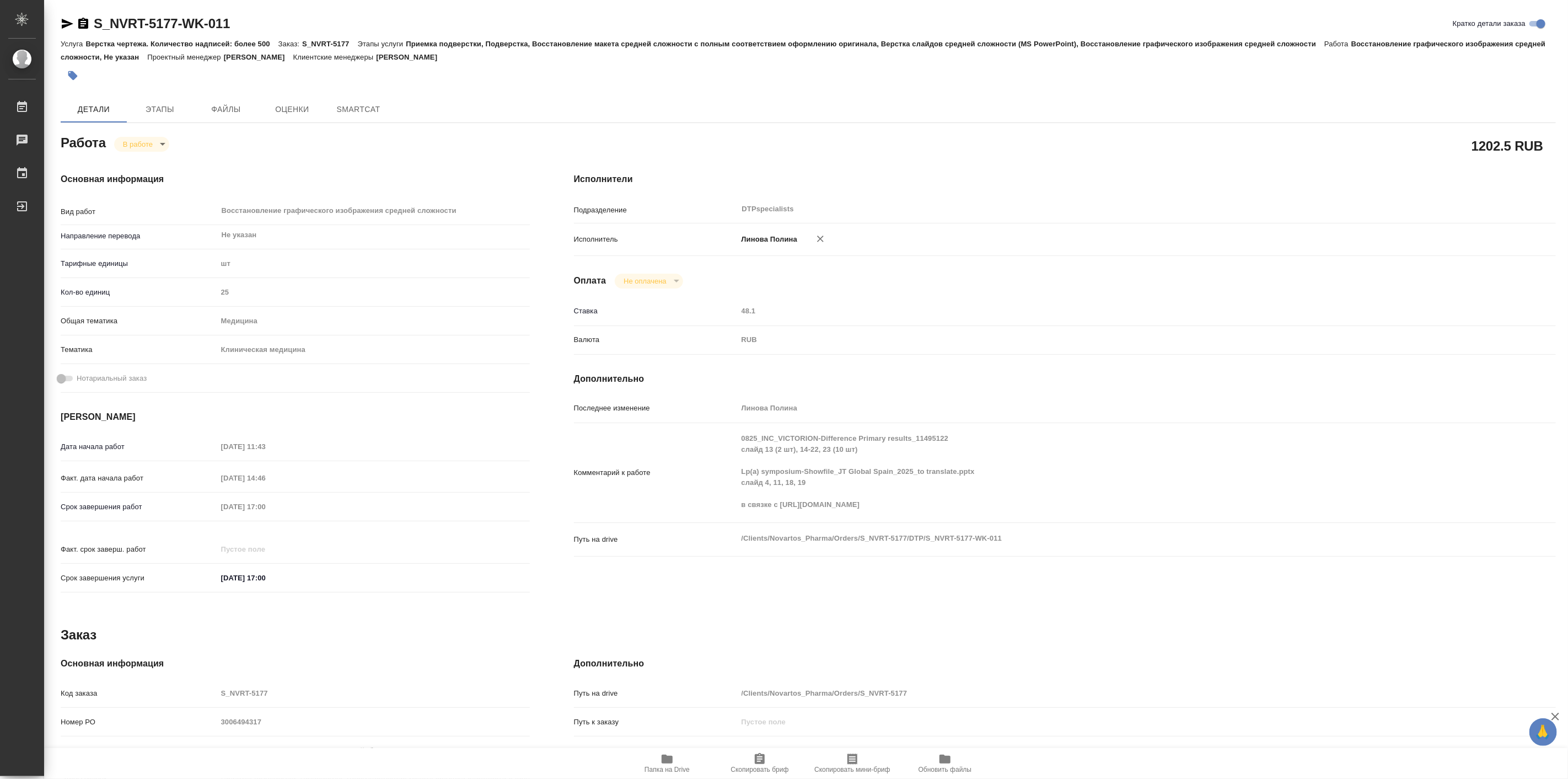
type textarea "x"
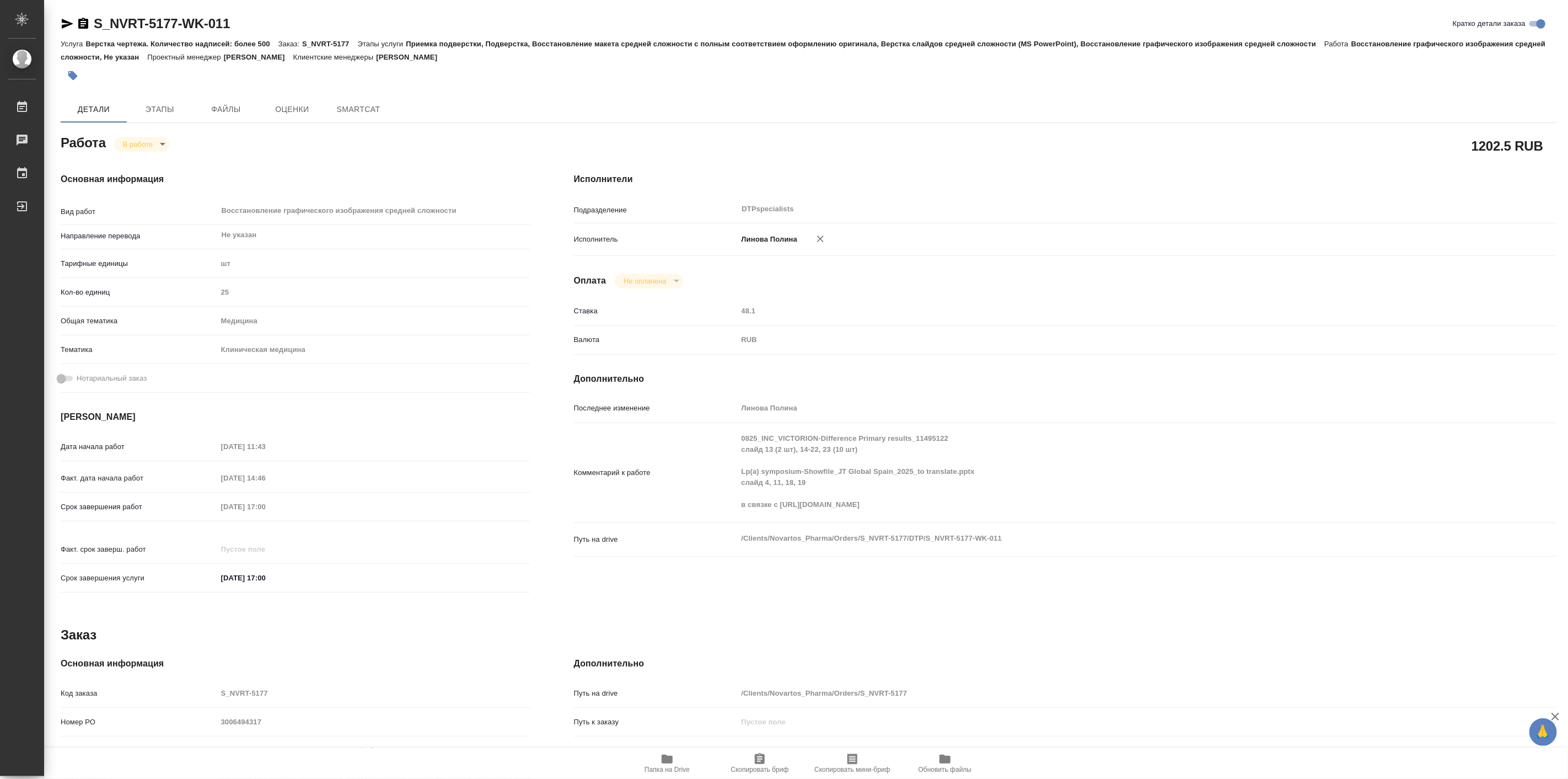
type textarea "x"
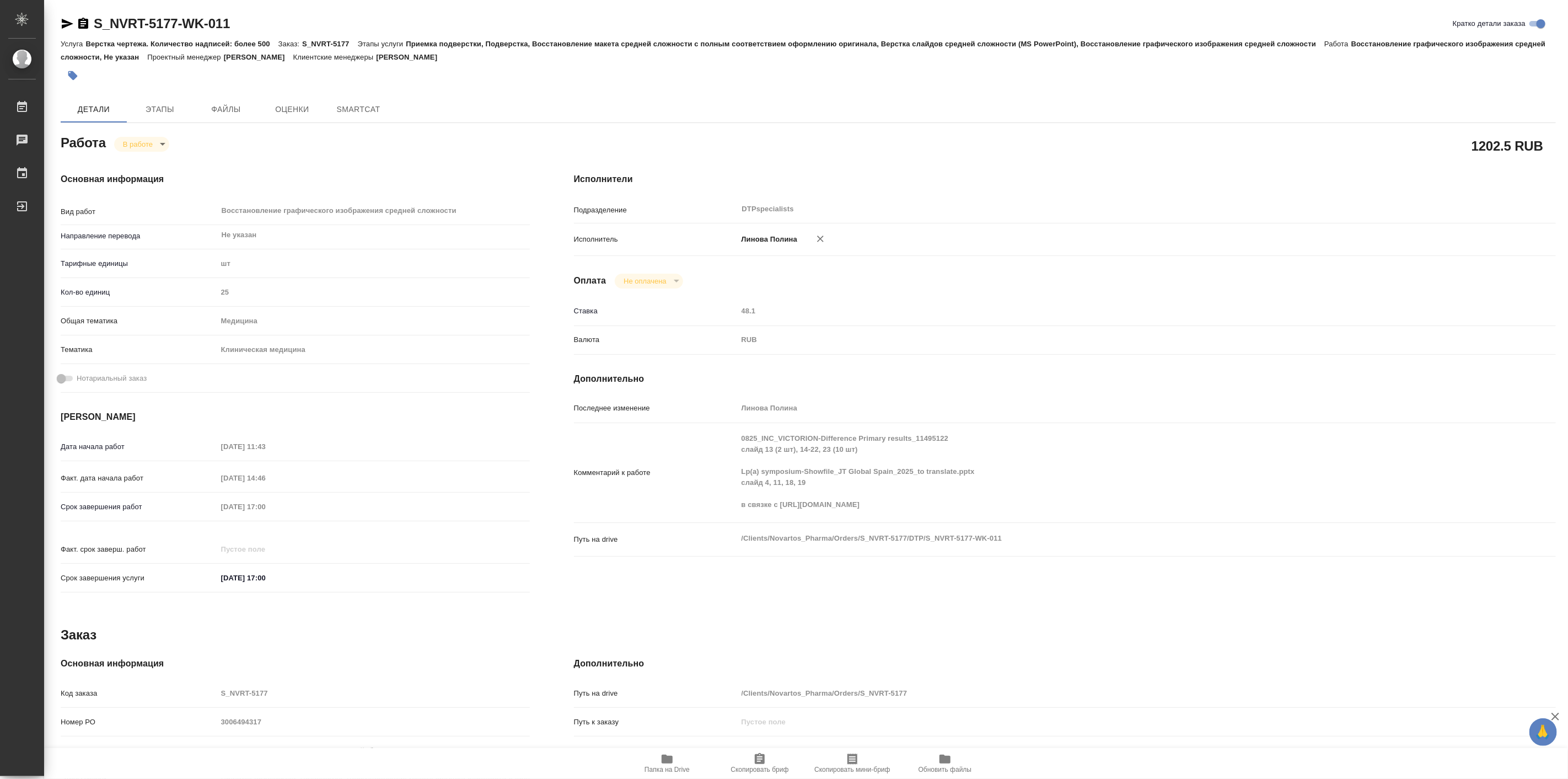
type textarea "x"
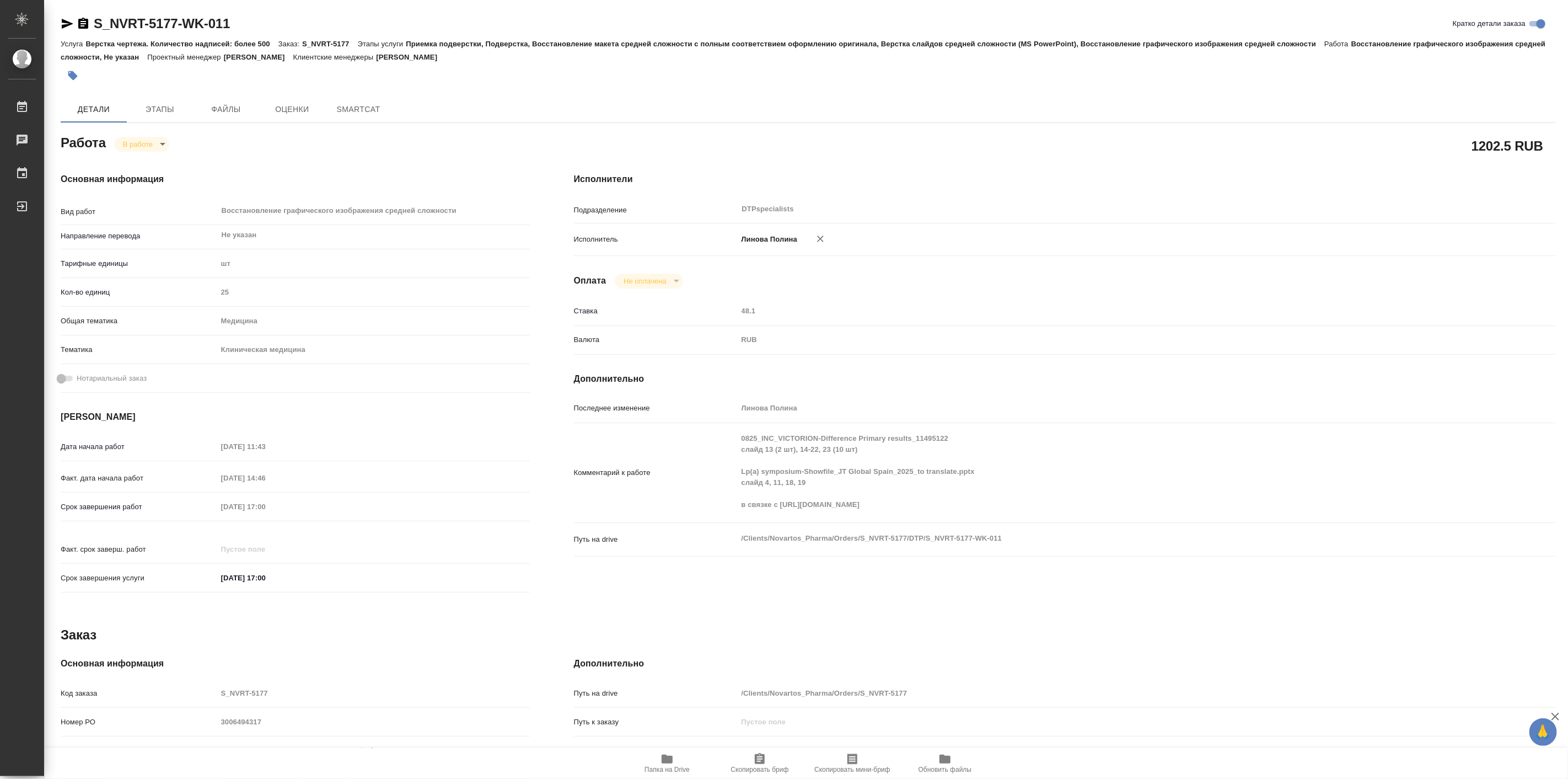
type textarea "x"
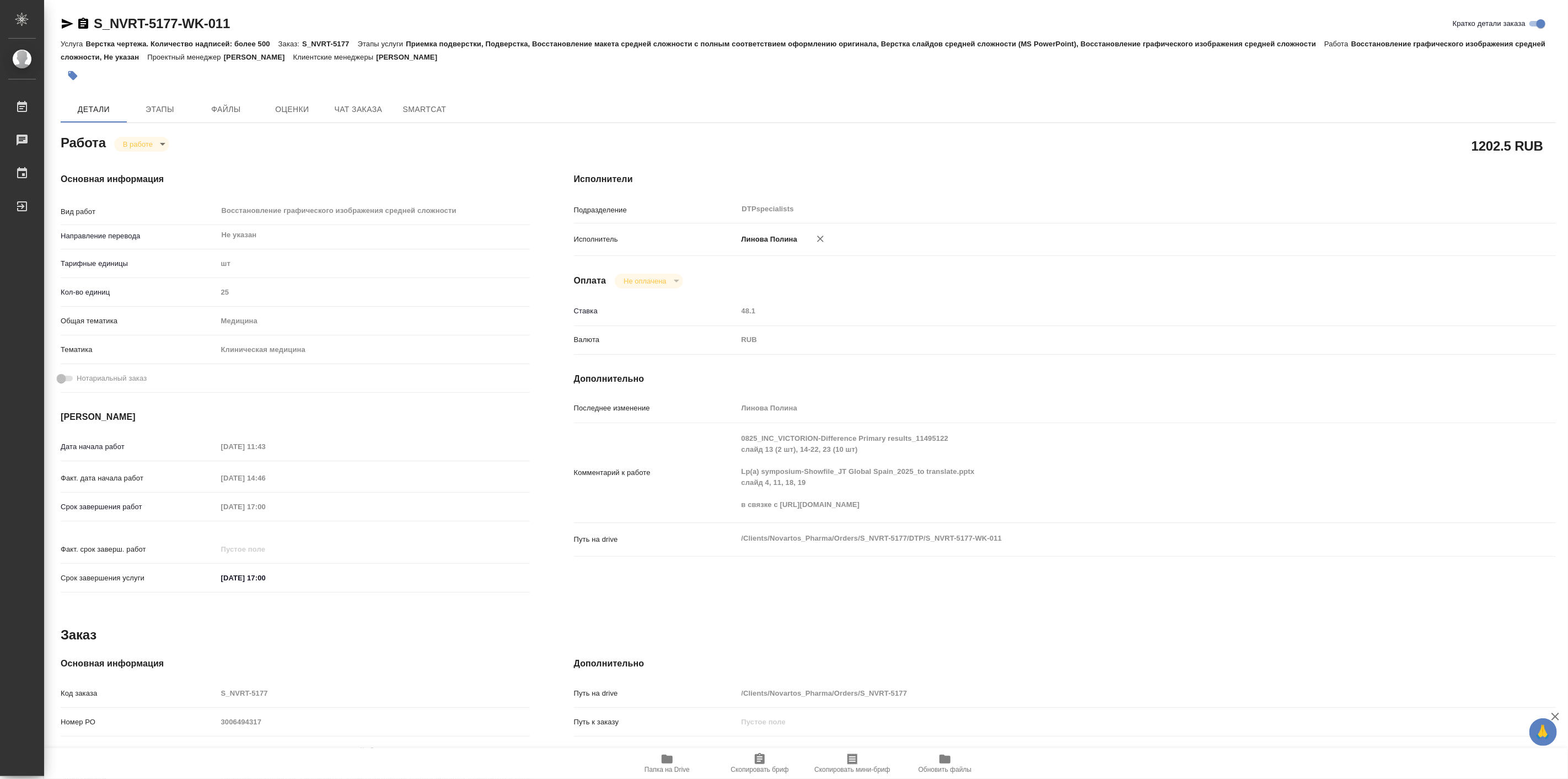
type textarea "x"
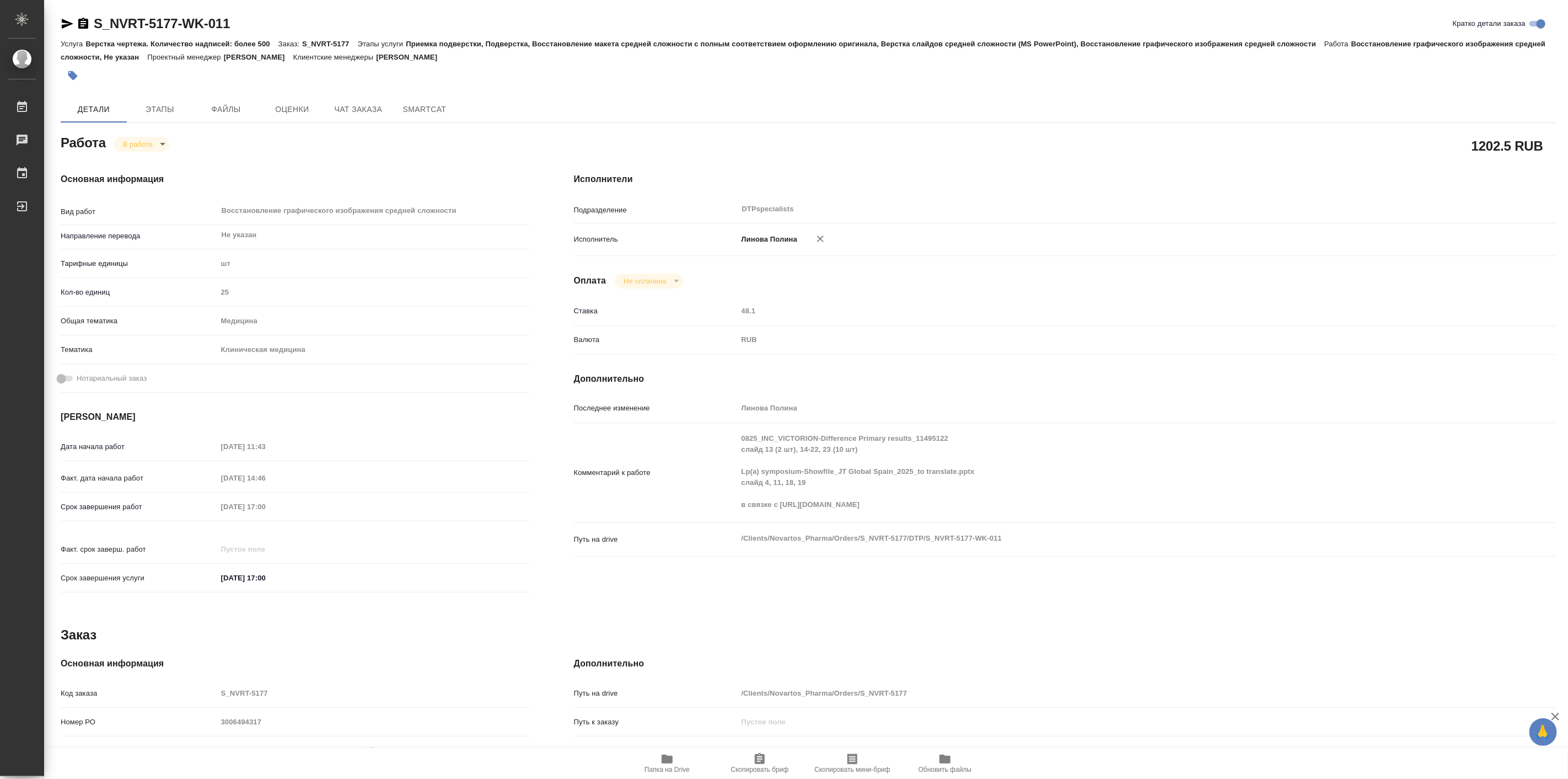
type textarea "x"
